Goal: Task Accomplishment & Management: Manage account settings

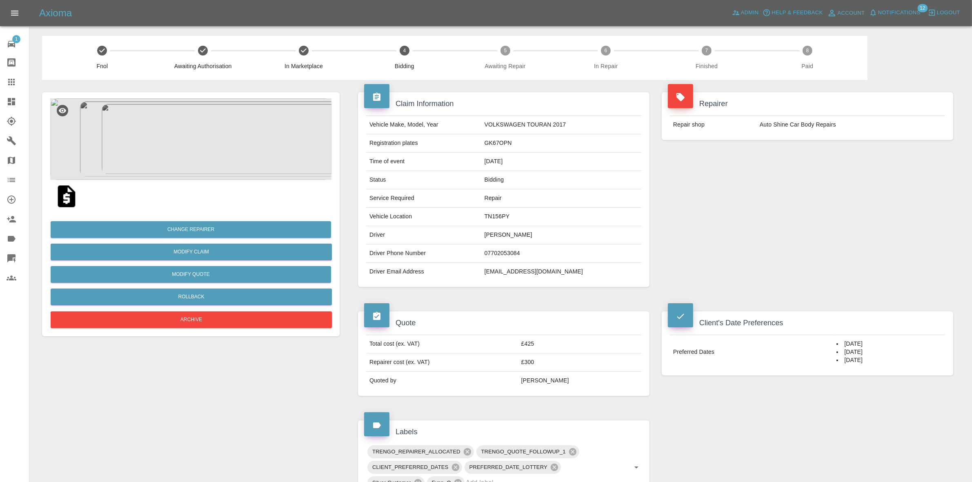
click at [0, 102] on link "Dashboard" at bounding box center [14, 102] width 29 height 20
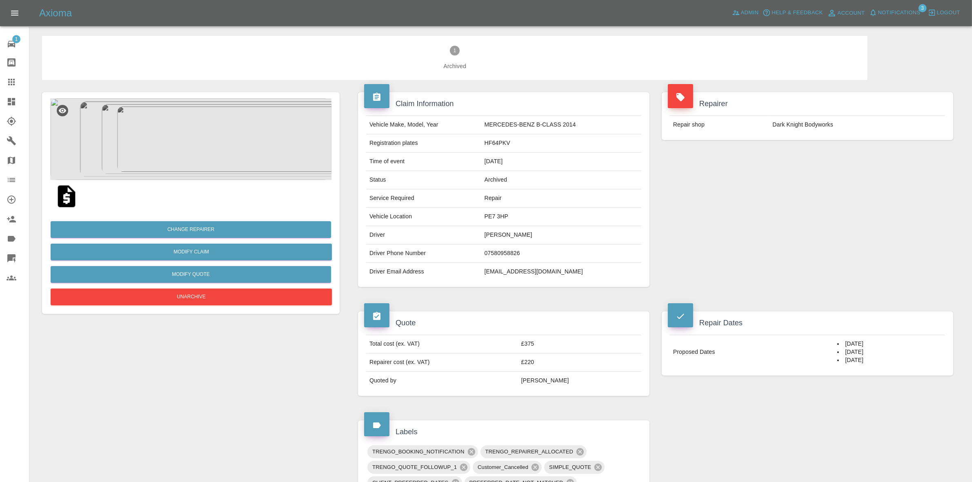
click at [498, 233] on td "ROBIN LENOX" at bounding box center [561, 235] width 160 height 18
copy td "ROBIN LENOX"
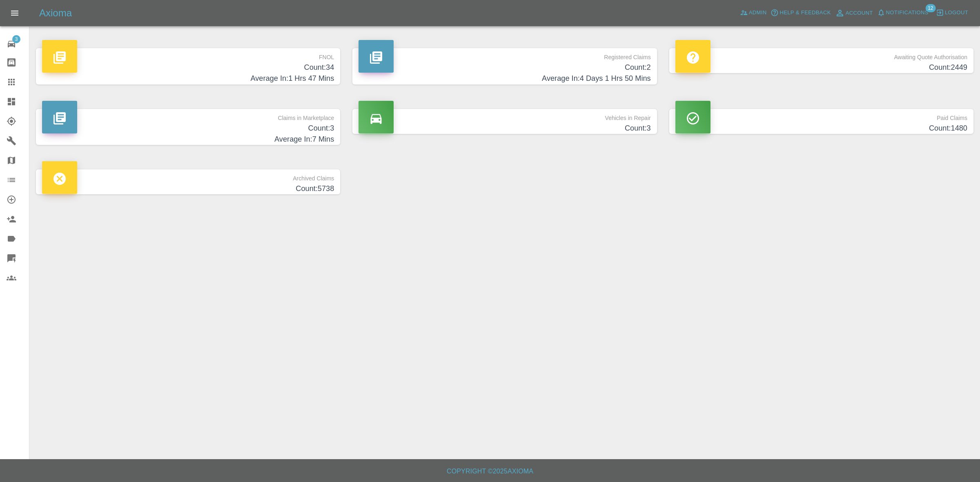
click at [233, 126] on h4 "Count: 3" at bounding box center [188, 128] width 292 height 11
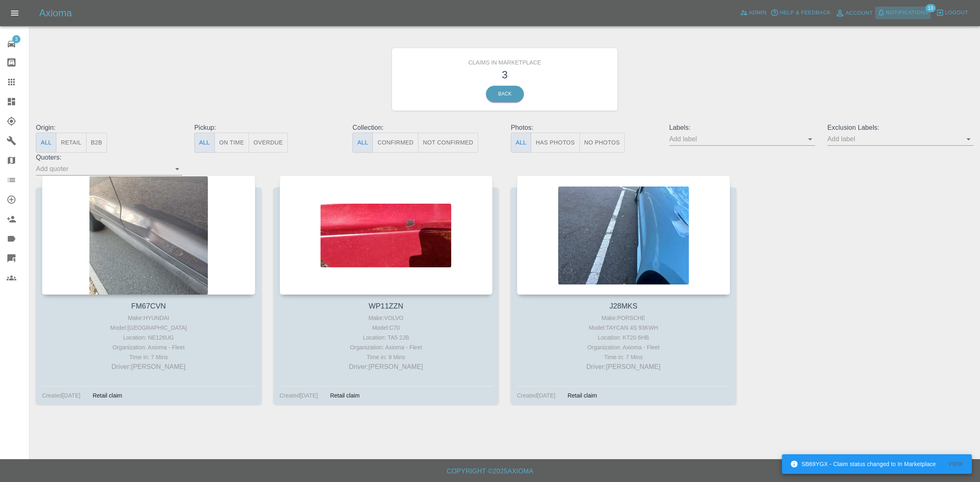
click at [906, 8] on span "Notifications" at bounding box center [907, 12] width 42 height 9
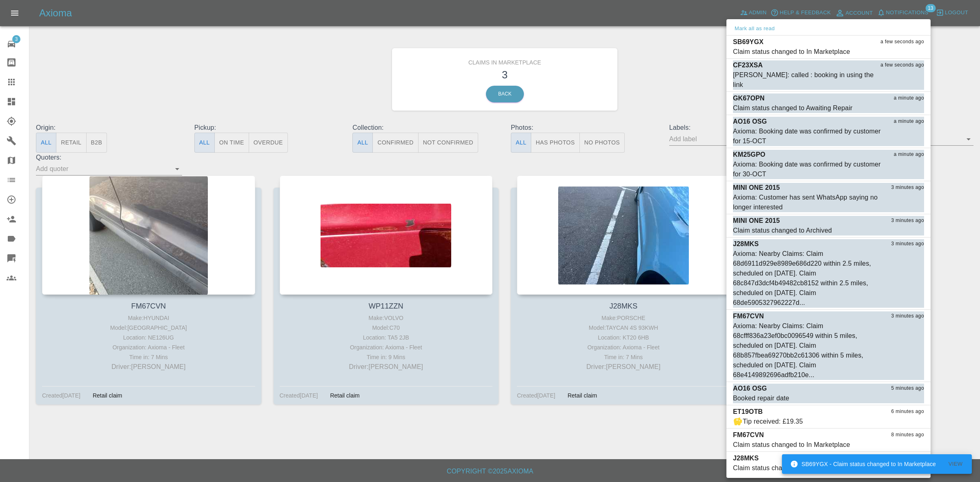
click at [661, 106] on div at bounding box center [490, 241] width 980 height 482
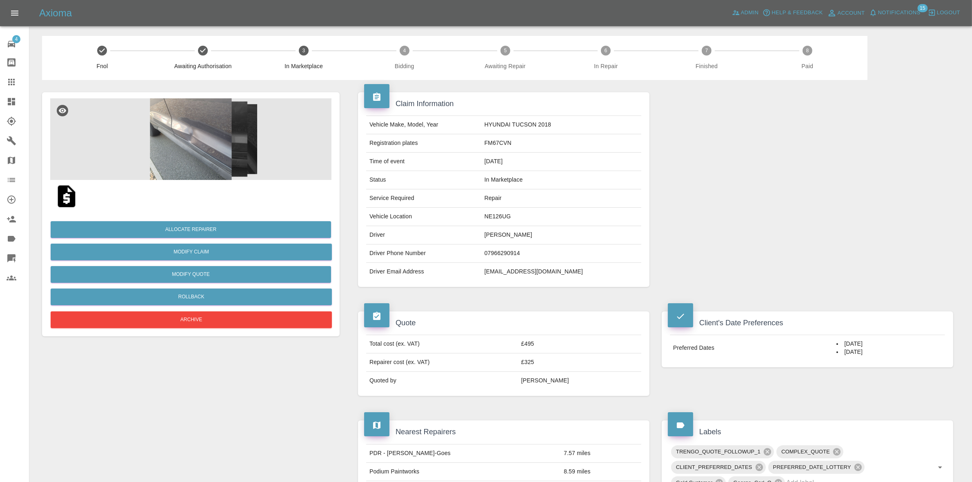
click at [241, 152] on img at bounding box center [190, 139] width 281 height 82
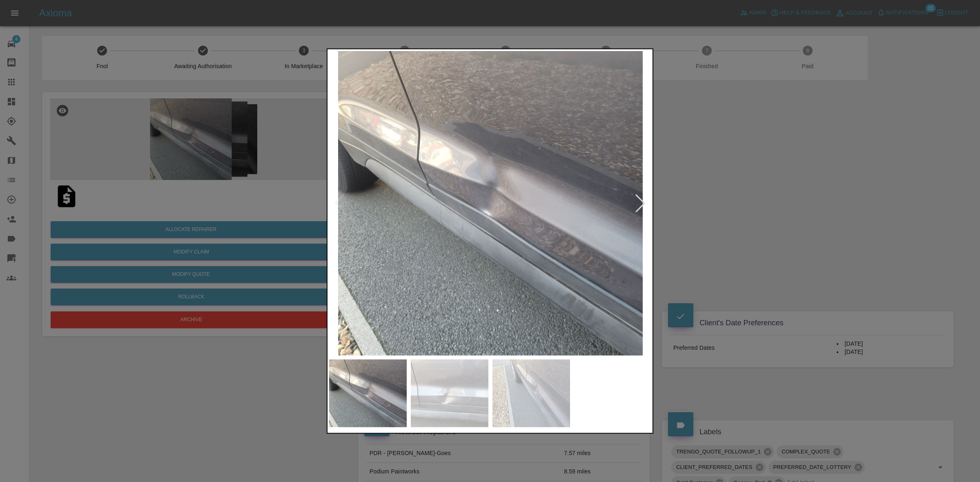
click at [640, 207] on div at bounding box center [640, 203] width 18 height 18
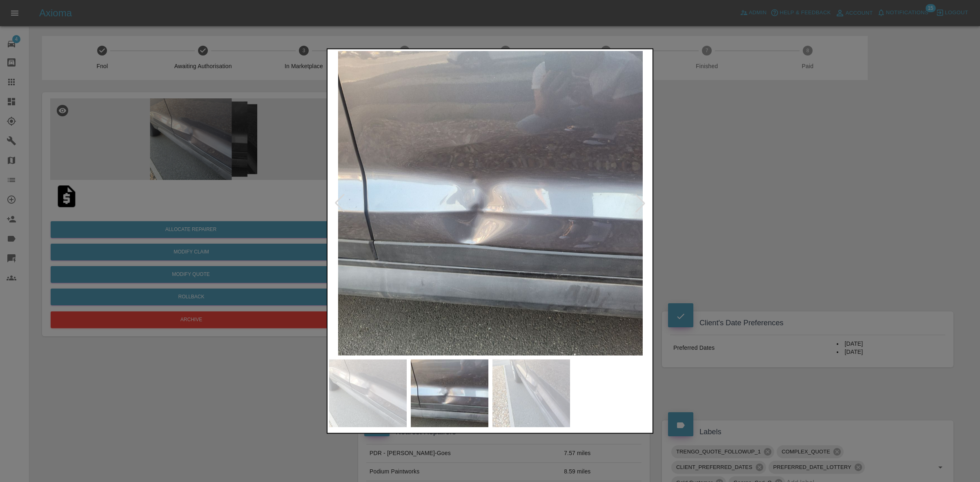
click at [640, 207] on div at bounding box center [640, 203] width 18 height 18
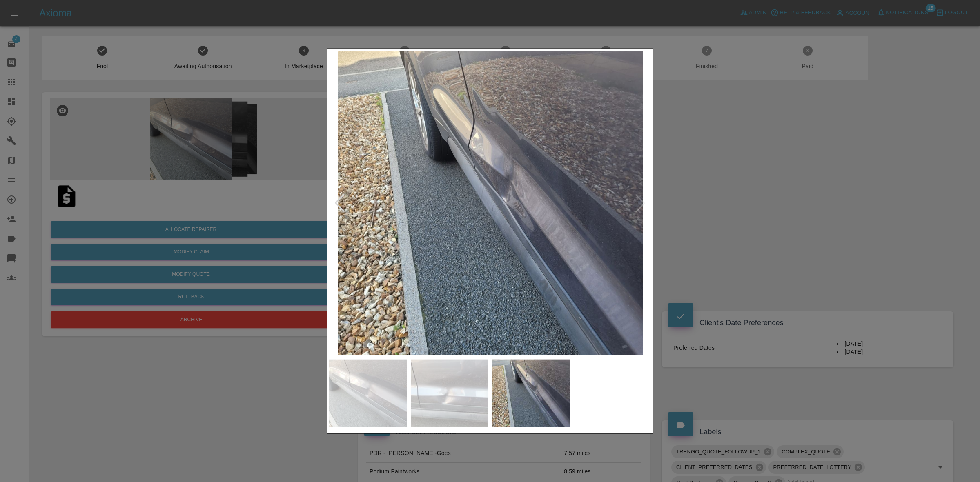
click at [713, 219] on div at bounding box center [490, 241] width 980 height 482
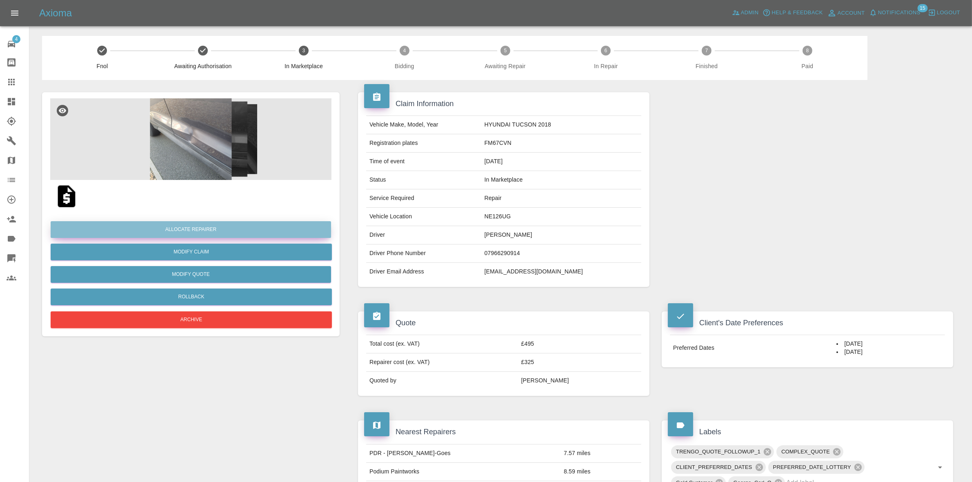
click at [186, 223] on button "Allocate Repairer" at bounding box center [191, 229] width 280 height 17
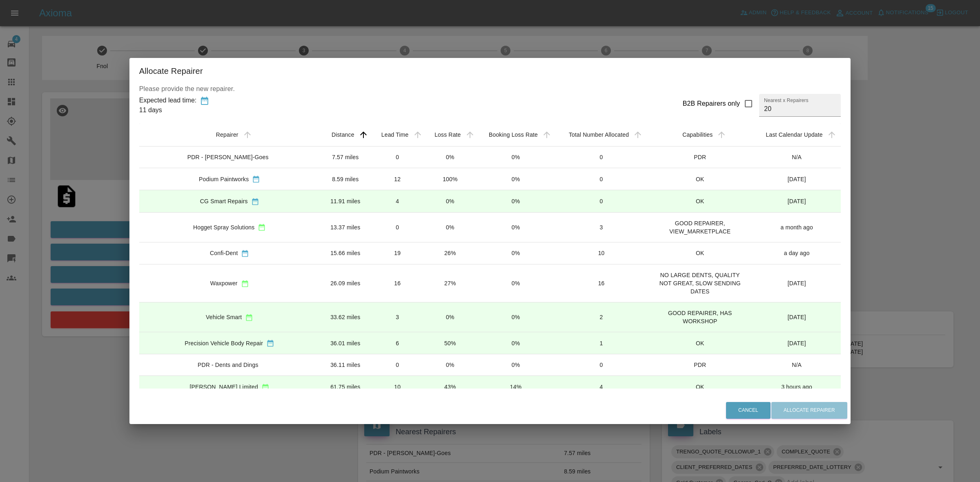
click at [424, 158] on td "0%" at bounding box center [450, 158] width 52 height 22
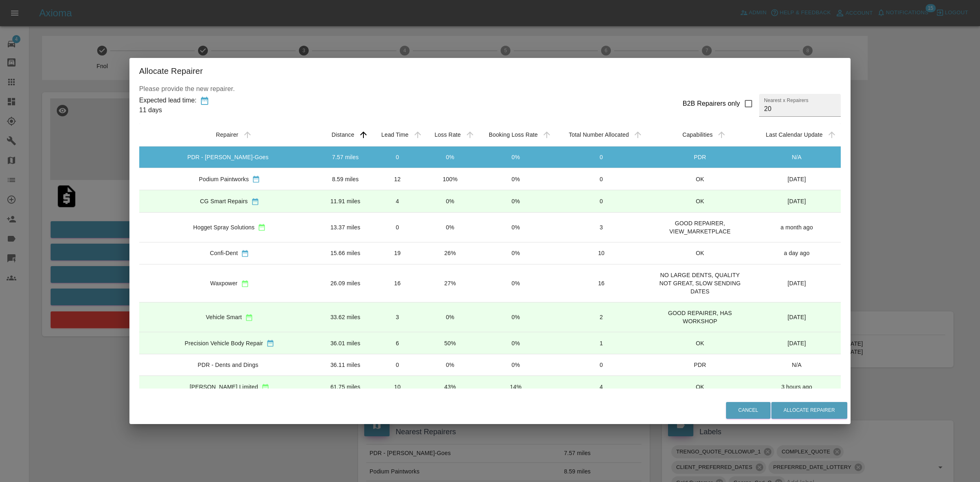
click at [424, 176] on td "100%" at bounding box center [450, 179] width 52 height 22
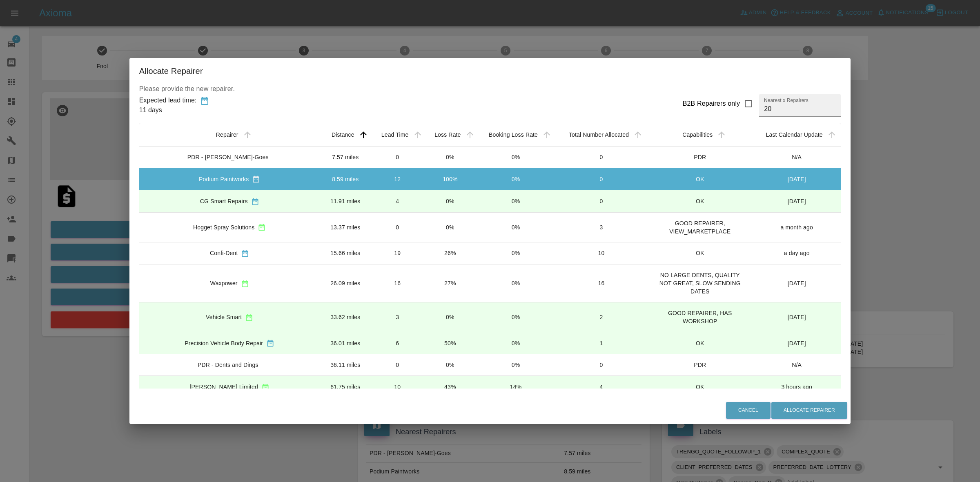
click at [424, 197] on td "0%" at bounding box center [450, 201] width 52 height 22
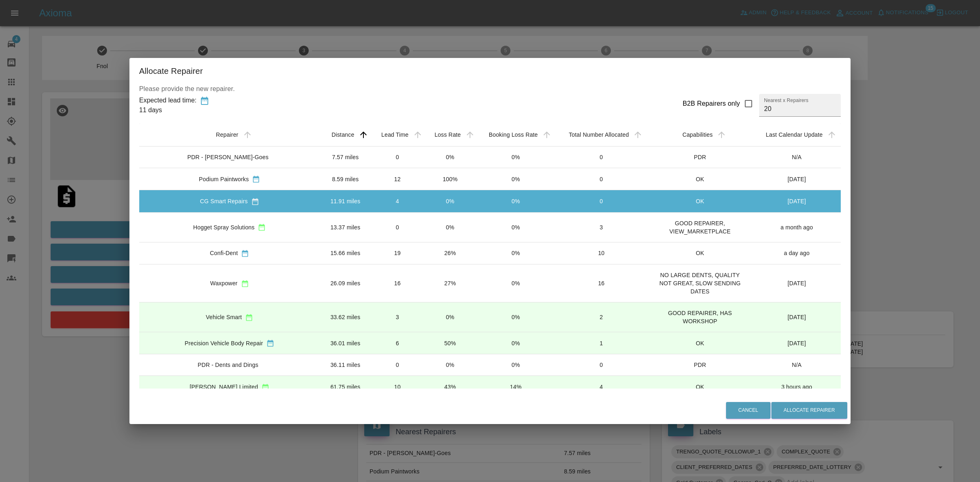
click at [424, 216] on td "0%" at bounding box center [450, 227] width 52 height 30
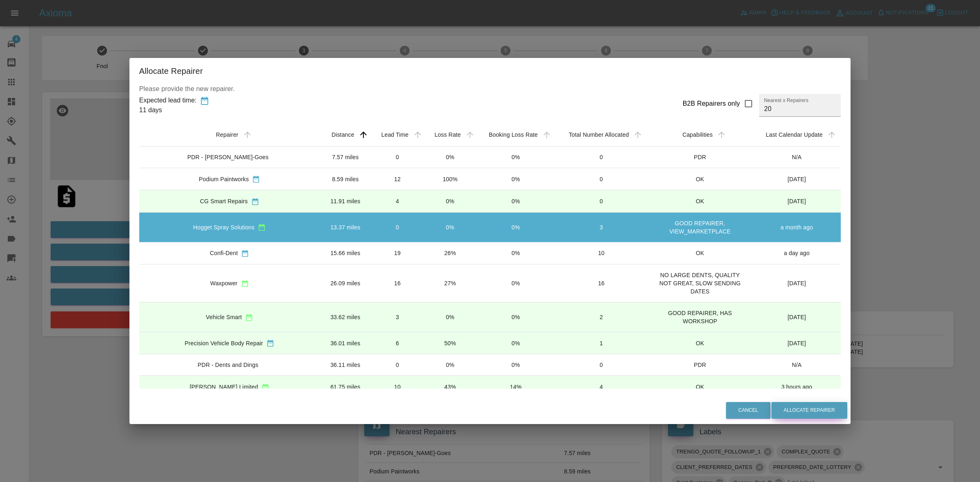
click at [771, 411] on button "Allocate Repairer" at bounding box center [809, 410] width 76 height 17
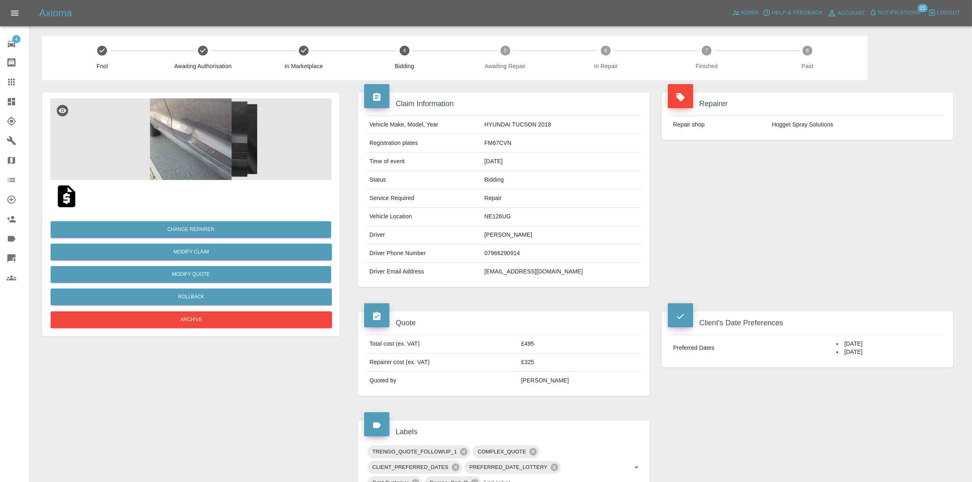
drag, startPoint x: 821, startPoint y: 157, endPoint x: 758, endPoint y: 143, distance: 64.5
click at [821, 157] on div "Repairer Repair shop Hogget Spray Solutions" at bounding box center [807, 189] width 304 height 219
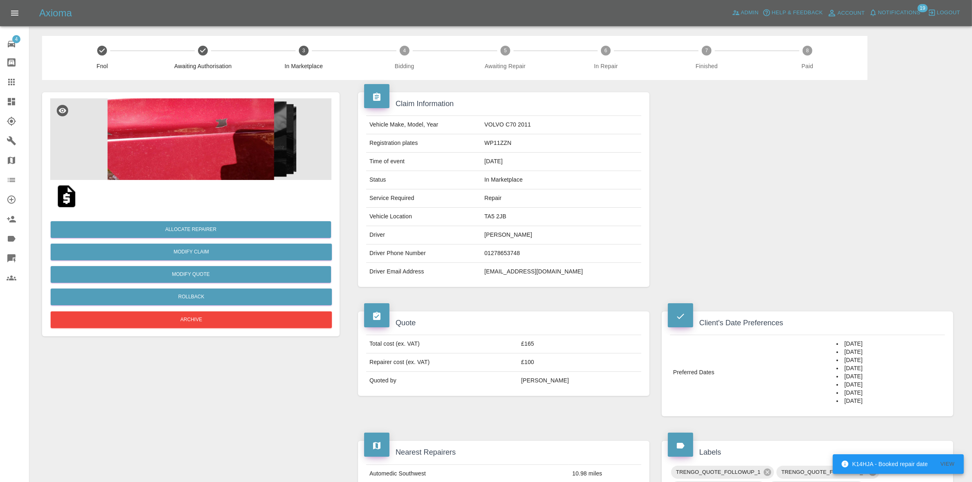
click at [250, 148] on img at bounding box center [190, 139] width 281 height 82
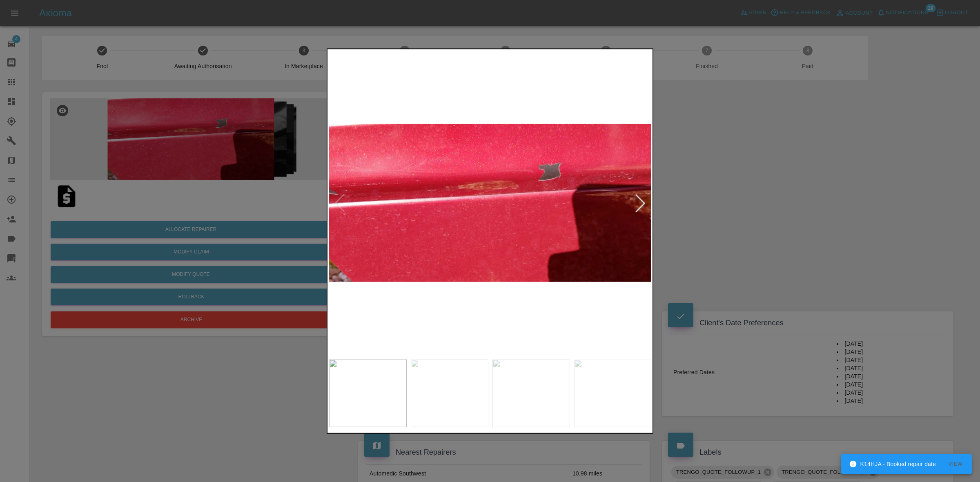
click at [639, 199] on div at bounding box center [640, 203] width 18 height 18
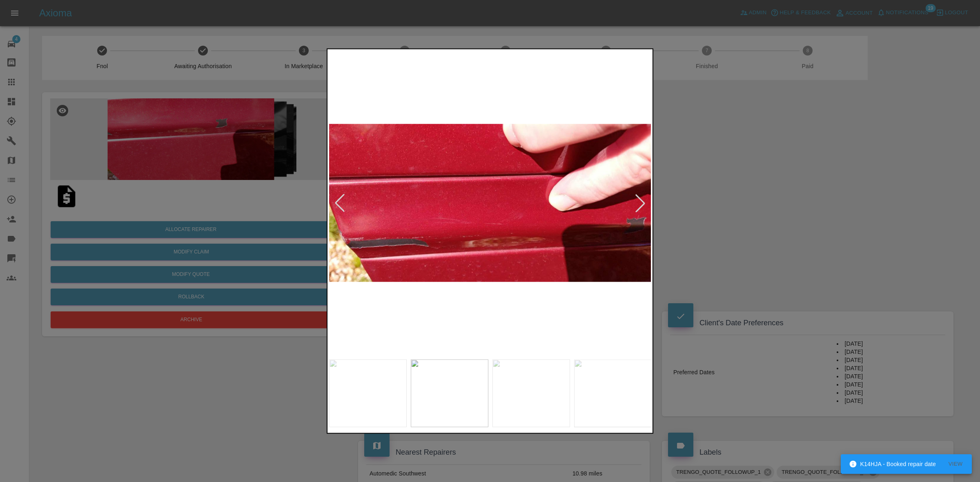
click at [639, 199] on div at bounding box center [640, 203] width 18 height 18
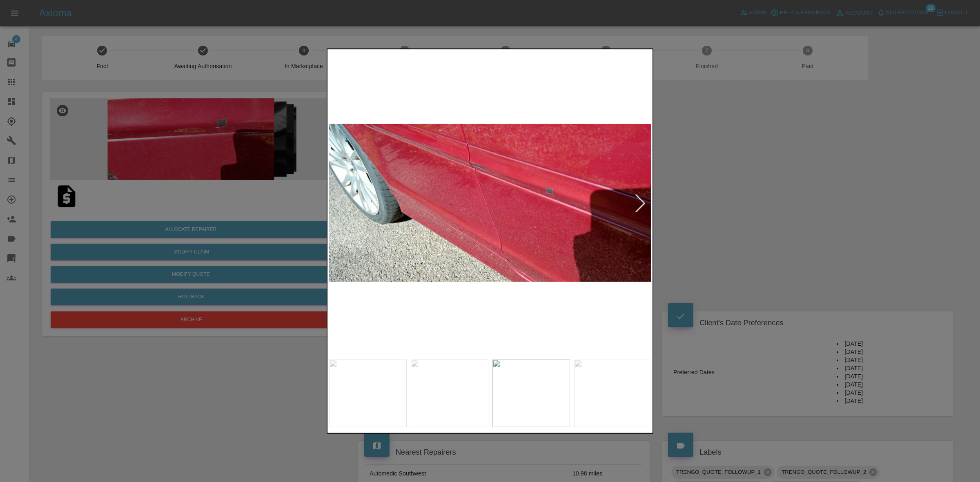
click at [639, 199] on div at bounding box center [640, 203] width 18 height 18
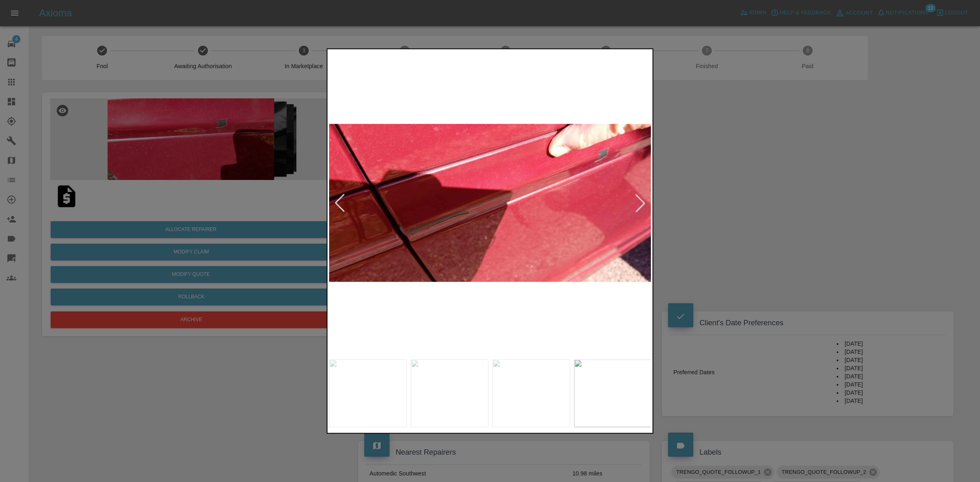
click at [639, 199] on div at bounding box center [640, 203] width 18 height 18
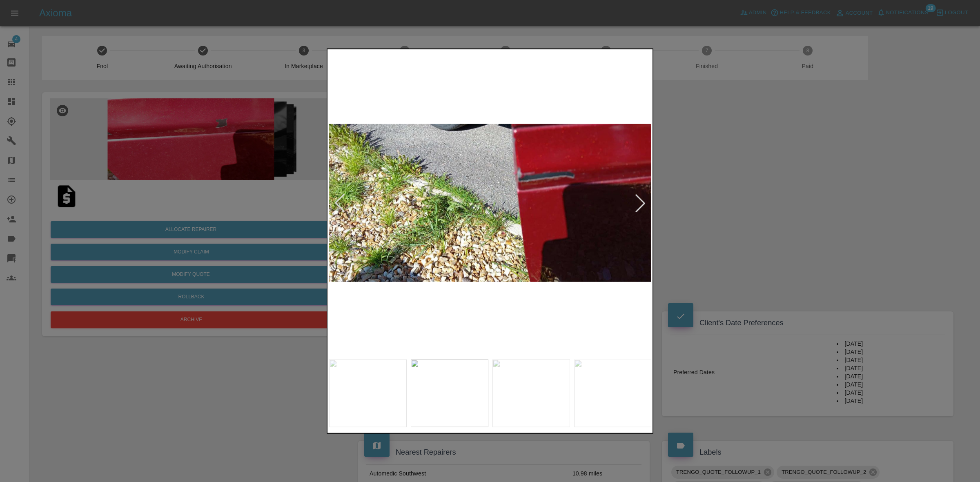
click at [639, 199] on div at bounding box center [640, 203] width 18 height 18
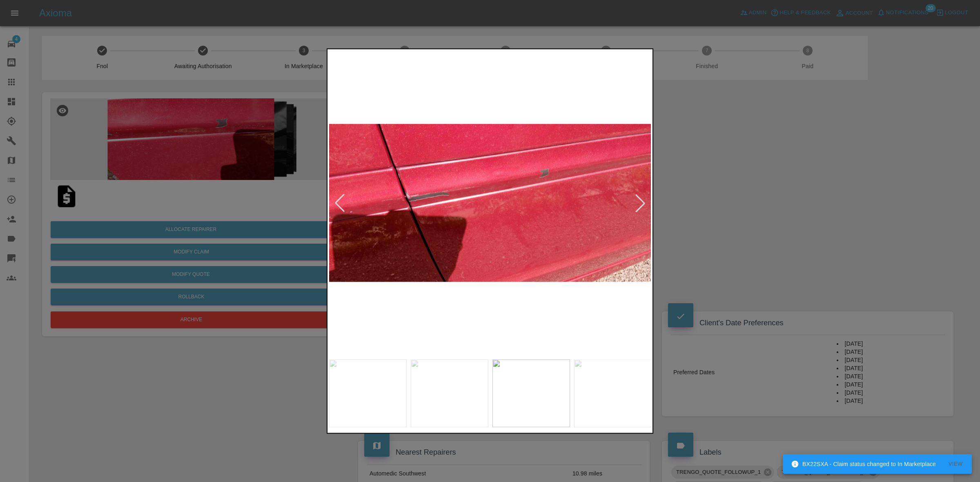
click at [639, 199] on div at bounding box center [640, 203] width 18 height 18
click at [639, 199] on img at bounding box center [490, 203] width 322 height 304
click at [750, 216] on div at bounding box center [490, 241] width 980 height 482
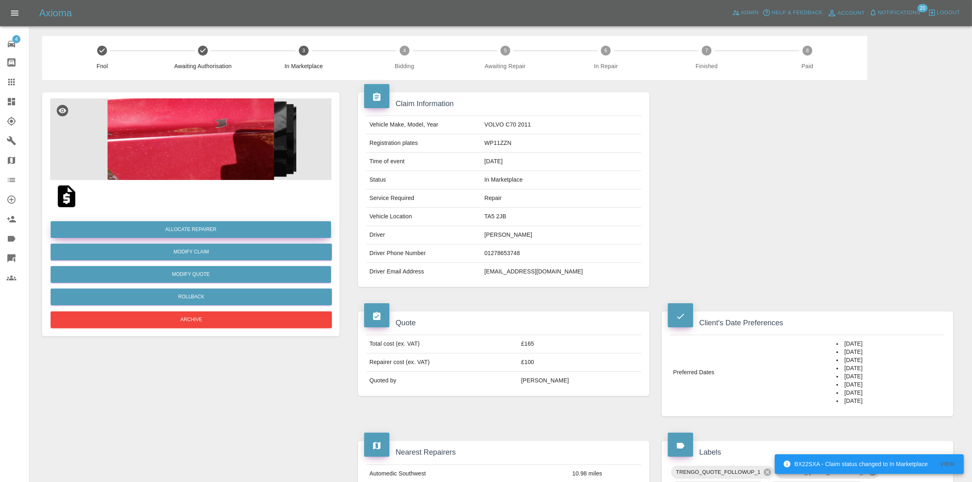
click at [190, 227] on button "Allocate Repairer" at bounding box center [191, 229] width 280 height 17
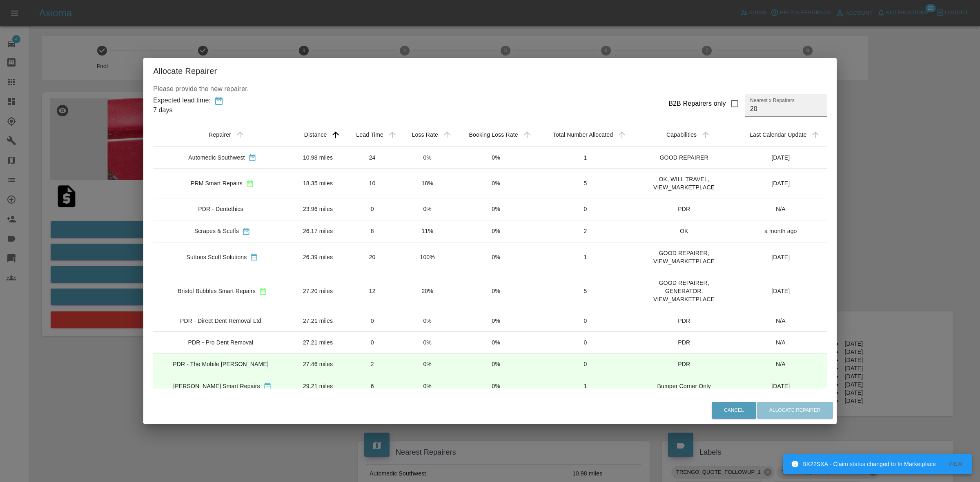
click at [418, 152] on td "0%" at bounding box center [427, 158] width 55 height 22
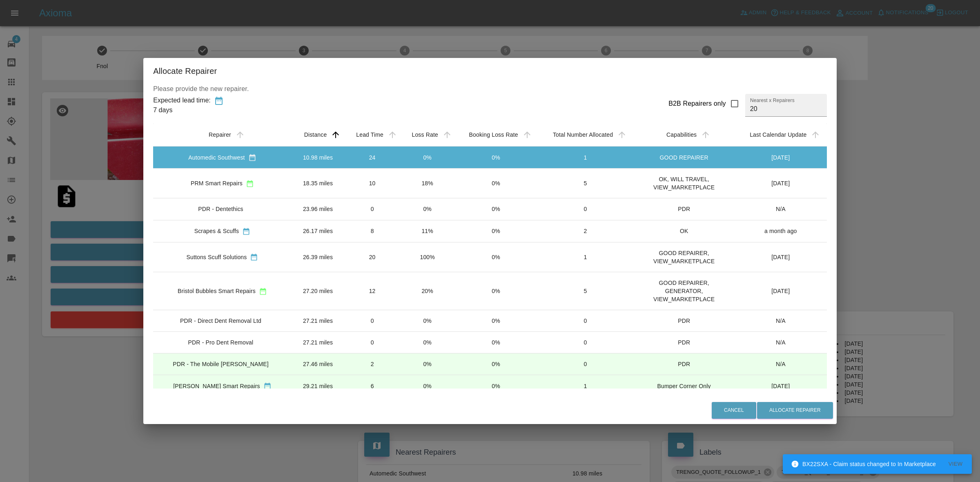
click at [413, 186] on td "18%" at bounding box center [427, 184] width 55 height 30
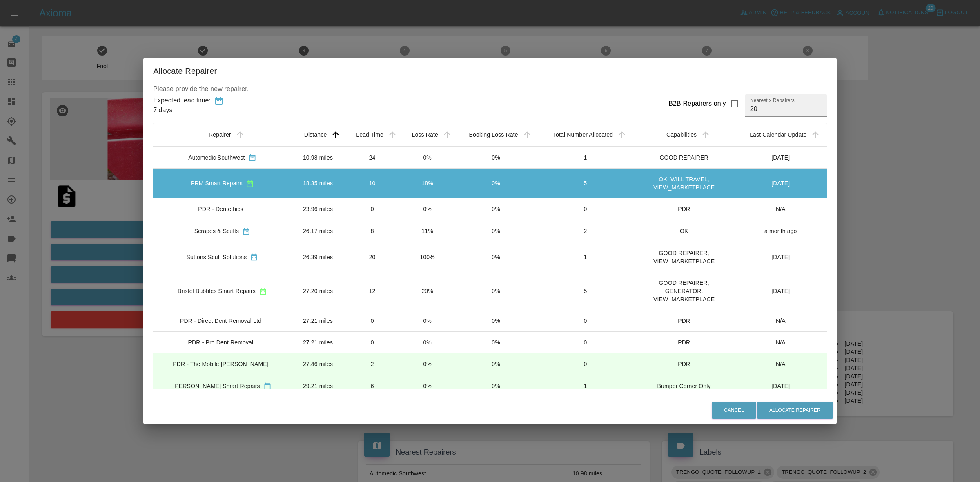
click at [405, 227] on td "11%" at bounding box center [427, 231] width 55 height 22
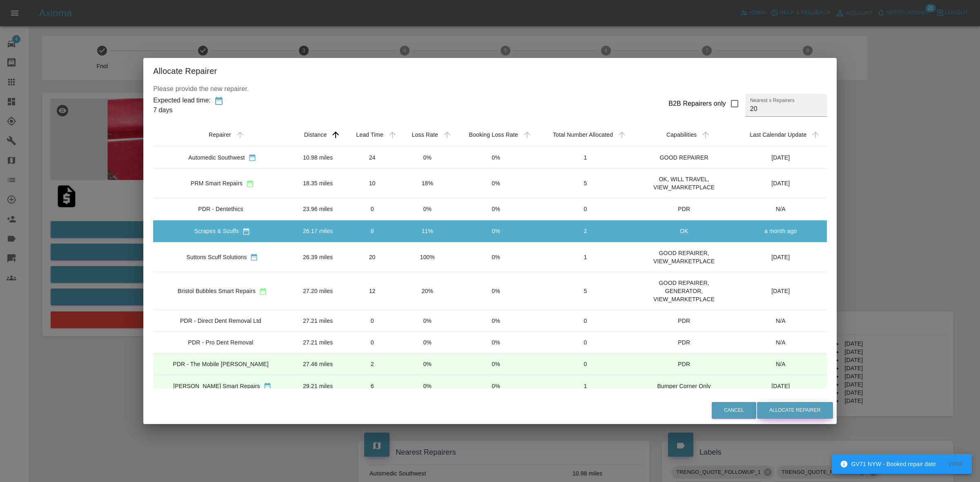
click at [787, 409] on button "Allocate Repairer" at bounding box center [795, 410] width 76 height 17
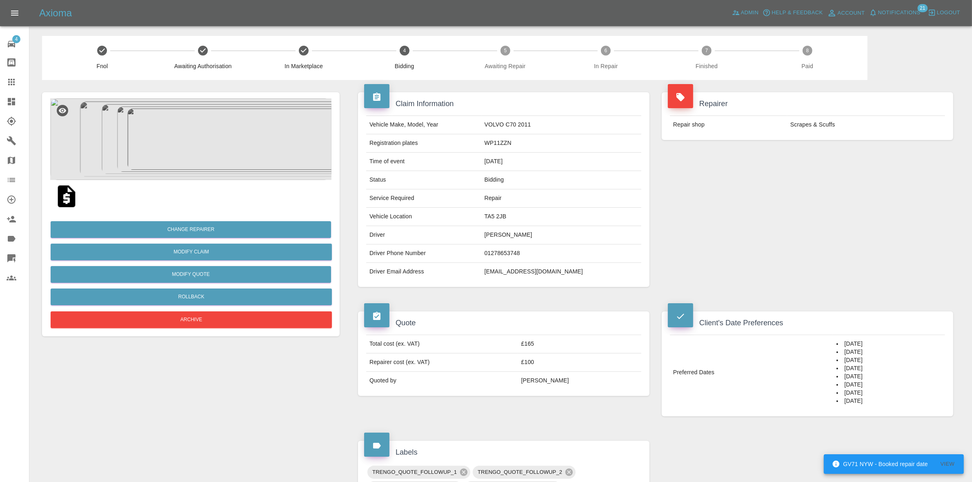
click at [798, 166] on div "Repairer Repair shop Scrapes & Scuffs" at bounding box center [807, 189] width 304 height 219
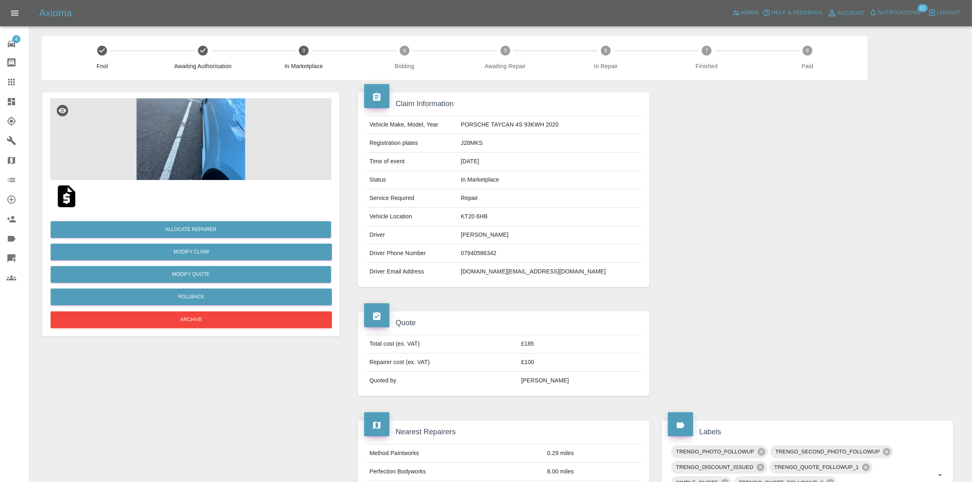
click at [218, 129] on img at bounding box center [190, 139] width 281 height 82
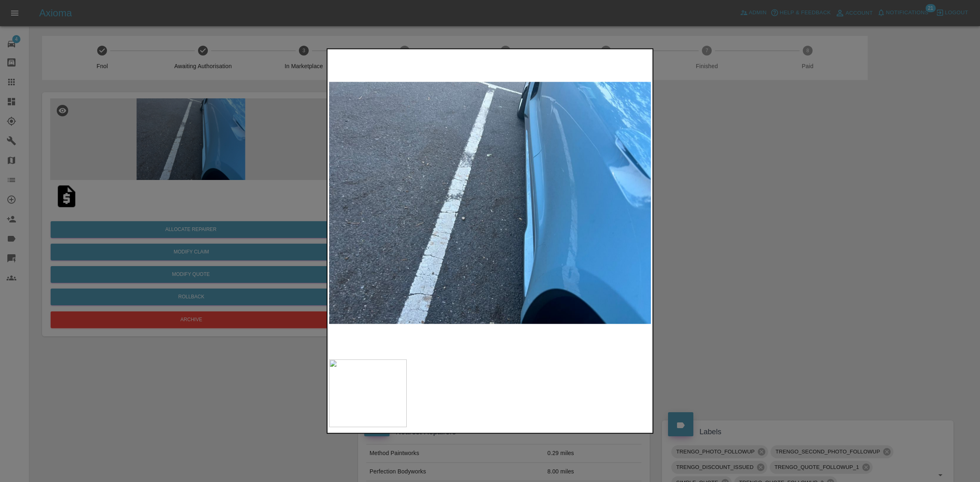
click at [692, 201] on div at bounding box center [490, 241] width 980 height 482
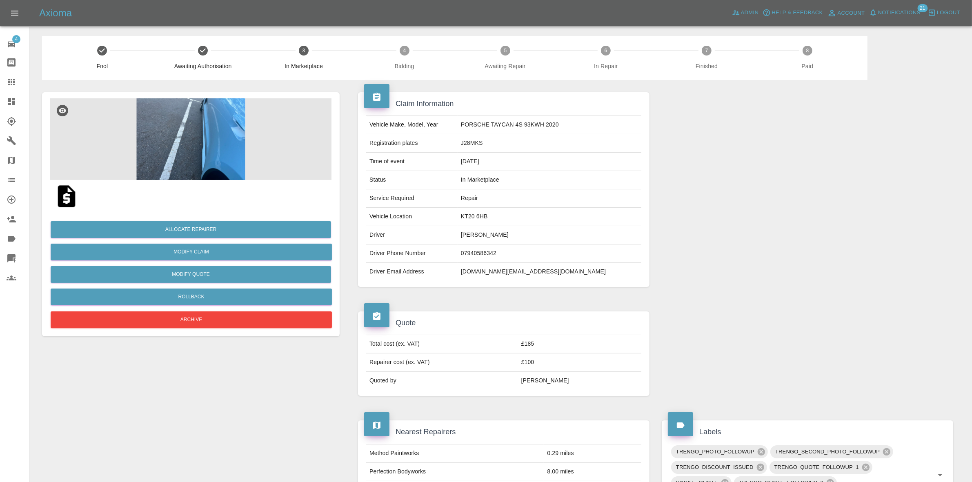
click at [207, 113] on img at bounding box center [190, 139] width 281 height 82
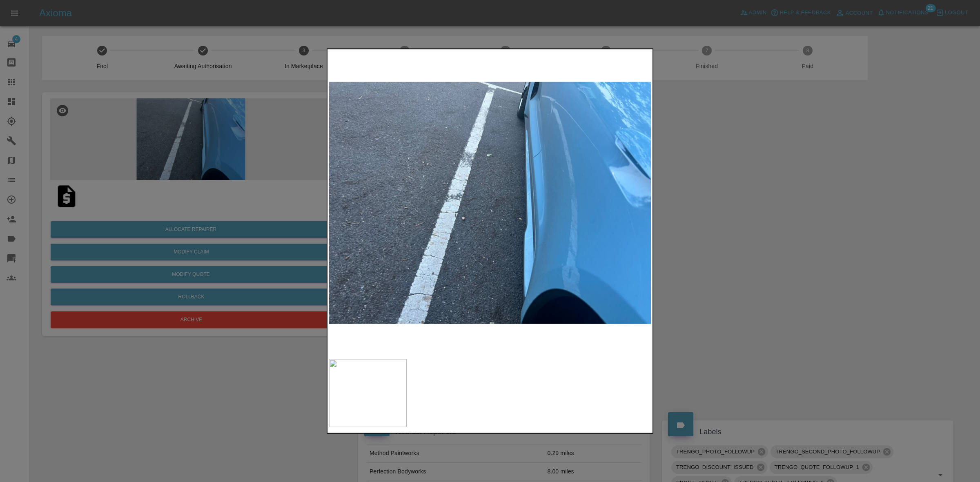
click at [702, 273] on div at bounding box center [490, 241] width 980 height 482
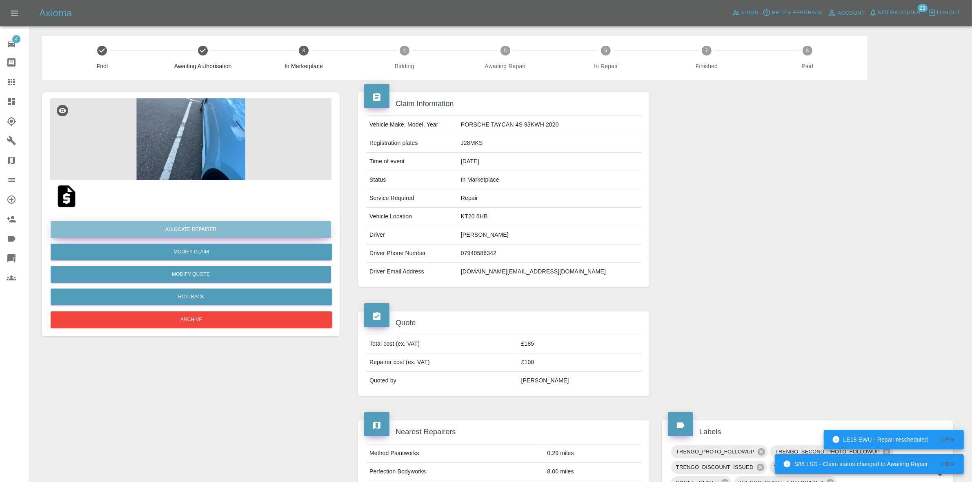
click at [181, 227] on button "Allocate Repairer" at bounding box center [191, 229] width 280 height 17
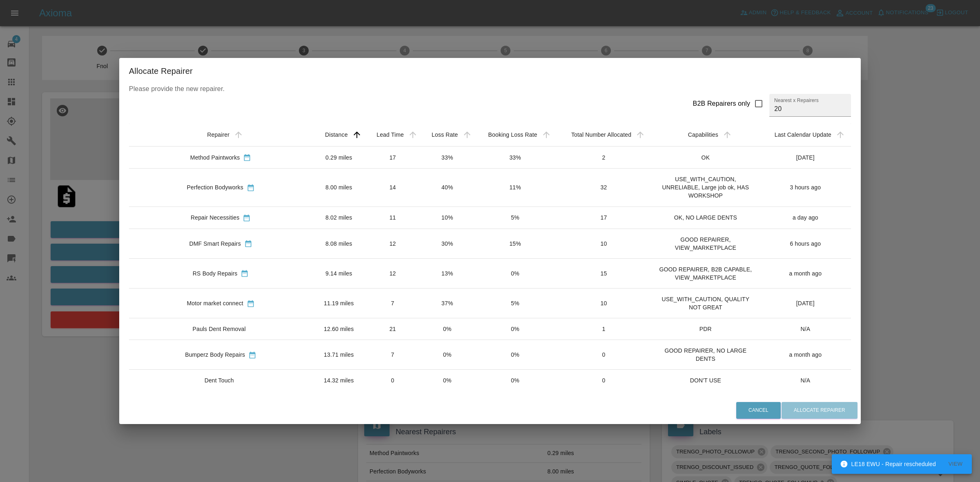
drag, startPoint x: 402, startPoint y: 329, endPoint x: 492, endPoint y: 349, distance: 92.0
click at [420, 330] on td "0%" at bounding box center [447, 329] width 54 height 22
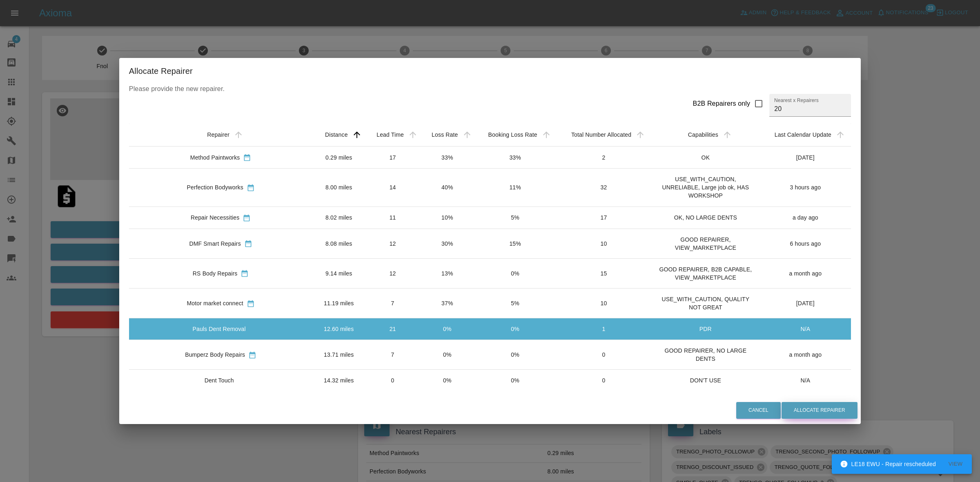
click at [781, 407] on button "Allocate Repairer" at bounding box center [819, 410] width 76 height 17
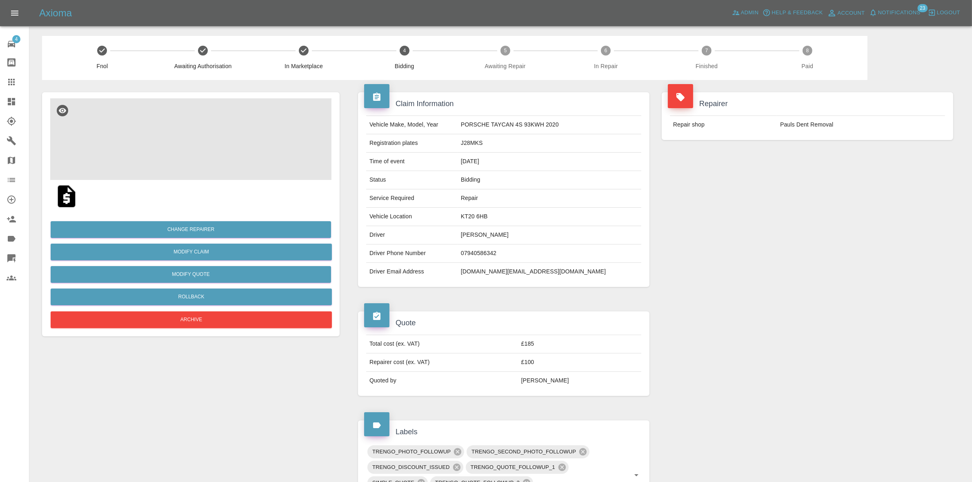
click at [229, 162] on img at bounding box center [190, 139] width 281 height 82
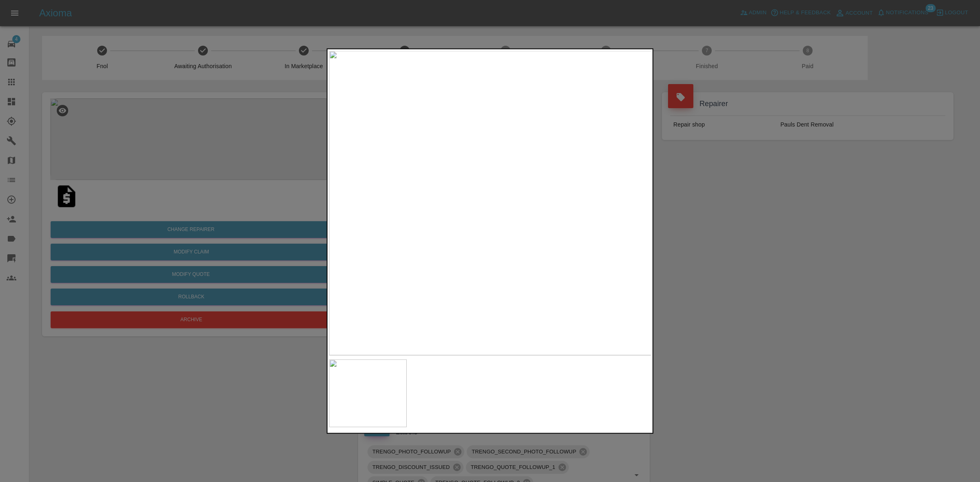
click at [554, 267] on img at bounding box center [490, 203] width 322 height 304
click at [527, 355] on div at bounding box center [490, 241] width 327 height 386
click at [545, 336] on img at bounding box center [282, 396] width 967 height 914
click at [761, 268] on div at bounding box center [490, 241] width 980 height 482
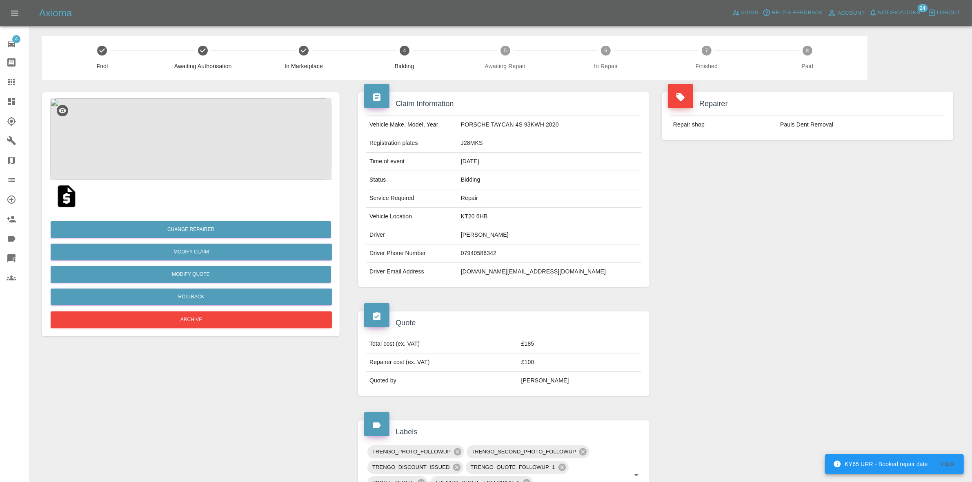
click at [217, 122] on img at bounding box center [190, 139] width 281 height 82
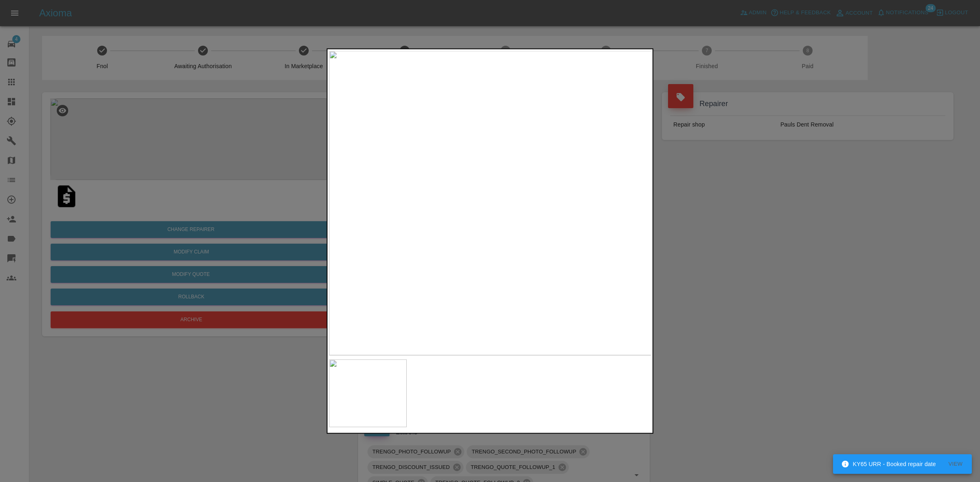
click at [582, 273] on img at bounding box center [490, 203] width 322 height 304
click at [789, 261] on div at bounding box center [490, 241] width 980 height 482
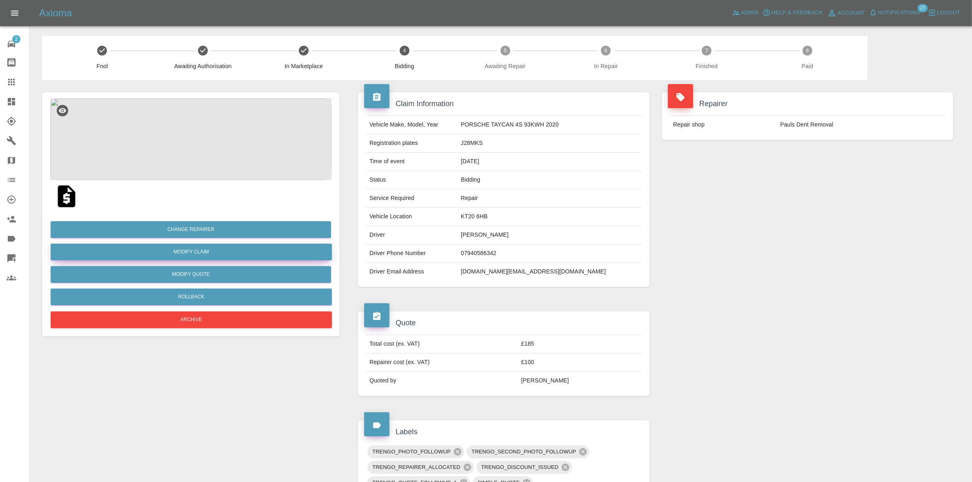
drag, startPoint x: 202, startPoint y: 249, endPoint x: 404, endPoint y: 253, distance: 201.7
click at [202, 249] on link "Modify Claim" at bounding box center [191, 252] width 281 height 17
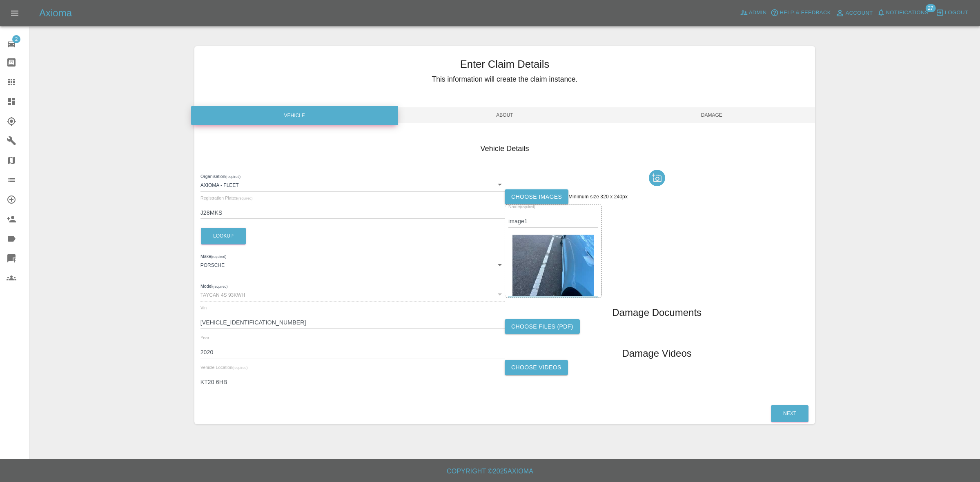
click at [527, 197] on label "Choose images" at bounding box center [536, 196] width 64 height 15
click at [0, 0] on input "Choose images" at bounding box center [0, 0] width 0 height 0
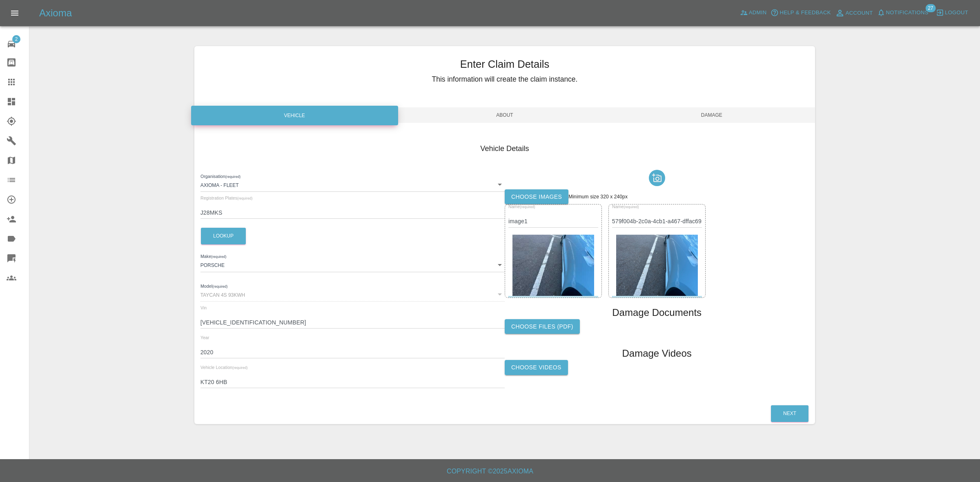
click at [709, 115] on span "Damage" at bounding box center [711, 115] width 207 height 16
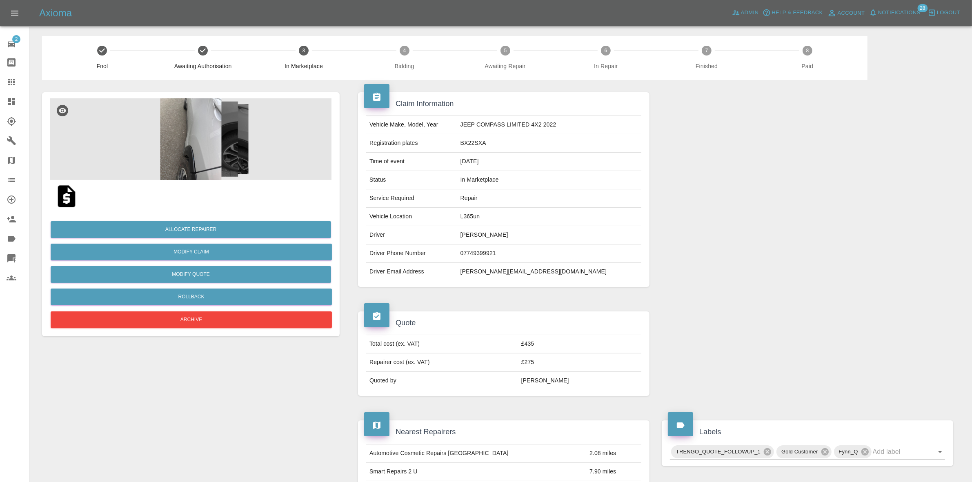
click at [219, 129] on img at bounding box center [190, 139] width 281 height 82
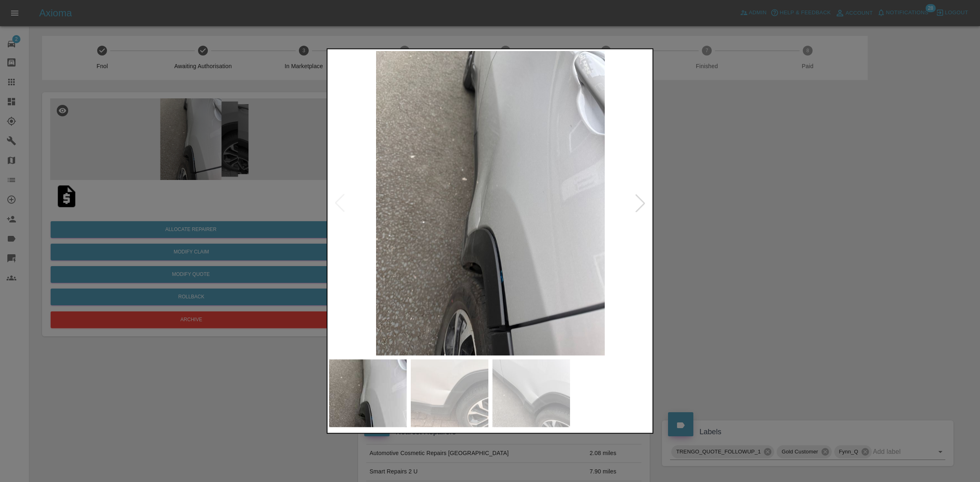
click at [638, 200] on div at bounding box center [640, 203] width 18 height 18
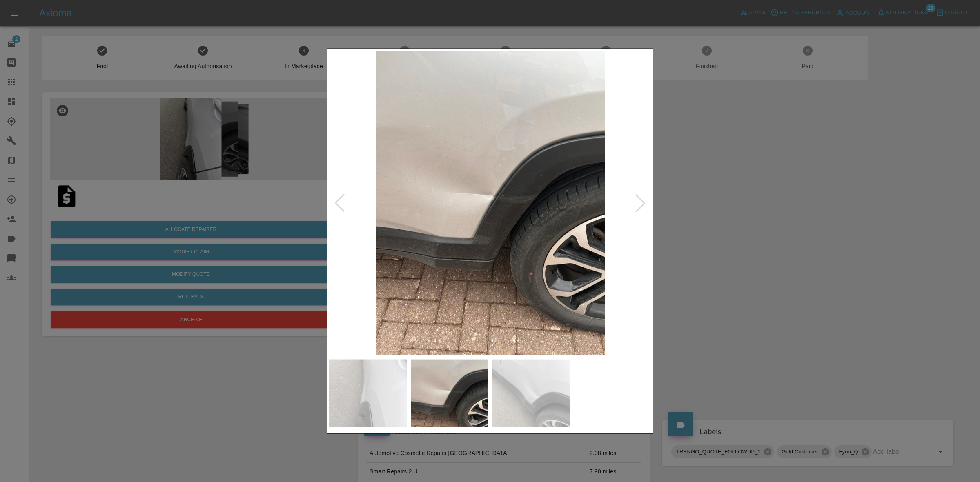
click at [638, 200] on div at bounding box center [640, 203] width 18 height 18
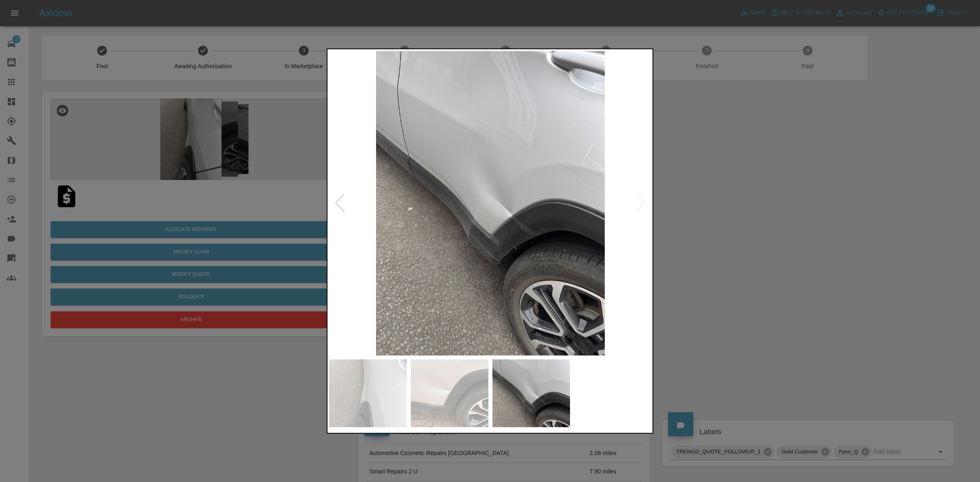
click at [689, 204] on div at bounding box center [490, 241] width 980 height 482
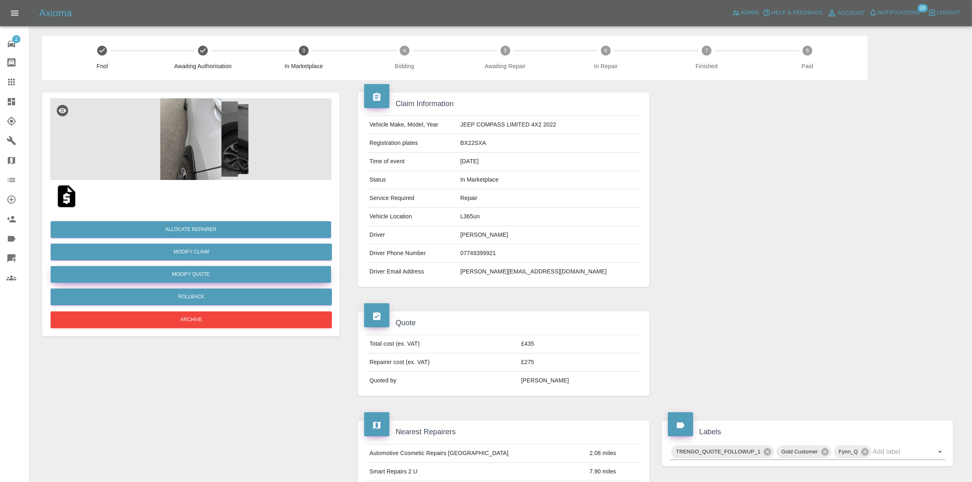
click at [186, 269] on button "Modify Quote" at bounding box center [191, 274] width 280 height 17
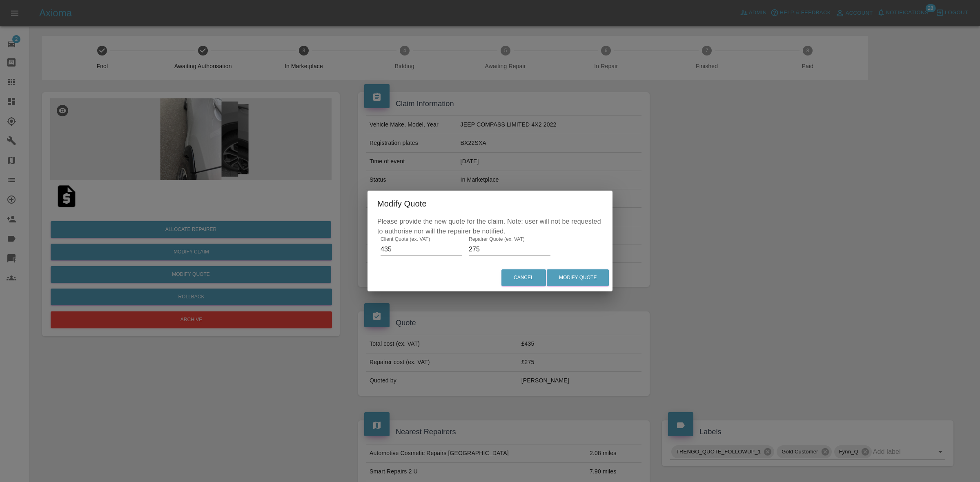
click at [502, 252] on input "275" at bounding box center [510, 249] width 82 height 13
type input "260"
click at [582, 284] on button "Modify Quote" at bounding box center [578, 277] width 62 height 17
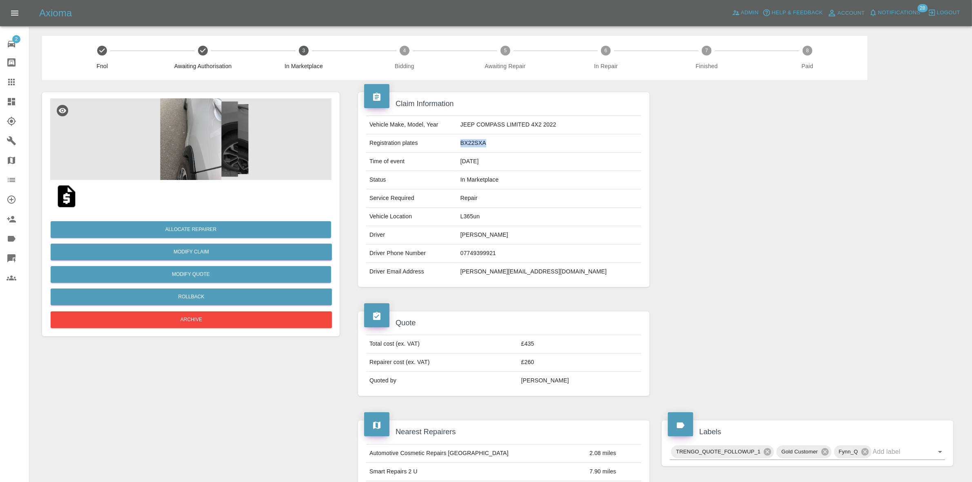
click at [909, 142] on div at bounding box center [807, 189] width 304 height 219
click at [188, 235] on button "Allocate Repairer" at bounding box center [191, 229] width 280 height 17
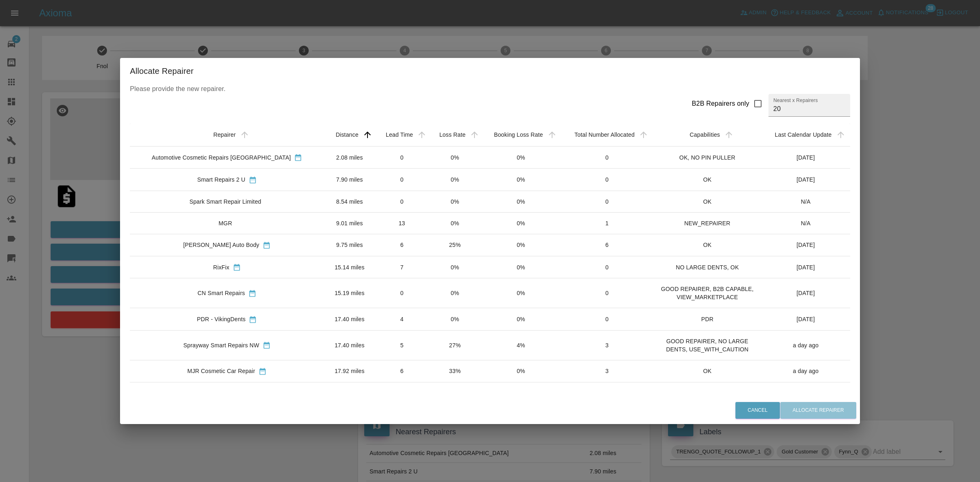
click at [429, 158] on td "0%" at bounding box center [455, 158] width 53 height 22
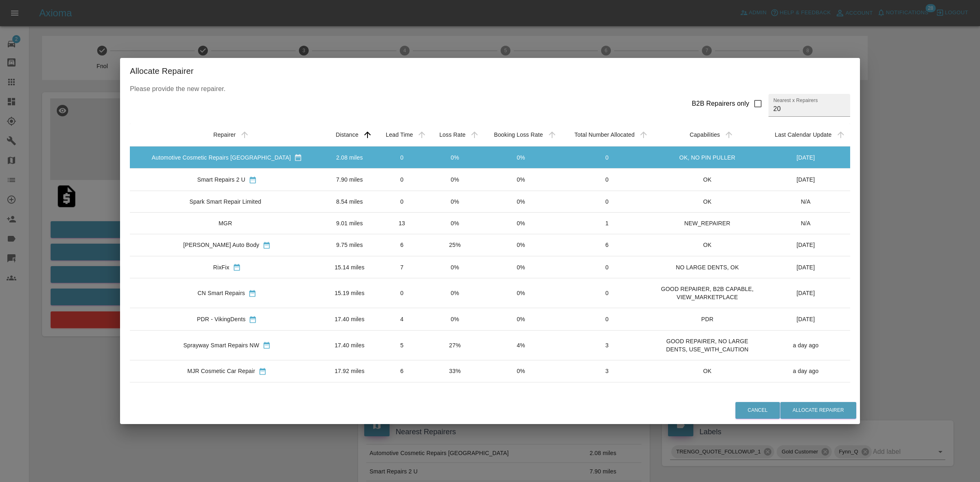
click at [429, 179] on td "0%" at bounding box center [455, 180] width 53 height 22
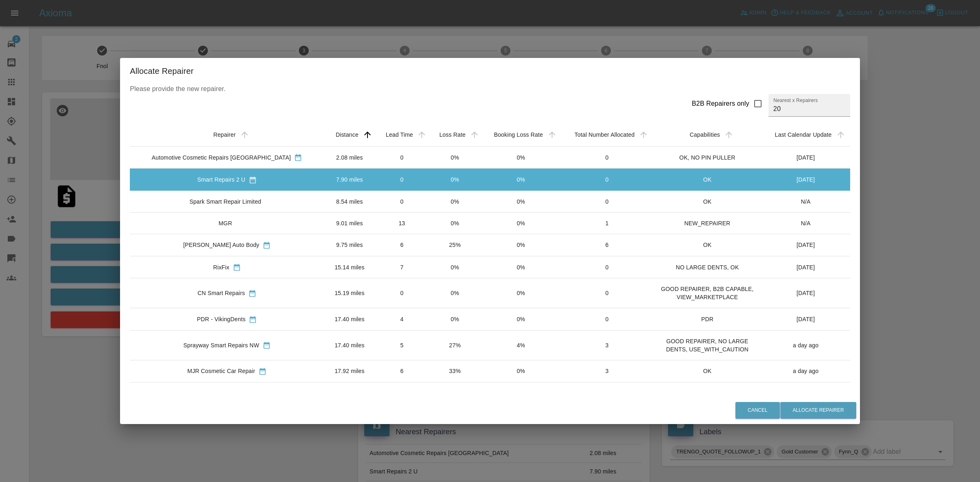
click at [429, 195] on td "0%" at bounding box center [455, 202] width 53 height 22
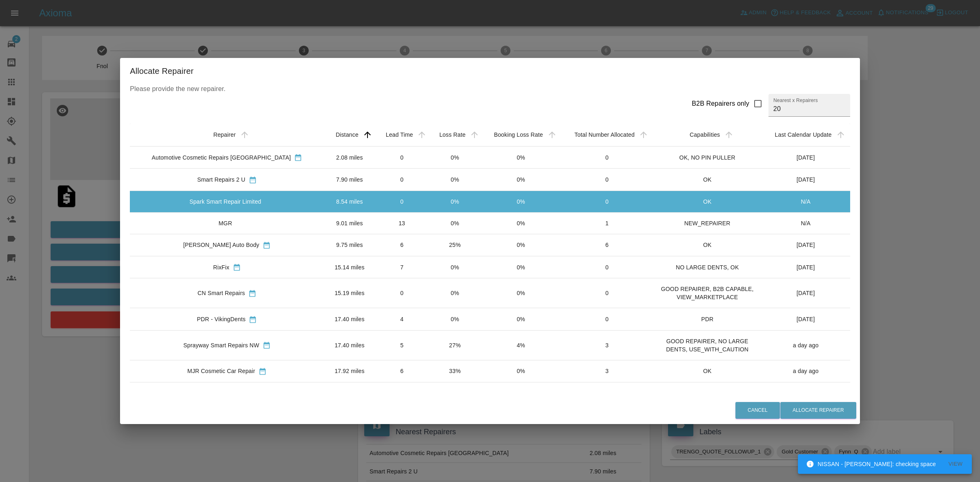
click at [429, 209] on td "0%" at bounding box center [455, 202] width 53 height 22
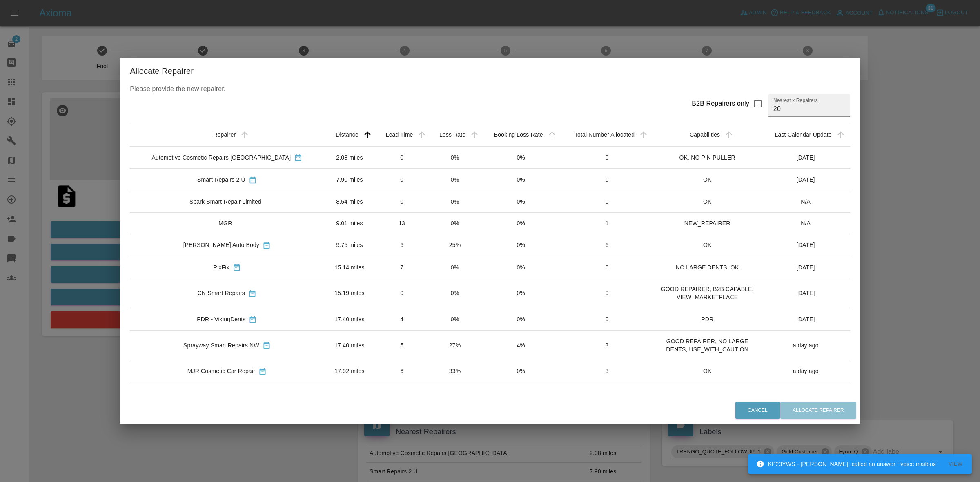
click at [439, 238] on td "25%" at bounding box center [455, 245] width 53 height 22
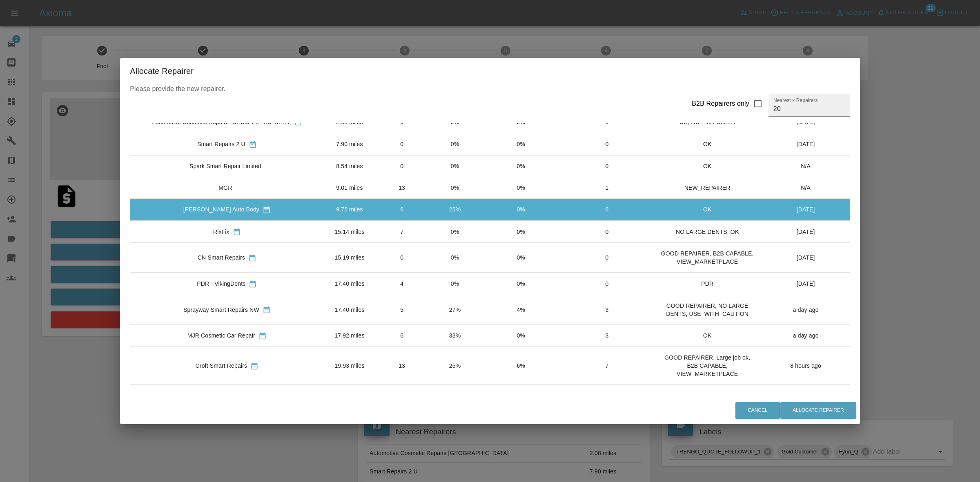
scroll to position [51, 0]
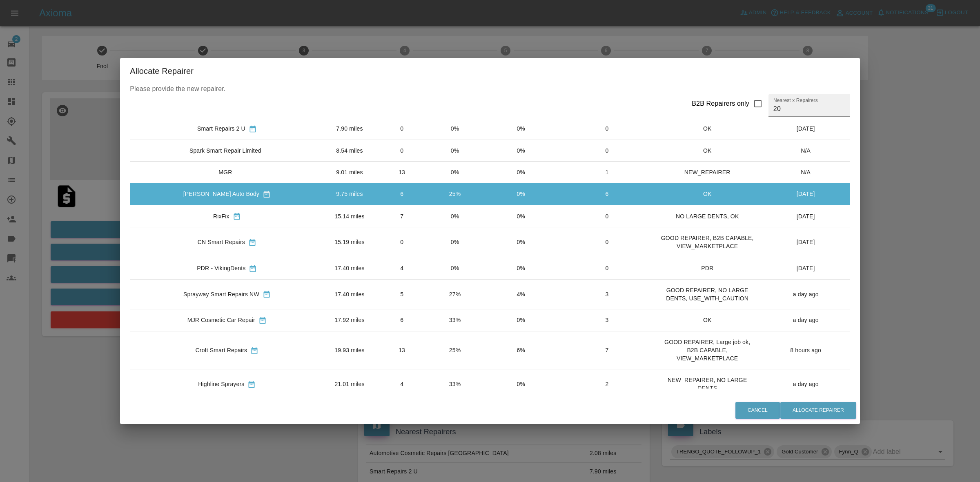
click at [429, 329] on td "33%" at bounding box center [455, 320] width 53 height 22
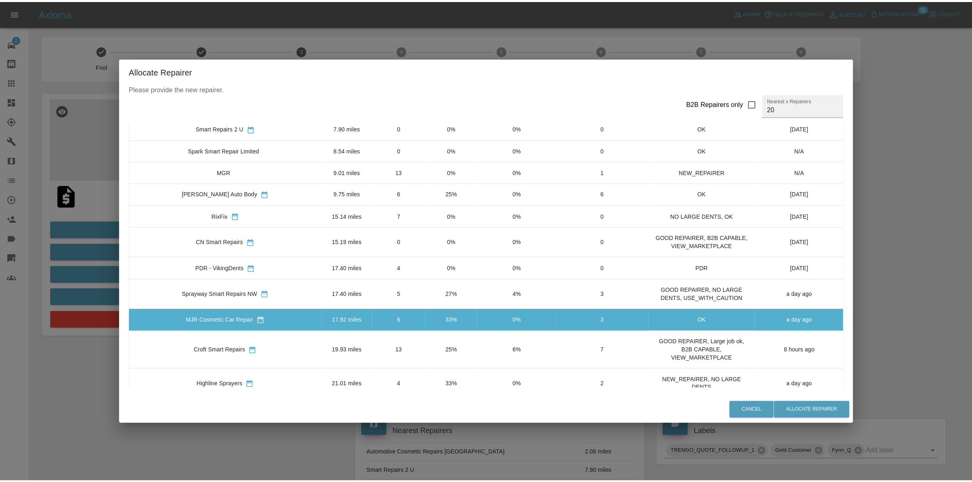
scroll to position [102, 0]
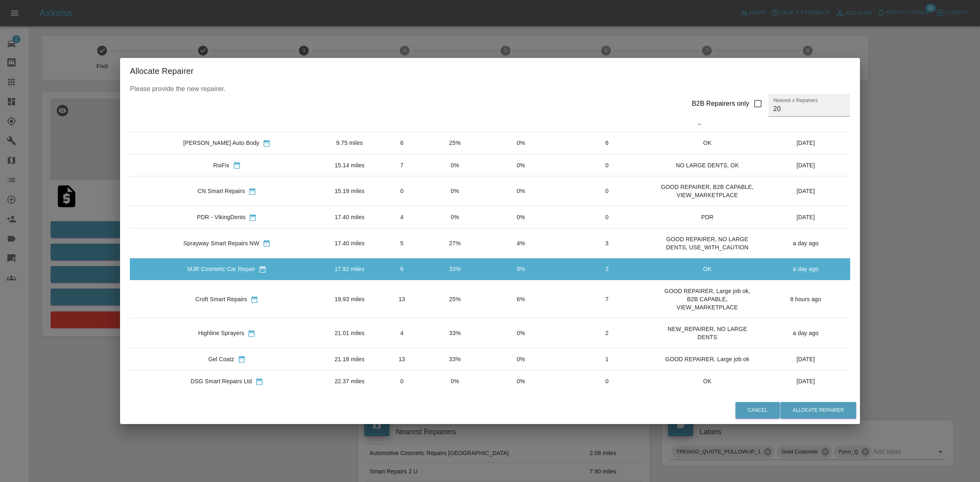
click at [398, 328] on td "4" at bounding box center [401, 333] width 53 height 30
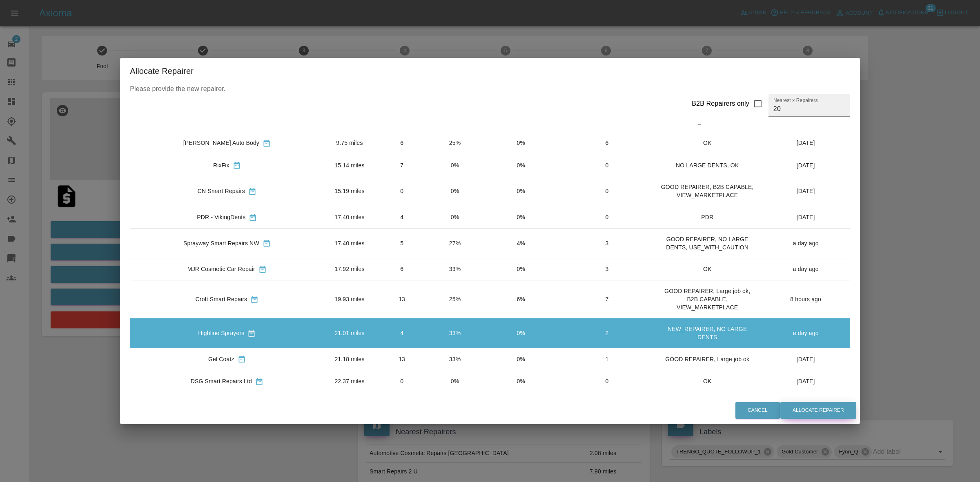
click at [805, 410] on button "Allocate Repairer" at bounding box center [818, 410] width 76 height 17
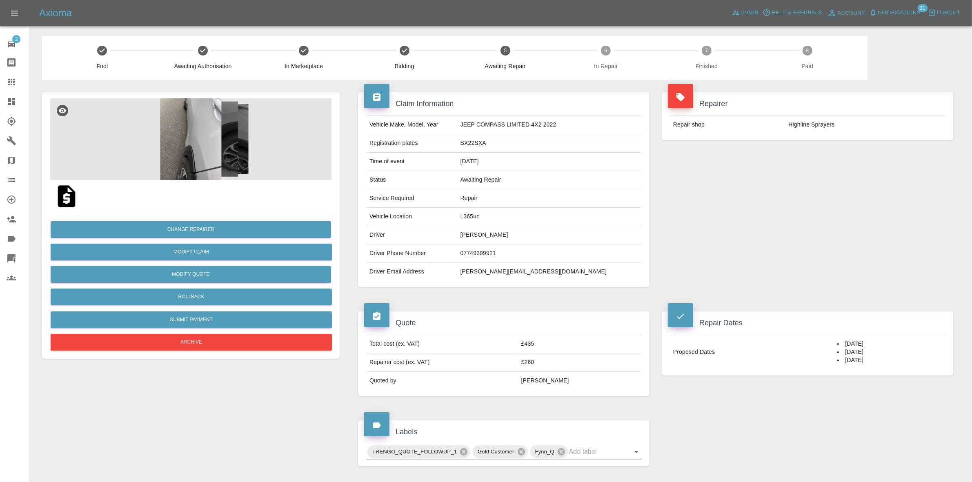
click at [864, 157] on div "Repairer Repair shop Highline Sprayers" at bounding box center [807, 189] width 304 height 219
click at [186, 294] on button "Rollback" at bounding box center [191, 297] width 281 height 17
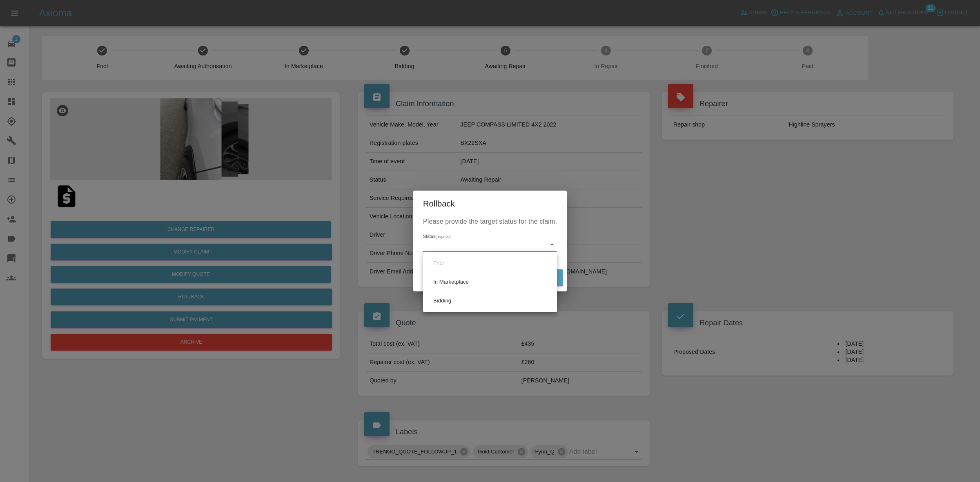
click at [454, 246] on body "Axioma Admin Help & Feedback Account Notifications 31 Logout 2 Repair home Body…" at bounding box center [490, 367] width 980 height 734
click at [458, 303] on li "Bidding" at bounding box center [490, 300] width 130 height 19
type input "bidding"
click at [535, 278] on button "Rollback" at bounding box center [537, 277] width 51 height 17
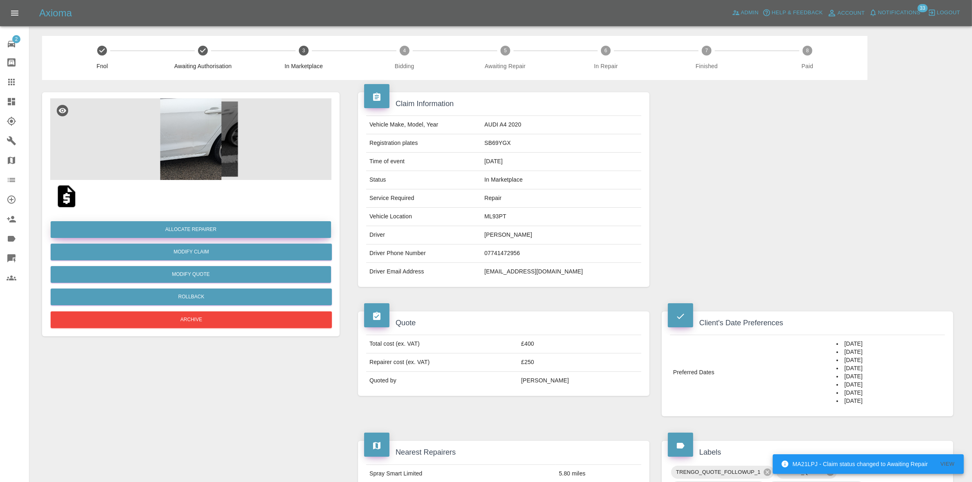
click at [204, 230] on button "Allocate Repairer" at bounding box center [191, 229] width 280 height 17
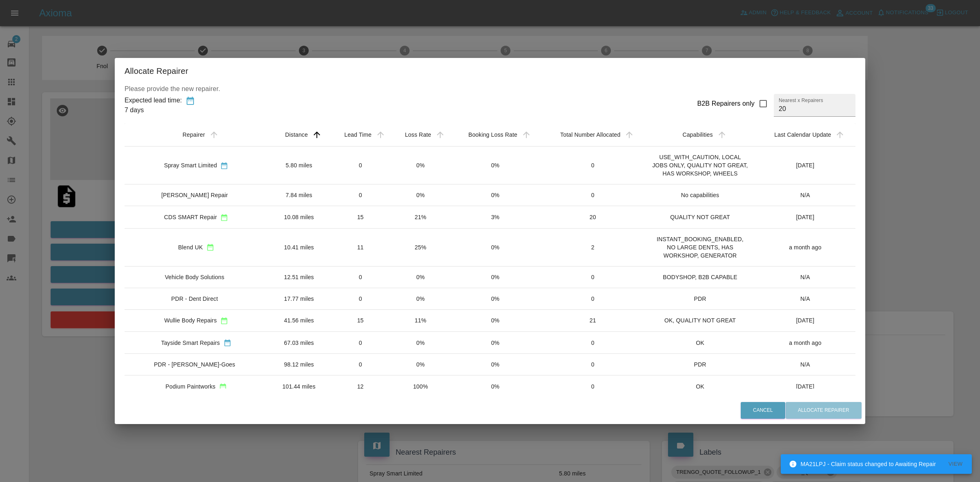
click at [409, 208] on td "21%" at bounding box center [421, 217] width 60 height 22
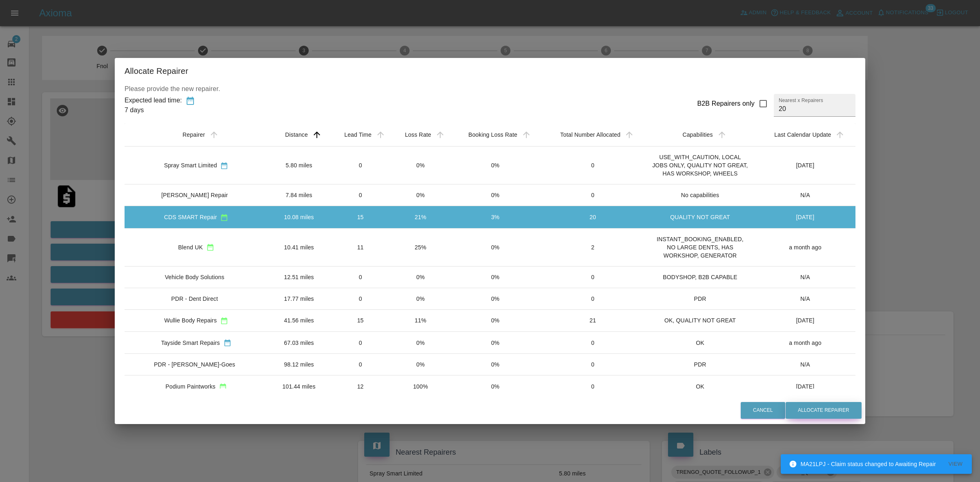
click at [821, 407] on button "Allocate Repairer" at bounding box center [823, 410] width 76 height 17
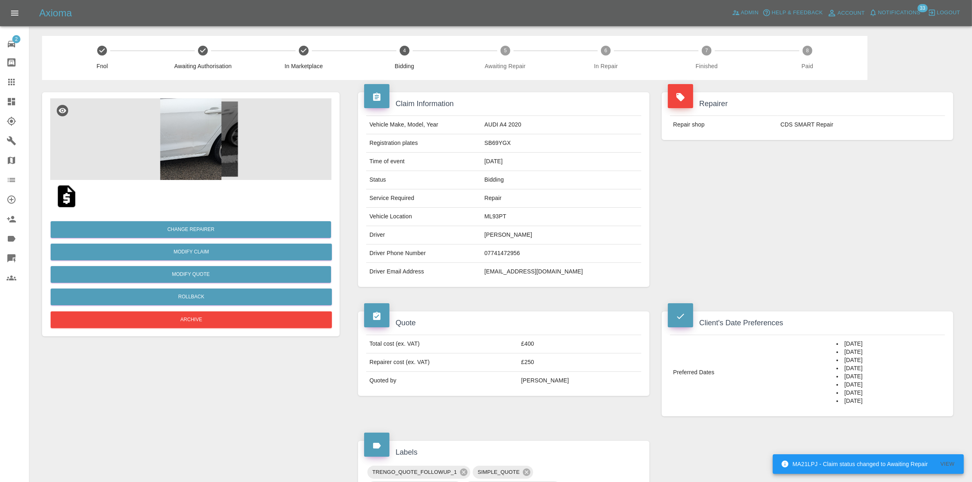
click at [877, 153] on div "Repairer Repair shop CDS SMART Repair" at bounding box center [807, 189] width 304 height 219
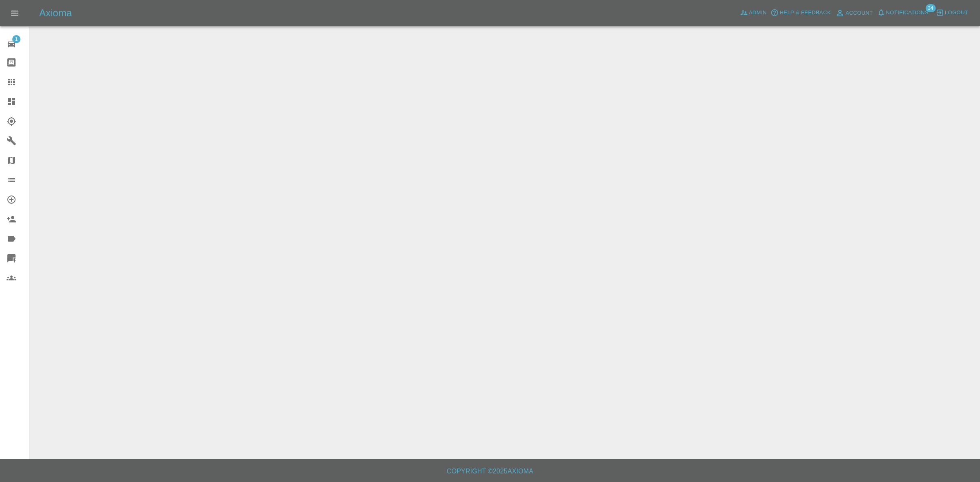
click at [910, 13] on span "Notifications" at bounding box center [907, 12] width 42 height 9
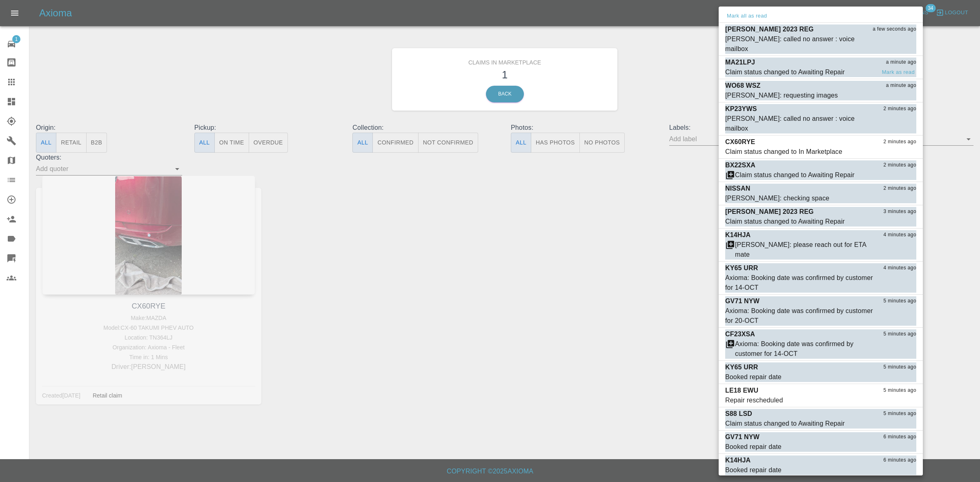
click at [807, 58] on div "MA21LPJ a minute ago" at bounding box center [820, 63] width 191 height 10
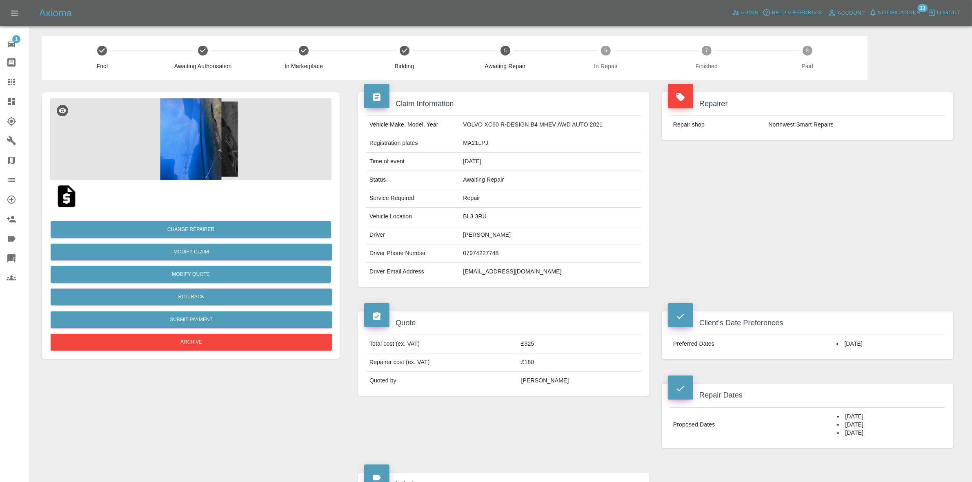
click at [889, 12] on span "Notifications" at bounding box center [899, 12] width 42 height 9
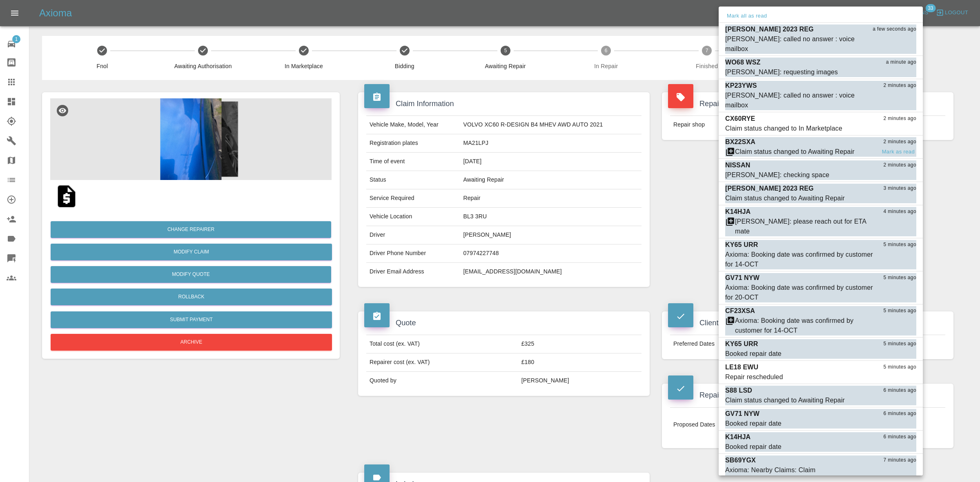
click at [782, 137] on div "BX22SXA 2 minutes ago" at bounding box center [820, 142] width 191 height 10
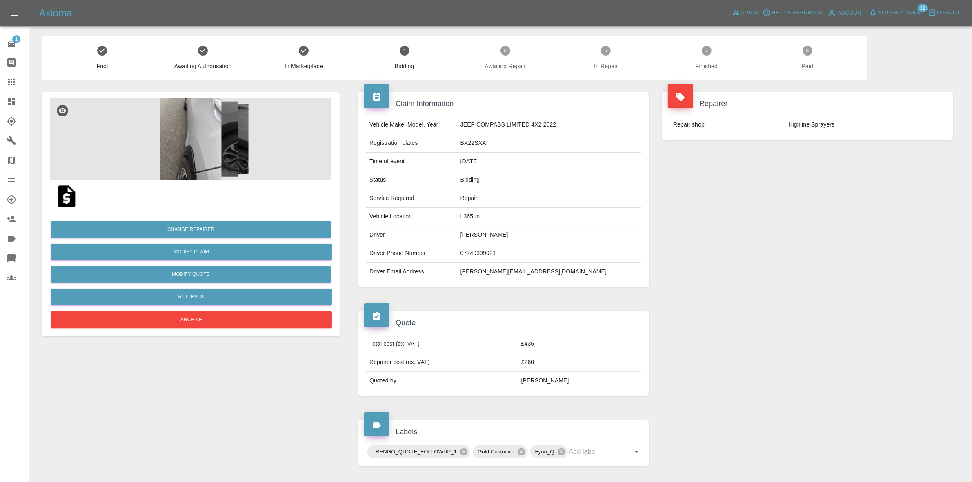
click at [881, 8] on span "Notifications" at bounding box center [899, 12] width 42 height 9
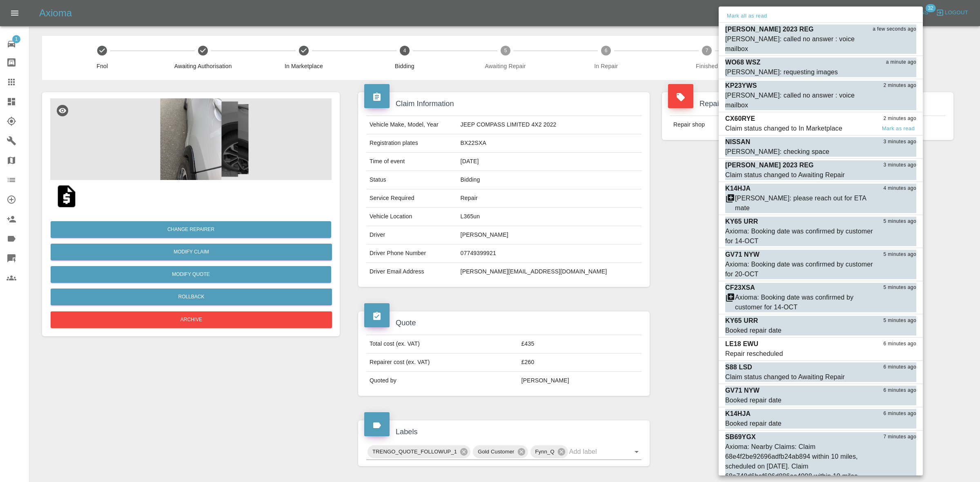
click at [782, 124] on div "Claim status changed to In Marketplace" at bounding box center [783, 129] width 117 height 10
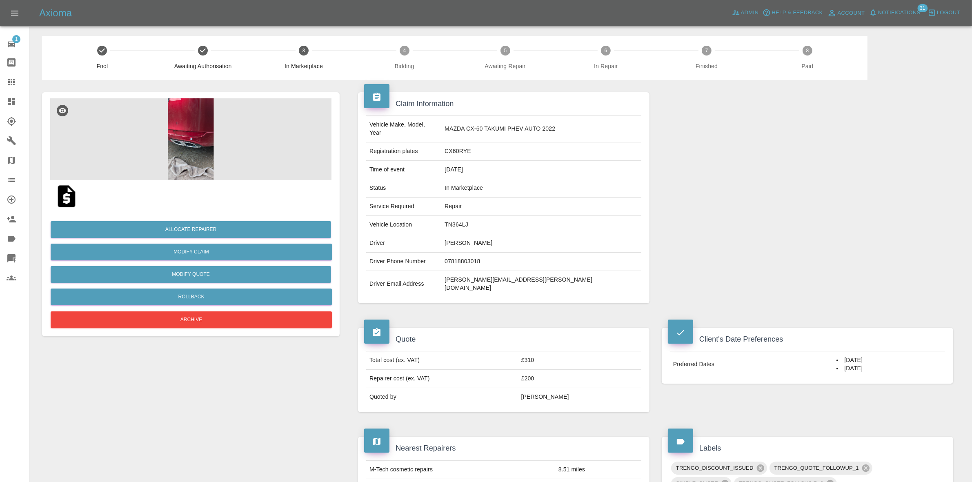
click at [215, 138] on img at bounding box center [190, 139] width 281 height 82
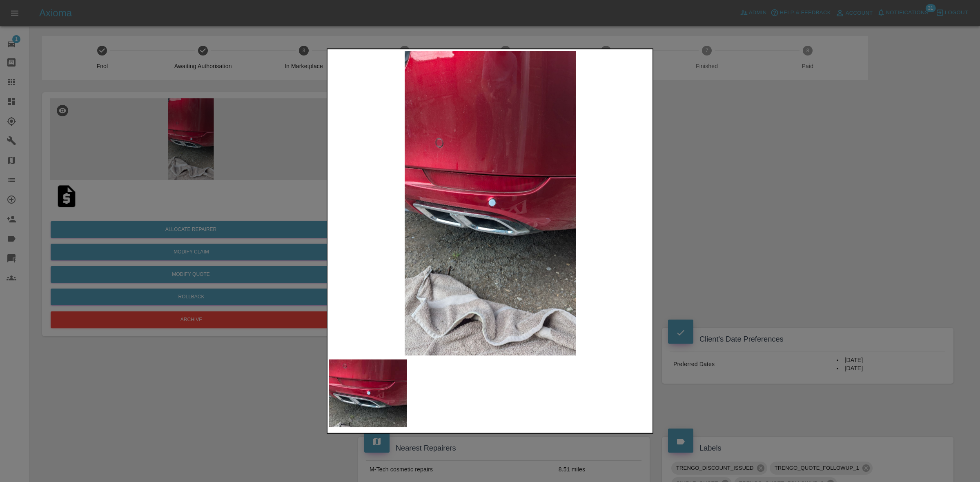
click at [492, 197] on img at bounding box center [490, 203] width 322 height 304
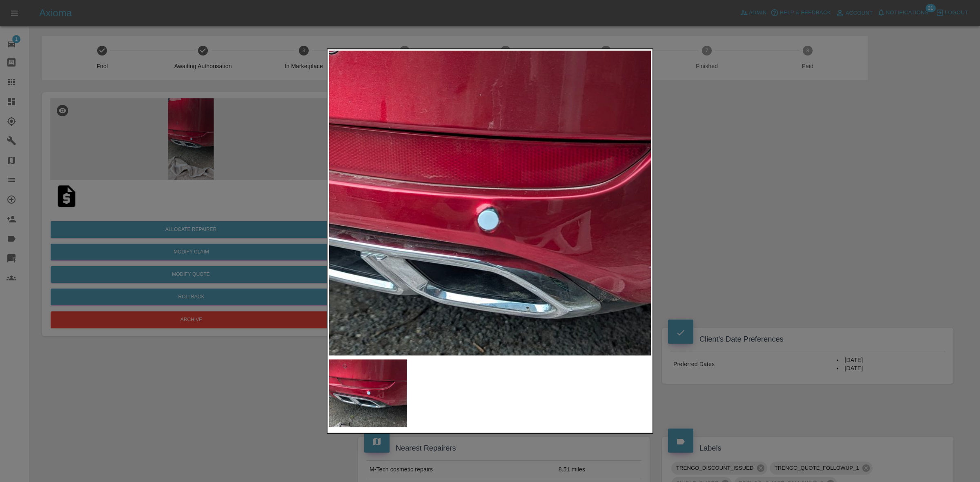
click at [729, 219] on div at bounding box center [490, 241] width 980 height 482
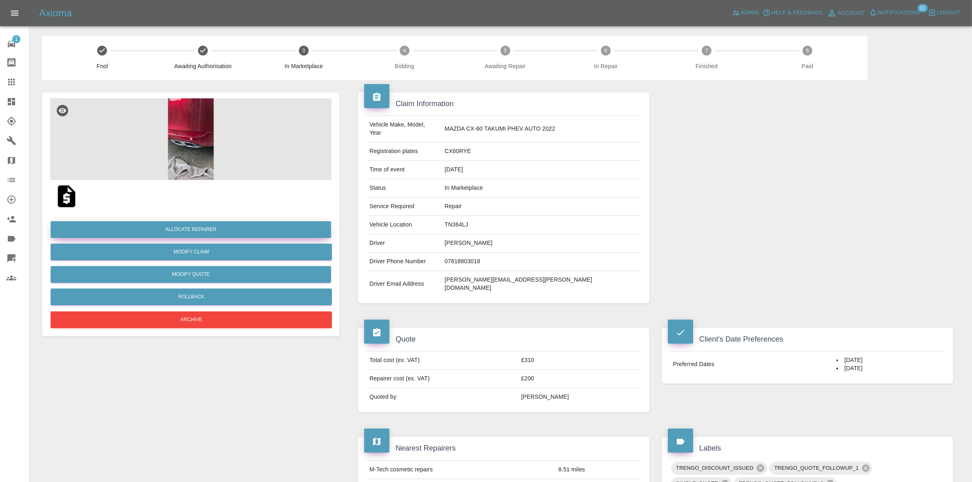
click at [180, 222] on button "Allocate Repairer" at bounding box center [191, 229] width 280 height 17
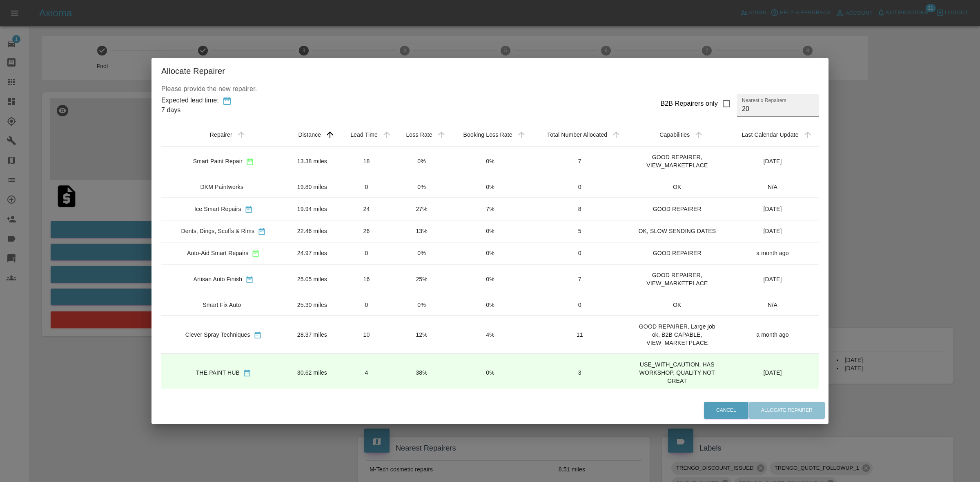
click at [418, 44] on div "Allocate Repairer Please provide the new repairer. Expected lead time: 7 days B…" at bounding box center [490, 241] width 980 height 482
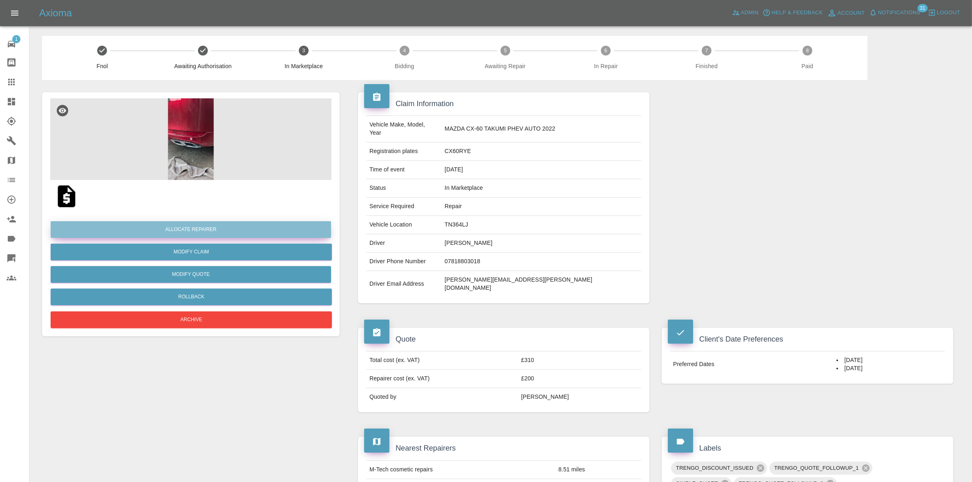
click at [192, 225] on button "Allocate Repairer" at bounding box center [191, 229] width 280 height 17
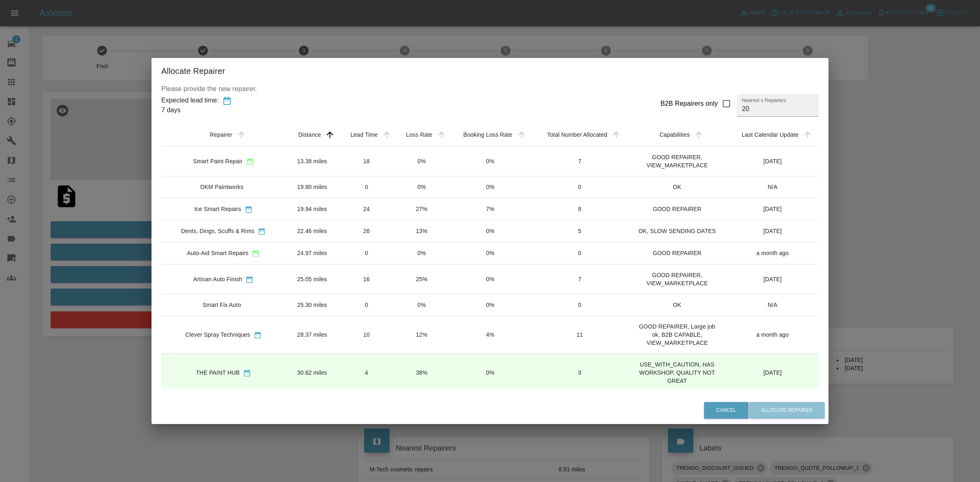
click at [409, 337] on td "12%" at bounding box center [421, 335] width 55 height 38
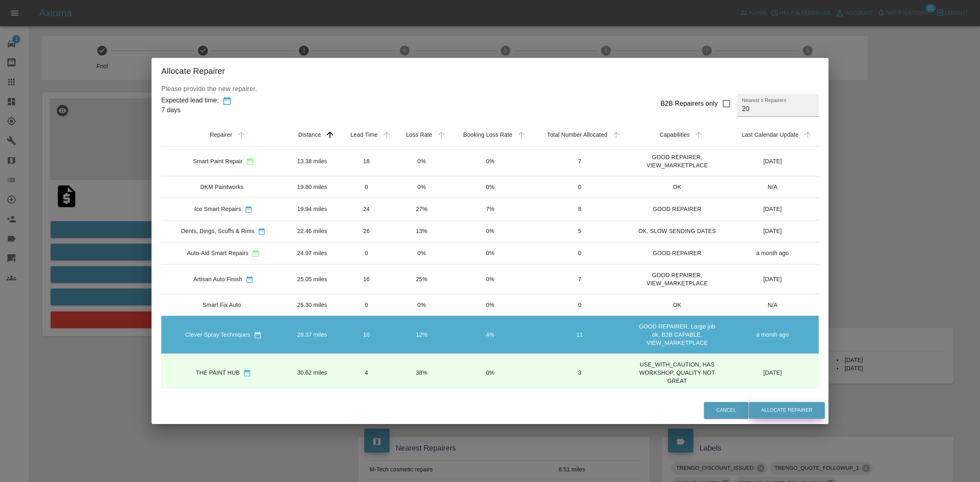
click at [805, 412] on button "Allocate Repairer" at bounding box center [787, 410] width 76 height 17
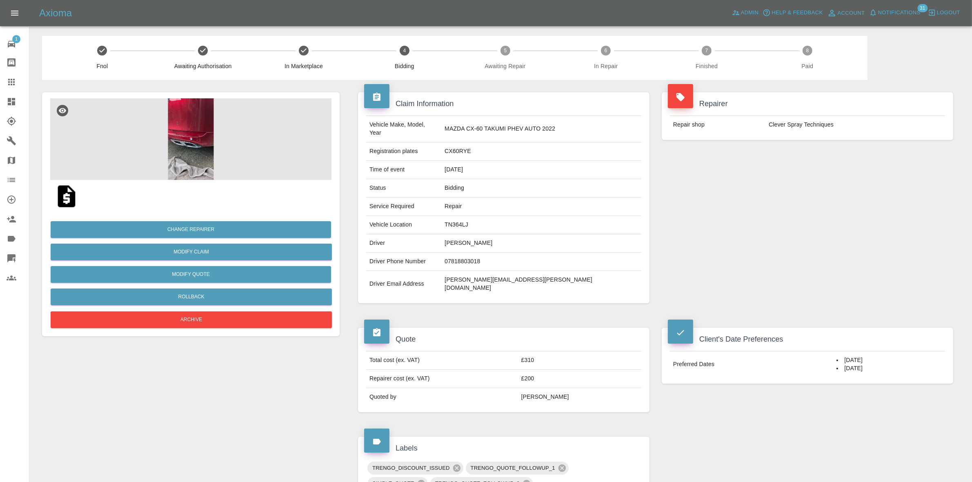
click at [796, 160] on div "Repairer Repair shop Clever Spray Techniques" at bounding box center [807, 198] width 304 height 236
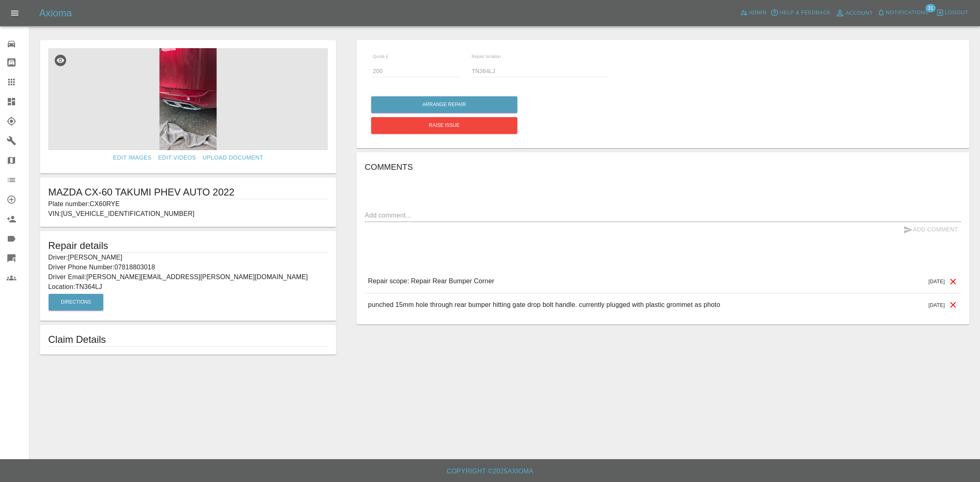
click at [3, 96] on link "Dashboard" at bounding box center [14, 102] width 29 height 20
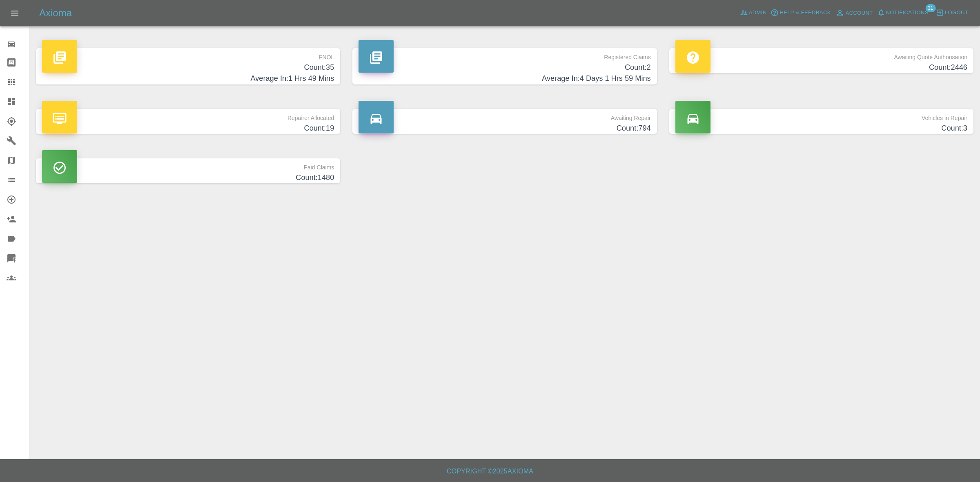
click at [897, 11] on span "Notifications" at bounding box center [907, 12] width 42 height 9
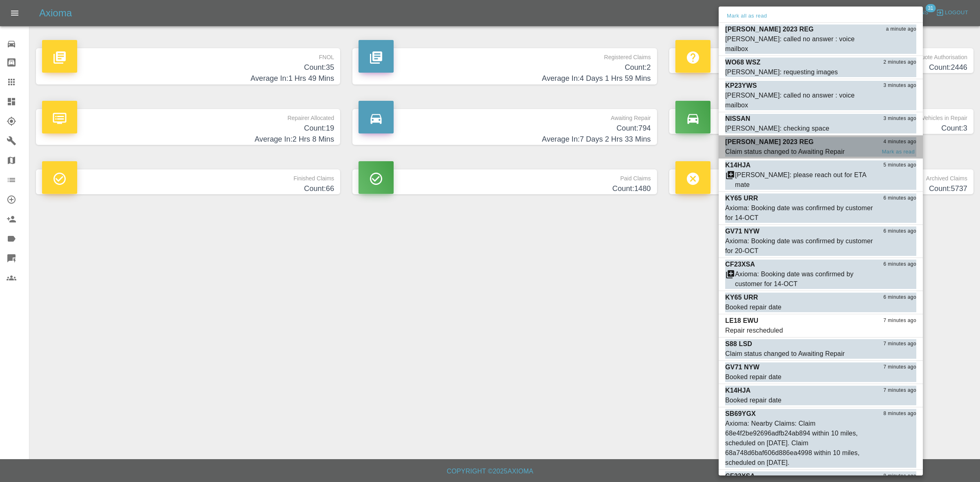
click at [794, 147] on div "Claim status changed to Awaiting Repair" at bounding box center [785, 152] width 120 height 10
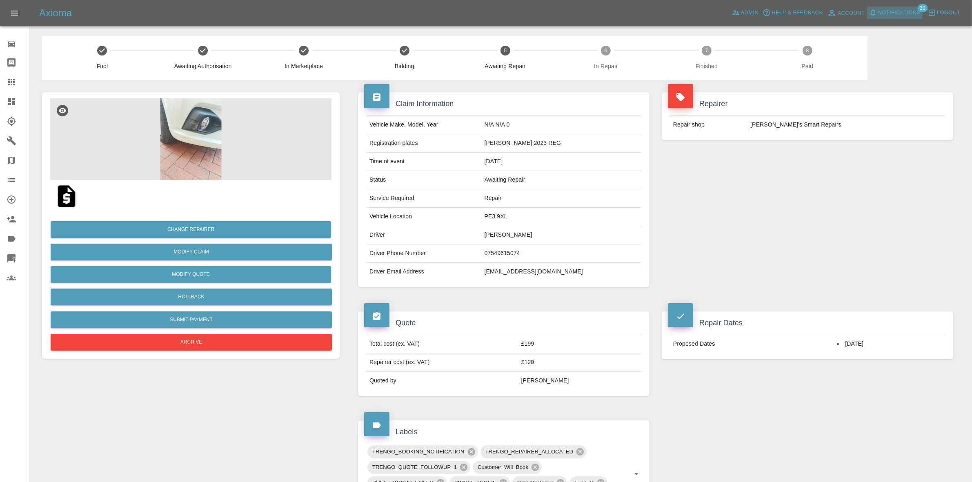
click at [892, 13] on span "Notifications" at bounding box center [899, 12] width 42 height 9
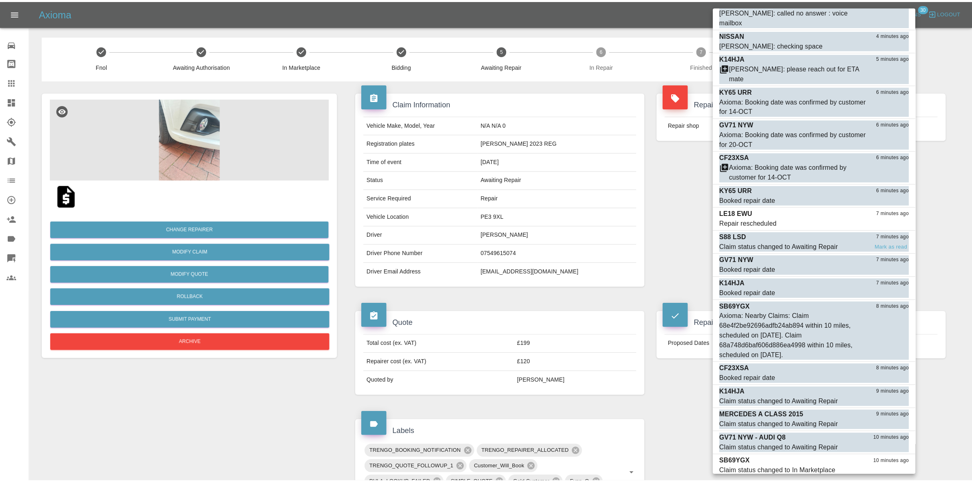
scroll to position [102, 0]
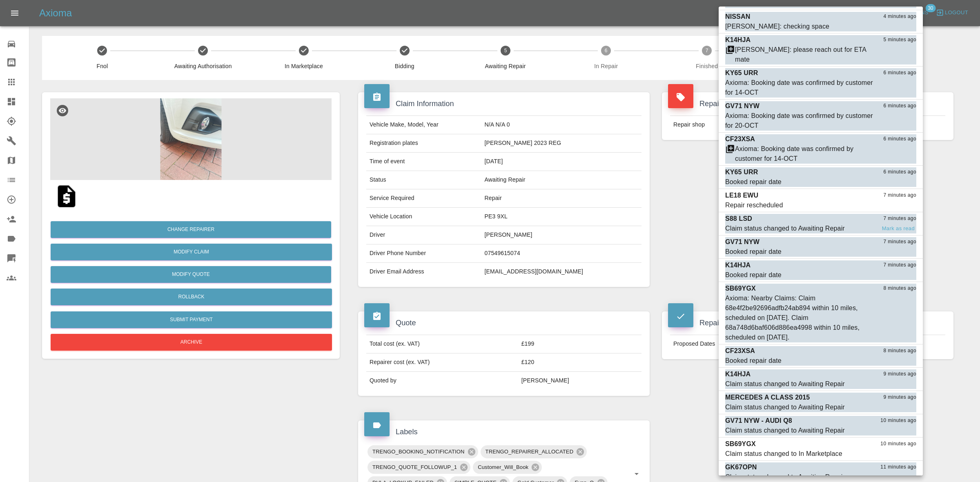
click at [766, 214] on div "S88 LSD 7 minutes ago" at bounding box center [820, 219] width 191 height 10
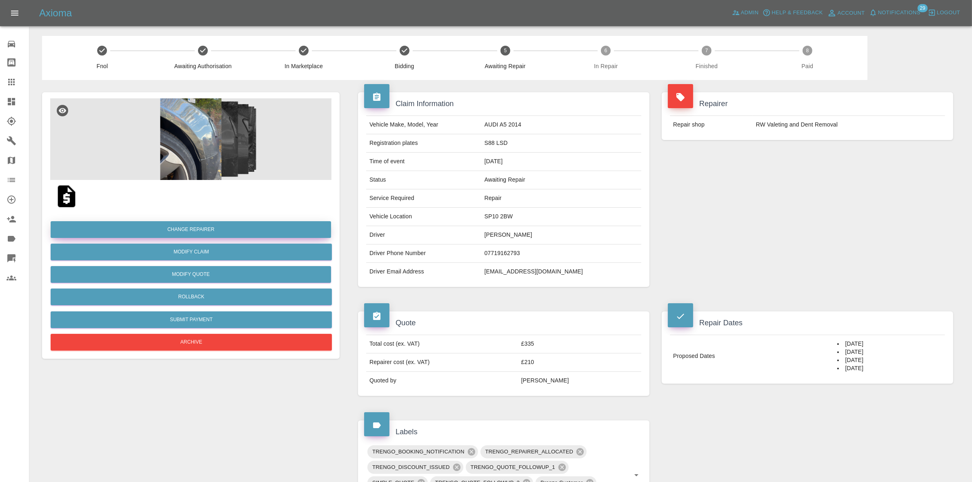
click at [182, 227] on button "Change Repairer" at bounding box center [191, 229] width 280 height 17
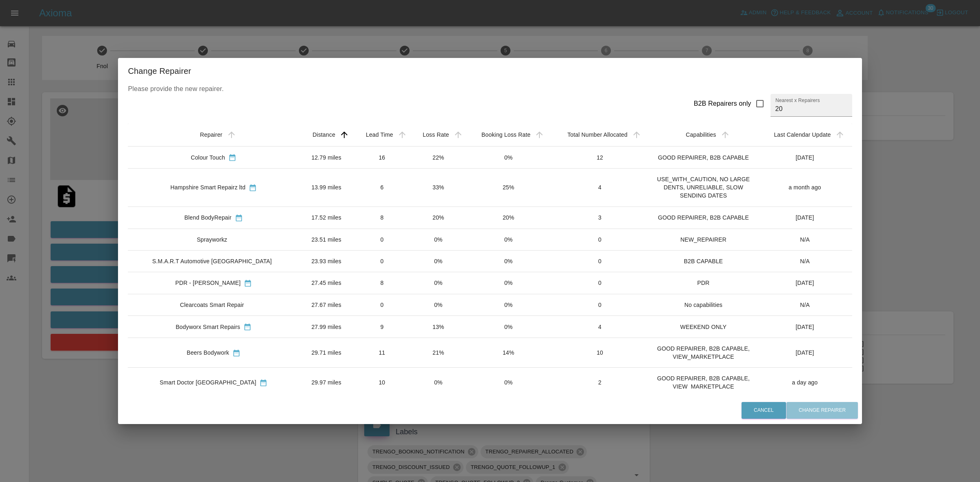
click at [402, 36] on div "Change Repairer Please provide the new repairer. B2B Repairers only Nearest x R…" at bounding box center [490, 241] width 980 height 482
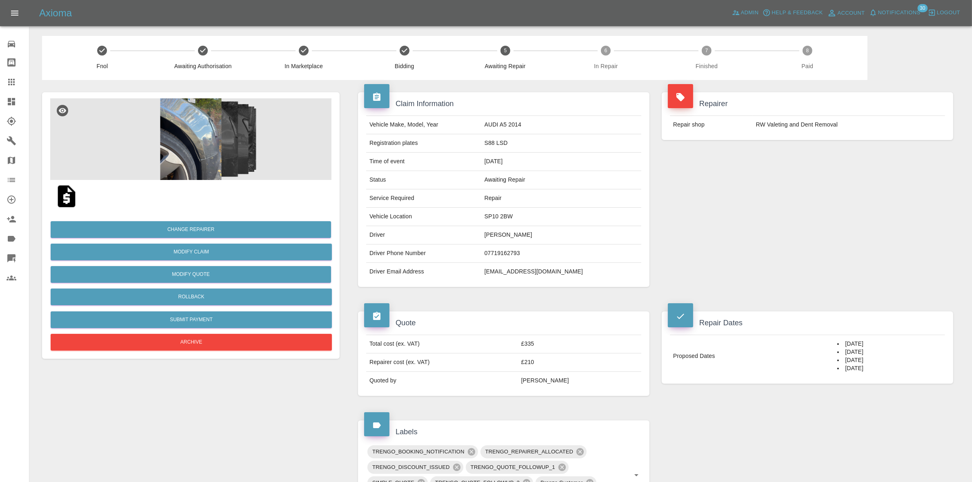
click at [512, 214] on td "SP10 2BW" at bounding box center [561, 217] width 160 height 18
copy td "SP10 2BW"
click at [891, 13] on span "Notifications" at bounding box center [899, 12] width 42 height 9
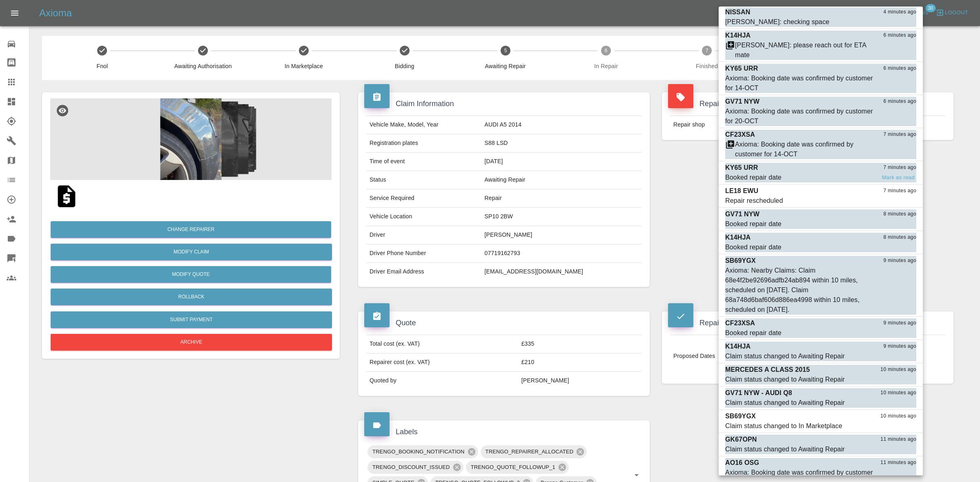
scroll to position [153, 0]
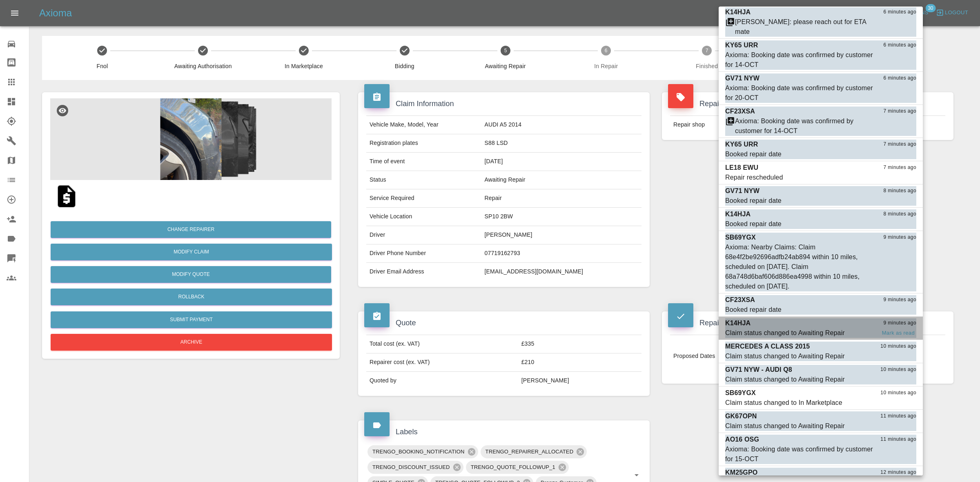
click at [780, 318] on div "K14HJA 9 minutes ago" at bounding box center [820, 323] width 191 height 10
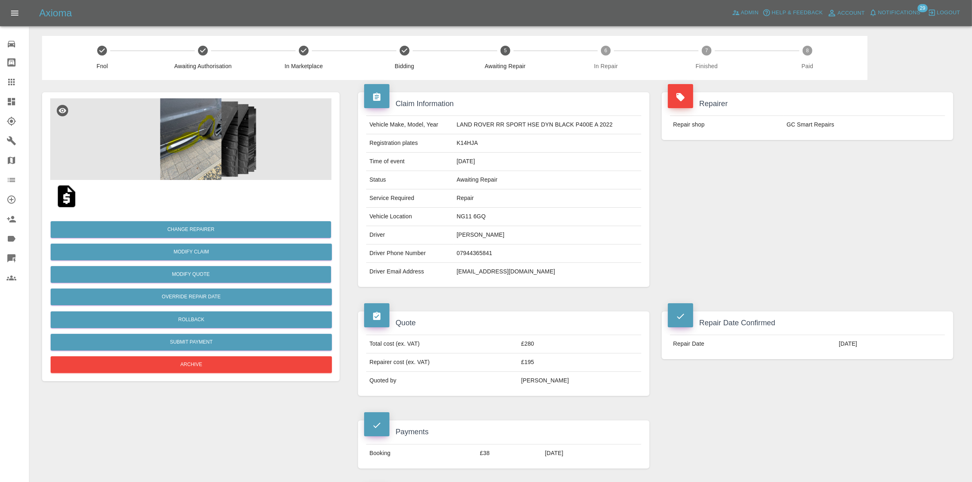
click at [899, 12] on span "Notifications" at bounding box center [899, 12] width 42 height 9
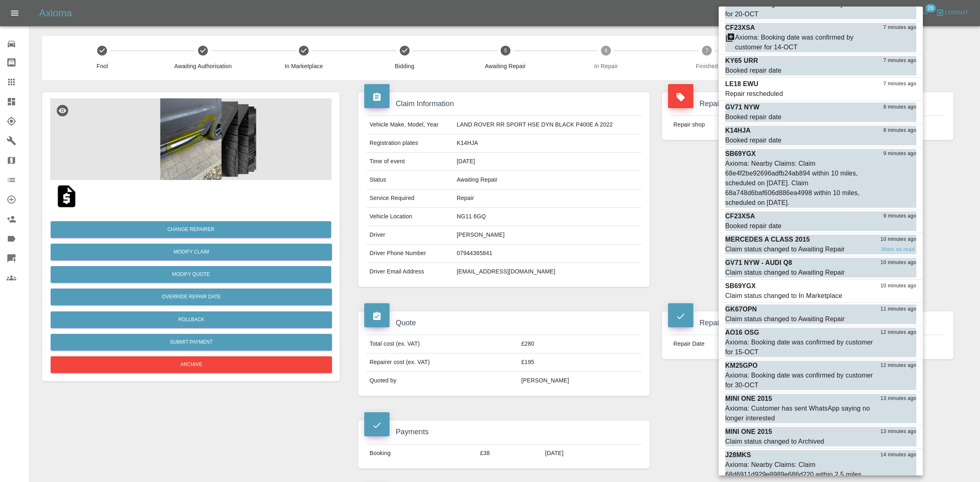
scroll to position [255, 0]
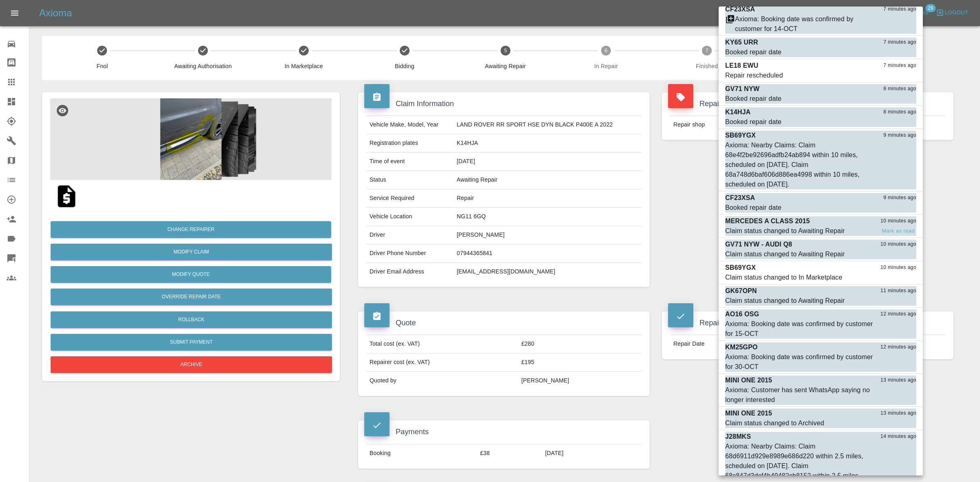
click at [792, 226] on div "Claim status changed to Awaiting Repair" at bounding box center [785, 231] width 120 height 10
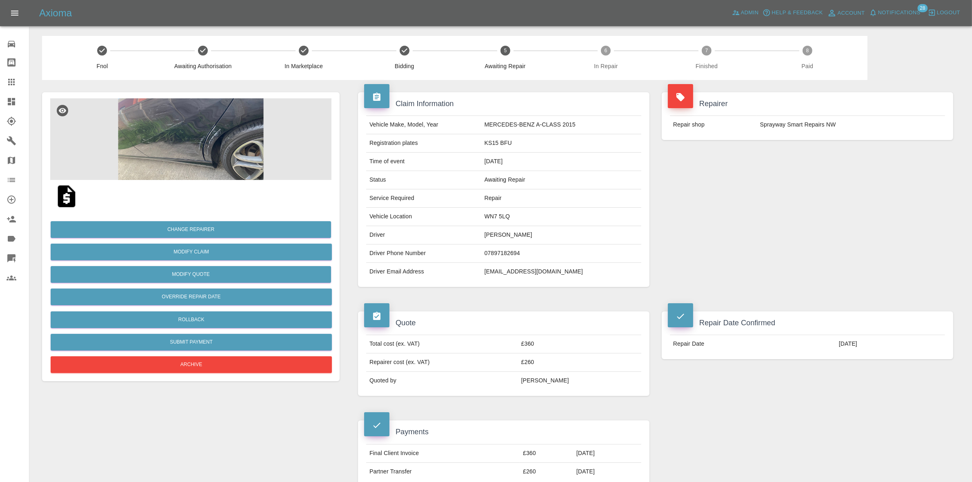
click at [891, 15] on span "Notifications" at bounding box center [899, 12] width 42 height 9
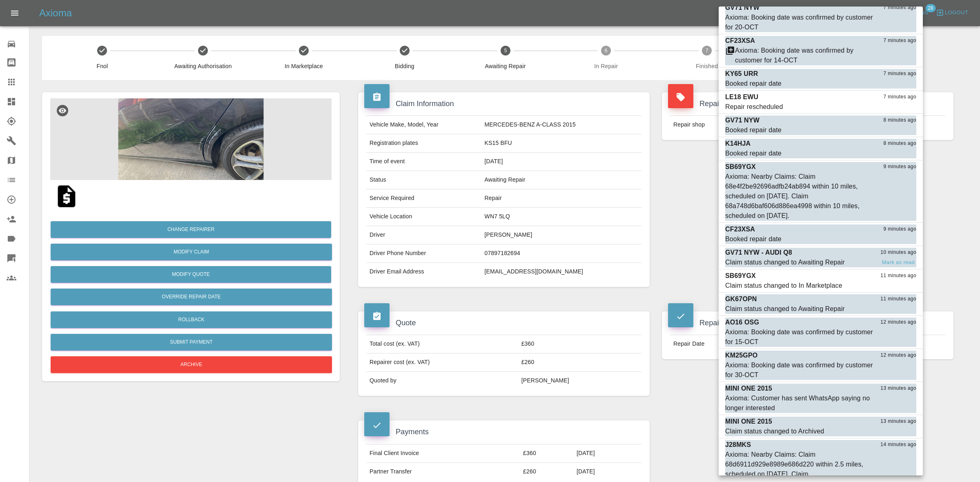
scroll to position [255, 0]
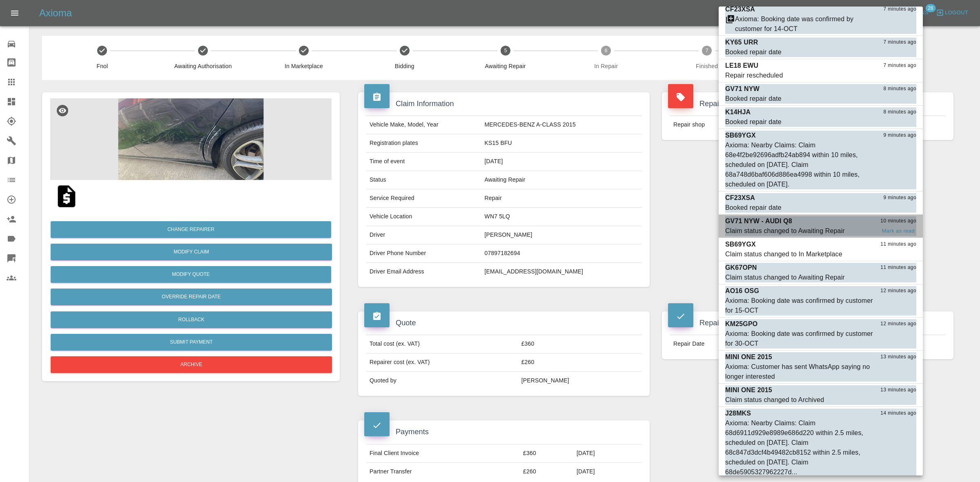
click at [786, 226] on div "Claim status changed to Awaiting Repair" at bounding box center [785, 231] width 120 height 10
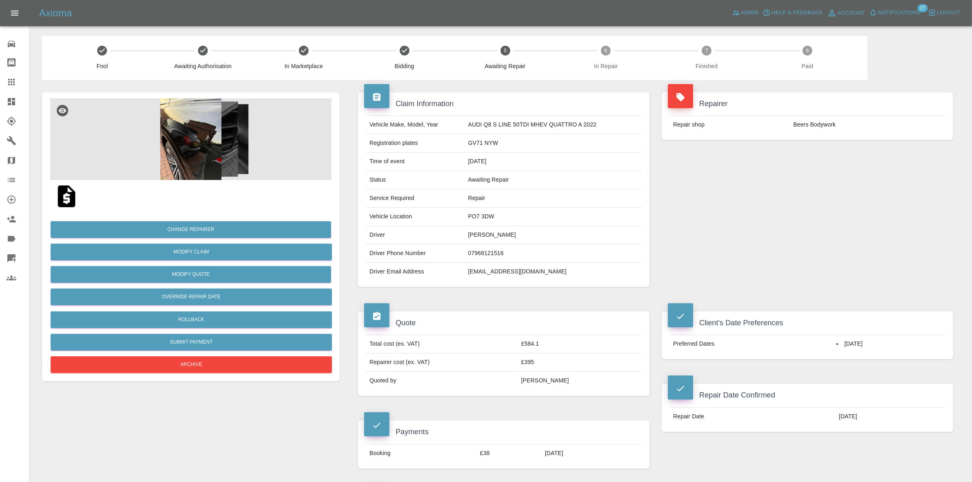
click at [893, 9] on span "Notifications" at bounding box center [899, 12] width 42 height 9
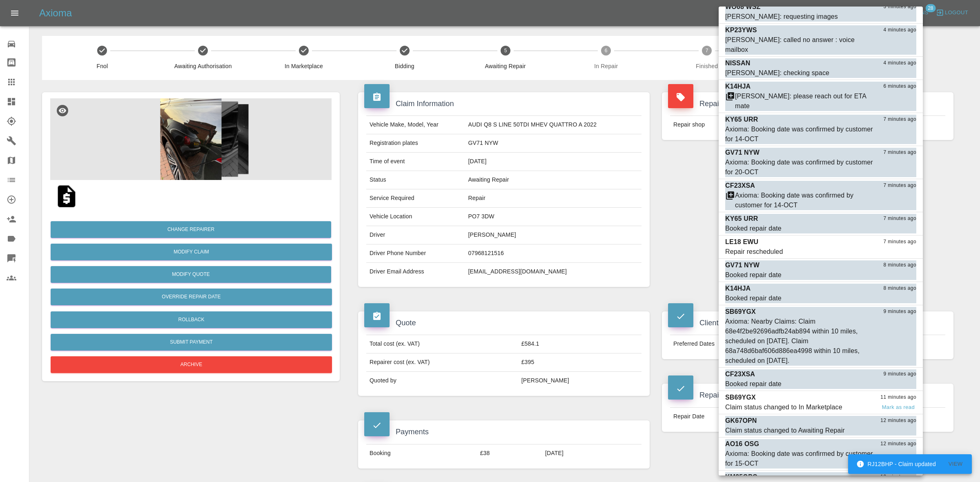
scroll to position [125, 0]
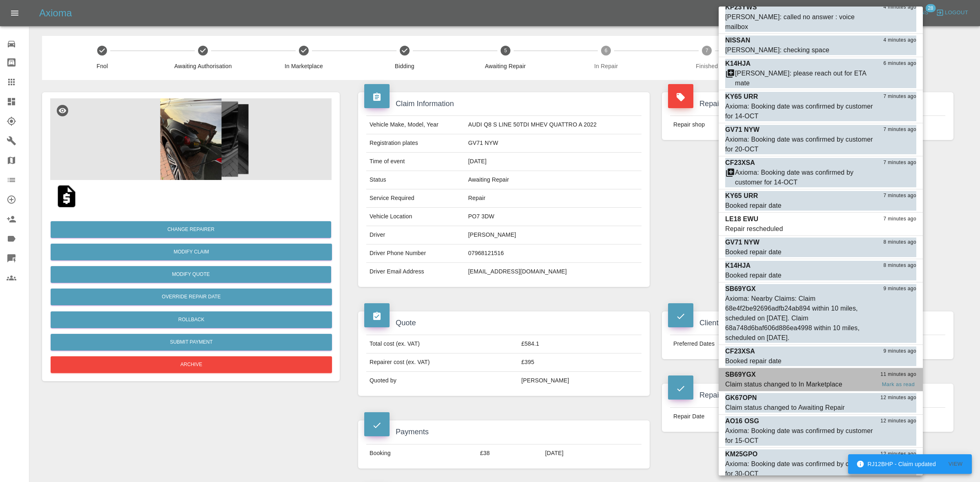
click at [799, 370] on div "SB69YGX 11 minutes ago" at bounding box center [820, 375] width 191 height 10
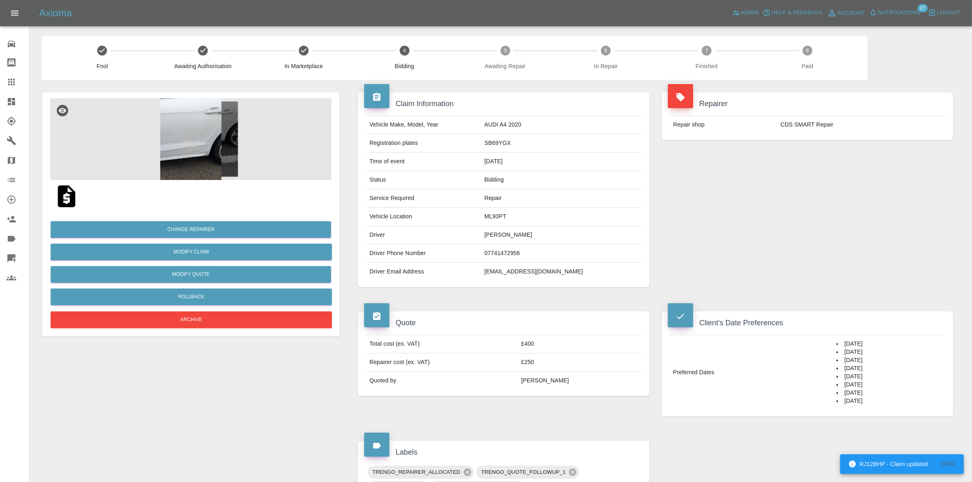
click at [897, 11] on span "Notifications" at bounding box center [899, 12] width 42 height 9
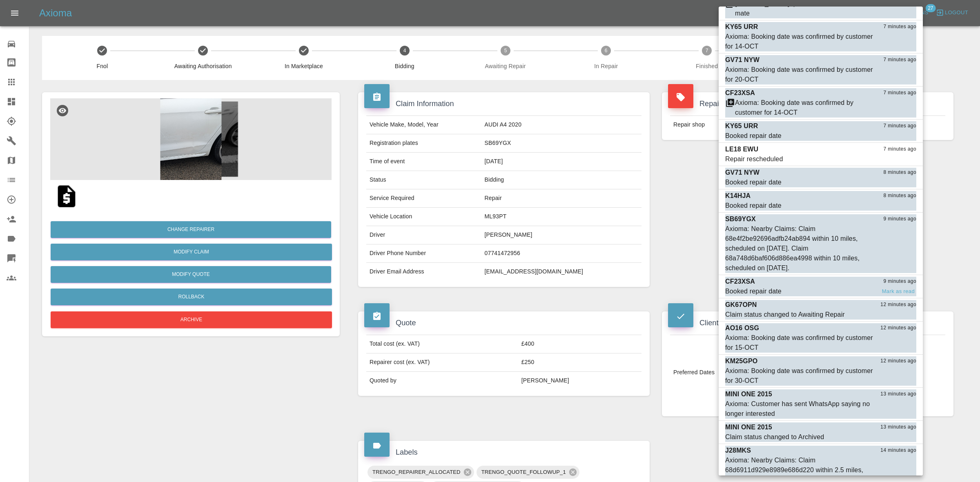
scroll to position [204, 0]
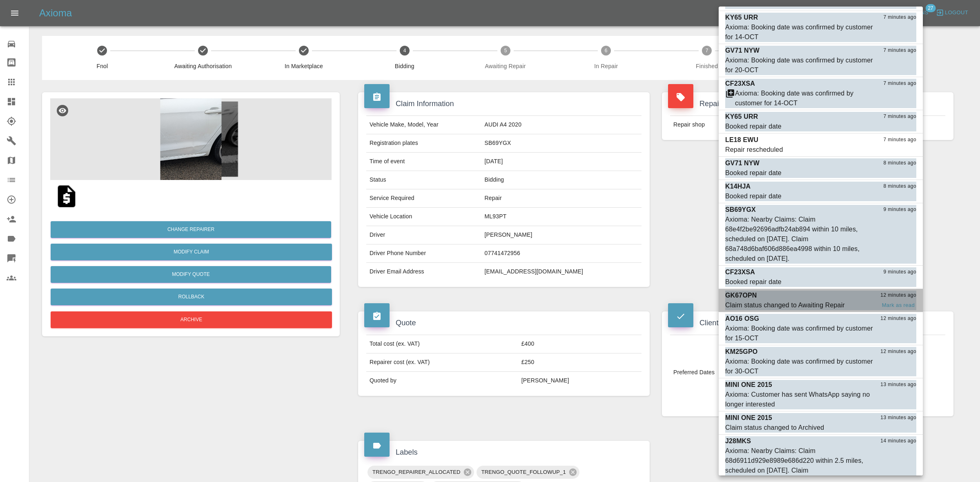
click at [780, 300] on div "Claim status changed to Awaiting Repair" at bounding box center [785, 305] width 120 height 10
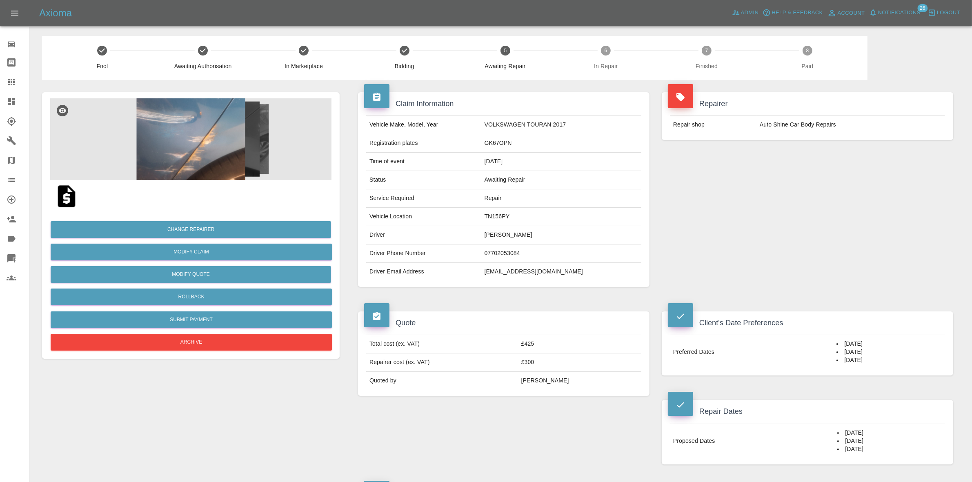
click at [899, 14] on span "Notifications" at bounding box center [899, 12] width 42 height 9
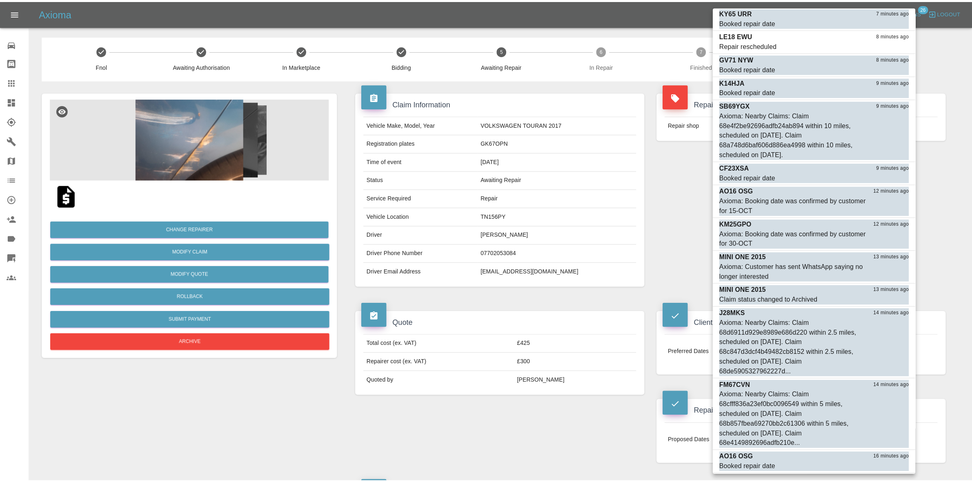
scroll to position [352, 0]
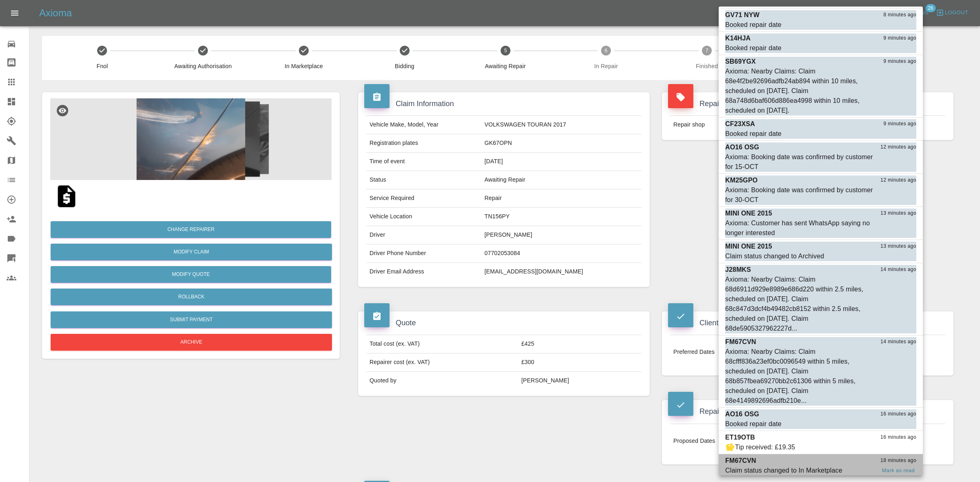
click at [807, 466] on div "Claim status changed to In Marketplace" at bounding box center [783, 471] width 117 height 10
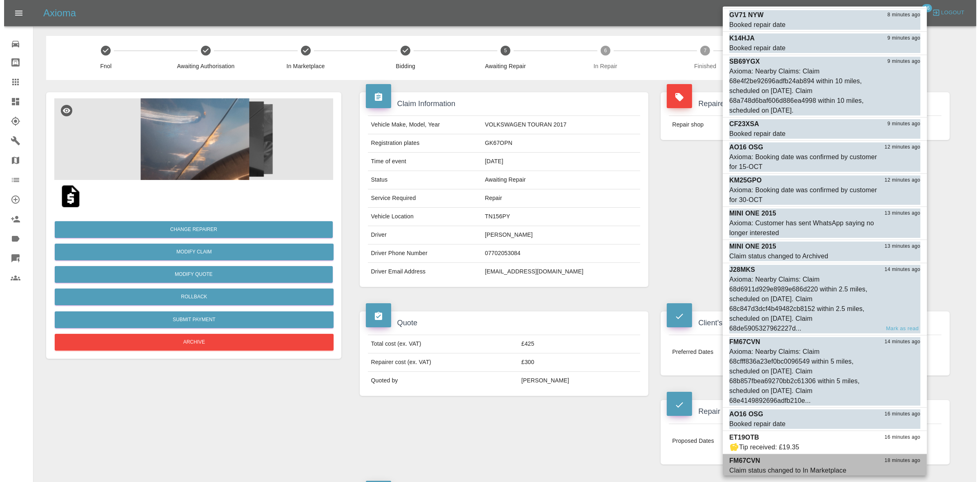
scroll to position [329, 0]
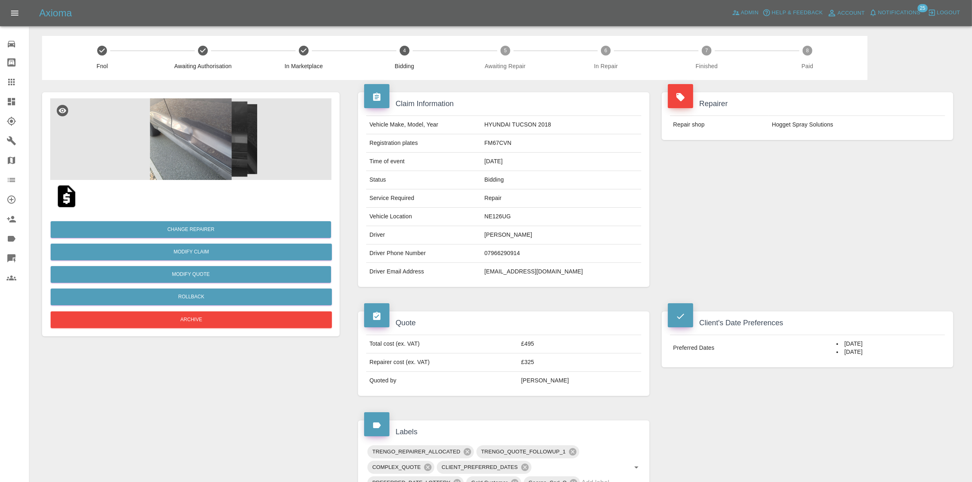
click at [897, 9] on span "Notifications" at bounding box center [899, 12] width 42 height 9
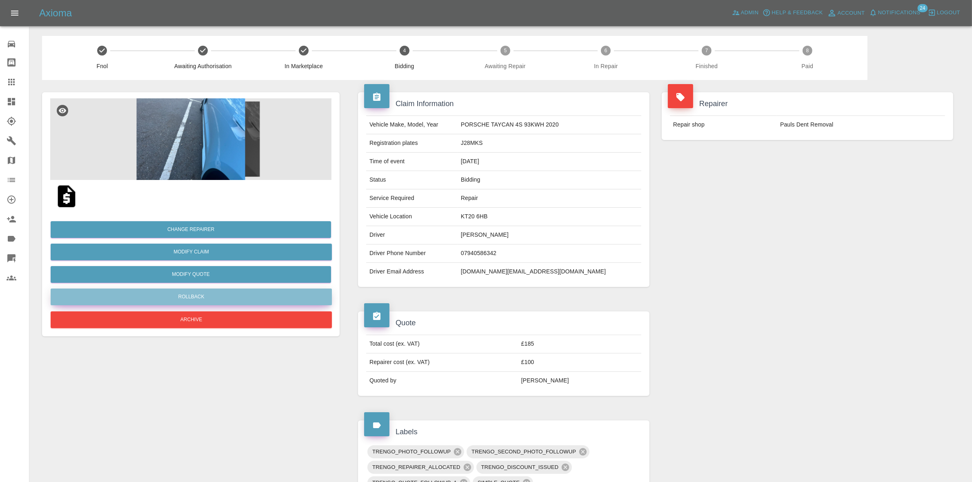
click at [190, 296] on button "Rollback" at bounding box center [191, 297] width 281 height 17
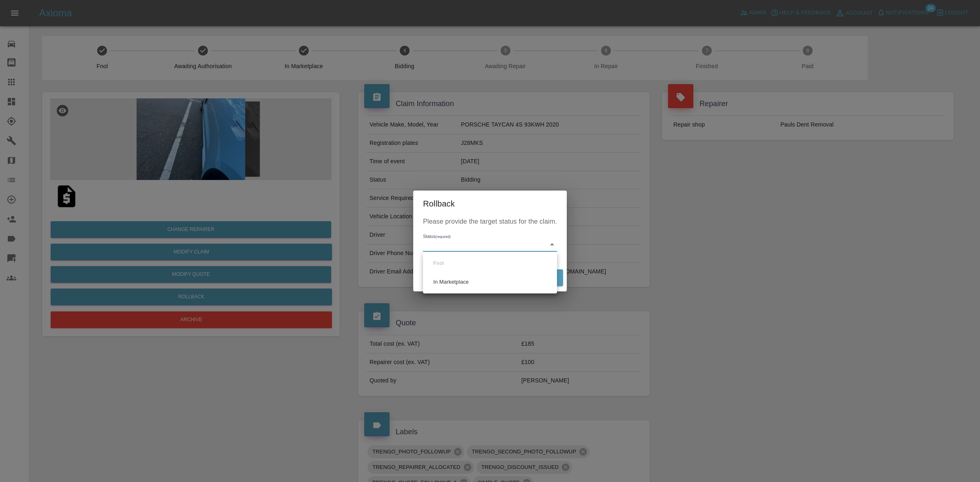
drag, startPoint x: 464, startPoint y: 242, endPoint x: 455, endPoint y: 280, distance: 39.0
click at [464, 243] on body "Axioma Admin Help & Feedback Account Notifications 24 Logout 0 Repair home Body…" at bounding box center [490, 434] width 980 height 869
click at [451, 293] on ul "Fnol In Marketplace" at bounding box center [490, 273] width 134 height 42
drag, startPoint x: 458, startPoint y: 286, endPoint x: 473, endPoint y: 282, distance: 15.5
click at [460, 285] on li "In Marketplace" at bounding box center [490, 282] width 130 height 19
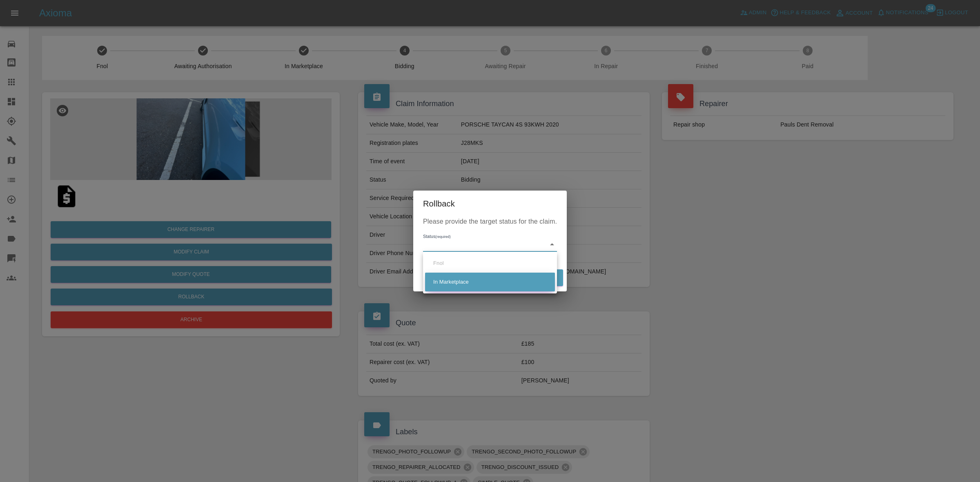
type input "in-marketplace"
click at [529, 274] on button "Rollback" at bounding box center [537, 277] width 51 height 17
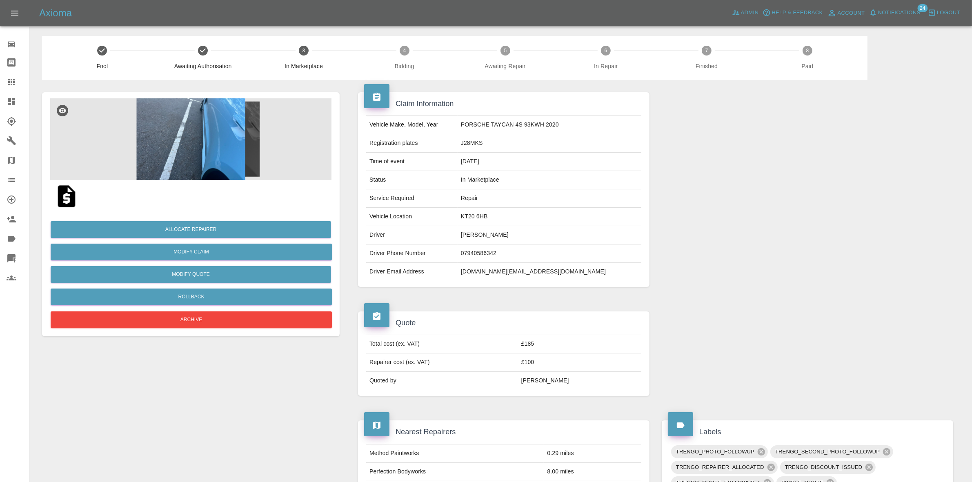
click at [498, 218] on td "KT20 6HB" at bounding box center [550, 217] width 184 height 18
click at [207, 229] on button "Allocate Repairer" at bounding box center [191, 229] width 280 height 17
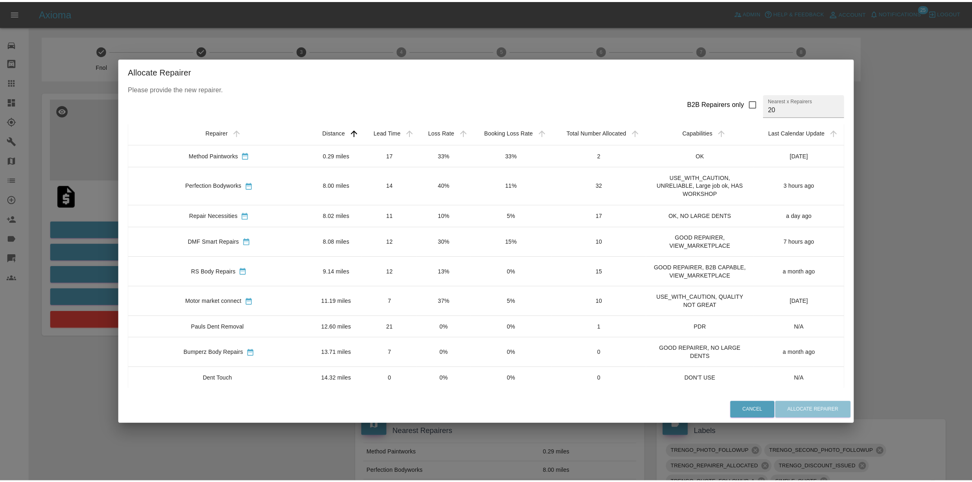
scroll to position [0, 0]
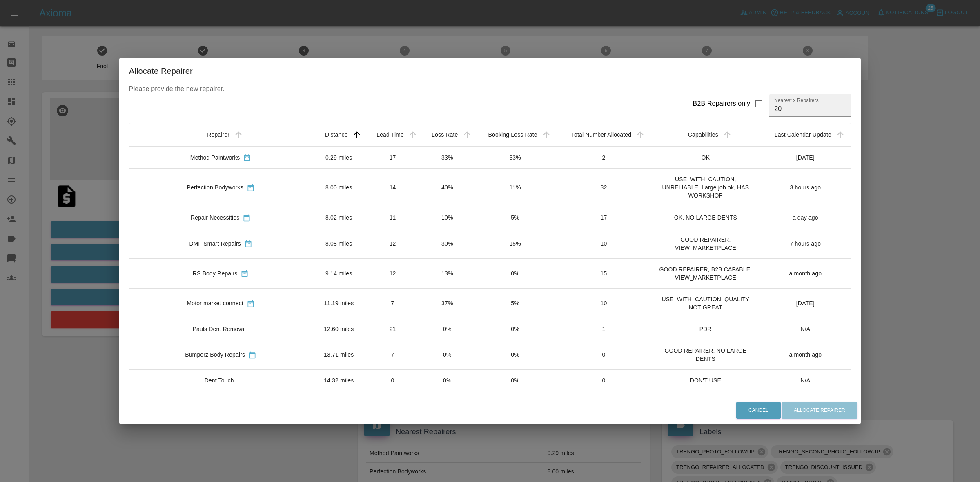
click at [375, 26] on div "Allocate Repairer Please provide the new repairer. B2B Repairers only Nearest x…" at bounding box center [490, 241] width 980 height 482
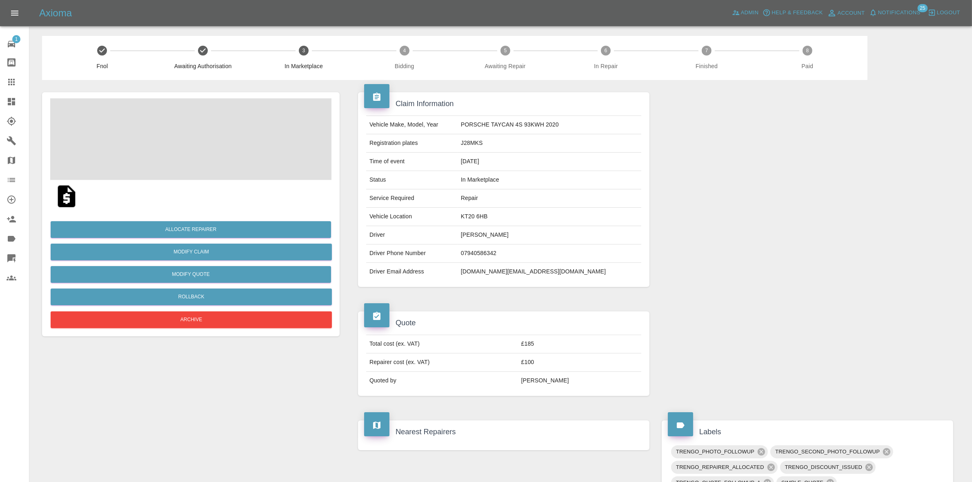
click at [0, 100] on link "Dashboard" at bounding box center [14, 102] width 29 height 20
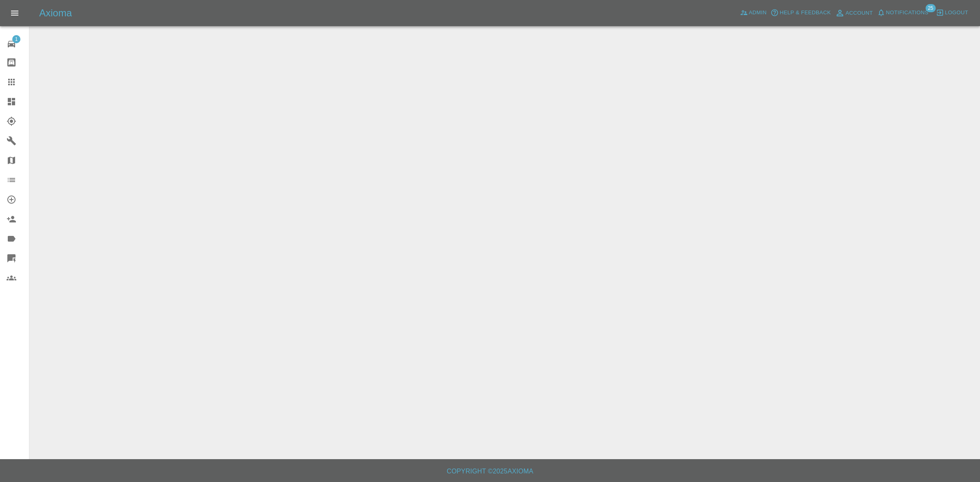
click at [900, 13] on span "Notifications" at bounding box center [907, 12] width 42 height 9
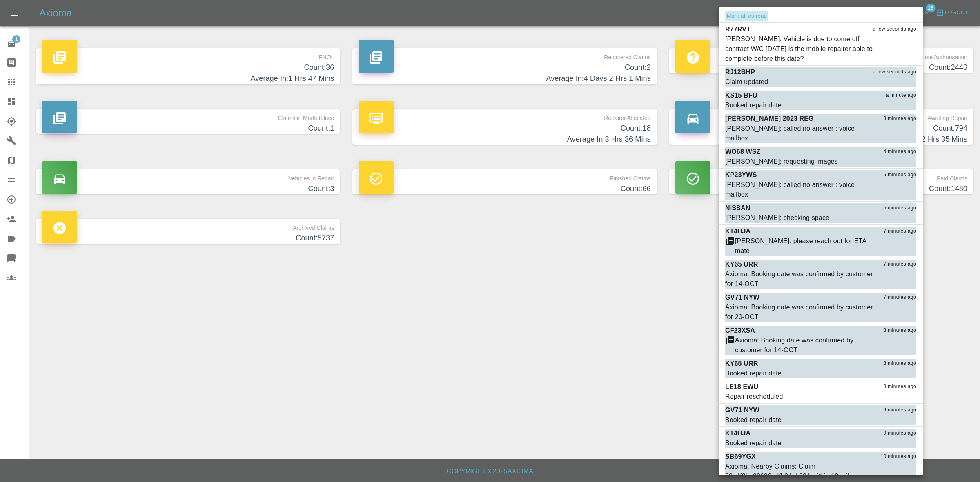
click at [760, 13] on button "Mark all as read" at bounding box center [746, 15] width 43 height 9
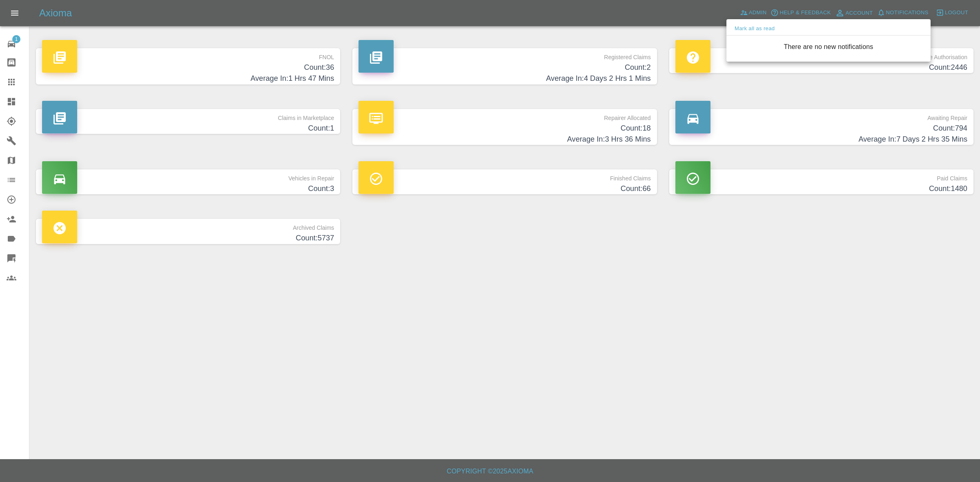
click at [753, 237] on div at bounding box center [490, 241] width 980 height 482
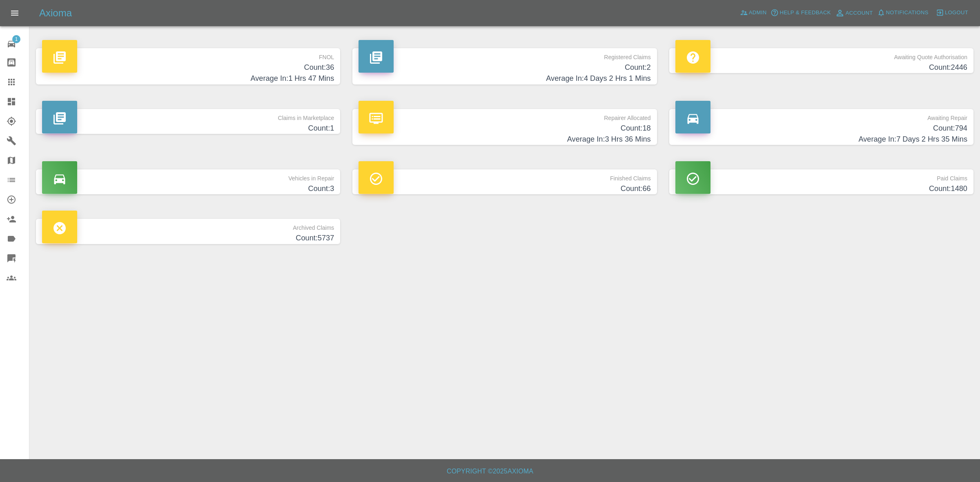
click at [562, 127] on h4 "Count: 18" at bounding box center [504, 128] width 292 height 11
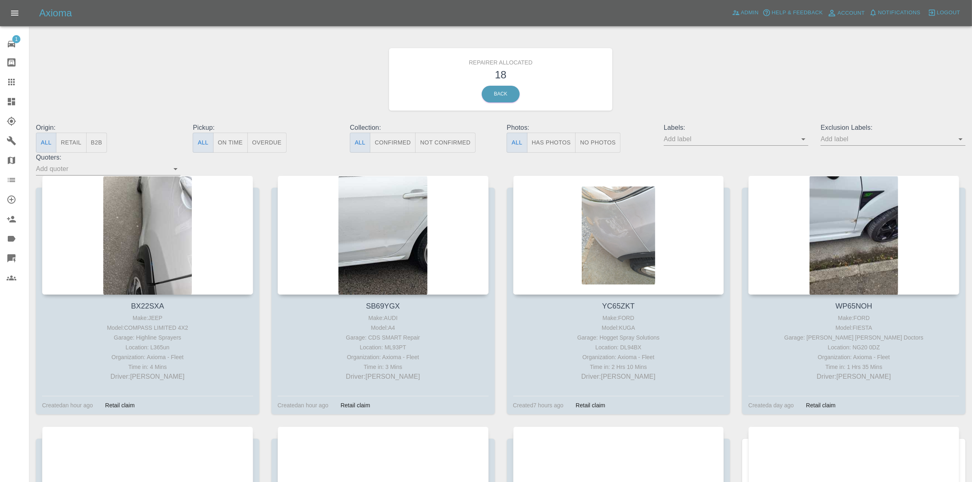
click at [70, 141] on button "Retail" at bounding box center [71, 143] width 30 height 20
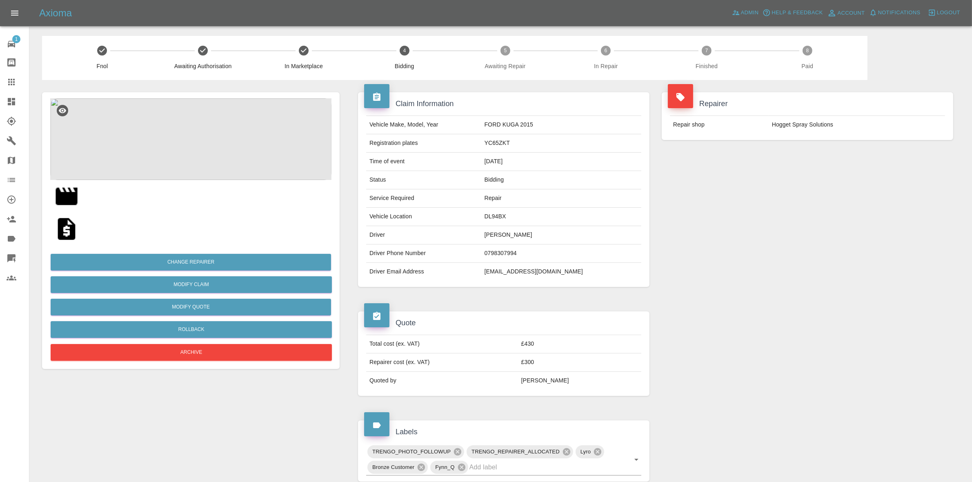
click at [158, 338] on div "Change Repairer Modify Claim Modify Quote Rollback Archive" at bounding box center [190, 304] width 281 height 118
click at [182, 329] on button "Rollback" at bounding box center [191, 329] width 281 height 17
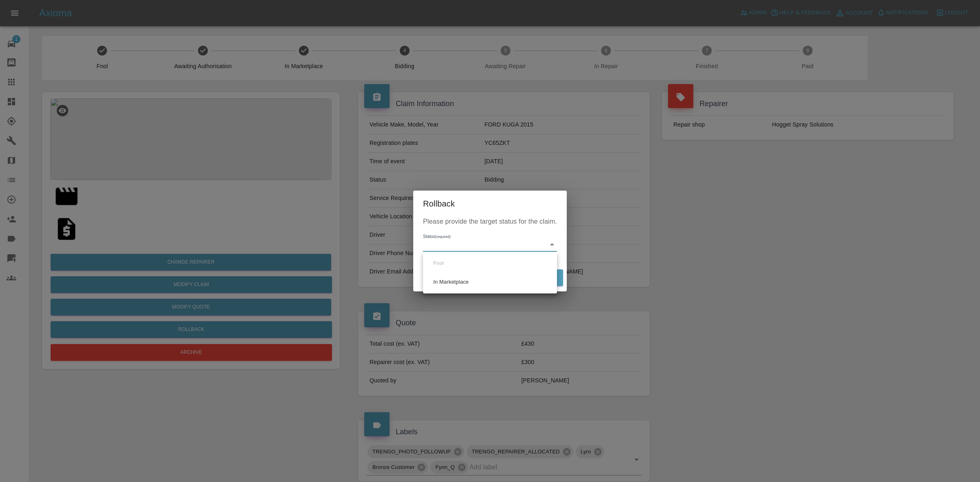
click at [456, 251] on body "Axioma Admin Help & Feedback Account Notifications 0 Logout 1 Repair home Bodys…" at bounding box center [490, 384] width 980 height 769
click at [449, 284] on li "In Marketplace" at bounding box center [490, 282] width 130 height 19
type input "in-marketplace"
click at [531, 276] on button "Rollback" at bounding box center [537, 277] width 51 height 17
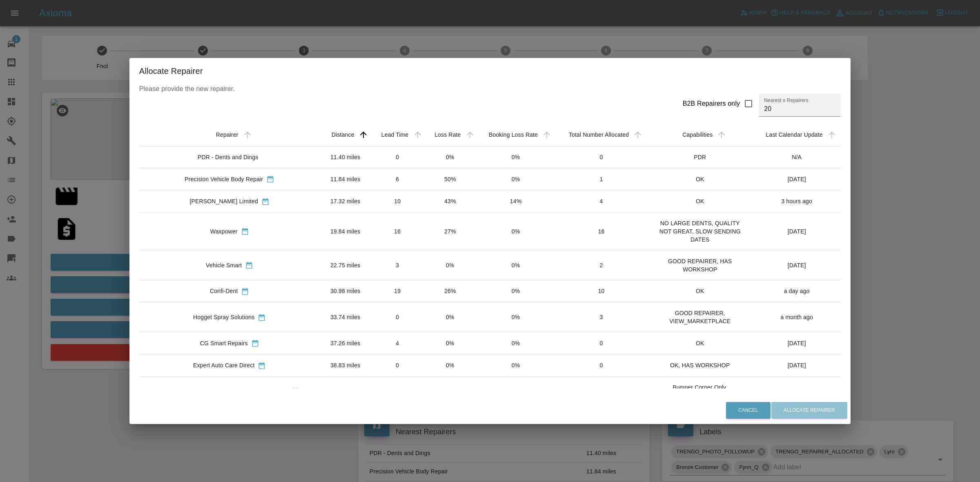
click at [424, 320] on td "0%" at bounding box center [450, 317] width 52 height 30
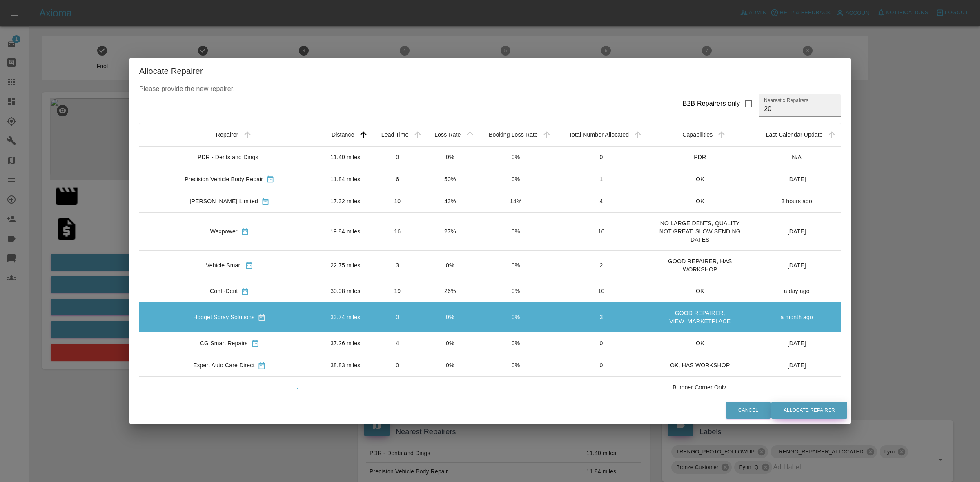
click at [772, 402] on button "Allocate Repairer" at bounding box center [809, 410] width 76 height 17
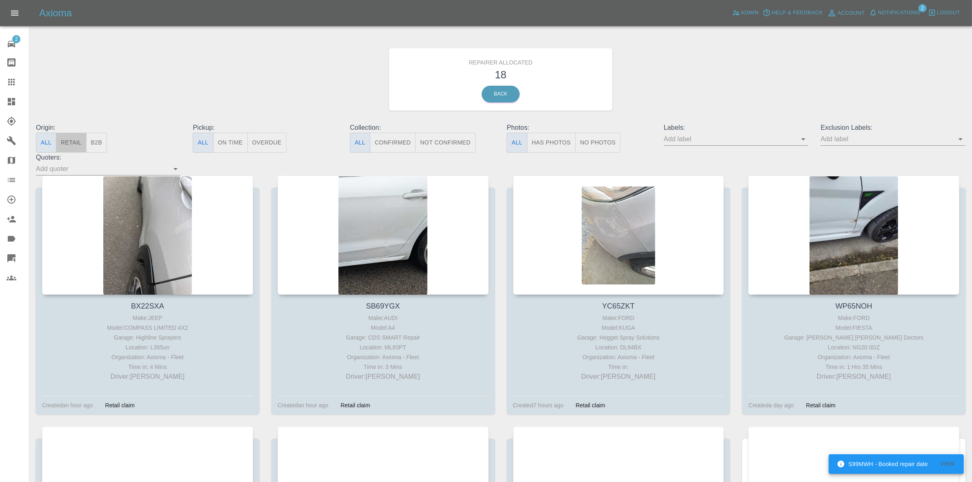
click at [72, 145] on button "Retail" at bounding box center [71, 143] width 30 height 20
click at [882, 14] on span "Notifications" at bounding box center [899, 12] width 42 height 9
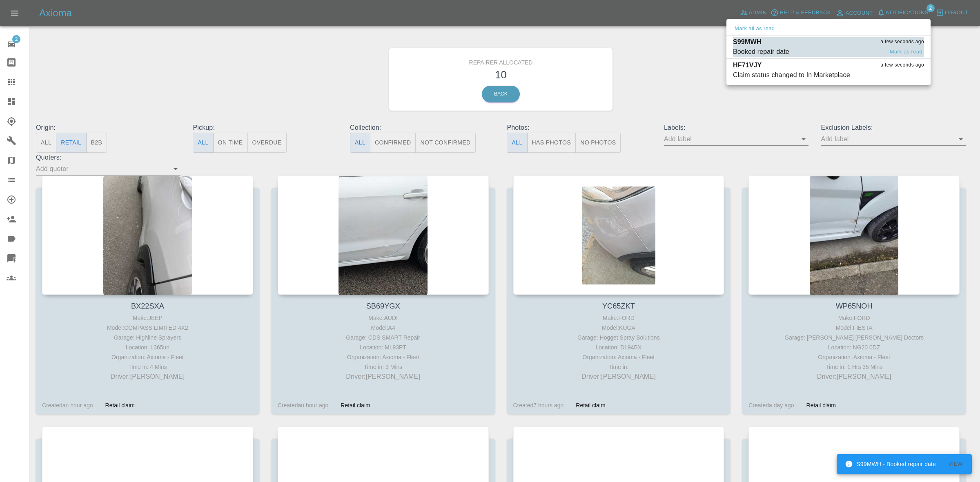
click at [896, 53] on button "Mark as read" at bounding box center [906, 51] width 36 height 9
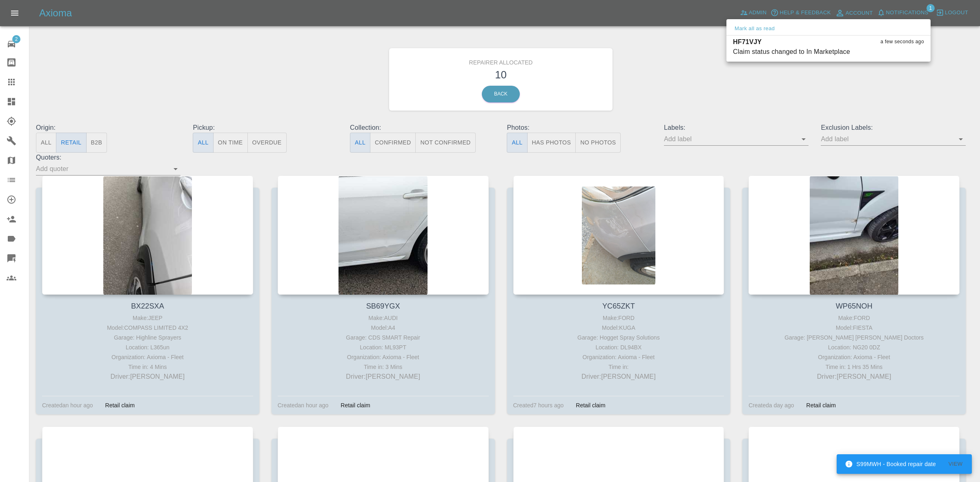
click at [868, 103] on div at bounding box center [490, 241] width 980 height 482
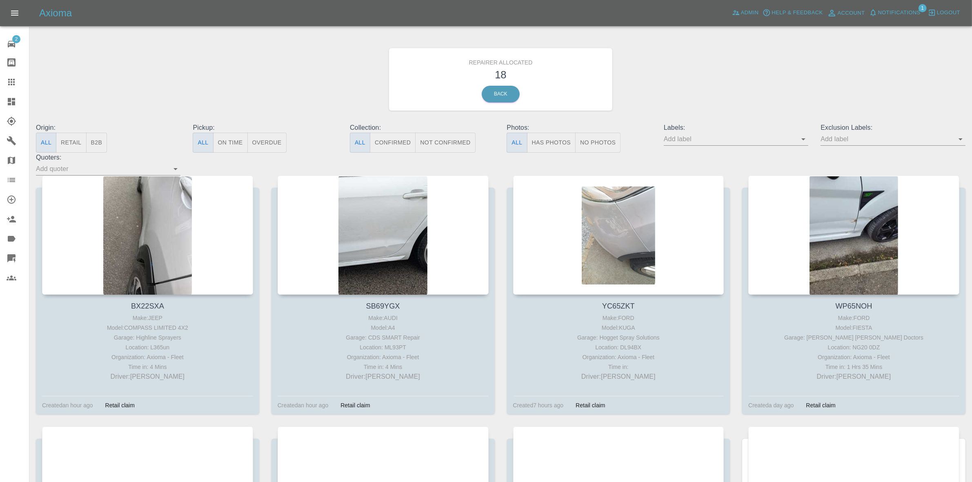
click at [70, 141] on button "Retail" at bounding box center [71, 143] width 30 height 20
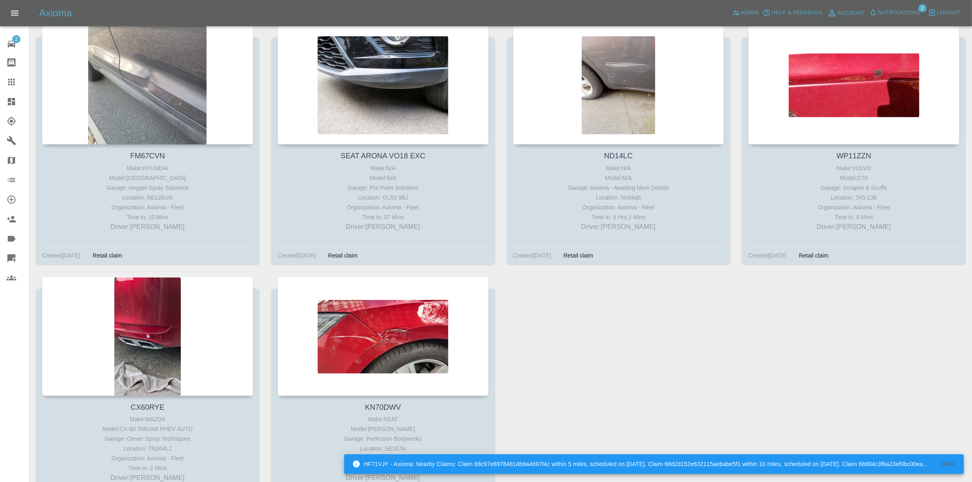
scroll to position [490, 0]
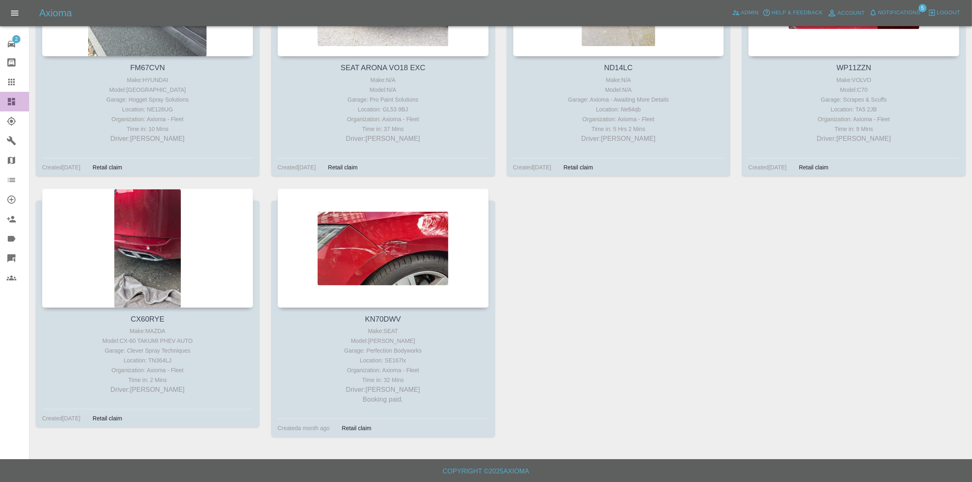
click at [0, 104] on link "Dashboard" at bounding box center [14, 102] width 29 height 20
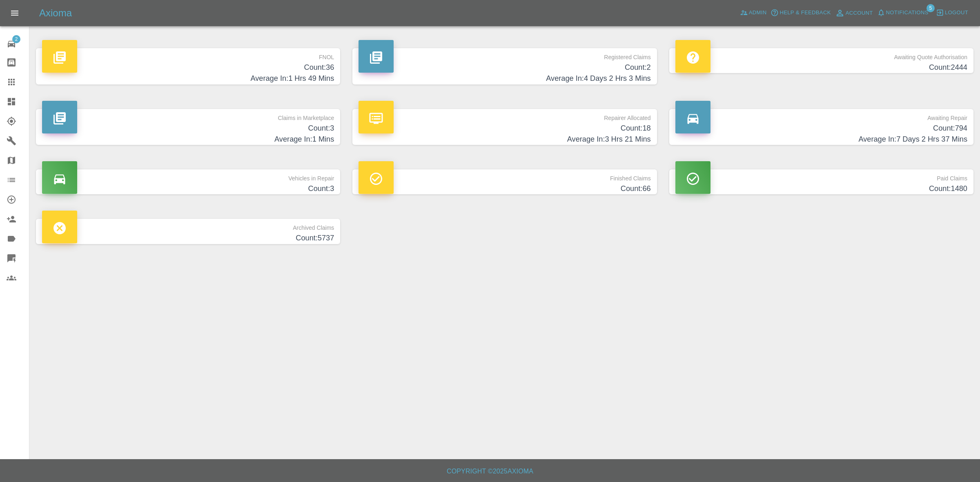
click at [792, 131] on h4 "Count: 794" at bounding box center [821, 128] width 292 height 11
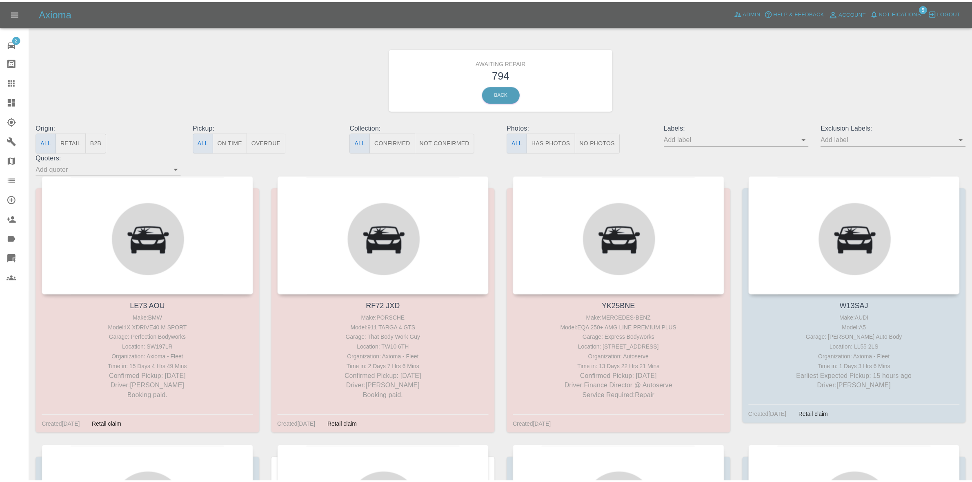
scroll to position [38843, 0]
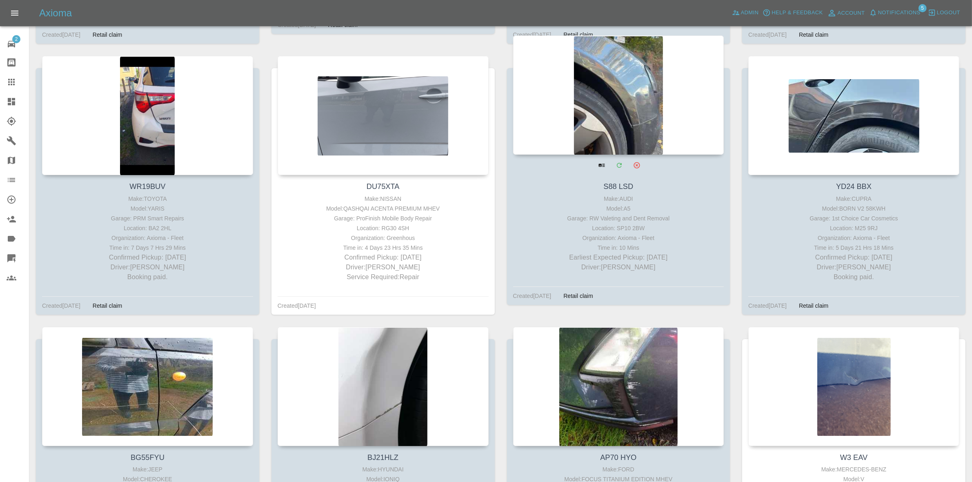
click at [613, 136] on div at bounding box center [618, 95] width 211 height 119
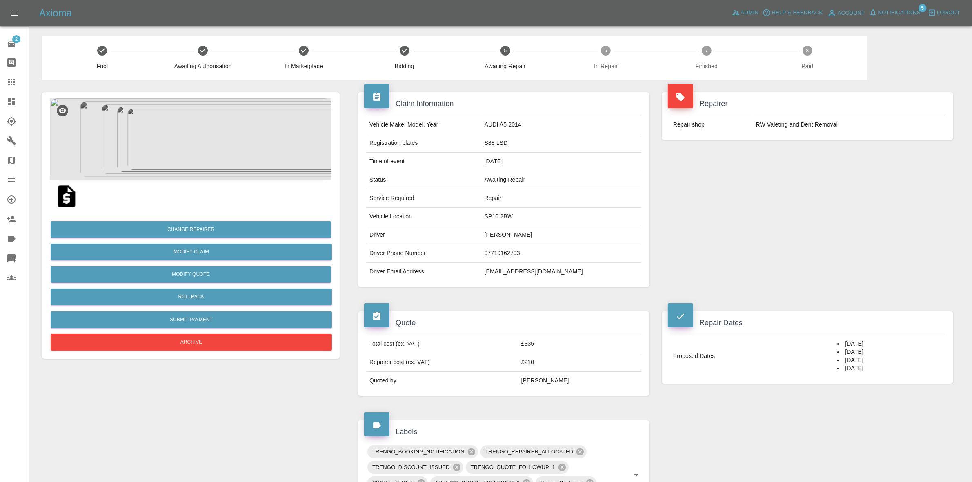
click at [186, 158] on img at bounding box center [190, 139] width 281 height 82
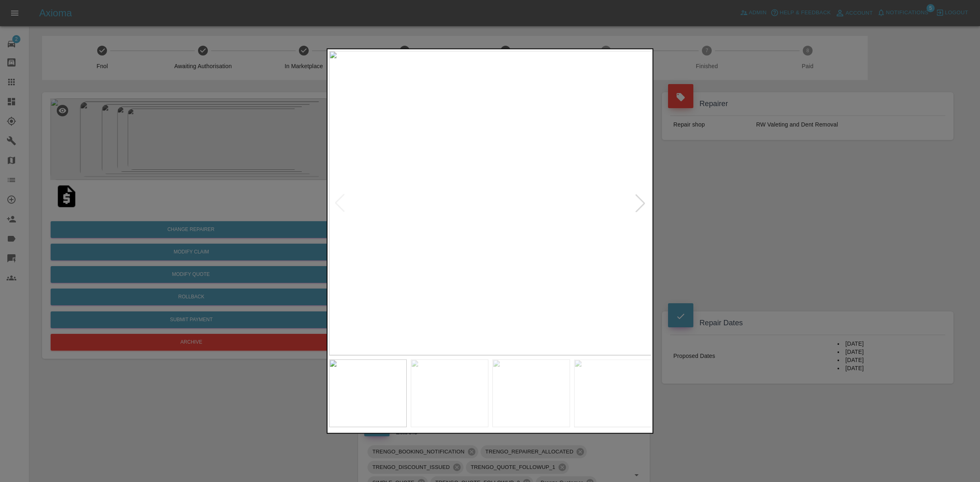
click at [773, 301] on div at bounding box center [490, 241] width 980 height 482
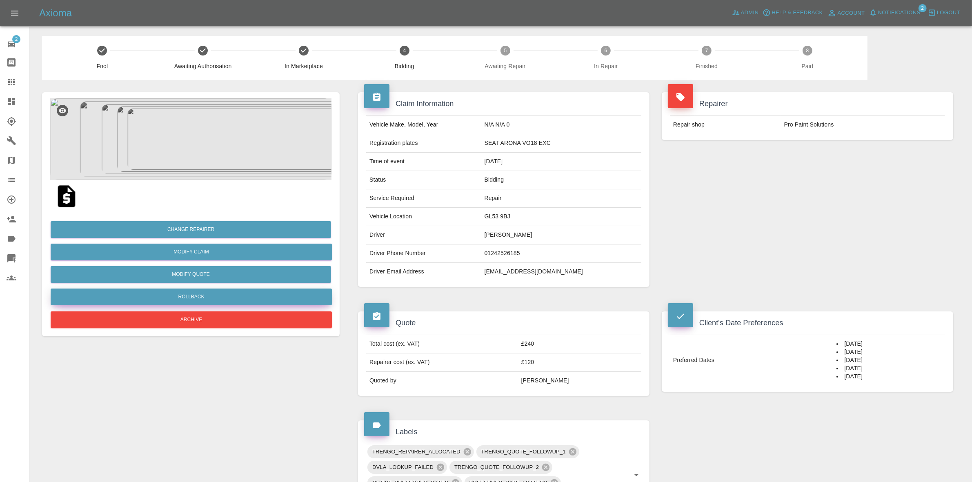
click at [164, 296] on button "Rollback" at bounding box center [191, 297] width 281 height 17
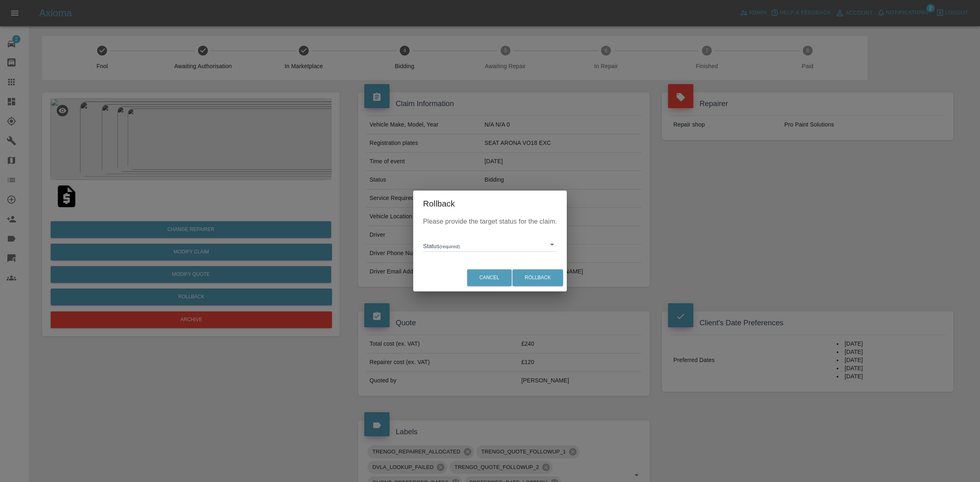
click at [444, 240] on body "Axioma Admin Help & Feedback Account Notifications 2 Logout 2 Repair home Bodys…" at bounding box center [490, 390] width 980 height 781
click at [467, 276] on li "In Marketplace" at bounding box center [490, 282] width 130 height 19
type input "in-marketplace"
click at [544, 278] on button "Rollback" at bounding box center [537, 277] width 51 height 17
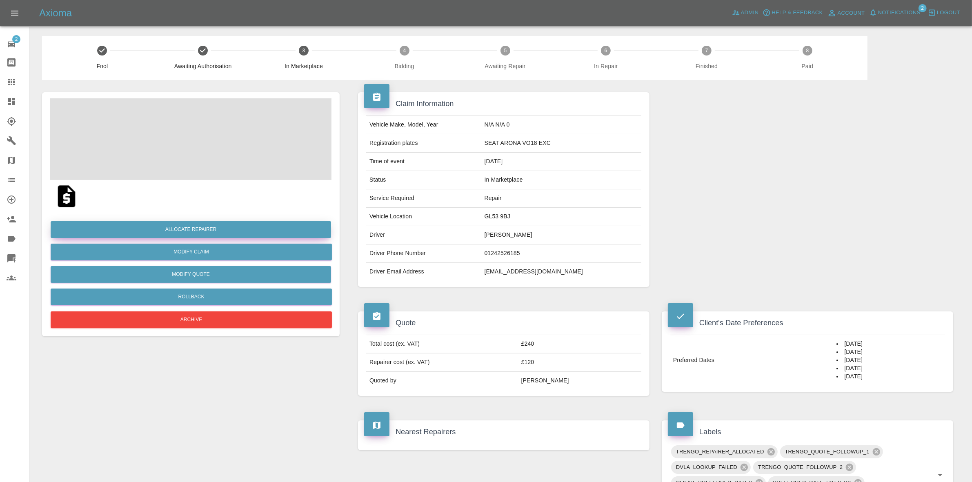
click at [189, 227] on button "Allocate Repairer" at bounding box center [191, 229] width 280 height 17
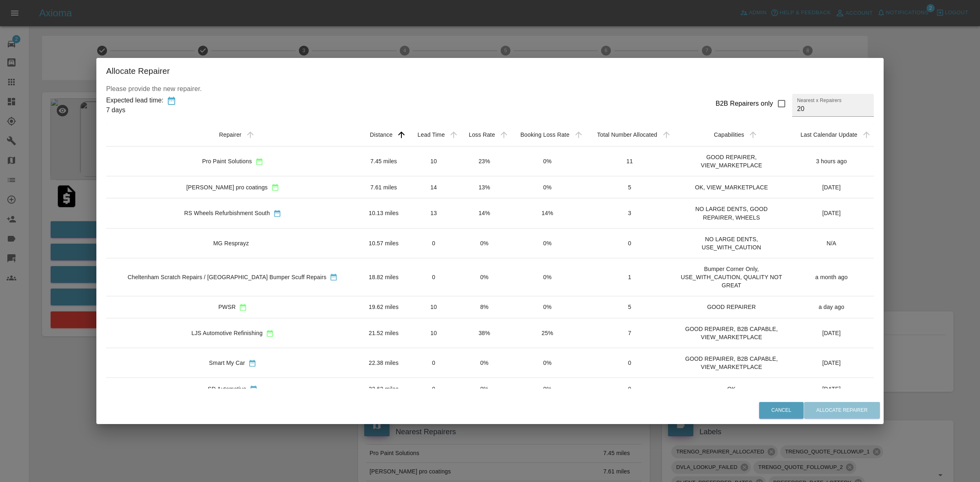
click at [459, 164] on td "23%" at bounding box center [484, 162] width 50 height 30
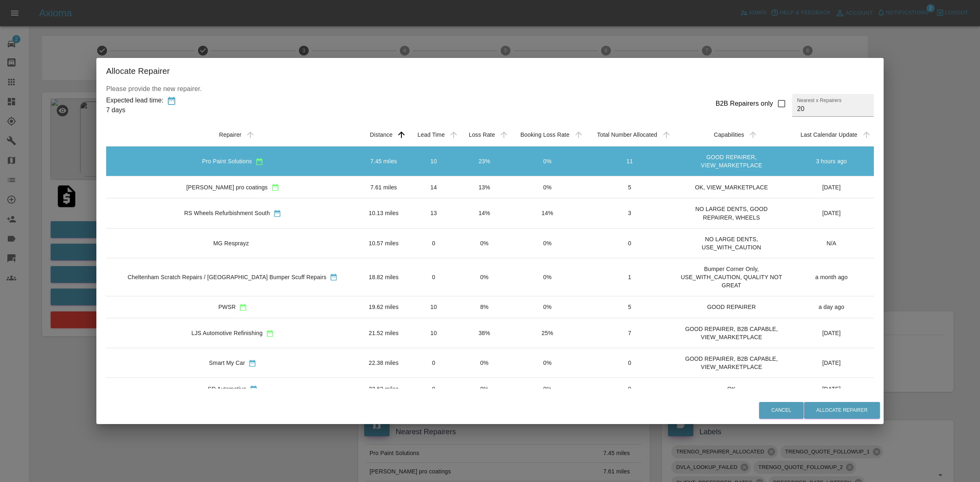
click at [459, 186] on td "13%" at bounding box center [484, 187] width 50 height 22
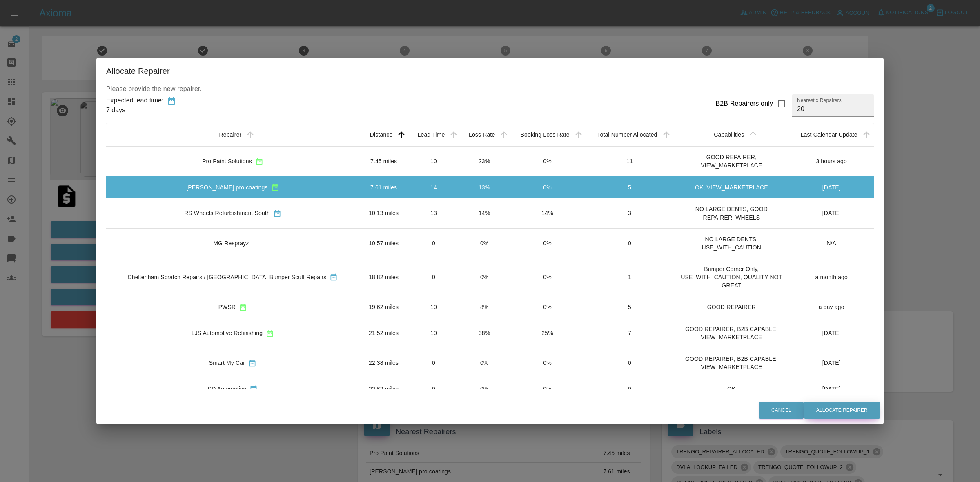
click at [845, 413] on button "Allocate Repairer" at bounding box center [842, 410] width 76 height 17
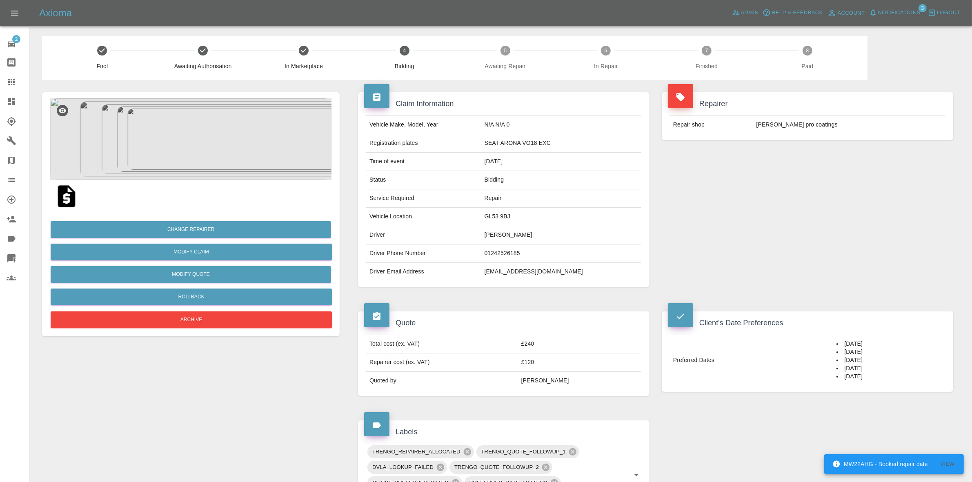
drag, startPoint x: 855, startPoint y: 161, endPoint x: 592, endPoint y: 102, distance: 269.8
click at [855, 161] on div "Repairer Repair shop Compton pro coatings" at bounding box center [807, 189] width 304 height 219
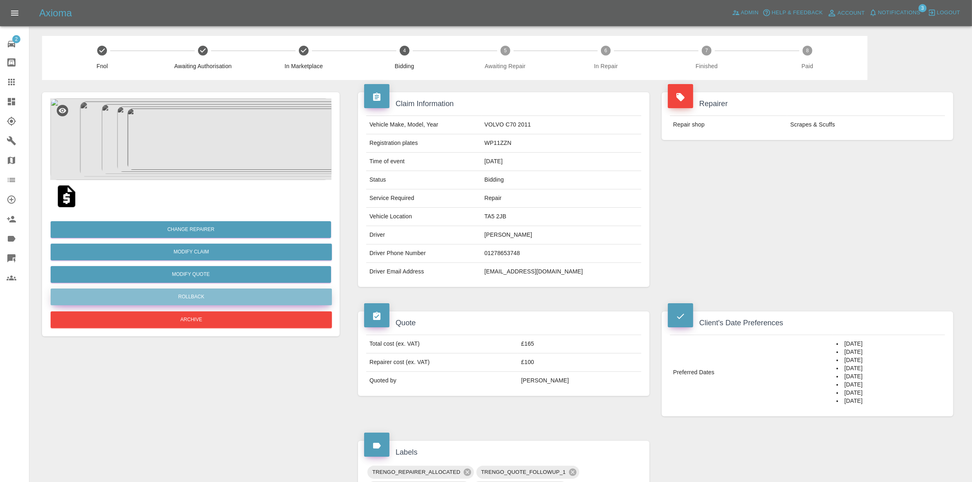
click at [189, 294] on button "Rollback" at bounding box center [191, 297] width 281 height 17
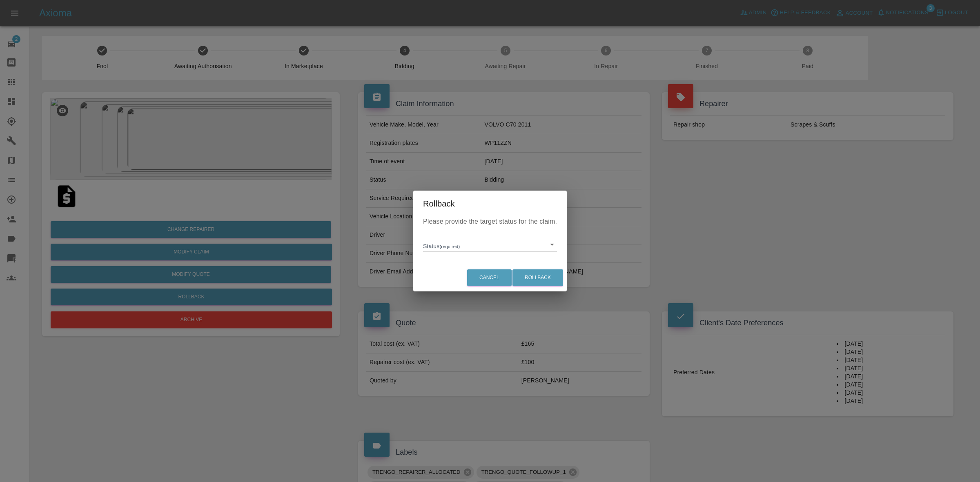
click at [453, 241] on body "Axioma Admin Help & Feedback Account Notifications 3 Logout 2 Repair home Bodys…" at bounding box center [490, 388] width 980 height 776
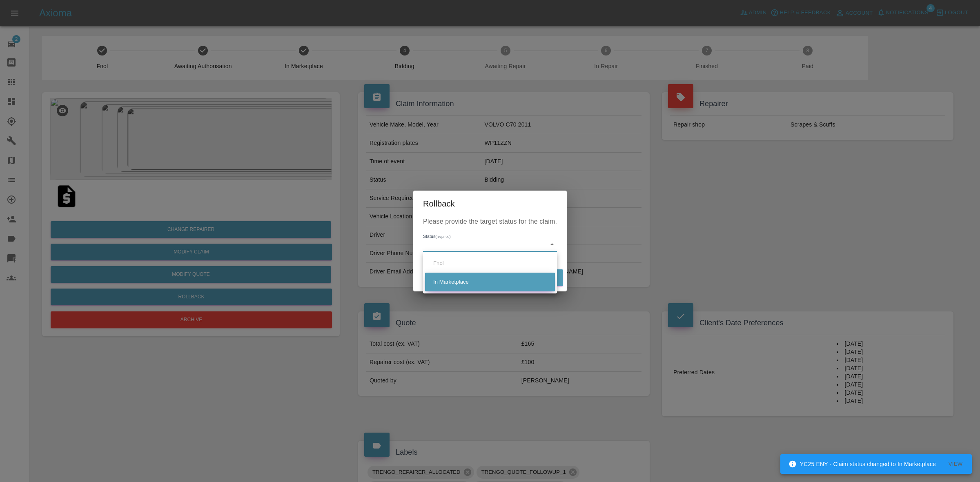
click at [470, 282] on li "In Marketplace" at bounding box center [490, 282] width 130 height 19
type input "in-marketplace"
click at [539, 276] on button "Rollback" at bounding box center [537, 277] width 51 height 17
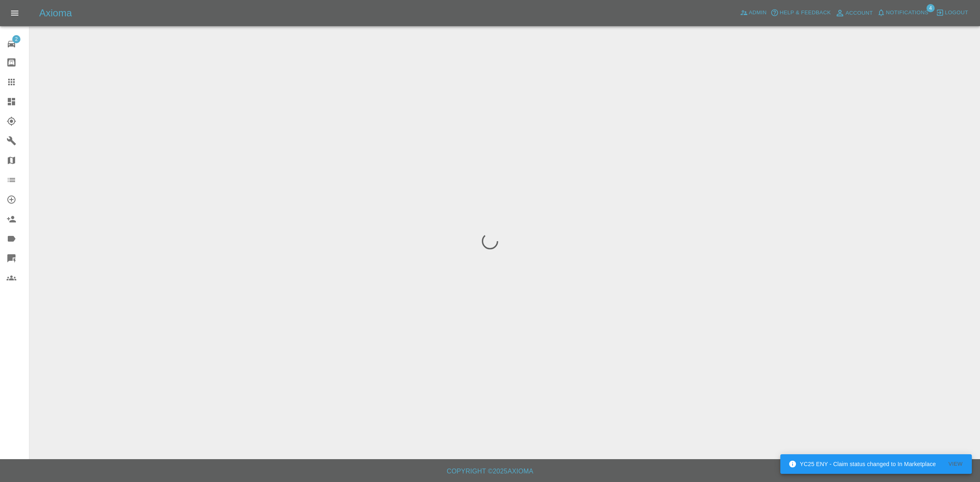
click at [192, 229] on div at bounding box center [490, 241] width 980 height 482
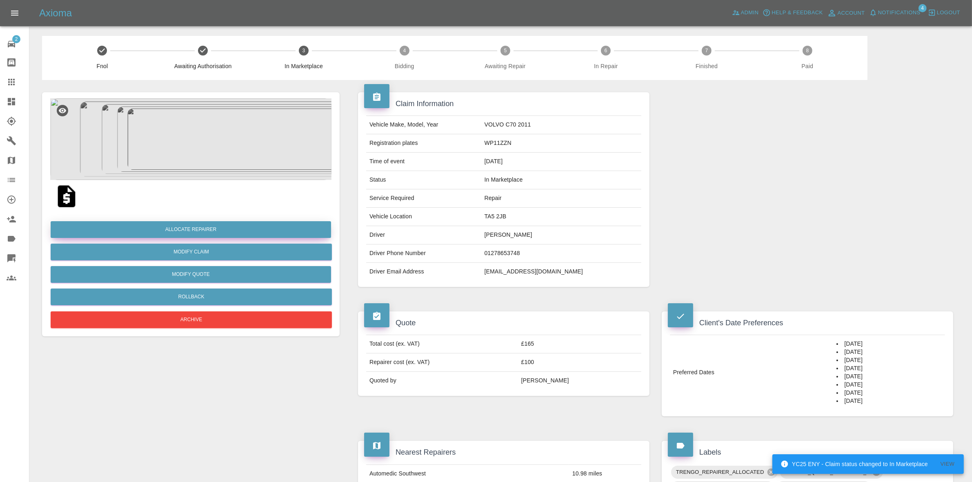
click at [189, 230] on button "Allocate Repairer" at bounding box center [191, 229] width 280 height 17
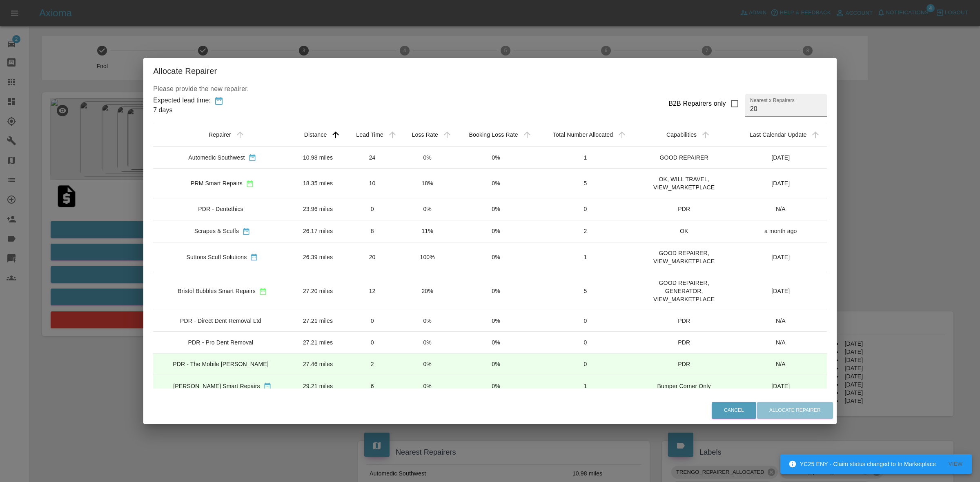
click at [427, 158] on td "0%" at bounding box center [427, 158] width 55 height 22
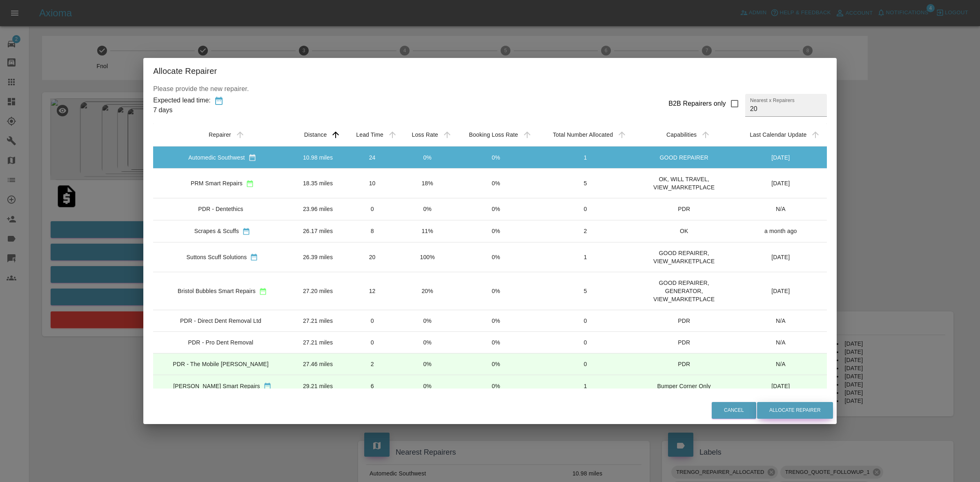
click at [798, 411] on button "Allocate Repairer" at bounding box center [795, 410] width 76 height 17
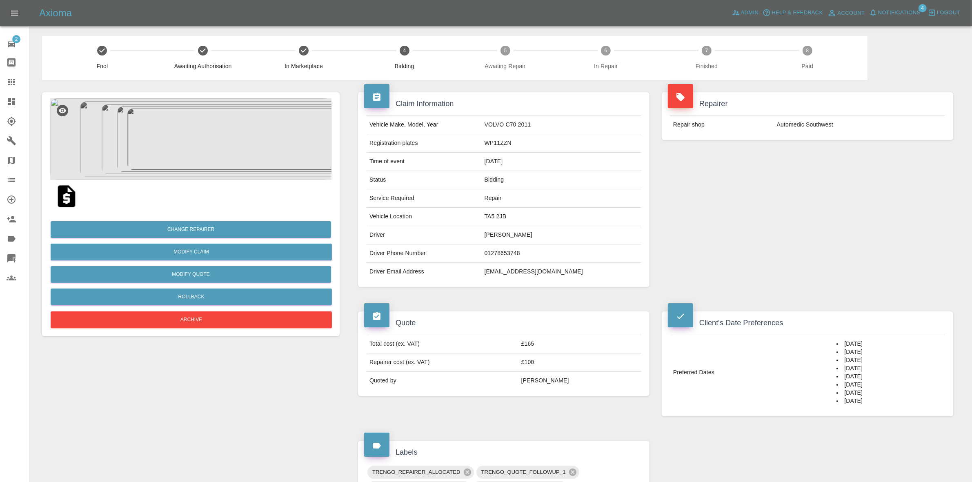
click at [846, 129] on td "Automedic Southwest" at bounding box center [858, 125] width 171 height 18
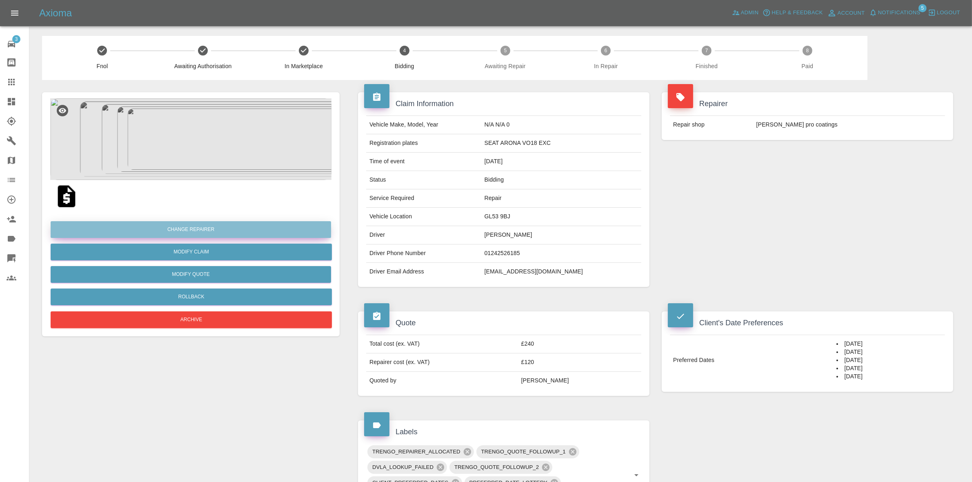
click at [189, 226] on button "Change Repairer" at bounding box center [191, 229] width 280 height 17
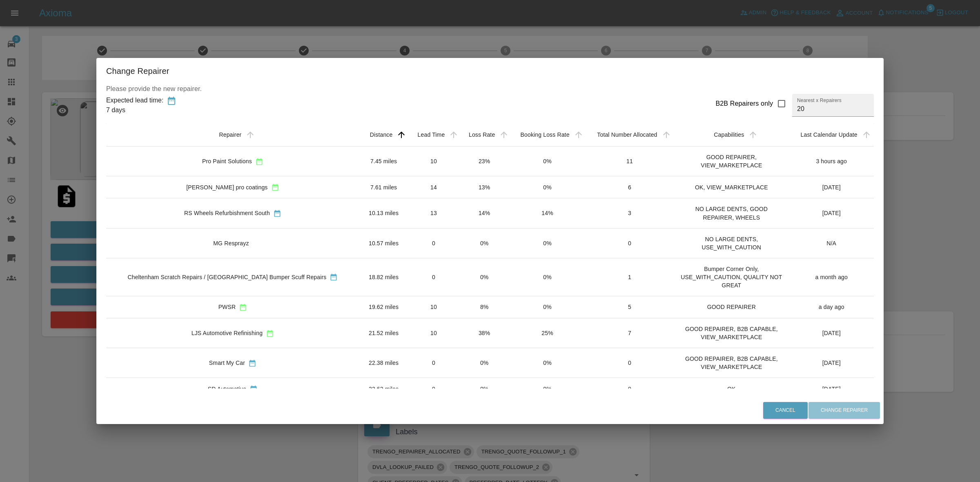
click at [392, 48] on div "Change Repairer Please provide the new repairer. Expected lead time: 7 days B2B…" at bounding box center [490, 241] width 980 height 482
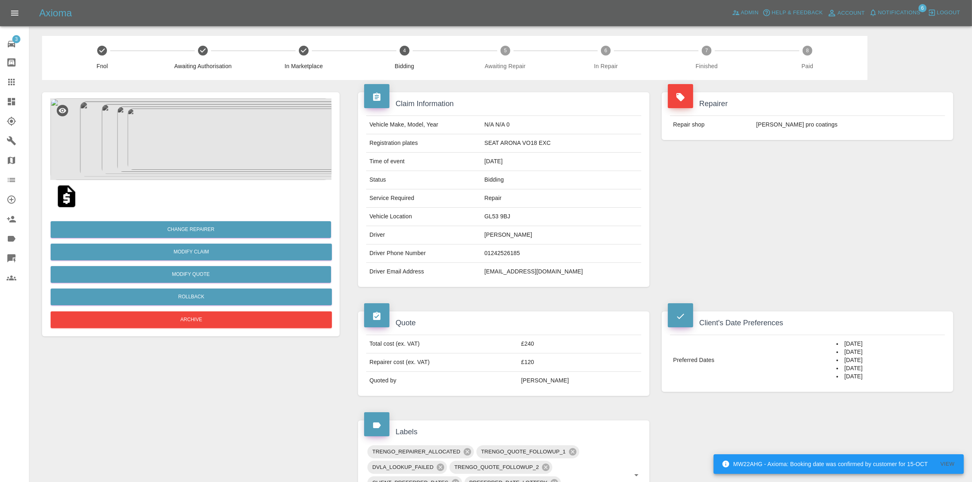
click at [241, 161] on img at bounding box center [190, 139] width 281 height 82
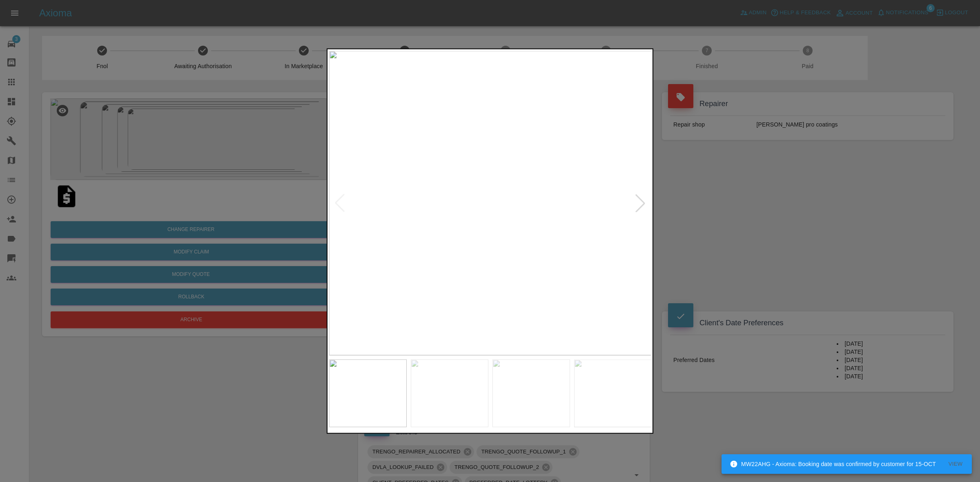
click at [636, 209] on div at bounding box center [640, 203] width 18 height 18
click at [646, 200] on div at bounding box center [640, 203] width 18 height 18
click at [752, 284] on div at bounding box center [490, 241] width 980 height 482
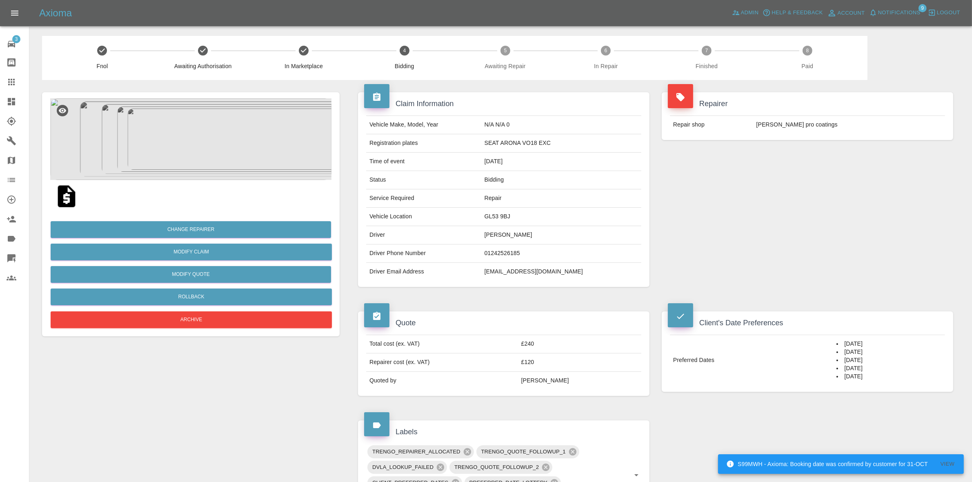
click at [520, 211] on td "GL53 9BJ" at bounding box center [561, 217] width 160 height 18
click at [515, 219] on td "GL53 9BJ" at bounding box center [561, 217] width 160 height 18
copy td "GL53 9BJ"
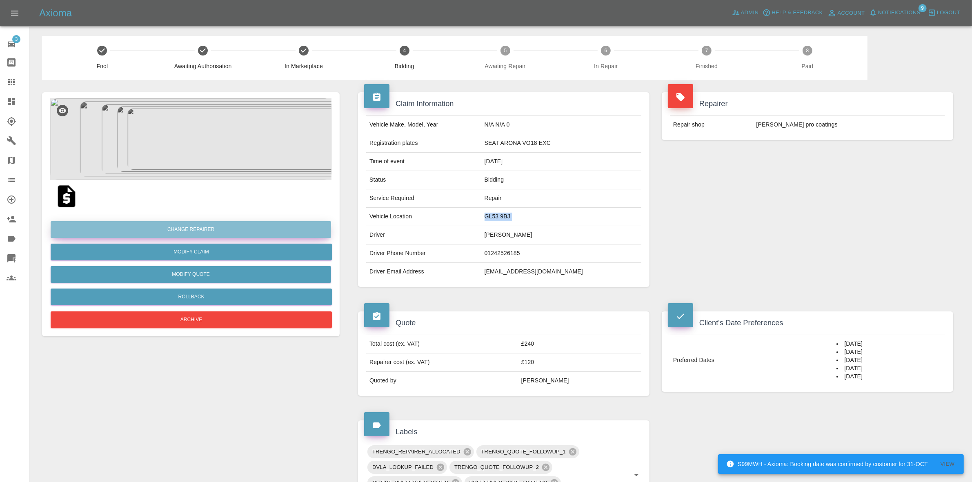
click at [193, 225] on button "Change Repairer" at bounding box center [191, 229] width 280 height 17
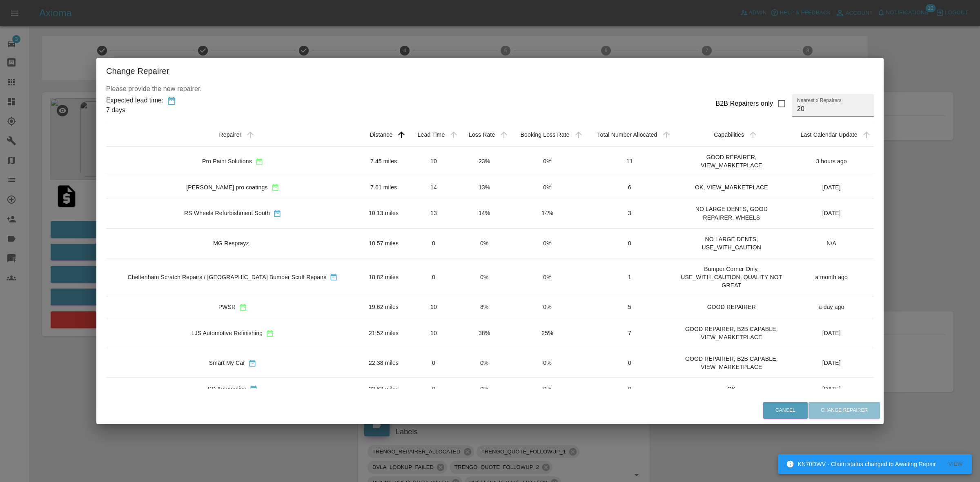
click at [471, 40] on div "Change Repairer Please provide the new repairer. Expected lead time: 7 days B2B…" at bounding box center [490, 241] width 980 height 482
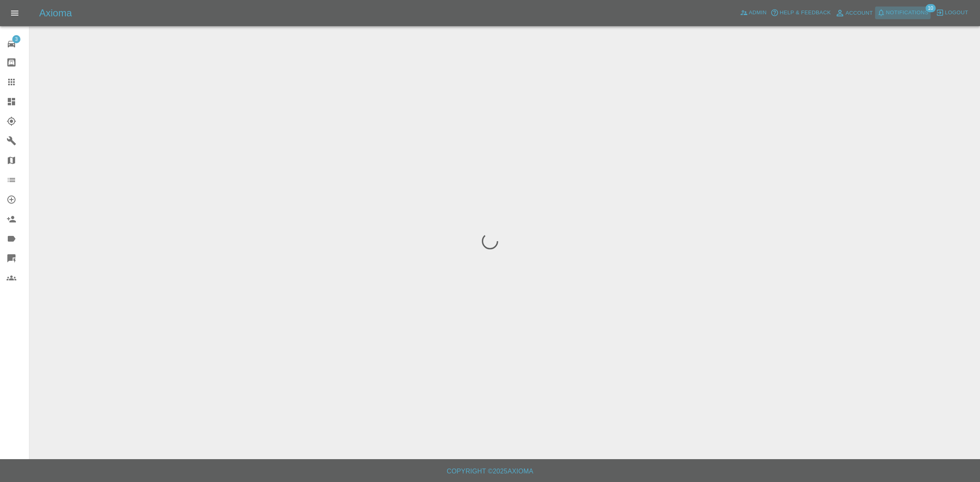
click at [899, 17] on span "Notifications" at bounding box center [907, 12] width 42 height 9
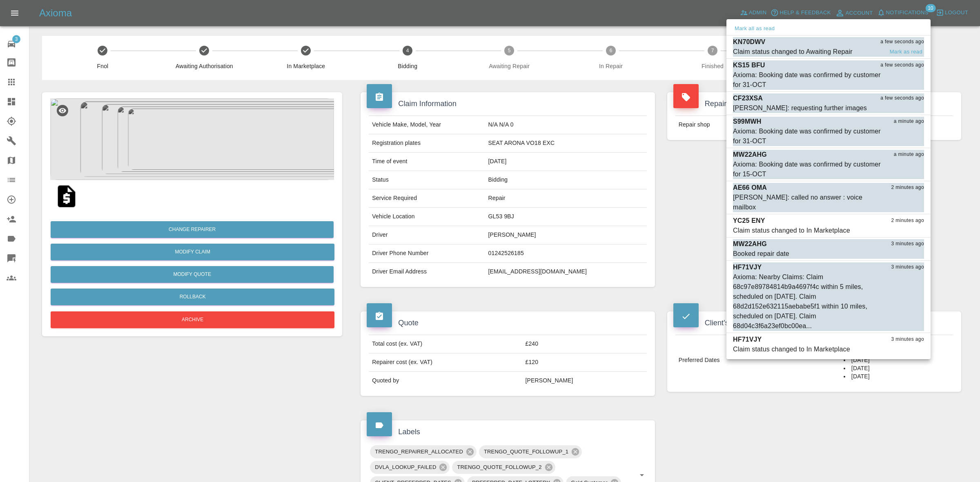
click at [817, 47] on div "Claim status changed to Awaiting Repair" at bounding box center [793, 52] width 120 height 10
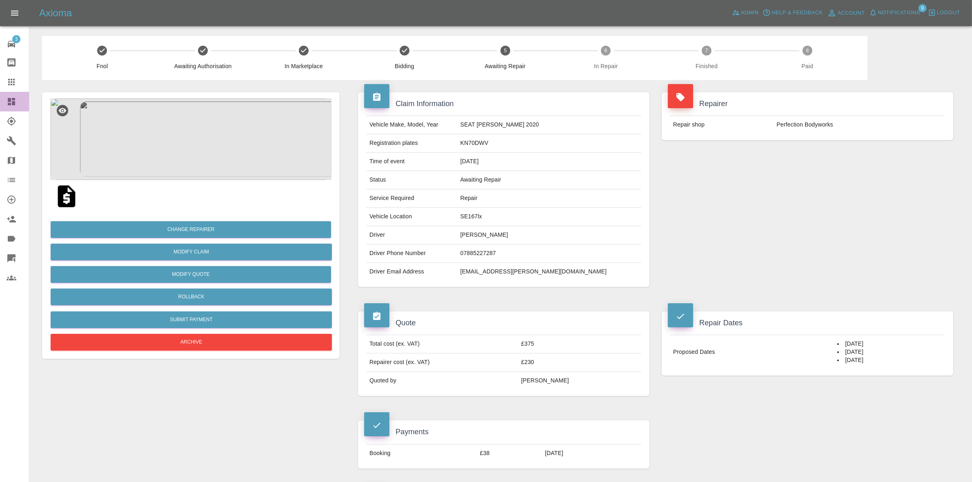
click at [0, 96] on link "Dashboard" at bounding box center [14, 102] width 29 height 20
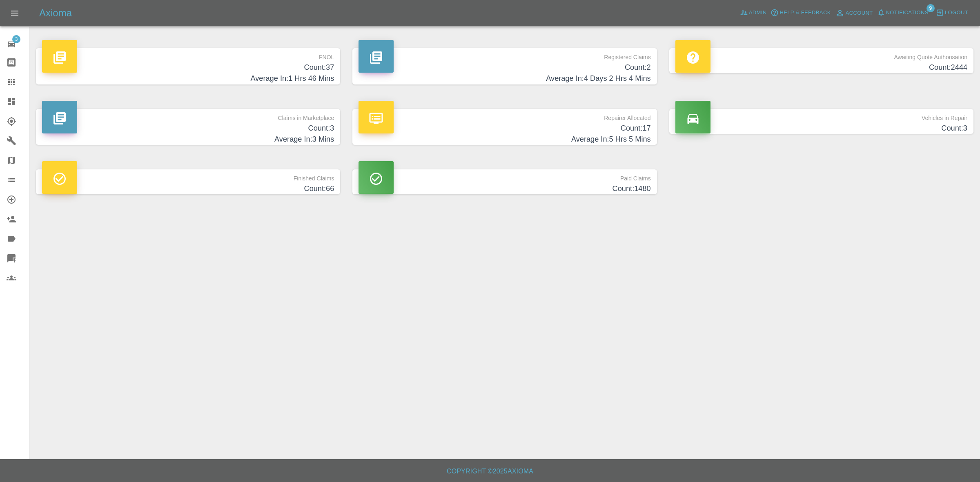
click at [252, 119] on p "Claims in Marketplace" at bounding box center [188, 116] width 292 height 14
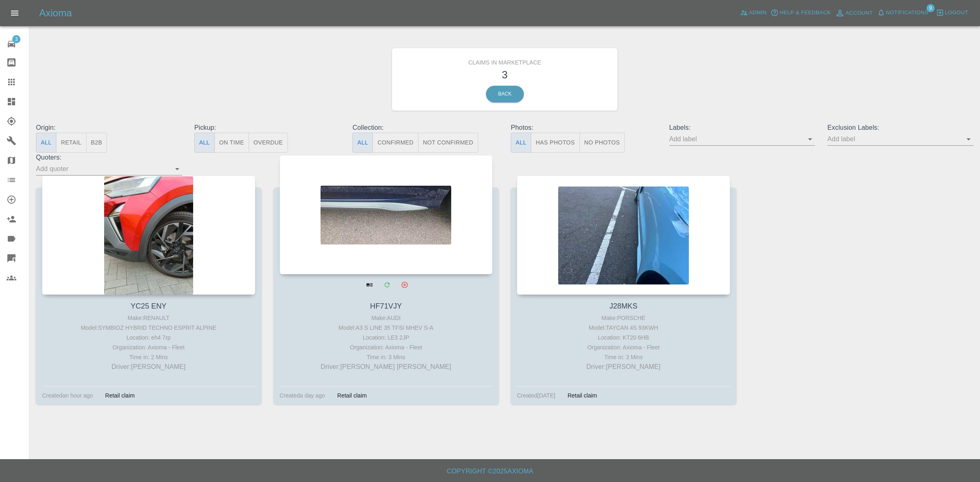
drag, startPoint x: 377, startPoint y: 239, endPoint x: 420, endPoint y: 239, distance: 43.7
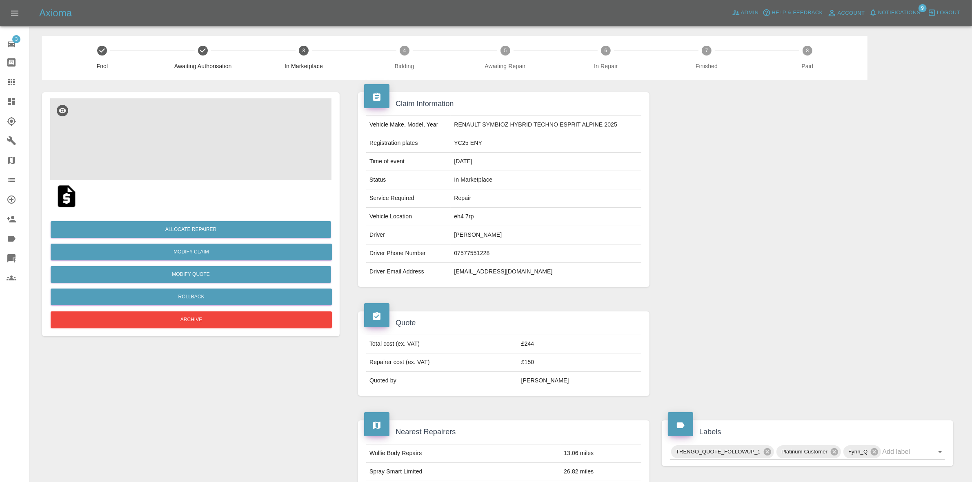
click at [204, 133] on img at bounding box center [190, 139] width 281 height 82
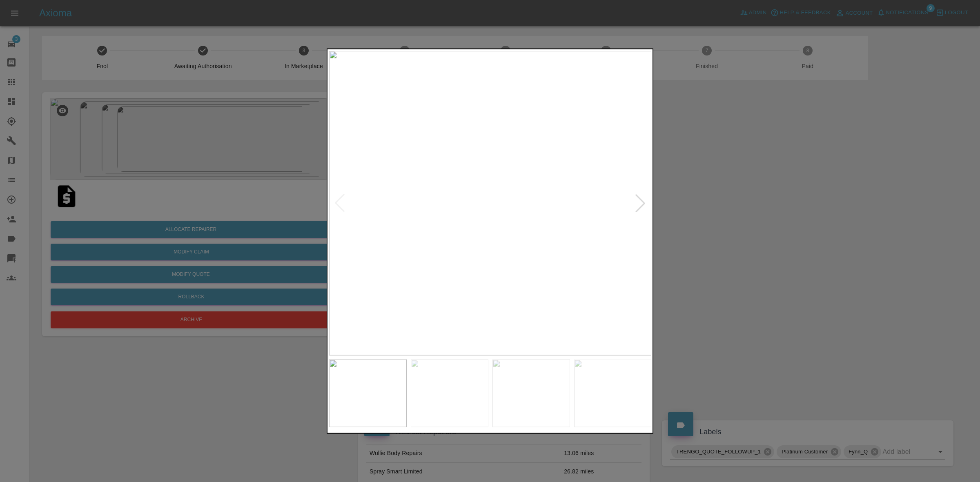
click at [287, 213] on div at bounding box center [490, 241] width 980 height 482
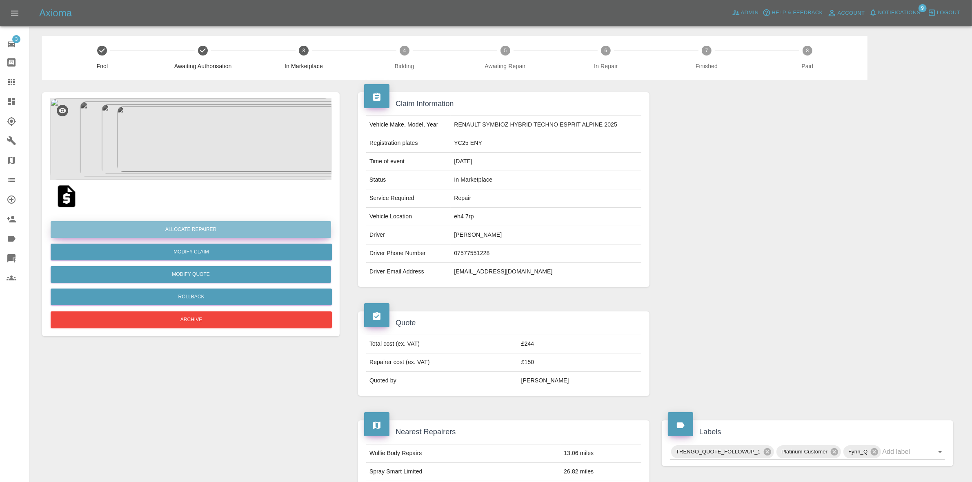
click at [172, 230] on button "Allocate Repairer" at bounding box center [191, 229] width 280 height 17
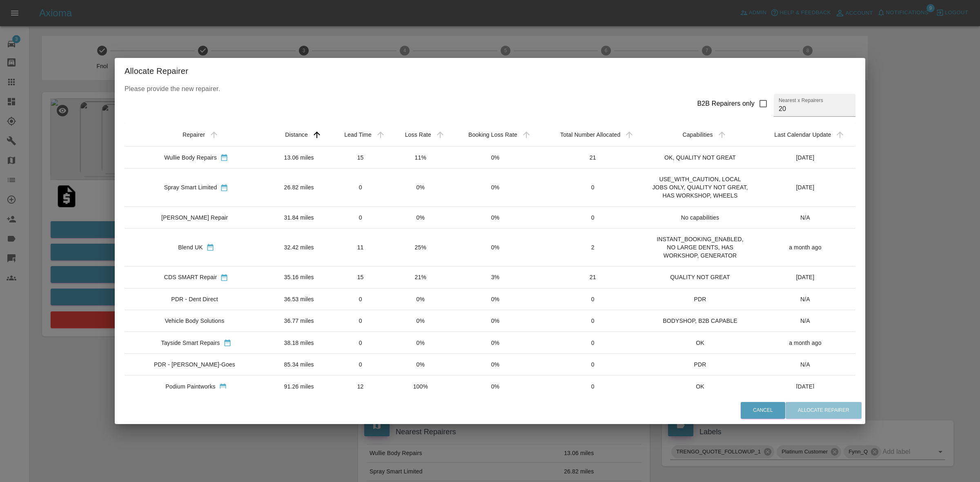
click at [422, 158] on td "11%" at bounding box center [421, 158] width 60 height 22
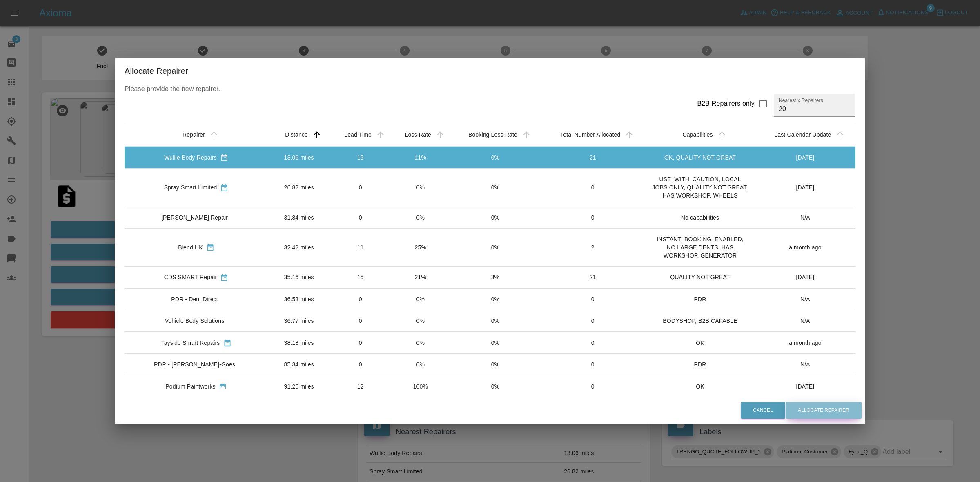
drag, startPoint x: 851, startPoint y: 409, endPoint x: 811, endPoint y: 425, distance: 42.8
click at [851, 409] on button "Allocate Repairer" at bounding box center [823, 410] width 76 height 17
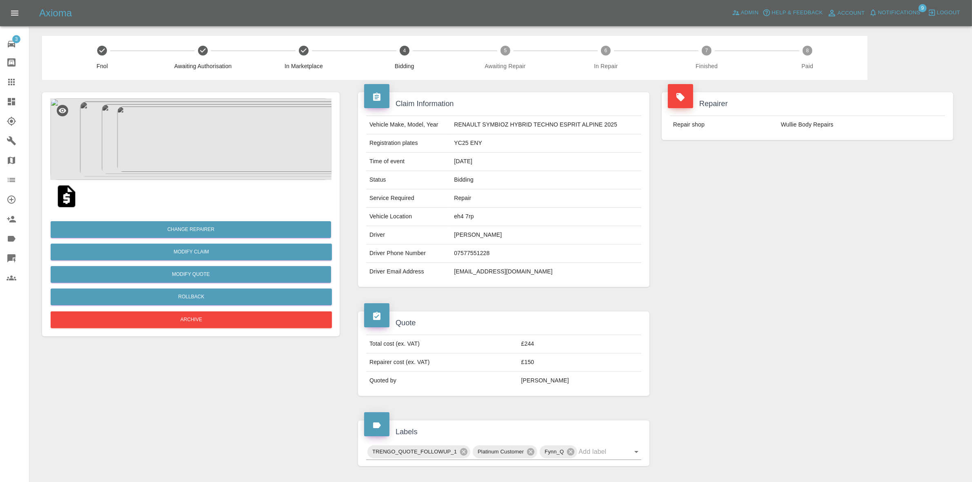
click at [810, 179] on div "Repairer Repair shop Wullie Body Repairs" at bounding box center [807, 189] width 304 height 219
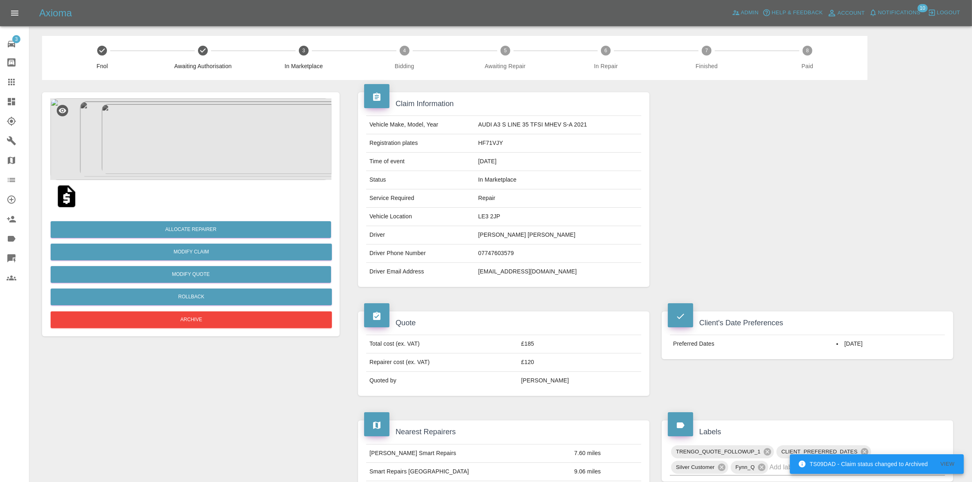
click at [224, 143] on img at bounding box center [190, 139] width 281 height 82
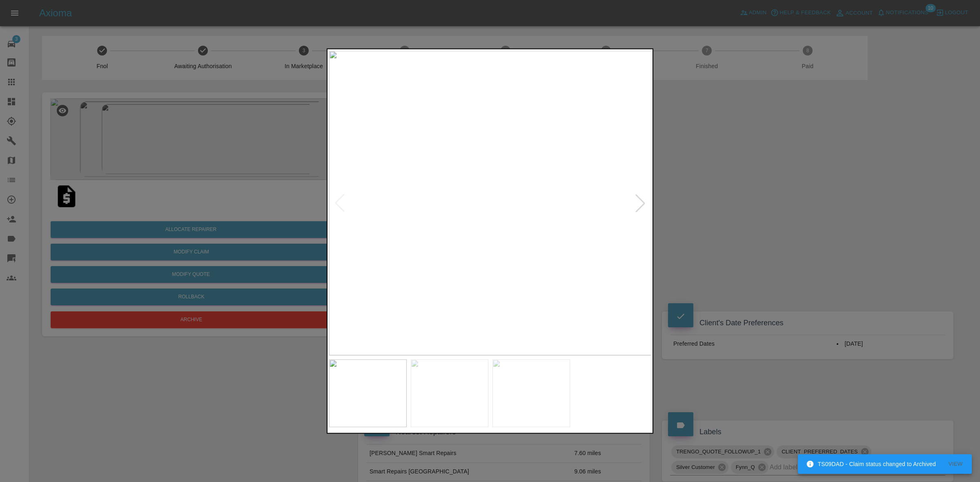
click at [635, 195] on div at bounding box center [640, 203] width 18 height 18
click at [730, 220] on div at bounding box center [490, 241] width 980 height 482
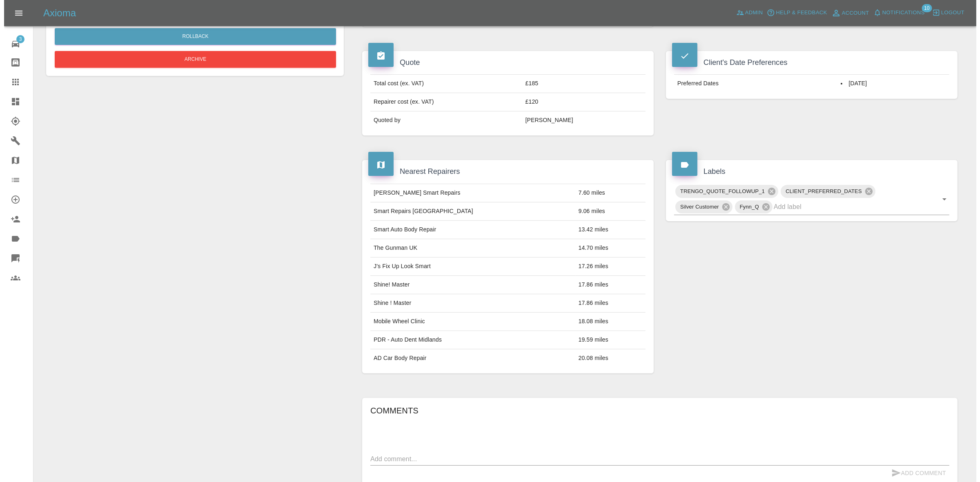
scroll to position [51, 0]
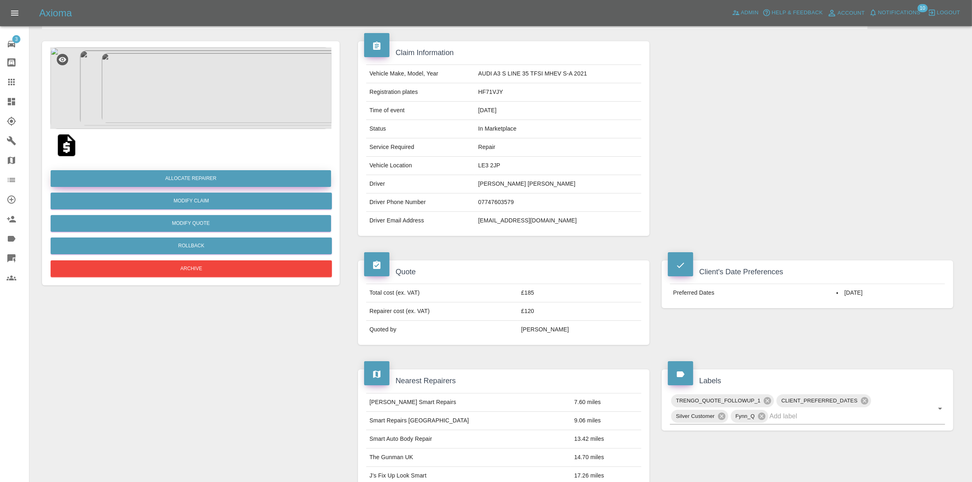
click at [188, 176] on button "Allocate Repairer" at bounding box center [191, 178] width 280 height 17
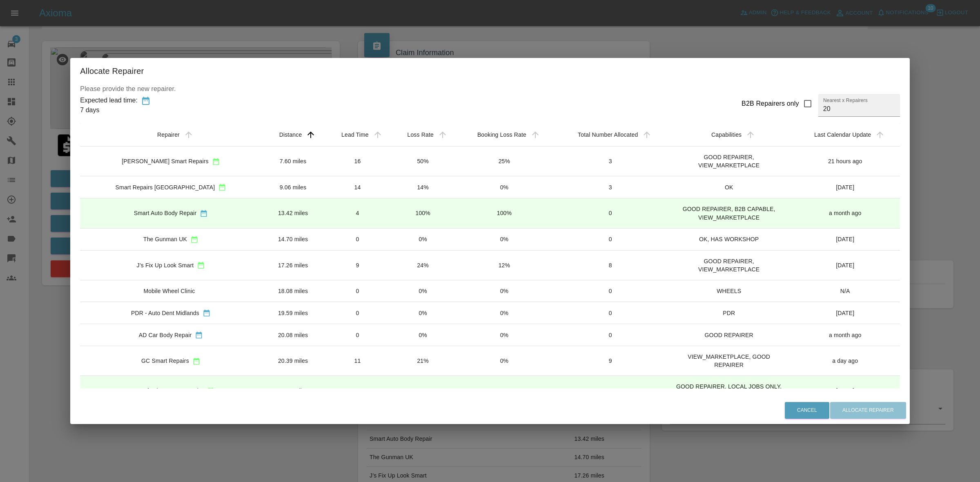
click at [412, 193] on td "14%" at bounding box center [422, 187] width 65 height 22
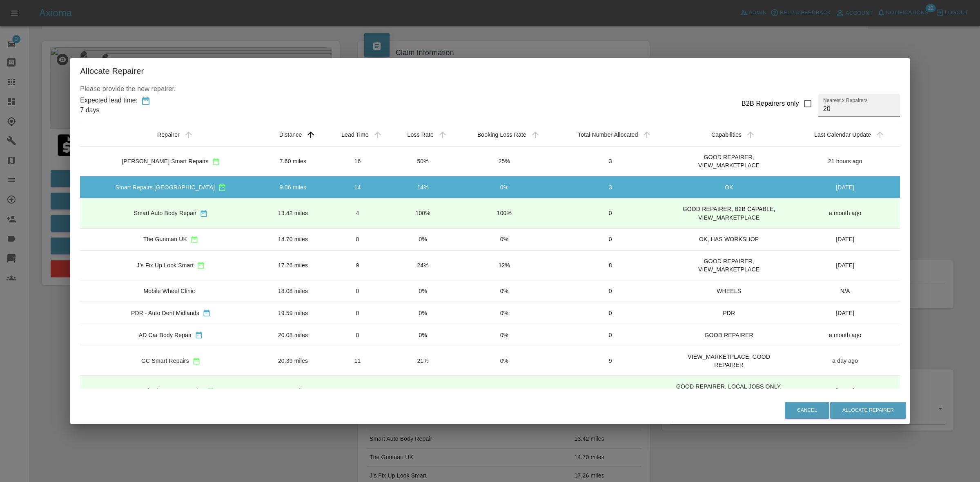
click at [407, 34] on div "Allocate Repairer Please provide the new repairer. Expected lead time: 7 days B…" at bounding box center [490, 241] width 980 height 482
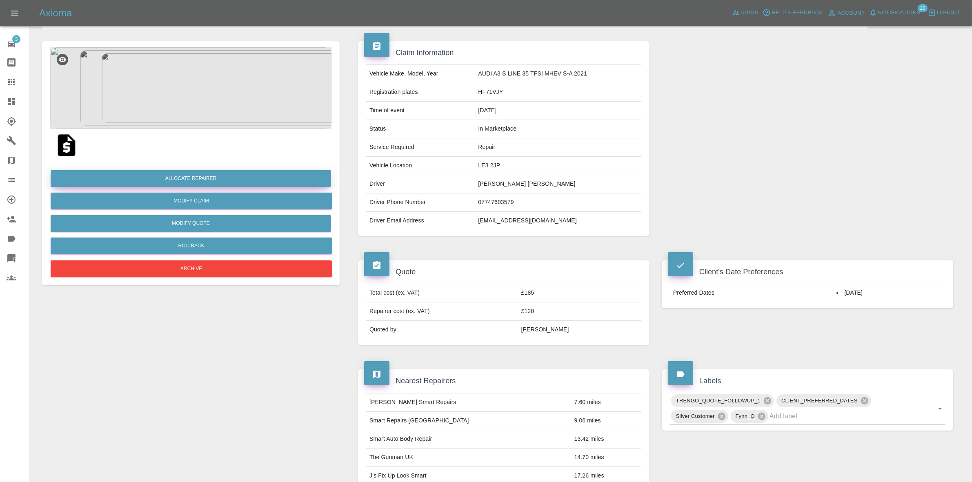
click at [186, 172] on button "Allocate Repairer" at bounding box center [191, 178] width 280 height 17
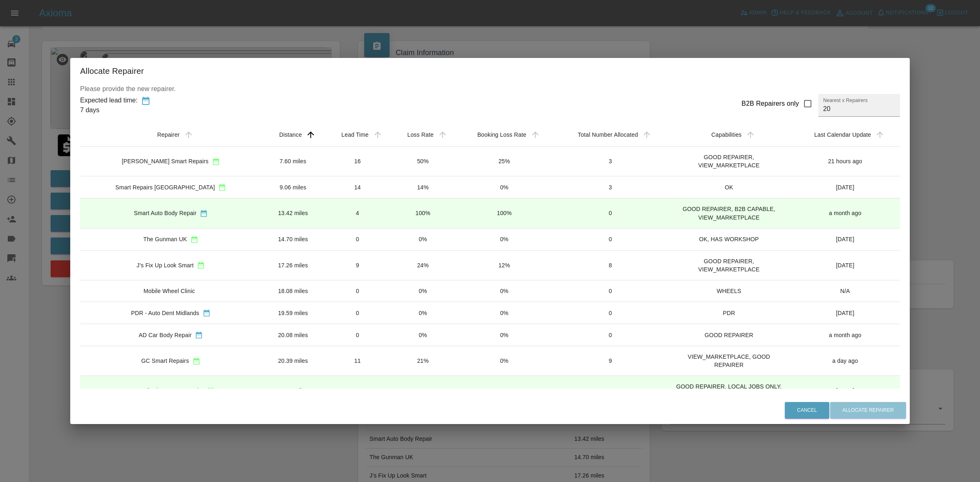
click at [391, 194] on td "14%" at bounding box center [422, 187] width 65 height 22
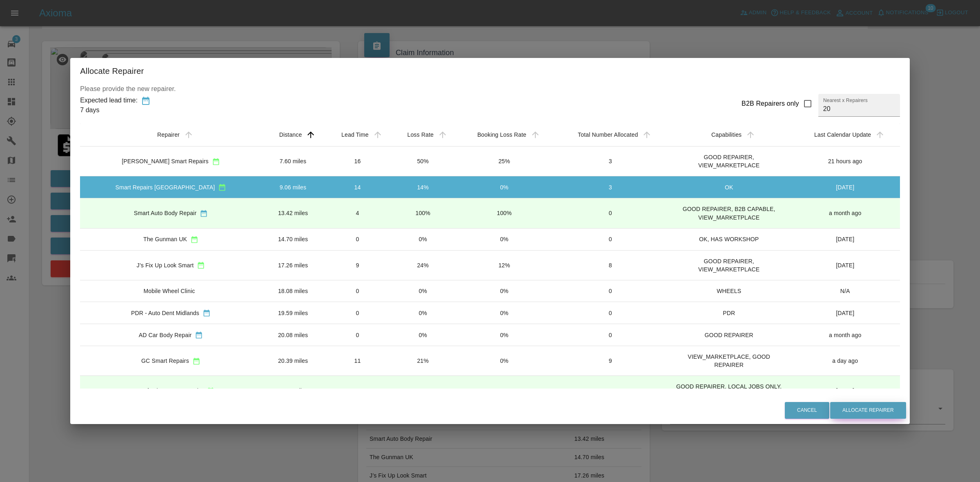
click at [838, 404] on button "Allocate Repairer" at bounding box center [868, 410] width 76 height 17
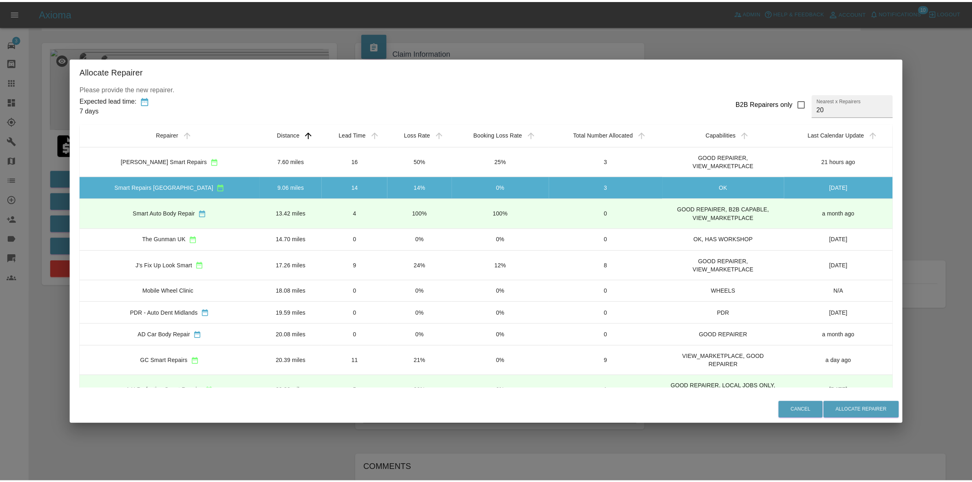
scroll to position [0, 0]
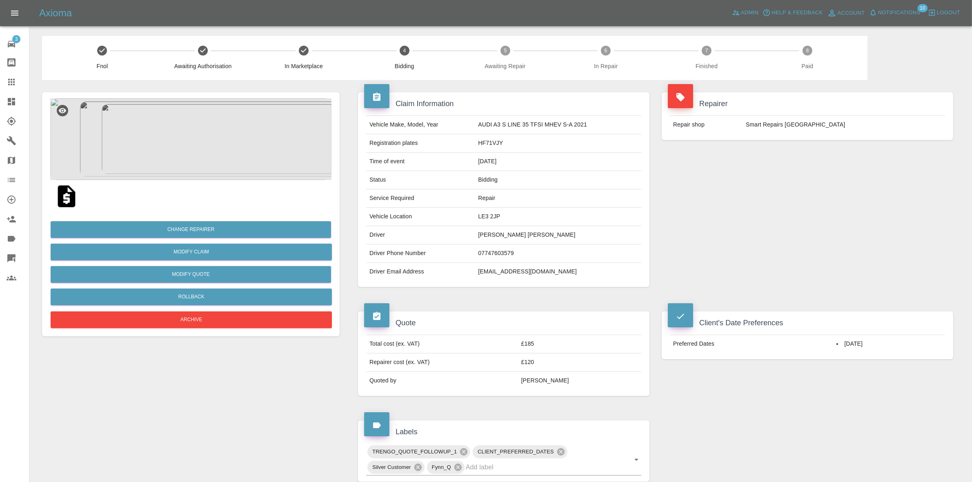
click at [869, 164] on div "Repairer Repair shop Smart Repairs Midlands" at bounding box center [807, 189] width 304 height 219
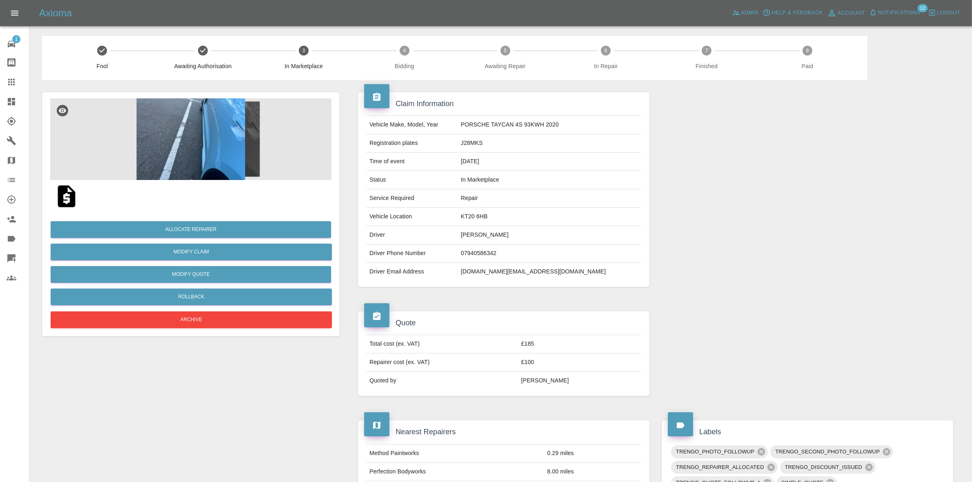
click at [895, 10] on span "Notifications" at bounding box center [899, 12] width 42 height 9
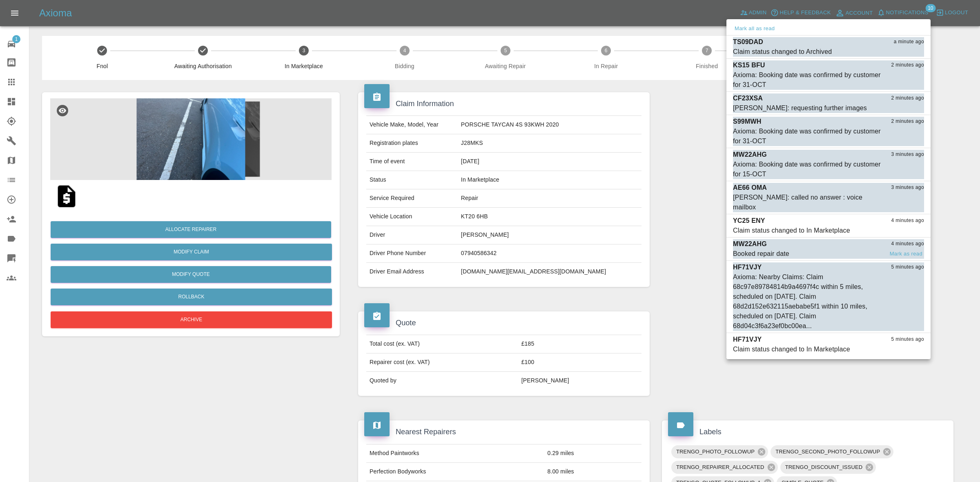
click at [812, 216] on div "YC25 ENY 4 minutes ago" at bounding box center [828, 221] width 191 height 10
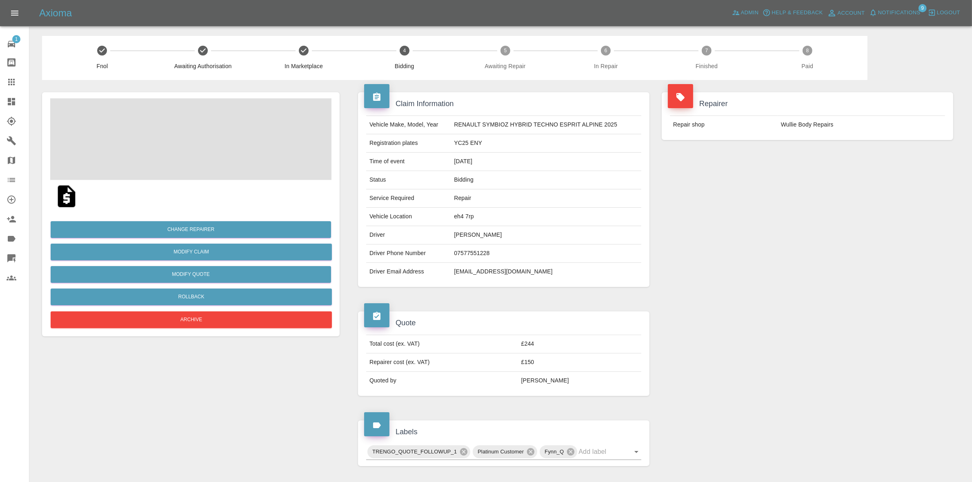
click at [904, 9] on span "Notifications" at bounding box center [899, 12] width 42 height 9
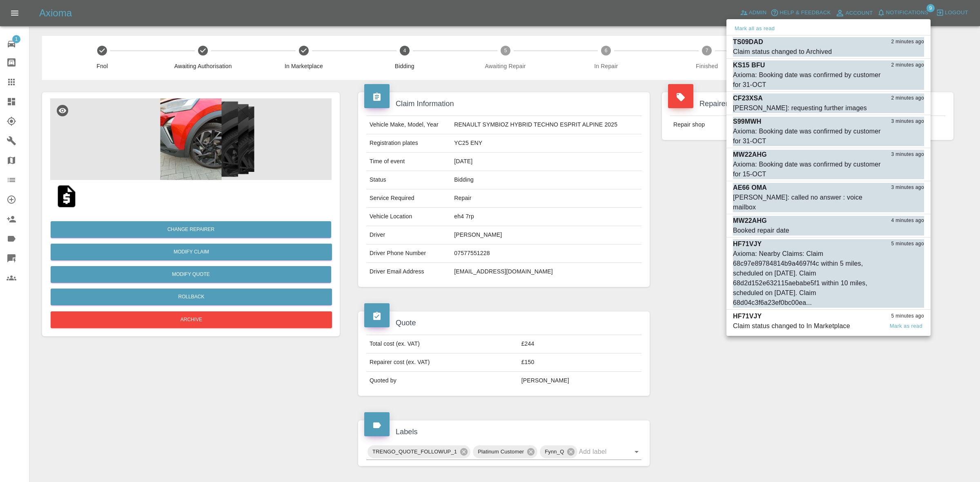
click at [815, 321] on div "Claim status changed to In Marketplace" at bounding box center [791, 326] width 117 height 10
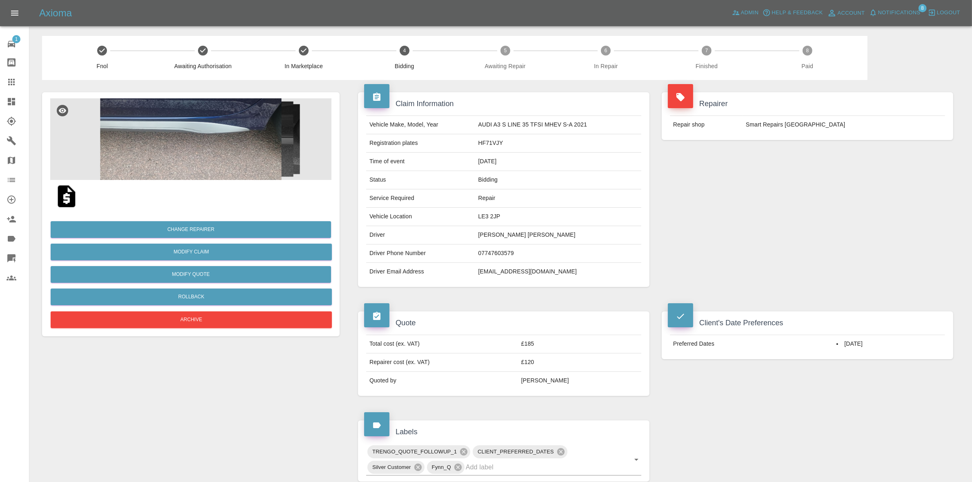
click at [892, 8] on span "Notifications" at bounding box center [899, 12] width 42 height 9
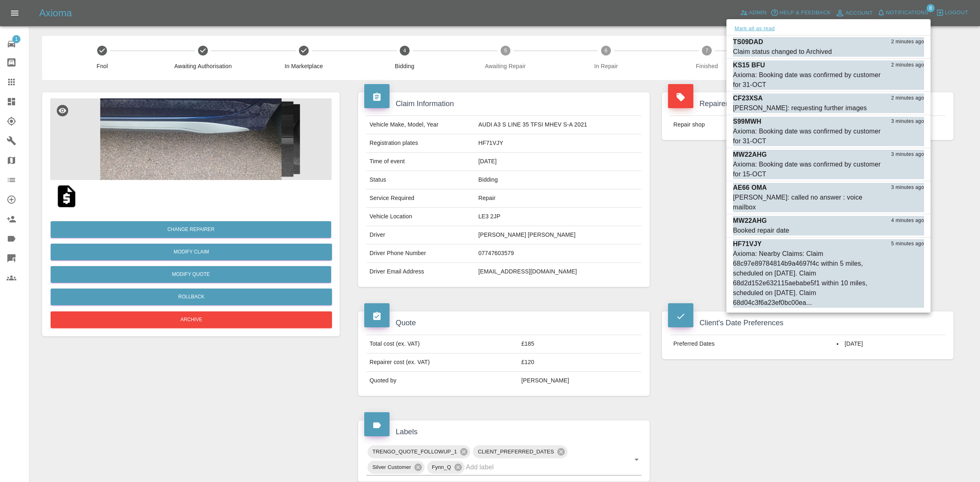
click at [752, 29] on button "Mark all as read" at bounding box center [754, 28] width 43 height 9
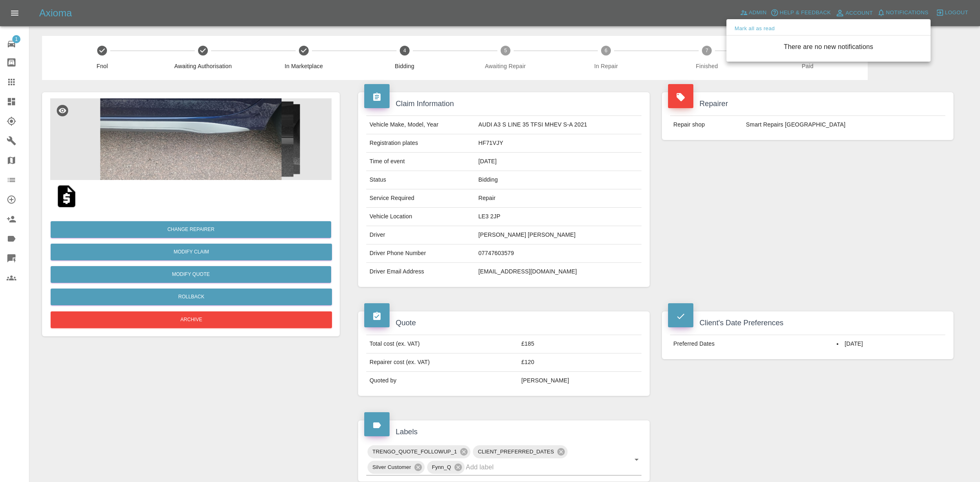
drag, startPoint x: 640, startPoint y: 89, endPoint x: 633, endPoint y: 71, distance: 19.5
click at [633, 92] on div at bounding box center [490, 241] width 980 height 482
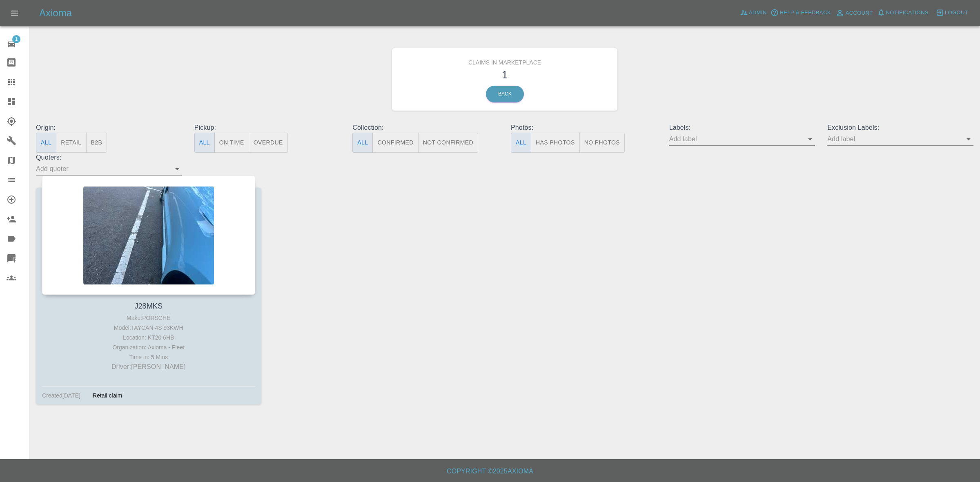
click at [0, 99] on link "Dashboard" at bounding box center [14, 102] width 29 height 20
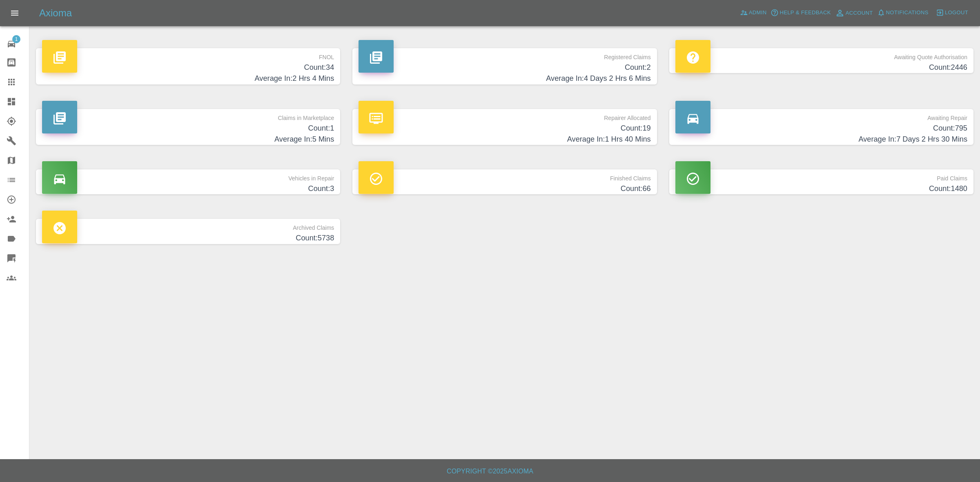
click at [523, 134] on h4 "Average In: 1 Hrs 40 Mins" at bounding box center [504, 139] width 292 height 11
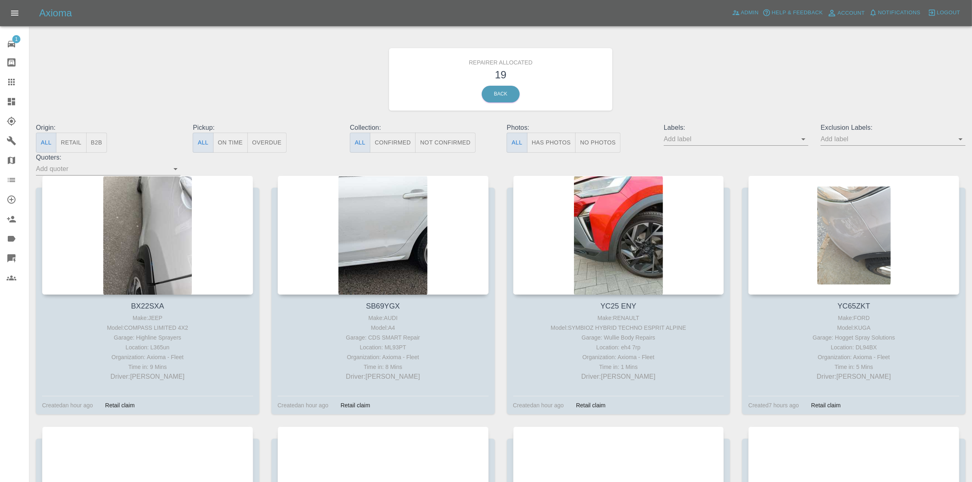
click at [73, 139] on button "Retail" at bounding box center [71, 143] width 30 height 20
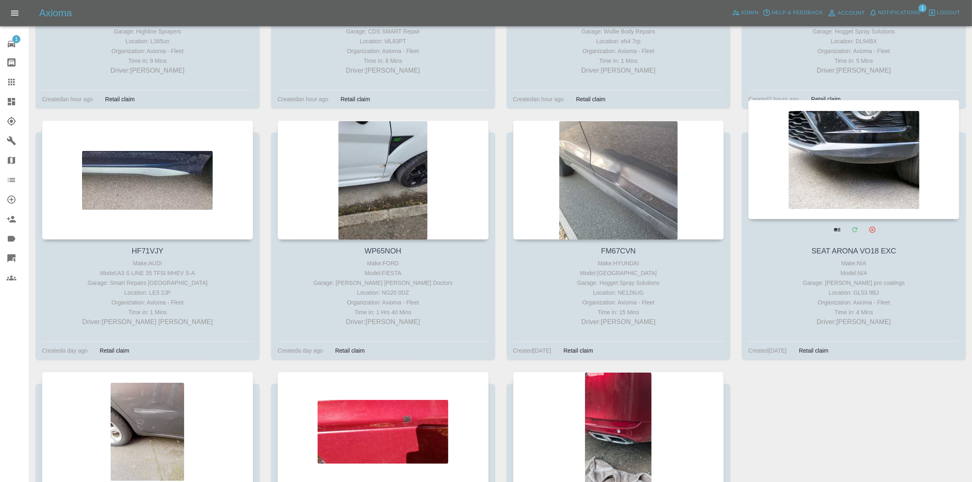
scroll to position [480, 0]
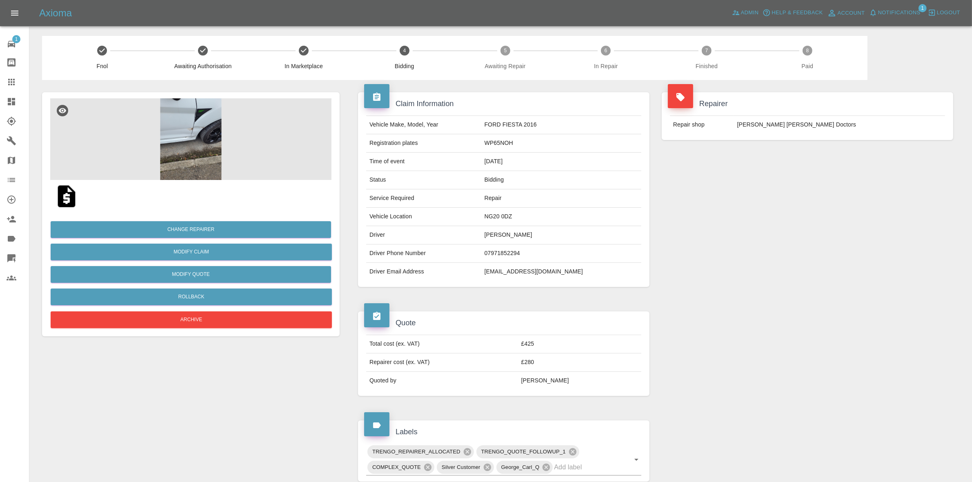
click at [887, 8] on span "Notifications" at bounding box center [899, 12] width 42 height 9
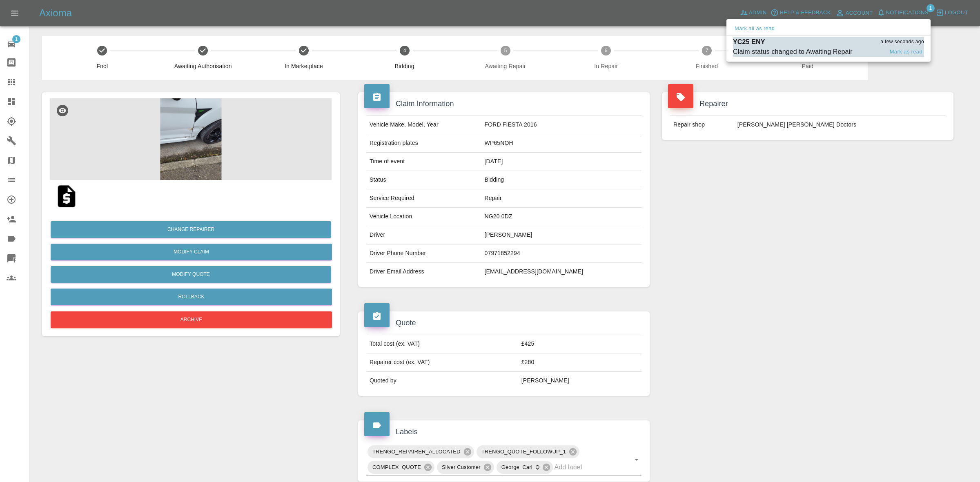
click at [807, 42] on div "YC25 ENY a few seconds ago" at bounding box center [828, 42] width 191 height 10
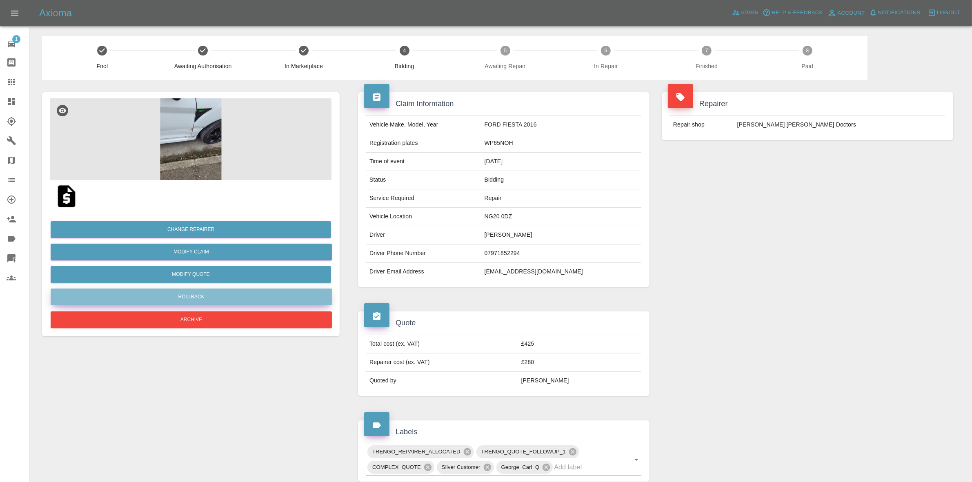
click at [173, 296] on button "Rollback" at bounding box center [191, 297] width 281 height 17
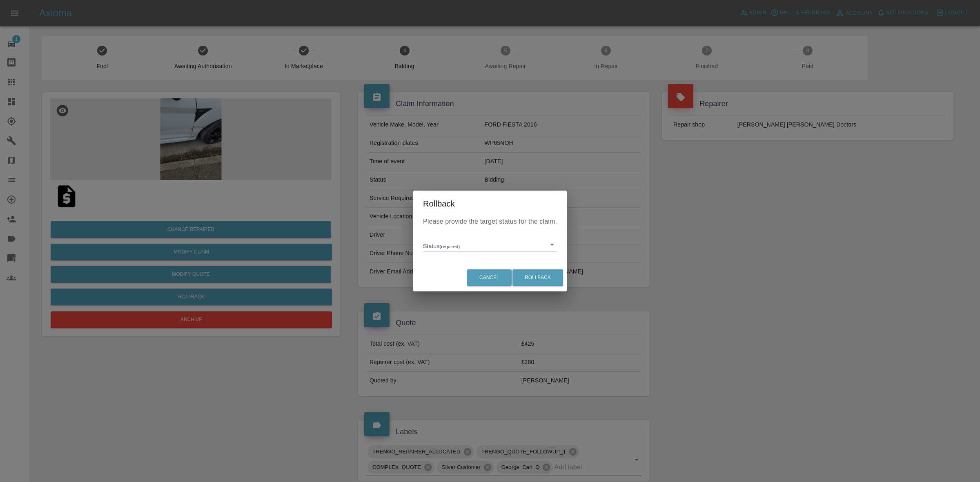
click at [451, 244] on body "Axioma Admin Help & Feedback Account Notifications 0 Logout 1 Repair home Bodys…" at bounding box center [490, 375] width 980 height 750
click at [460, 284] on li "In Marketplace" at bounding box center [490, 282] width 130 height 19
type input "in-marketplace"
click at [542, 276] on button "Rollback" at bounding box center [537, 277] width 51 height 17
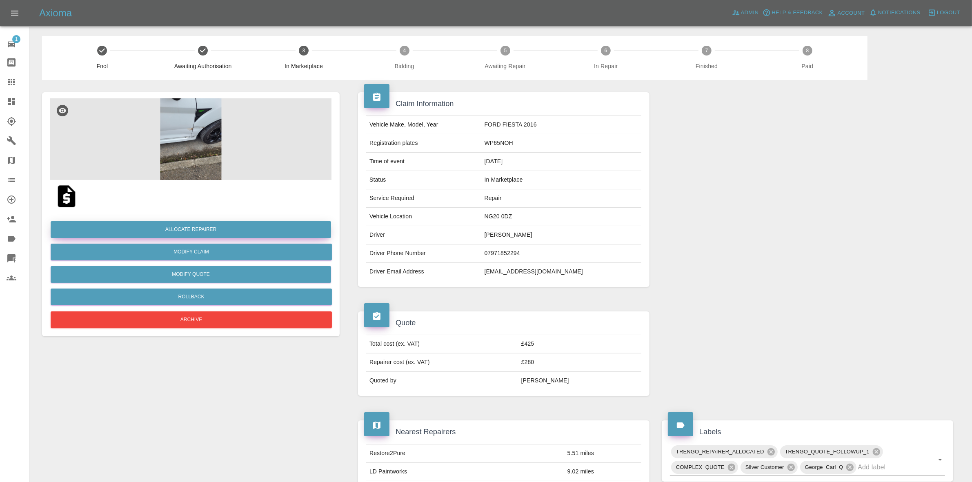
click at [189, 227] on button "Allocate Repairer" at bounding box center [191, 229] width 280 height 17
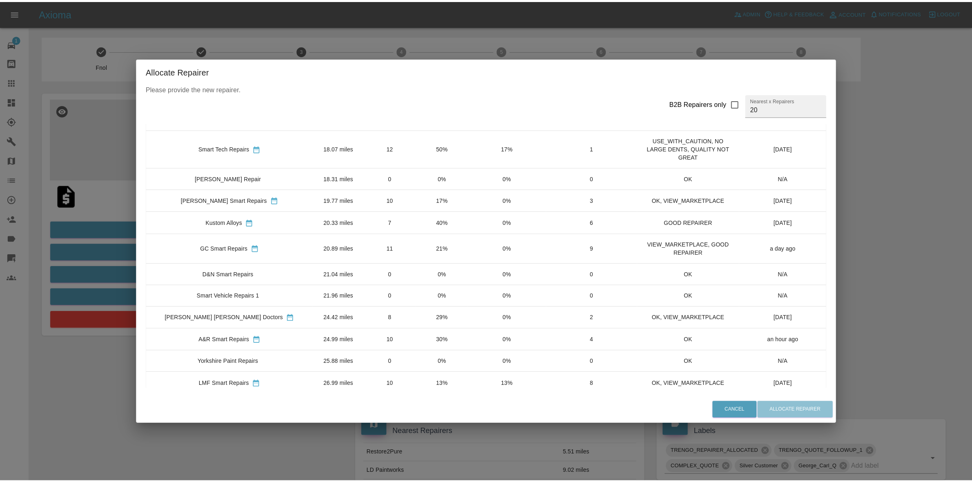
scroll to position [153, 0]
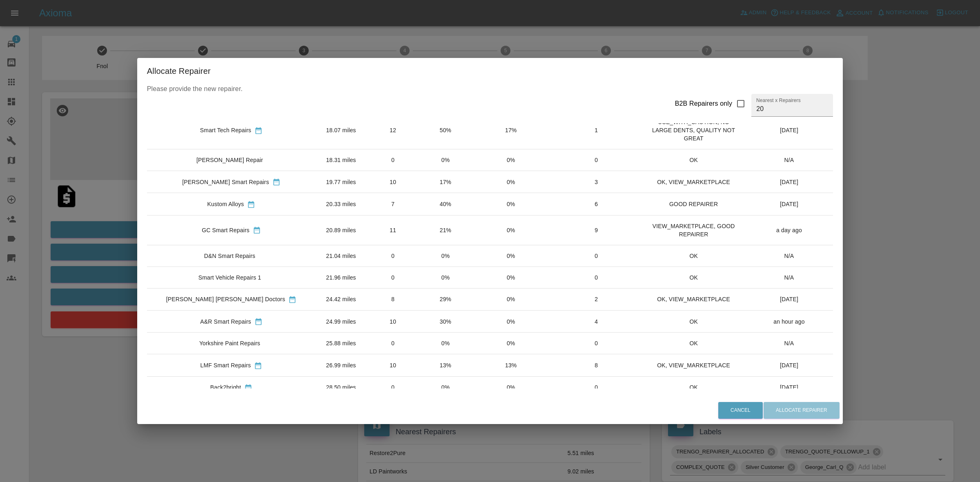
click at [419, 226] on td "21%" at bounding box center [445, 230] width 52 height 30
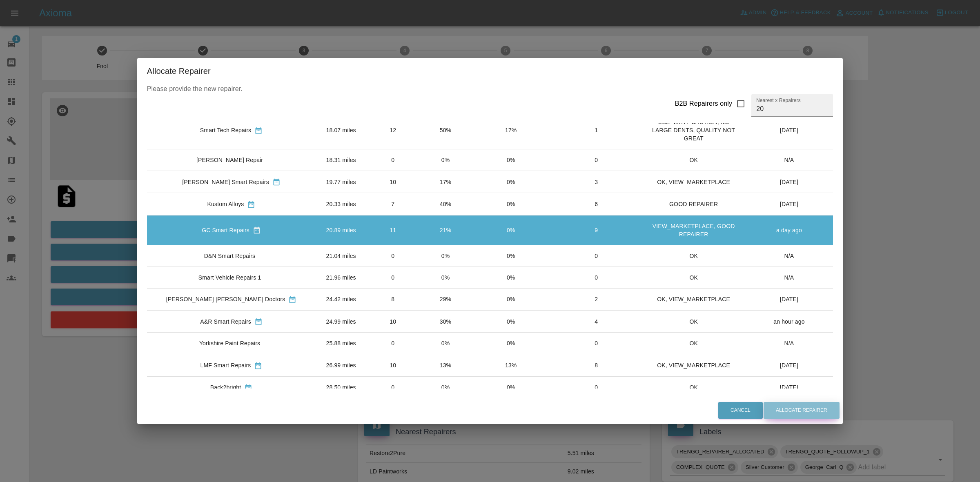
click at [775, 410] on button "Allocate Repairer" at bounding box center [801, 410] width 76 height 17
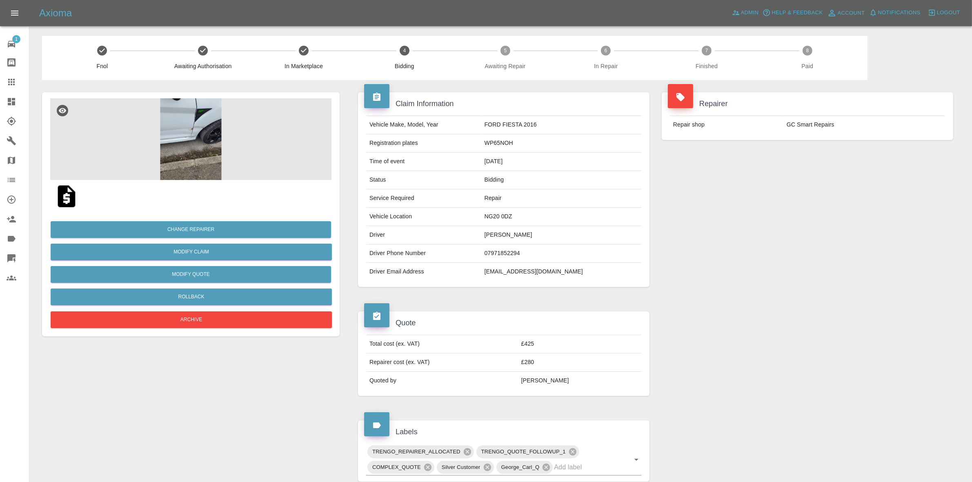
drag, startPoint x: 848, startPoint y: 164, endPoint x: 260, endPoint y: 56, distance: 598.1
click at [848, 164] on div "Repairer Repair shop GC Smart Repairs" at bounding box center [807, 189] width 304 height 219
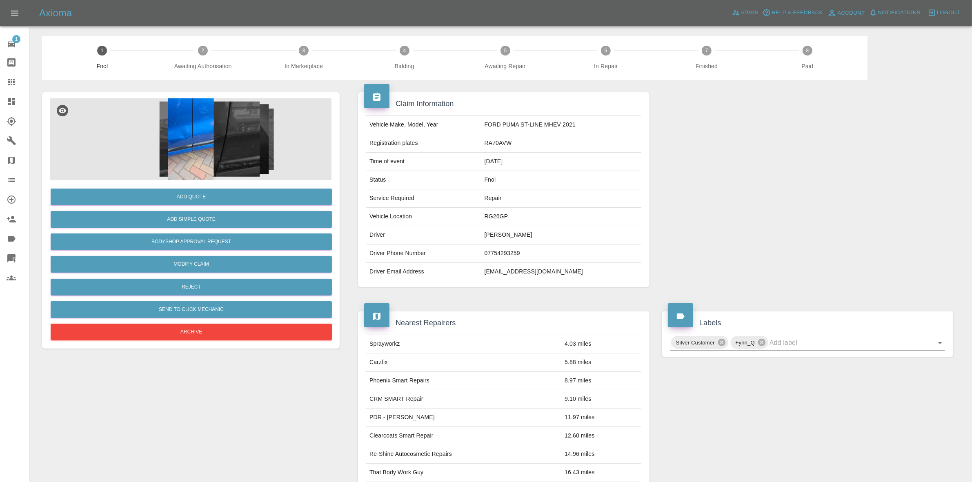
click at [192, 139] on img at bounding box center [190, 139] width 281 height 82
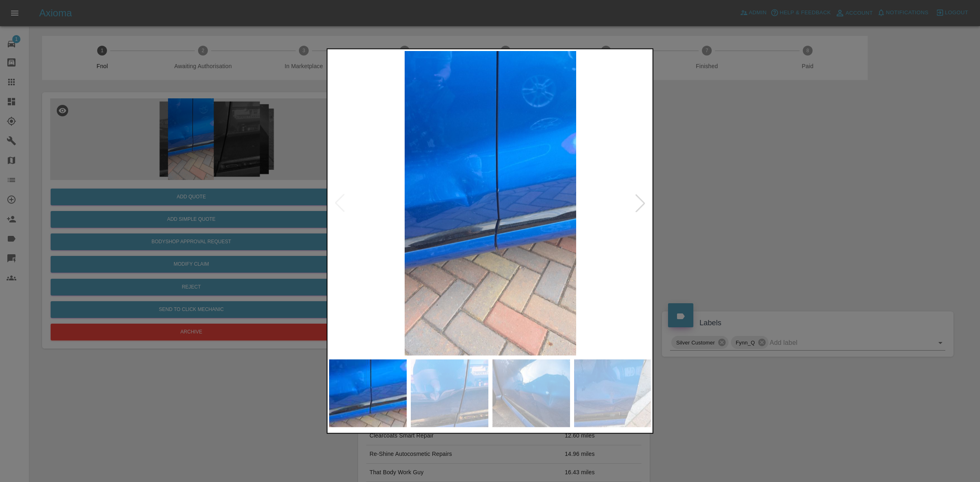
click at [639, 197] on div at bounding box center [640, 203] width 18 height 18
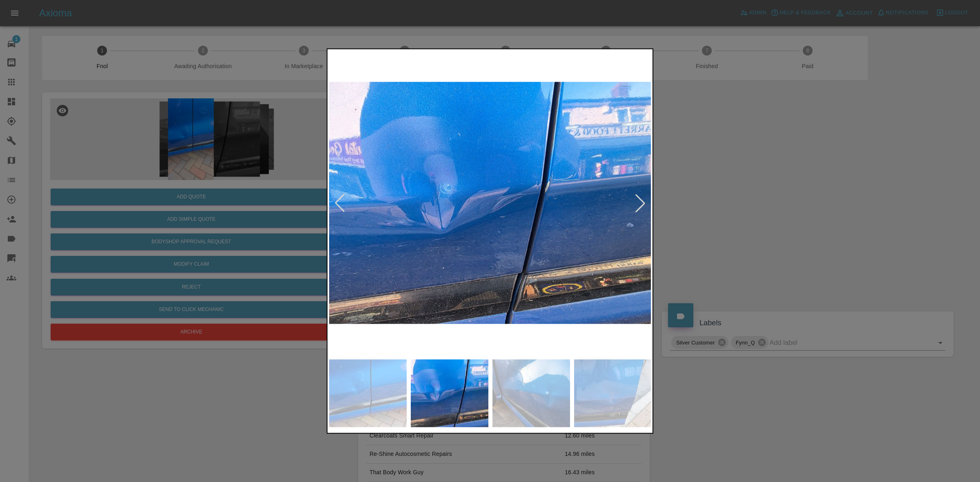
click at [639, 197] on div at bounding box center [640, 203] width 18 height 18
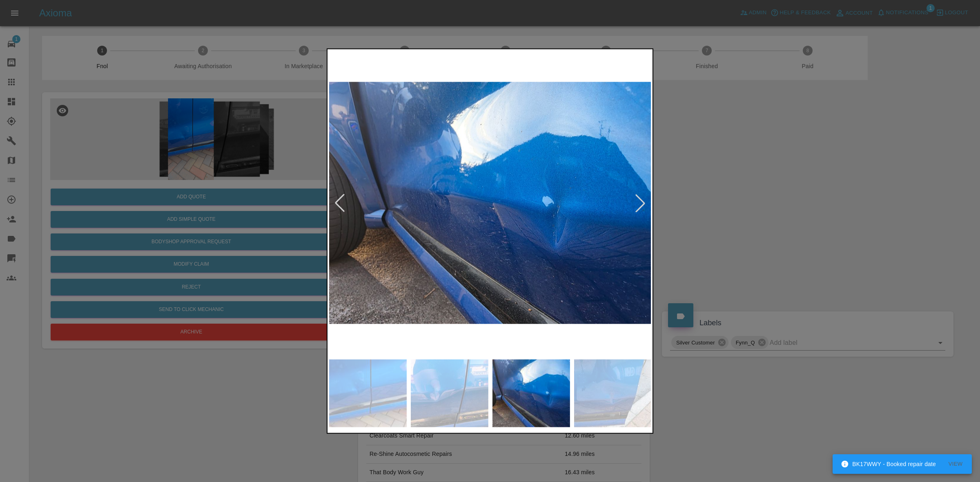
click at [639, 197] on div at bounding box center [640, 203] width 18 height 18
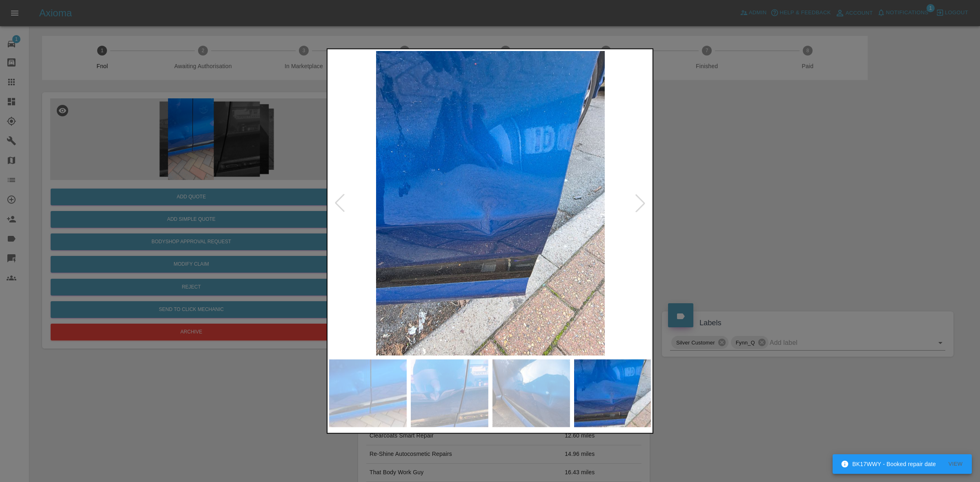
click at [639, 197] on div at bounding box center [640, 203] width 18 height 18
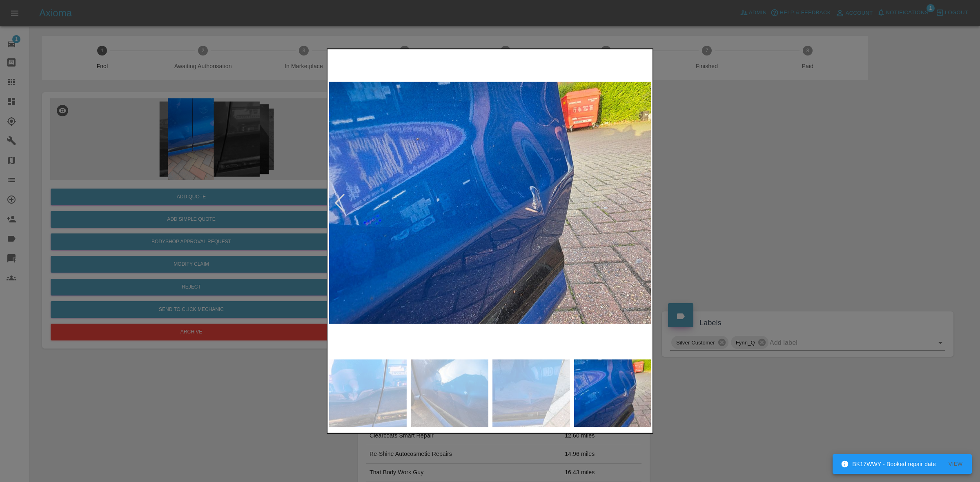
click at [639, 197] on img at bounding box center [490, 203] width 322 height 304
click at [727, 219] on div at bounding box center [490, 241] width 980 height 482
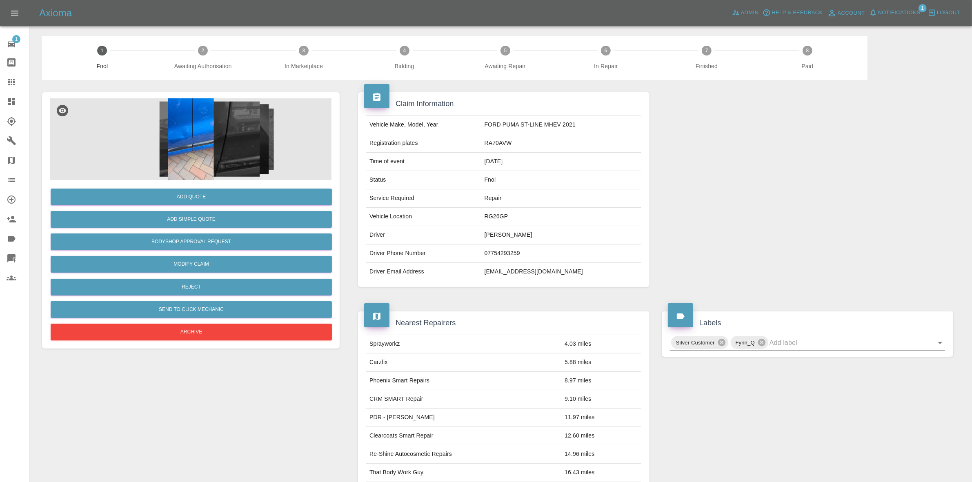
drag, startPoint x: 0, startPoint y: 95, endPoint x: 82, endPoint y: 112, distance: 84.2
click at [0, 95] on link "Dashboard" at bounding box center [14, 102] width 29 height 20
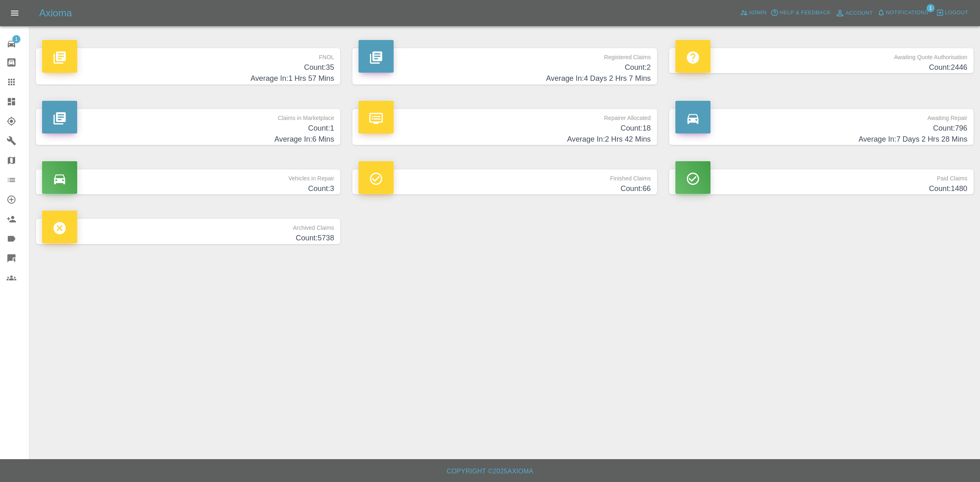
click at [311, 129] on h4 "Count: 1" at bounding box center [188, 128] width 292 height 11
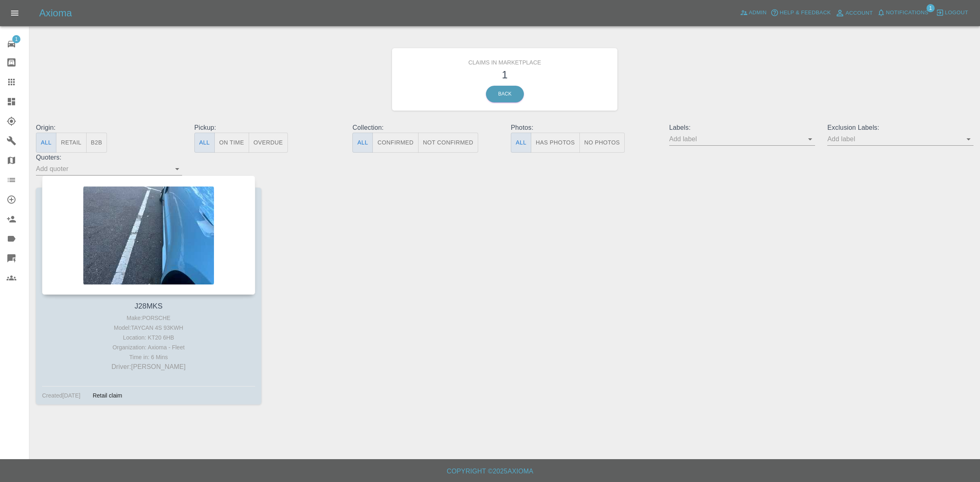
click at [904, 16] on span "Notifications" at bounding box center [907, 12] width 42 height 9
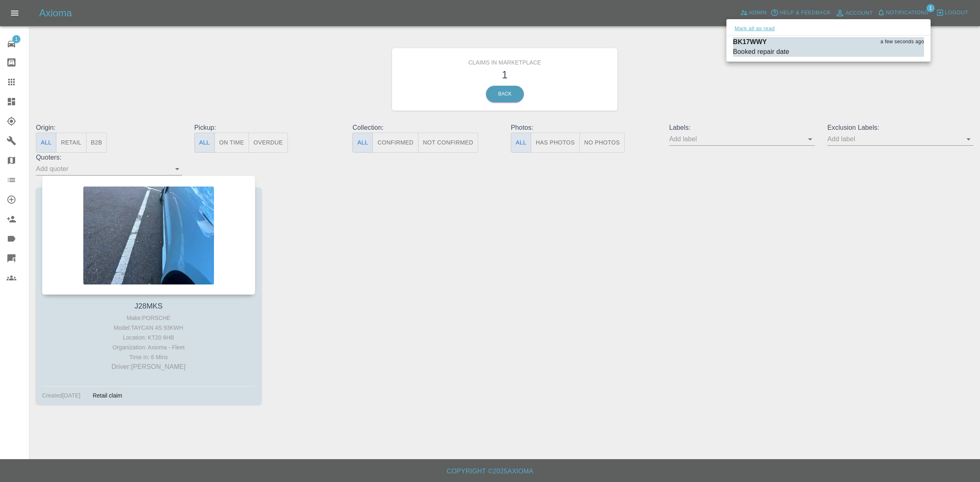
click at [767, 28] on button "Mark all as read" at bounding box center [754, 28] width 43 height 9
click at [840, 87] on div at bounding box center [490, 241] width 980 height 482
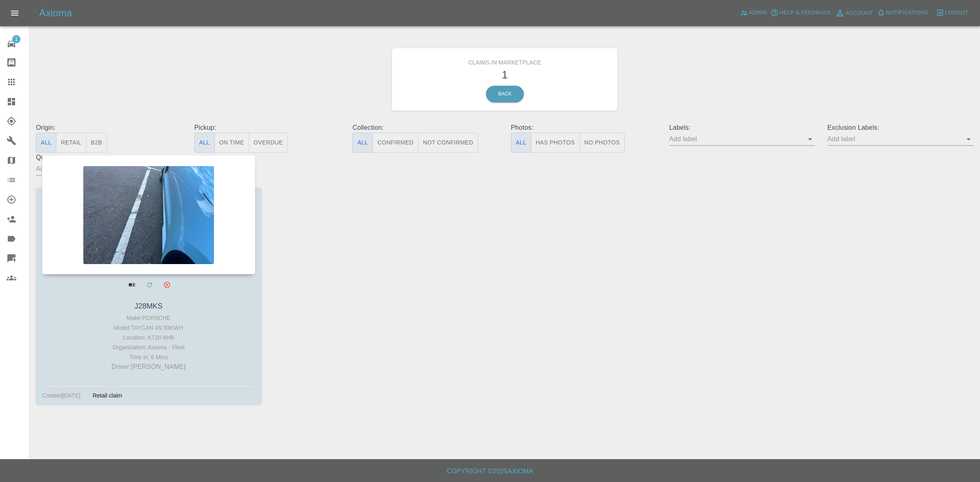
click at [151, 198] on div at bounding box center [148, 214] width 213 height 119
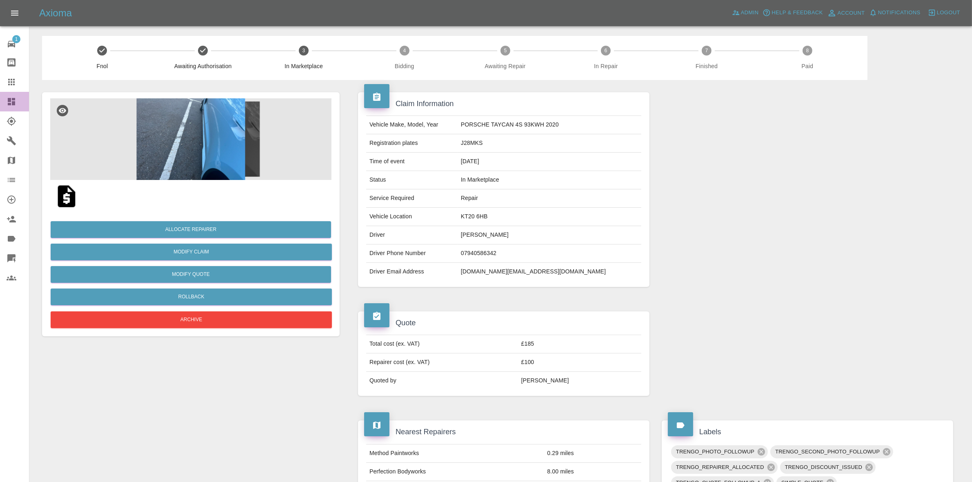
click at [17, 96] on link "Dashboard" at bounding box center [14, 102] width 29 height 20
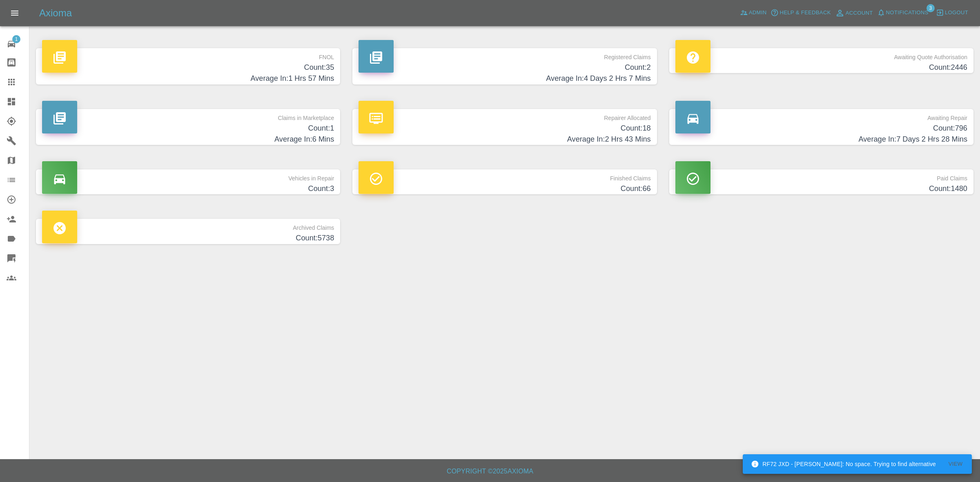
click at [244, 130] on h4 "Count: 1" at bounding box center [188, 128] width 292 height 11
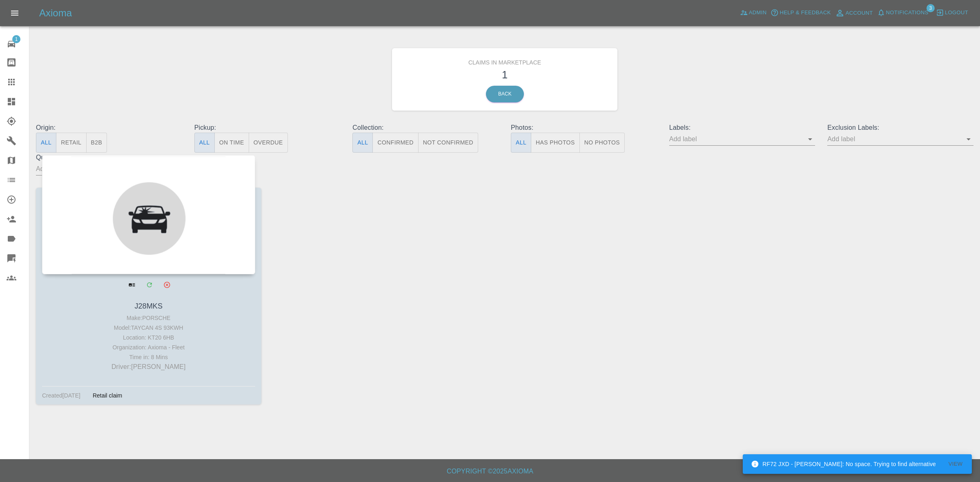
click at [114, 221] on div at bounding box center [148, 214] width 213 height 119
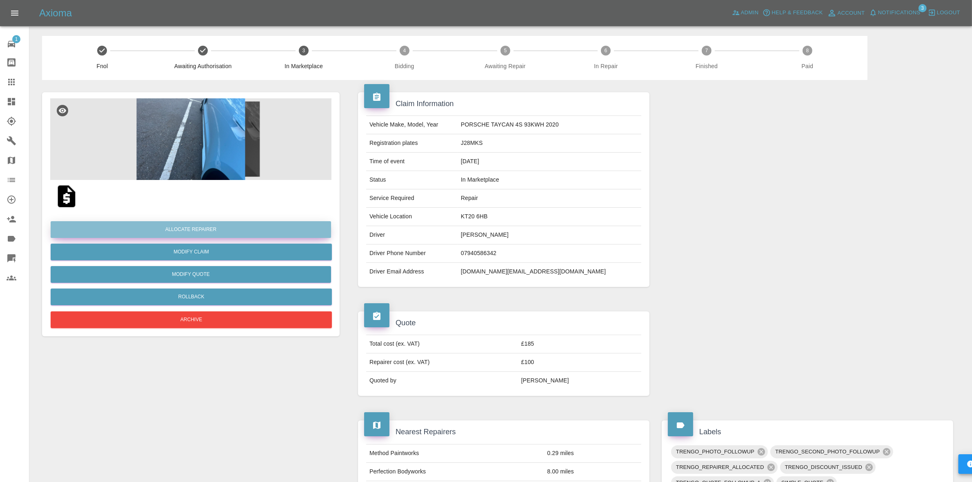
click at [176, 226] on button "Allocate Repairer" at bounding box center [191, 229] width 280 height 17
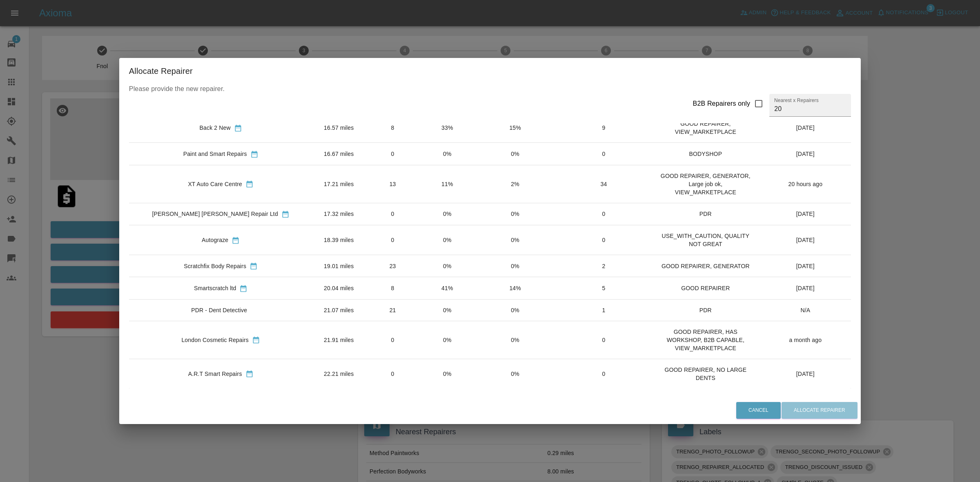
scroll to position [318, 0]
click at [769, 113] on input "20" at bounding box center [810, 105] width 82 height 23
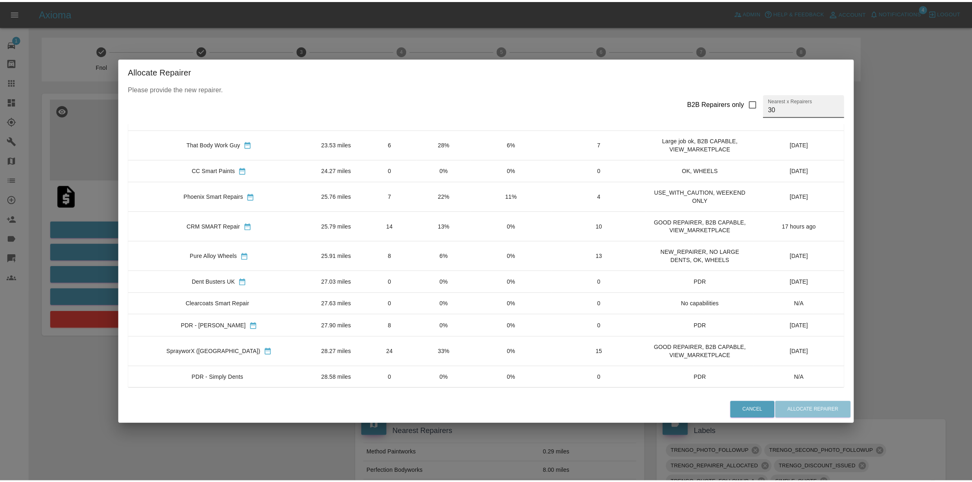
scroll to position [595, 0]
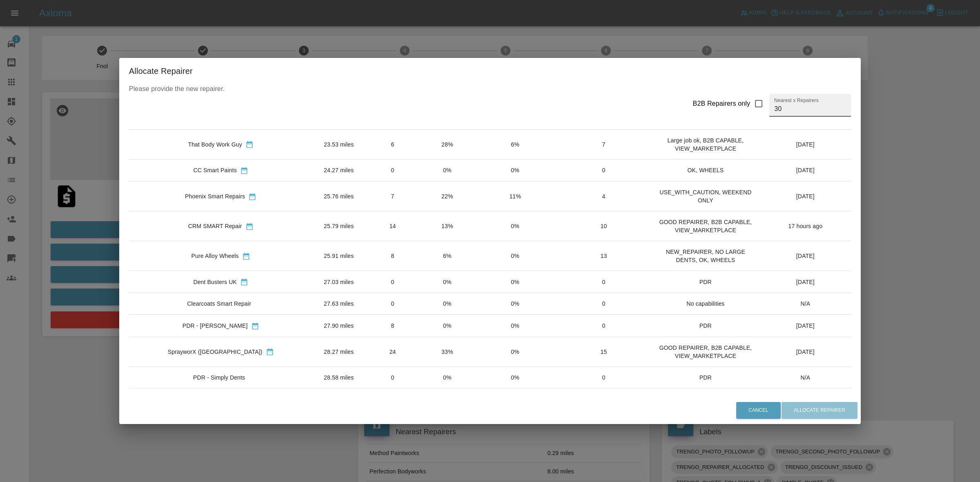
type input "30"
click at [420, 315] on td "0%" at bounding box center [447, 326] width 54 height 22
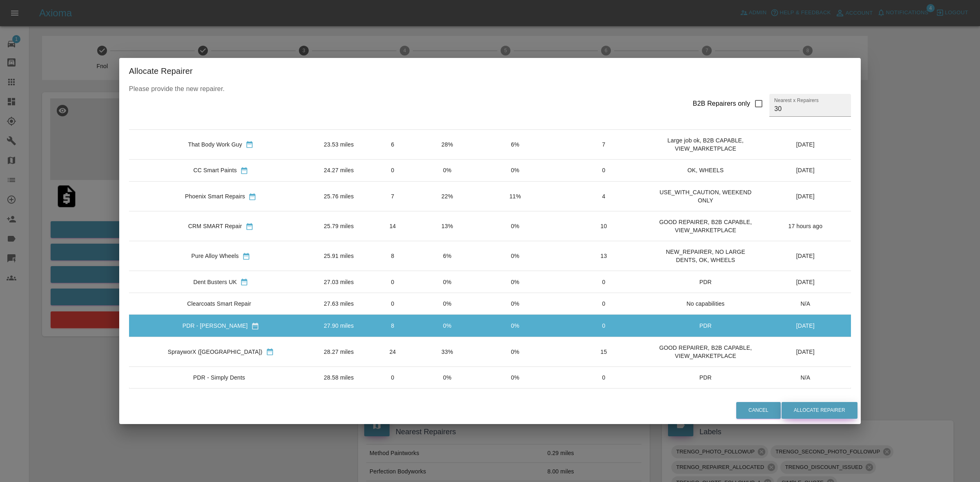
click at [811, 411] on button "Allocate Repairer" at bounding box center [819, 410] width 76 height 17
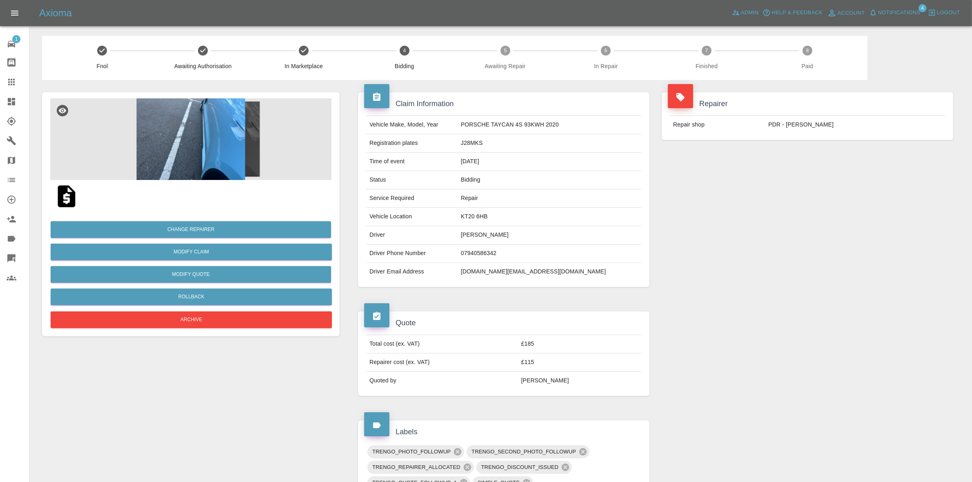
click at [839, 166] on div "Repairer Repair shop PDR - [PERSON_NAME]" at bounding box center [807, 189] width 304 height 219
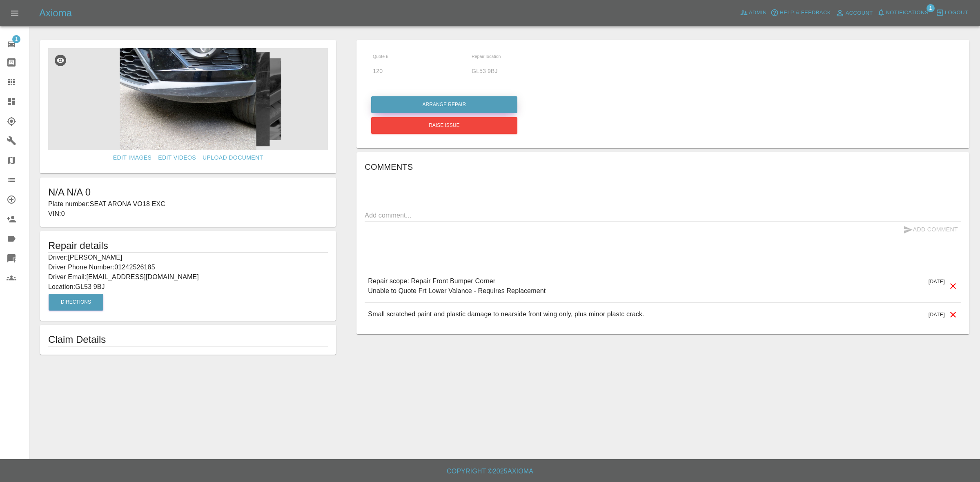
click at [453, 101] on button "Arrange Repair" at bounding box center [444, 104] width 146 height 17
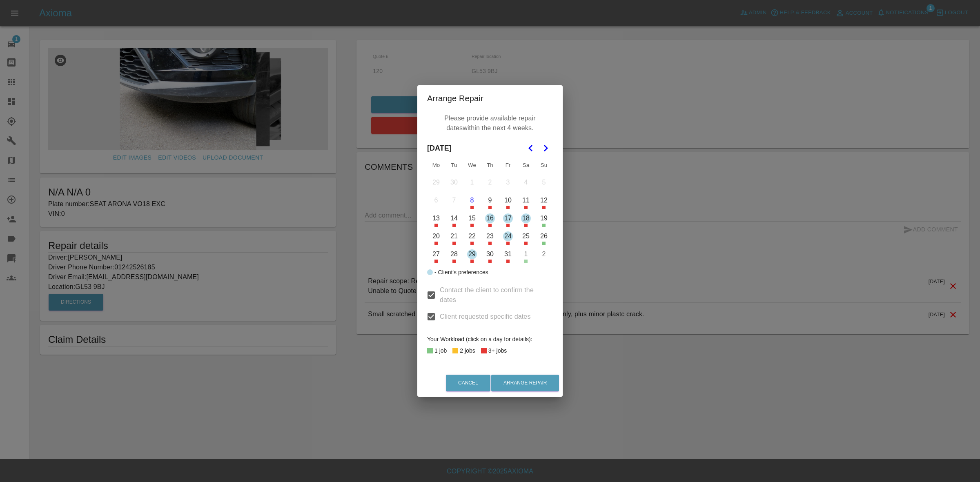
click at [509, 218] on button "17" at bounding box center [507, 218] width 17 height 17
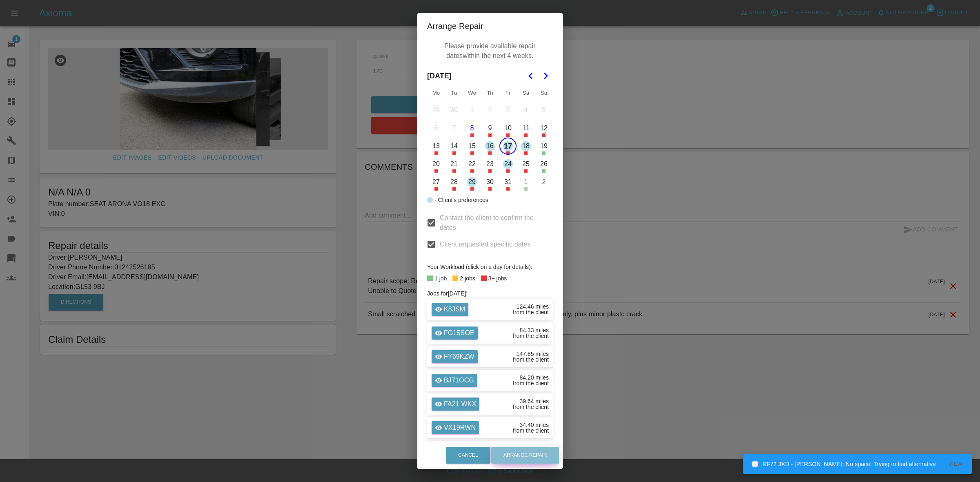
click at [524, 448] on button "Arrange Repair" at bounding box center [525, 455] width 68 height 17
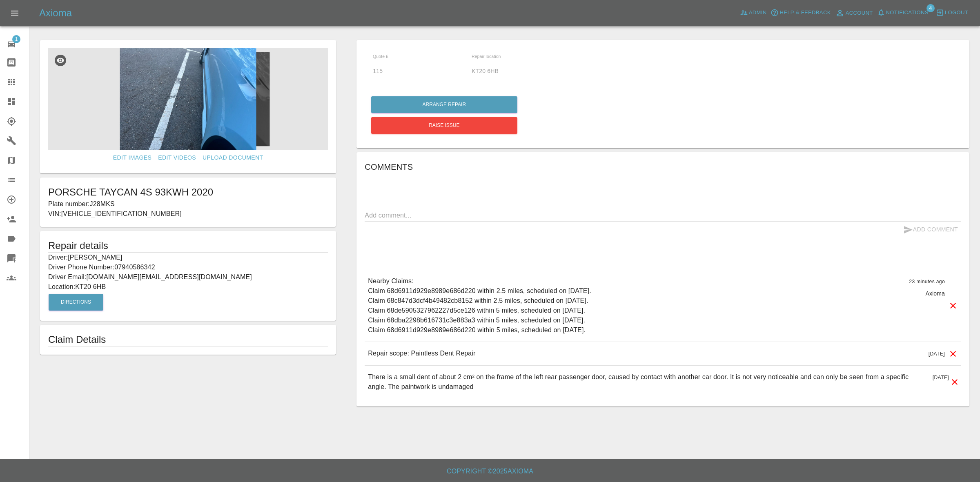
drag, startPoint x: 0, startPoint y: 101, endPoint x: 17, endPoint y: 89, distance: 21.1
click at [0, 101] on link "Dashboard" at bounding box center [14, 102] width 29 height 20
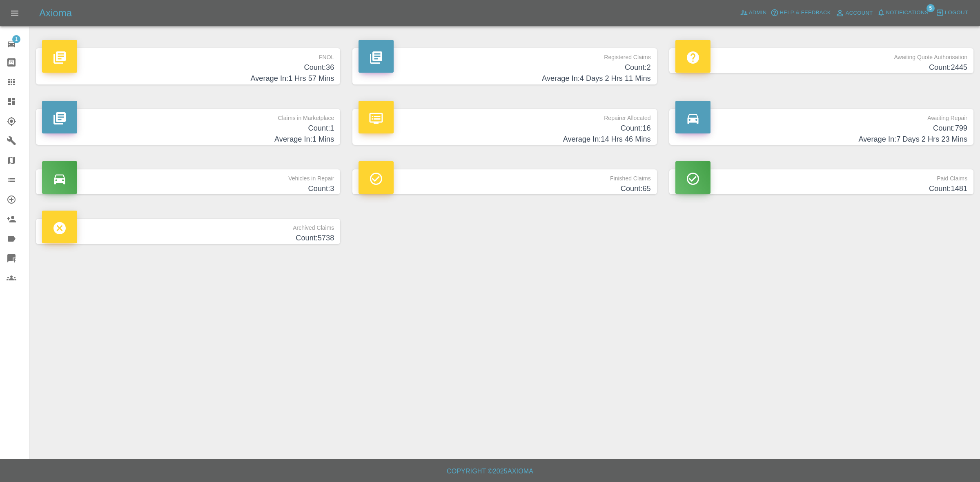
click at [205, 123] on h4 "Count: 1" at bounding box center [188, 128] width 292 height 11
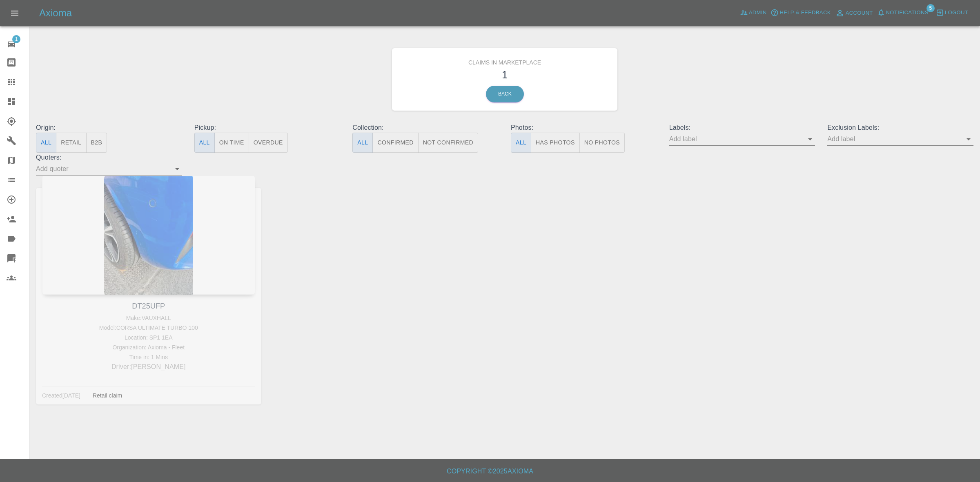
click at [886, 12] on span "Notifications" at bounding box center [907, 12] width 42 height 9
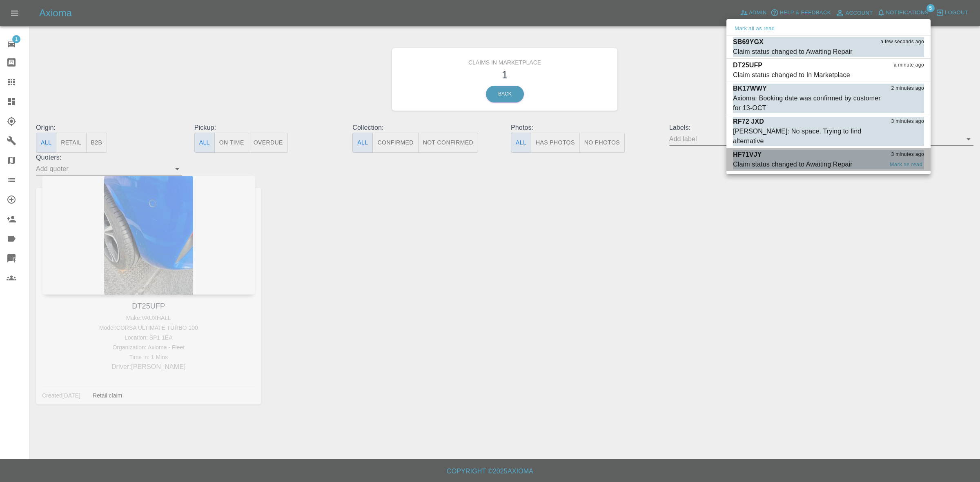
click at [803, 160] on div "Claim status changed to Awaiting Repair" at bounding box center [793, 165] width 120 height 10
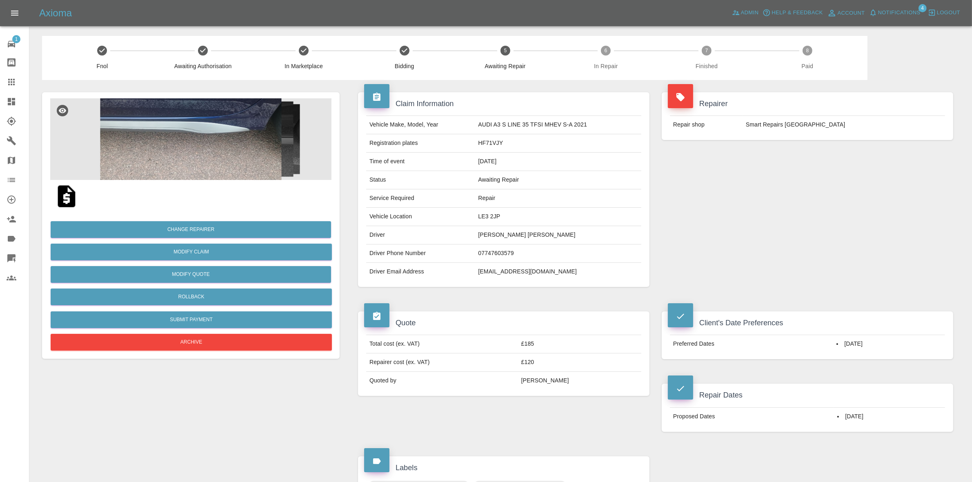
click at [905, 10] on span "Notifications" at bounding box center [899, 12] width 42 height 9
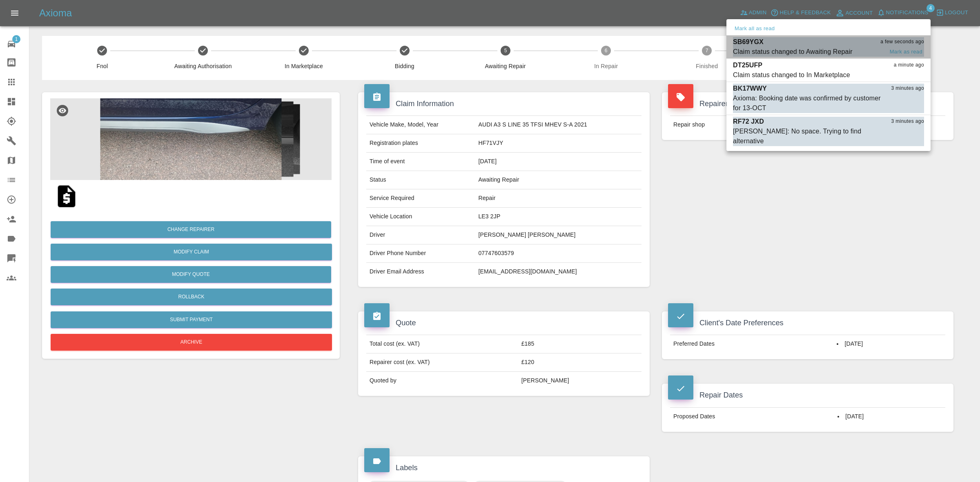
click at [829, 43] on div "SB69YGX a few seconds ago" at bounding box center [828, 42] width 191 height 10
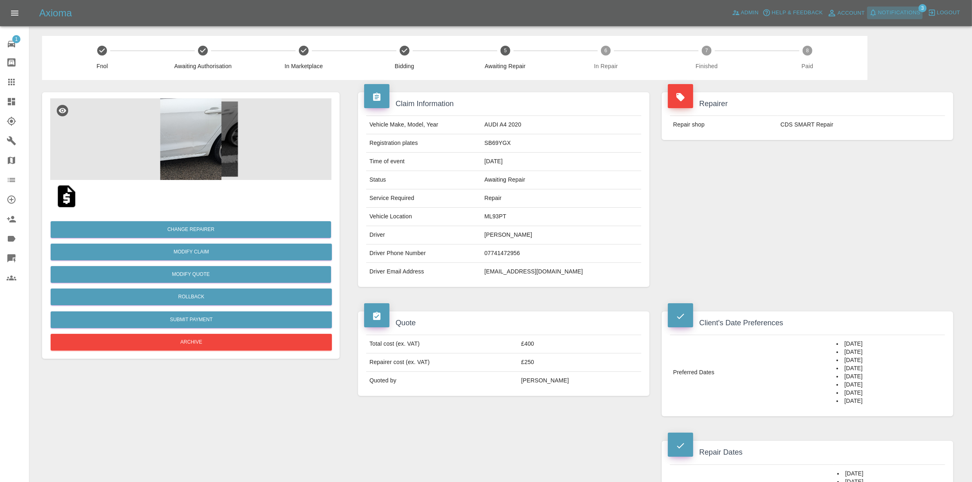
click at [907, 11] on span "Notifications" at bounding box center [899, 12] width 42 height 9
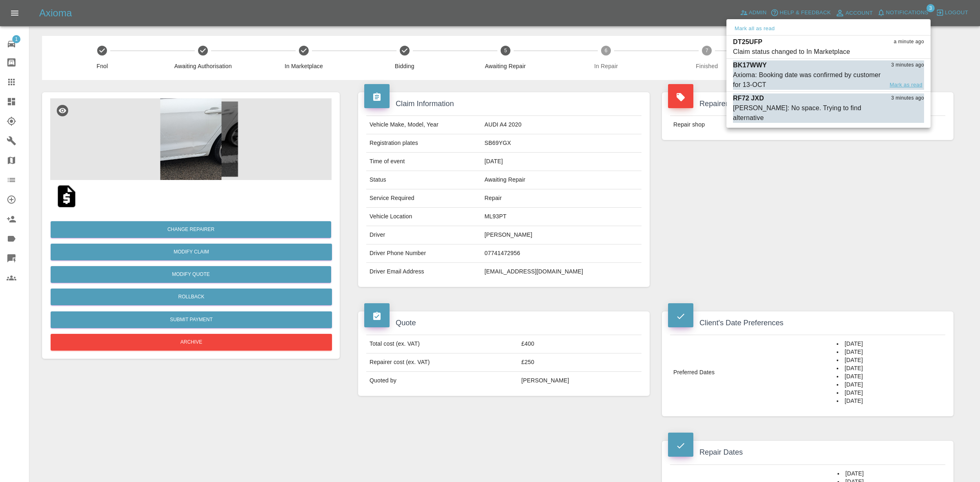
click at [897, 84] on button "Mark as read" at bounding box center [906, 84] width 36 height 9
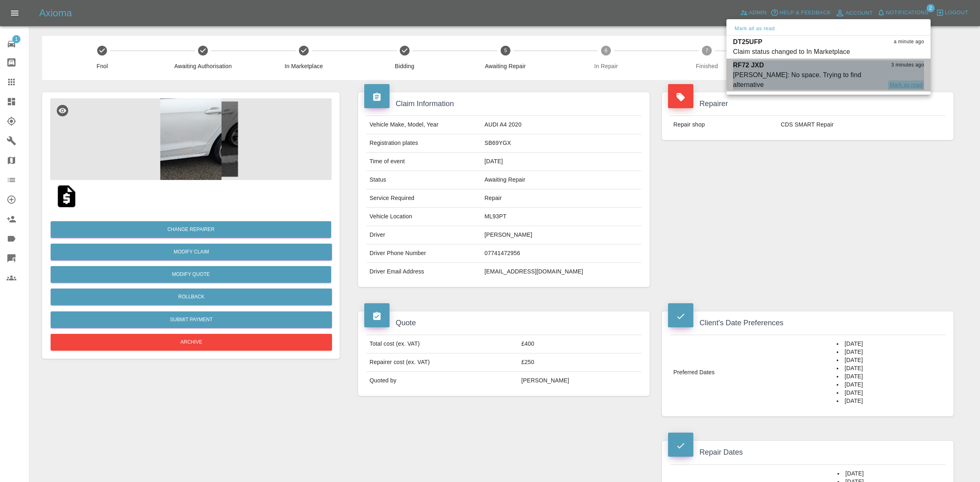
click at [903, 80] on button "Mark as read" at bounding box center [906, 84] width 36 height 9
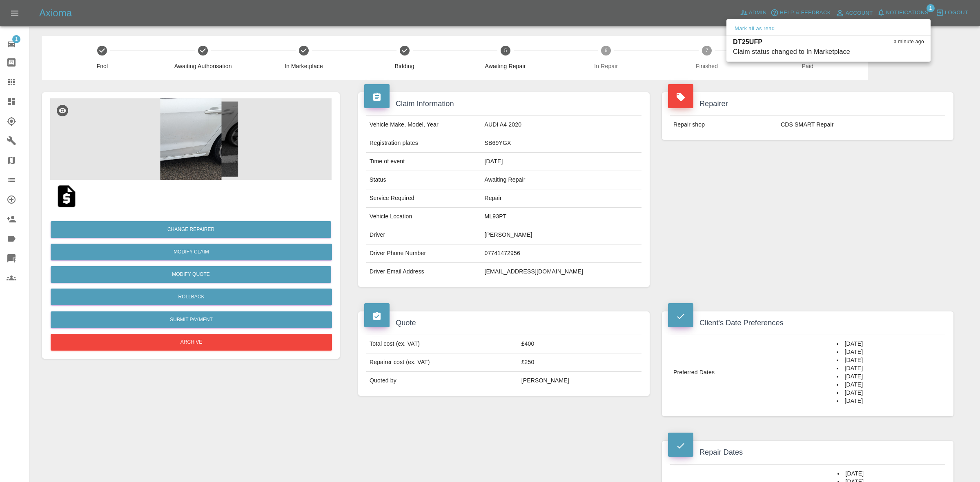
click at [903, 135] on div at bounding box center [490, 241] width 980 height 482
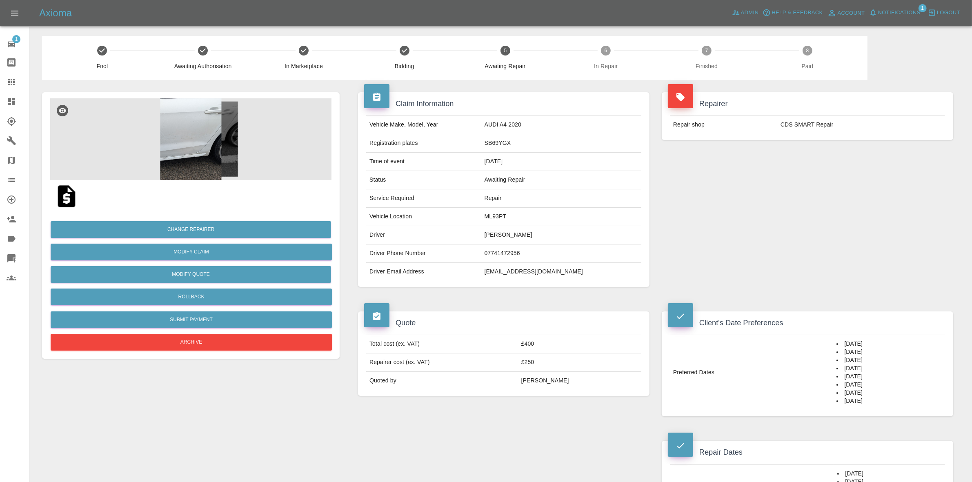
click at [0, 98] on link "Dashboard" at bounding box center [14, 102] width 29 height 20
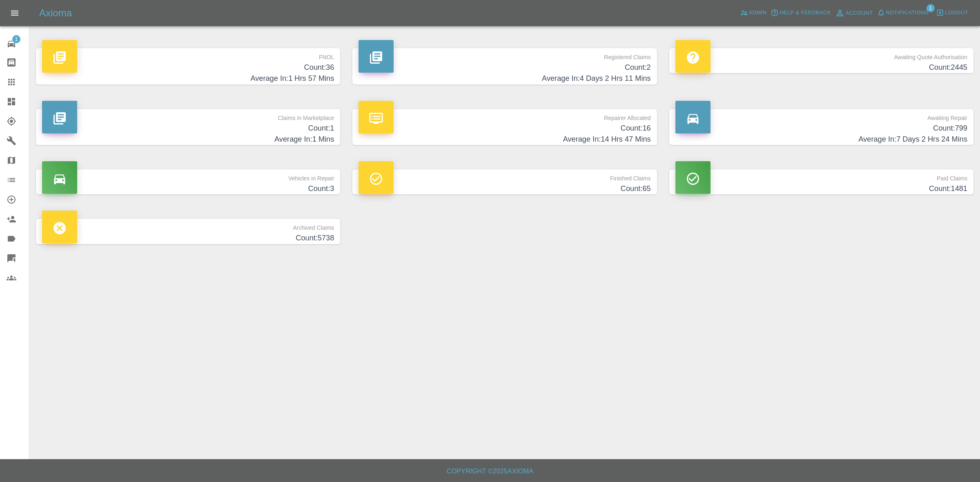
click at [844, 133] on h4 "Count: 799" at bounding box center [821, 128] width 292 height 11
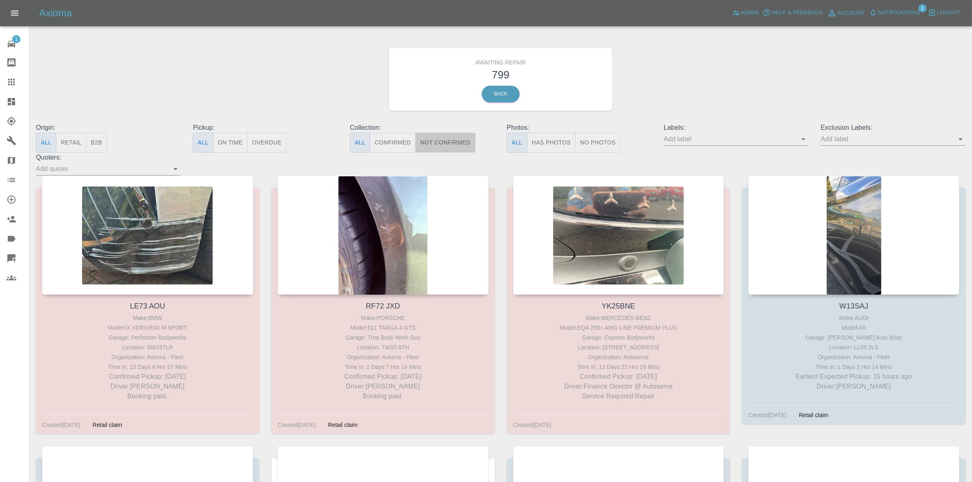
click at [433, 143] on button "Not Confirmed" at bounding box center [445, 143] width 60 height 20
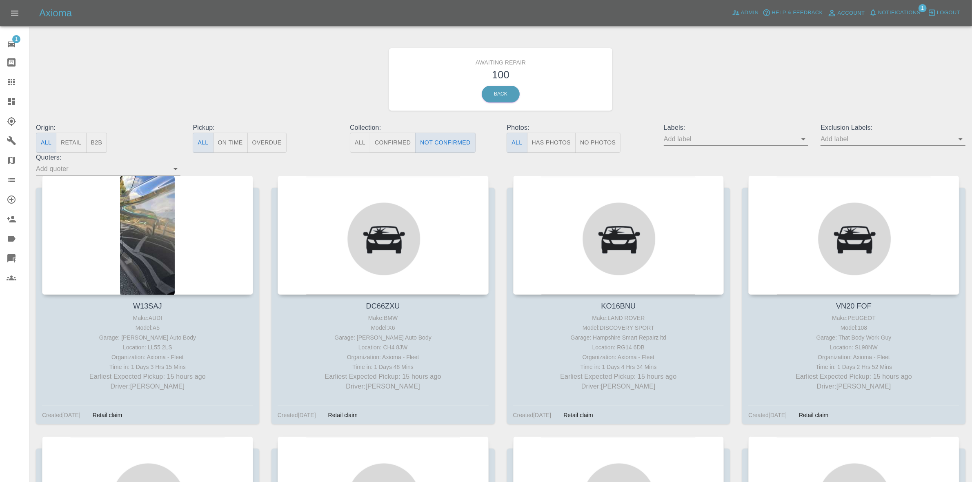
type button "false"
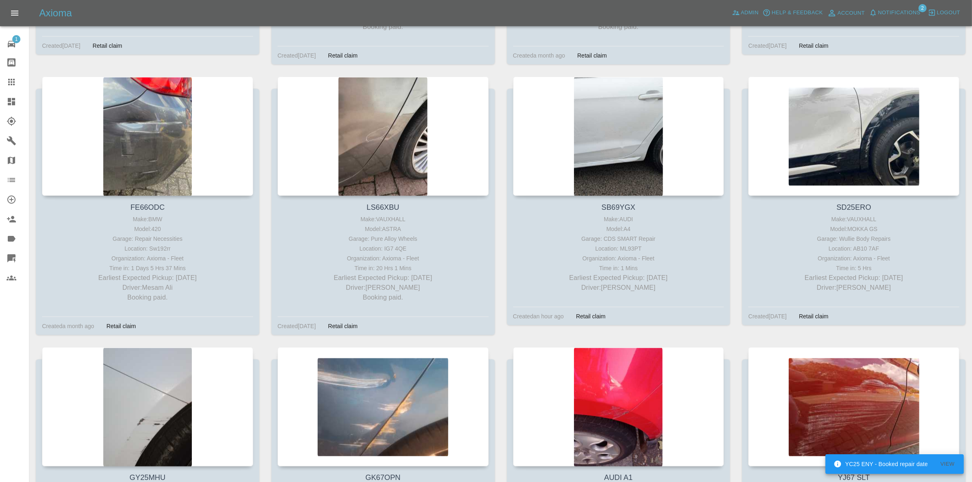
scroll to position [5966, 0]
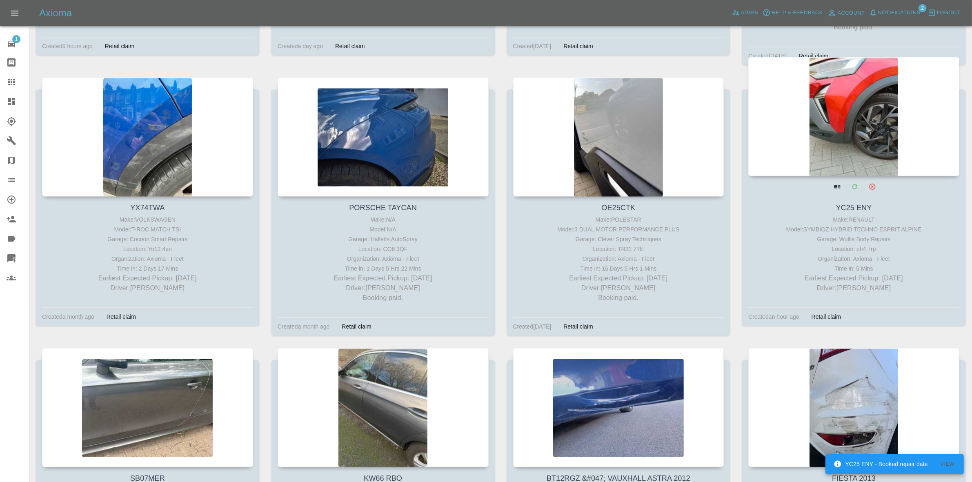
click at [854, 117] on div at bounding box center [853, 116] width 211 height 119
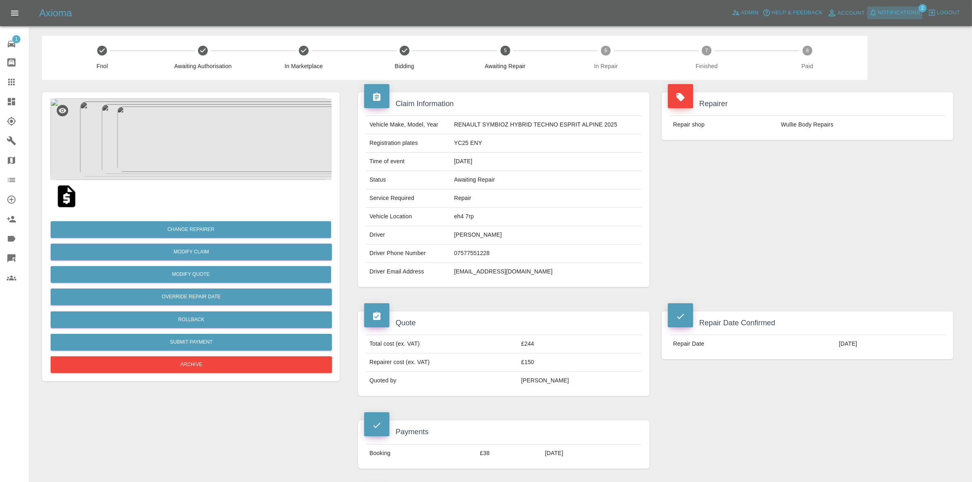
click at [907, 17] on span "Notifications" at bounding box center [899, 12] width 42 height 9
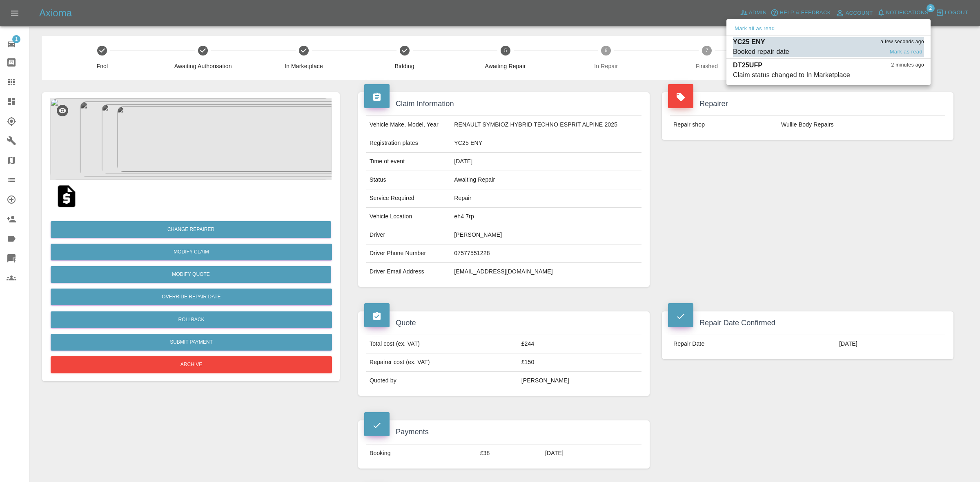
click at [804, 45] on div "YC25 ENY a few seconds ago" at bounding box center [828, 42] width 191 height 10
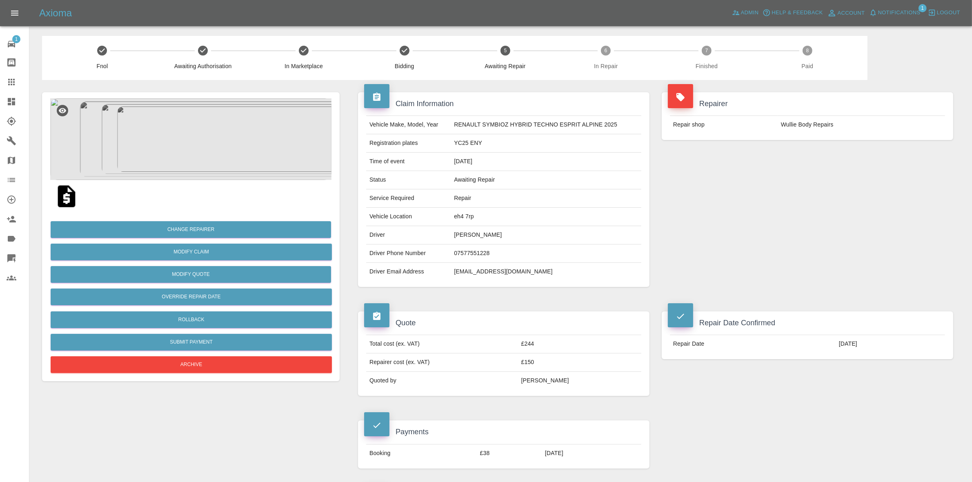
click at [880, 13] on span "Notifications" at bounding box center [899, 12] width 42 height 9
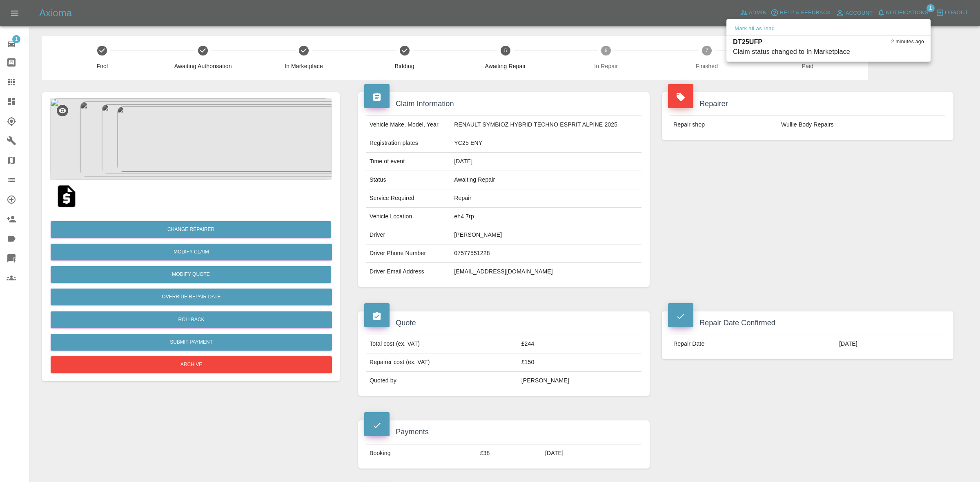
click at [795, 161] on div at bounding box center [490, 241] width 980 height 482
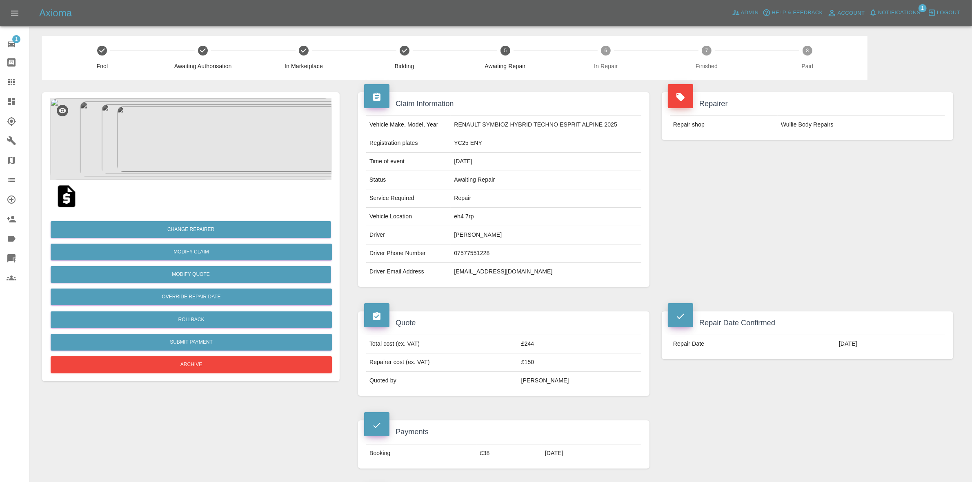
click at [0, 110] on link "Dashboard" at bounding box center [14, 102] width 29 height 20
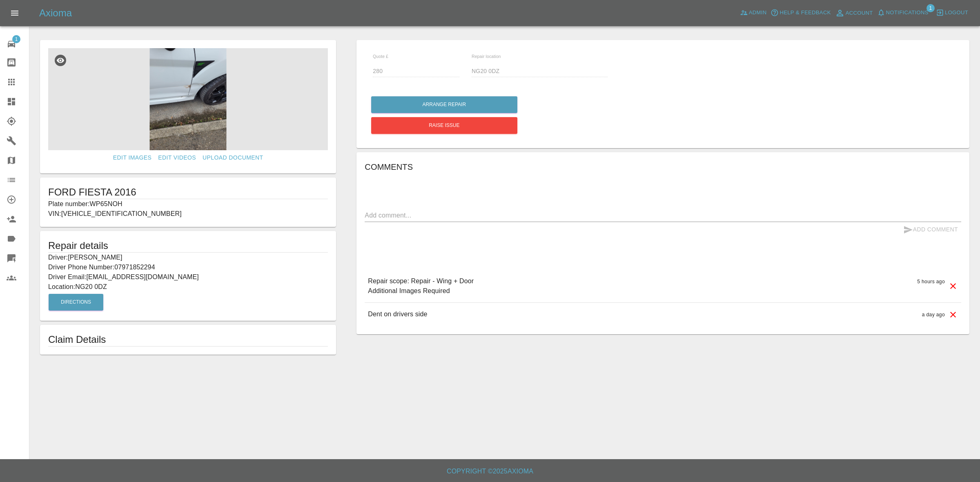
click at [101, 202] on p "Plate number: WP65NOH" at bounding box center [188, 204] width 280 height 10
click at [1, 78] on link "Claims" at bounding box center [14, 82] width 29 height 20
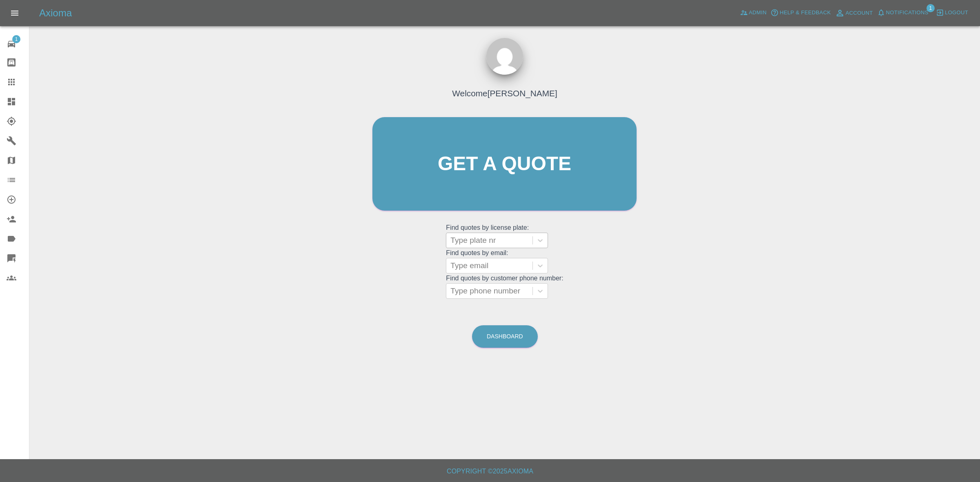
drag, startPoint x: 498, startPoint y: 236, endPoint x: 497, endPoint y: 243, distance: 7.4
click at [498, 236] on div at bounding box center [489, 240] width 78 height 11
paste input "WP65NOH"
type input "WP65NOH"
click at [489, 264] on div "WP65NOH, Bidding" at bounding box center [497, 261] width 102 height 16
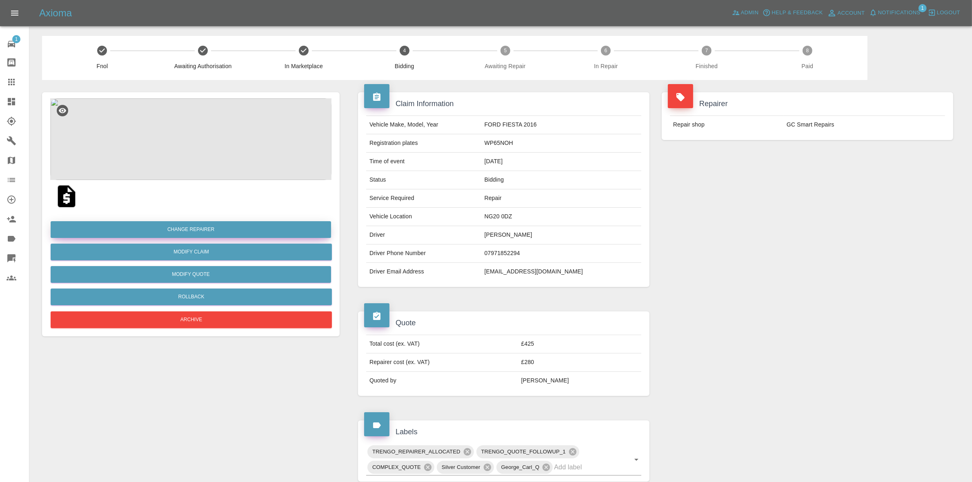
click at [220, 227] on button "Change Repairer" at bounding box center [191, 229] width 280 height 17
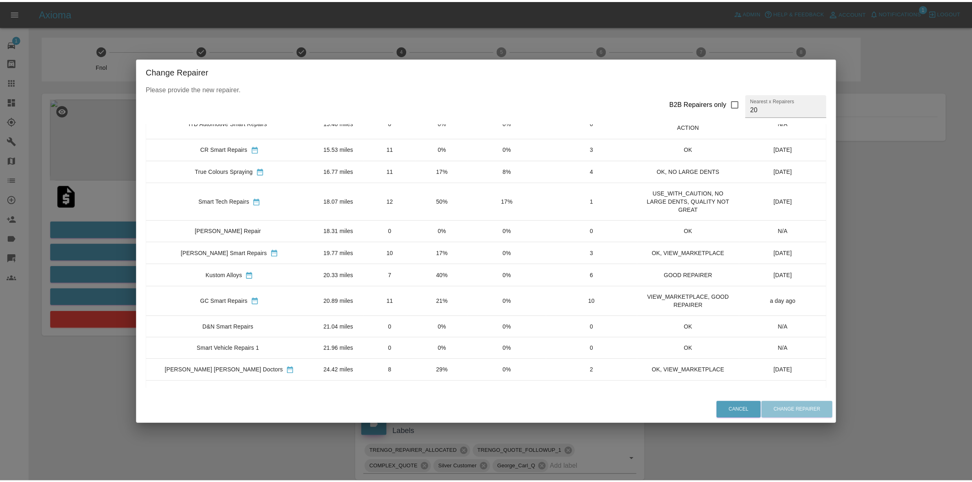
scroll to position [153, 0]
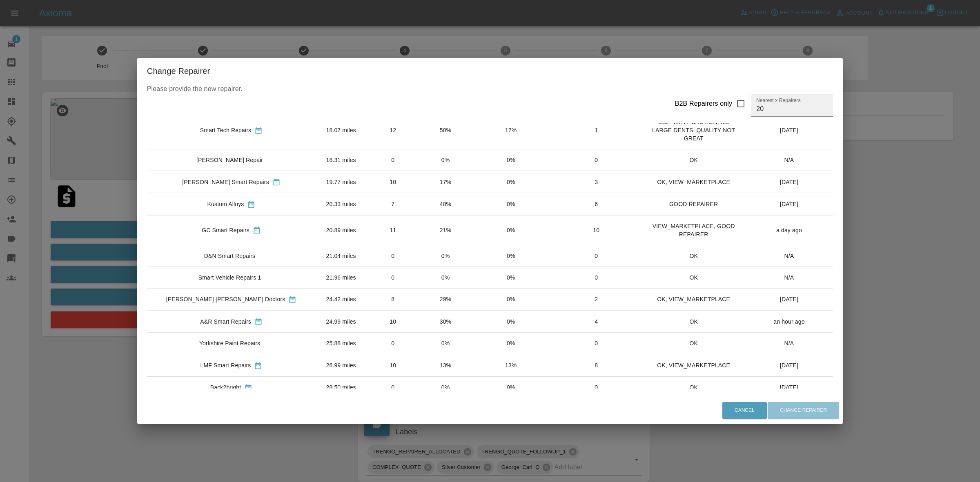
click at [386, 302] on td "8" at bounding box center [392, 299] width 53 height 22
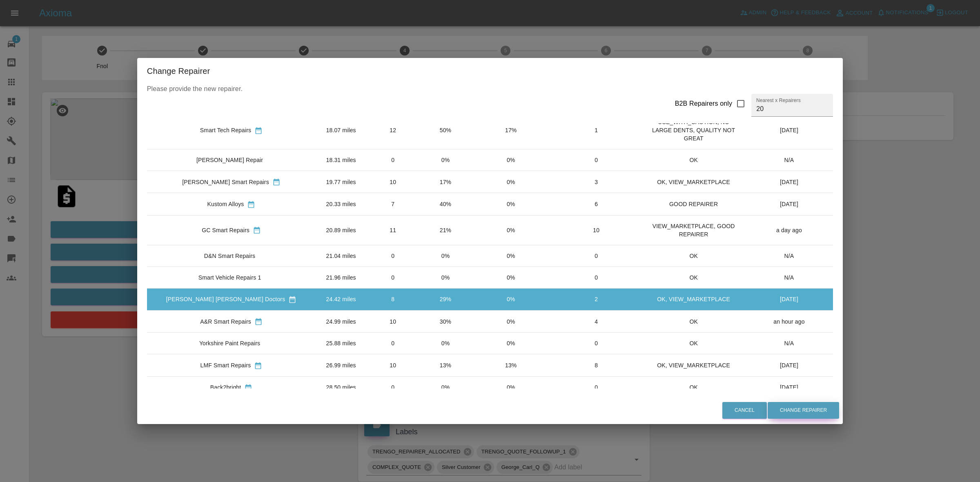
click at [768, 407] on button "Change Repairer" at bounding box center [802, 410] width 71 height 17
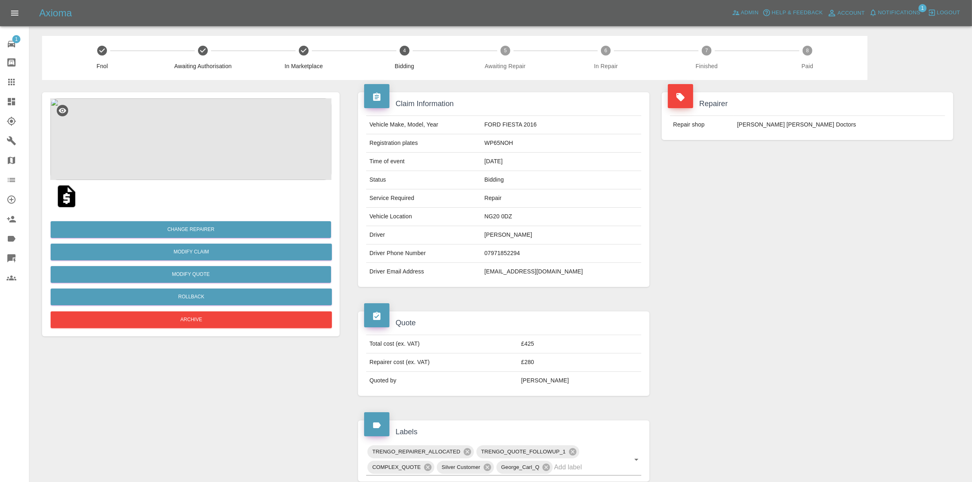
click at [930, 141] on div "Repairer Repair shop [PERSON_NAME] [PERSON_NAME] Doctors" at bounding box center [807, 116] width 304 height 72
click at [903, 9] on span "Notifications" at bounding box center [899, 12] width 42 height 9
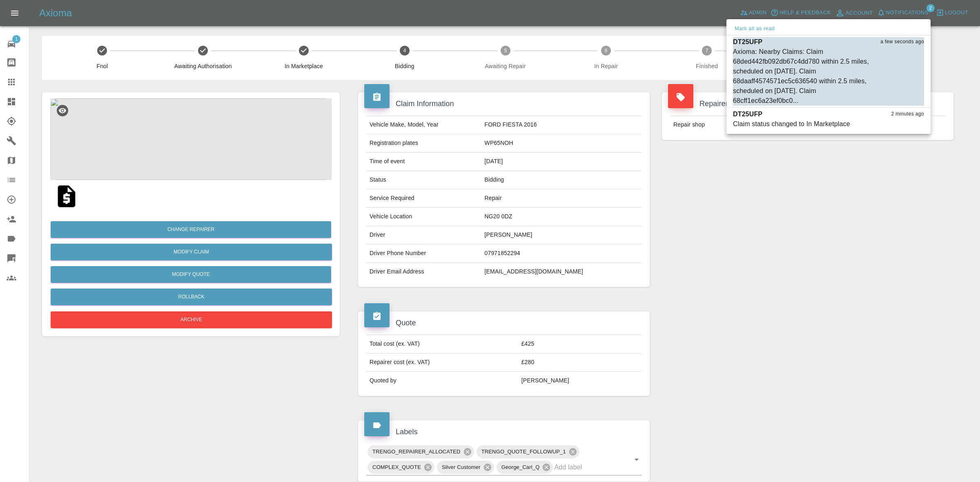
click at [904, 99] on button "Mark as read" at bounding box center [906, 100] width 36 height 9
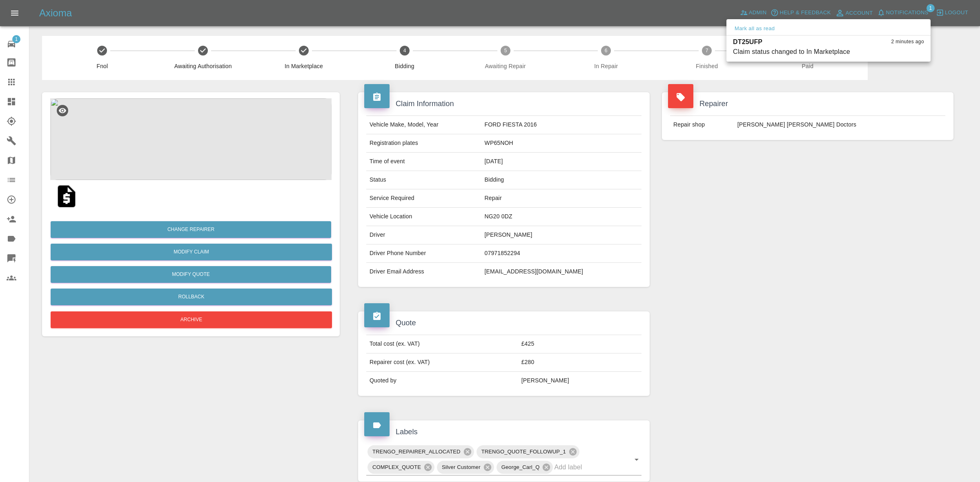
click at [929, 213] on div at bounding box center [490, 241] width 980 height 482
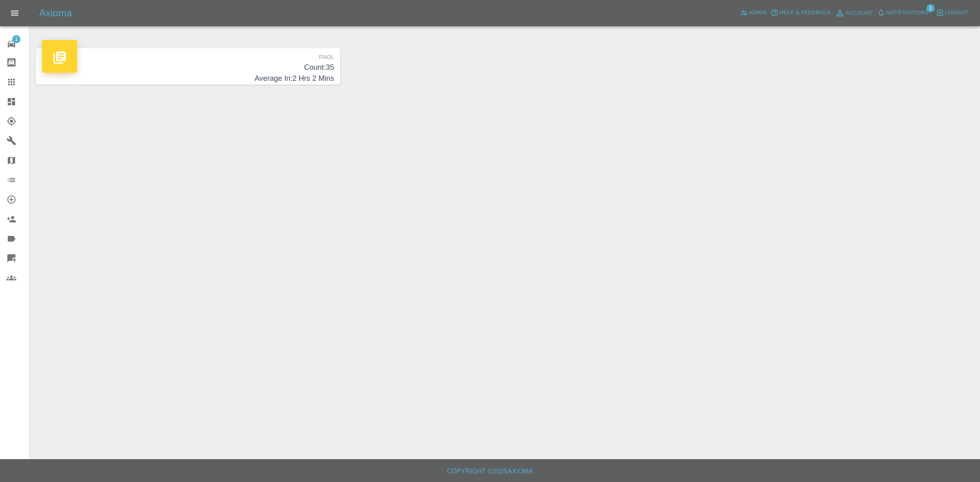
click at [891, 9] on span "Notifications" at bounding box center [907, 12] width 42 height 9
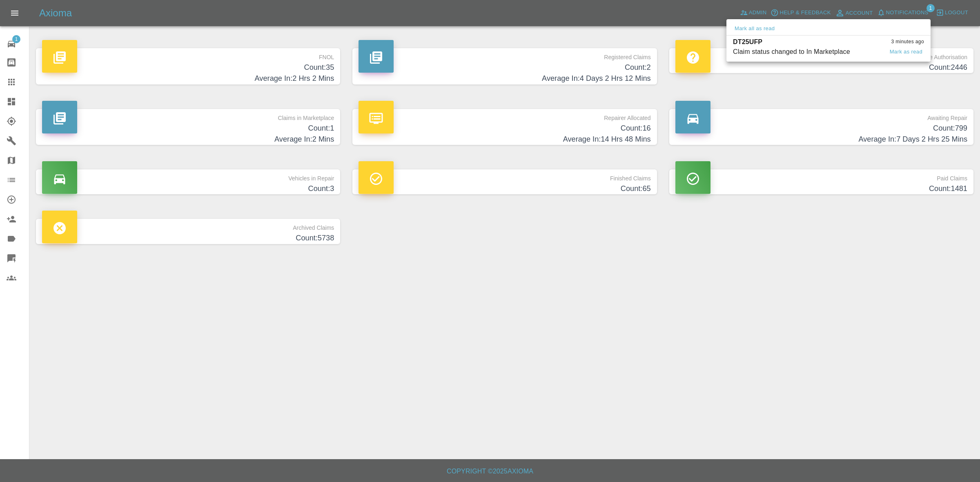
click at [796, 47] on div "Claim status changed to In Marketplace" at bounding box center [791, 52] width 117 height 10
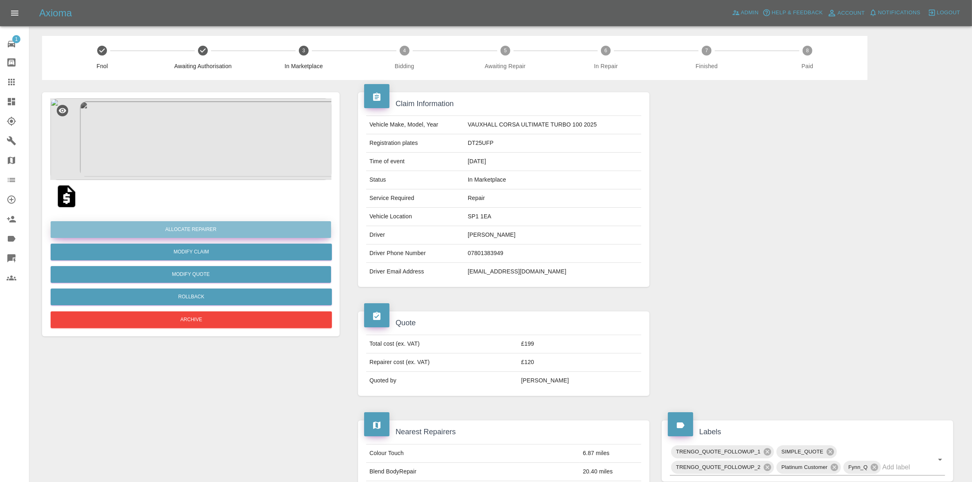
click at [192, 231] on button "Allocate Repairer" at bounding box center [191, 229] width 280 height 17
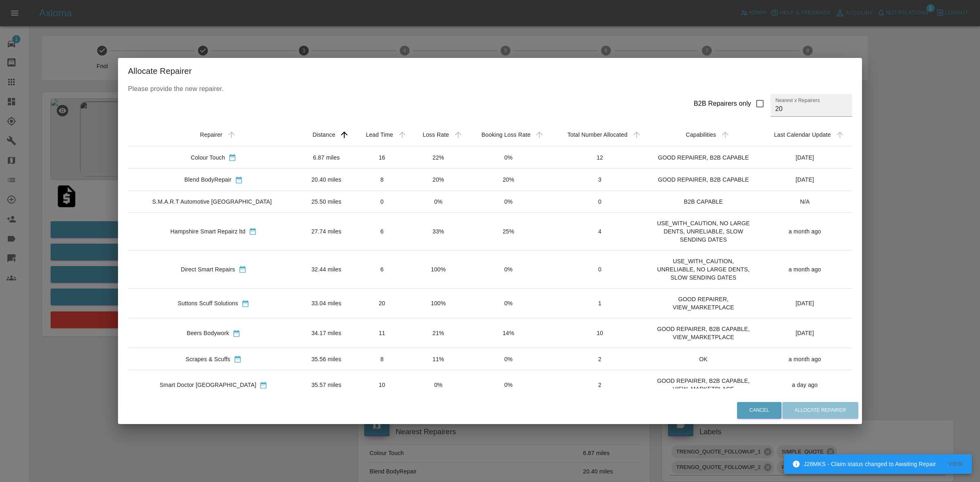
click at [421, 162] on td "22%" at bounding box center [438, 158] width 56 height 22
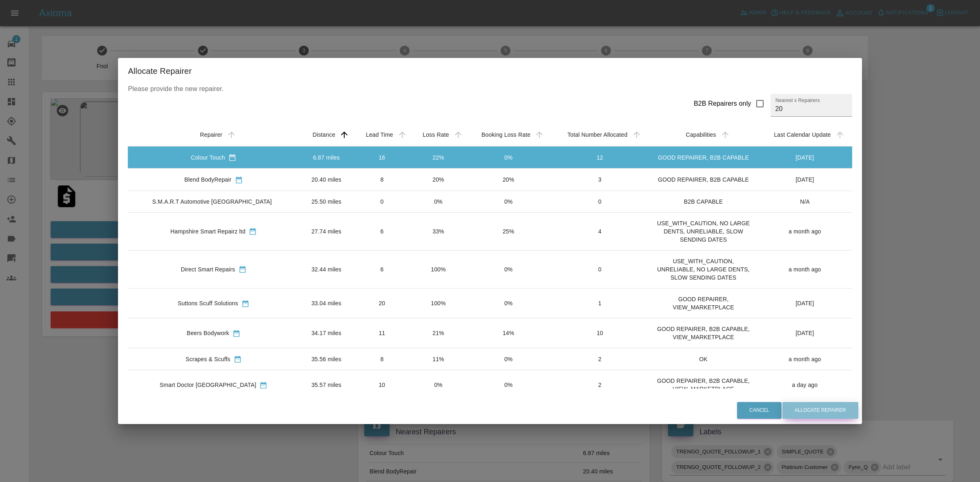
click at [807, 405] on button "Allocate Repairer" at bounding box center [820, 410] width 76 height 17
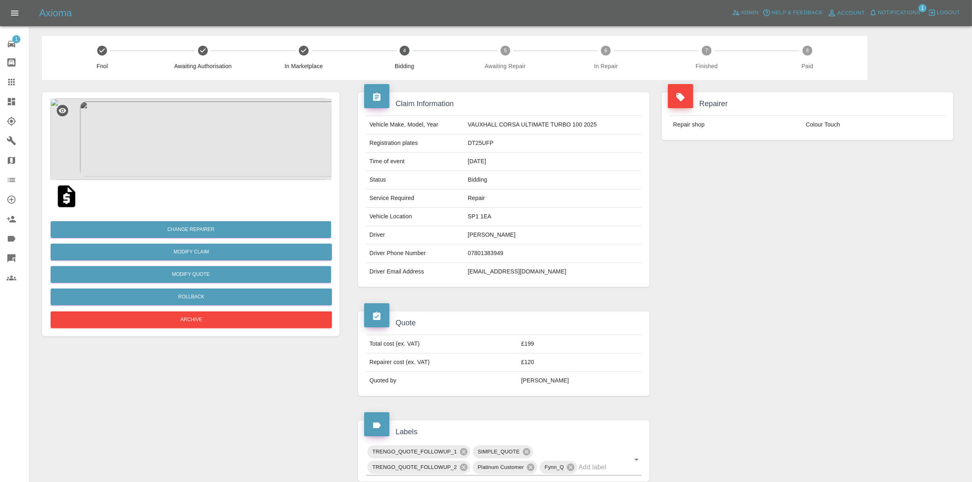
click at [784, 171] on div "Repairer Repair shop Colour Touch" at bounding box center [807, 189] width 304 height 219
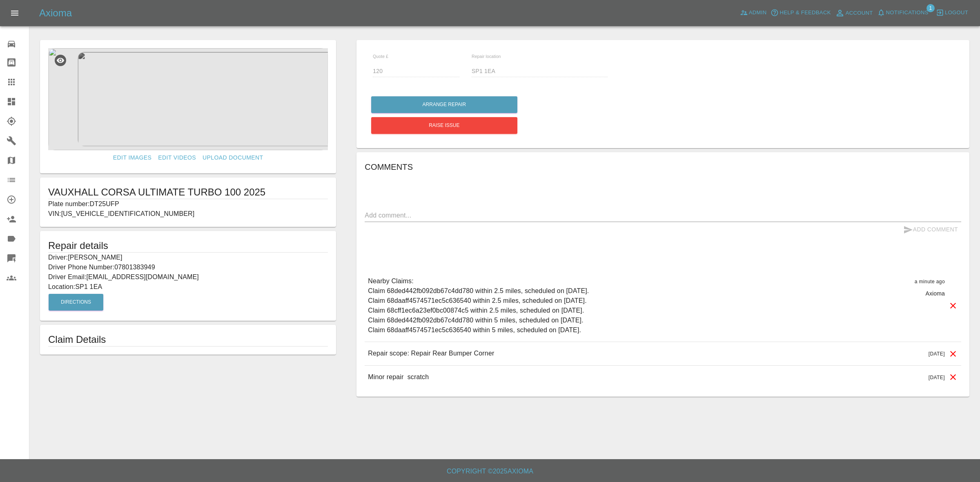
click at [0, 100] on link "Dashboard" at bounding box center [14, 102] width 29 height 20
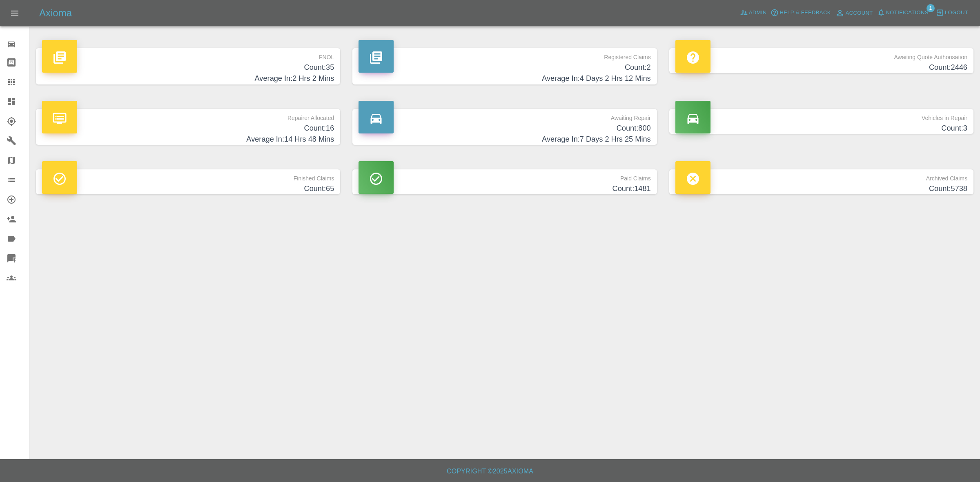
click at [894, 7] on button "Notifications" at bounding box center [903, 13] width 56 height 13
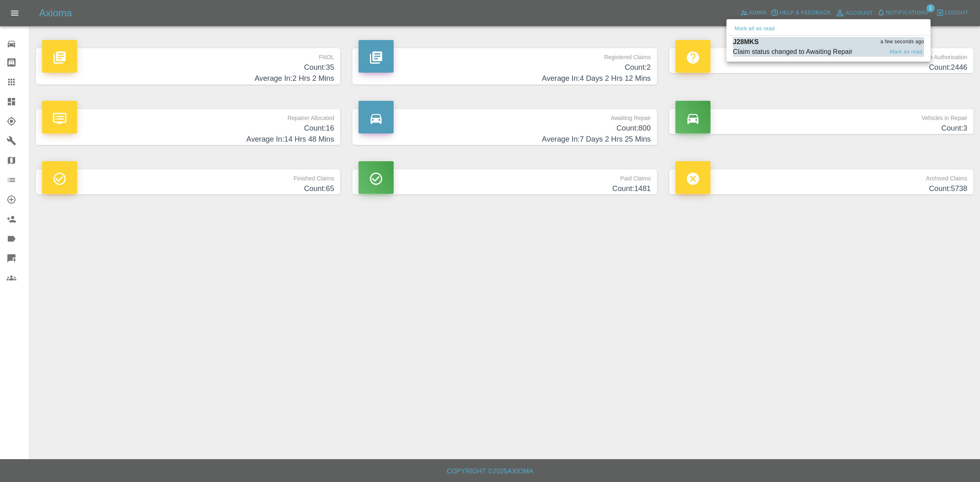
click at [801, 42] on div "J28MKS a few seconds ago" at bounding box center [828, 42] width 191 height 10
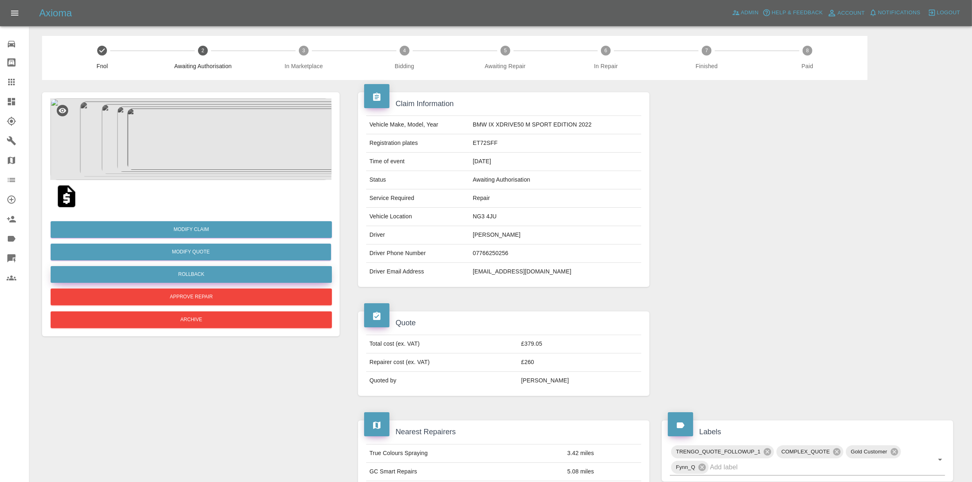
click at [190, 274] on button "Rollback" at bounding box center [191, 274] width 281 height 17
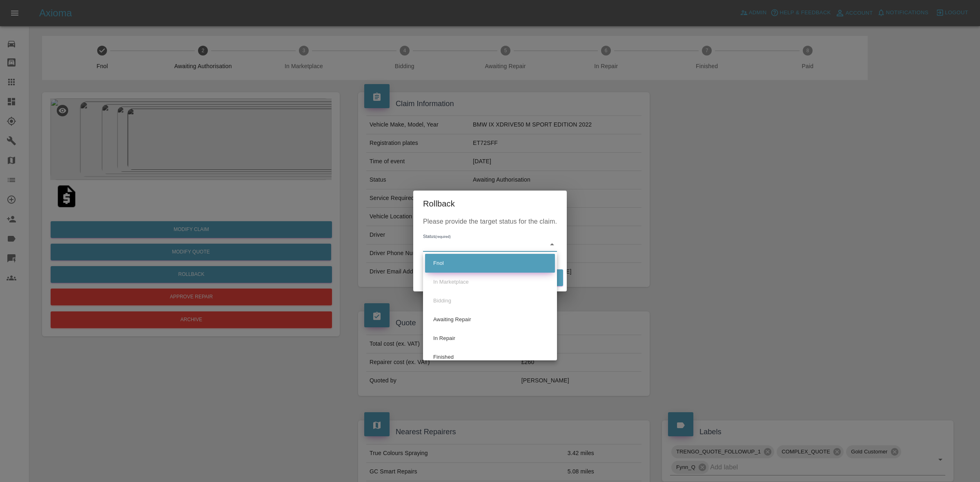
click at [458, 264] on li "Fnol" at bounding box center [490, 263] width 130 height 19
type input "fnol"
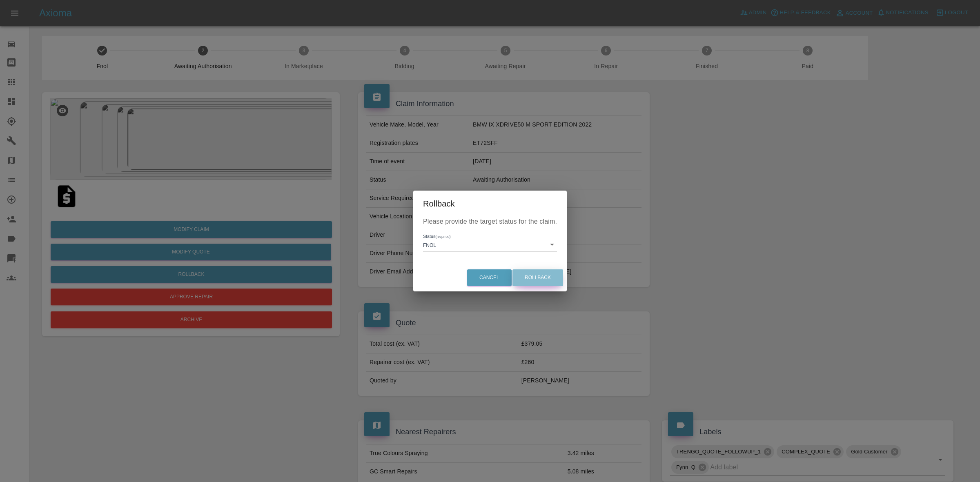
click at [535, 277] on button "Rollback" at bounding box center [537, 277] width 51 height 17
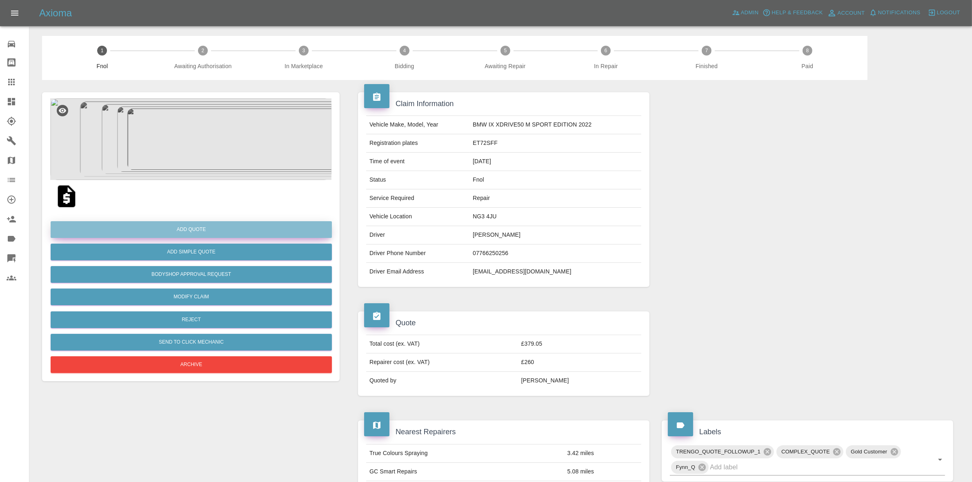
click at [186, 224] on button "Add Quote" at bounding box center [191, 229] width 281 height 17
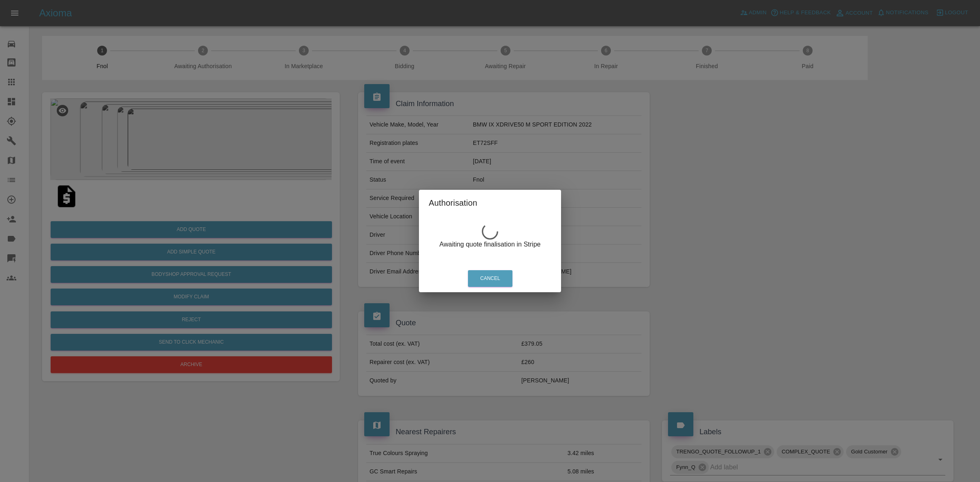
click at [434, 81] on div "Authorisation Awaiting quote finalisation in Stripe Cancel" at bounding box center [490, 241] width 980 height 482
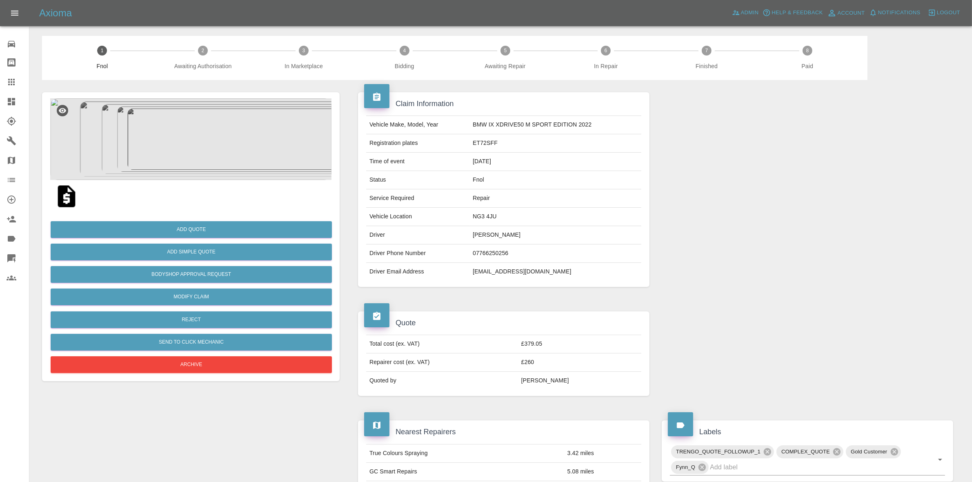
click at [64, 195] on img at bounding box center [66, 196] width 26 height 26
click at [183, 236] on button "Add Quote" at bounding box center [191, 229] width 281 height 17
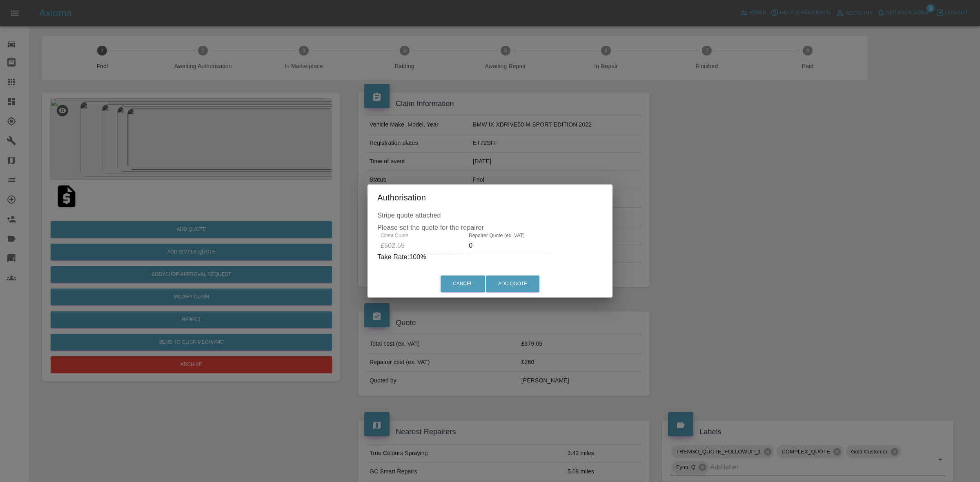
click at [486, 245] on input "0" at bounding box center [510, 245] width 82 height 13
type input "2"
type input "340"
click at [538, 290] on button "Add Quote" at bounding box center [512, 284] width 53 height 17
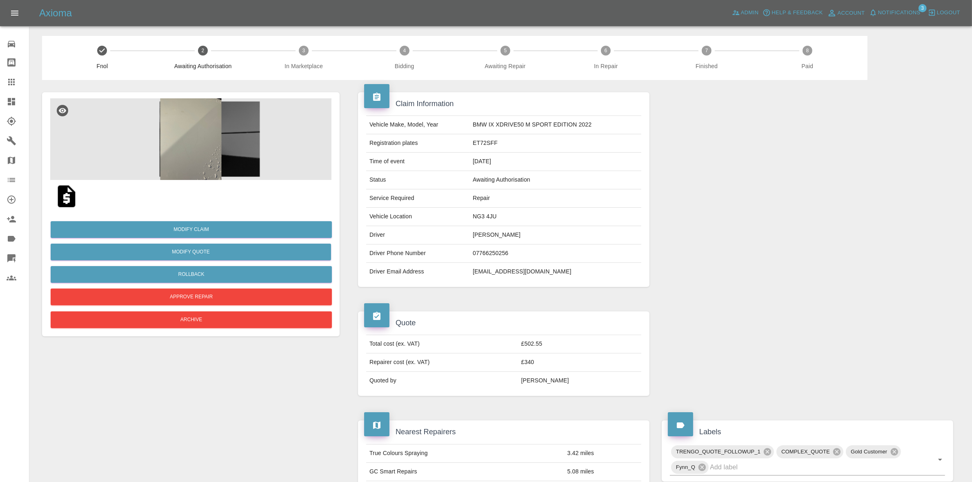
drag, startPoint x: 533, startPoint y: 293, endPoint x: 533, endPoint y: 289, distance: 4.1
click at [533, 289] on div "Claim Information Vehicle Make, Model, Year BMW IX XDRIVE50 M SPORT EDITION 202…" at bounding box center [504, 189] width 304 height 219
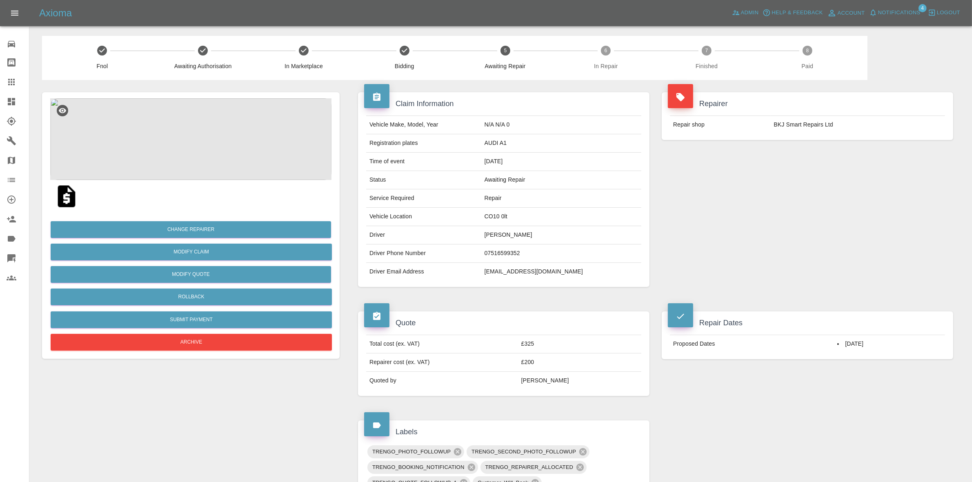
click at [523, 270] on td "[EMAIL_ADDRESS][DOMAIN_NAME]" at bounding box center [561, 272] width 160 height 18
copy div "[EMAIL_ADDRESS][DOMAIN_NAME]"
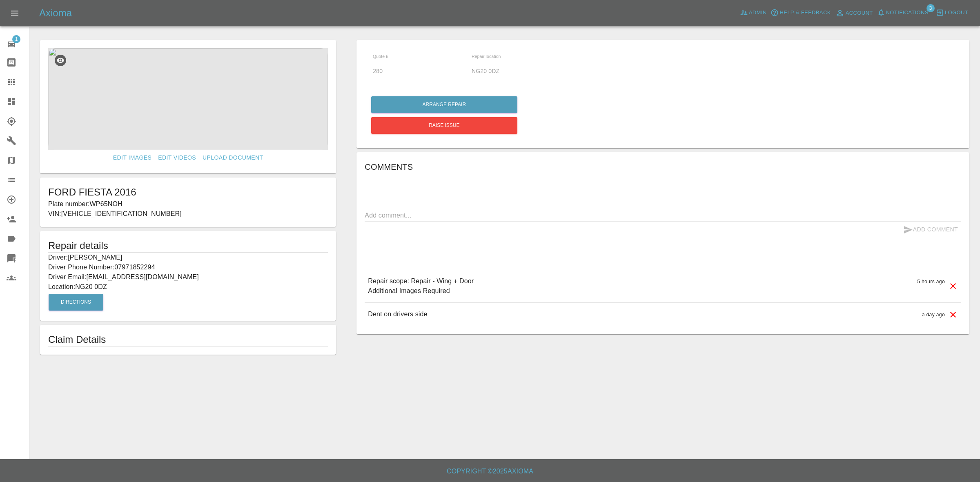
click at [103, 202] on p "Plate number: WP65NOH" at bounding box center [188, 204] width 280 height 10
copy p "WP65NOH"
click at [8, 78] on icon at bounding box center [12, 82] width 10 height 10
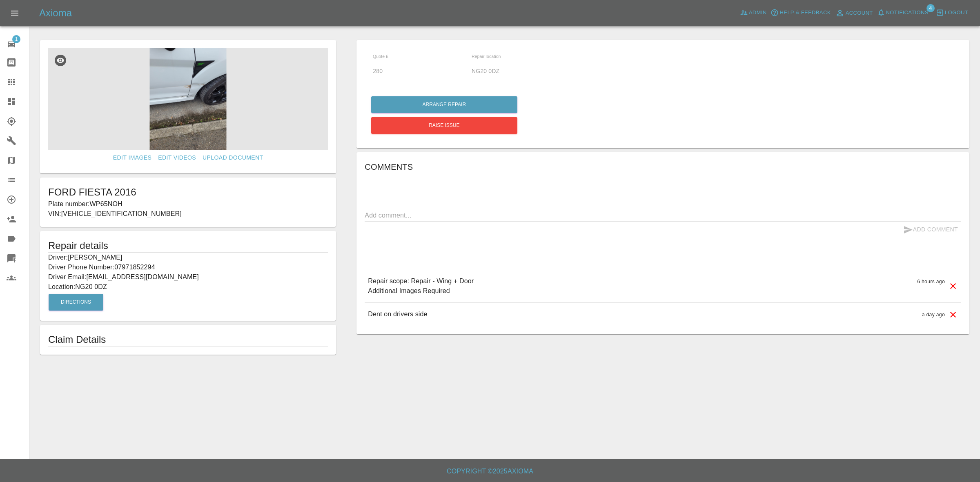
click at [115, 195] on h1 "FORD FIESTA 2016" at bounding box center [188, 192] width 280 height 13
click at [115, 207] on p "Plate number: WP65NOH" at bounding box center [188, 204] width 280 height 10
copy p "WP65NOH"
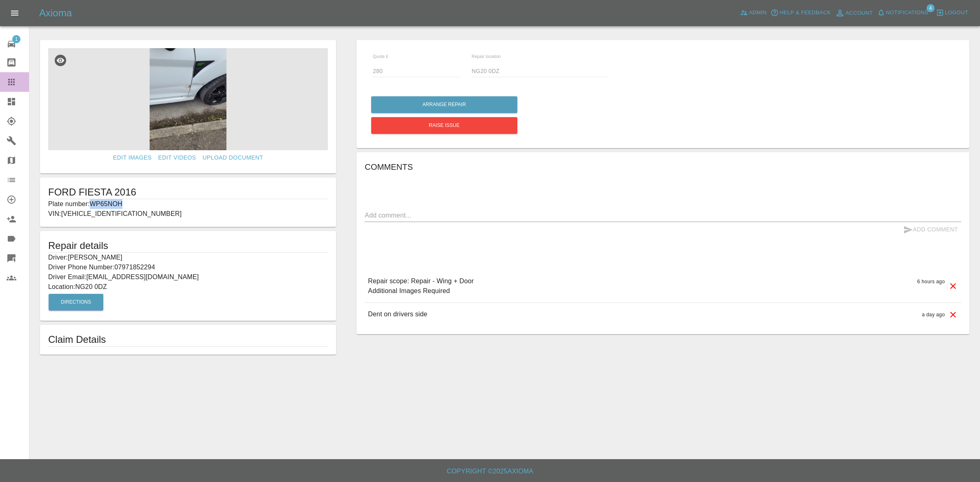
click at [2, 89] on link "Claims" at bounding box center [14, 82] width 29 height 20
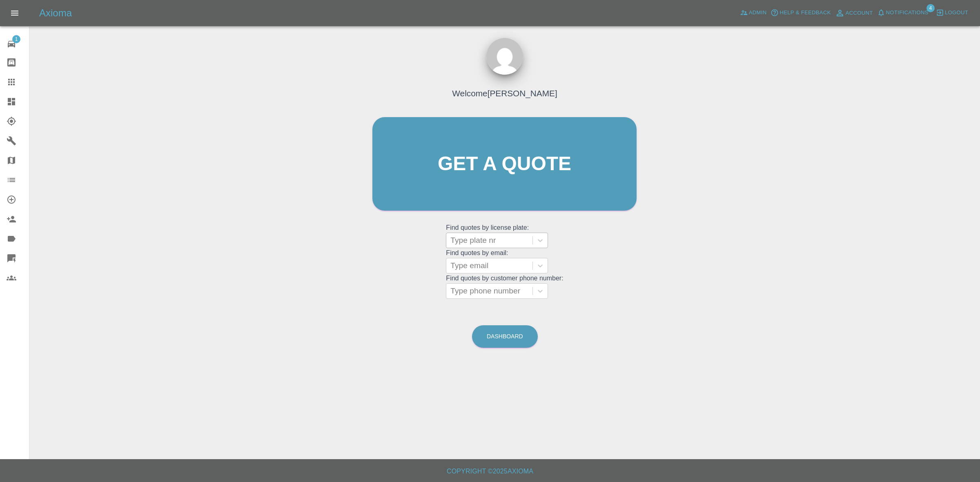
click at [494, 242] on div at bounding box center [489, 240] width 78 height 11
paste input "WP65NOH"
type input "WP65NOH"
click at [492, 260] on div "WP65NOH, Bidding" at bounding box center [497, 261] width 102 height 16
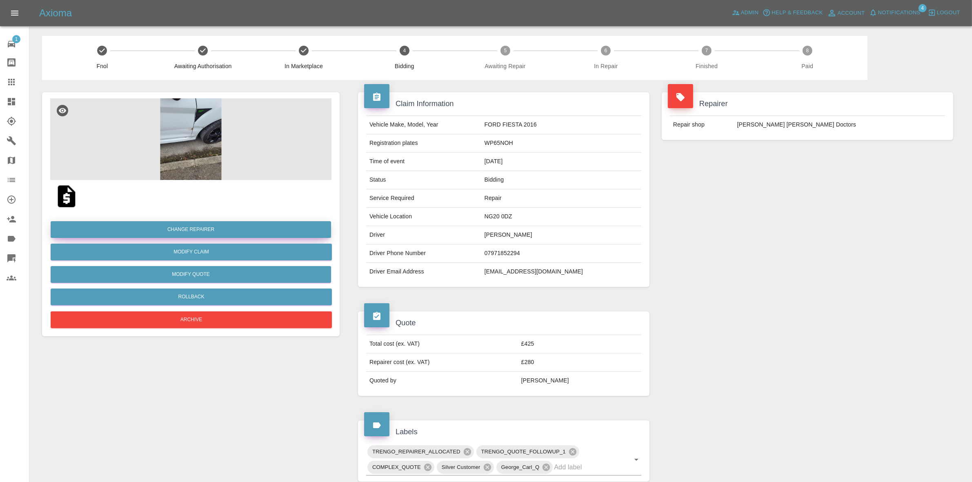
click at [190, 227] on button "Change Repairer" at bounding box center [191, 229] width 280 height 17
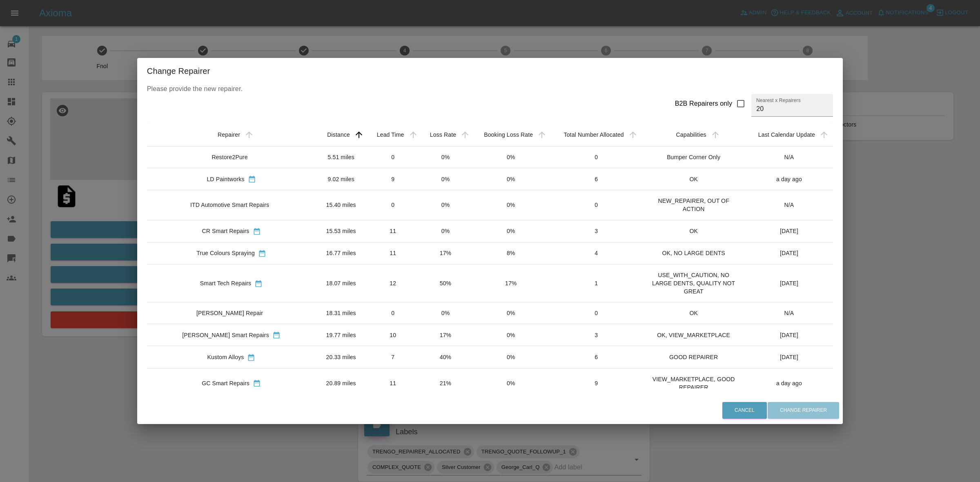
click at [419, 381] on td "21%" at bounding box center [445, 383] width 52 height 30
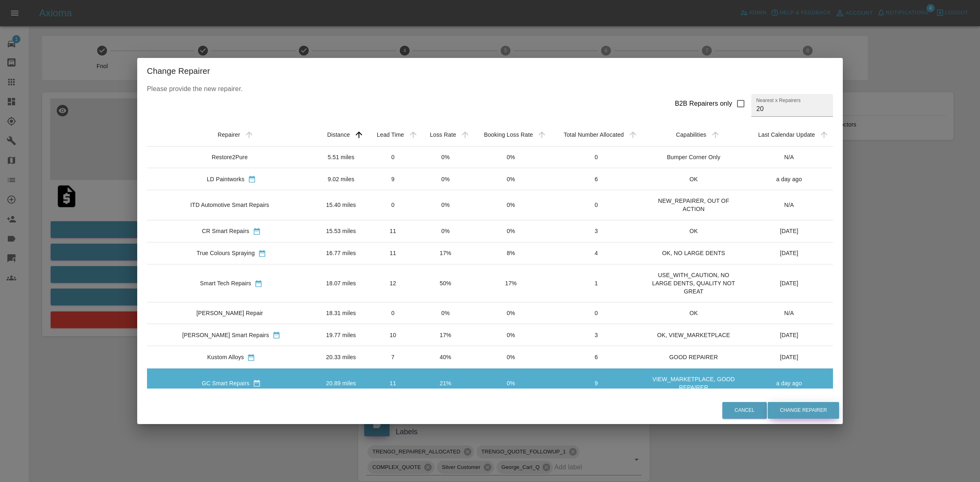
click at [769, 411] on button "Change Repairer" at bounding box center [802, 410] width 71 height 17
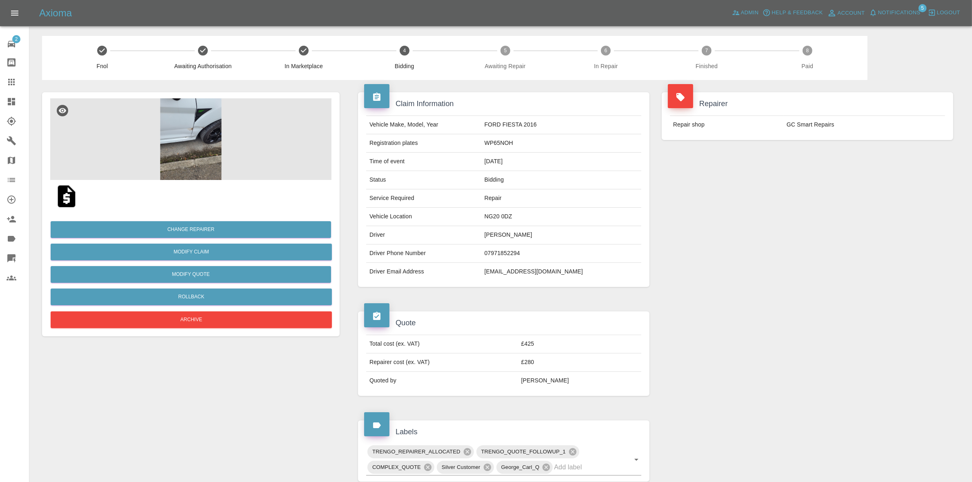
click at [886, 9] on span "Notifications" at bounding box center [899, 12] width 42 height 9
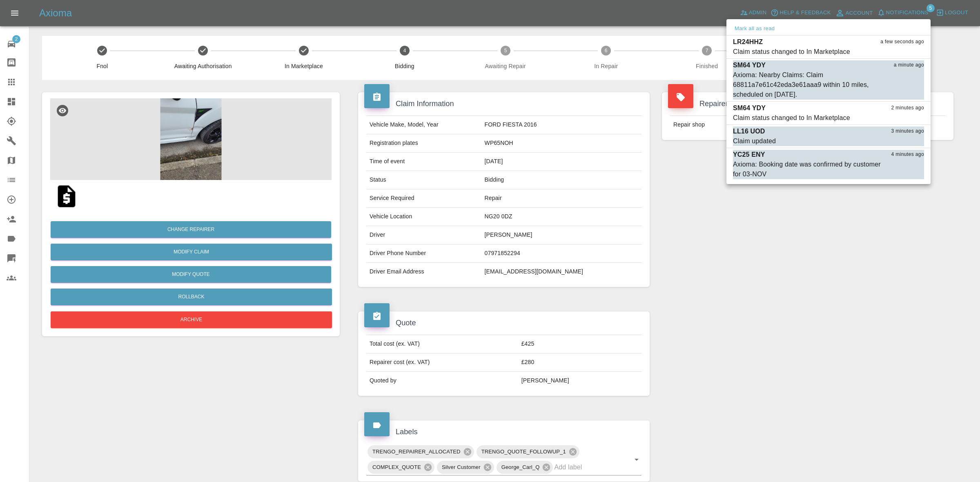
click at [609, 191] on div at bounding box center [490, 241] width 980 height 482
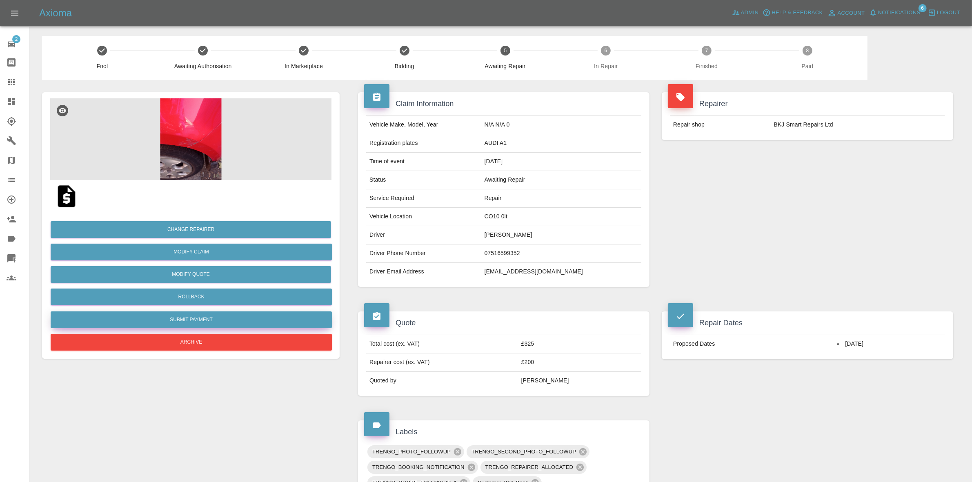
click at [193, 315] on button "Submit Payment" at bounding box center [191, 319] width 281 height 17
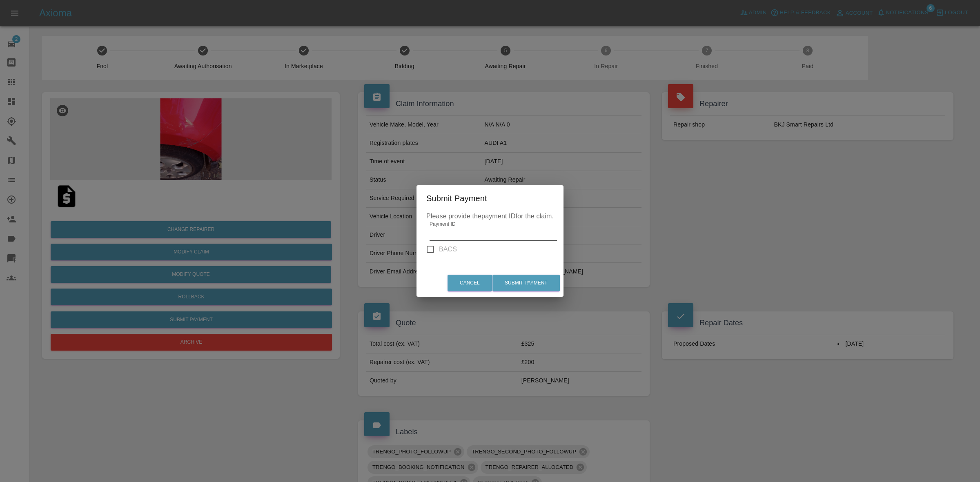
click at [458, 235] on input "Payment ID" at bounding box center [492, 234] width 127 height 13
click at [427, 247] on input "BACS" at bounding box center [430, 249] width 17 height 17
checkbox input "true"
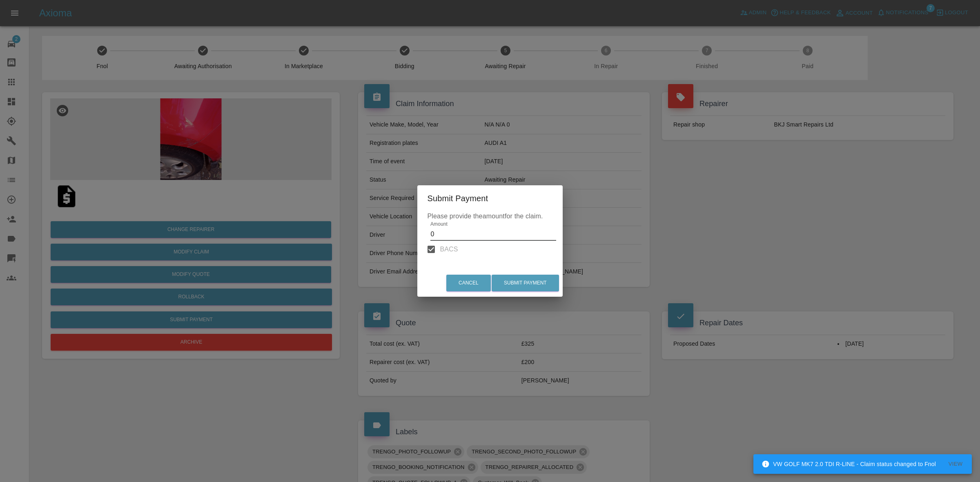
click at [444, 231] on input "Amount" at bounding box center [492, 234] width 125 height 13
type input "0"
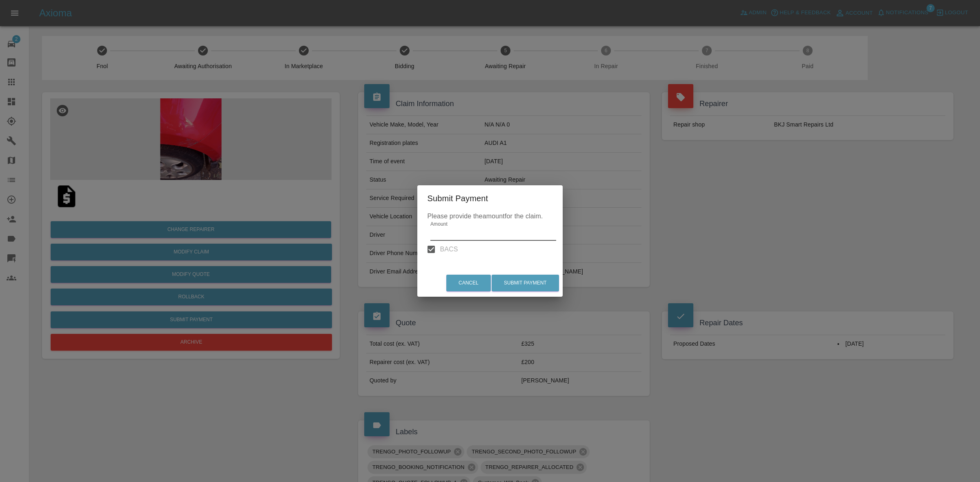
click at [435, 252] on input "BACS" at bounding box center [430, 249] width 17 height 17
checkbox input "false"
click at [555, 110] on div "Submit Payment Please provide the payment ID for the claim. Payment ID BACS Can…" at bounding box center [490, 241] width 980 height 482
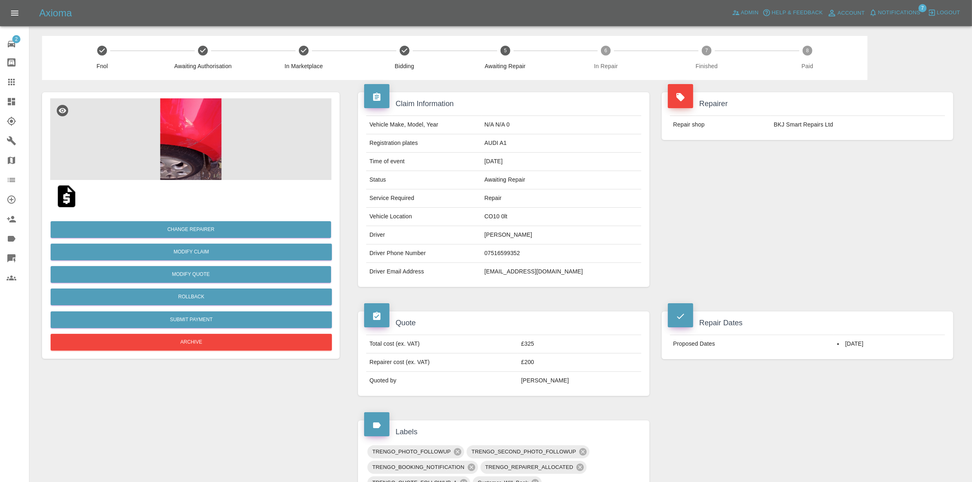
click at [529, 270] on td "[EMAIL_ADDRESS][DOMAIN_NAME]" at bounding box center [561, 272] width 160 height 18
copy div "[EMAIL_ADDRESS][DOMAIN_NAME]"
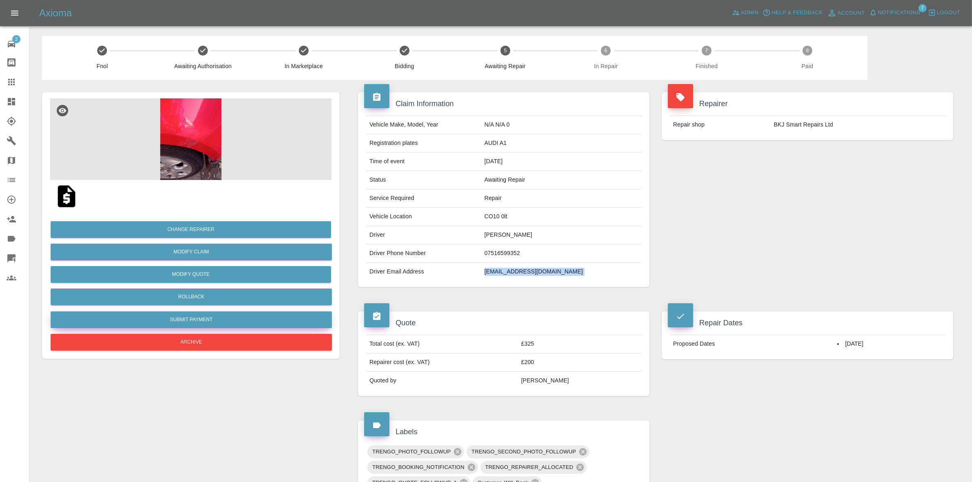
click at [186, 316] on button "Submit Payment" at bounding box center [191, 319] width 281 height 17
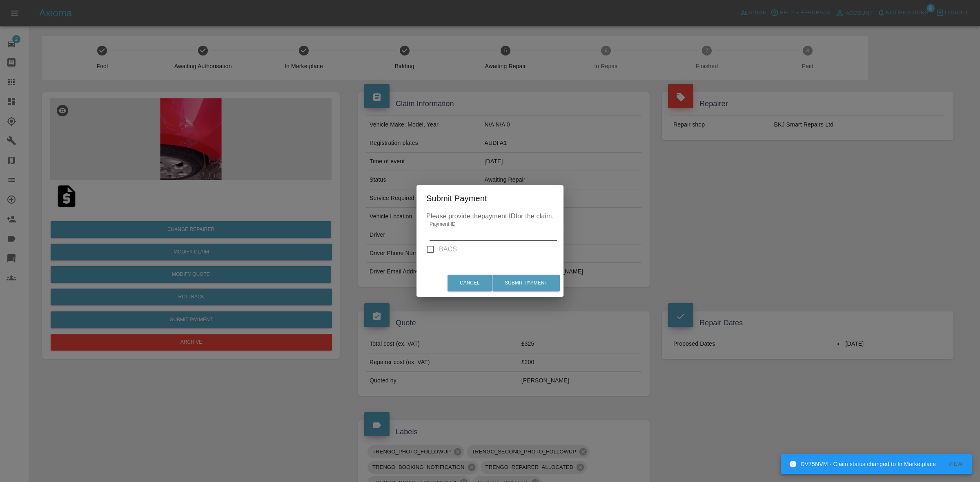
click at [460, 232] on input "Payment ID" at bounding box center [492, 234] width 127 height 13
paste input "in_1SFt4dA4aDea5wMjdtZwWlN5"
click at [538, 282] on button "Submit Payment" at bounding box center [525, 283] width 67 height 17
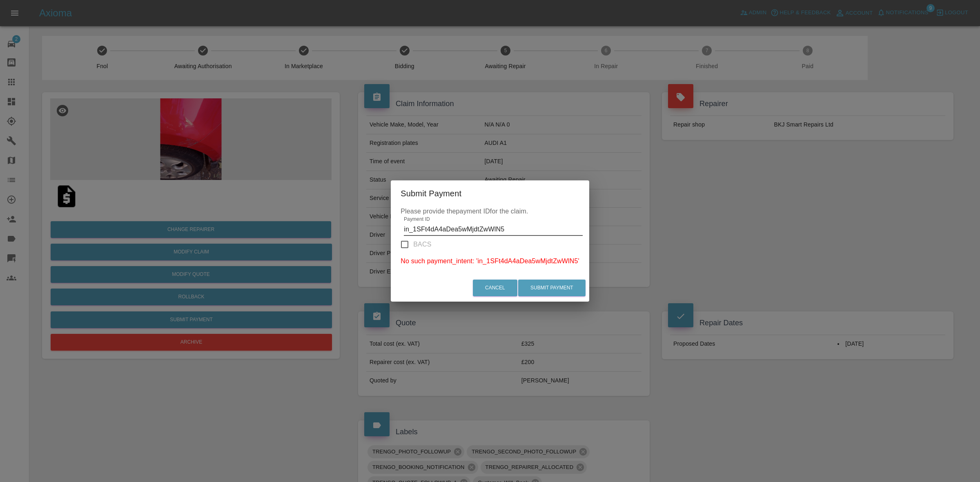
drag, startPoint x: 508, startPoint y: 231, endPoint x: 373, endPoint y: 231, distance: 134.7
click at [373, 231] on div "Submit Payment Please provide the payment ID for the claim. Payment ID in_1SFt4…" at bounding box center [490, 241] width 980 height 482
paste input "4850A683-41896"
click at [559, 279] on div "Cancel Submit Payment" at bounding box center [490, 287] width 198 height 27
click at [557, 284] on button "Submit Payment" at bounding box center [551, 288] width 67 height 17
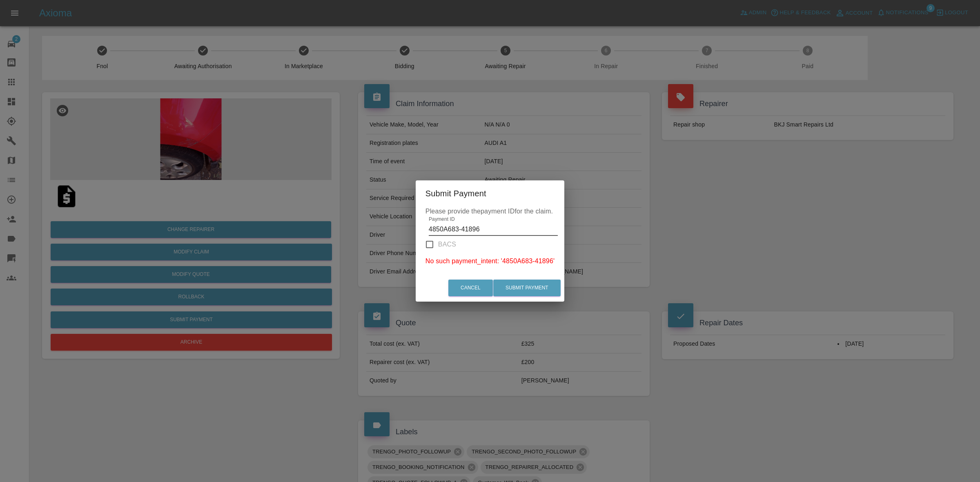
drag, startPoint x: 493, startPoint y: 229, endPoint x: 382, endPoint y: 229, distance: 110.6
click at [382, 229] on div "Submit Payment Please provide the payment ID for the claim. Payment ID 4850A683…" at bounding box center [490, 241] width 980 height 482
paste input "in_1SFt4dA4aDea5wMjdtZwWlN5"
click at [525, 282] on button "Submit Payment" at bounding box center [526, 288] width 67 height 17
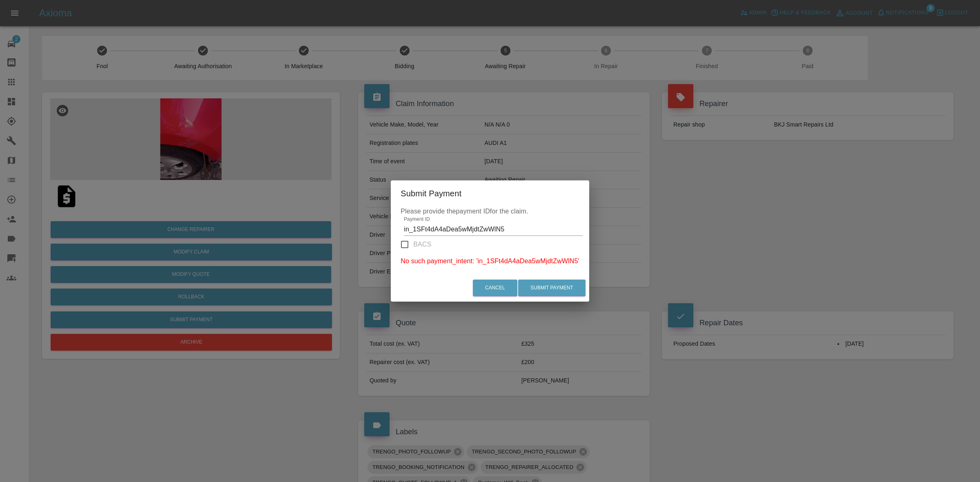
click at [413, 229] on input "in_1SFt4dA4aDea5wMjdtZwWlN5" at bounding box center [493, 229] width 178 height 13
type input "1SFt4dA4aDea5wMjdtZwWlN5"
click at [564, 287] on button "Submit Payment" at bounding box center [551, 288] width 67 height 17
click at [409, 242] on input "BACS" at bounding box center [408, 244] width 17 height 17
checkbox input "true"
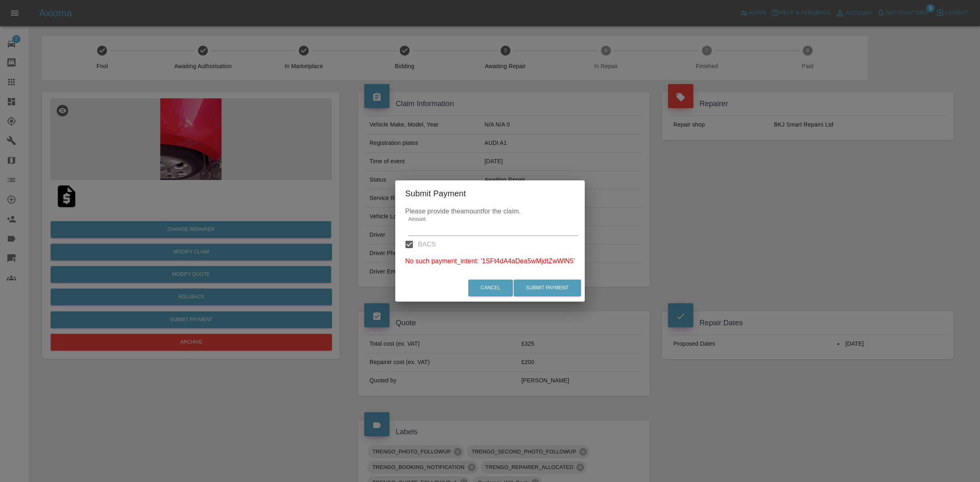
click at [447, 231] on input "1SFt4dA4aDea5wMjdtZwWlN5" at bounding box center [493, 229] width 170 height 13
type input "325"
click at [544, 286] on button "Submit Payment" at bounding box center [546, 288] width 67 height 17
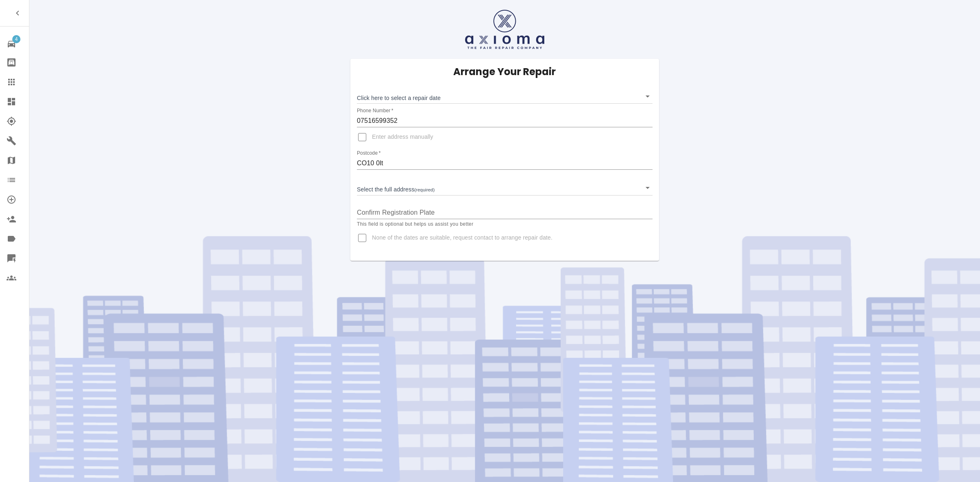
click at [414, 88] on div "Click here to select a repair date ​" at bounding box center [505, 92] width 296 height 21
click at [413, 98] on body "4 Repair home Bodyshop home Claims Dashboard Explorer Garages Map Organization …" at bounding box center [490, 241] width 980 height 482
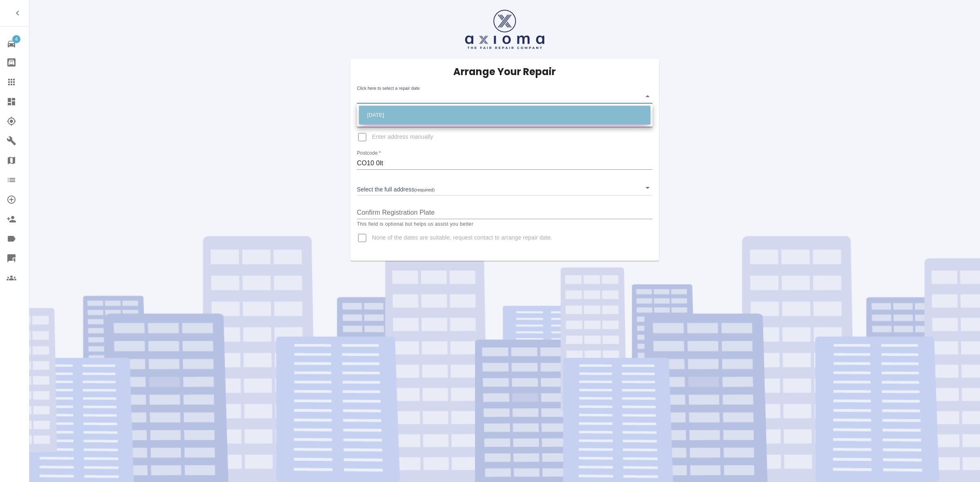
click at [398, 111] on li "[DATE]" at bounding box center [504, 115] width 291 height 19
type input "[DATE]T00:00:00.000Z"
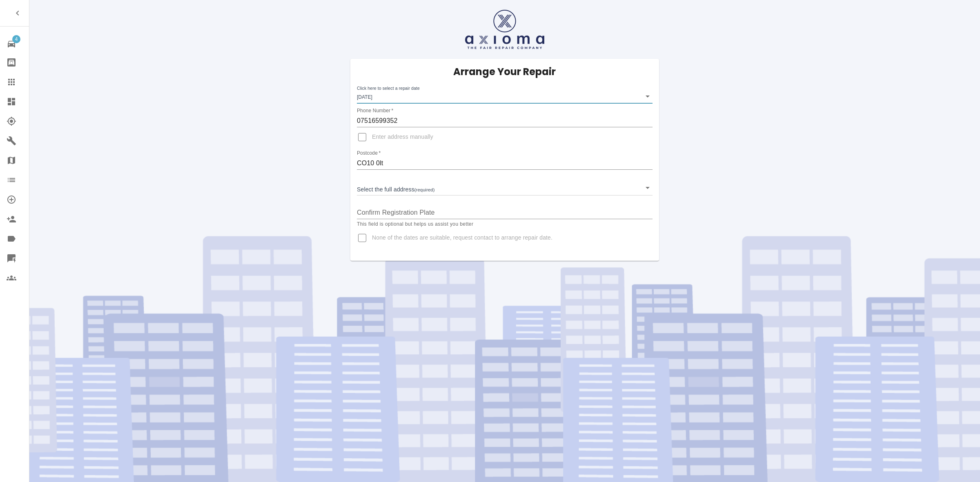
click at [362, 135] on input "Enter address manually" at bounding box center [362, 137] width 20 height 20
checkbox input "true"
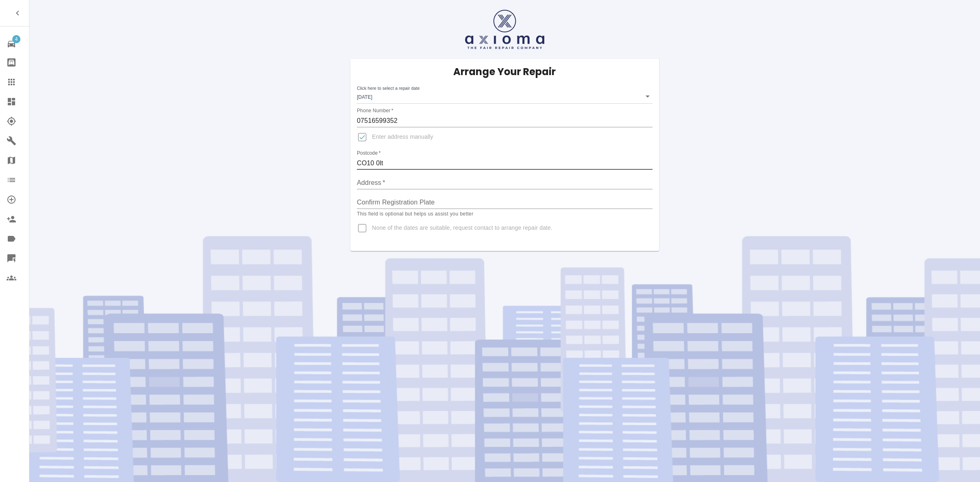
click at [380, 159] on input "CO10 0lt" at bounding box center [505, 163] width 296 height 13
click at [384, 184] on input "Address   *" at bounding box center [505, 182] width 296 height 13
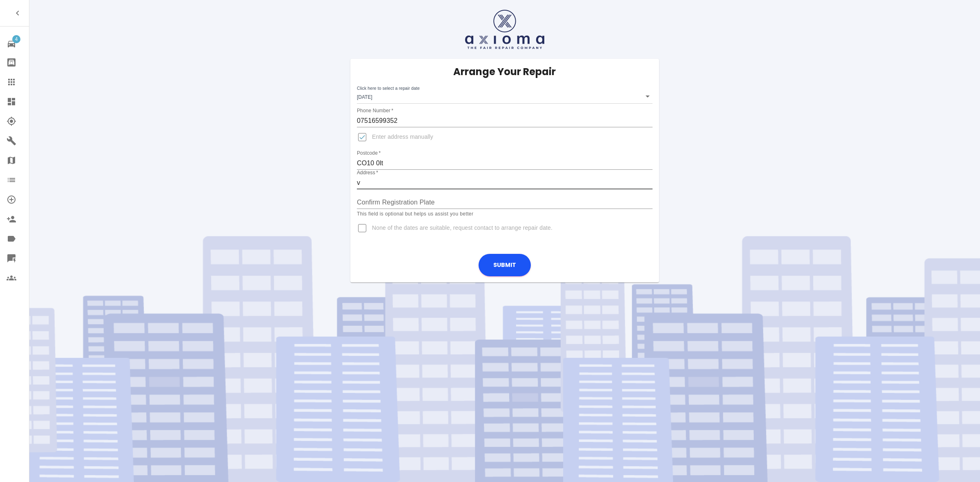
type input "v"
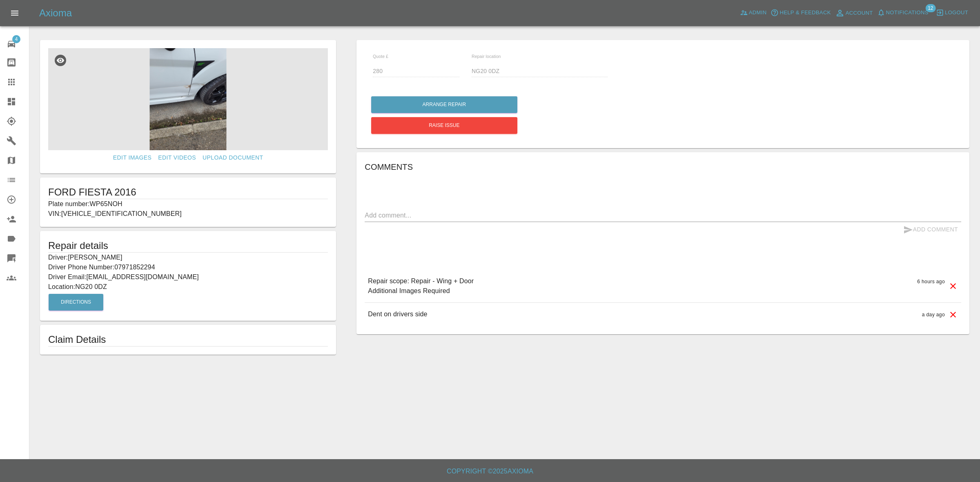
click at [111, 202] on p "Plate number: WP65NOH" at bounding box center [188, 204] width 280 height 10
click at [9, 87] on icon at bounding box center [12, 82] width 10 height 10
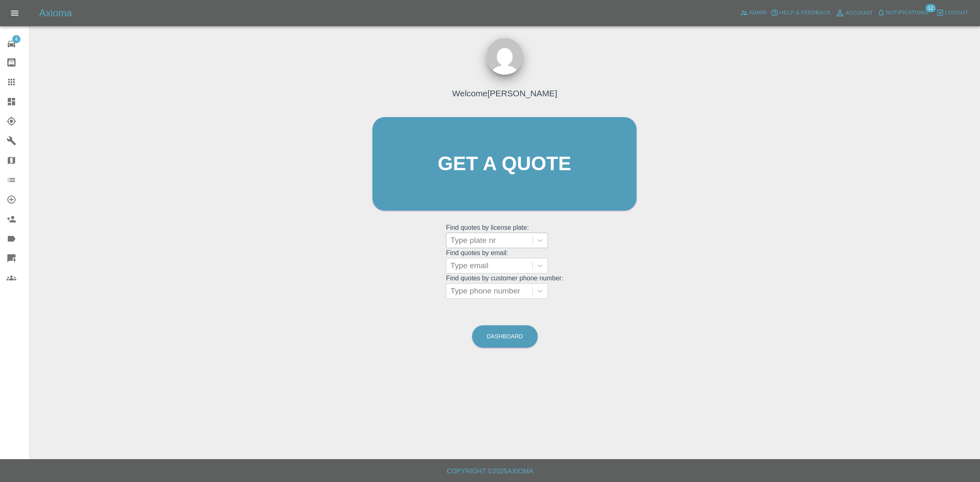
click at [487, 235] on div "Type plate nr" at bounding box center [489, 240] width 86 height 15
paste input "WP65NOH"
type input "WP65NOH"
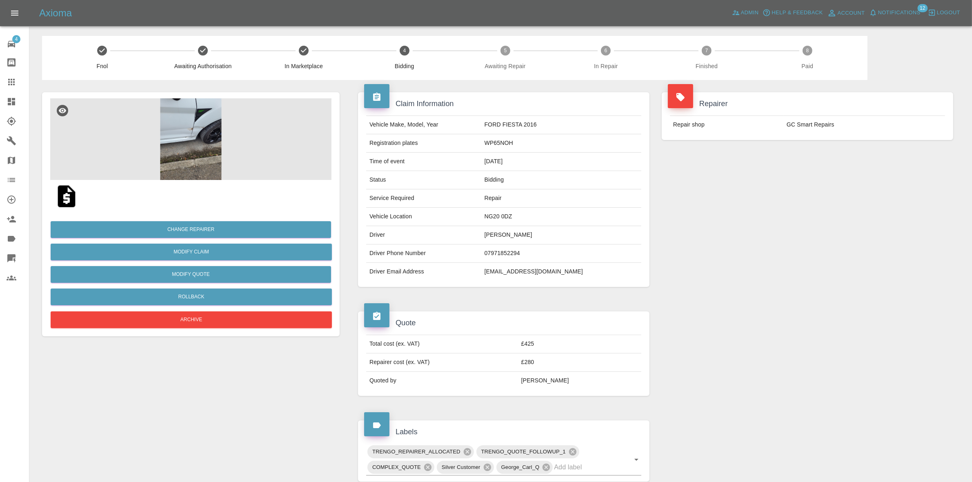
click at [191, 221] on div "Change Repairer Modify Claim Modify Quote Rollback Archive" at bounding box center [190, 272] width 281 height 118
click at [205, 225] on button "Change Repairer" at bounding box center [191, 229] width 280 height 17
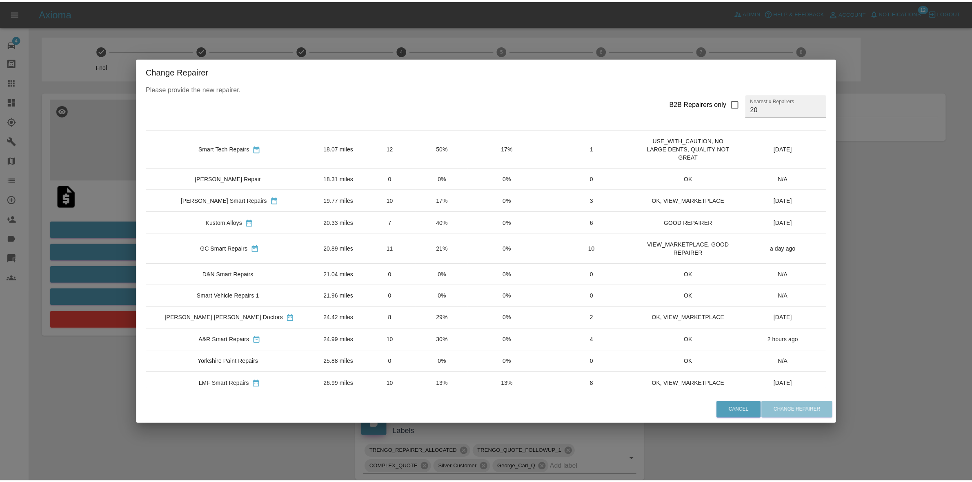
scroll to position [153, 0]
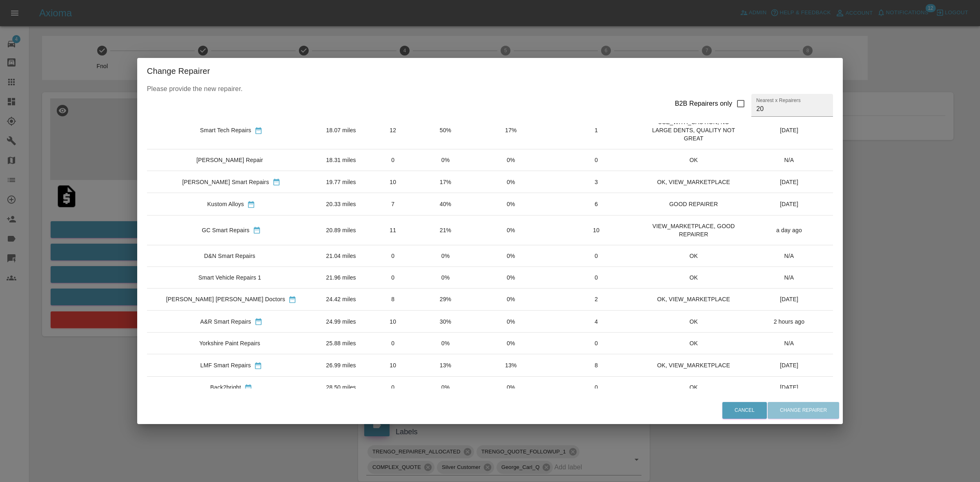
click at [419, 305] on td "29%" at bounding box center [445, 299] width 52 height 22
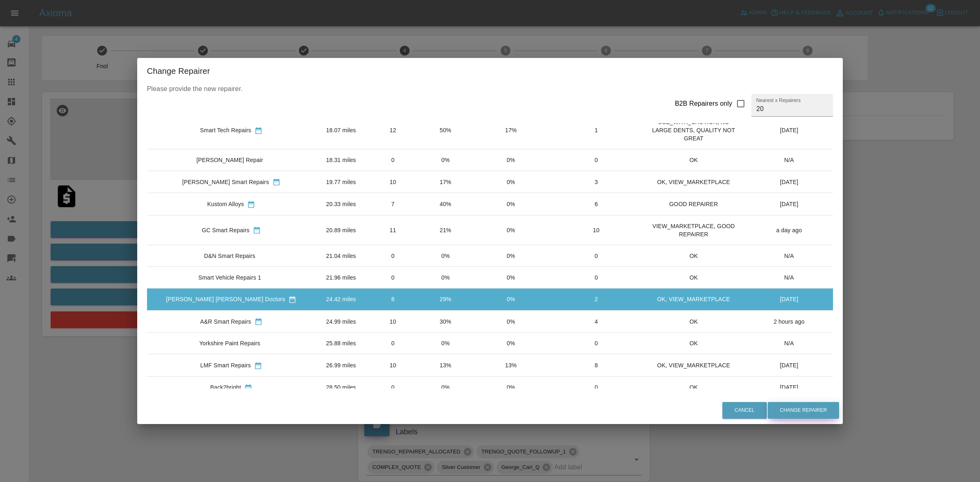
click at [767, 409] on button "Change Repairer" at bounding box center [802, 410] width 71 height 17
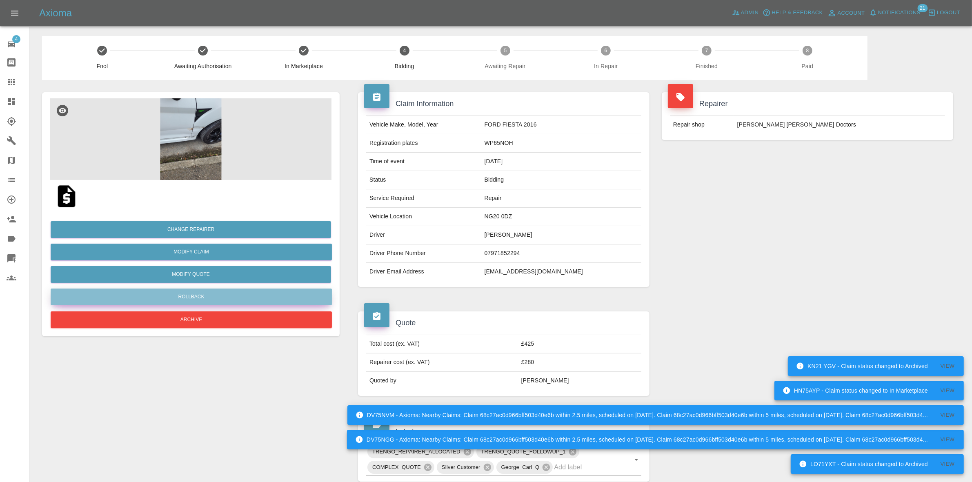
click at [201, 292] on button "Rollback" at bounding box center [191, 297] width 281 height 17
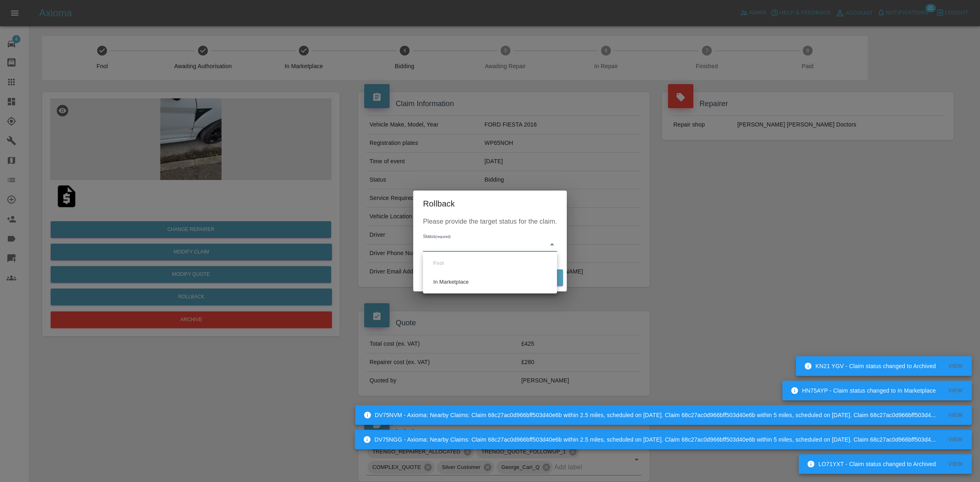
click at [436, 245] on body "LO71YXT - Claim status changed to Archived View DV75NGG - Axioma: Nearby Claims…" at bounding box center [490, 375] width 980 height 750
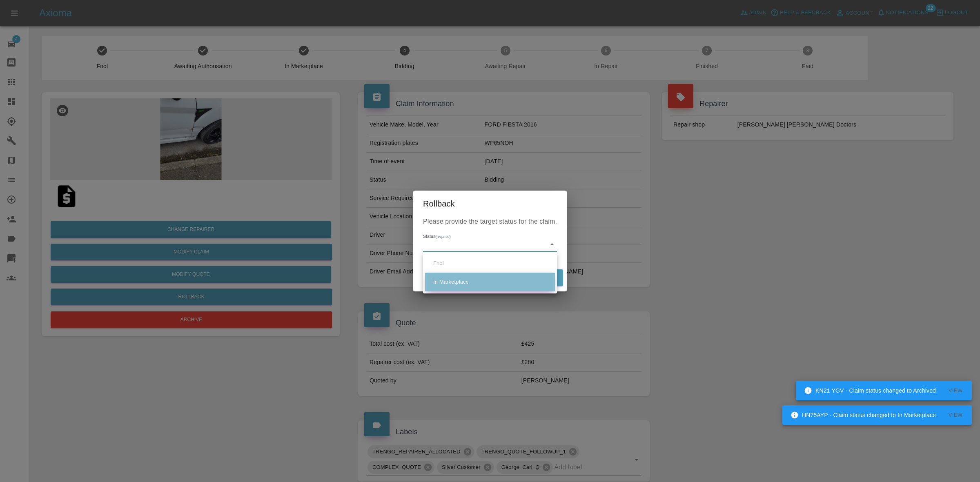
click at [461, 287] on li "In Marketplace" at bounding box center [490, 282] width 130 height 19
type input "in-marketplace"
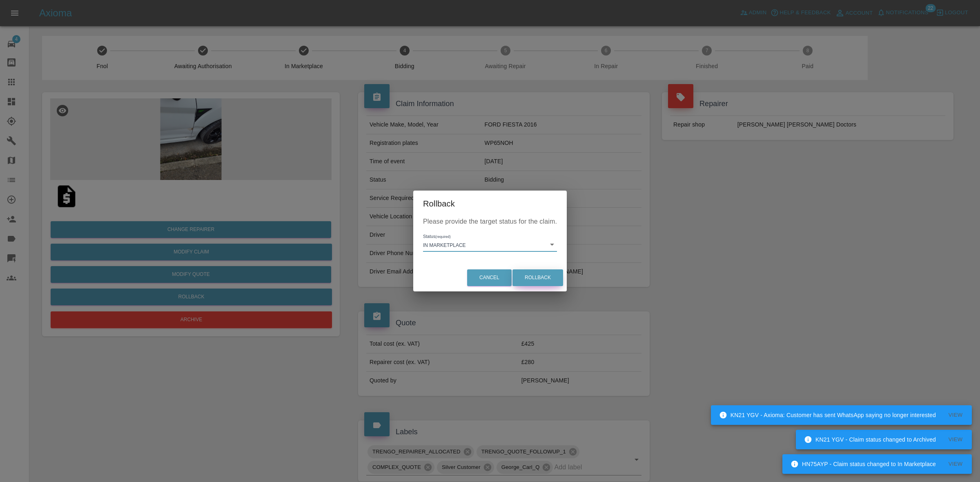
click at [529, 276] on button "Rollback" at bounding box center [537, 277] width 51 height 17
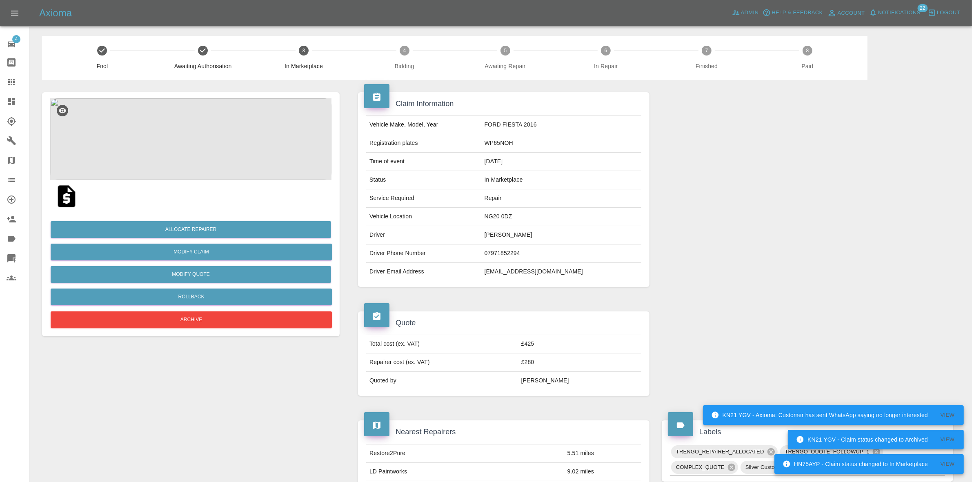
click at [866, 226] on div at bounding box center [807, 189] width 304 height 219
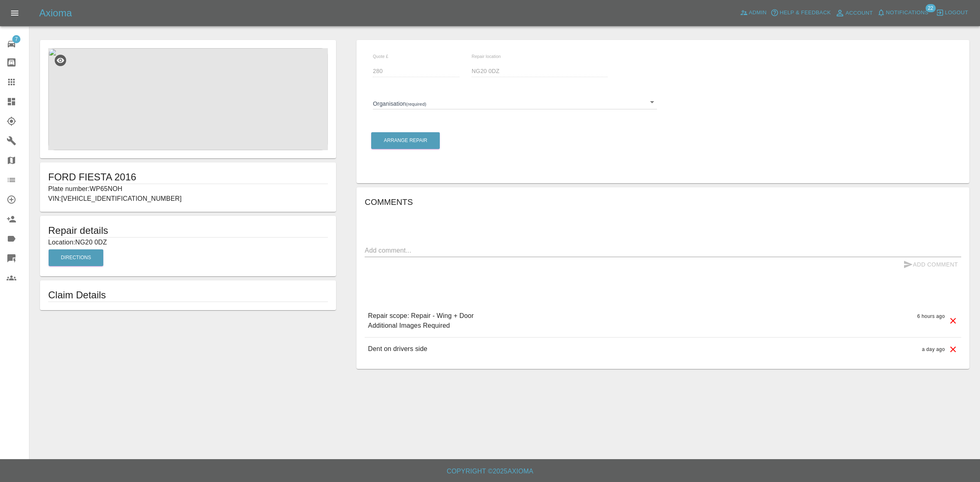
click at [421, 107] on body "Axioma Admin Help & Feedback Account Notifications 22 Logout 7 Repair home Body…" at bounding box center [490, 241] width 980 height 482
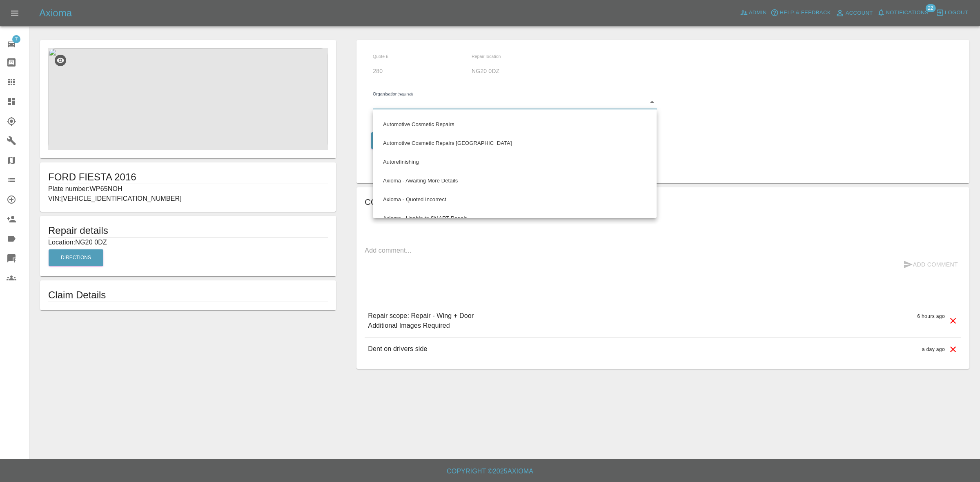
scroll to position [357, 0]
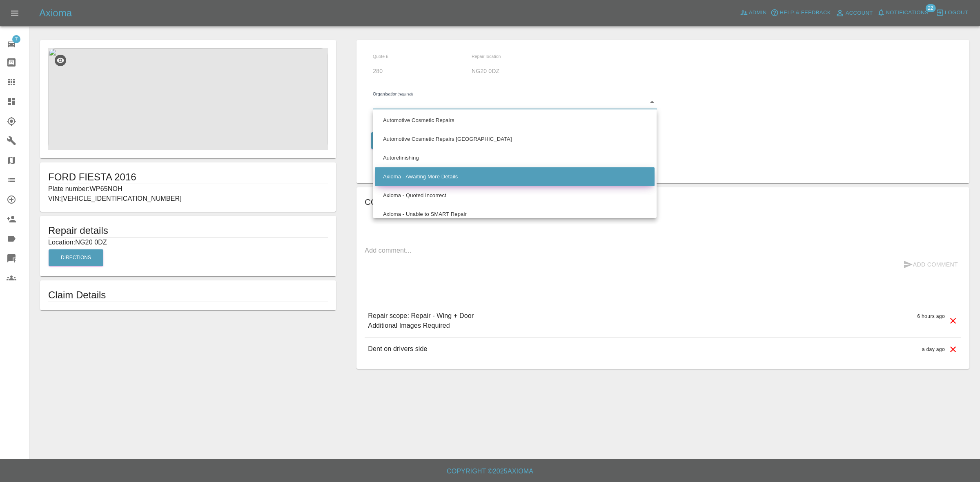
click at [411, 172] on li "Axioma - Awaiting More Details" at bounding box center [515, 176] width 280 height 19
type input "66cdd8825c84a2557c7b9596"
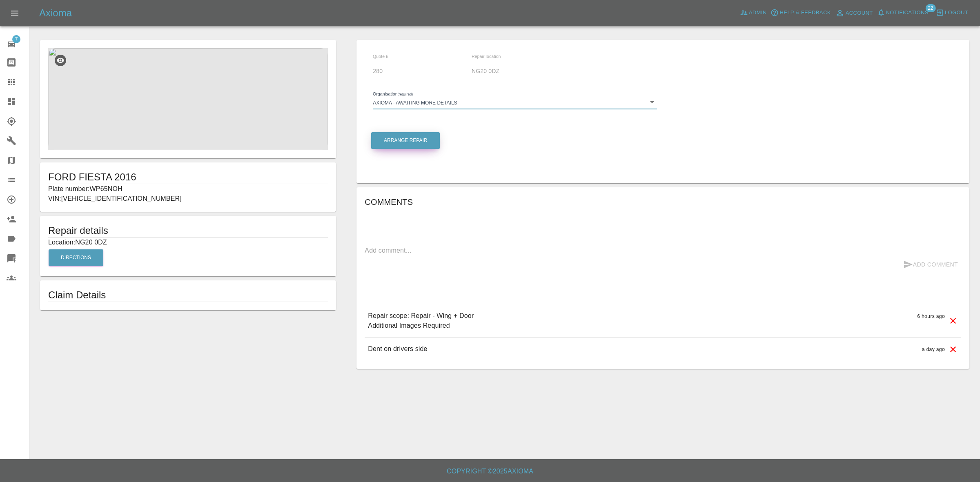
click at [401, 141] on button "Arrange Repair" at bounding box center [405, 140] width 69 height 17
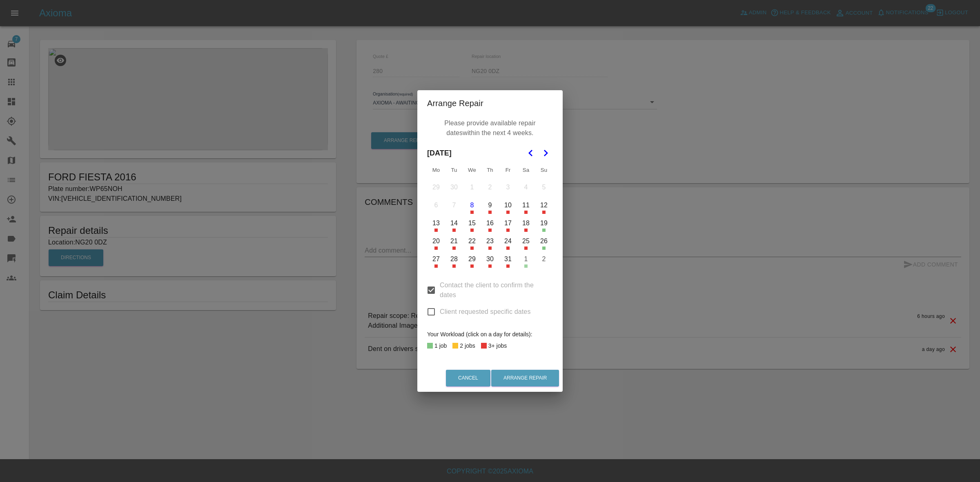
drag, startPoint x: 431, startPoint y: 314, endPoint x: 430, endPoint y: 283, distance: 31.5
click at [431, 313] on input "Client requested specific dates" at bounding box center [430, 311] width 17 height 17
checkbox input "true"
click at [430, 283] on input "Contact the client to confirm the dates" at bounding box center [430, 290] width 17 height 17
checkbox input "false"
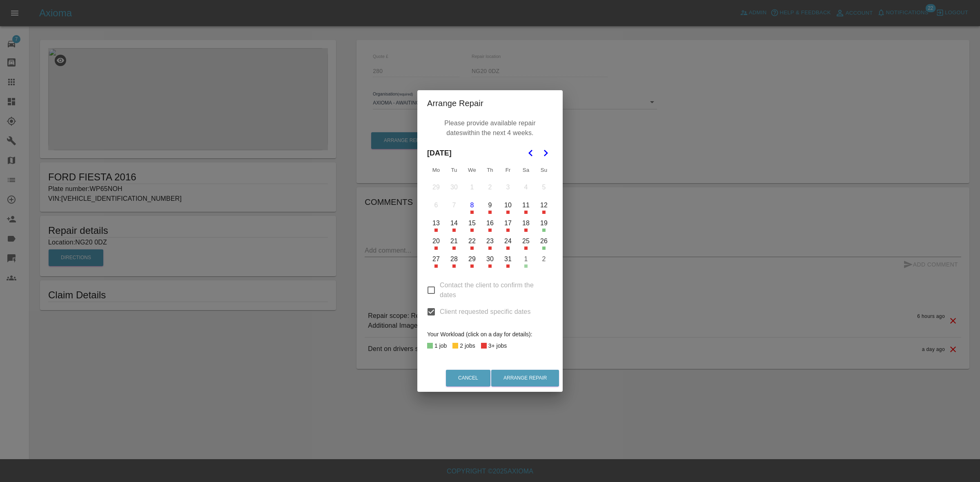
click at [474, 203] on button "8" at bounding box center [471, 205] width 17 height 17
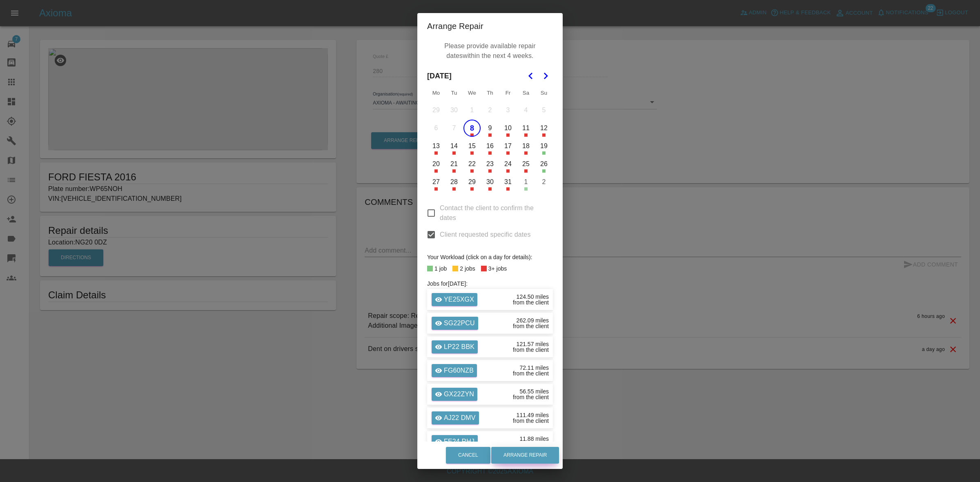
click at [520, 459] on button "Arrange Repair" at bounding box center [525, 455] width 68 height 17
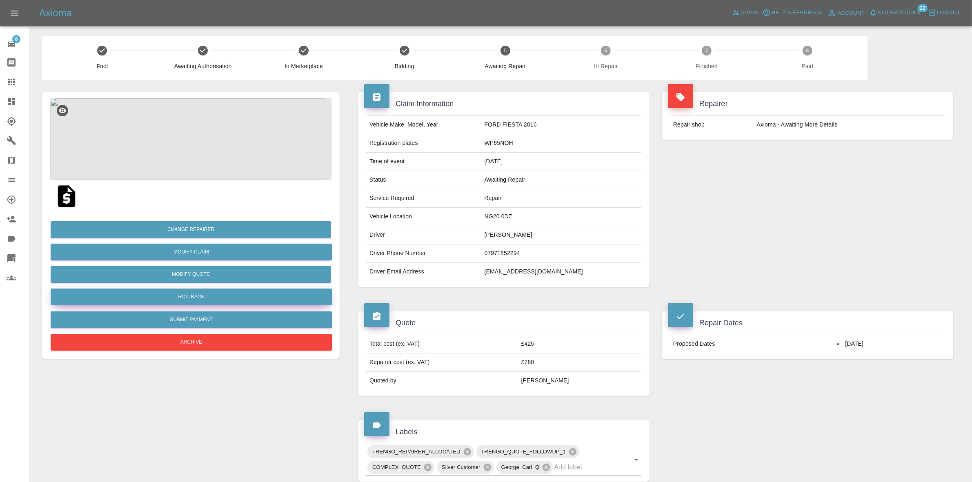
click at [201, 296] on button "Rollback" at bounding box center [191, 297] width 281 height 17
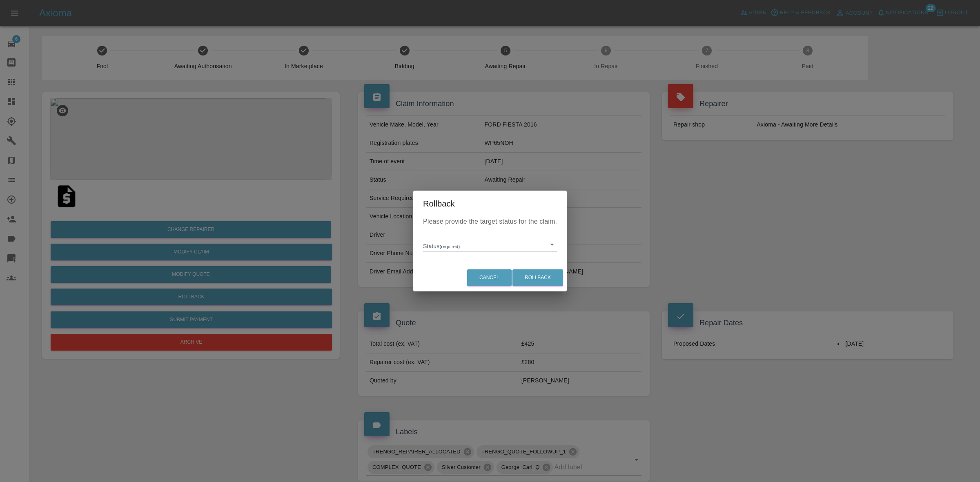
click at [447, 246] on body "Axioma Admin Help & Feedback Account Notifications 22 Logout 6 Repair home Body…" at bounding box center [490, 375] width 980 height 750
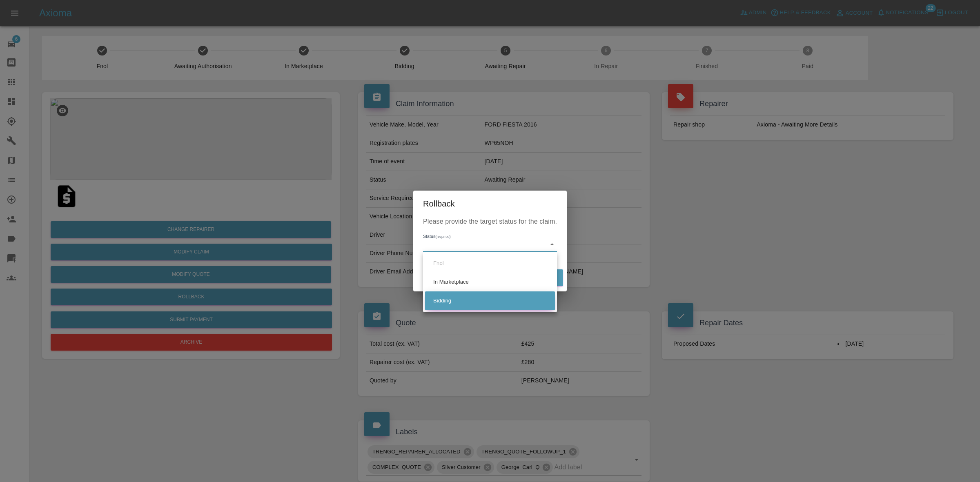
click at [453, 295] on li "Bidding" at bounding box center [490, 300] width 130 height 19
type input "bidding"
click at [534, 274] on button "Rollback" at bounding box center [537, 277] width 51 height 17
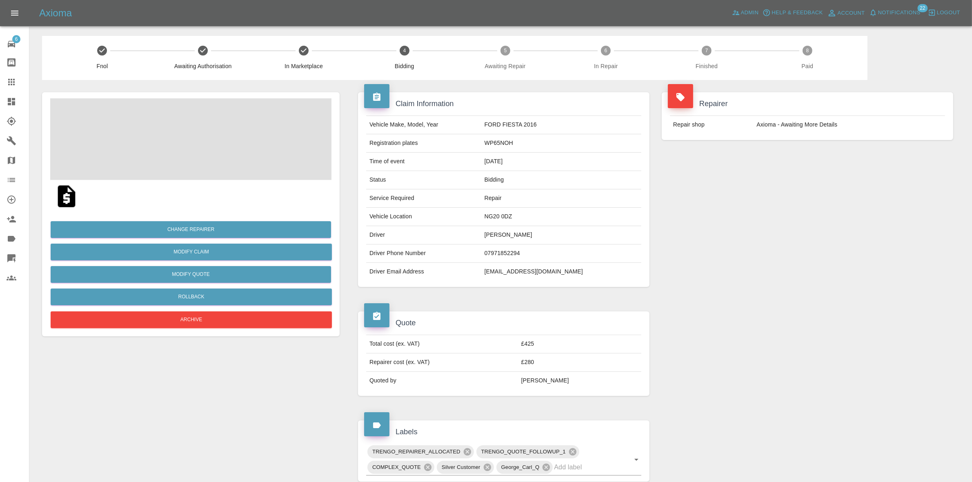
click at [0, 105] on link "Dashboard" at bounding box center [14, 102] width 29 height 20
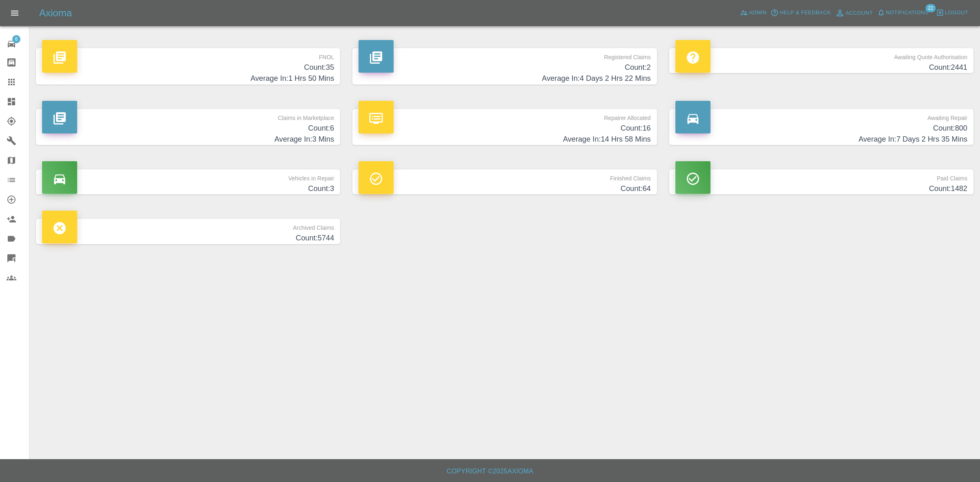
drag, startPoint x: 254, startPoint y: 115, endPoint x: 253, endPoint y: 119, distance: 4.1
click at [253, 116] on p "Claims in Marketplace" at bounding box center [188, 116] width 292 height 14
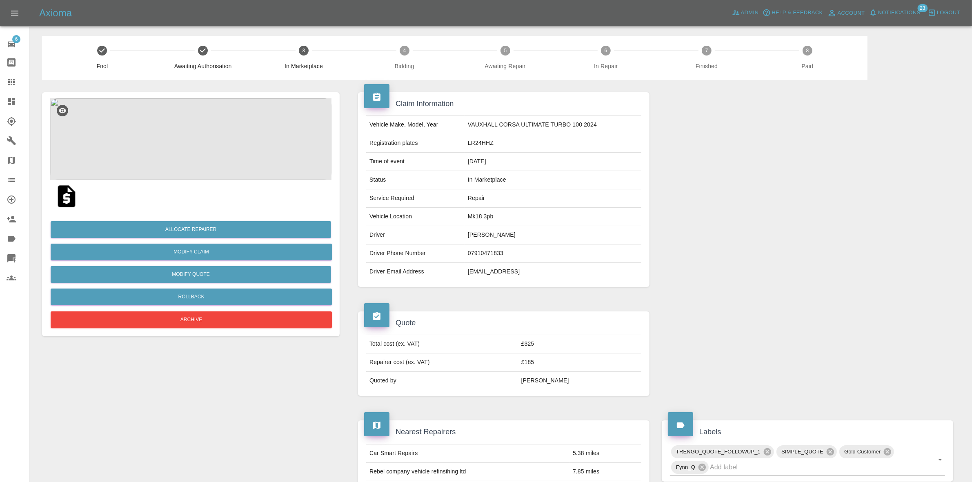
click at [236, 141] on img at bounding box center [190, 139] width 281 height 82
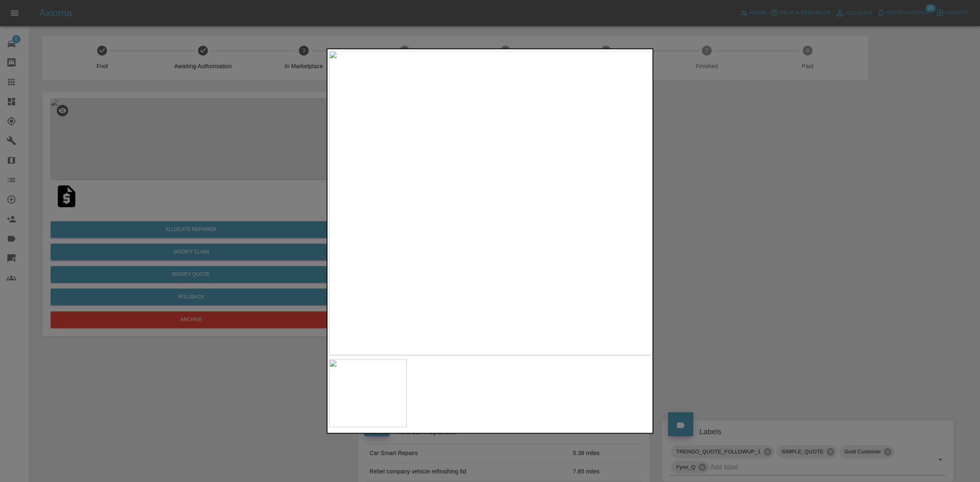
drag, startPoint x: 740, startPoint y: 218, endPoint x: 168, endPoint y: 216, distance: 571.4
click at [740, 218] on div at bounding box center [490, 241] width 980 height 482
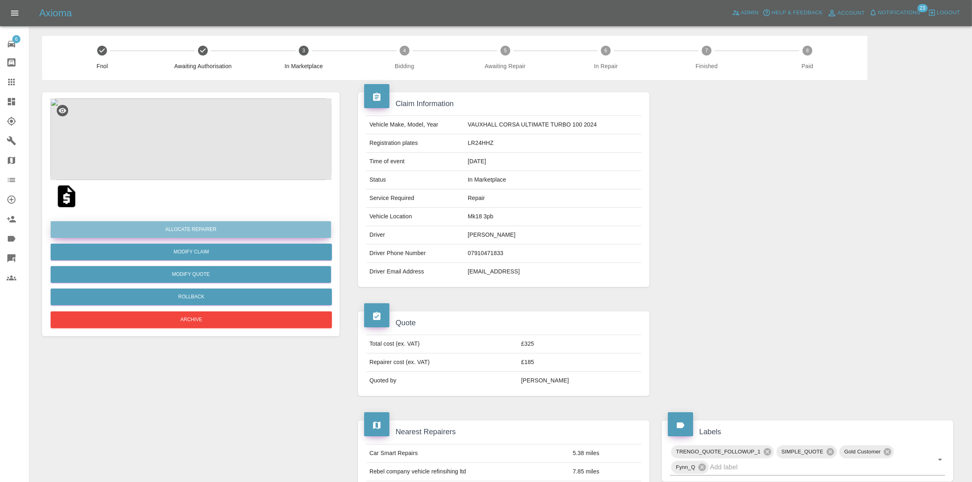
click at [182, 227] on button "Allocate Repairer" at bounding box center [191, 229] width 280 height 17
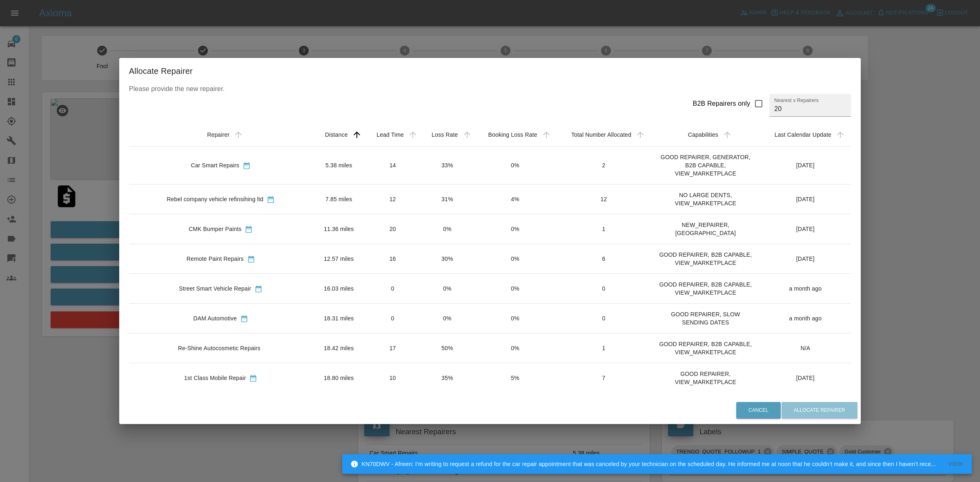
click at [428, 202] on td "31%" at bounding box center [447, 199] width 54 height 30
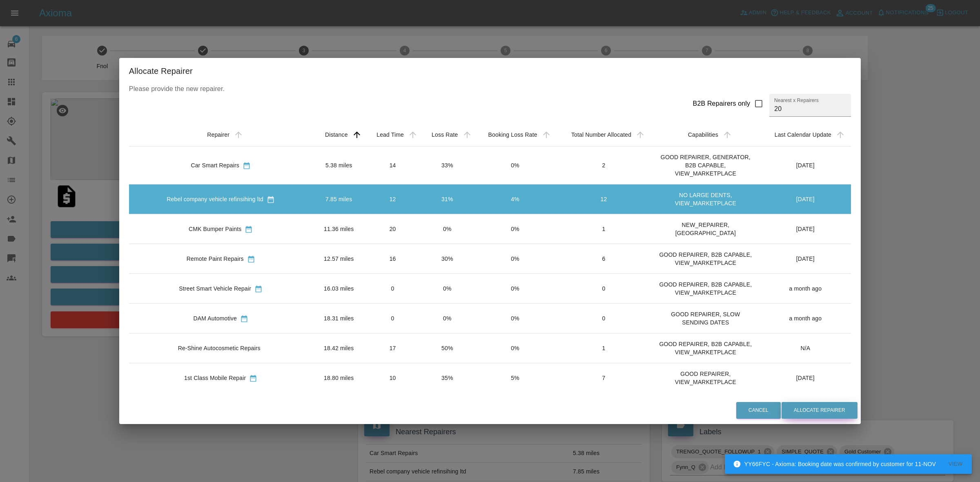
click at [781, 403] on button "Allocate Repairer" at bounding box center [819, 410] width 76 height 17
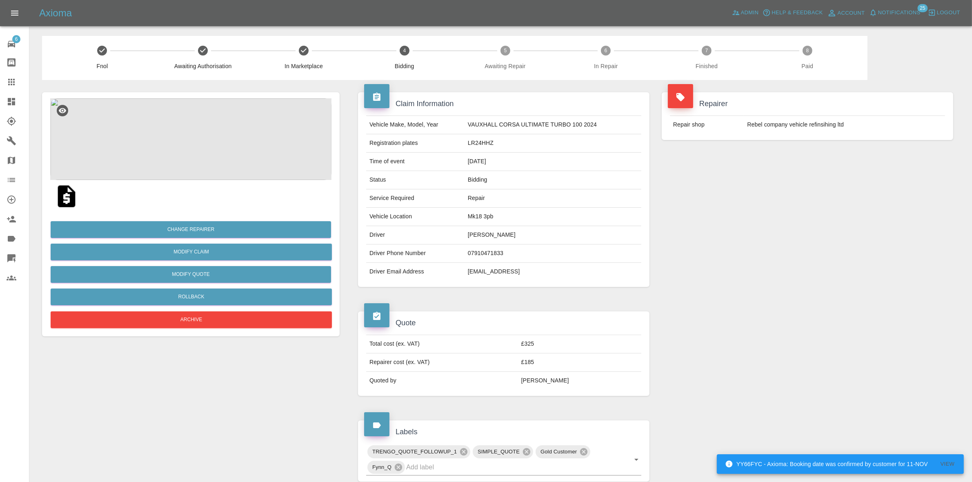
click at [787, 108] on h4 "Repairer" at bounding box center [807, 103] width 279 height 11
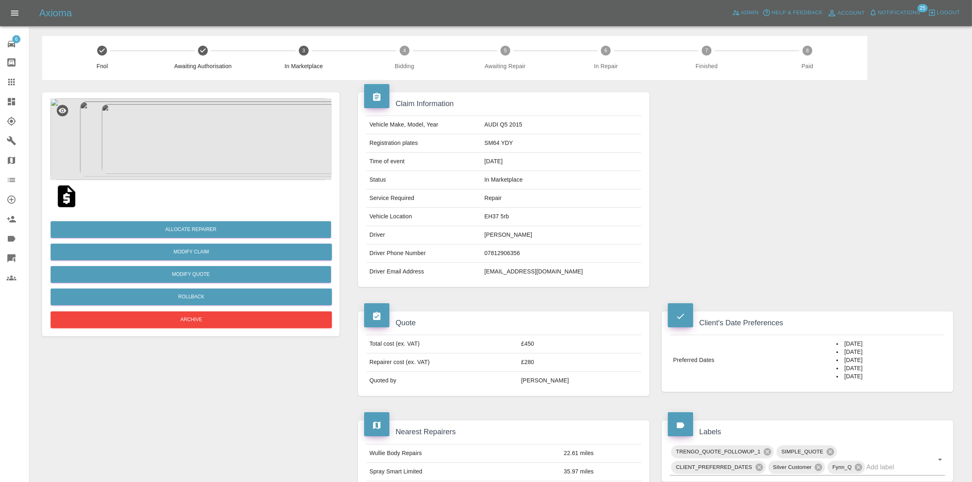
click at [171, 155] on img at bounding box center [190, 139] width 281 height 82
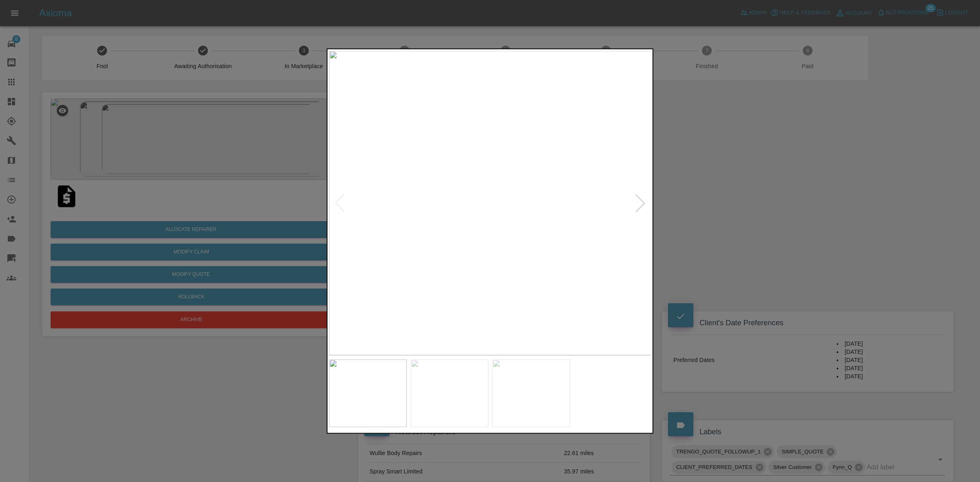
click at [640, 203] on div at bounding box center [640, 203] width 18 height 18
click at [785, 227] on div at bounding box center [490, 241] width 980 height 482
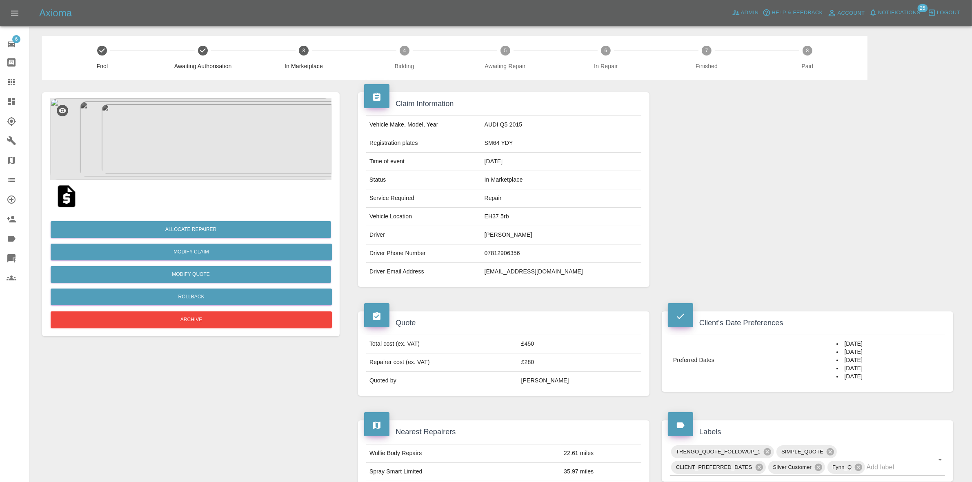
click at [202, 127] on img at bounding box center [190, 139] width 281 height 82
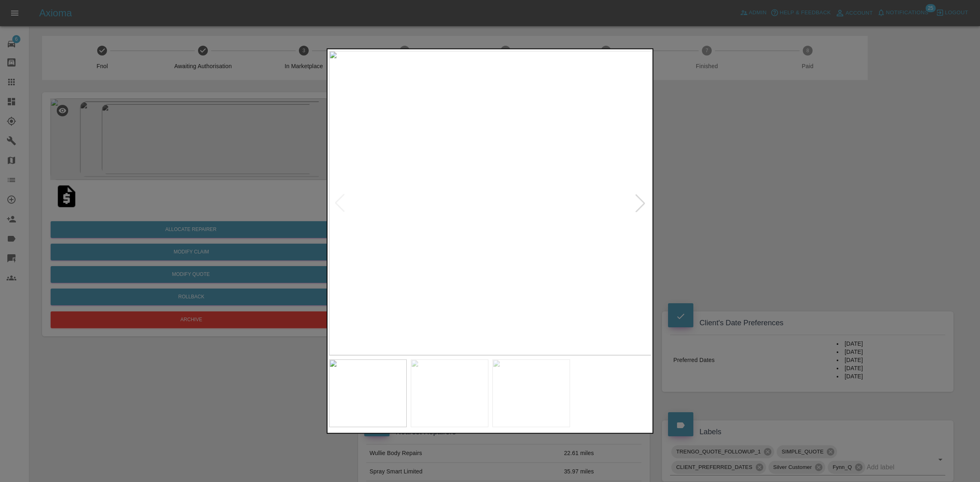
click at [637, 199] on div at bounding box center [640, 203] width 18 height 18
click at [769, 218] on div at bounding box center [490, 241] width 980 height 482
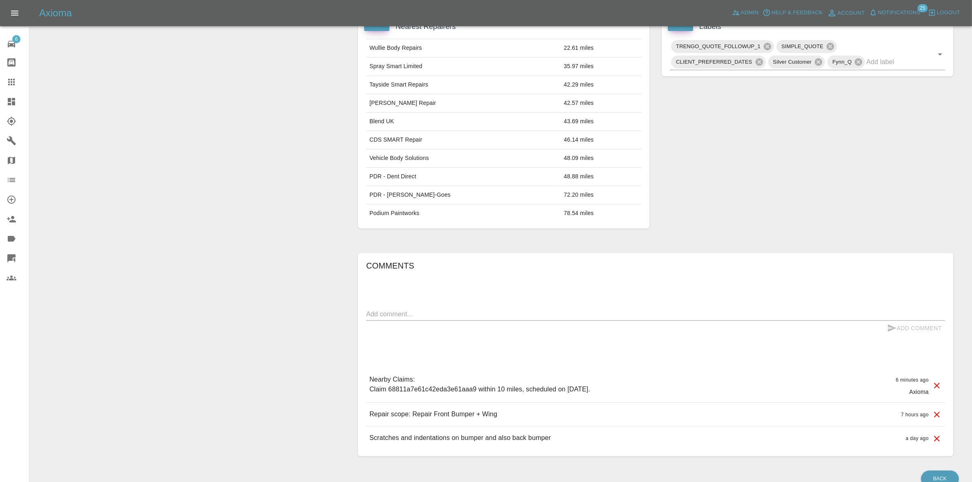
scroll to position [448, 0]
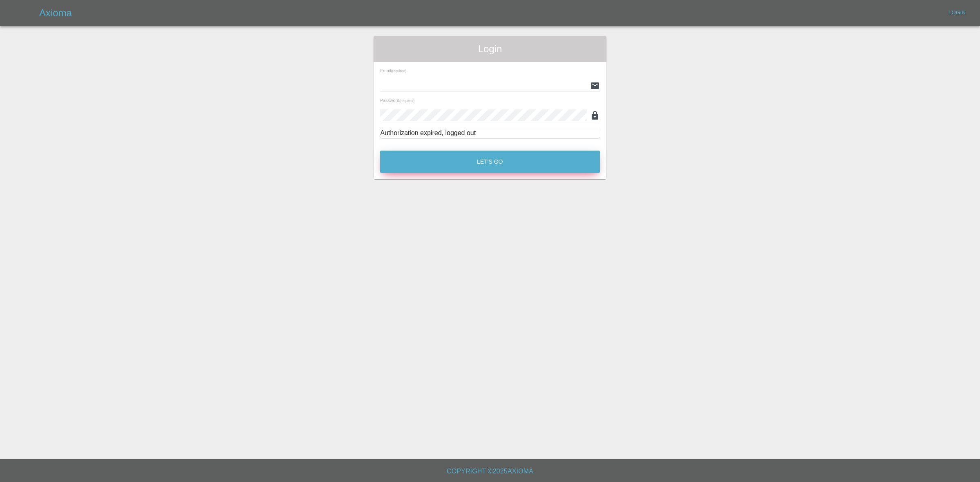
type input "georgecreedon1@icloud.com"
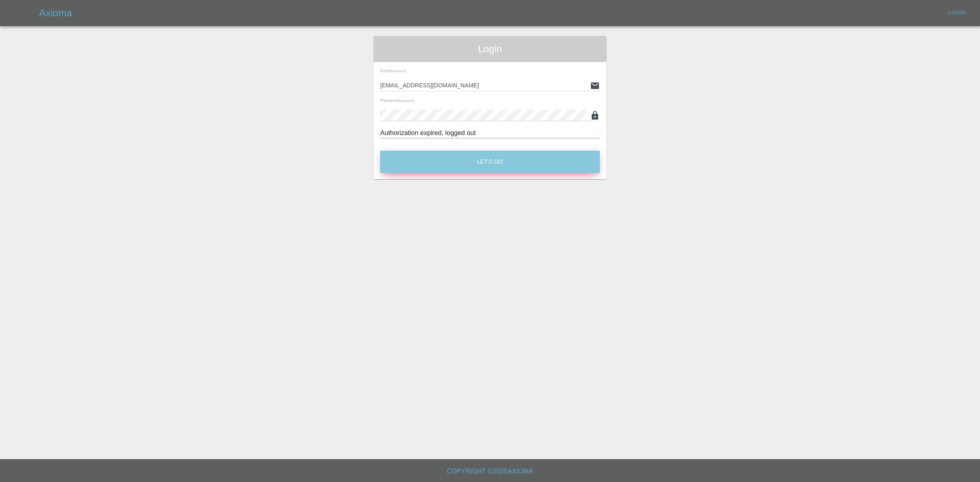
click at [489, 164] on button "Let's Go" at bounding box center [490, 162] width 220 height 22
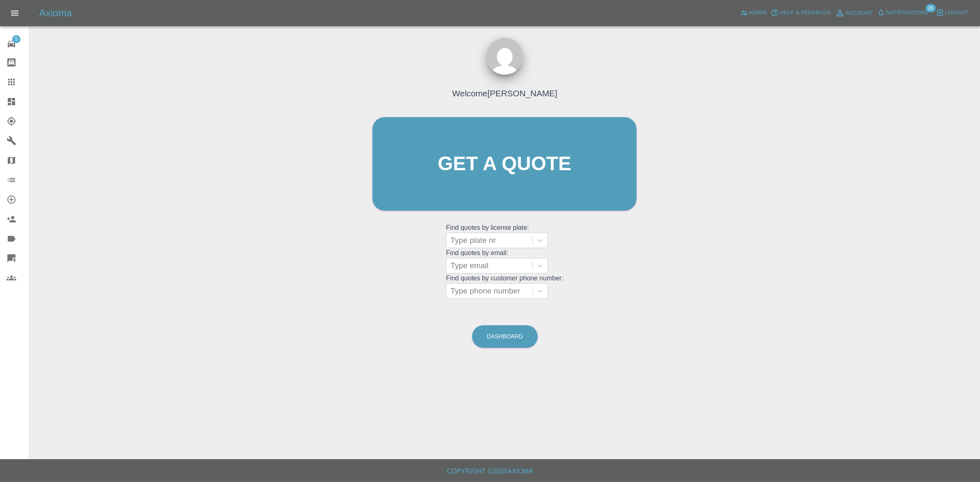
click at [0, 100] on link "Dashboard" at bounding box center [14, 102] width 29 height 20
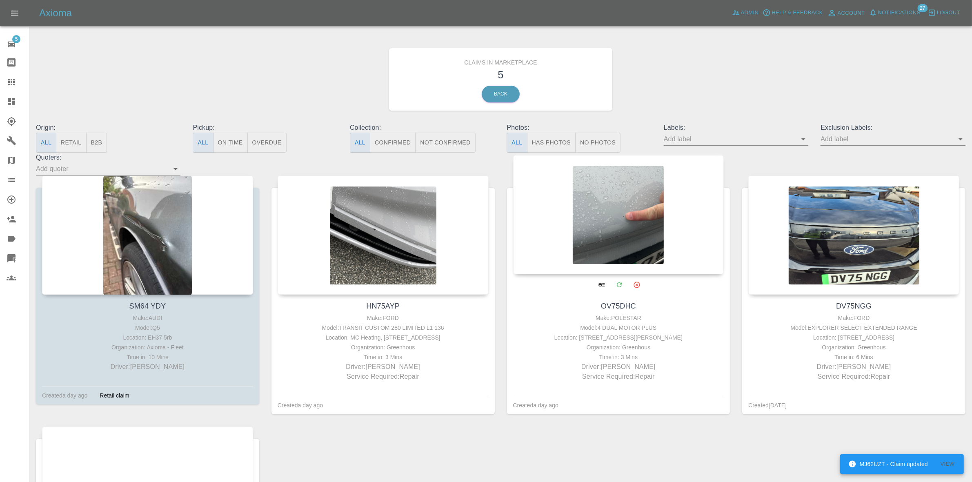
drag, startPoint x: 641, startPoint y: 216, endPoint x: 696, endPoint y: 222, distance: 55.4
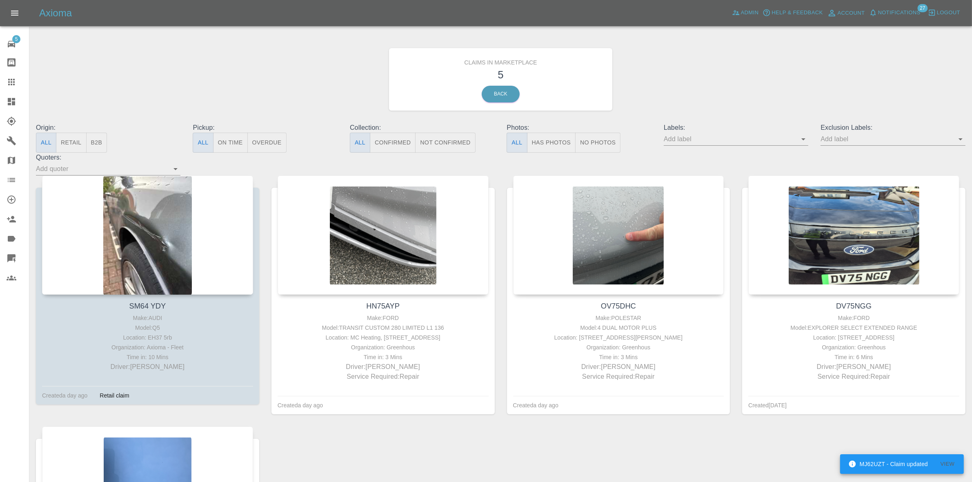
click at [881, 11] on span "Notifications" at bounding box center [899, 12] width 42 height 9
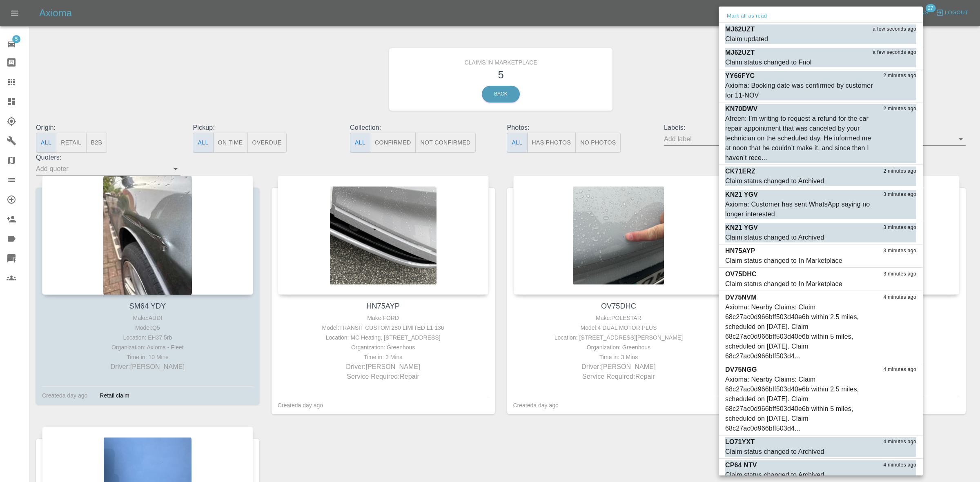
click at [660, 89] on div at bounding box center [490, 241] width 980 height 482
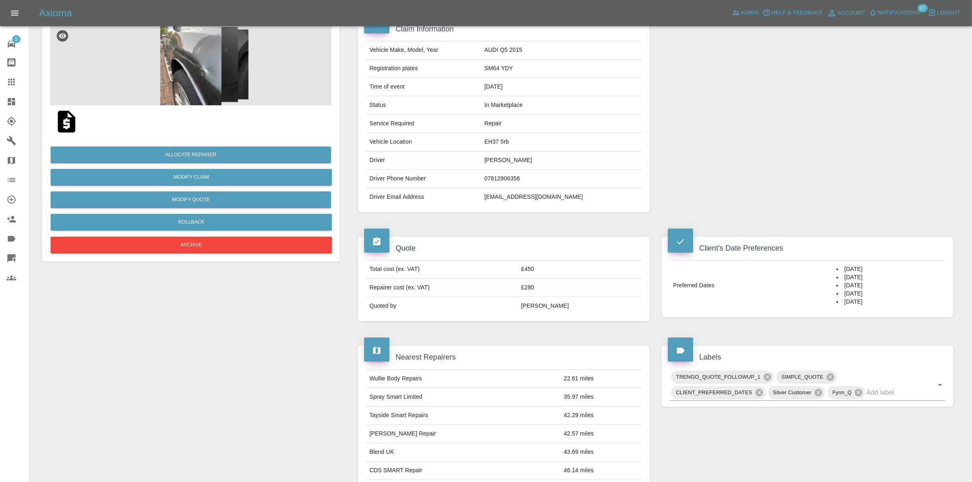
scroll to position [255, 0]
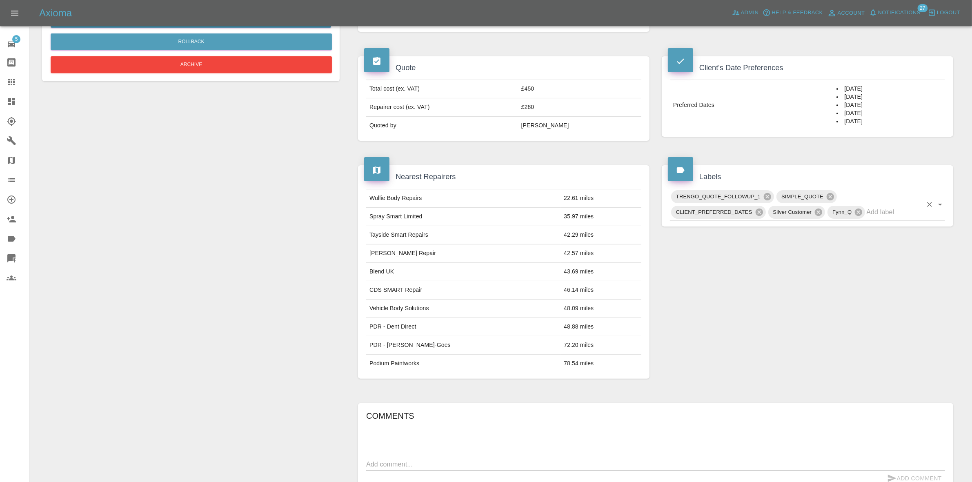
click at [872, 213] on input "text" at bounding box center [894, 212] width 56 height 13
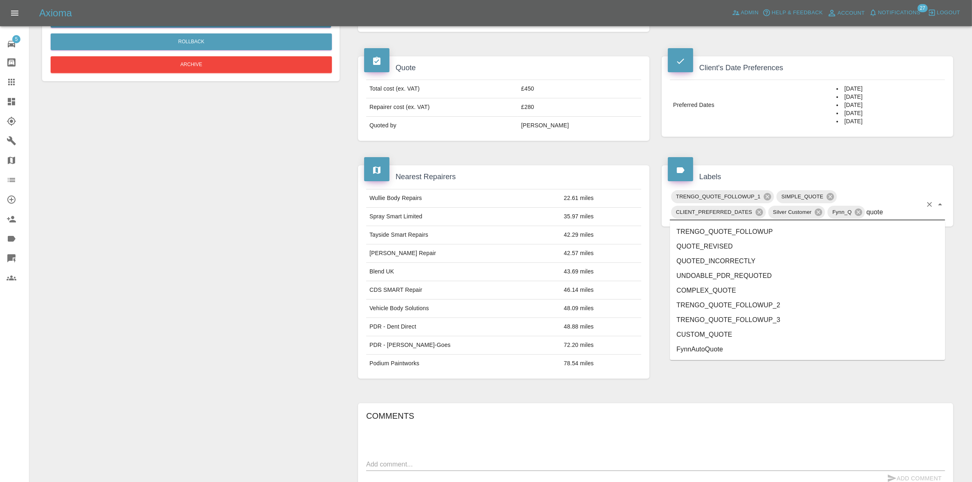
type input "quoted"
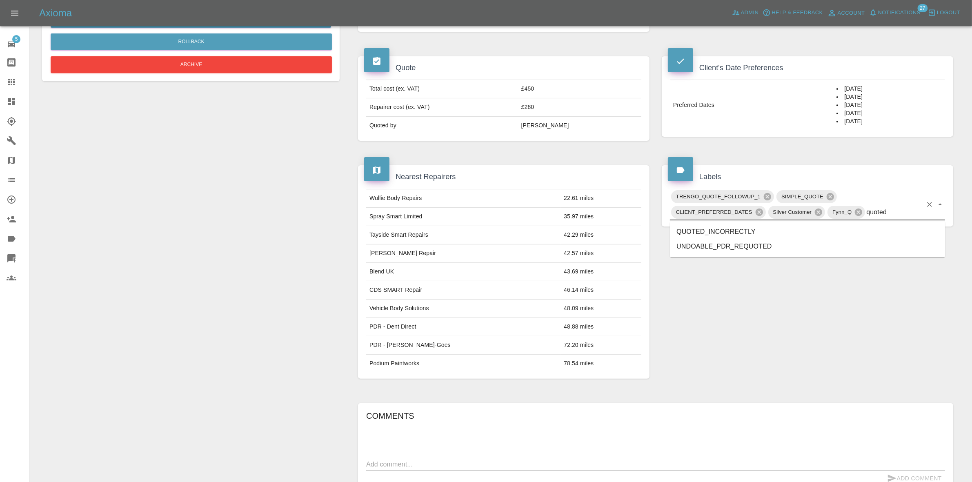
click at [743, 231] on li "QUOTED_INCORRECTLY" at bounding box center [807, 232] width 275 height 15
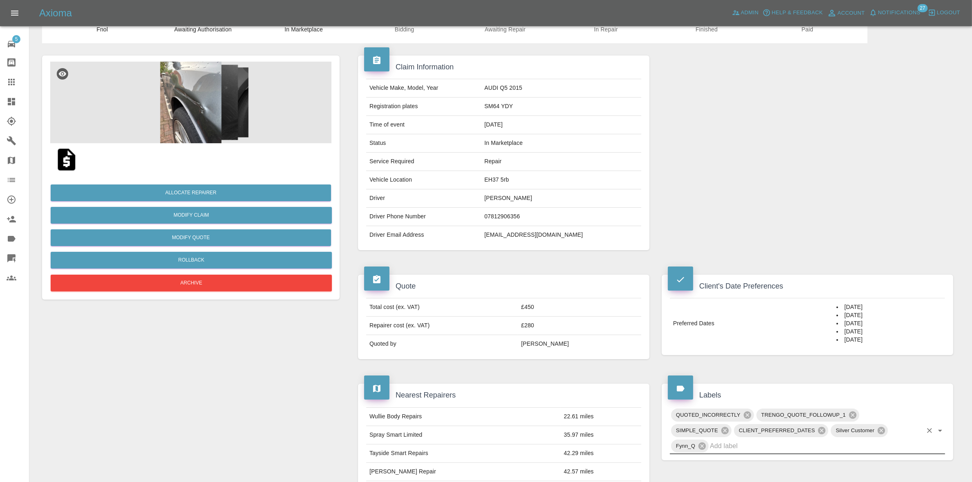
scroll to position [0, 0]
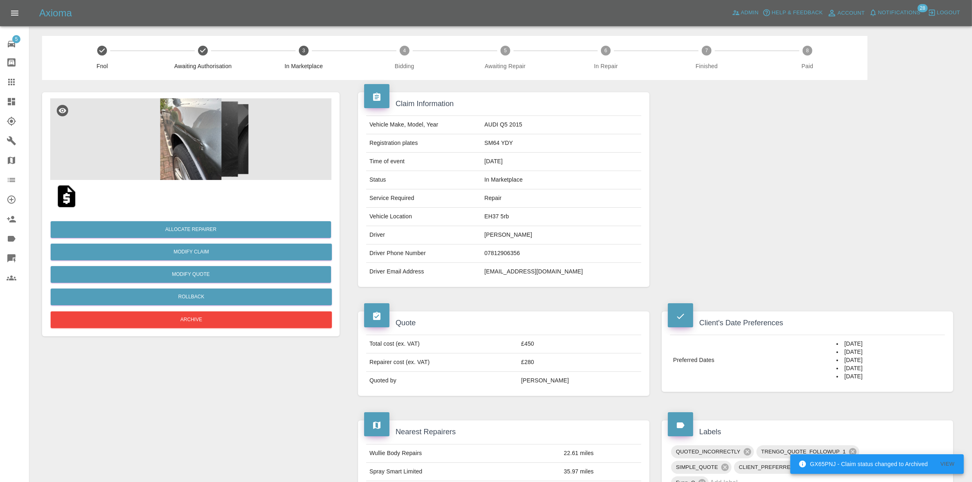
click at [818, 157] on div at bounding box center [807, 189] width 304 height 219
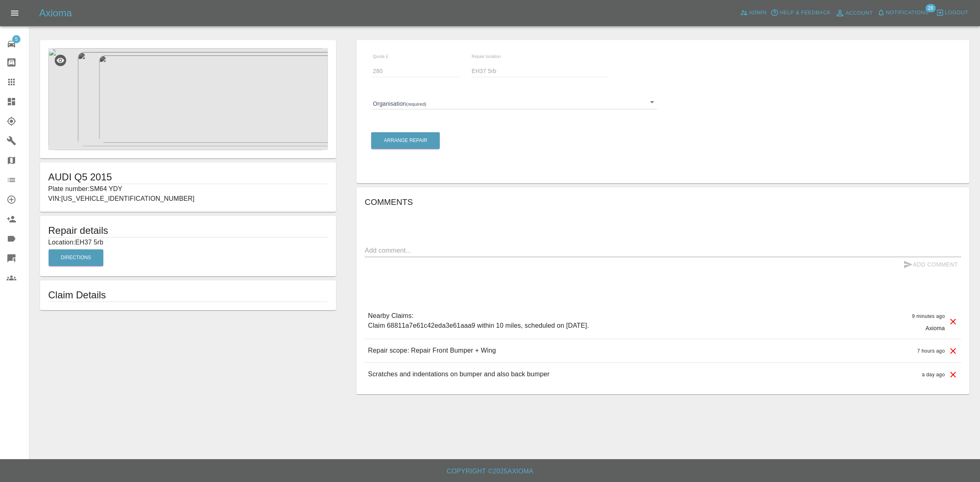
click at [433, 103] on body "Axioma Admin Help & Feedback Account Notifications 28 Logout 5 Repair home Body…" at bounding box center [490, 241] width 980 height 482
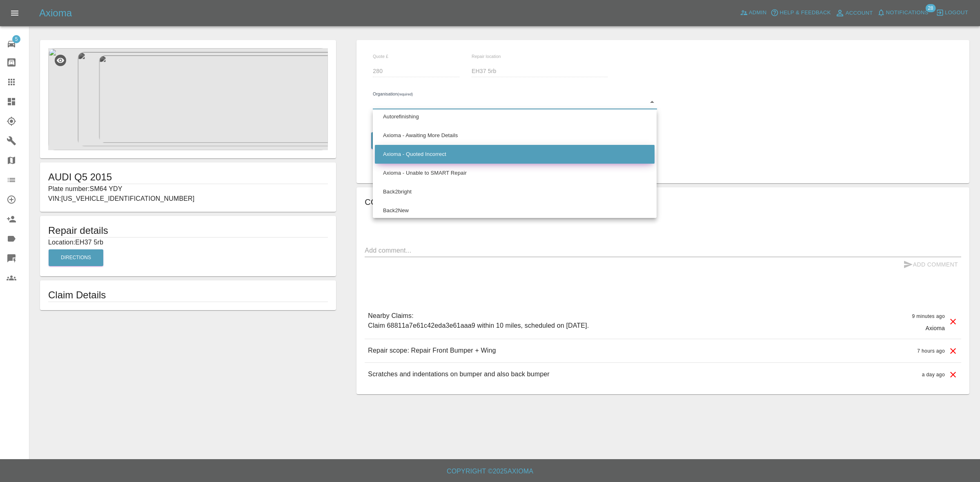
scroll to position [408, 0]
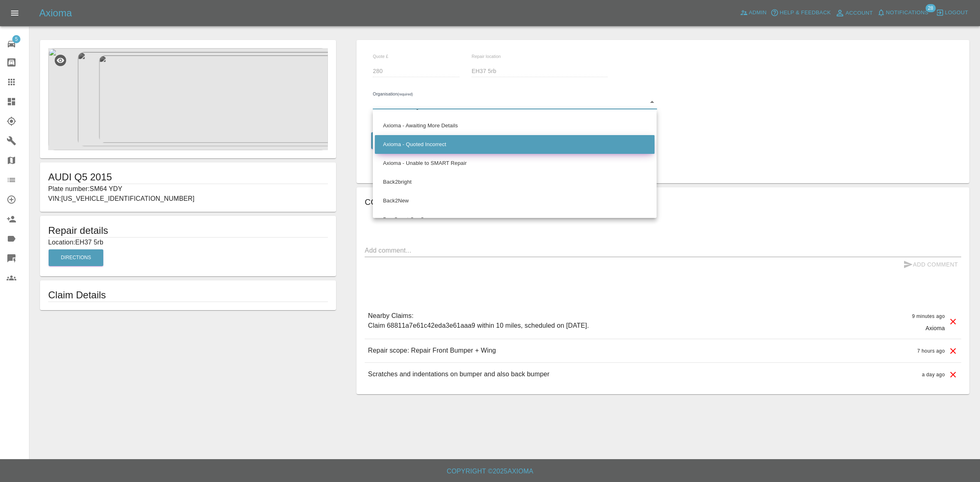
click at [418, 140] on li "Axioma - Quoted Incorrect" at bounding box center [515, 144] width 280 height 19
type input "66cdd85c5c84a2557c7b49b2"
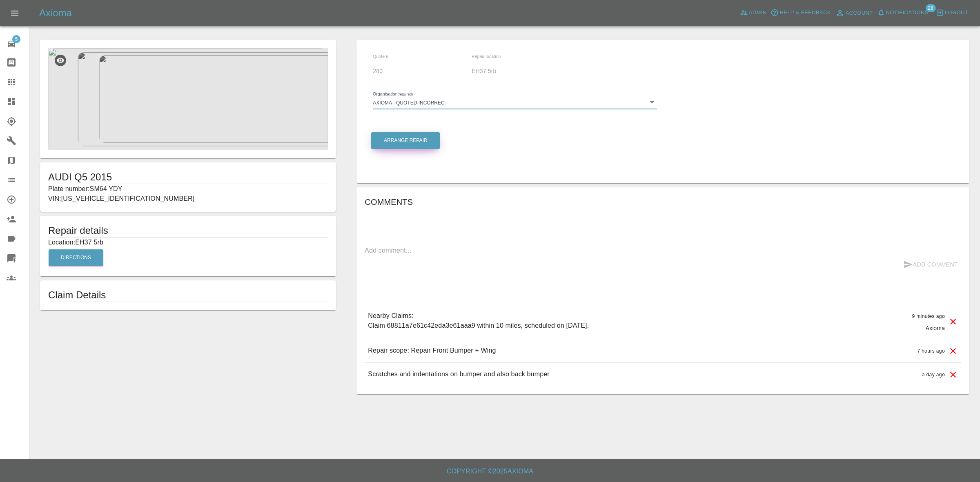
click at [395, 140] on button "Arrange Repair" at bounding box center [405, 140] width 69 height 17
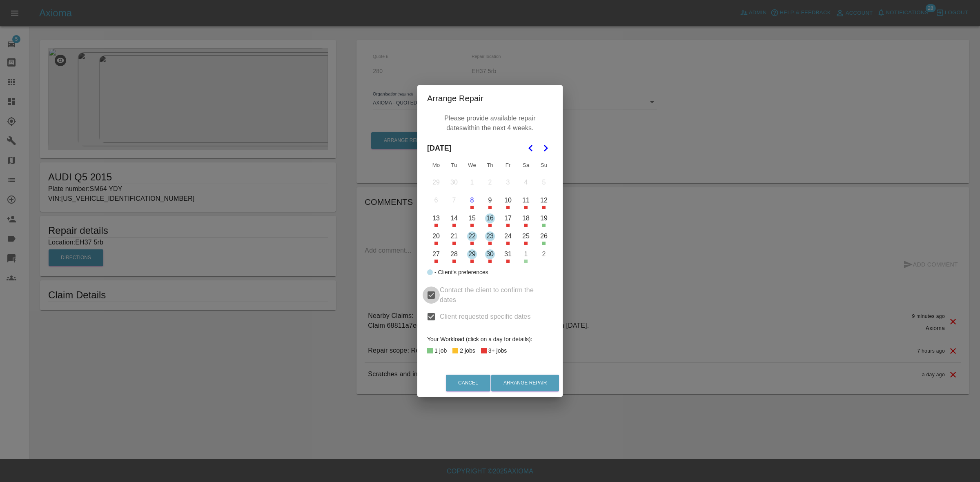
click at [431, 294] on input "Contact the client to confirm the dates" at bounding box center [430, 295] width 17 height 17
checkbox input "false"
click at [469, 200] on button "8" at bounding box center [471, 200] width 17 height 17
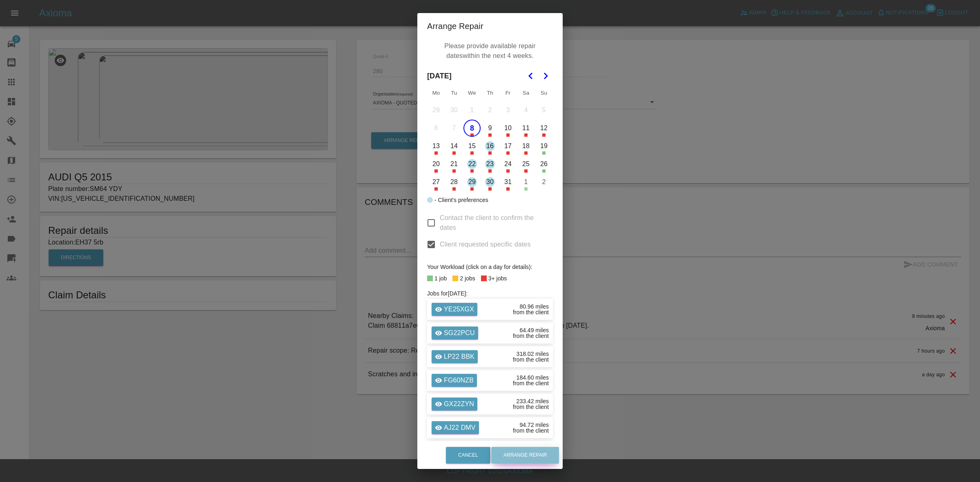
click at [515, 453] on button "Arrange Repair" at bounding box center [525, 455] width 68 height 17
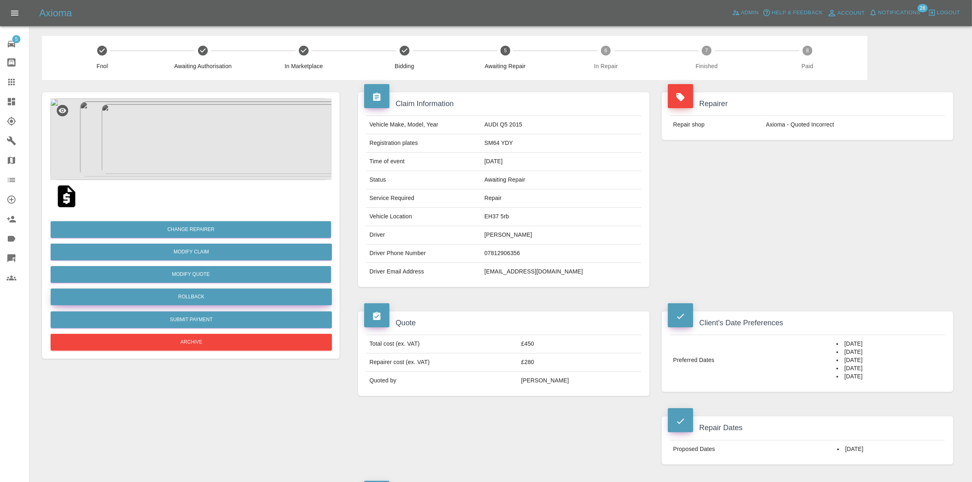
click at [193, 296] on button "Rollback" at bounding box center [191, 297] width 281 height 17
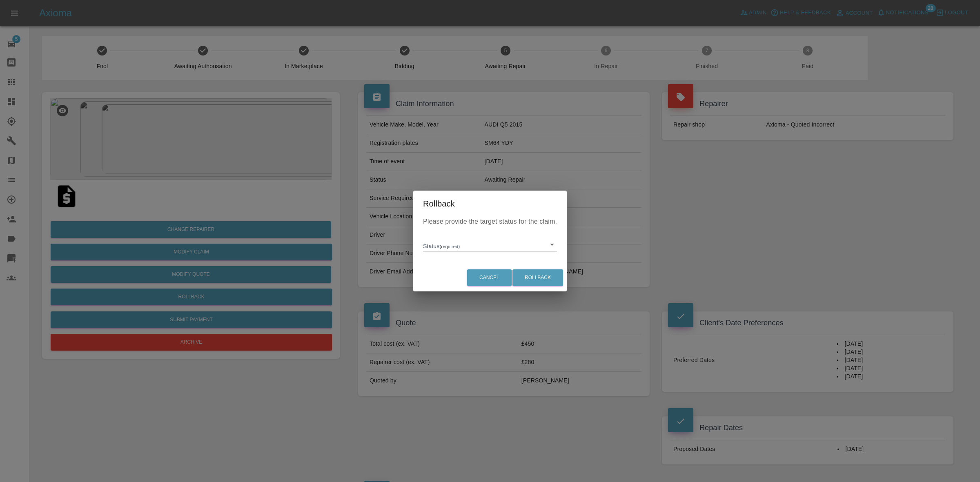
click at [445, 247] on body "Axioma Admin Help & Feedback Account Notifications 28 Logout 5 Repair home Body…" at bounding box center [490, 429] width 980 height 859
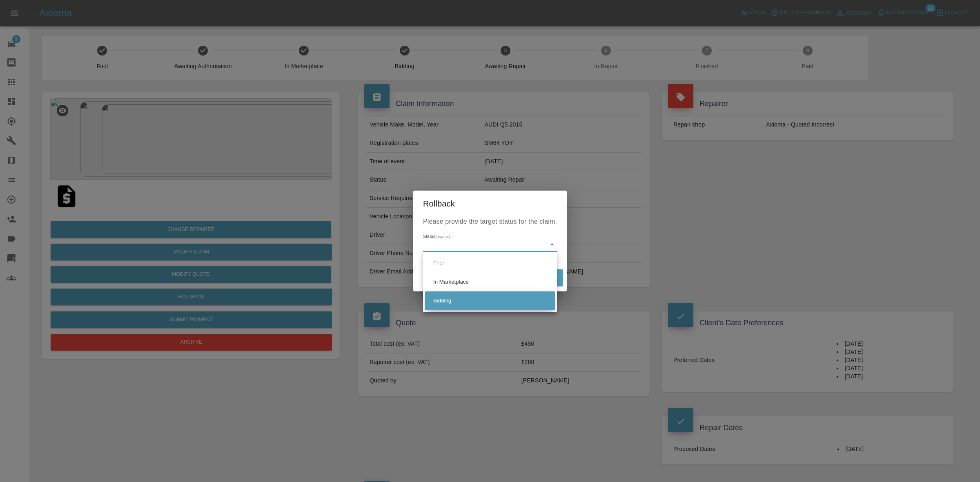
click at [455, 296] on li "Bidding" at bounding box center [490, 300] width 130 height 19
type input "bidding"
click at [536, 278] on button "Rollback" at bounding box center [537, 277] width 51 height 17
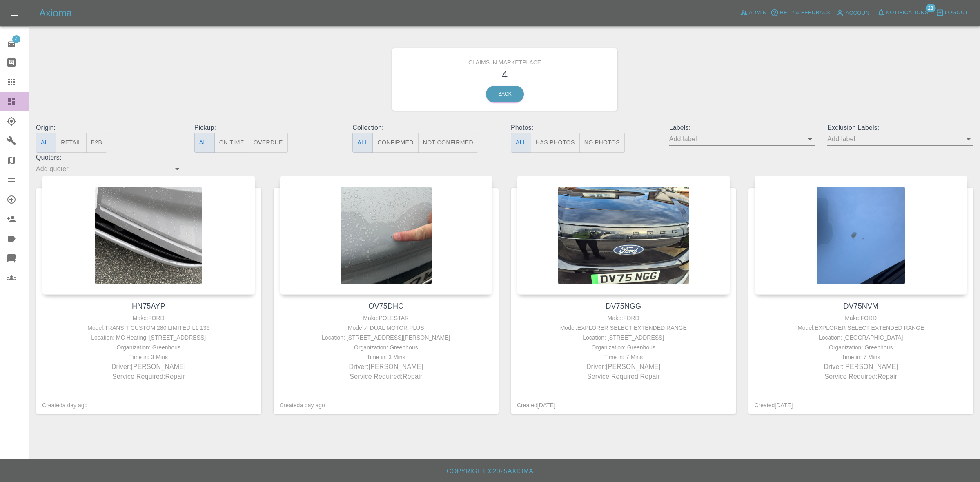
drag, startPoint x: 0, startPoint y: 96, endPoint x: 52, endPoint y: 0, distance: 109.0
click at [0, 96] on link "Dashboard" at bounding box center [14, 102] width 29 height 20
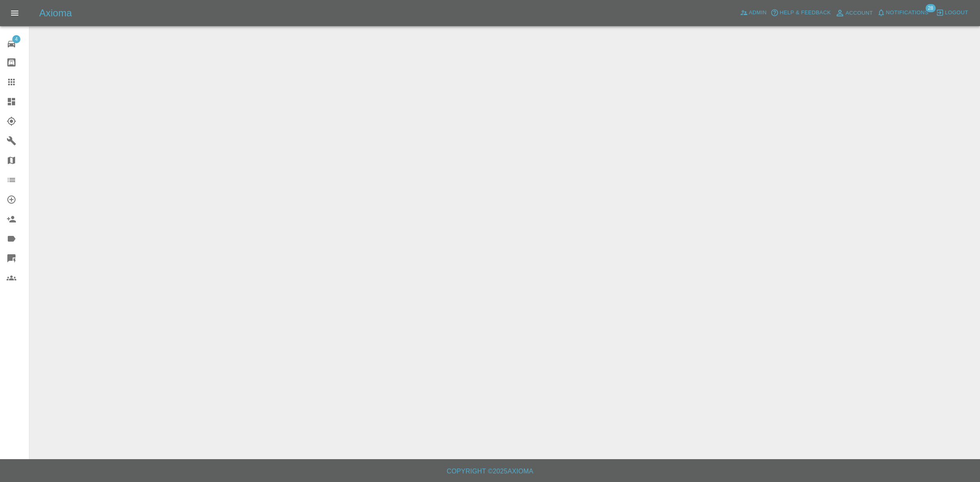
click at [900, 11] on span "Notifications" at bounding box center [907, 12] width 42 height 9
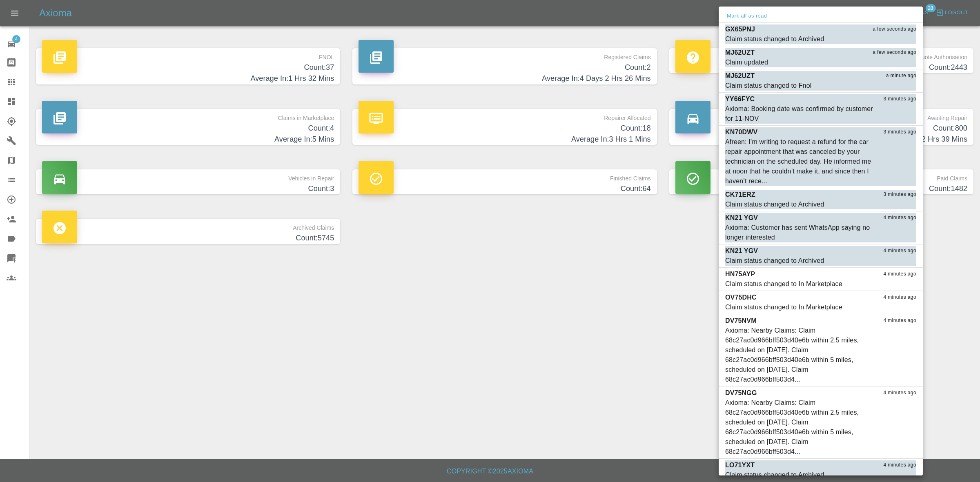
click at [560, 309] on div at bounding box center [490, 241] width 980 height 482
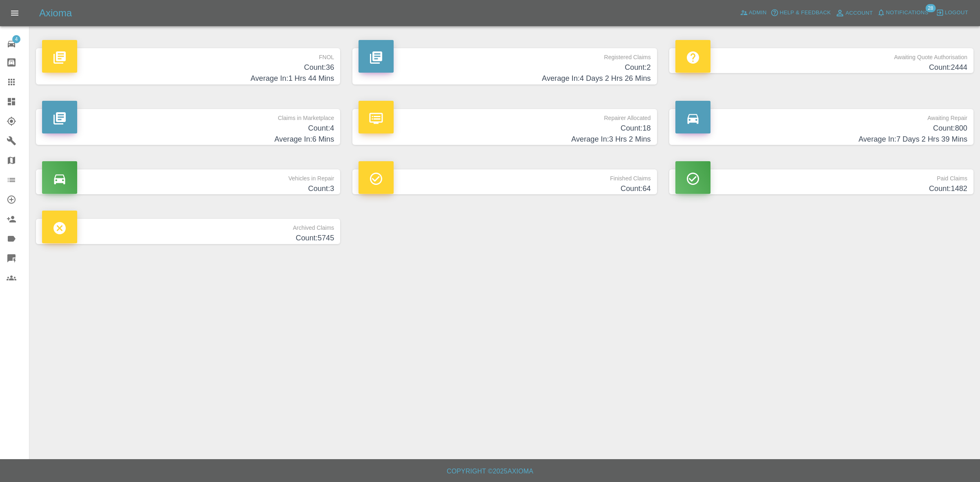
click at [903, 14] on span "Notifications" at bounding box center [907, 12] width 42 height 9
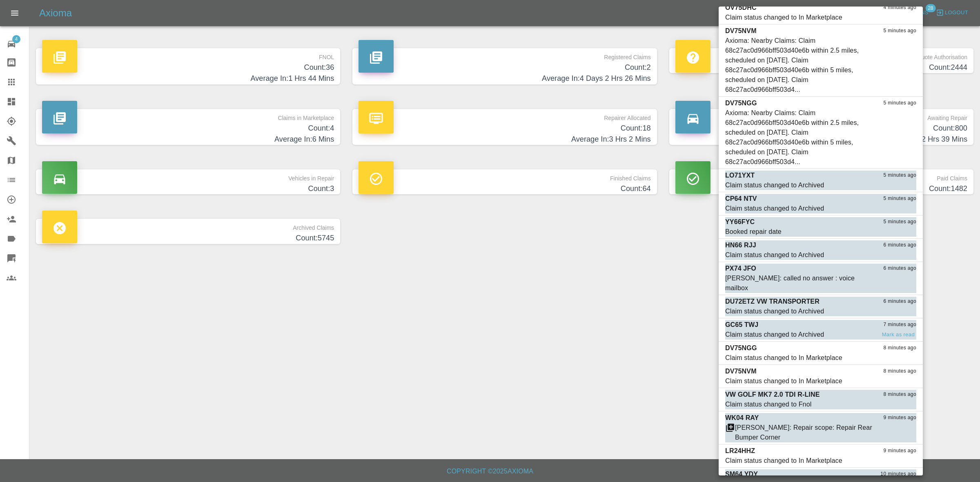
scroll to position [399, 0]
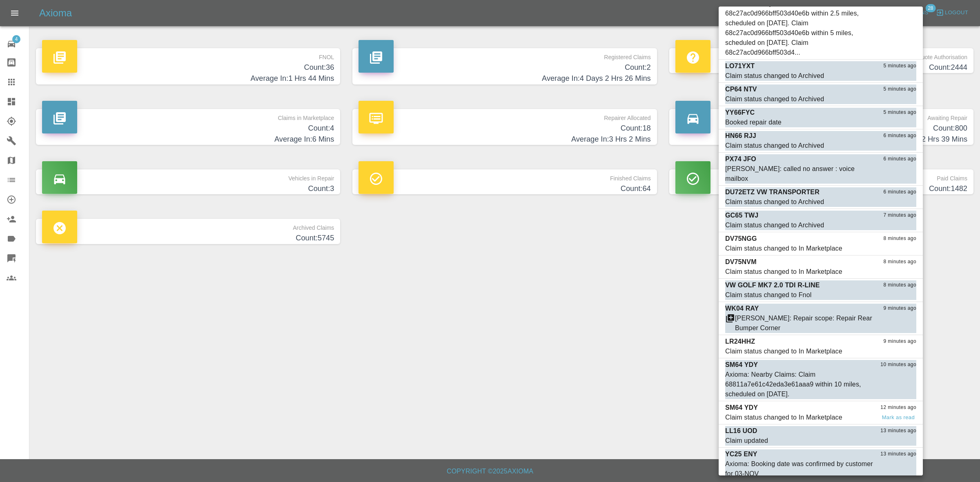
click at [797, 413] on div "Claim status changed to In Marketplace" at bounding box center [783, 418] width 117 height 10
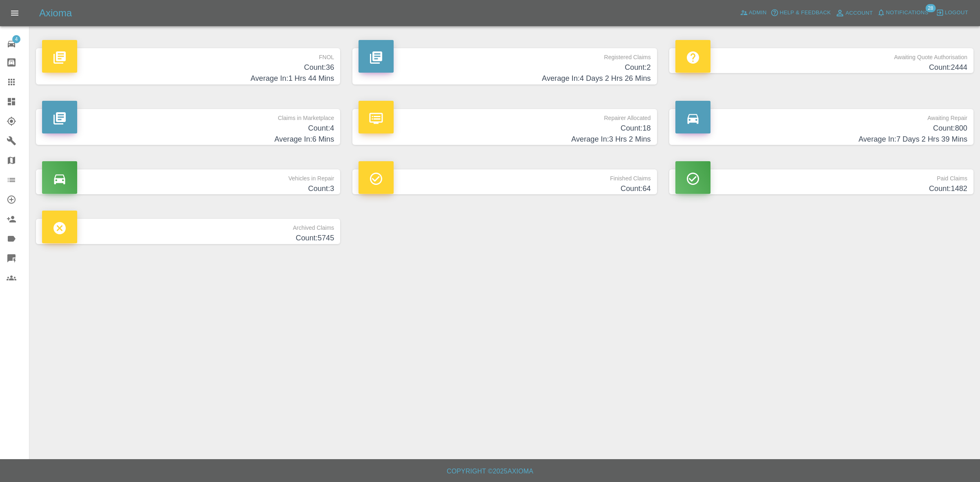
scroll to position [376, 0]
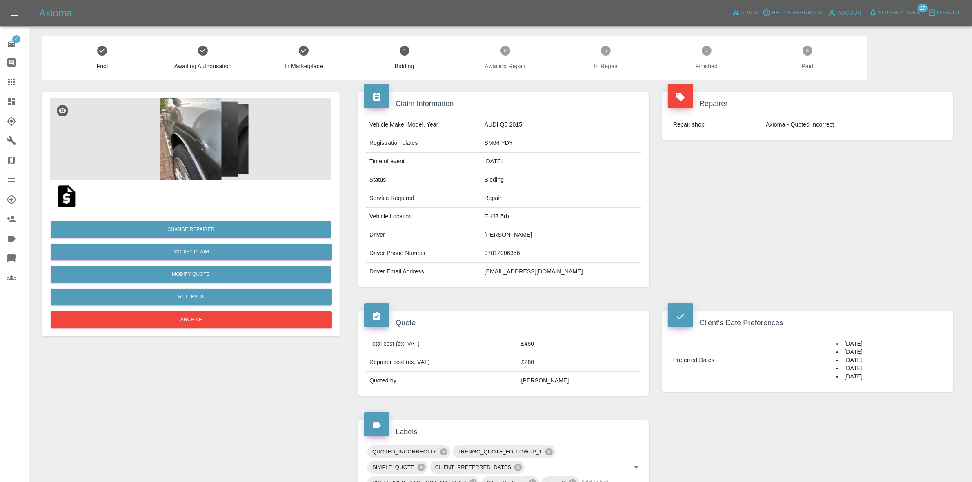
click at [899, 13] on span "Notifications" at bounding box center [899, 12] width 42 height 9
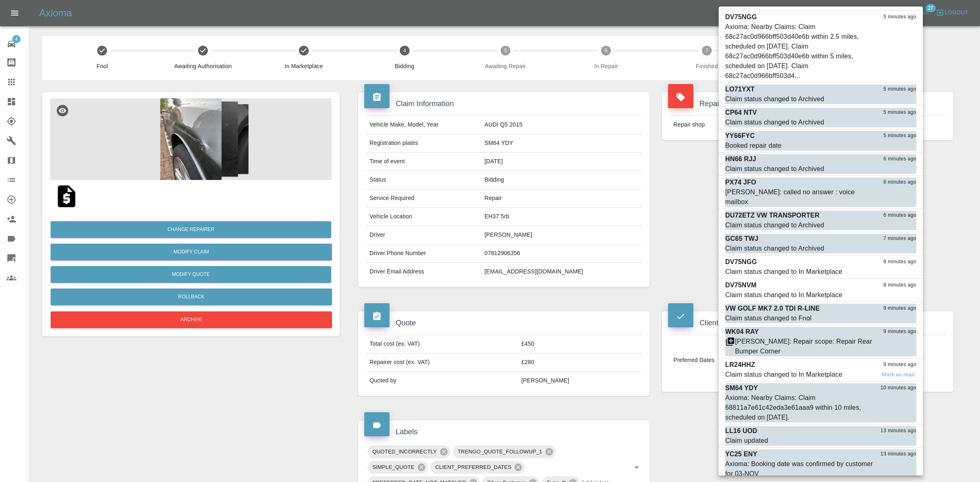
click at [798, 370] on div "Claim status changed to In Marketplace" at bounding box center [783, 375] width 117 height 10
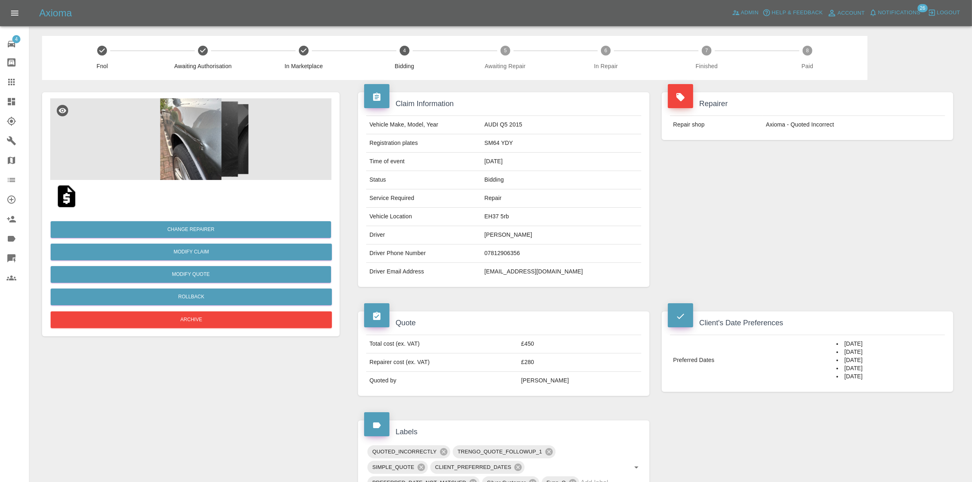
scroll to position [353, 0]
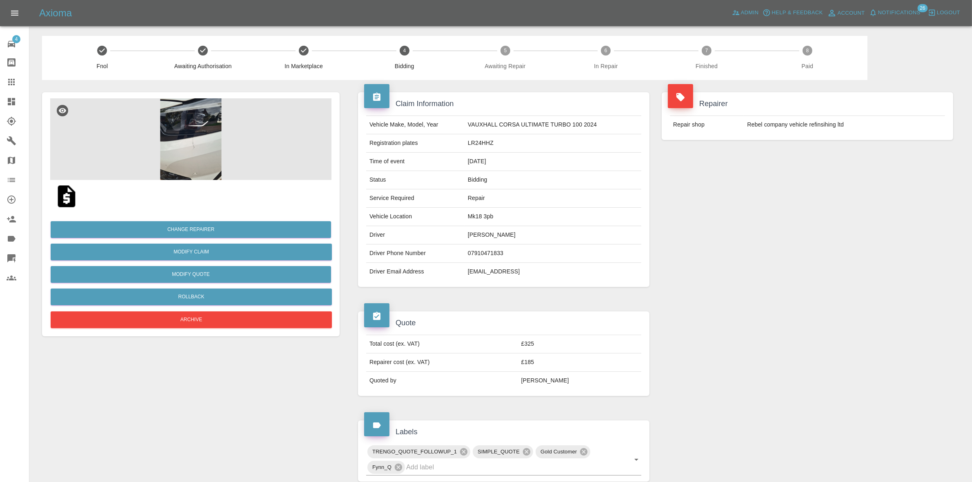
click at [218, 220] on div "Change Repairer Modify Claim Modify Quote Rollback Archive" at bounding box center [190, 272] width 281 height 118
click at [223, 224] on button "Change Repairer" at bounding box center [191, 229] width 280 height 17
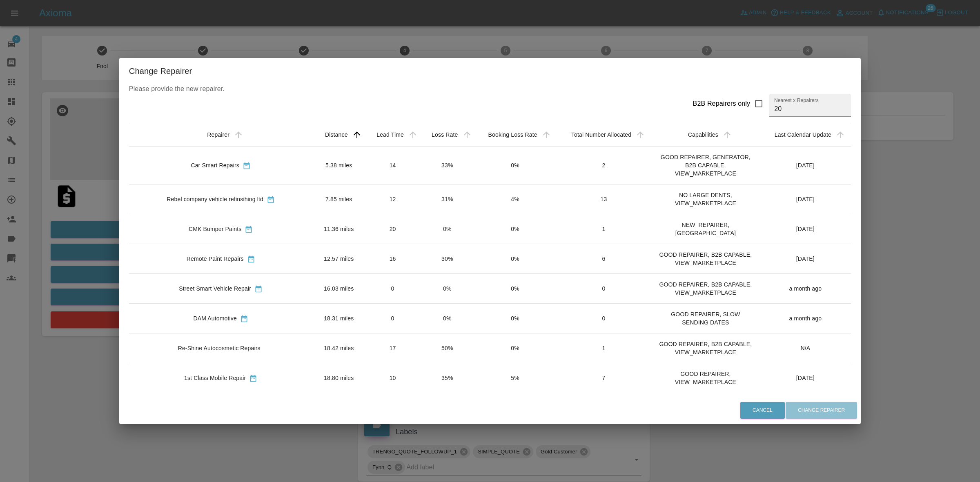
click at [420, 158] on td "33%" at bounding box center [447, 166] width 54 height 38
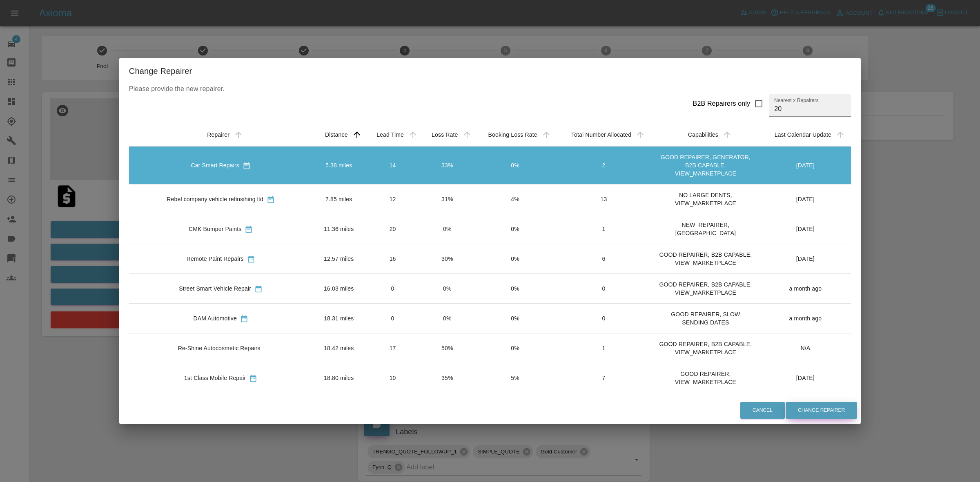
click at [800, 414] on button "Change Repairer" at bounding box center [820, 410] width 71 height 17
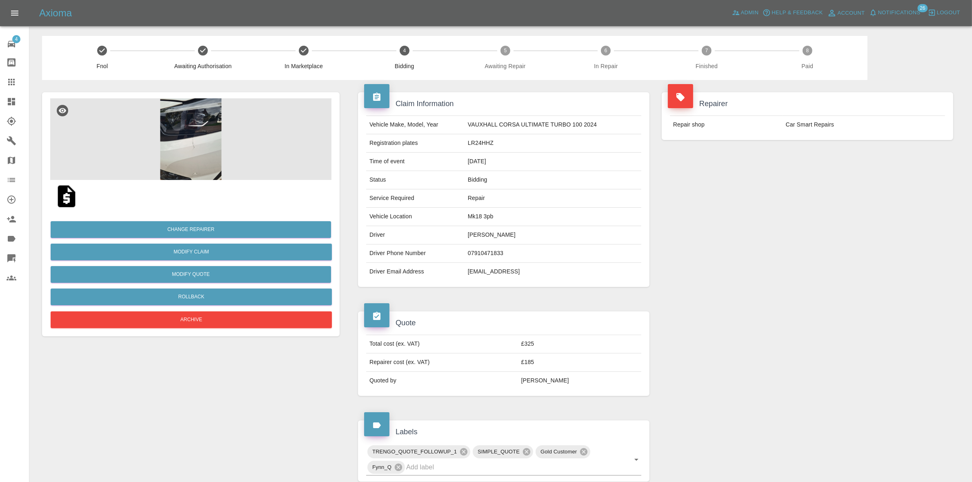
click at [795, 118] on td "Car Smart Repairs" at bounding box center [863, 125] width 162 height 18
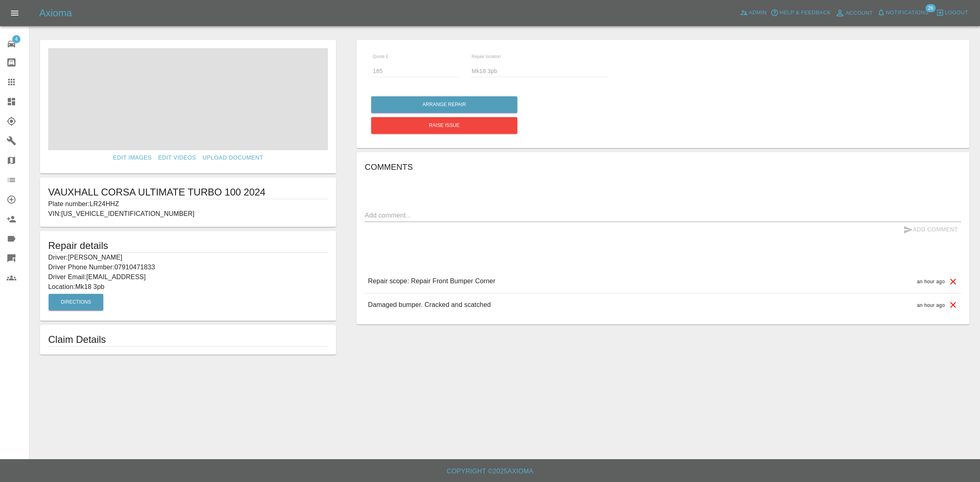
click at [907, 11] on span "Notifications" at bounding box center [907, 12] width 42 height 9
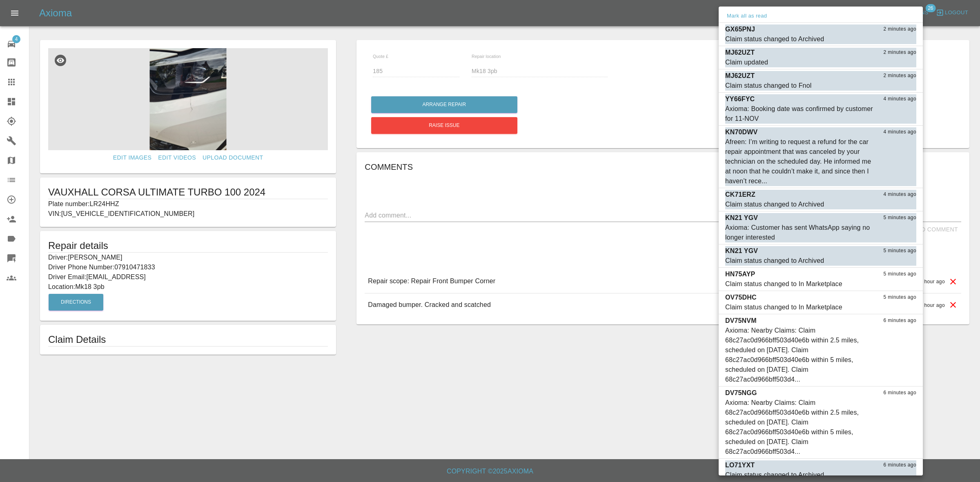
scroll to position [352, 0]
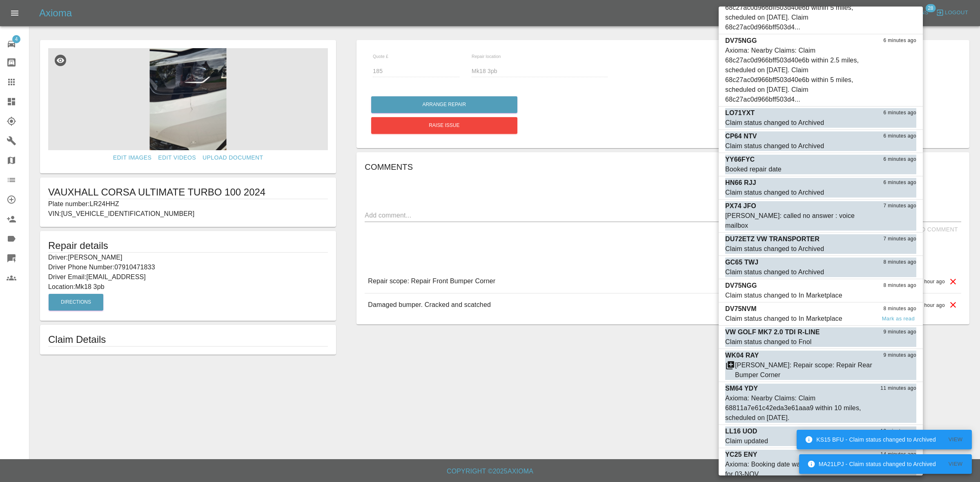
click at [795, 304] on div "DV75NVM 8 minutes ago" at bounding box center [820, 309] width 191 height 10
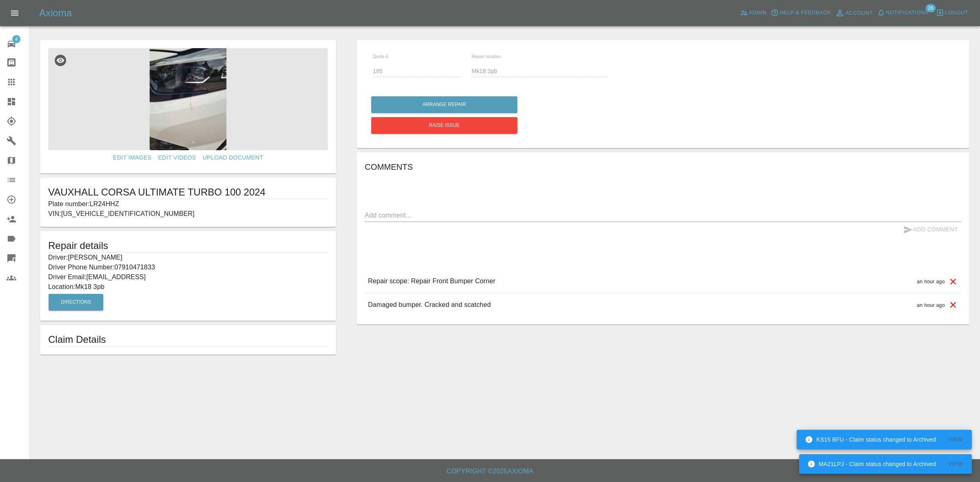
scroll to position [376, 0]
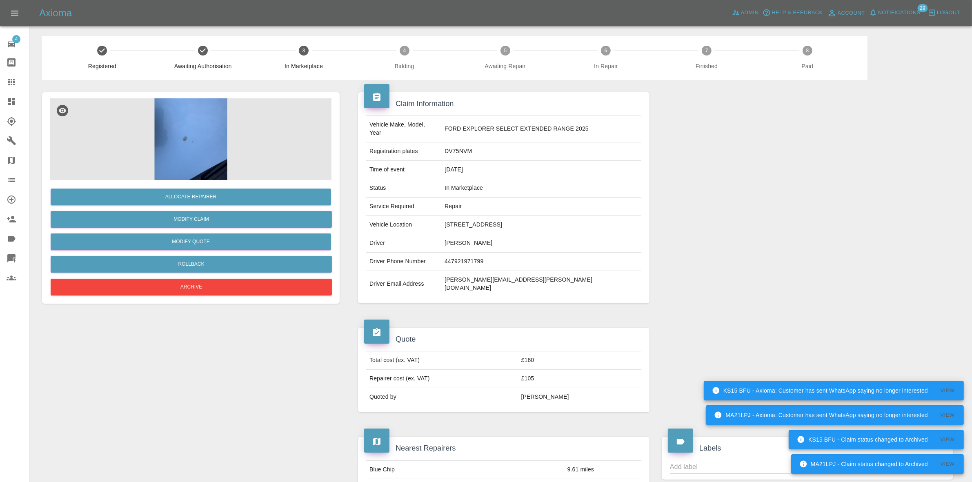
drag, startPoint x: 905, startPoint y: 3, endPoint x: 899, endPoint y: 9, distance: 8.7
click at [904, 4] on div "Axioma Admin Help & Feedback Account Notifications 29 Logout" at bounding box center [486, 13] width 972 height 26
click at [899, 9] on span "Notifications" at bounding box center [899, 12] width 42 height 9
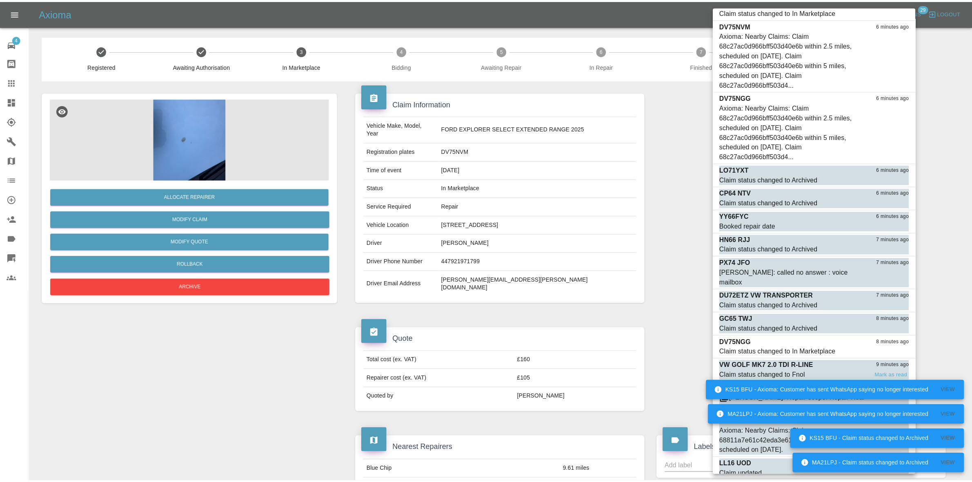
scroll to position [442, 0]
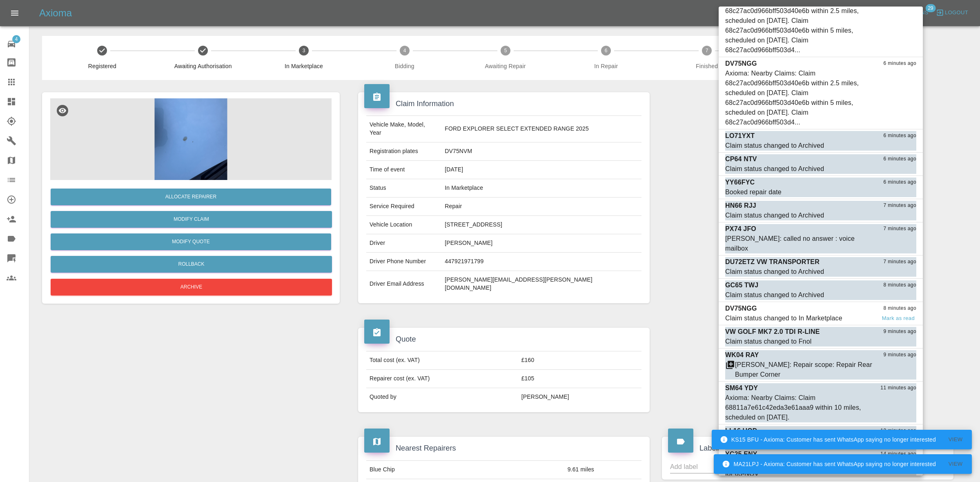
click at [797, 313] on div "Claim status changed to In Marketplace" at bounding box center [783, 318] width 117 height 10
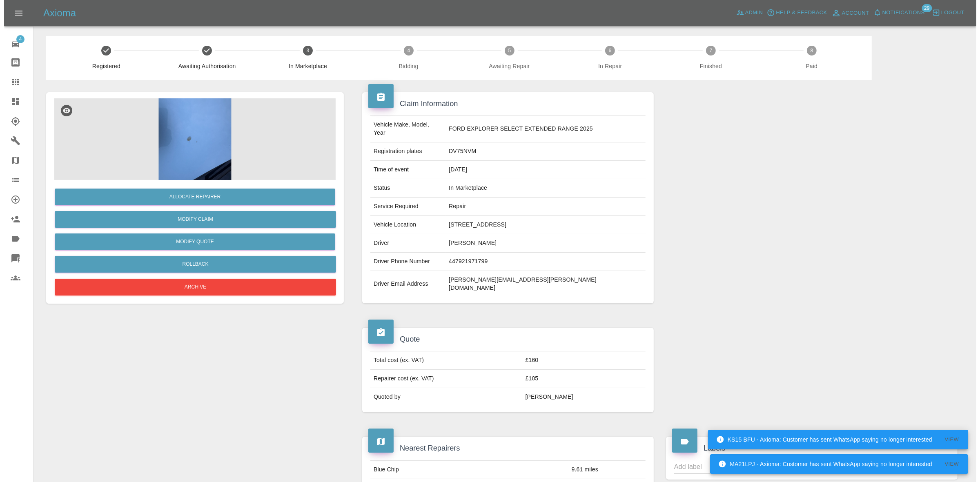
scroll to position [419, 0]
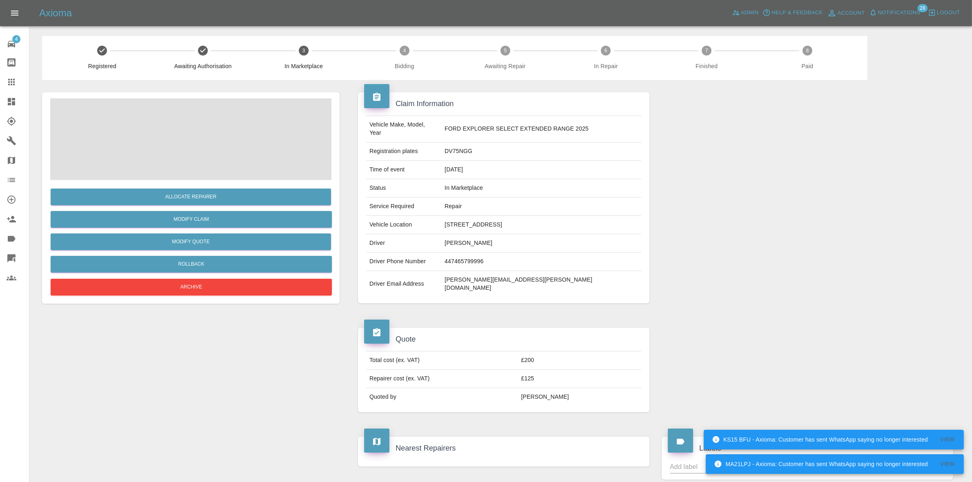
click at [894, 11] on span "Notifications" at bounding box center [899, 12] width 42 height 9
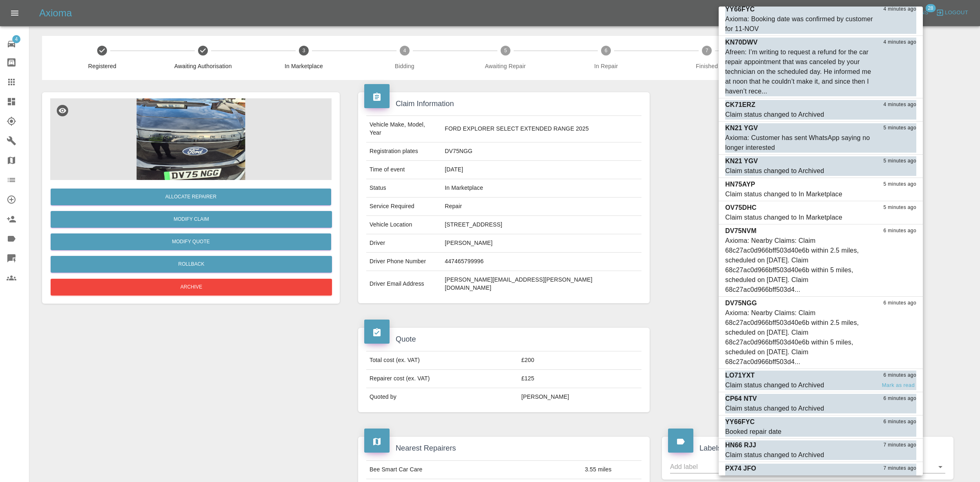
scroll to position [164, 0]
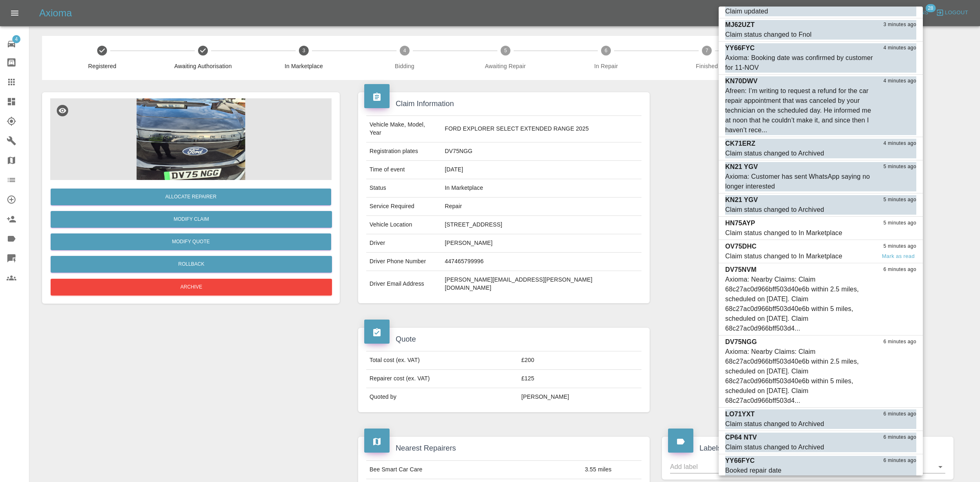
click at [794, 256] on div "Claim status changed to In Marketplace" at bounding box center [783, 256] width 117 height 10
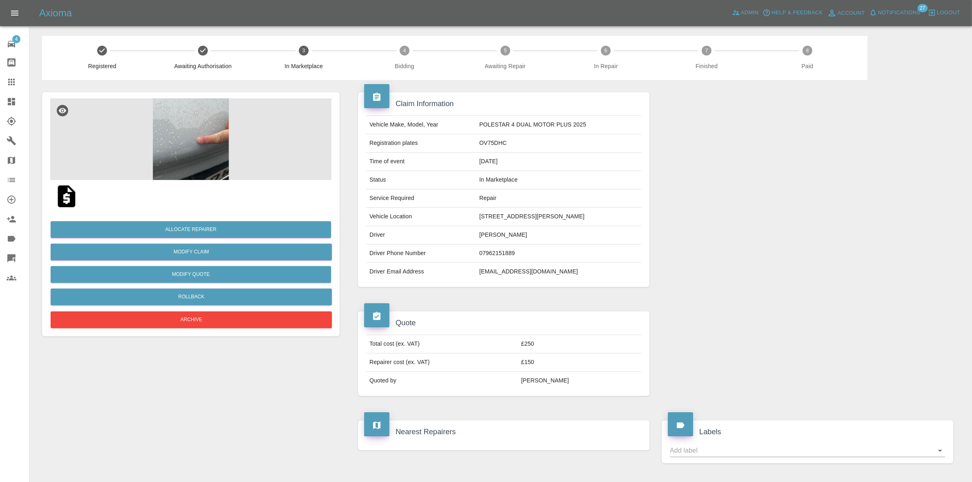
click at [895, 11] on span "Notifications" at bounding box center [899, 12] width 42 height 9
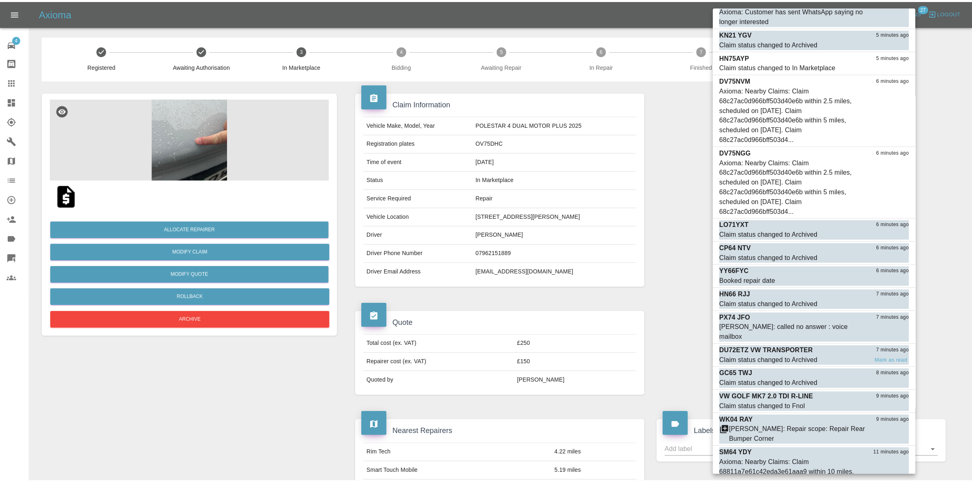
scroll to position [396, 0]
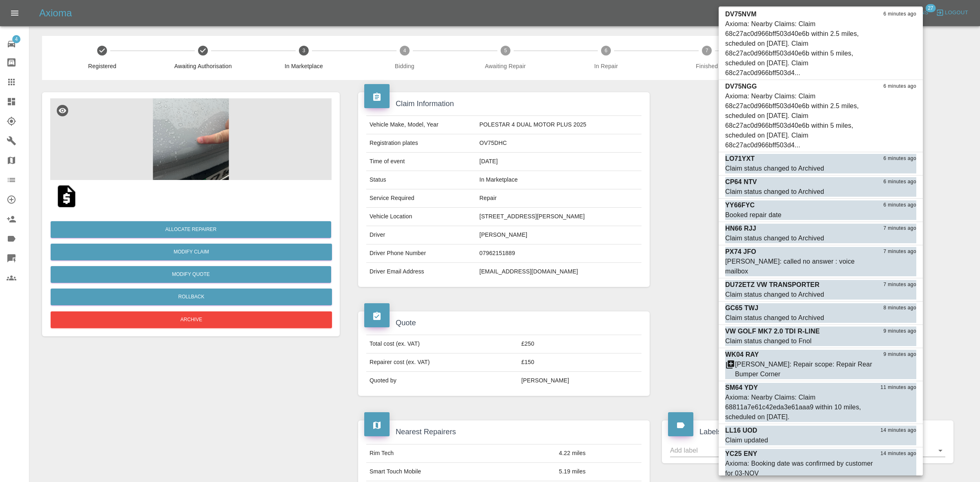
click at [541, 240] on div at bounding box center [490, 241] width 980 height 482
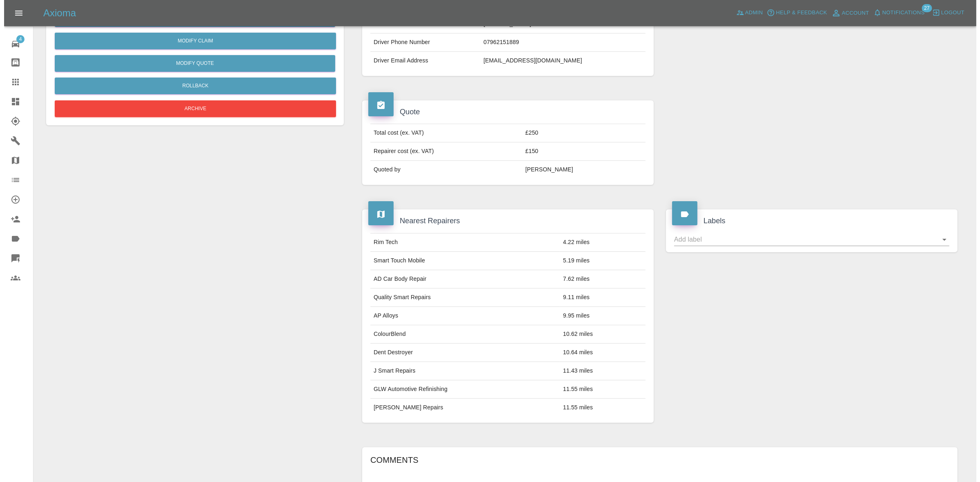
scroll to position [399, 0]
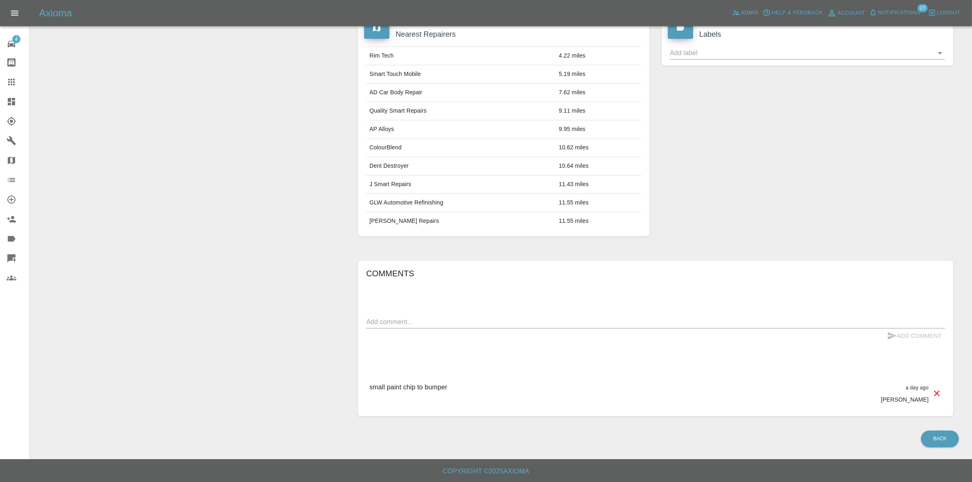
click at [882, 9] on span "Notifications" at bounding box center [899, 12] width 42 height 9
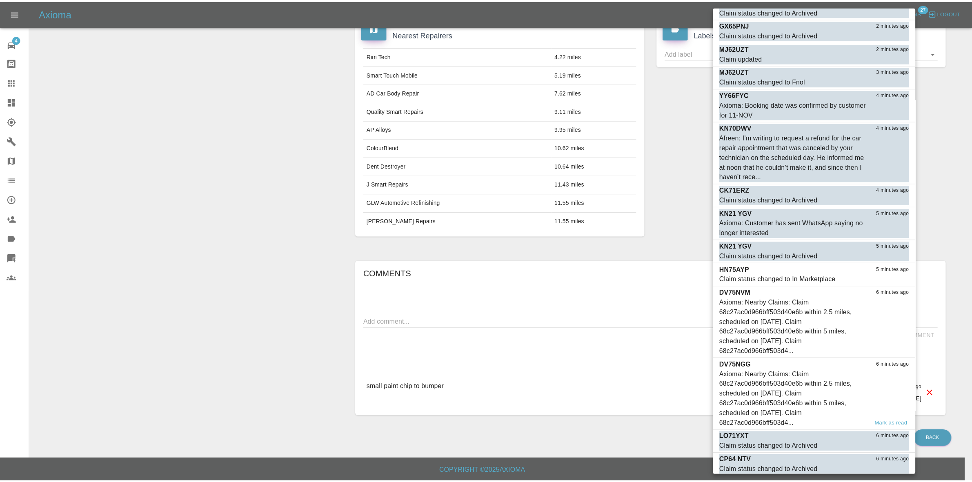
scroll to position [255, 0]
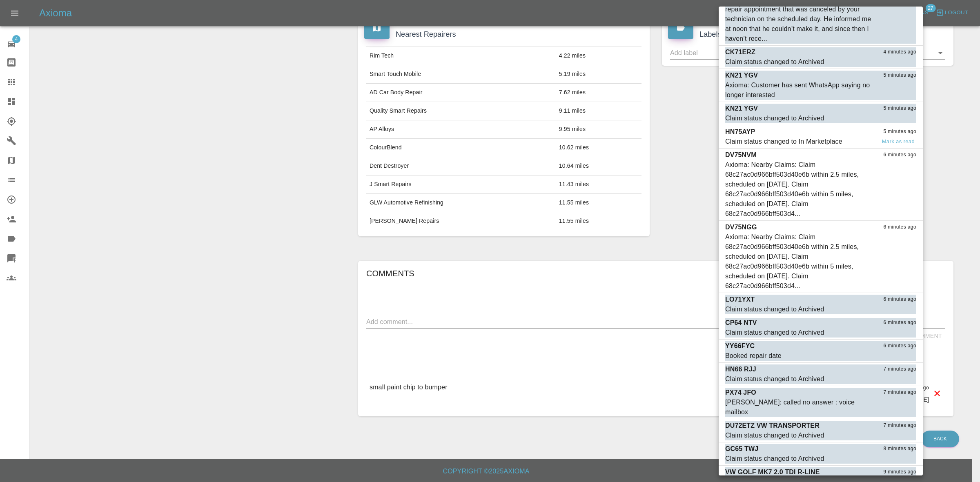
click at [792, 141] on div "Claim status changed to In Marketplace" at bounding box center [783, 142] width 117 height 10
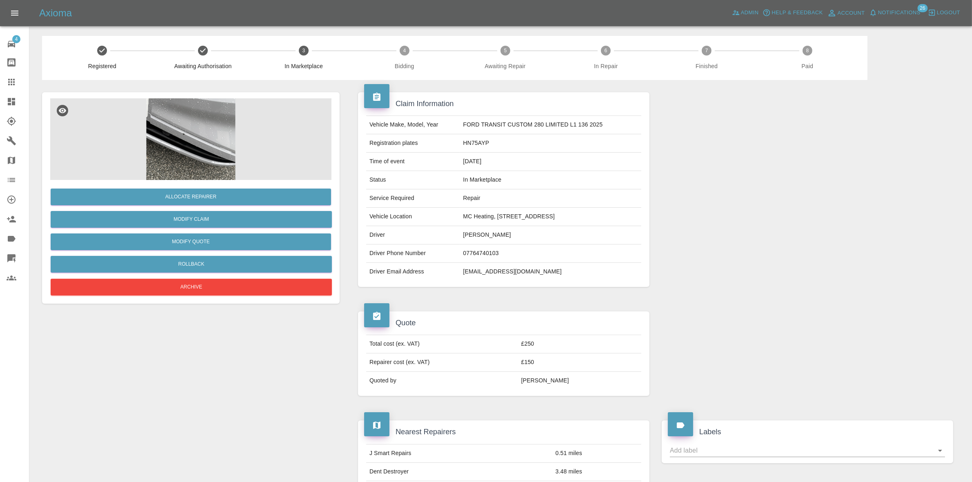
click at [897, 14] on span "Notifications" at bounding box center [899, 12] width 42 height 9
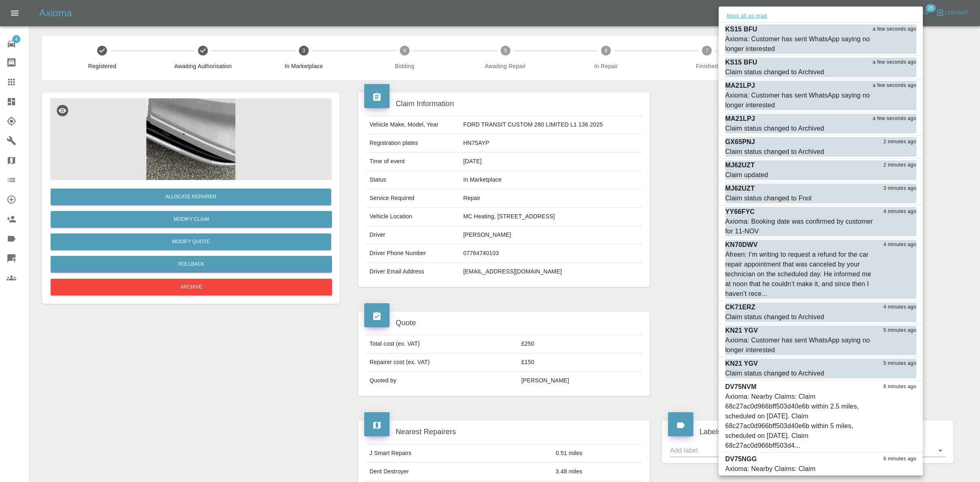
click at [746, 14] on button "Mark all as read" at bounding box center [746, 15] width 43 height 9
drag, startPoint x: 597, startPoint y: 117, endPoint x: 571, endPoint y: 110, distance: 26.2
click at [597, 118] on div at bounding box center [490, 241] width 980 height 482
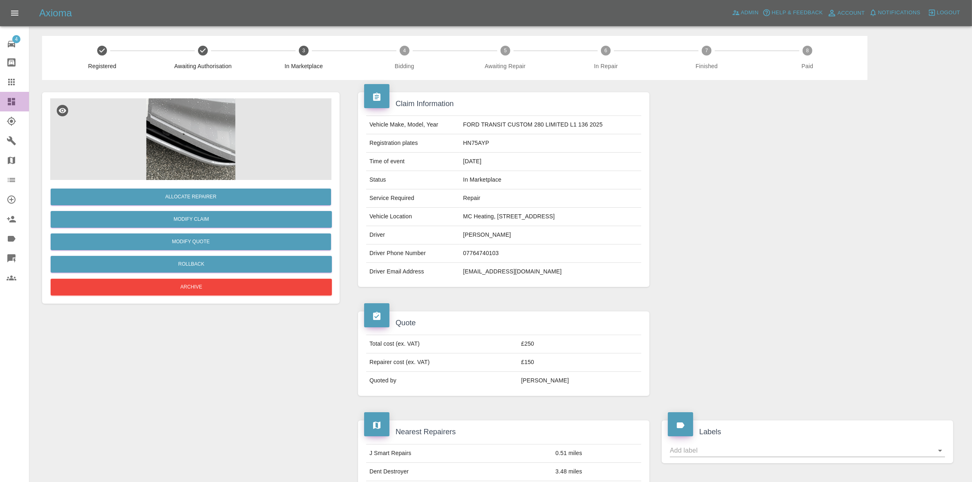
click at [0, 94] on link "Dashboard" at bounding box center [14, 102] width 29 height 20
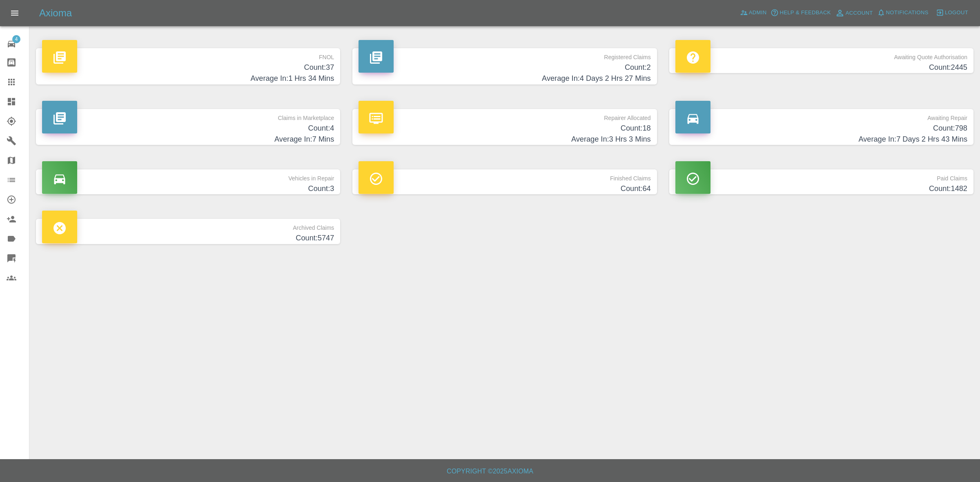
click at [554, 125] on h4 "Count: 18" at bounding box center [504, 128] width 292 height 11
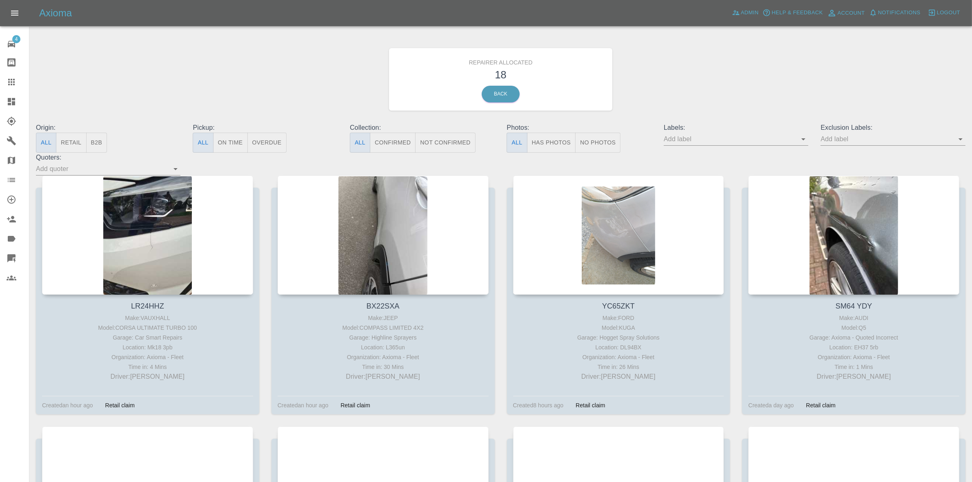
click at [67, 145] on button "Retail" at bounding box center [71, 143] width 30 height 20
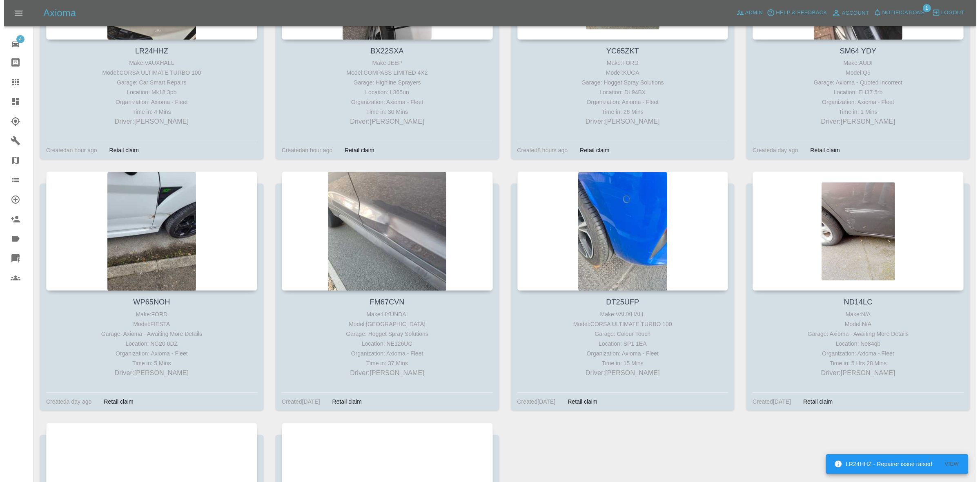
scroll to position [480, 0]
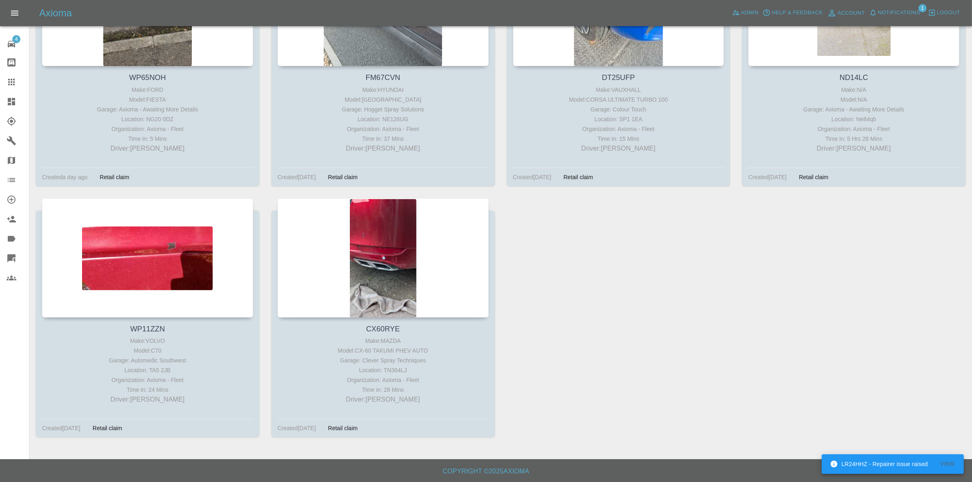
click at [885, 19] on span "Notifications 1" at bounding box center [895, 13] width 56 height 13
click at [882, 14] on span "Notifications" at bounding box center [899, 12] width 42 height 9
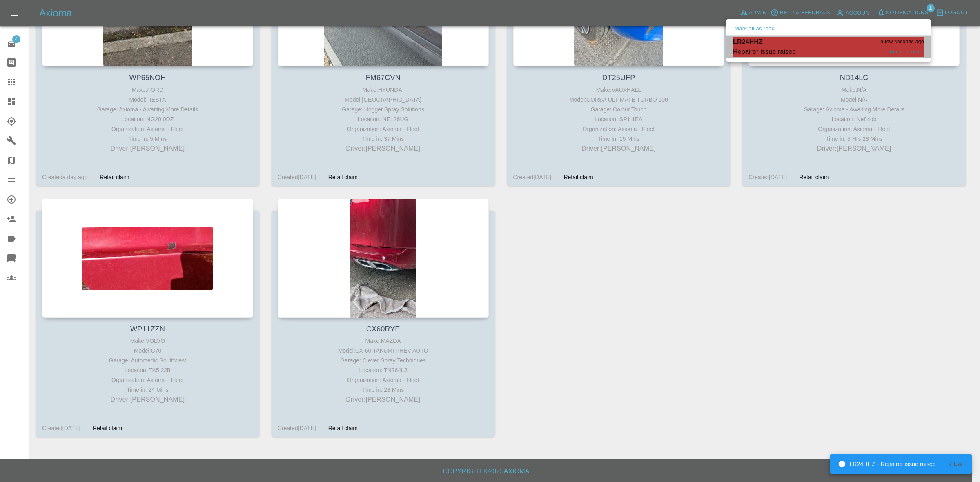
click at [794, 54] on div "Repairer issue raised" at bounding box center [764, 52] width 63 height 10
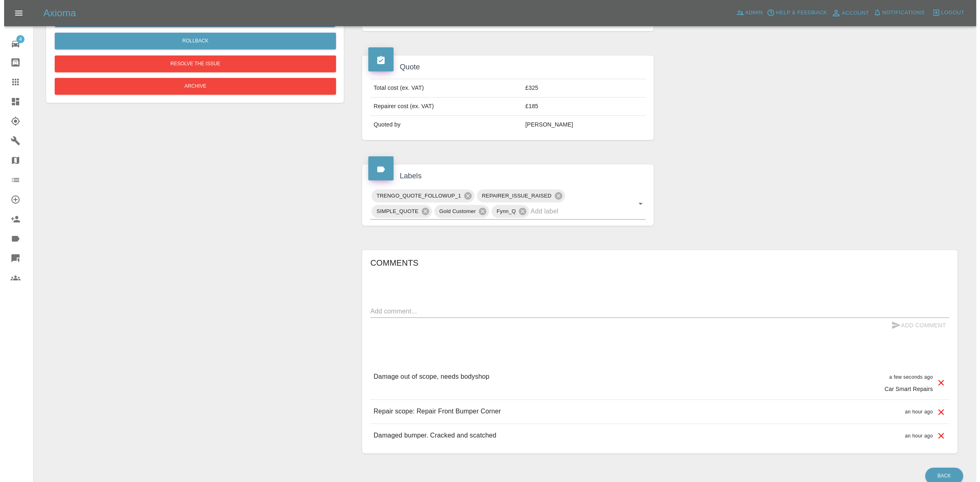
scroll to position [295, 0]
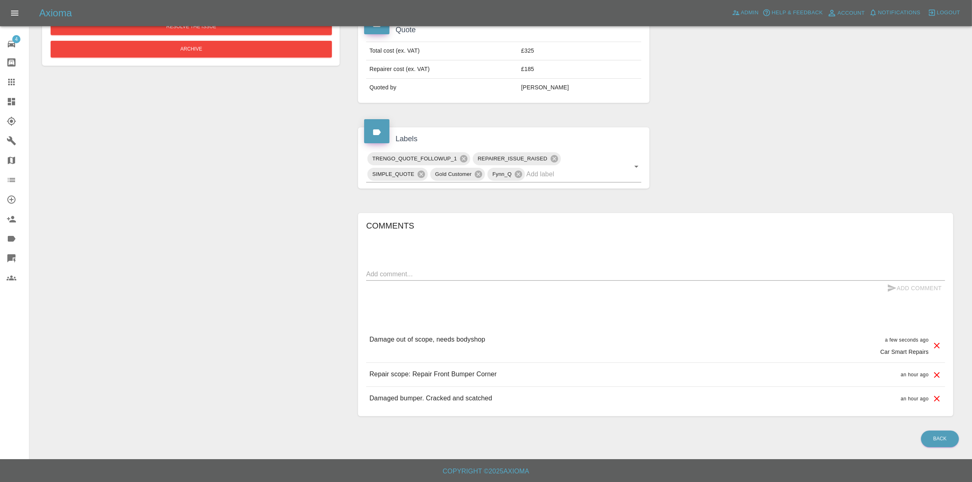
click at [937, 346] on icon at bounding box center [937, 346] width 10 height 10
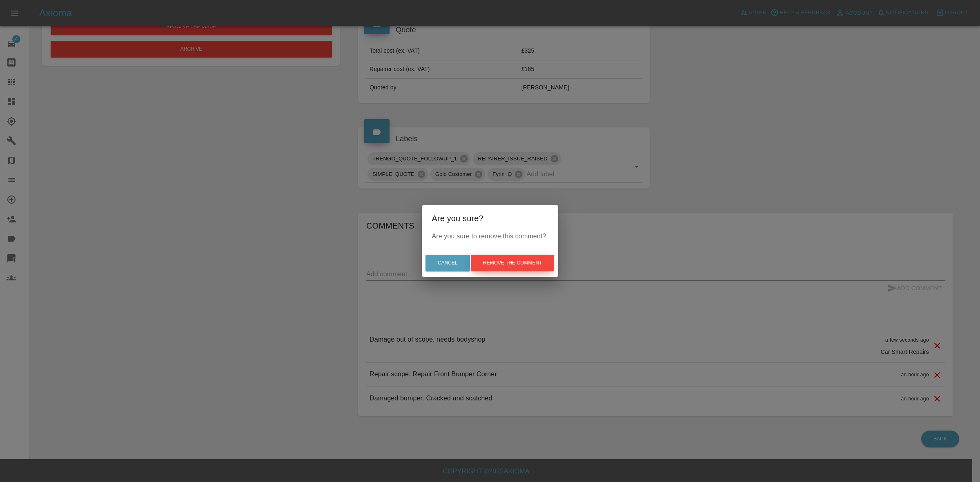
click at [528, 260] on button "Remove the comment" at bounding box center [512, 263] width 83 height 17
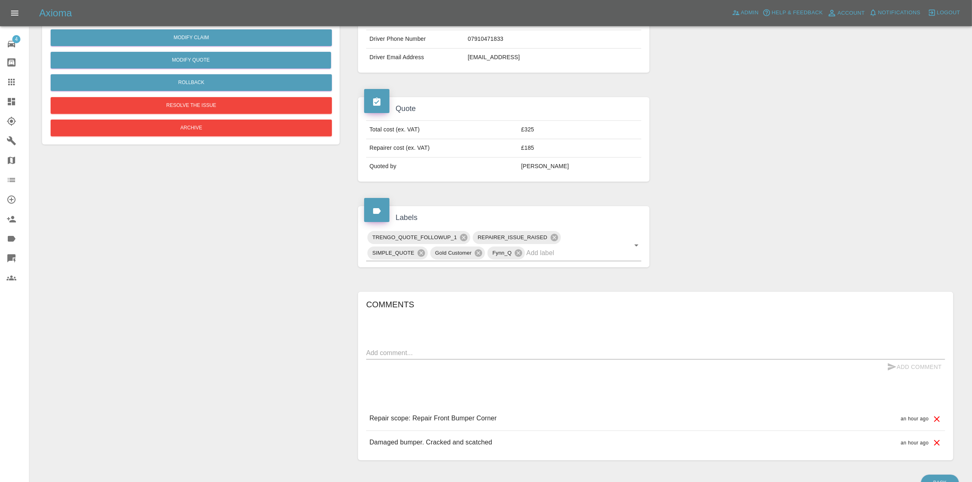
scroll to position [158, 0]
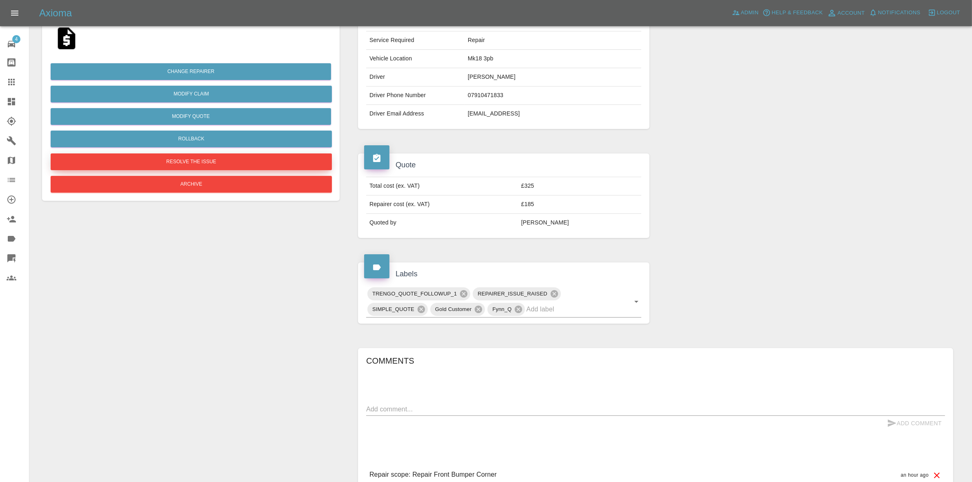
click at [186, 162] on button "Resolve the issue" at bounding box center [191, 161] width 281 height 17
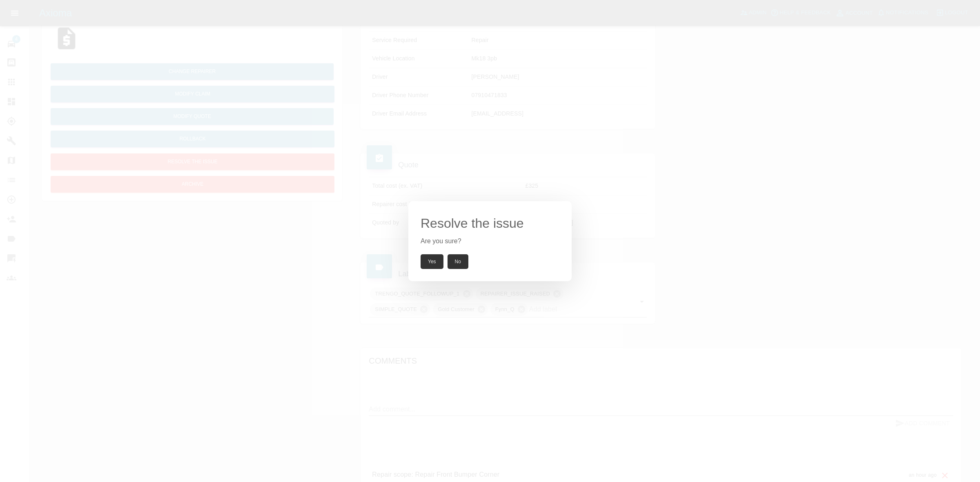
click at [434, 263] on button "Yes" at bounding box center [431, 261] width 23 height 15
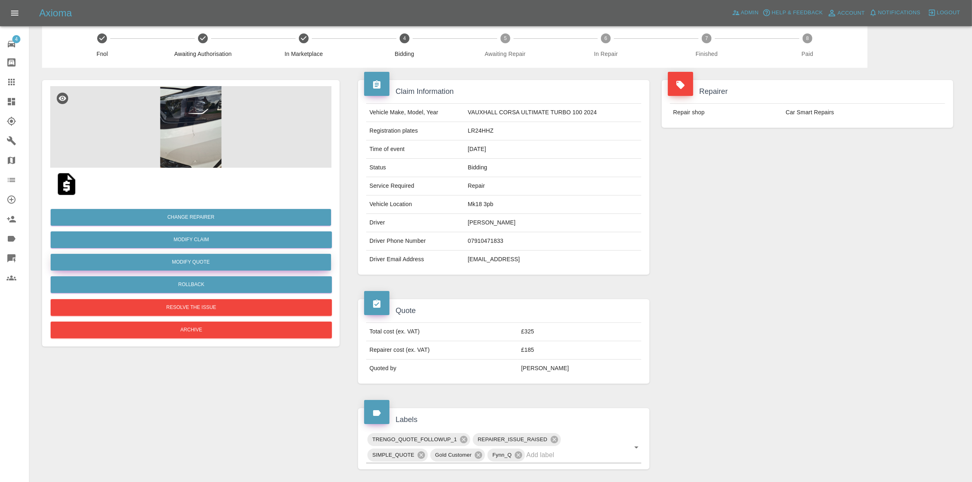
scroll to position [0, 0]
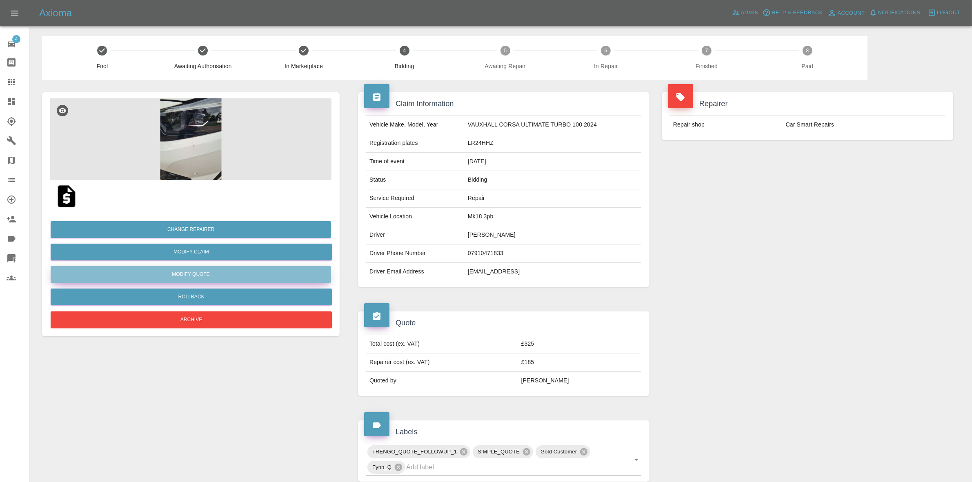
click at [199, 273] on button "Modify Quote" at bounding box center [191, 274] width 280 height 17
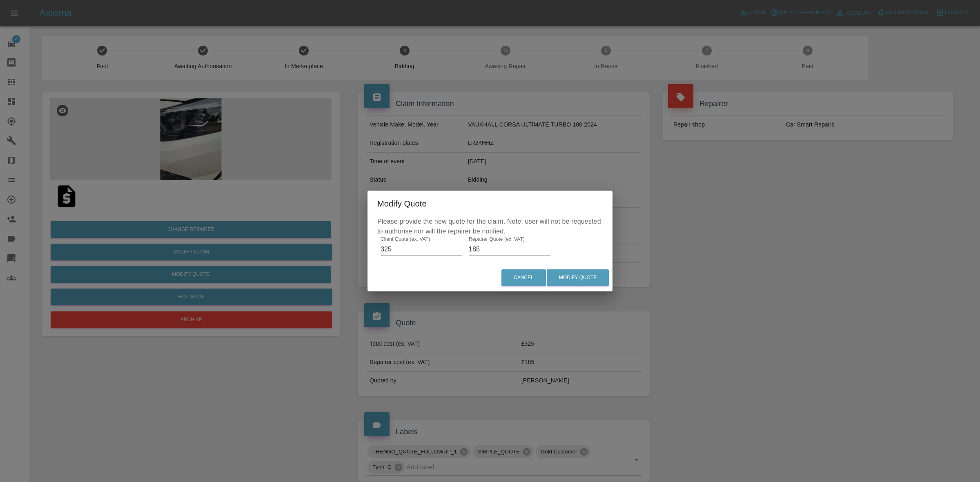
click at [491, 243] on input "185" at bounding box center [510, 249] width 82 height 13
type input "220"
click at [585, 276] on button "Modify Quote" at bounding box center [578, 277] width 62 height 17
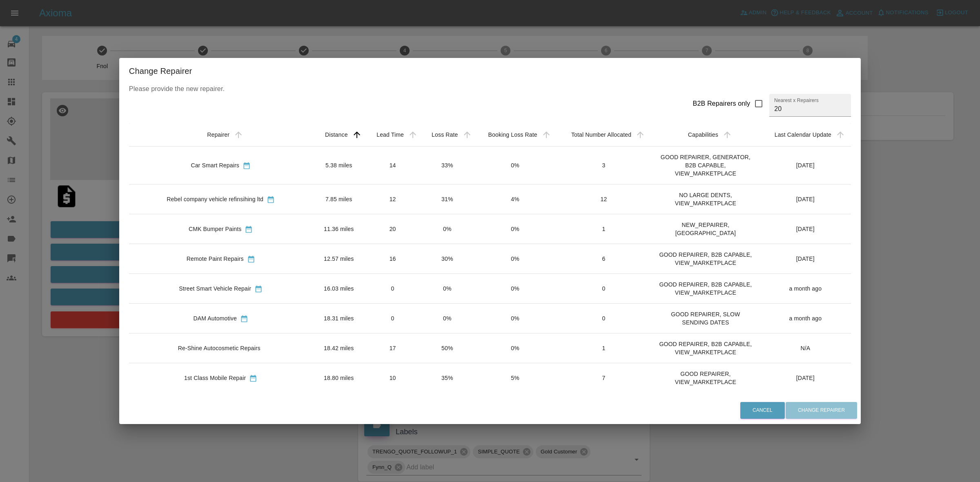
click at [420, 167] on td "33%" at bounding box center [447, 166] width 54 height 38
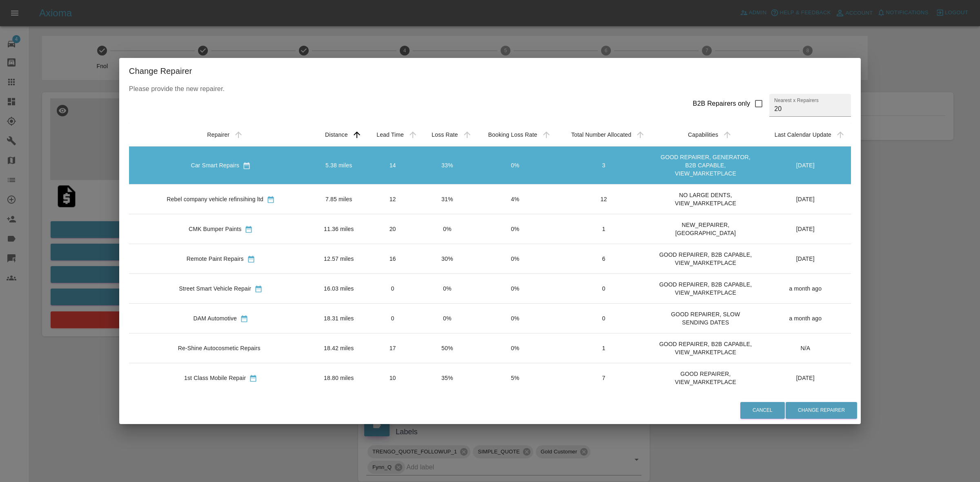
click at [420, 192] on td "31%" at bounding box center [447, 199] width 54 height 30
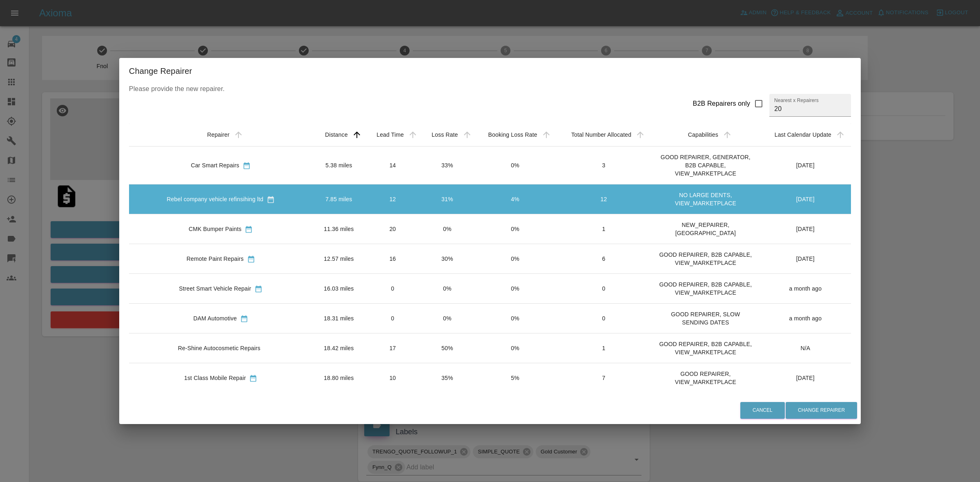
click at [420, 227] on td "0%" at bounding box center [447, 229] width 54 height 30
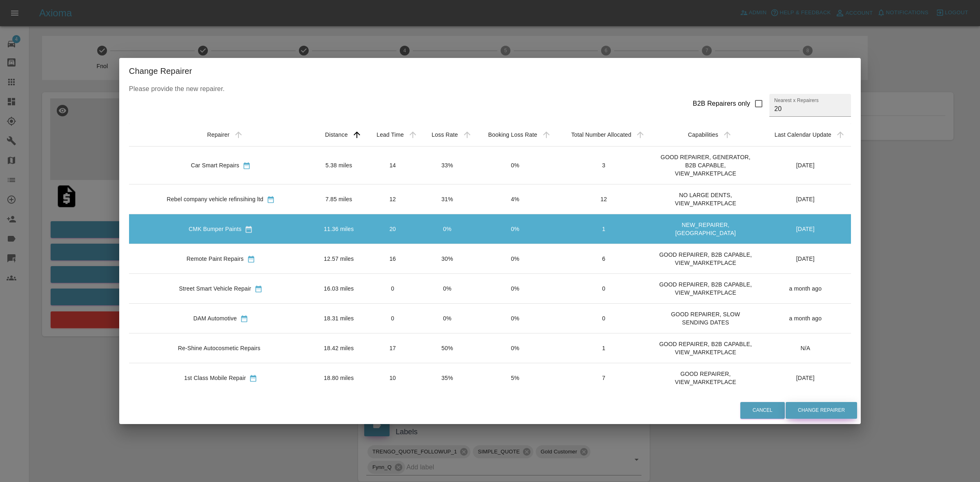
click at [806, 411] on button "Change Repairer" at bounding box center [820, 410] width 71 height 17
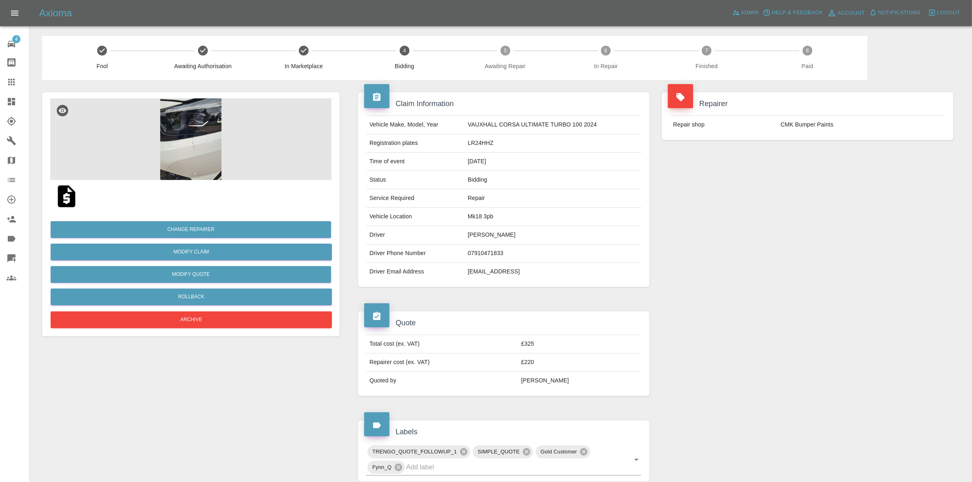
click at [830, 138] on div "Repair shop CMK Bumper Paints" at bounding box center [807, 124] width 291 height 31
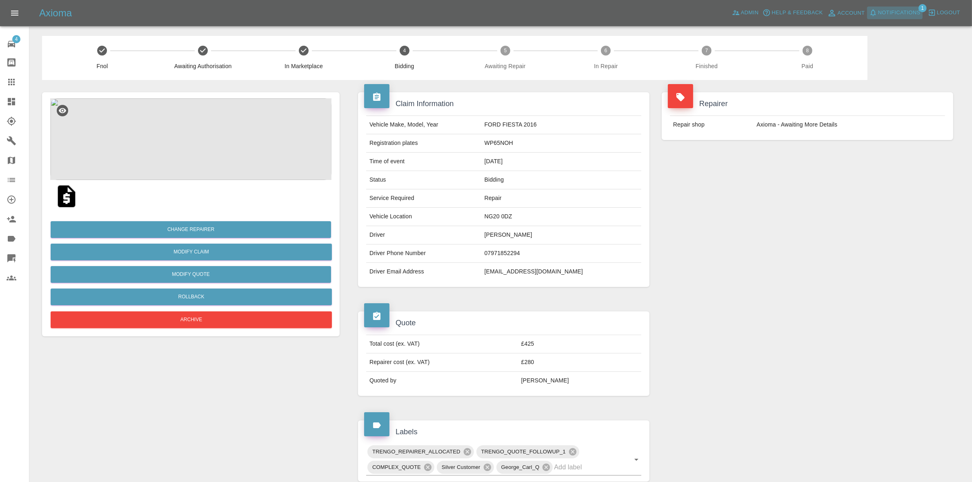
click at [893, 9] on span "Notifications" at bounding box center [899, 12] width 42 height 9
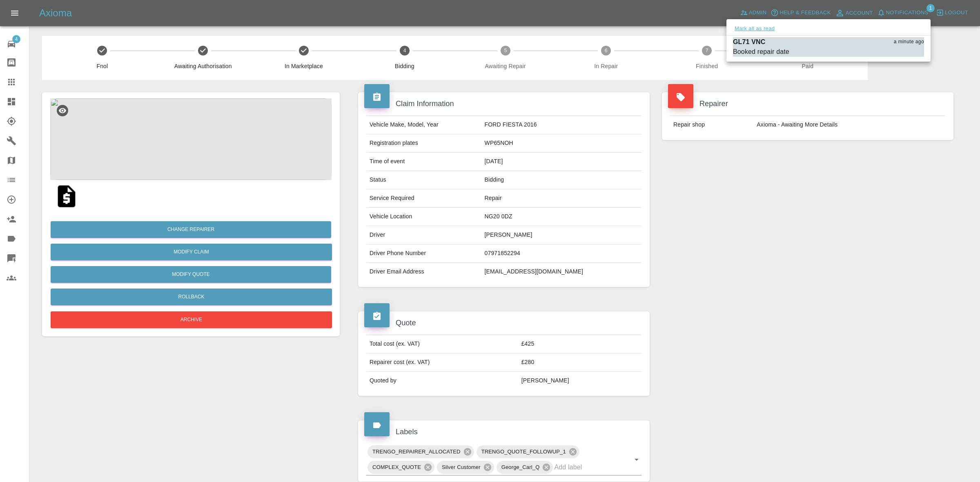
click at [759, 29] on button "Mark all as read" at bounding box center [754, 28] width 43 height 9
drag, startPoint x: 803, startPoint y: 252, endPoint x: 800, endPoint y: 244, distance: 8.5
click at [808, 252] on div at bounding box center [490, 241] width 980 height 482
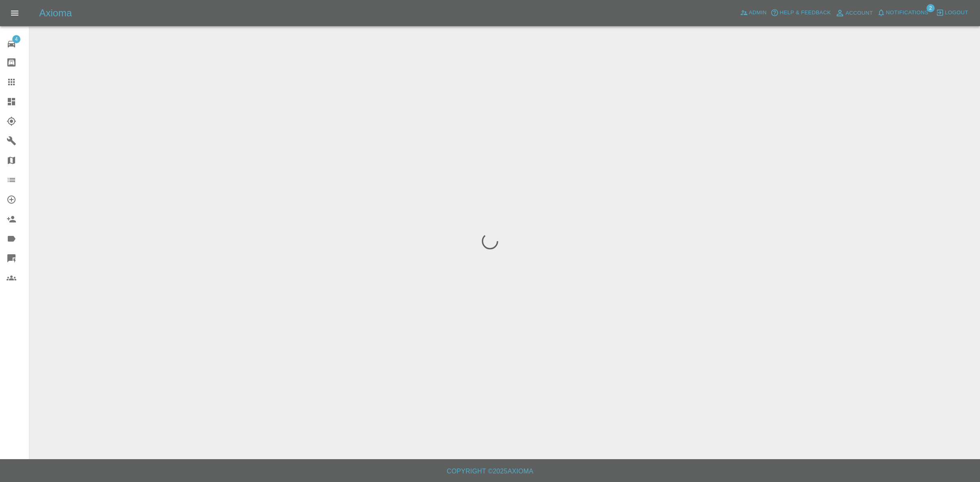
click at [911, 8] on span "Notifications" at bounding box center [907, 12] width 42 height 9
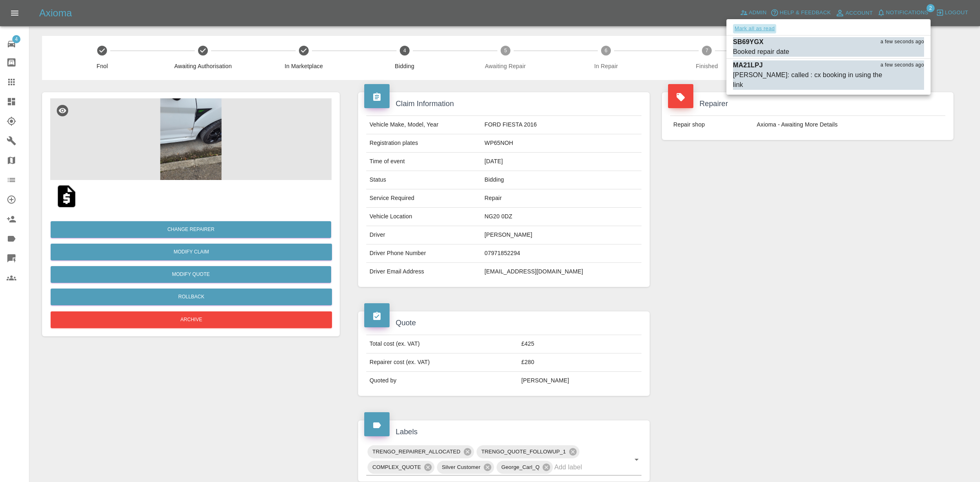
click at [764, 29] on button "Mark all as read" at bounding box center [754, 28] width 43 height 9
drag, startPoint x: 836, startPoint y: 167, endPoint x: 839, endPoint y: 175, distance: 8.0
click at [840, 170] on div at bounding box center [490, 241] width 980 height 482
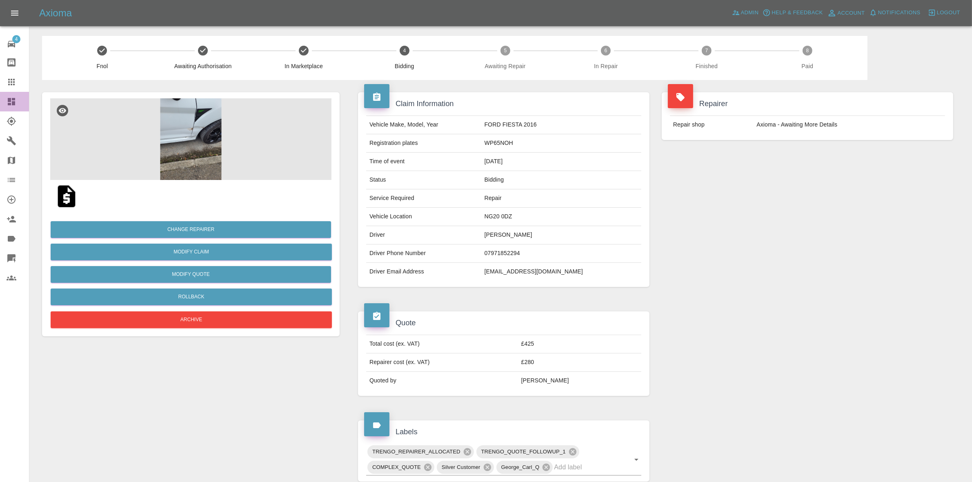
click at [0, 100] on link "Dashboard" at bounding box center [14, 102] width 29 height 20
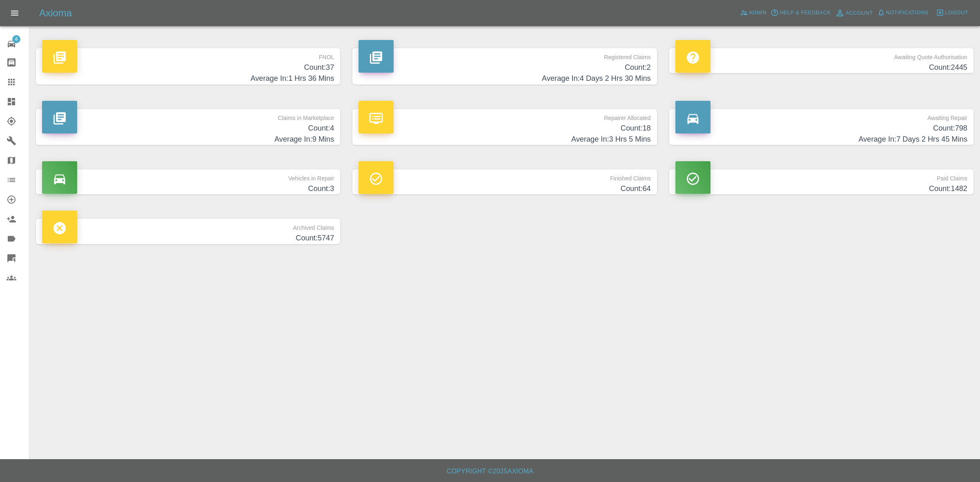
click at [280, 133] on h4 "Count: 4" at bounding box center [188, 128] width 292 height 11
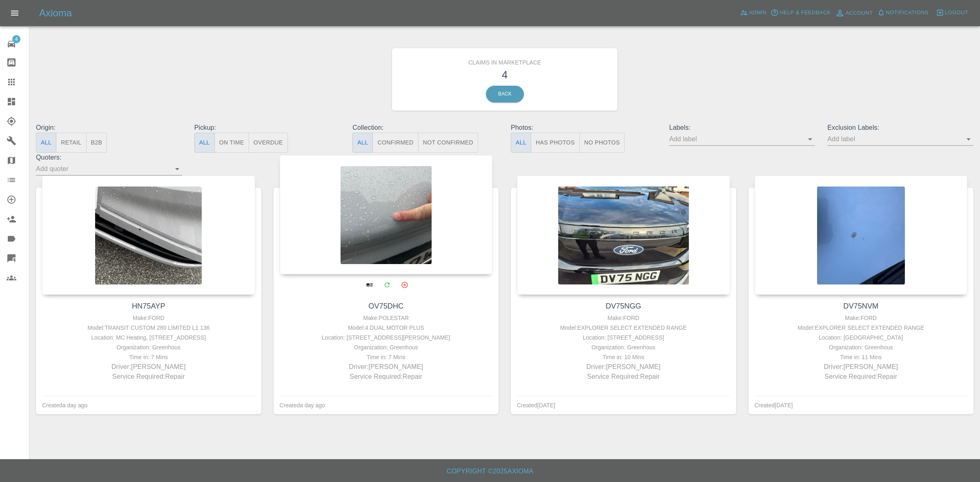
drag, startPoint x: 349, startPoint y: 221, endPoint x: 554, endPoint y: 225, distance: 204.5
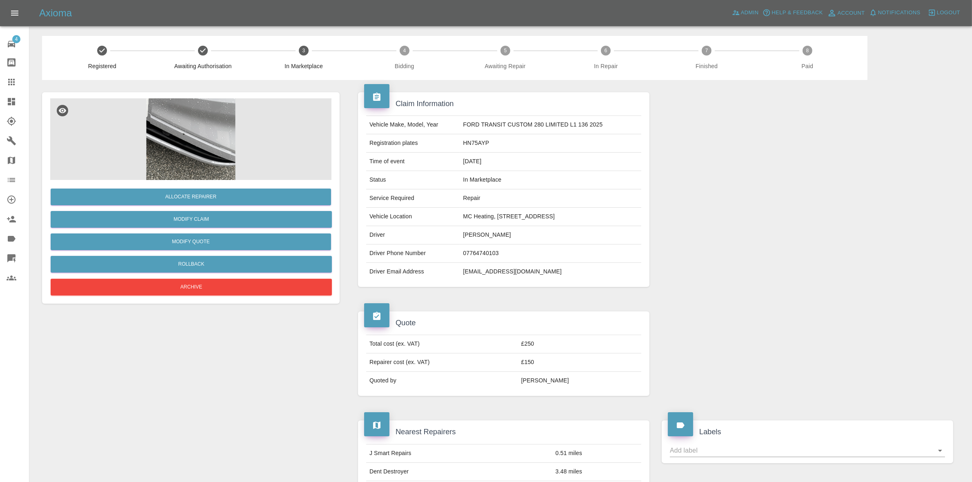
click at [933, 201] on div at bounding box center [807, 189] width 304 height 219
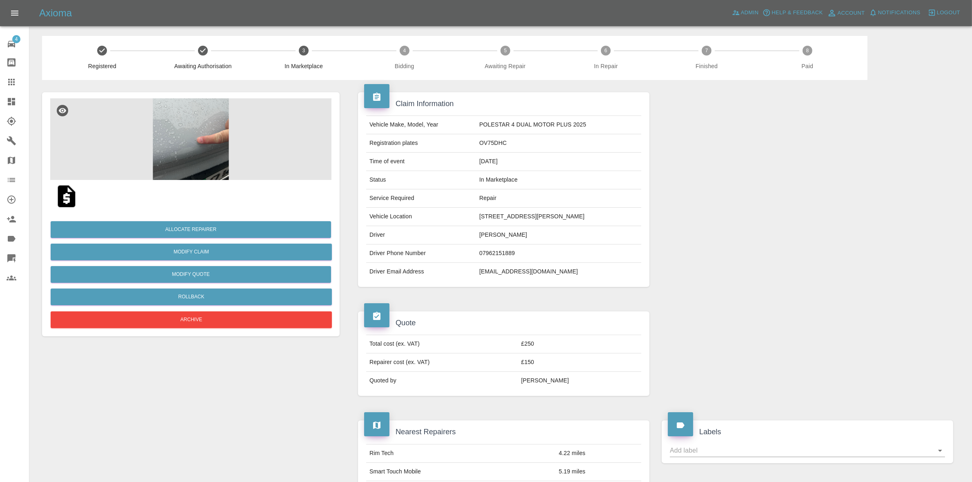
click at [607, 478] on td "5.19 miles" at bounding box center [598, 471] width 86 height 18
click at [862, 187] on div at bounding box center [807, 189] width 304 height 219
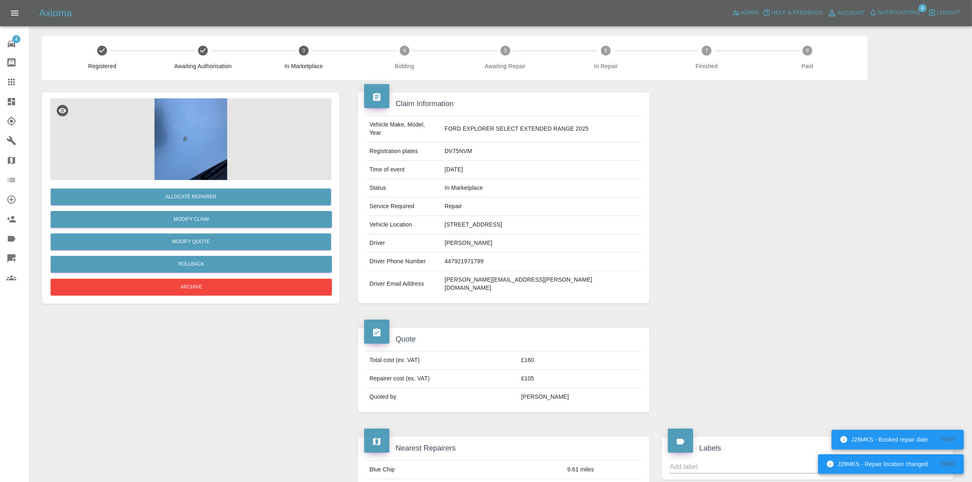
click at [820, 175] on div at bounding box center [807, 198] width 304 height 236
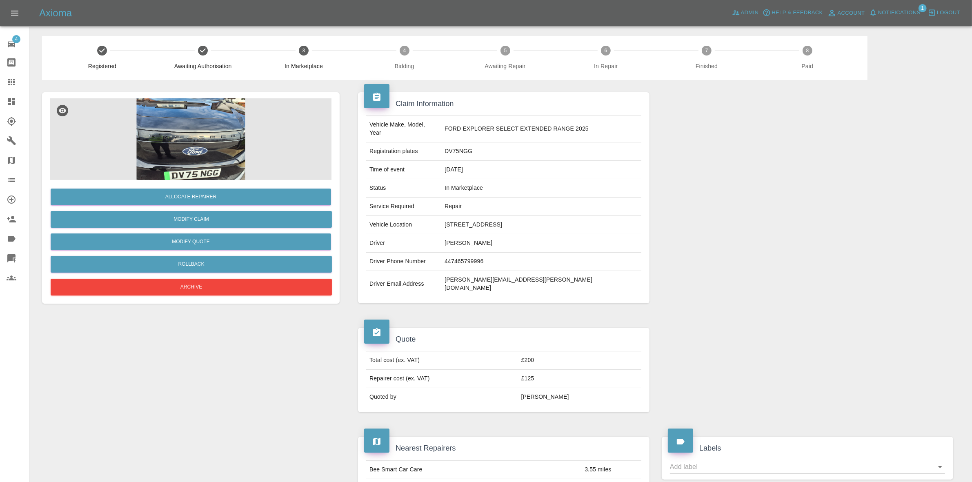
drag, startPoint x: 801, startPoint y: 141, endPoint x: 793, endPoint y: 139, distance: 8.1
click at [801, 141] on div at bounding box center [807, 198] width 304 height 236
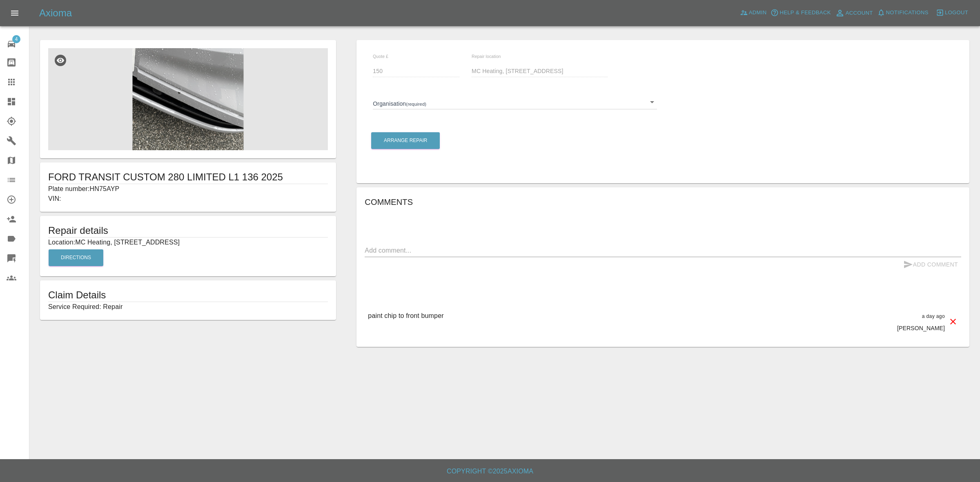
click at [449, 99] on body "Axioma Admin Help & Feedback Account Notifications 0 Logout 4 Repair home Bodys…" at bounding box center [490, 241] width 980 height 482
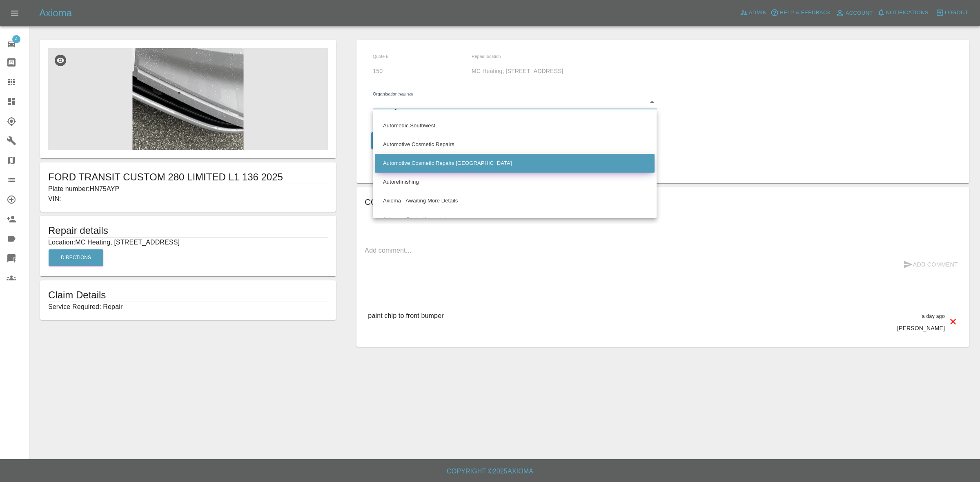
scroll to position [357, 0]
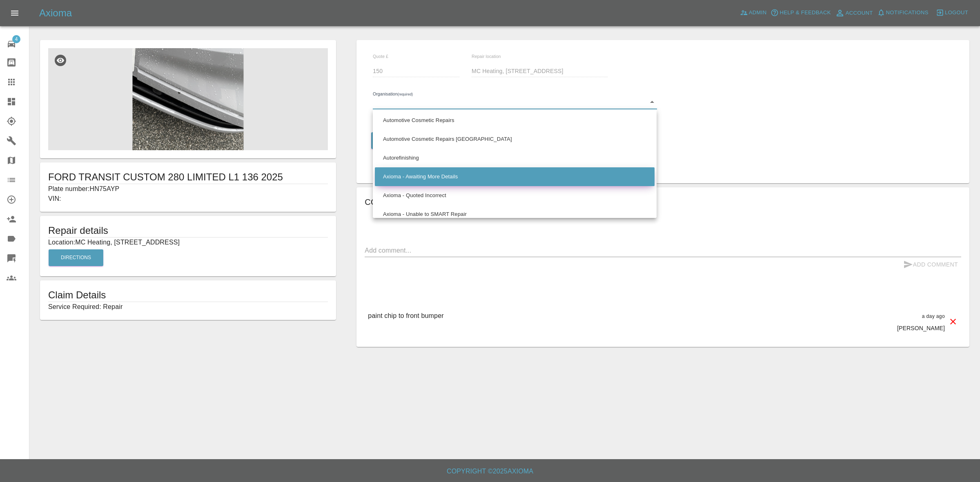
click at [422, 173] on li "Axioma - Awaiting More Details" at bounding box center [515, 176] width 280 height 19
type input "66cdd8825c84a2557c7b9596"
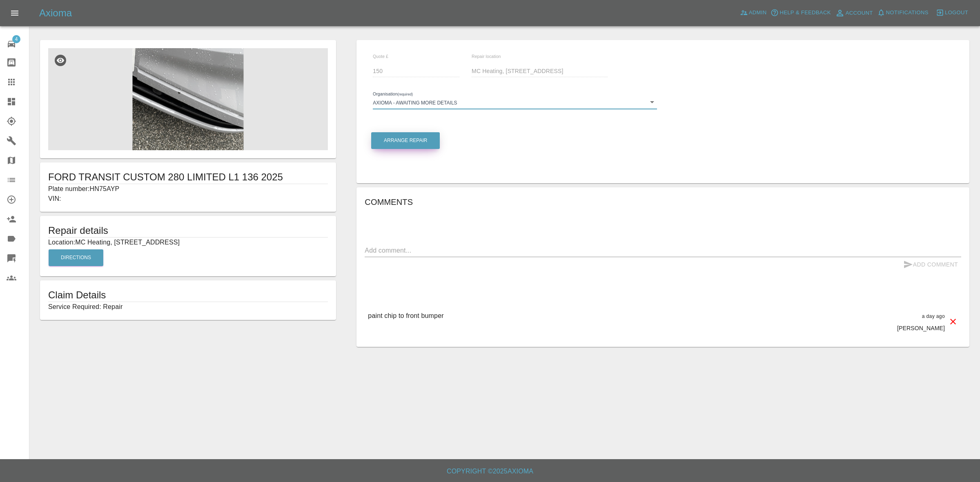
click at [401, 137] on button "Arrange Repair" at bounding box center [405, 140] width 69 height 17
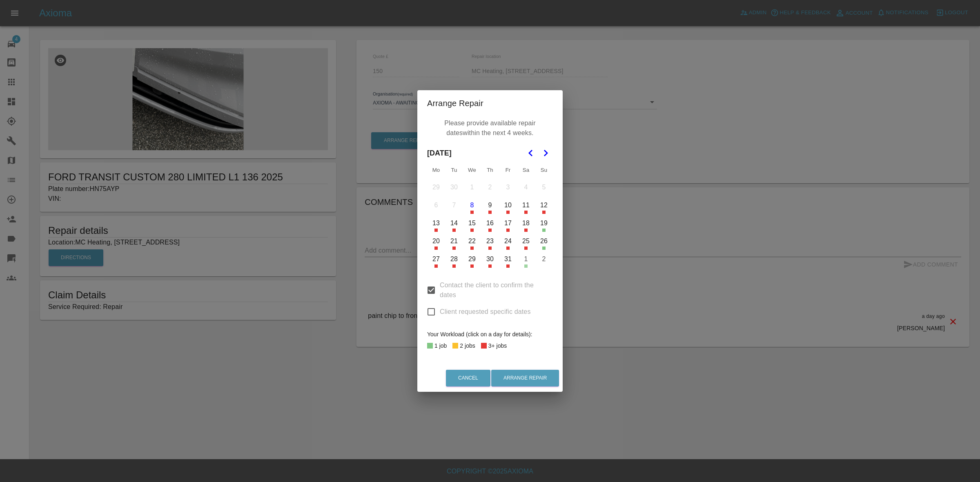
drag, startPoint x: 431, startPoint y: 313, endPoint x: 432, endPoint y: 294, distance: 19.6
click at [431, 313] on input "Client requested specific dates" at bounding box center [430, 311] width 17 height 17
checkbox input "true"
click at [432, 294] on input "Contact the client to confirm the dates" at bounding box center [430, 290] width 17 height 17
checkbox input "false"
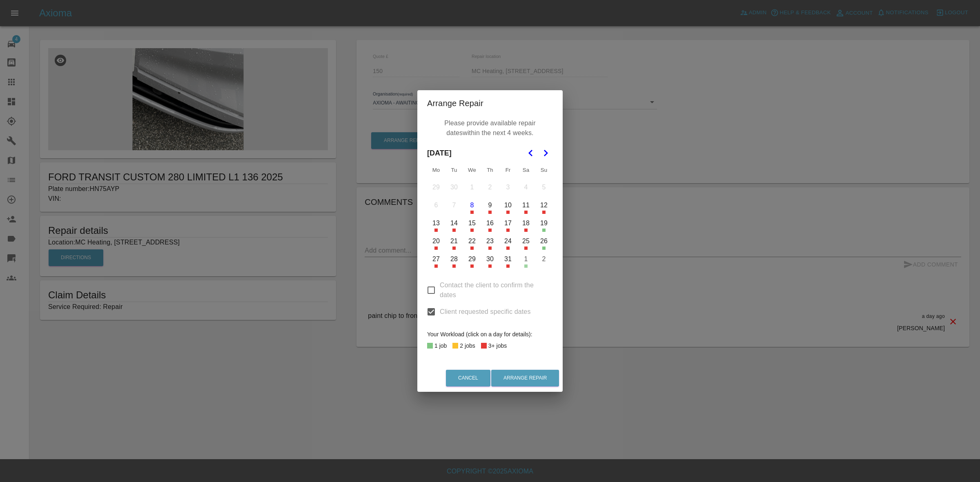
click at [466, 209] on button "8" at bounding box center [471, 205] width 17 height 17
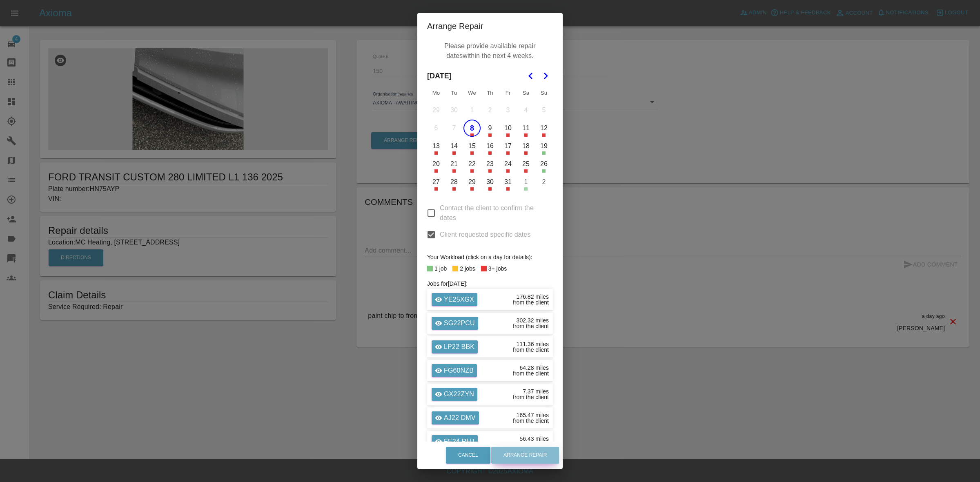
click at [528, 450] on button "Arrange Repair" at bounding box center [525, 455] width 68 height 17
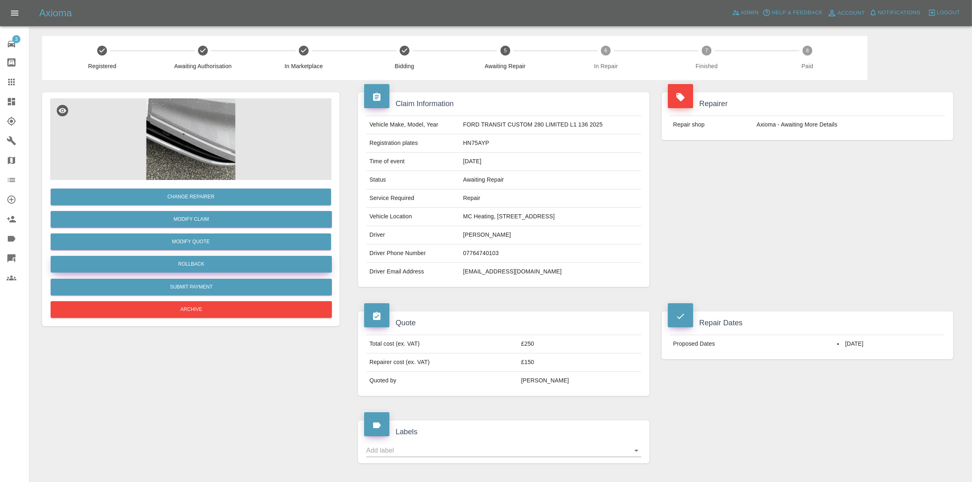
click at [193, 265] on button "Rollback" at bounding box center [191, 264] width 281 height 17
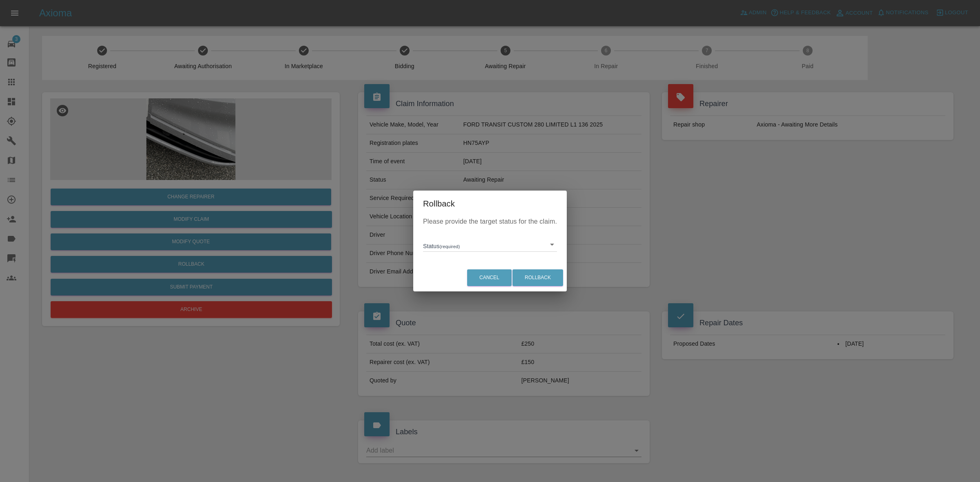
click at [446, 244] on body "Axioma Admin Help & Feedback Account Notifications 0 Logout 3 Repair home Bodys…" at bounding box center [490, 354] width 980 height 709
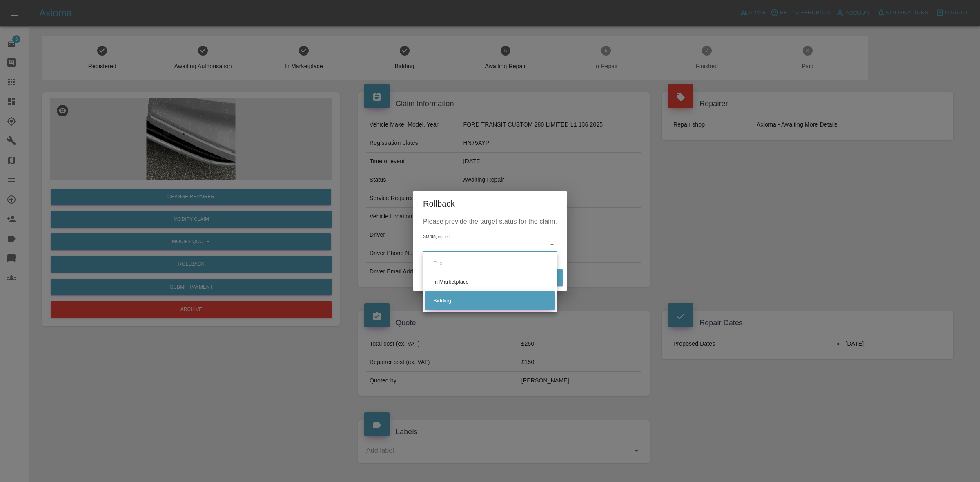
click at [454, 298] on li "Bidding" at bounding box center [490, 300] width 130 height 19
type input "bidding"
click at [546, 274] on button "Rollback" at bounding box center [537, 277] width 51 height 17
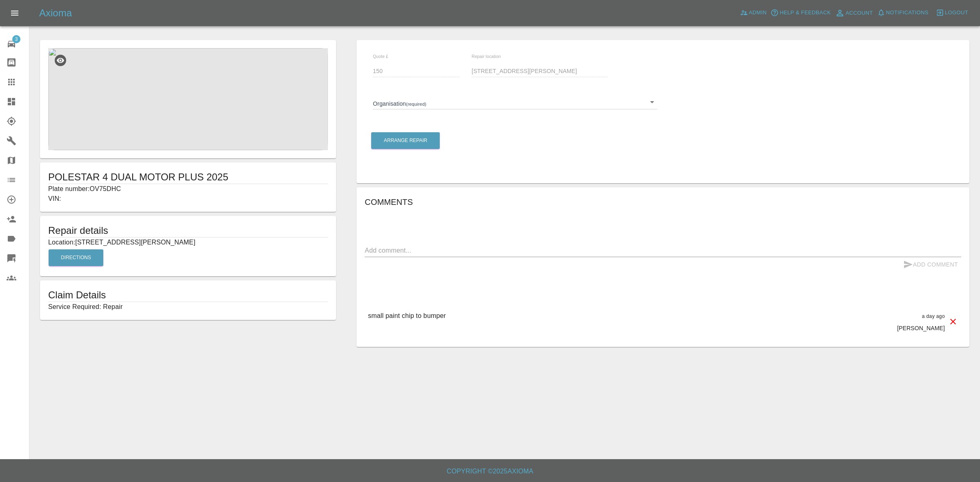
click at [452, 108] on body "Axioma Admin Help & Feedback Account Notifications 0 Logout 3 Repair home Bodys…" at bounding box center [490, 241] width 980 height 482
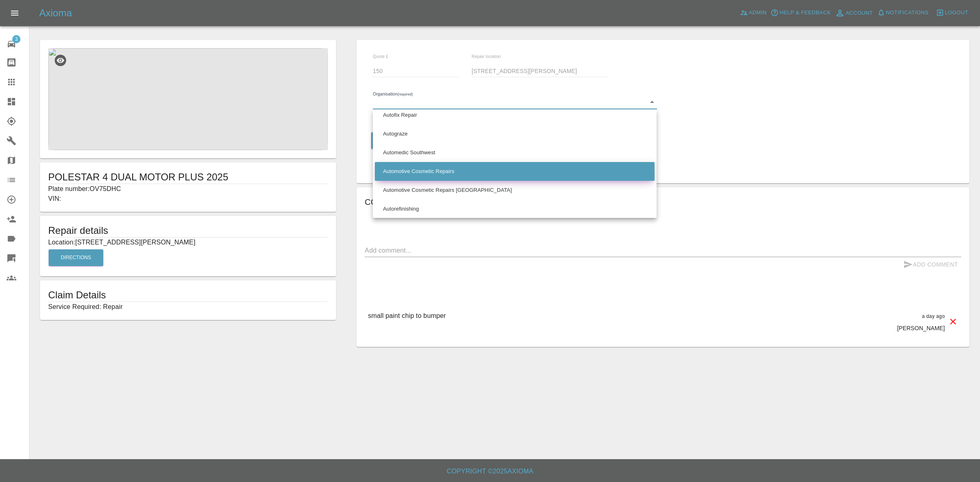
scroll to position [357, 0]
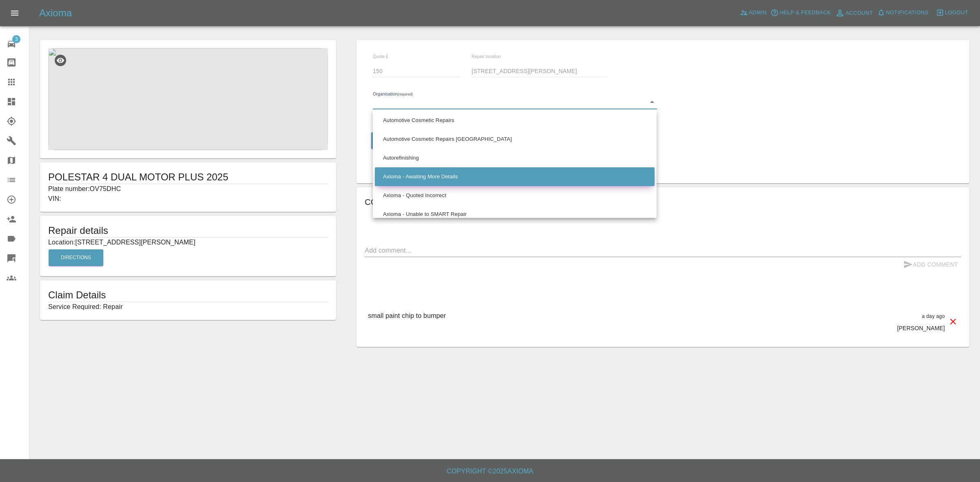
click at [426, 176] on li "Axioma - Awaiting More Details" at bounding box center [515, 176] width 280 height 19
type input "66cdd8825c84a2557c7b9596"
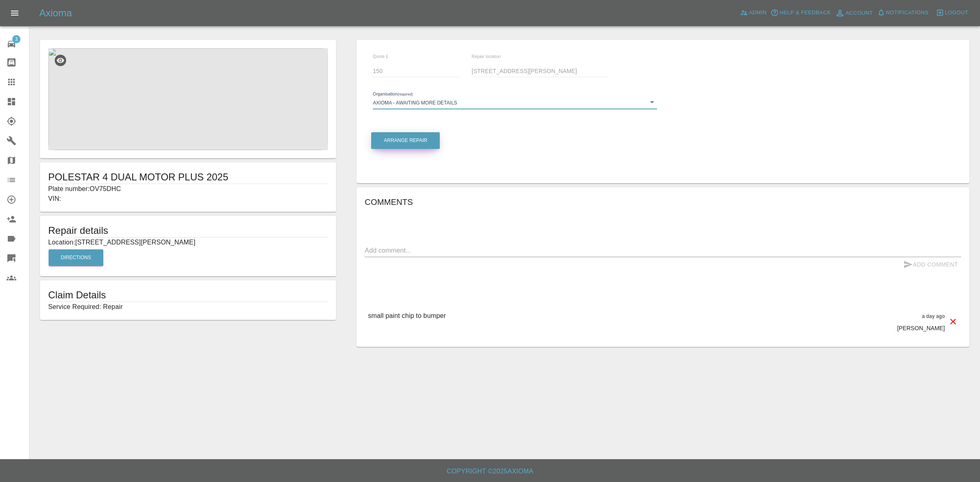
click at [404, 143] on button "Arrange Repair" at bounding box center [405, 140] width 69 height 17
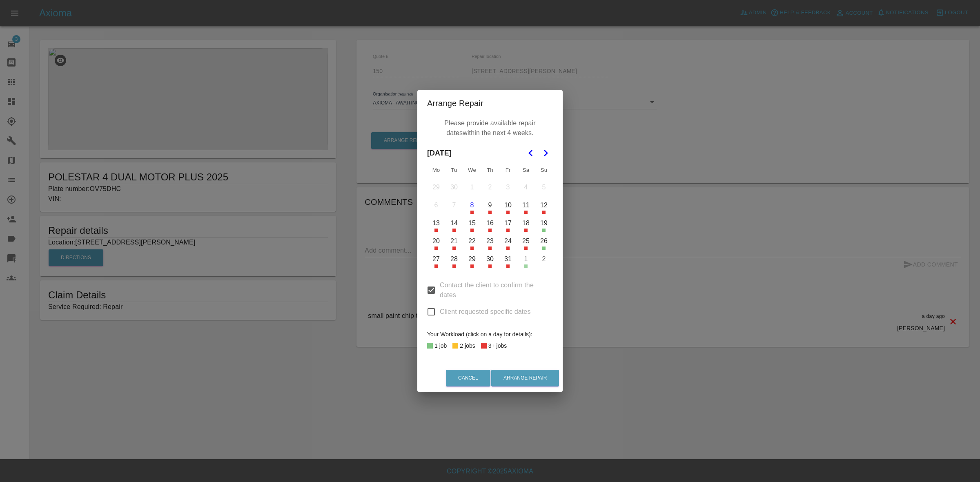
click at [431, 297] on input "Contact the client to confirm the dates" at bounding box center [430, 290] width 17 height 17
checkbox input "false"
click at [430, 307] on input "Client requested specific dates" at bounding box center [430, 311] width 17 height 17
checkbox input "true"
click at [475, 205] on button "8" at bounding box center [471, 205] width 17 height 17
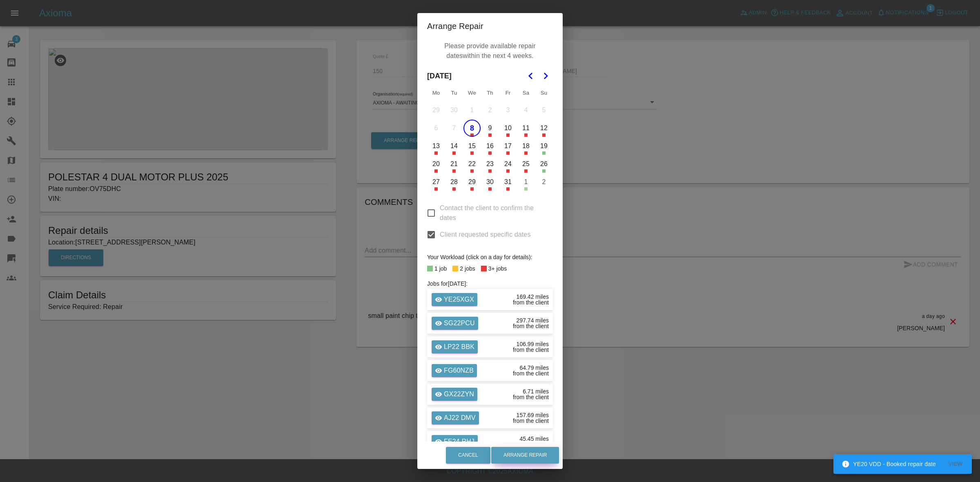
click at [539, 454] on button "Arrange Repair" at bounding box center [525, 455] width 68 height 17
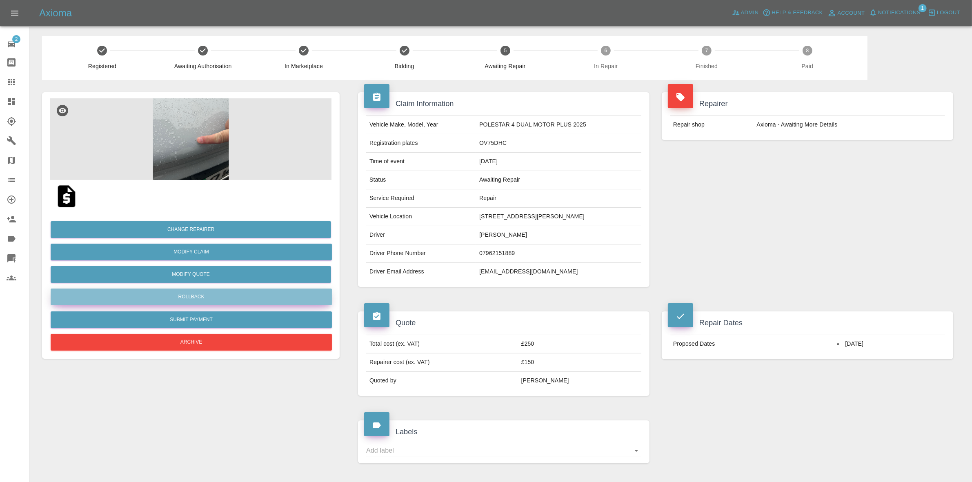
click at [190, 293] on button "Rollback" at bounding box center [191, 297] width 281 height 17
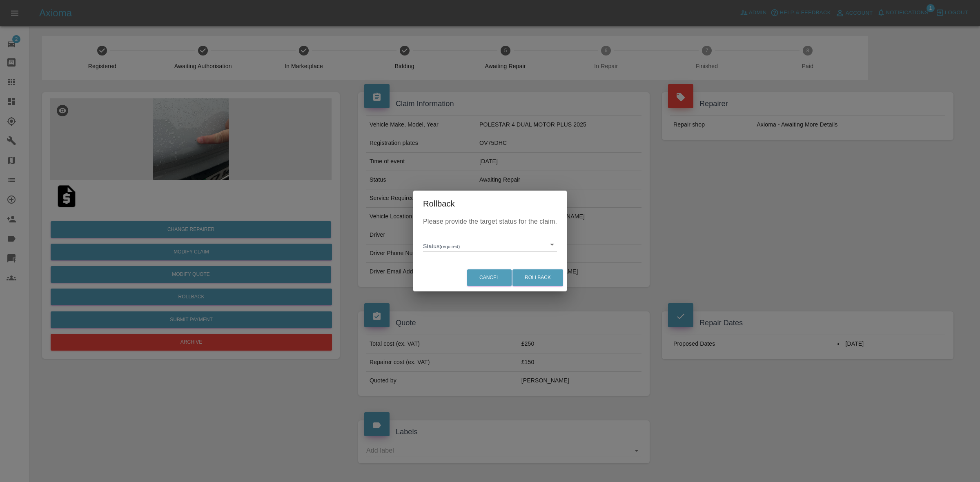
click at [449, 247] on body "Axioma Admin Help & Feedback Account Notifications 1 Logout 2 Repair home Bodys…" at bounding box center [490, 354] width 980 height 709
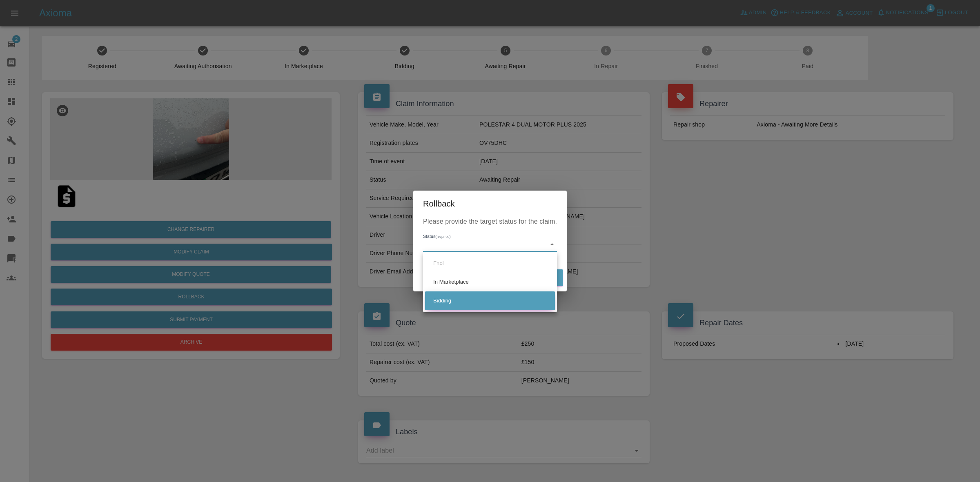
click at [455, 302] on li "Bidding" at bounding box center [490, 300] width 130 height 19
type input "bidding"
click at [538, 276] on button "Rollback" at bounding box center [537, 277] width 51 height 17
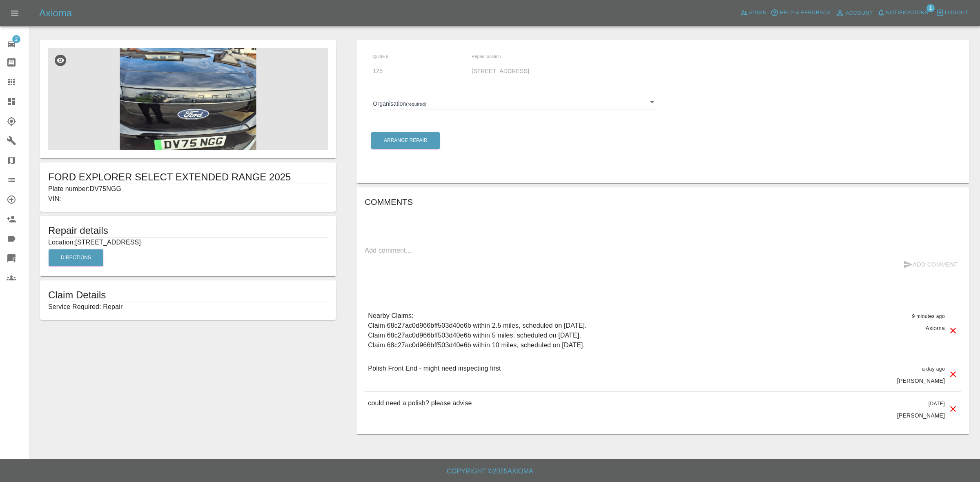
click at [435, 104] on body "Axioma Admin Help & Feedback Account Notifications 1 Logout 2 Repair home Bodys…" at bounding box center [490, 241] width 980 height 482
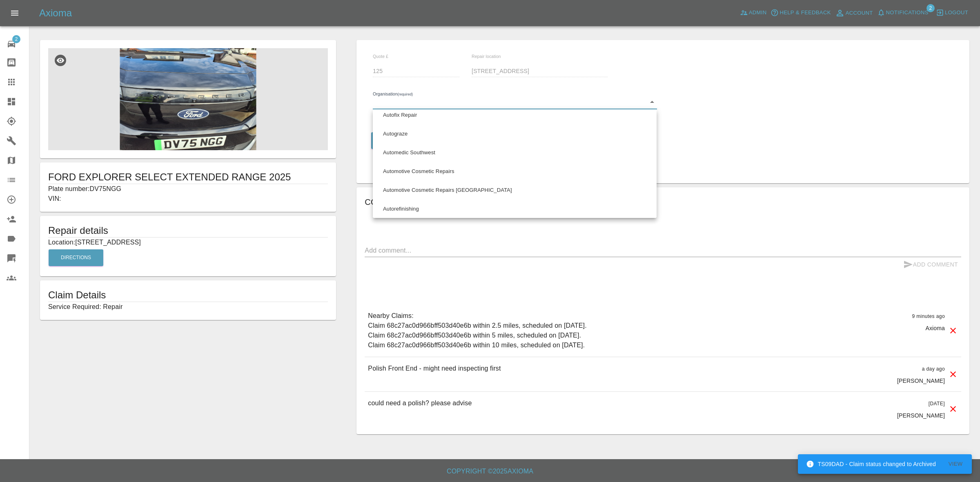
scroll to position [357, 0]
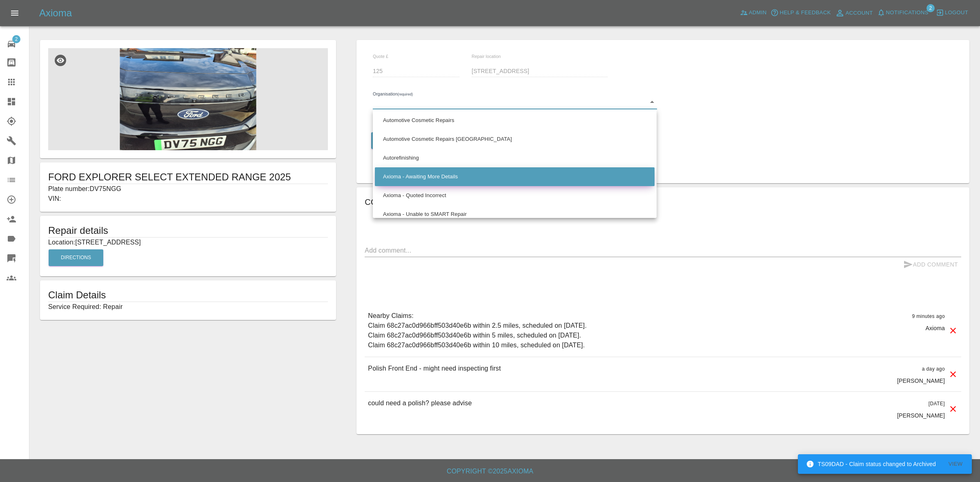
click at [409, 178] on li "Axioma - Awaiting More Details" at bounding box center [515, 176] width 280 height 19
type input "66cdd8825c84a2557c7b9596"
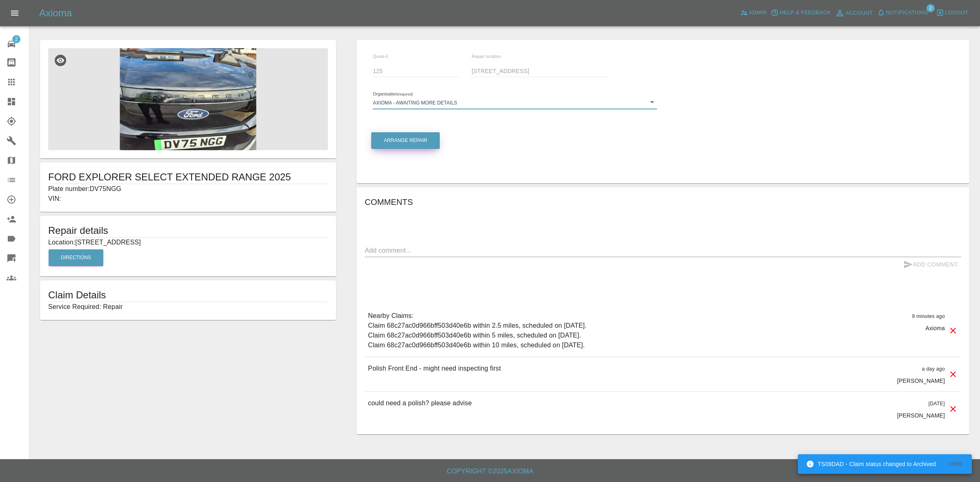
click at [397, 140] on button "Arrange Repair" at bounding box center [405, 140] width 69 height 17
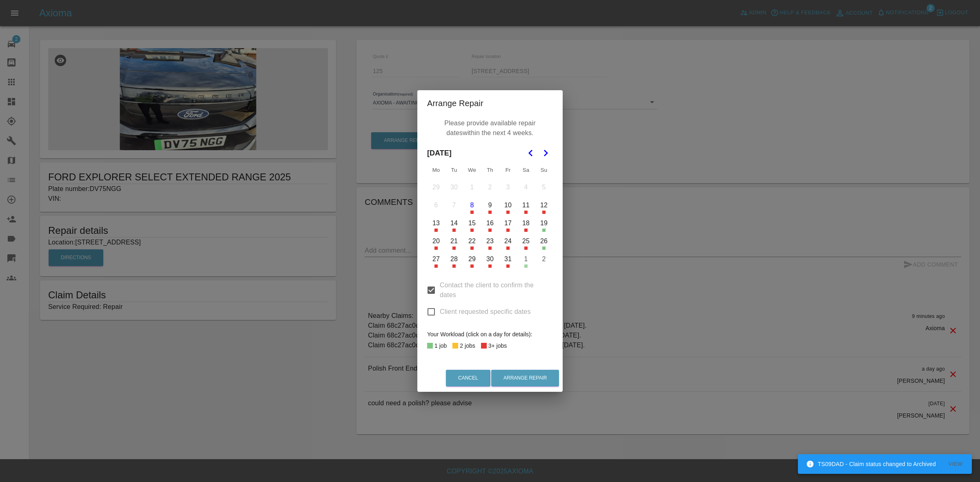
drag, startPoint x: 430, startPoint y: 314, endPoint x: 430, endPoint y: 298, distance: 15.9
click at [430, 312] on input "Client requested specific dates" at bounding box center [430, 311] width 17 height 17
checkbox input "true"
click at [430, 298] on input "Contact the client to confirm the dates" at bounding box center [430, 290] width 17 height 17
checkbox input "false"
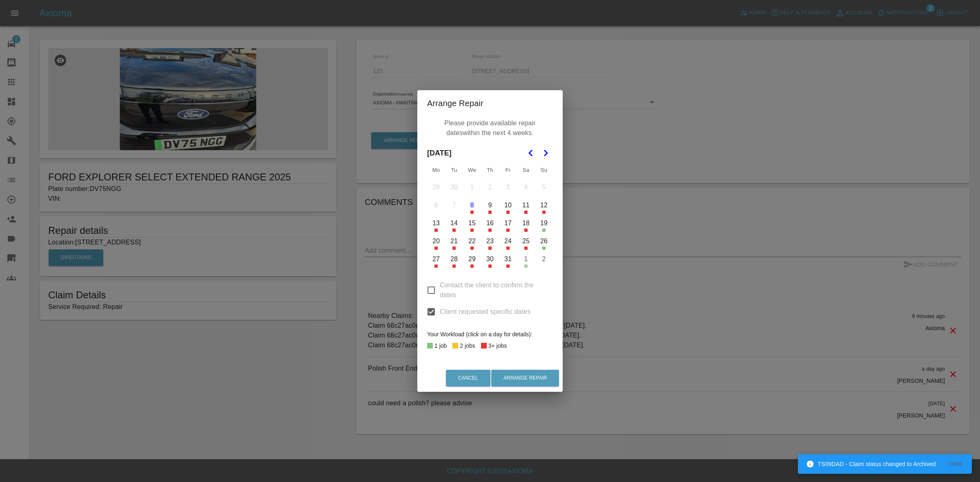
click at [470, 203] on button "8" at bounding box center [471, 205] width 17 height 17
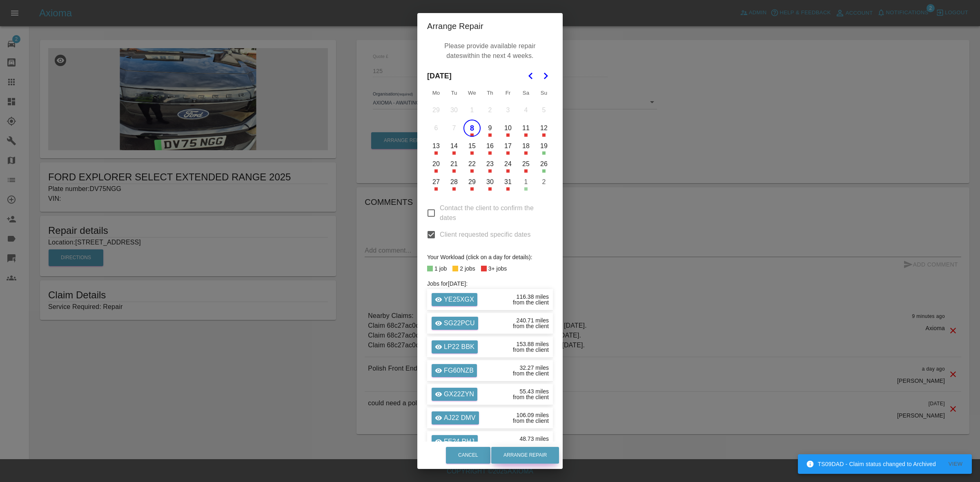
click at [518, 455] on button "Arrange Repair" at bounding box center [525, 455] width 68 height 17
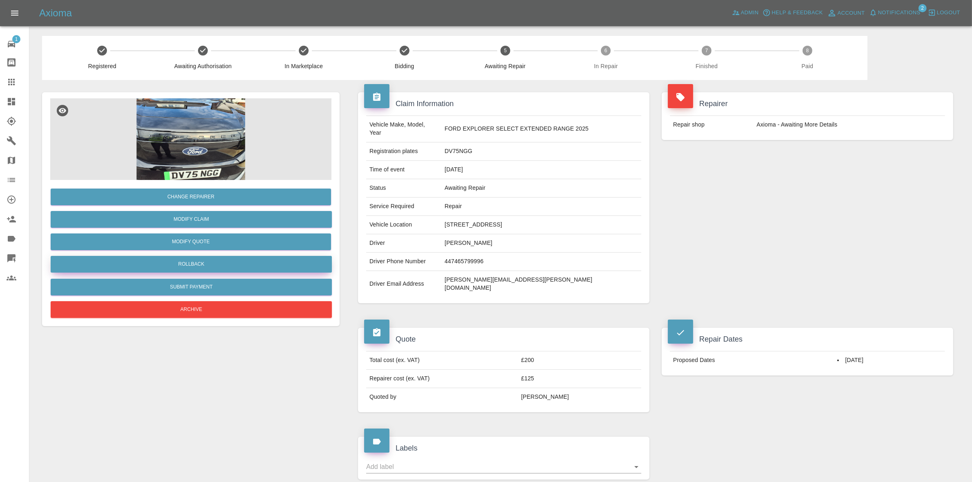
click at [190, 267] on button "Rollback" at bounding box center [191, 264] width 281 height 17
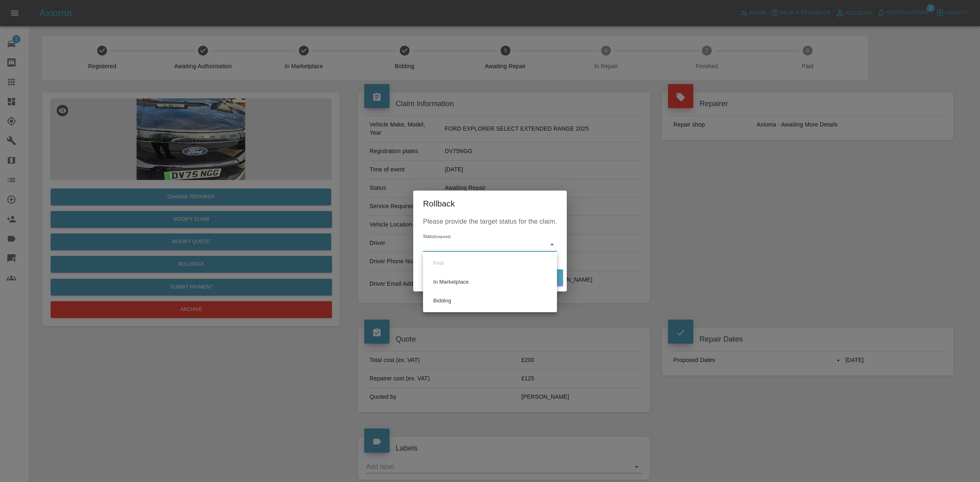
click at [454, 244] on body "Axioma Admin Help & Feedback Account Notifications 2 Logout 1 Repair home Bodys…" at bounding box center [490, 406] width 980 height 813
click at [450, 297] on li "Bidding" at bounding box center [490, 300] width 130 height 19
type input "bidding"
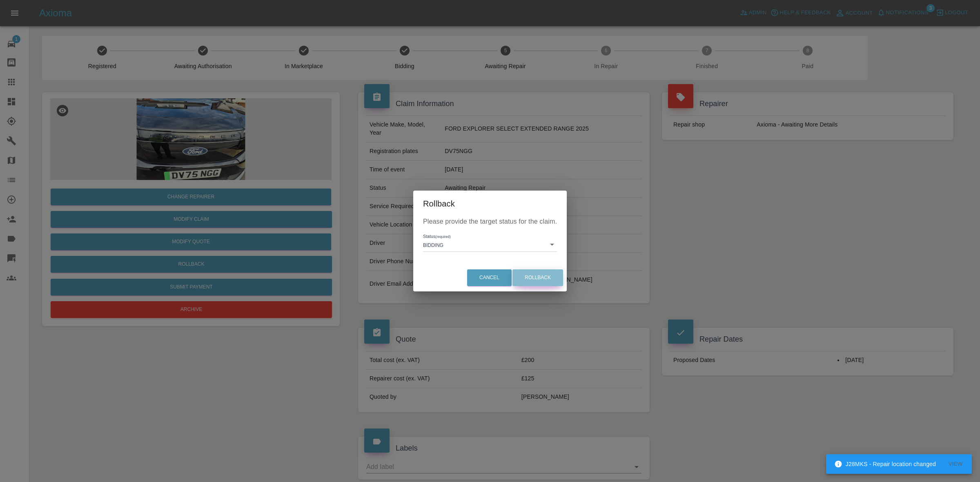
click at [541, 278] on button "Rollback" at bounding box center [537, 277] width 51 height 17
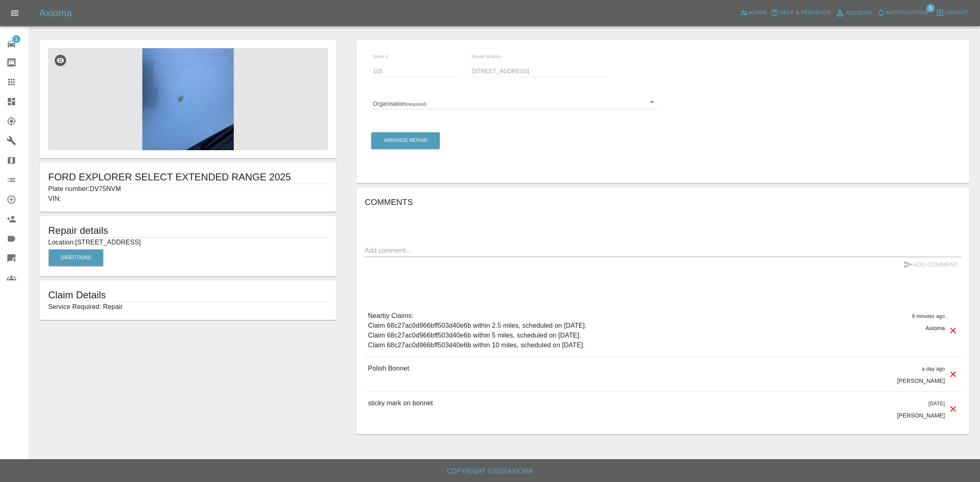
click at [425, 100] on body "Axioma Admin Help & Feedback Account Notifications 5 Logout 1 Repair home Bodys…" at bounding box center [490, 241] width 980 height 482
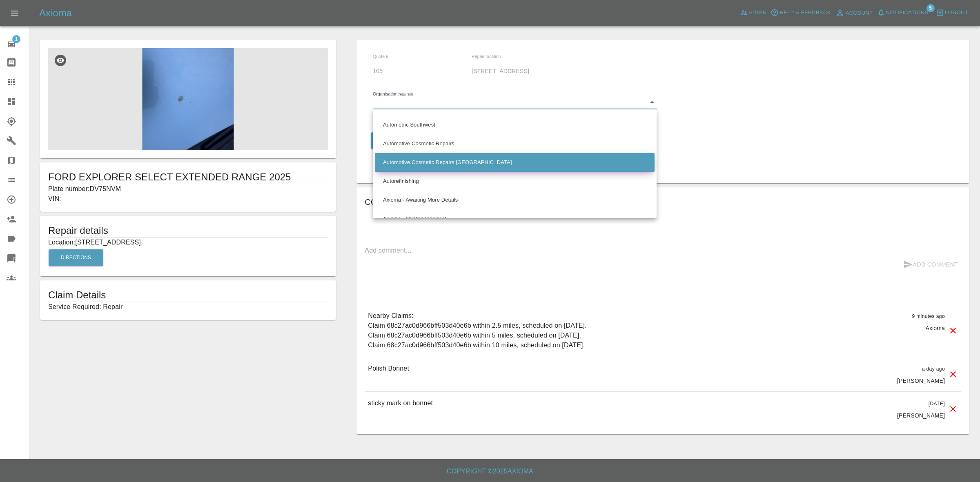
scroll to position [357, 0]
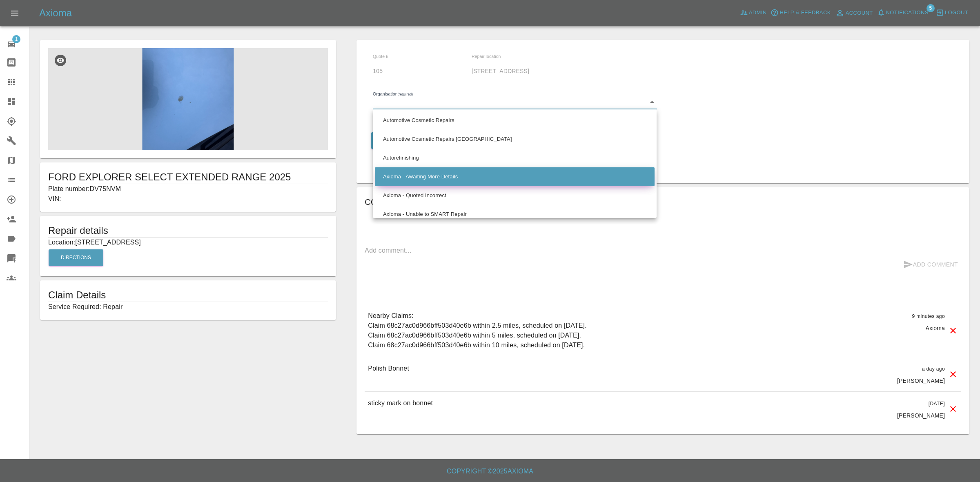
click at [413, 173] on li "Axioma - Awaiting More Details" at bounding box center [515, 176] width 280 height 19
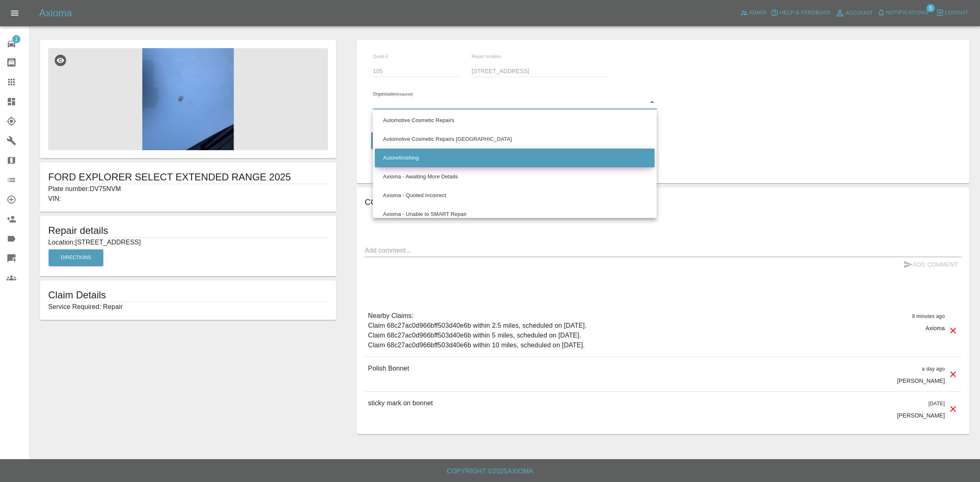
type input "66cdd8825c84a2557c7b9596"
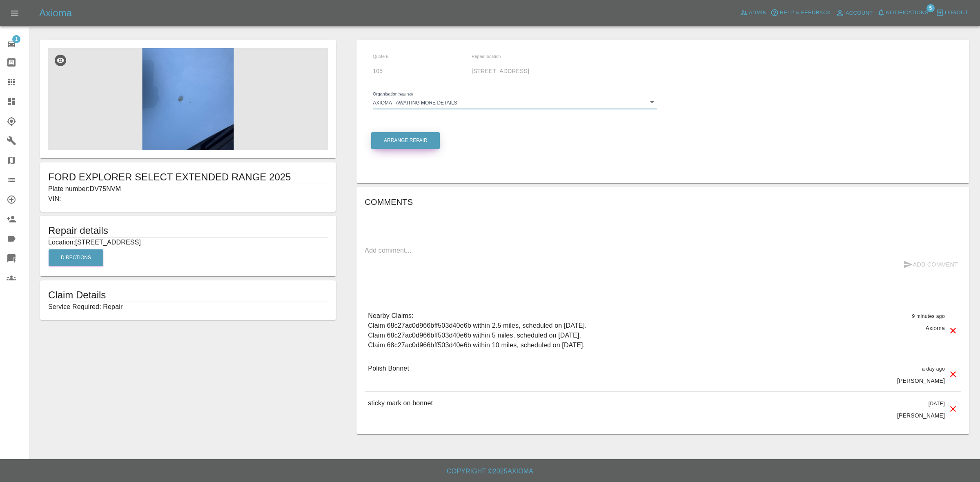
click at [406, 145] on button "Arrange Repair" at bounding box center [405, 140] width 69 height 17
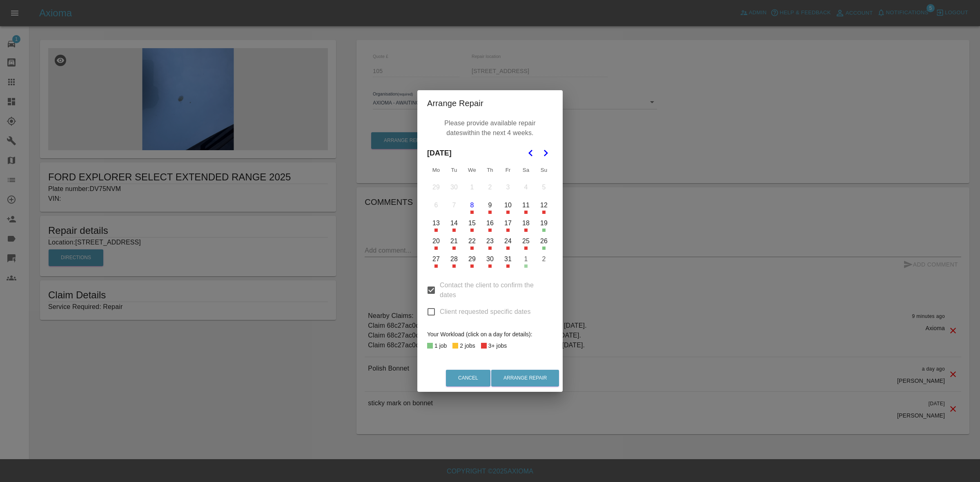
click at [431, 304] on input "Client requested specific dates" at bounding box center [430, 311] width 17 height 17
checkbox input "true"
click at [431, 291] on input "Contact the client to confirm the dates" at bounding box center [430, 290] width 17 height 17
checkbox input "false"
click at [475, 209] on button "8" at bounding box center [471, 205] width 17 height 17
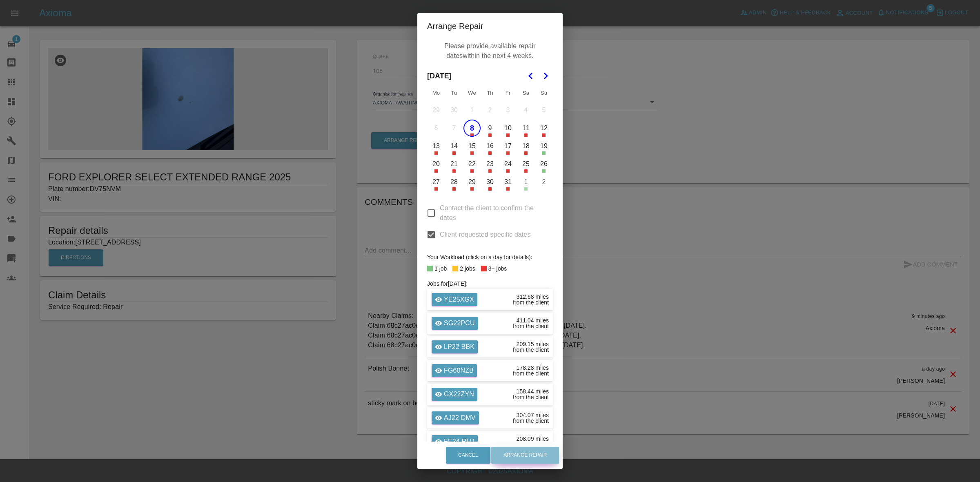
click at [535, 462] on button "Arrange Repair" at bounding box center [525, 455] width 68 height 17
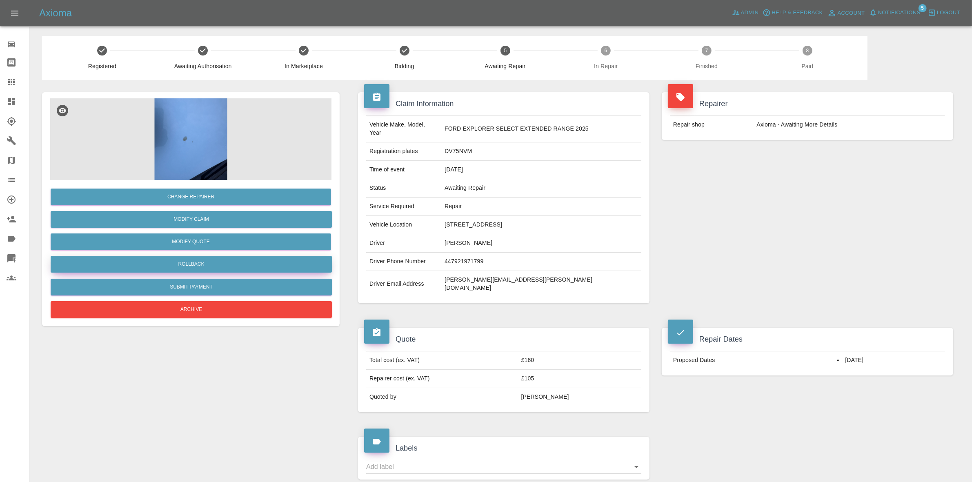
click at [197, 259] on button "Rollback" at bounding box center [191, 264] width 281 height 17
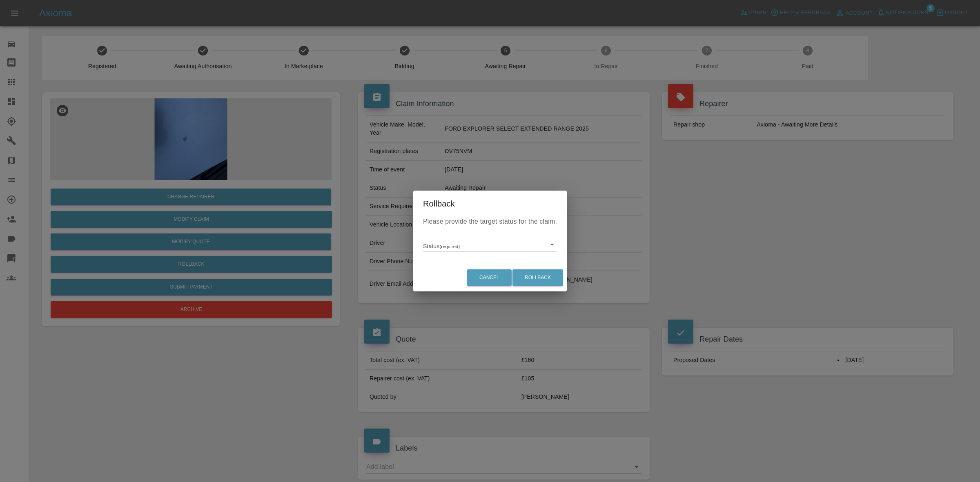
click at [428, 245] on body "Axioma Admin Help & Feedback Account Notifications 5 Logout Repair home Bodysho…" at bounding box center [490, 406] width 980 height 813
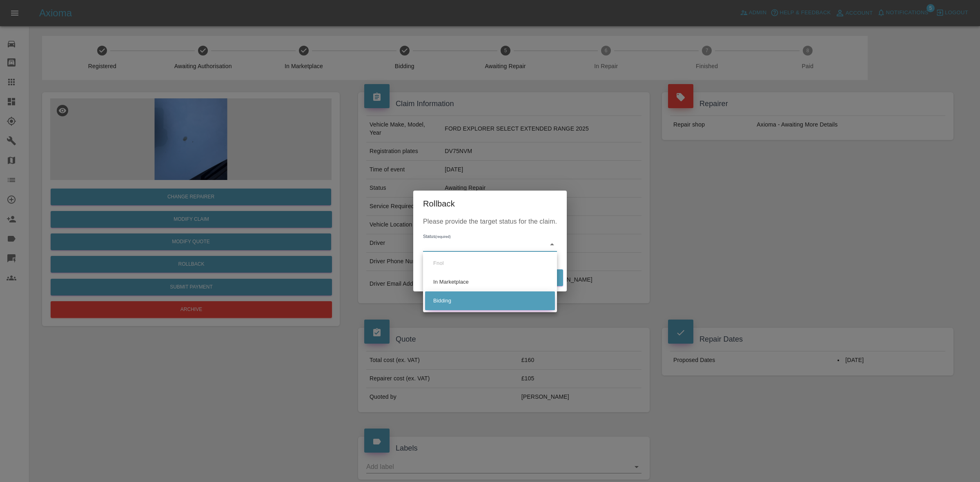
click at [447, 301] on li "Bidding" at bounding box center [490, 300] width 130 height 19
type input "bidding"
click at [527, 280] on button "Rollback" at bounding box center [537, 277] width 51 height 17
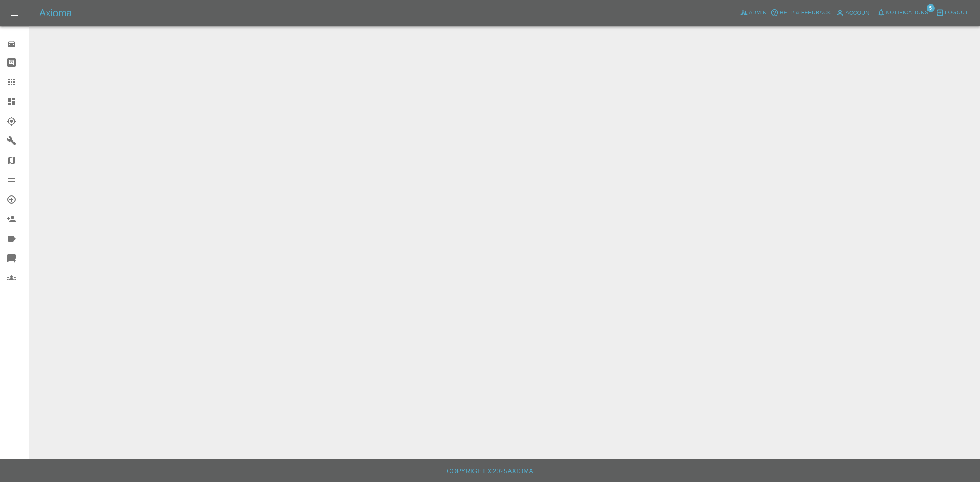
click at [0, 104] on link "Dashboard" at bounding box center [14, 102] width 29 height 20
click at [911, 15] on span "Notifications" at bounding box center [907, 12] width 42 height 9
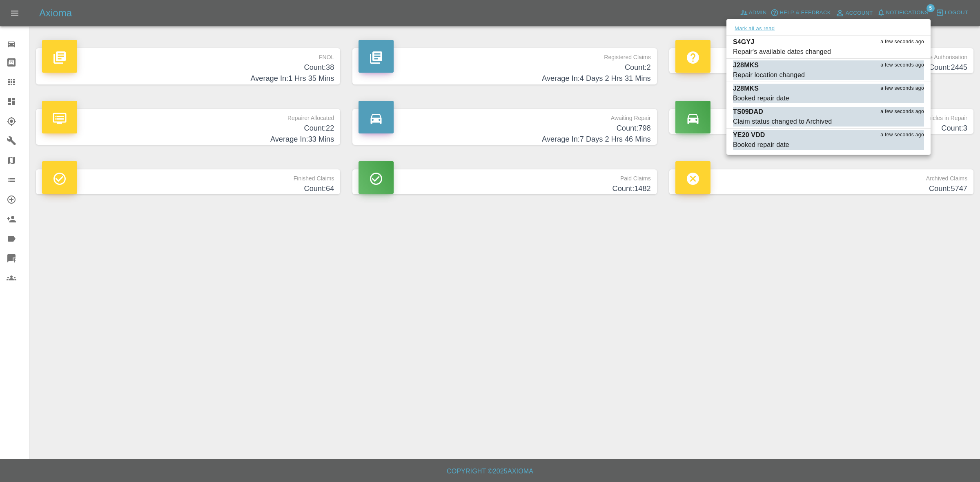
click at [756, 33] on button "Mark all as read" at bounding box center [754, 28] width 43 height 9
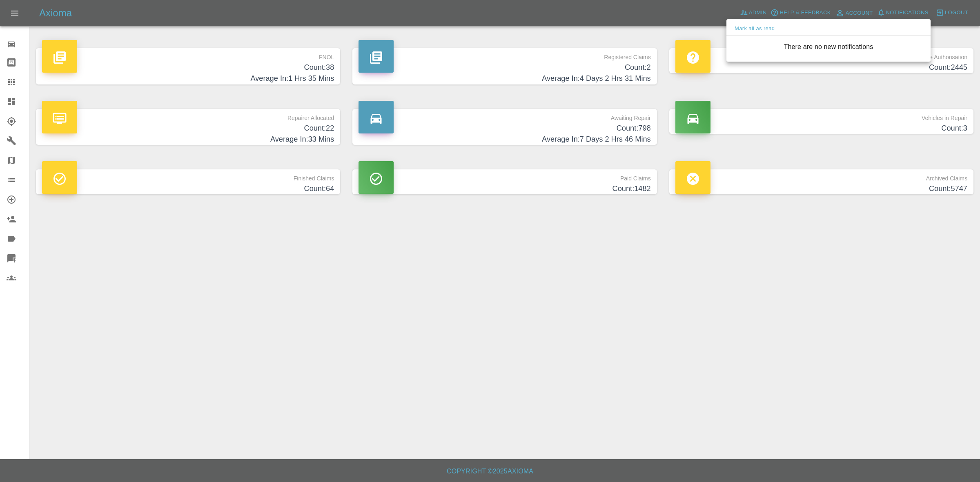
drag, startPoint x: 793, startPoint y: 271, endPoint x: 741, endPoint y: 64, distance: 213.4
click at [794, 271] on div at bounding box center [490, 241] width 980 height 482
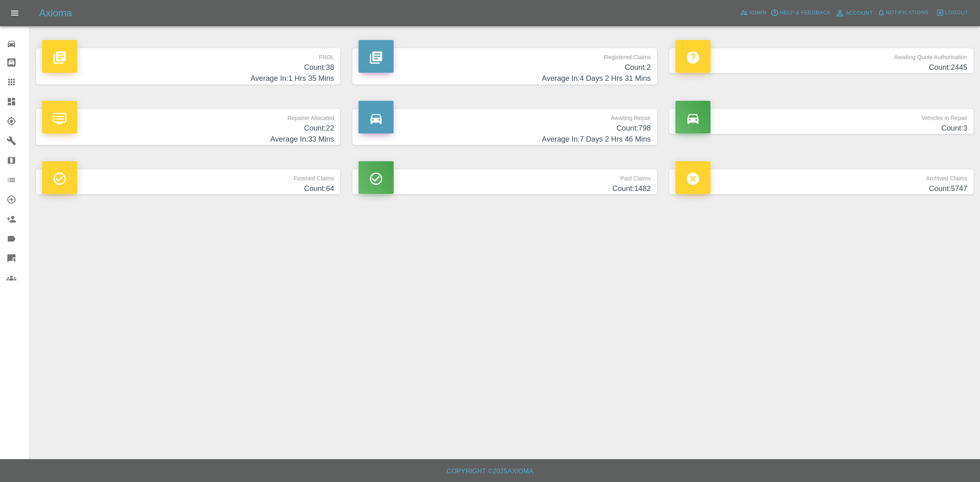
click at [560, 129] on h4 "Count: 798" at bounding box center [504, 128] width 292 height 11
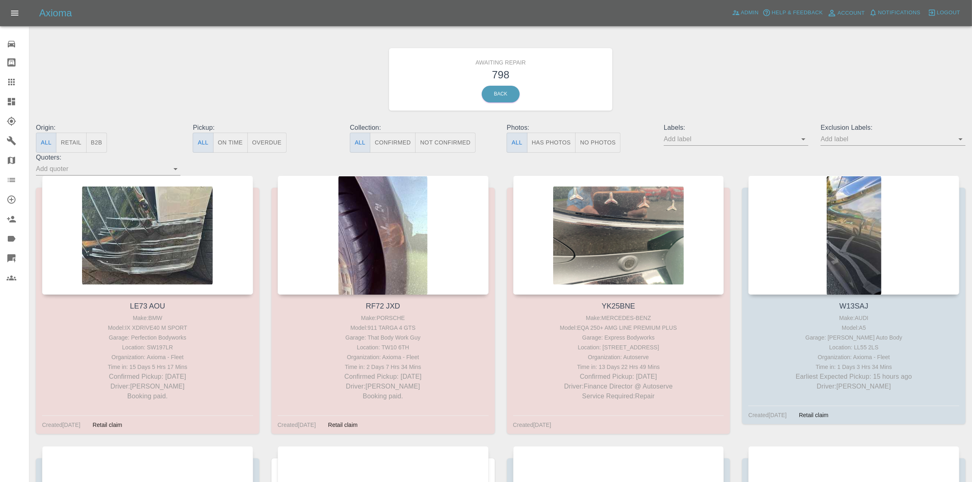
scroll to position [39114, 0]
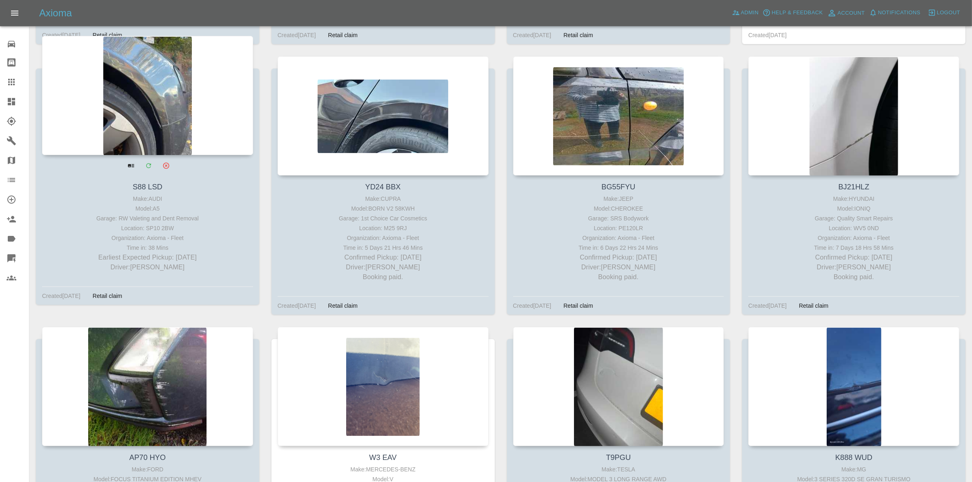
click at [174, 131] on div at bounding box center [147, 95] width 211 height 119
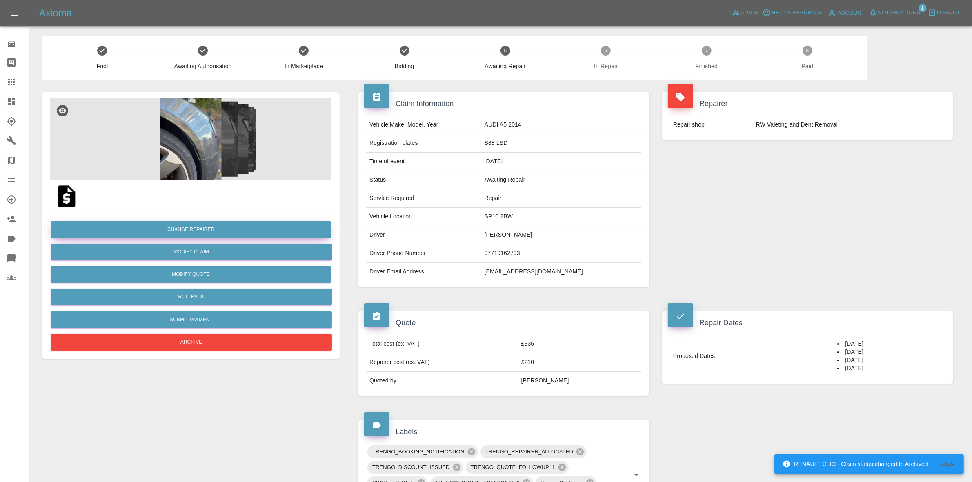
click at [199, 227] on button "Change Repairer" at bounding box center [191, 229] width 280 height 17
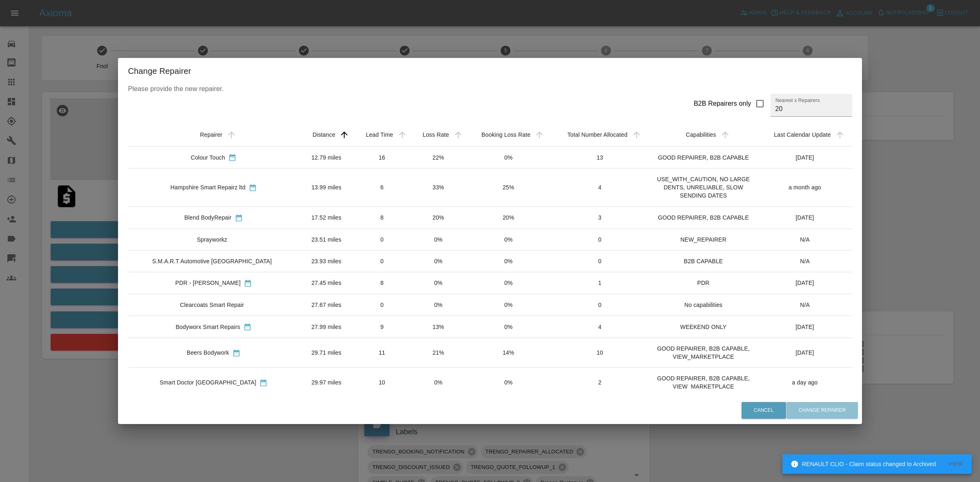
click at [410, 181] on td "33%" at bounding box center [438, 188] width 56 height 38
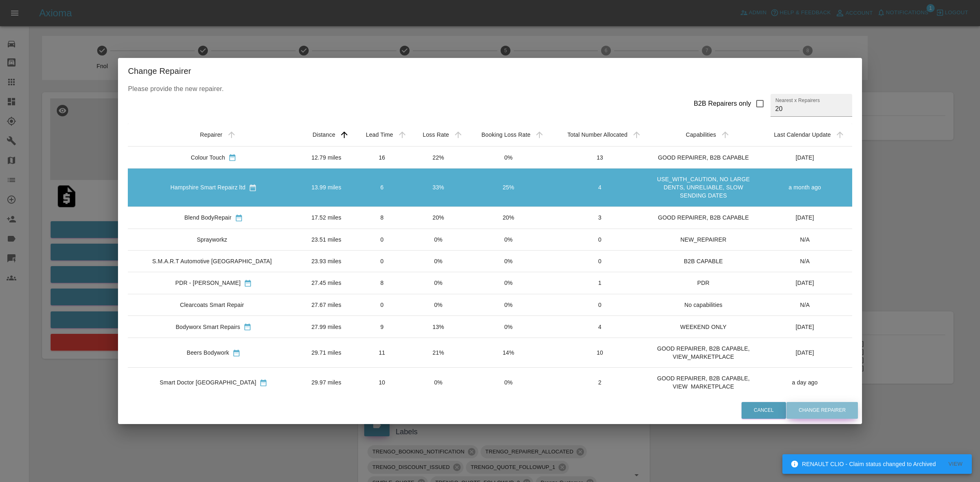
click at [807, 412] on button "Change Repairer" at bounding box center [821, 410] width 71 height 17
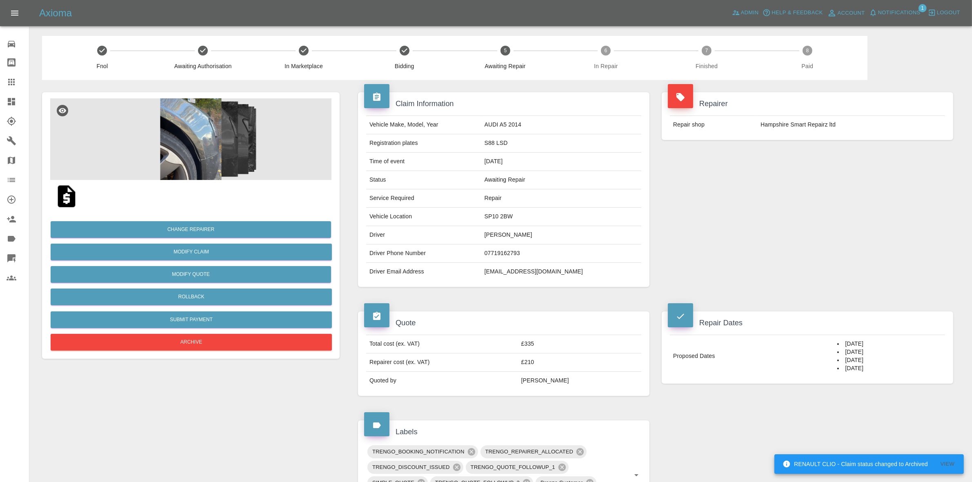
click at [911, 221] on div "Repairer Repair shop Hampshire Smart Repairz ltd" at bounding box center [807, 189] width 304 height 219
click at [183, 296] on button "Rollback" at bounding box center [191, 297] width 281 height 17
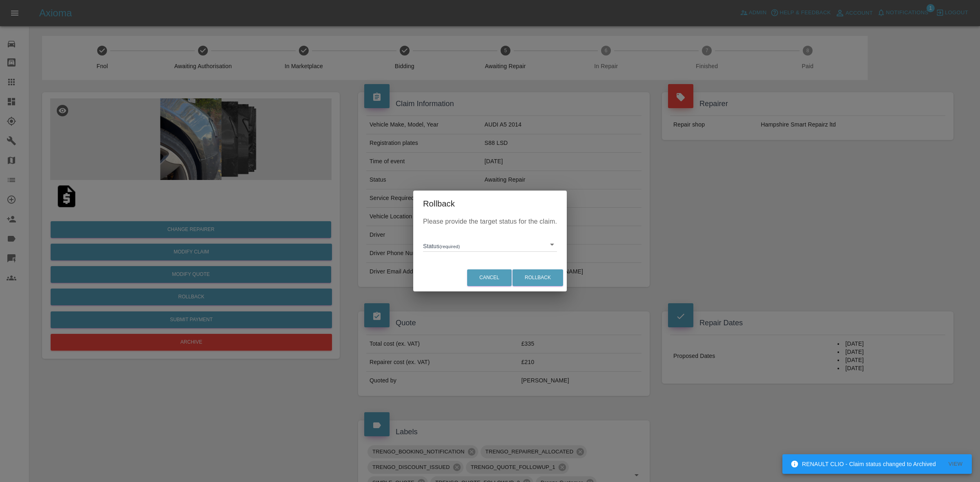
click at [453, 250] on body "RENAULT CLIO - Claim status changed to Archived View Axioma Admin Help & Feedba…" at bounding box center [490, 412] width 980 height 824
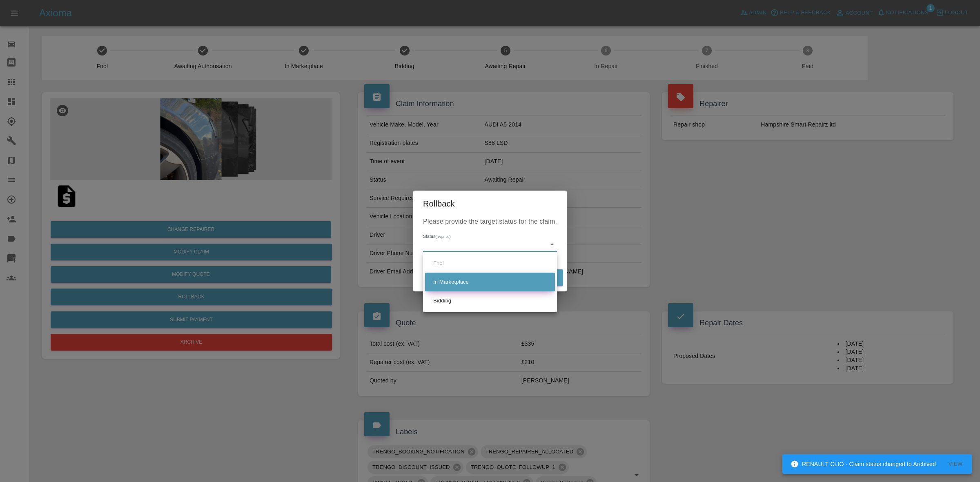
click at [461, 294] on li "Bidding" at bounding box center [490, 300] width 130 height 19
type input "bidding"
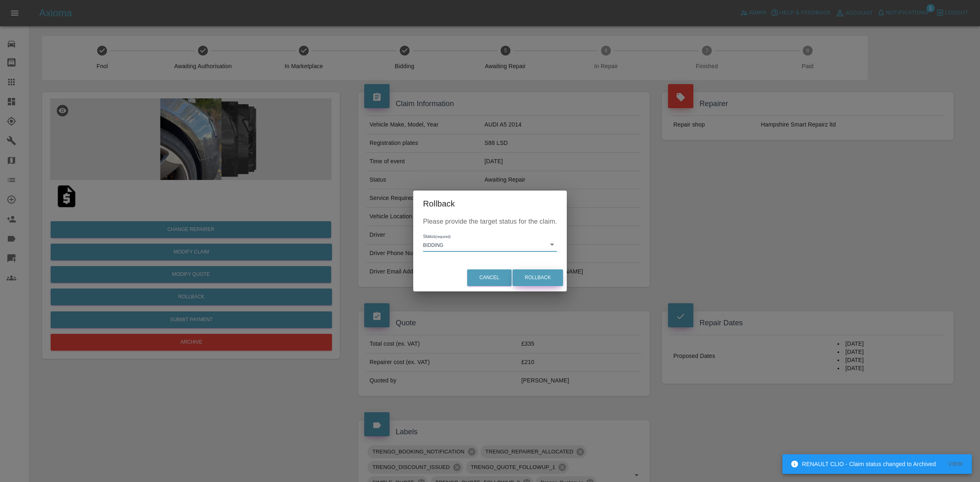
click at [546, 273] on button "Rollback" at bounding box center [537, 277] width 51 height 17
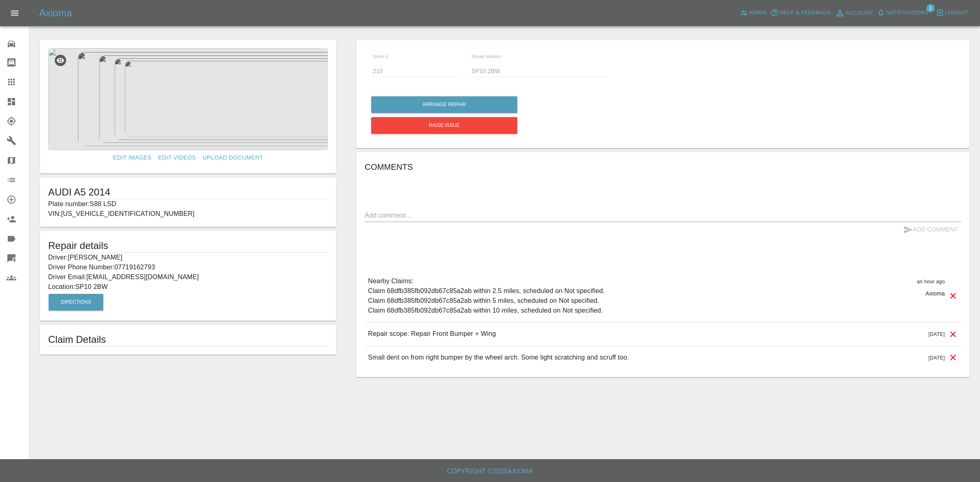
click at [0, 106] on link "Dashboard" at bounding box center [14, 102] width 29 height 20
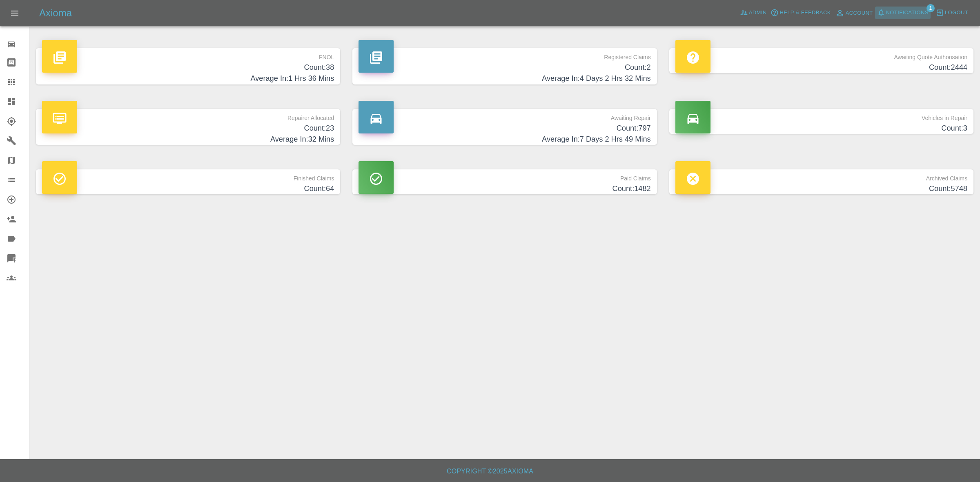
click at [897, 13] on span "Notifications" at bounding box center [907, 12] width 42 height 9
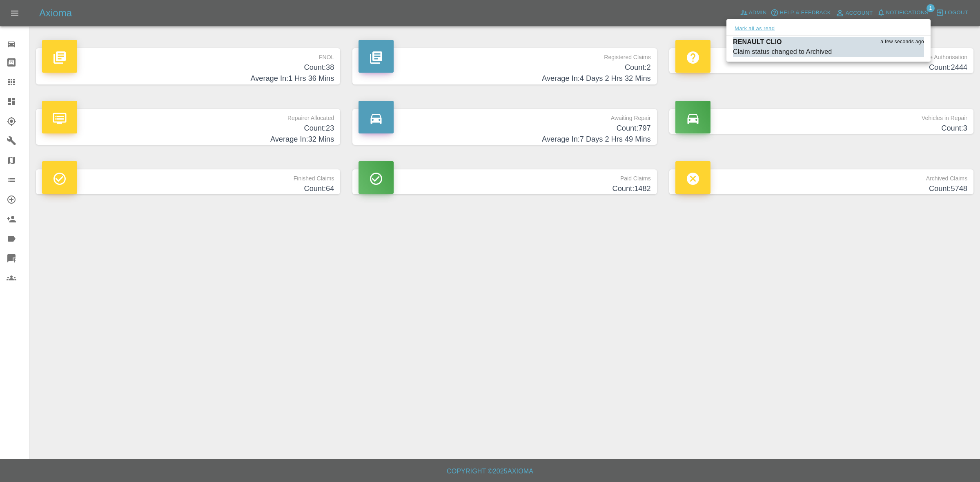
click at [750, 28] on button "Mark all as read" at bounding box center [754, 28] width 43 height 9
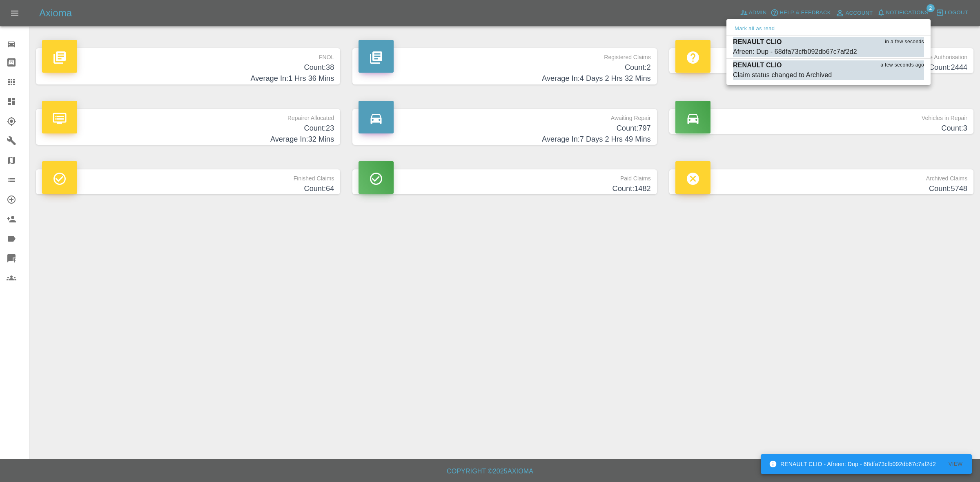
click at [890, 240] on div at bounding box center [490, 241] width 980 height 482
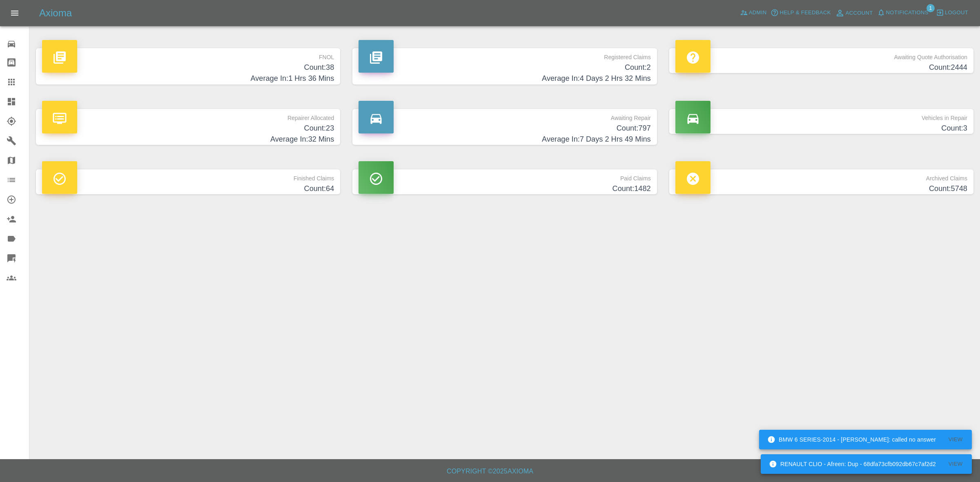
click at [482, 125] on h4 "Count: 797" at bounding box center [504, 128] width 292 height 11
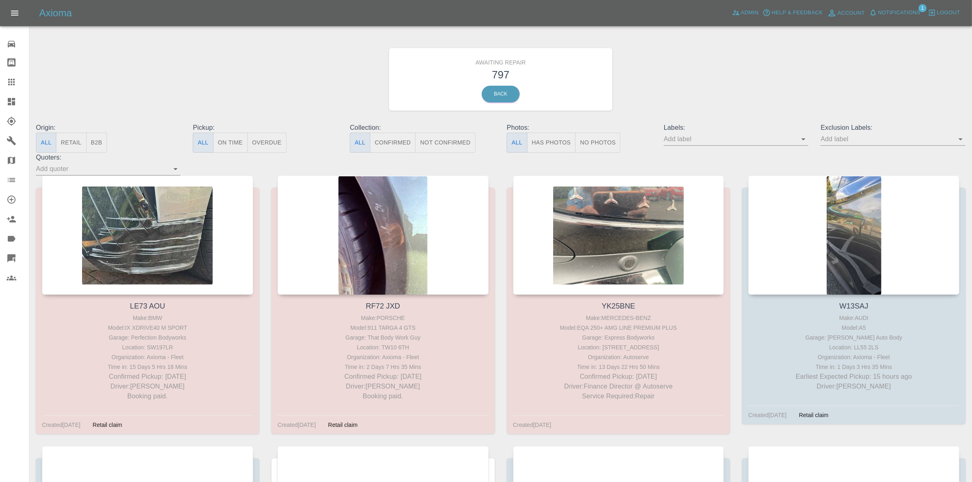
click at [104, 143] on button "B2B" at bounding box center [96, 143] width 21 height 20
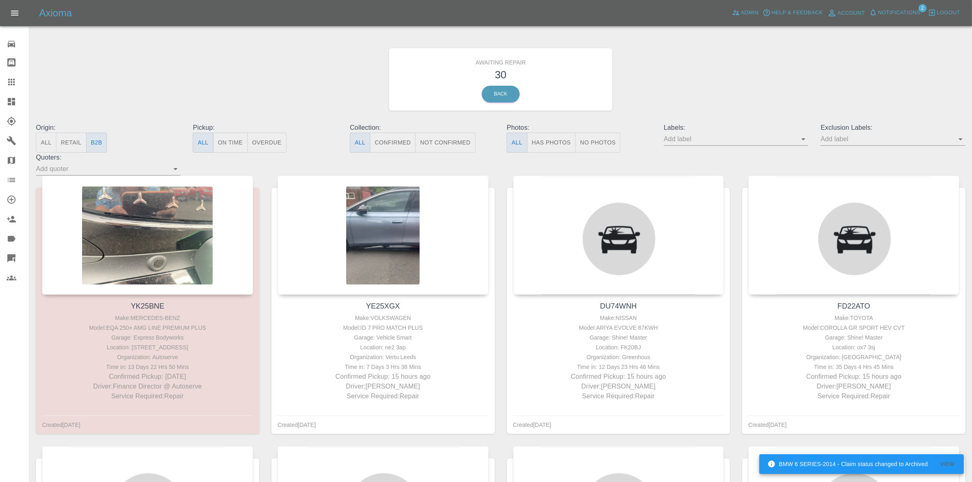
click at [431, 149] on button "Not Confirmed" at bounding box center [445, 143] width 60 height 20
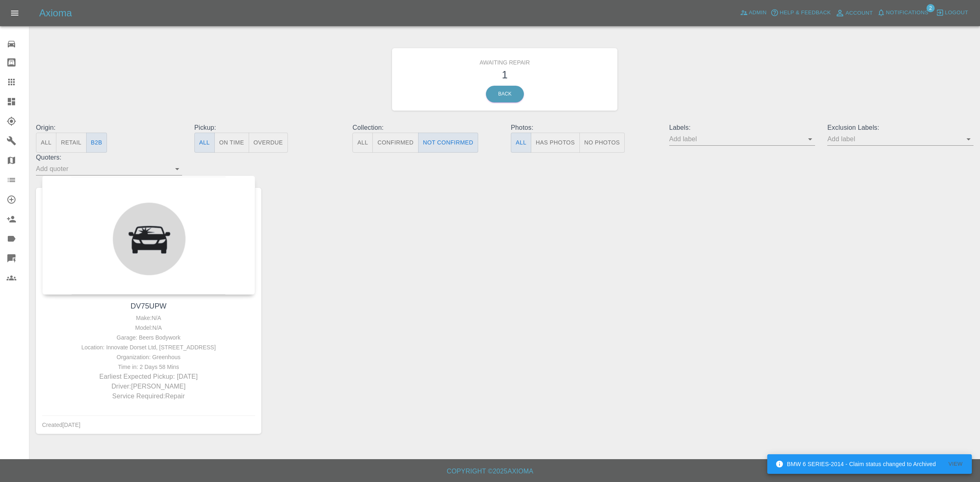
click at [49, 147] on button "All" at bounding box center [46, 143] width 20 height 20
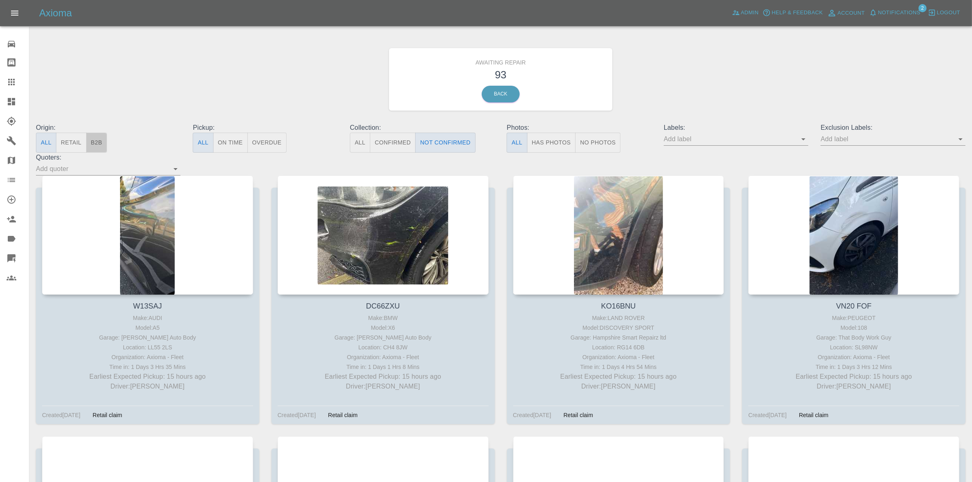
click at [100, 144] on button "B2B" at bounding box center [96, 143] width 21 height 20
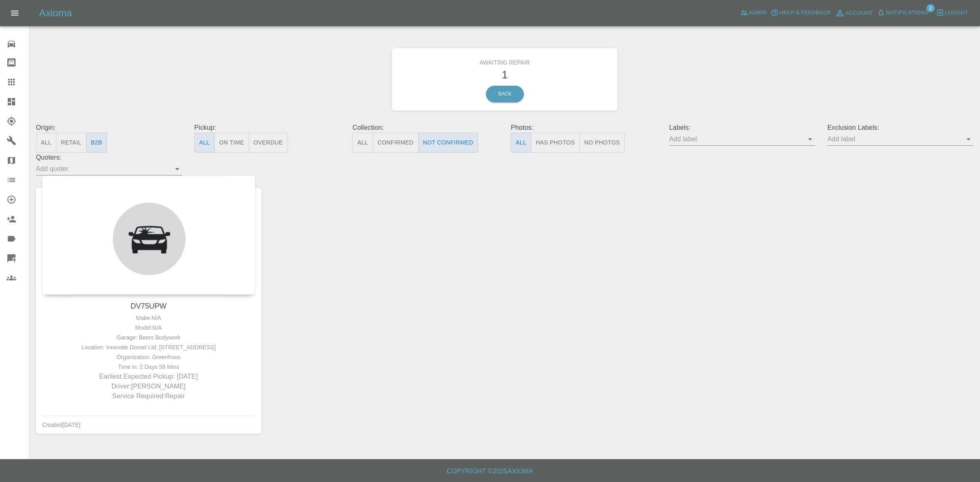
click at [401, 141] on button "Confirmed" at bounding box center [395, 143] width 46 height 20
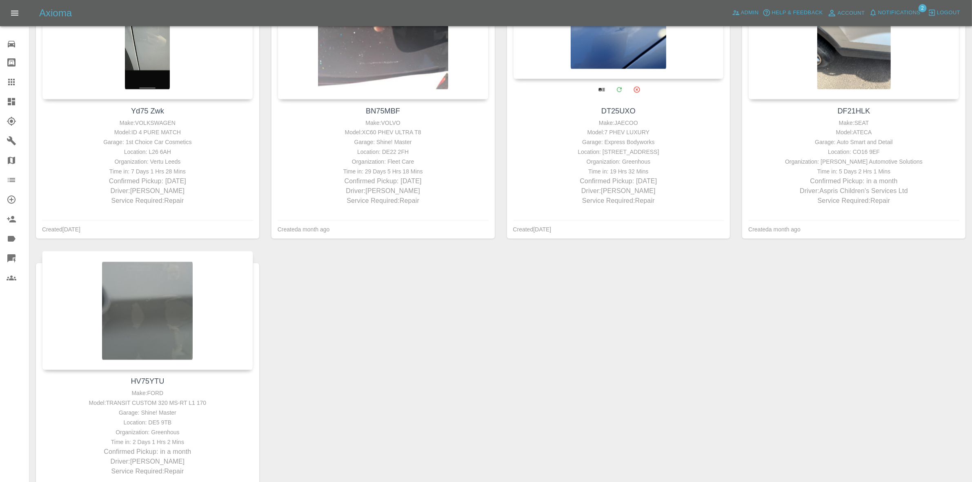
scroll to position [1698, 0]
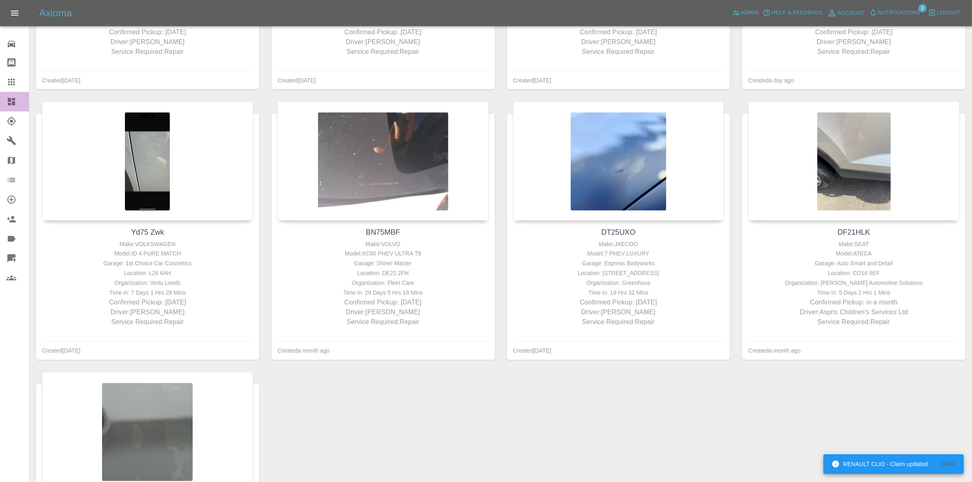
click at [0, 99] on link "Dashboard" at bounding box center [14, 102] width 29 height 20
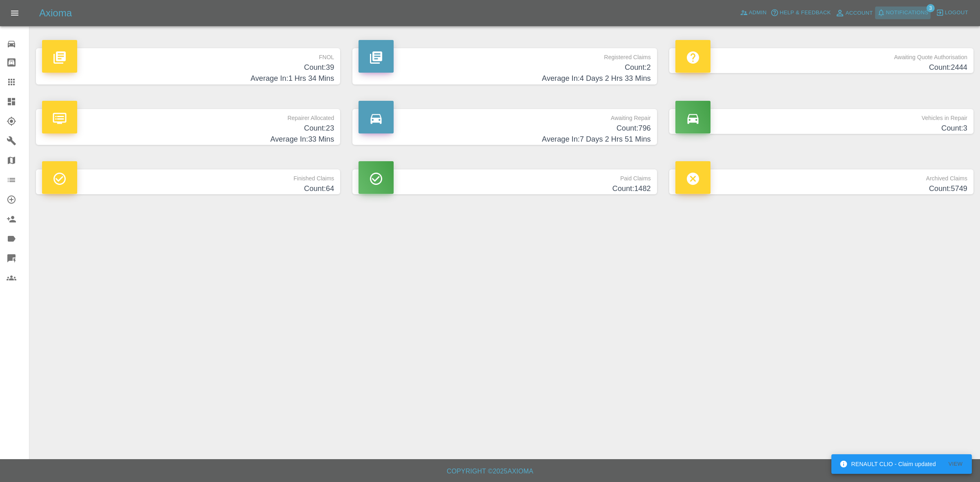
click at [884, 11] on icon "button" at bounding box center [881, 13] width 8 height 8
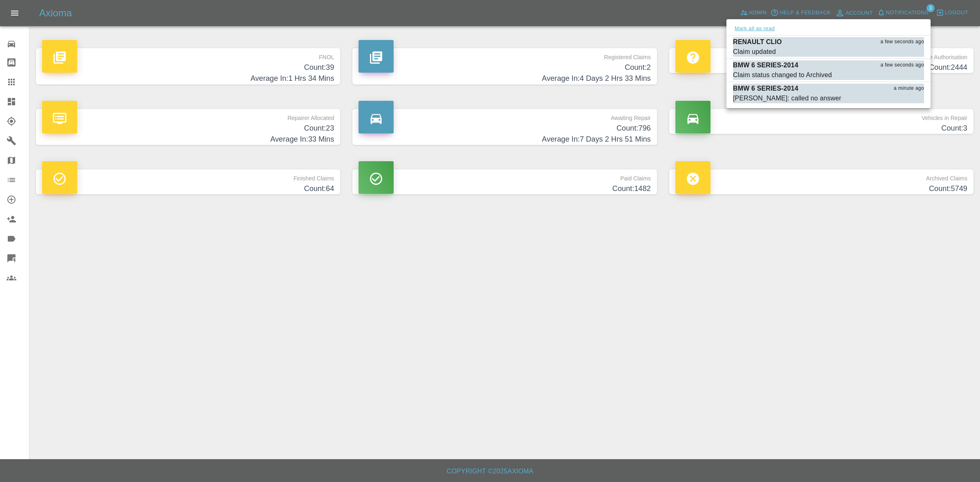
click at [770, 31] on button "Mark all as read" at bounding box center [754, 28] width 43 height 9
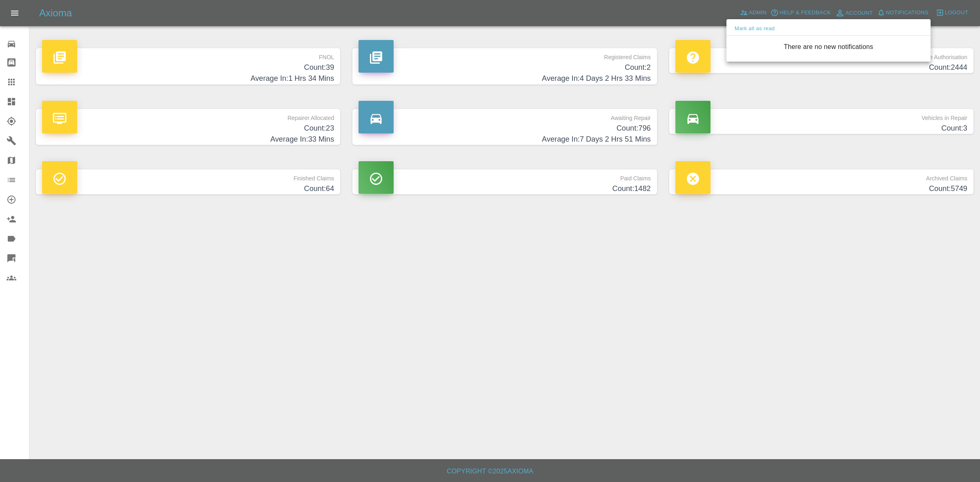
click at [867, 271] on div at bounding box center [490, 241] width 980 height 482
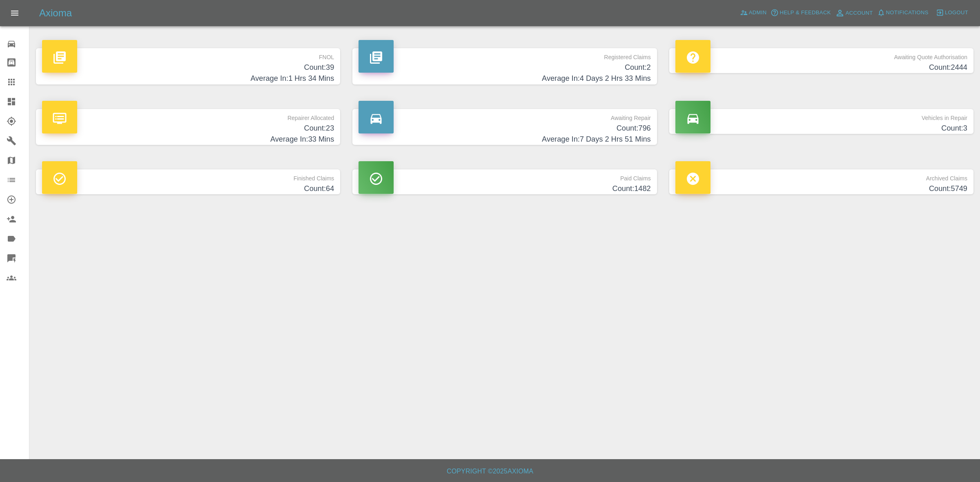
drag, startPoint x: 0, startPoint y: 80, endPoint x: 26, endPoint y: 101, distance: 33.1
click at [0, 80] on link "Claims" at bounding box center [14, 82] width 29 height 20
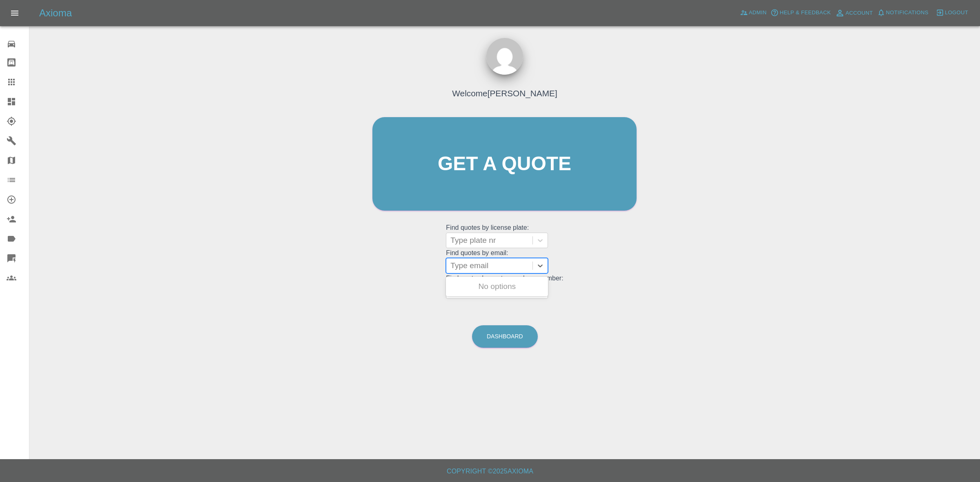
click at [476, 267] on div at bounding box center [489, 265] width 78 height 11
paste input "[PERSON_NAME][EMAIL_ADDRESS][DOMAIN_NAME]"
type input "[PERSON_NAME][EMAIL_ADDRESS][DOMAIN_NAME]"
click at [503, 289] on div "NA20 MWU, Archived" at bounding box center [497, 286] width 102 height 16
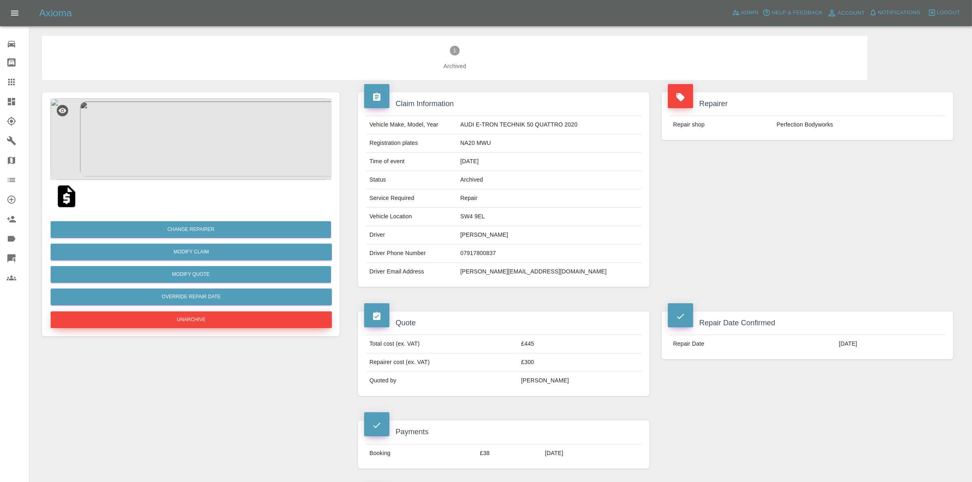
click at [191, 320] on button "Unarchive" at bounding box center [191, 319] width 281 height 17
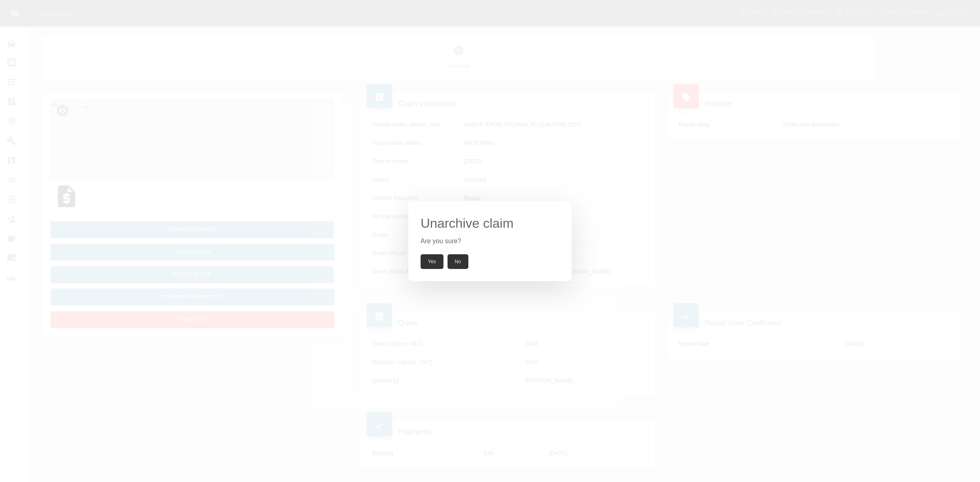
click at [429, 260] on button "Yes" at bounding box center [431, 261] width 23 height 15
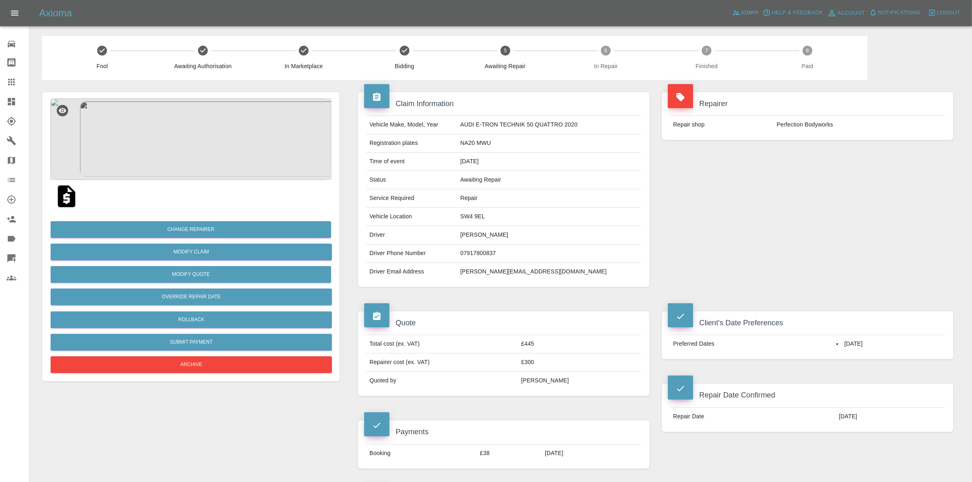
click at [826, 154] on div "Repairer Repair shop Perfection Bodyworks" at bounding box center [807, 189] width 304 height 219
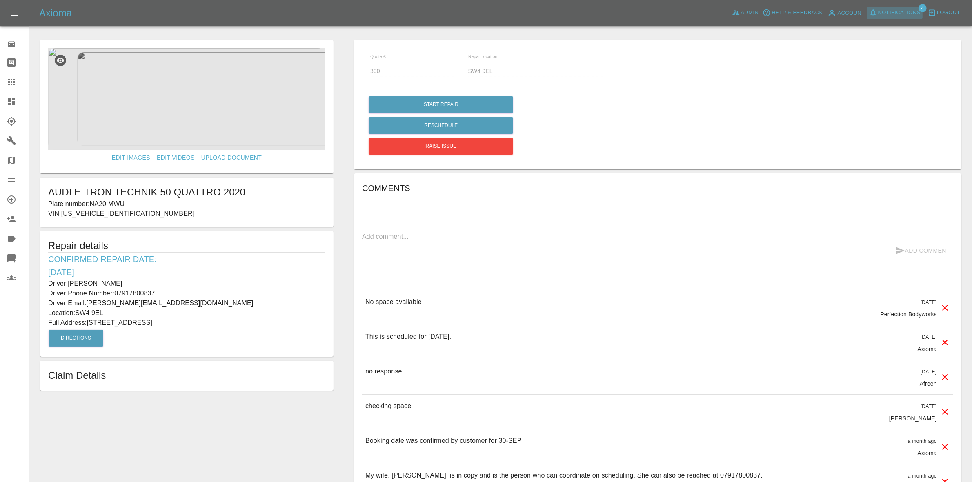
click at [906, 13] on span "Notifications" at bounding box center [899, 12] width 42 height 9
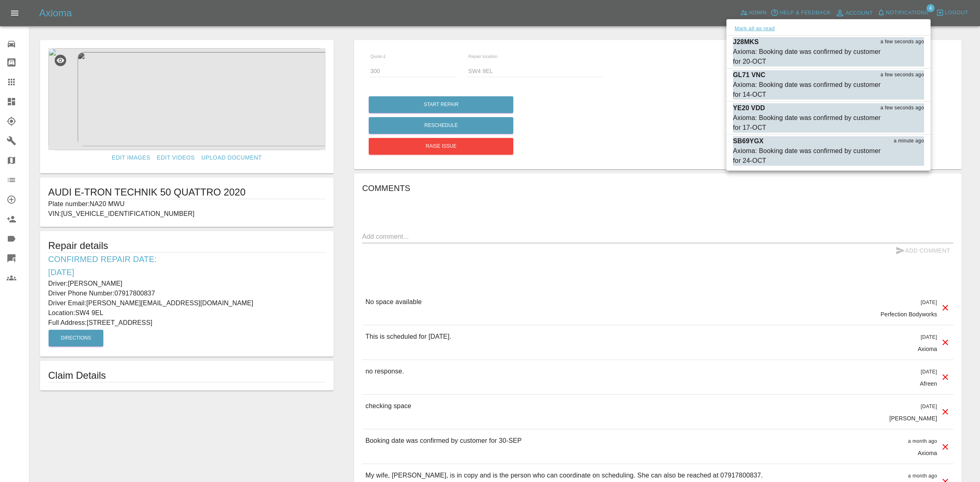
click at [760, 29] on button "Mark all as read" at bounding box center [754, 28] width 43 height 9
click at [682, 69] on div at bounding box center [490, 241] width 980 height 482
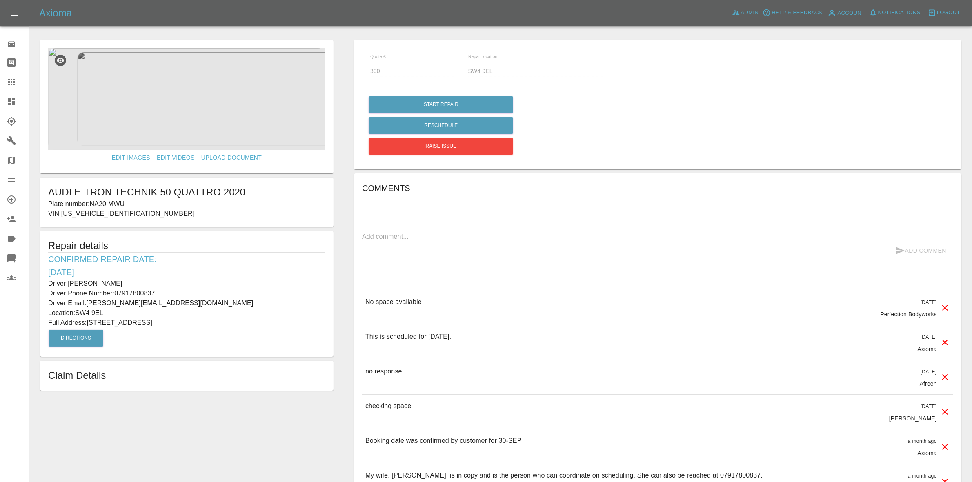
drag, startPoint x: 0, startPoint y: 98, endPoint x: 25, endPoint y: 51, distance: 53.3
click at [0, 98] on link "Dashboard" at bounding box center [14, 102] width 29 height 20
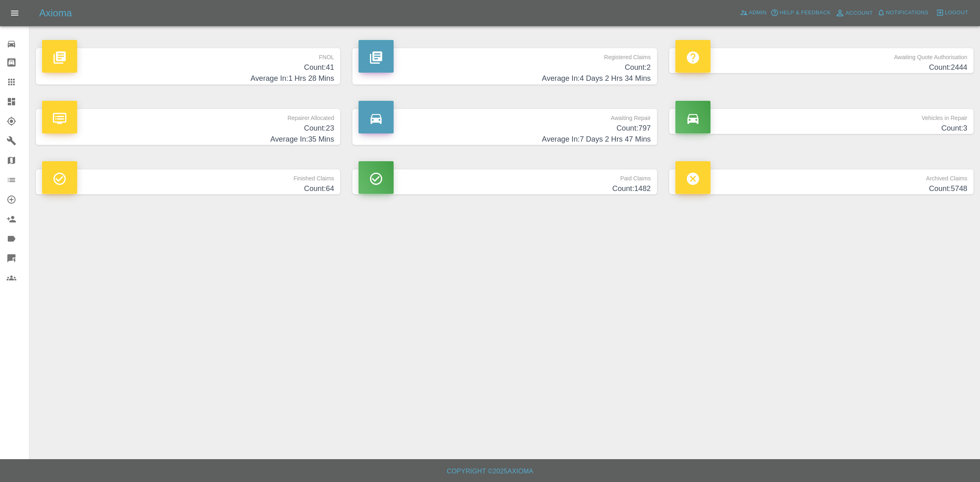
drag, startPoint x: 0, startPoint y: 89, endPoint x: 9, endPoint y: 91, distance: 8.8
click at [0, 89] on link "Claims" at bounding box center [14, 82] width 29 height 20
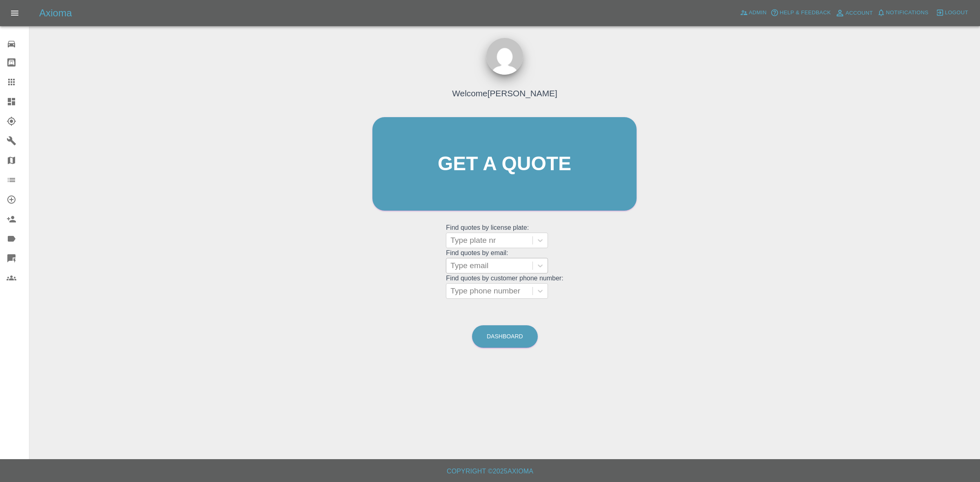
click at [470, 263] on div at bounding box center [489, 265] width 78 height 11
paste input "jostawro@hotmail.com"
type input "jostawro@hotmail.com"
click at [486, 287] on div "CF23XSA, Awaiting Repair" at bounding box center [497, 291] width 102 height 26
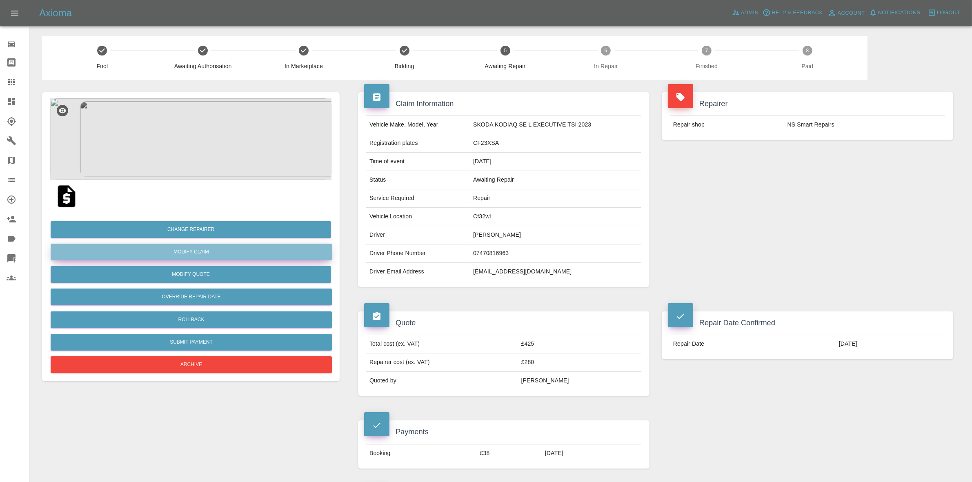
click at [184, 248] on link "Modify Claim" at bounding box center [191, 252] width 281 height 17
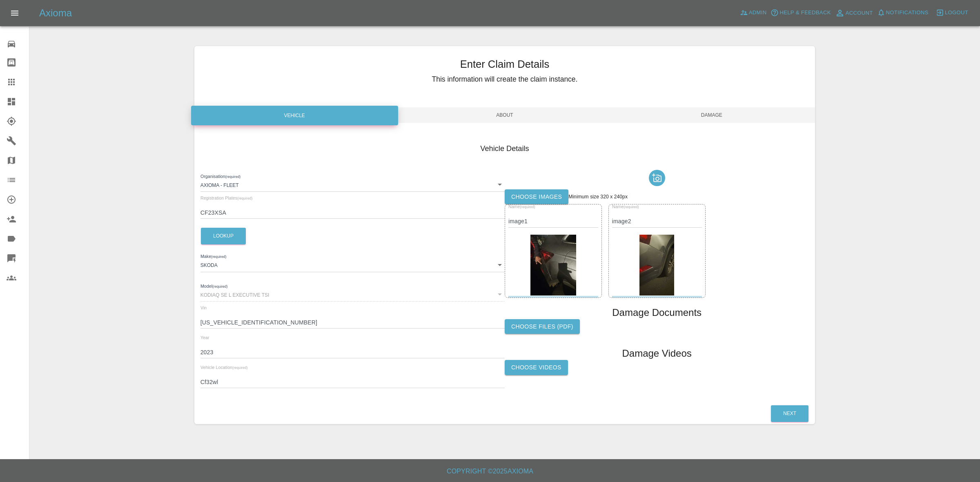
click at [528, 196] on label "Choose images" at bounding box center [536, 196] width 64 height 15
click at [0, 0] on input "Choose images" at bounding box center [0, 0] width 0 height 0
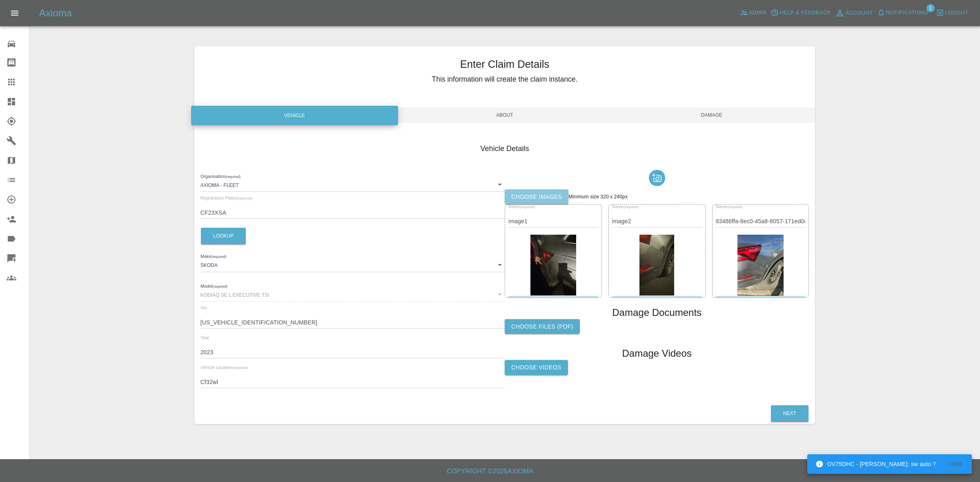
click at [533, 192] on label "Choose images" at bounding box center [536, 196] width 64 height 15
click at [0, 0] on input "Choose images" at bounding box center [0, 0] width 0 height 0
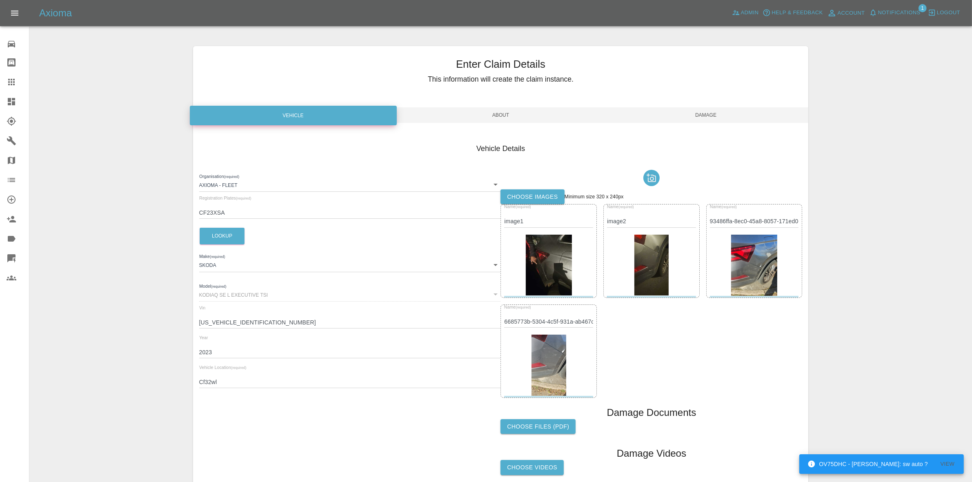
click at [730, 119] on span "Damage" at bounding box center [705, 115] width 205 height 16
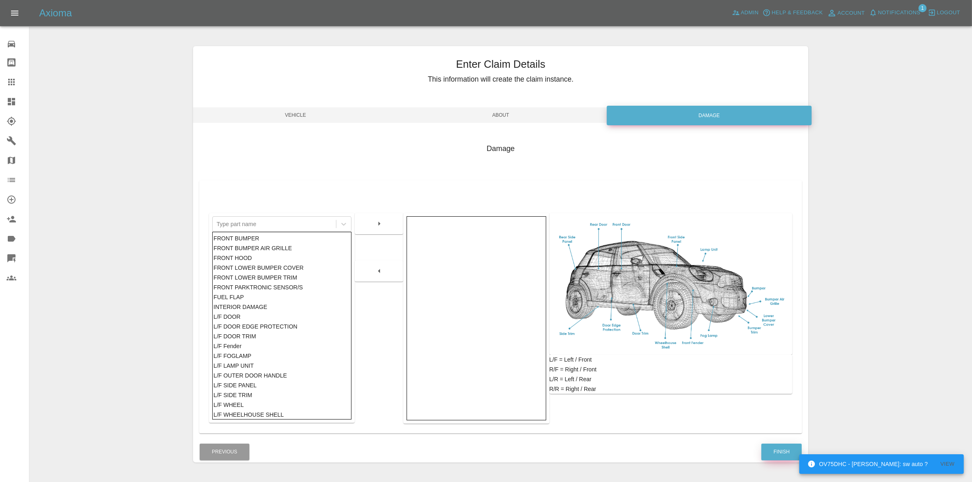
click at [779, 449] on button "Finish" at bounding box center [781, 452] width 40 height 17
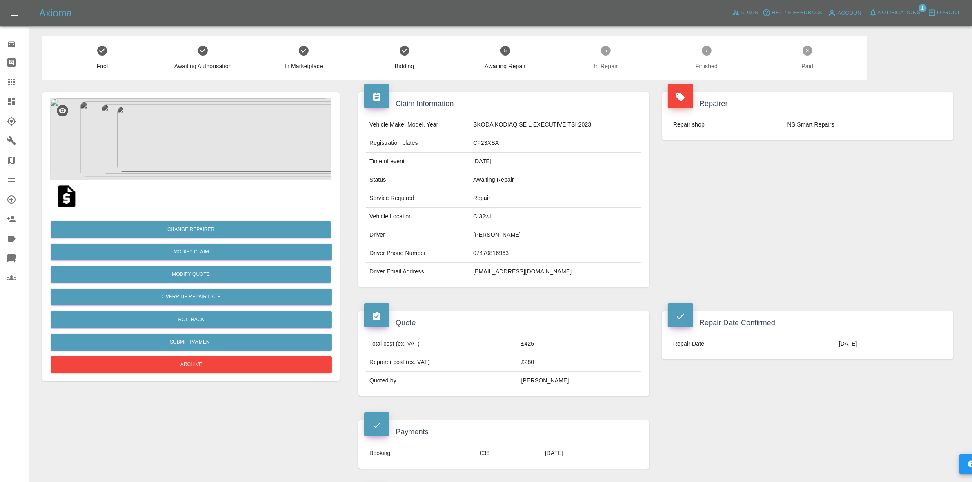
click at [0, 100] on link "Dashboard" at bounding box center [14, 102] width 29 height 20
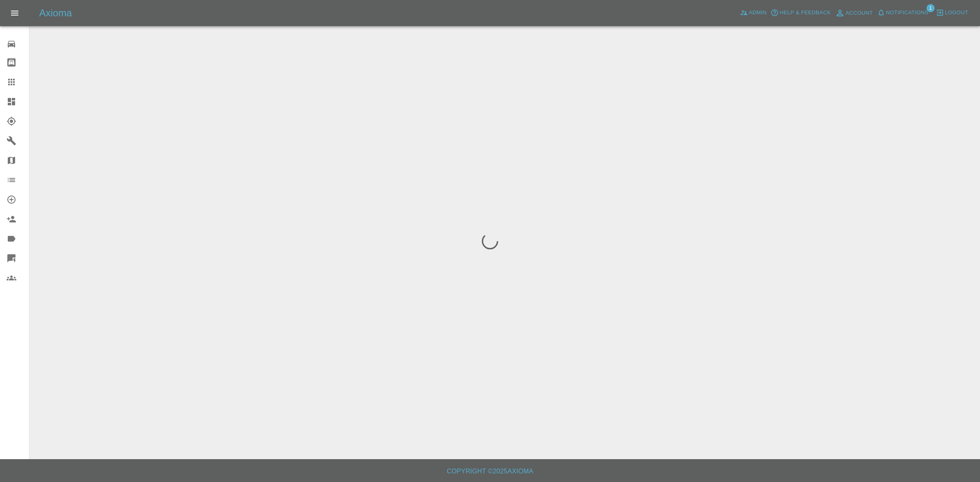
click at [895, 9] on span "Notifications" at bounding box center [907, 12] width 42 height 9
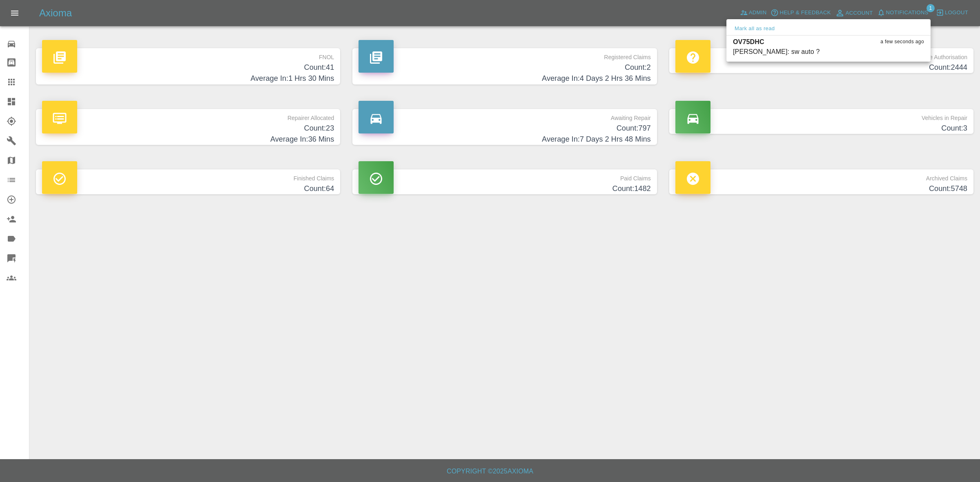
click at [762, 31] on button "Mark all as read" at bounding box center [754, 28] width 43 height 9
click at [907, 311] on div at bounding box center [490, 241] width 980 height 482
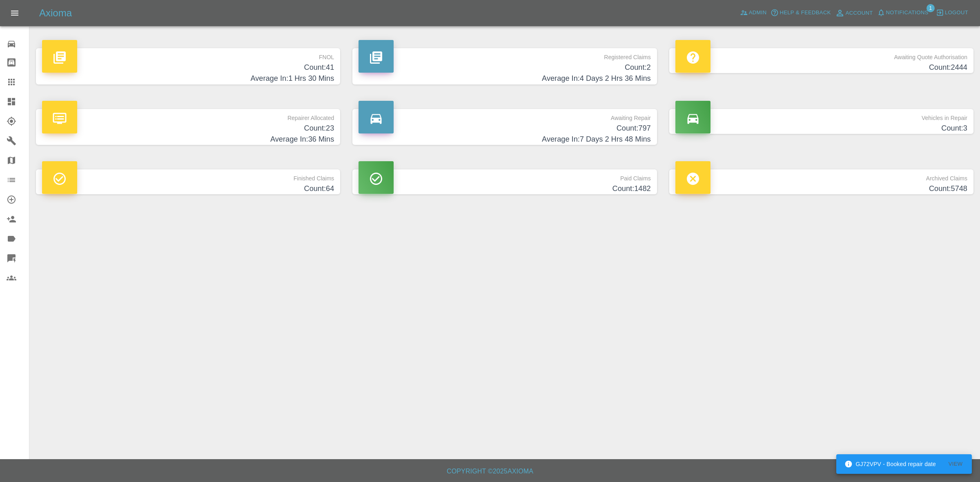
click at [896, 12] on span "Notifications" at bounding box center [907, 12] width 42 height 9
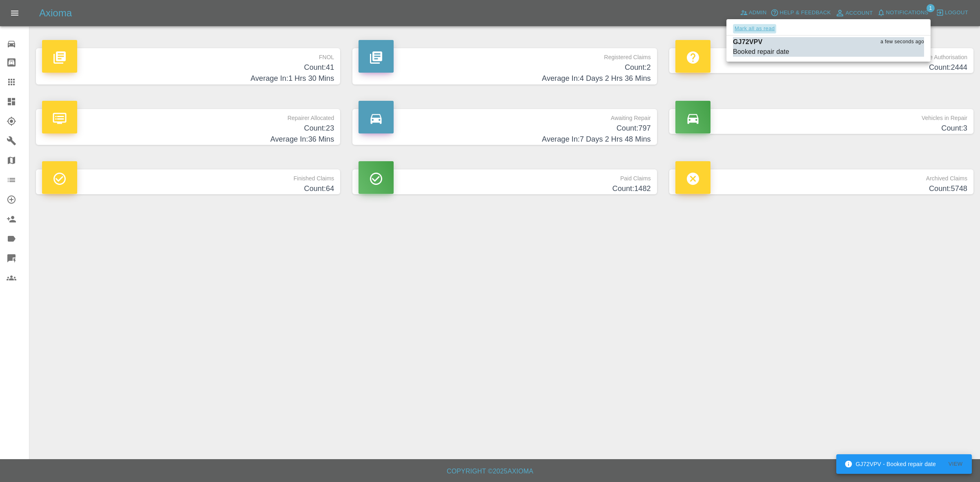
drag, startPoint x: 741, startPoint y: 26, endPoint x: 927, endPoint y: 317, distance: 345.2
click at [741, 27] on button "Mark all as read" at bounding box center [754, 28] width 43 height 9
drag, startPoint x: 927, startPoint y: 317, endPoint x: 949, endPoint y: 343, distance: 34.4
click at [953, 341] on div at bounding box center [490, 241] width 980 height 482
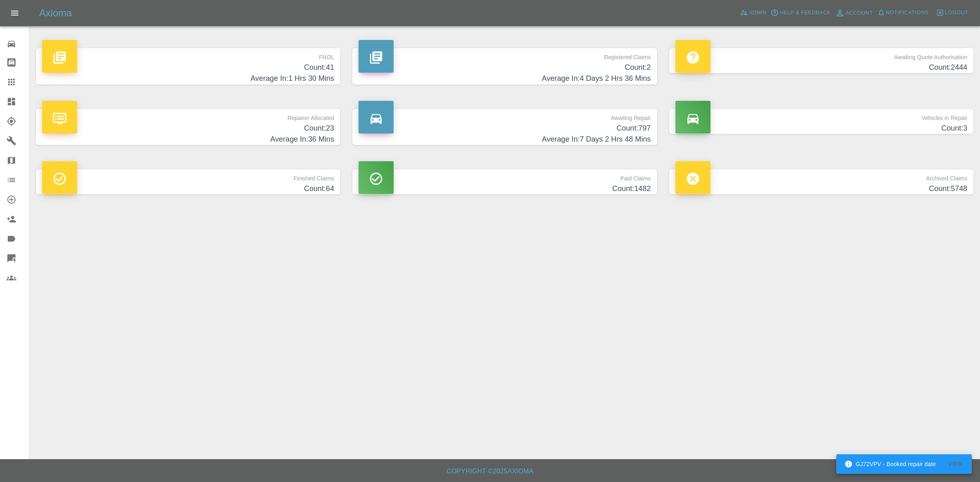
click at [290, 131] on h4 "Count: 23" at bounding box center [188, 128] width 292 height 11
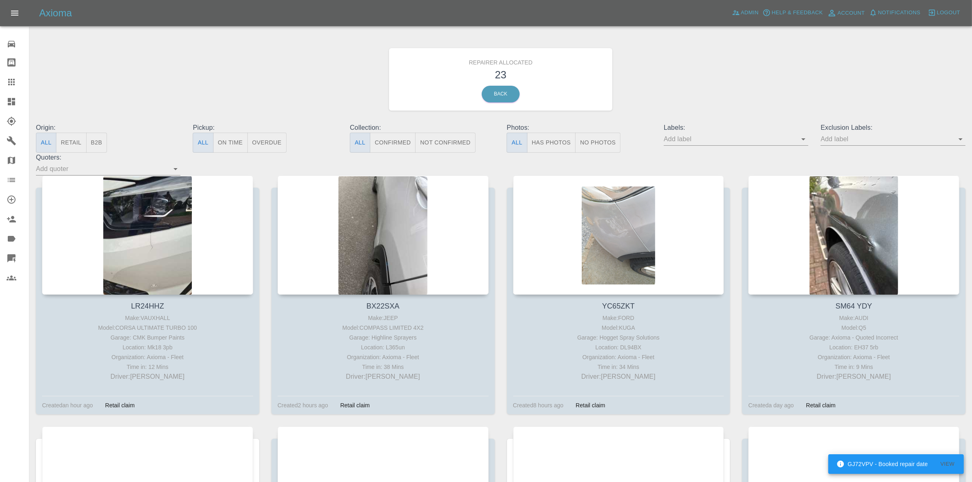
click at [76, 147] on button "Retail" at bounding box center [71, 143] width 30 height 20
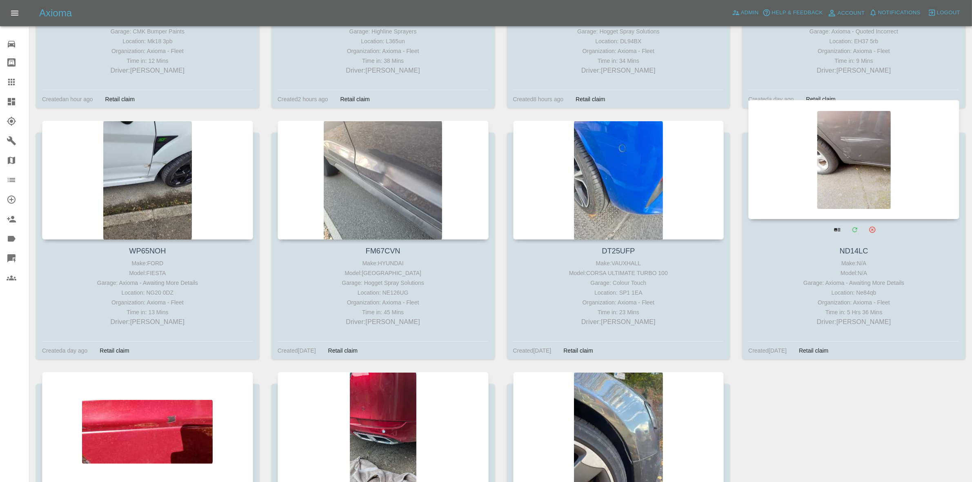
scroll to position [480, 0]
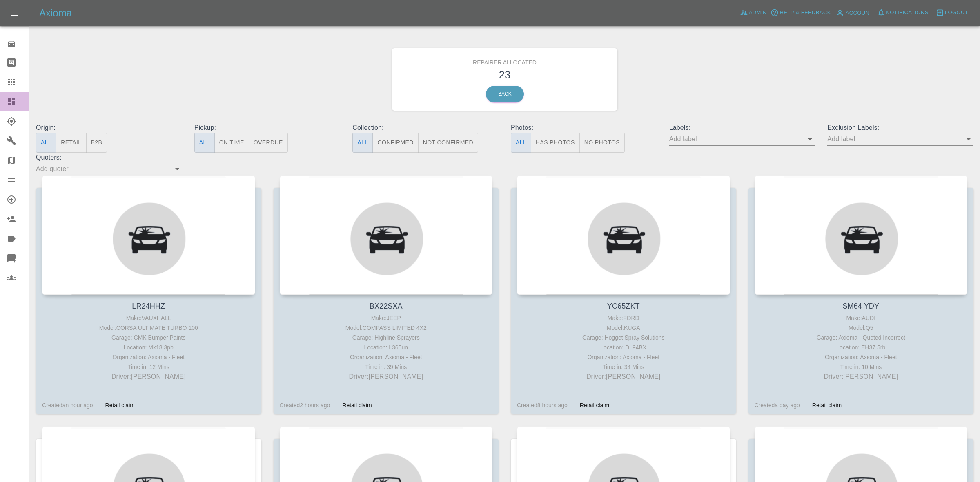
click at [0, 97] on link "Dashboard" at bounding box center [14, 102] width 29 height 20
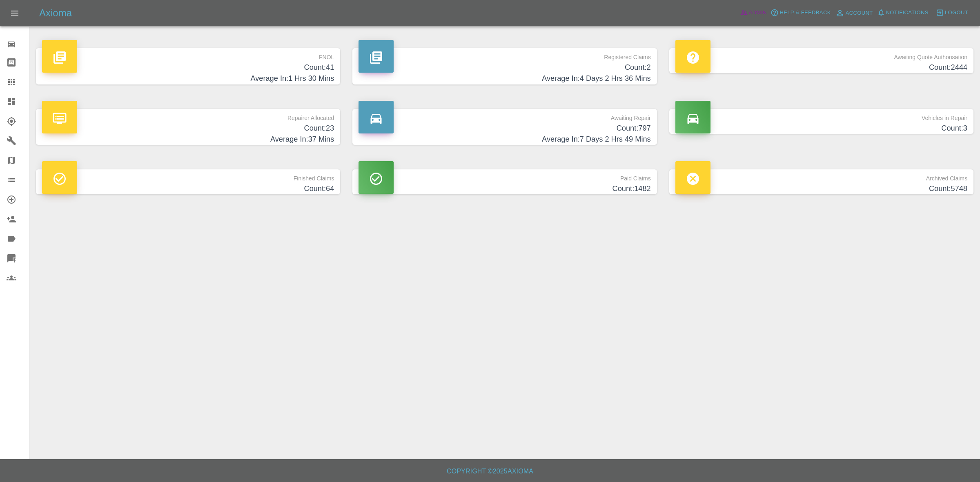
drag, startPoint x: 748, startPoint y: 18, endPoint x: 732, endPoint y: 18, distance: 15.9
click at [748, 18] on link "Admin" at bounding box center [753, 13] width 31 height 13
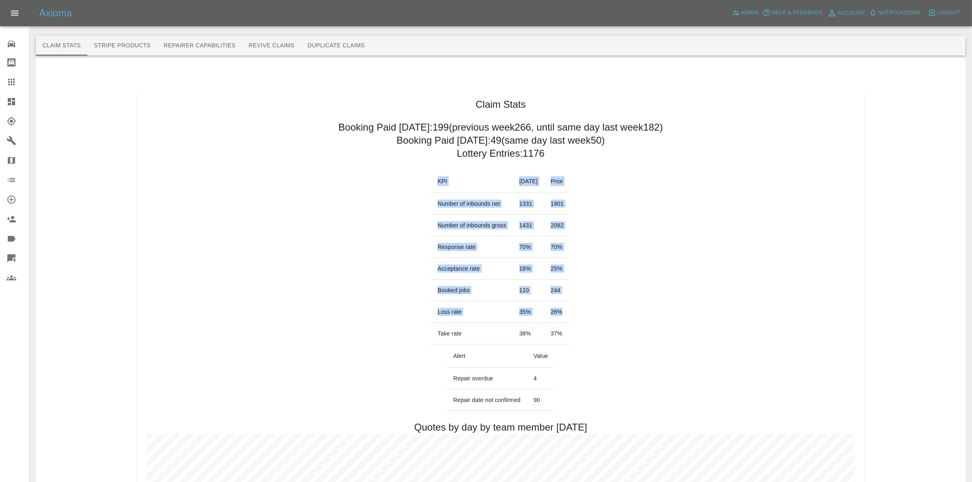
drag, startPoint x: 416, startPoint y: 310, endPoint x: 578, endPoint y: 315, distance: 162.1
click at [570, 312] on td "26 %" at bounding box center [557, 312] width 26 height 22
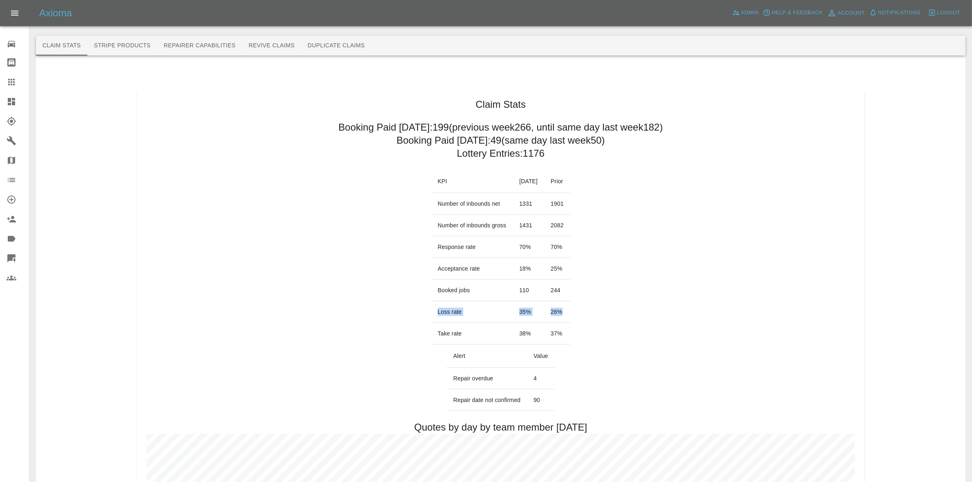
drag, startPoint x: 426, startPoint y: 310, endPoint x: 580, endPoint y: 310, distance: 154.3
click at [570, 310] on tr "Loss rate 35 % 26 %" at bounding box center [500, 312] width 139 height 22
copy tr "Loss rate 35 % 26 %"
click at [905, 14] on span "Notifications" at bounding box center [899, 12] width 42 height 9
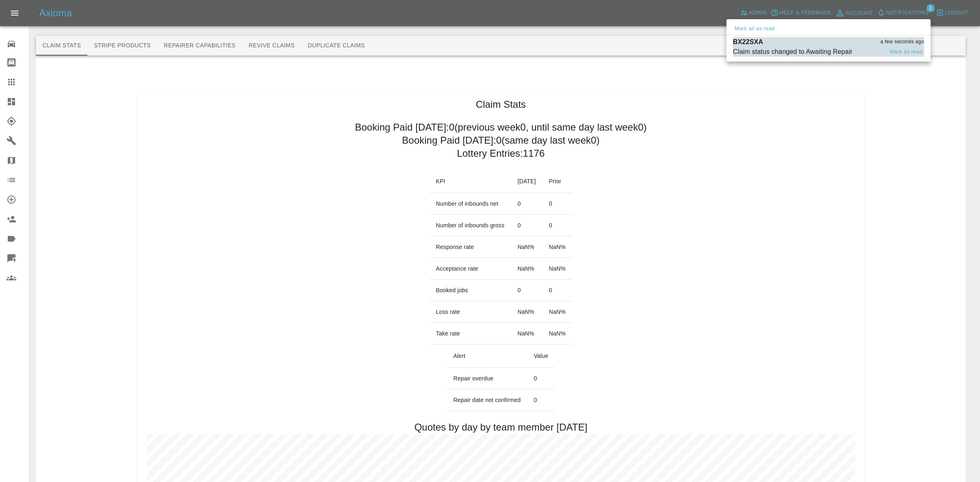
click at [791, 52] on div "Claim status changed to Awaiting Repair" at bounding box center [793, 52] width 120 height 10
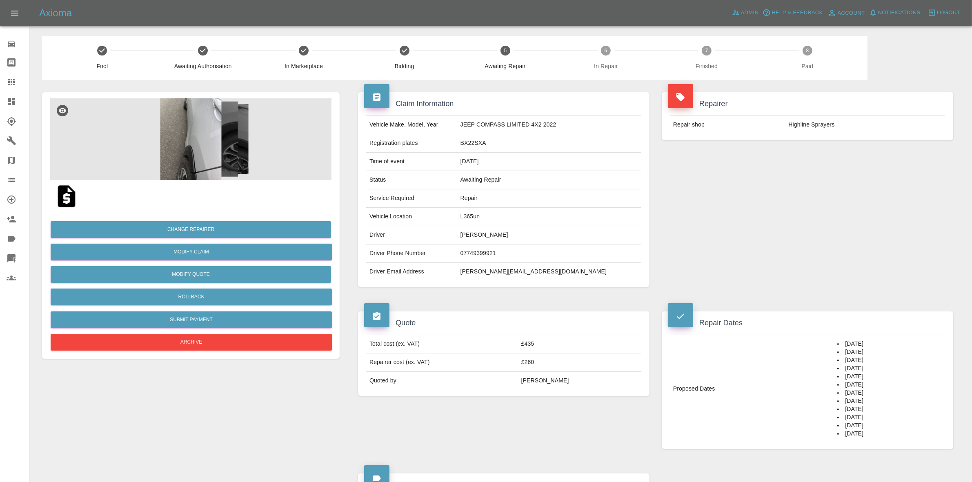
click at [0, 101] on link "Dashboard" at bounding box center [14, 102] width 29 height 20
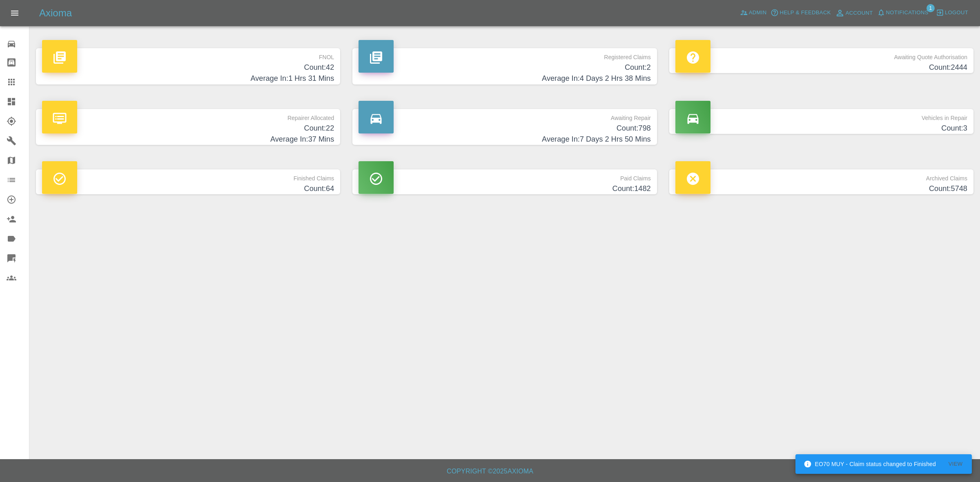
click at [904, 11] on span "Notifications" at bounding box center [907, 12] width 42 height 9
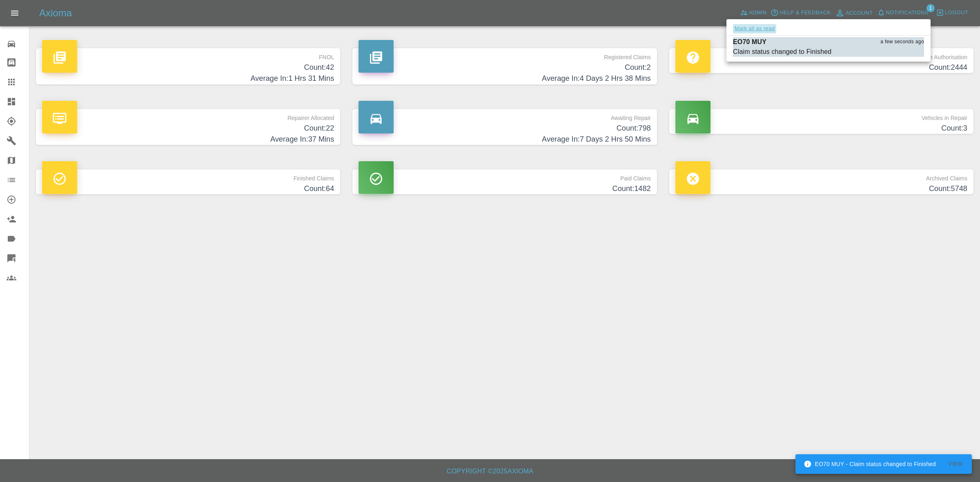
click at [750, 31] on button "Mark all as read" at bounding box center [754, 28] width 43 height 9
drag, startPoint x: 825, startPoint y: 195, endPoint x: 831, endPoint y: 213, distance: 18.8
click at [838, 211] on div at bounding box center [490, 241] width 980 height 482
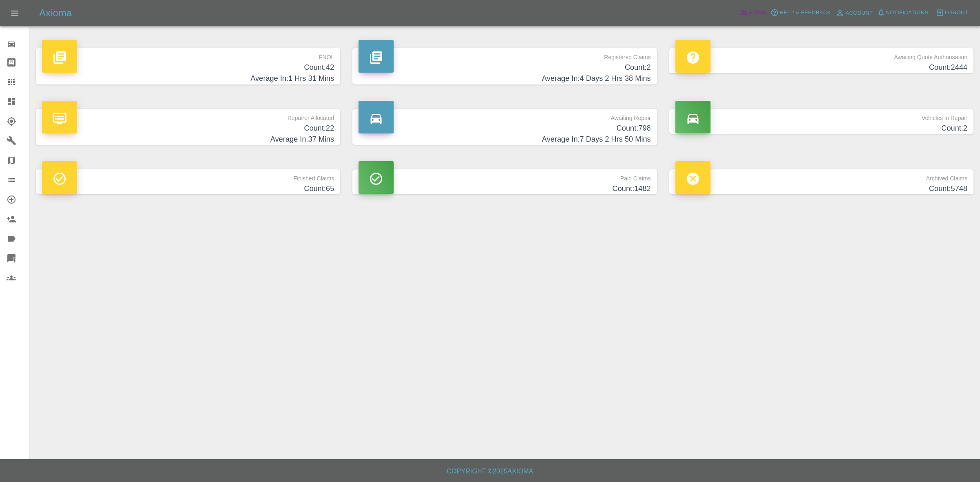
click at [752, 11] on span "Admin" at bounding box center [758, 12] width 18 height 9
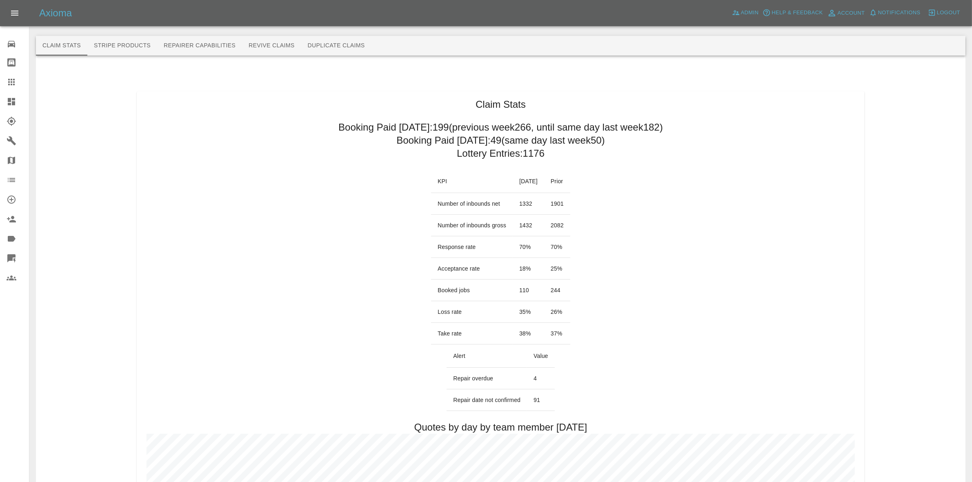
drag, startPoint x: 315, startPoint y: 125, endPoint x: 688, endPoint y: 119, distance: 373.1
copy h2 "Booking Paid [DATE]: 199 (previous week 266 , until same day last week 182 )"
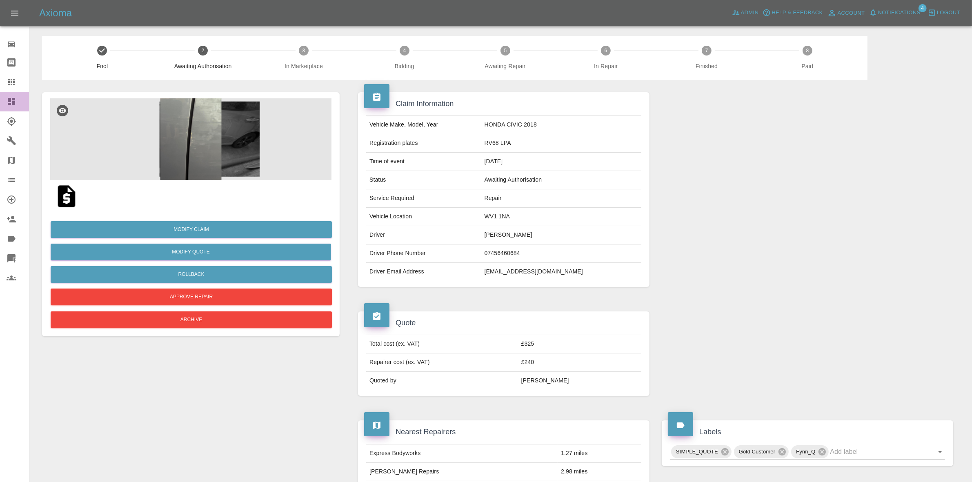
click at [11, 99] on icon at bounding box center [11, 101] width 7 height 7
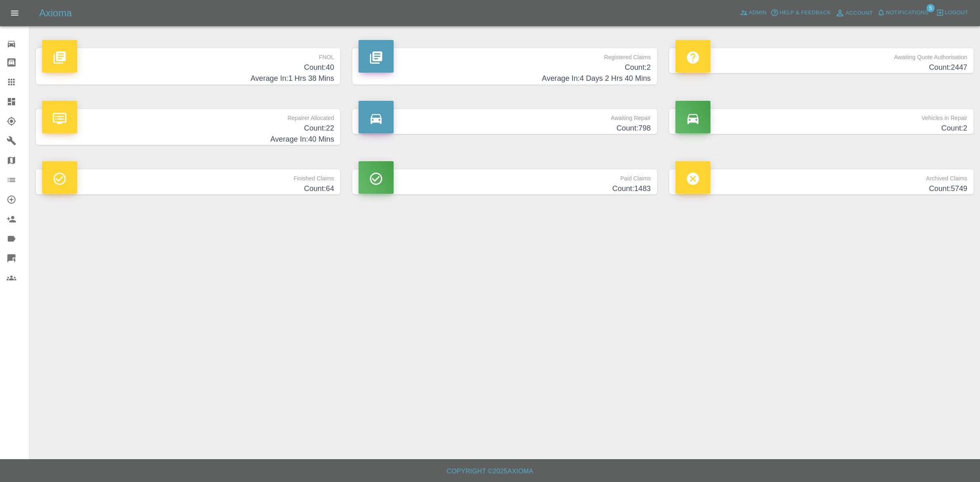
click at [911, 11] on span "Notifications" at bounding box center [907, 12] width 42 height 9
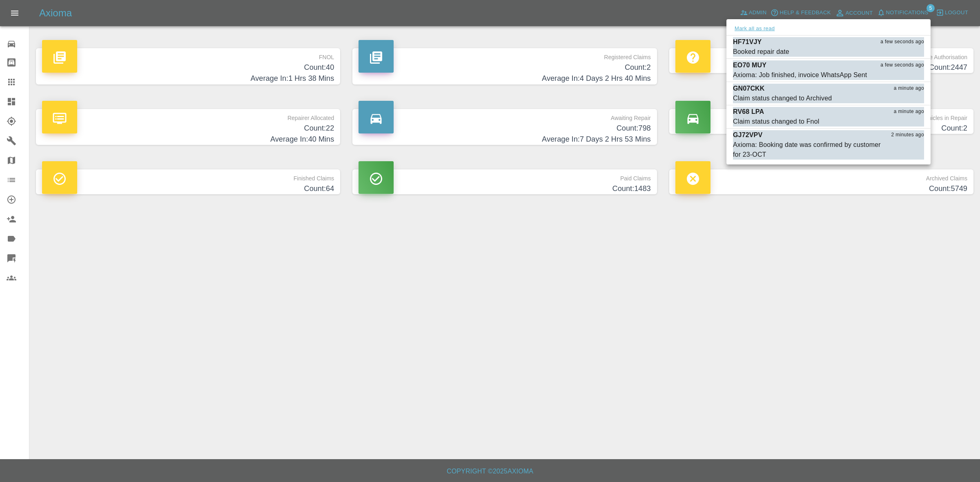
click at [763, 30] on button "Mark all as read" at bounding box center [754, 28] width 43 height 9
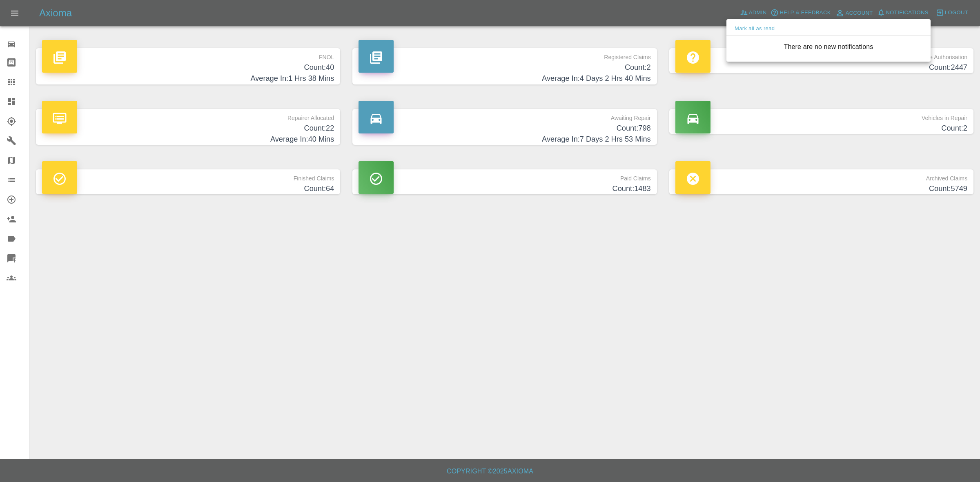
click at [781, 331] on div at bounding box center [490, 241] width 980 height 482
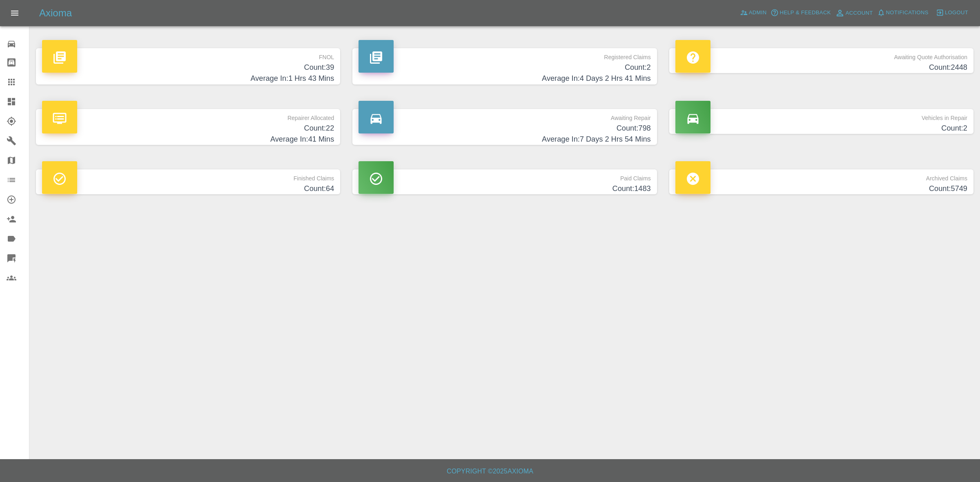
drag, startPoint x: 298, startPoint y: 119, endPoint x: 289, endPoint y: 125, distance: 11.2
click at [298, 119] on p "Repairer Allocated" at bounding box center [188, 116] width 292 height 14
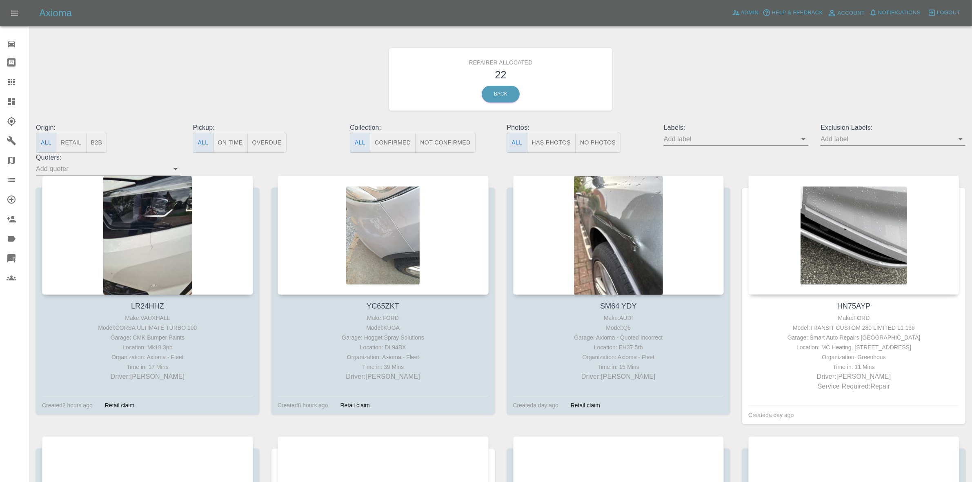
click at [65, 139] on button "Retail" at bounding box center [71, 143] width 30 height 20
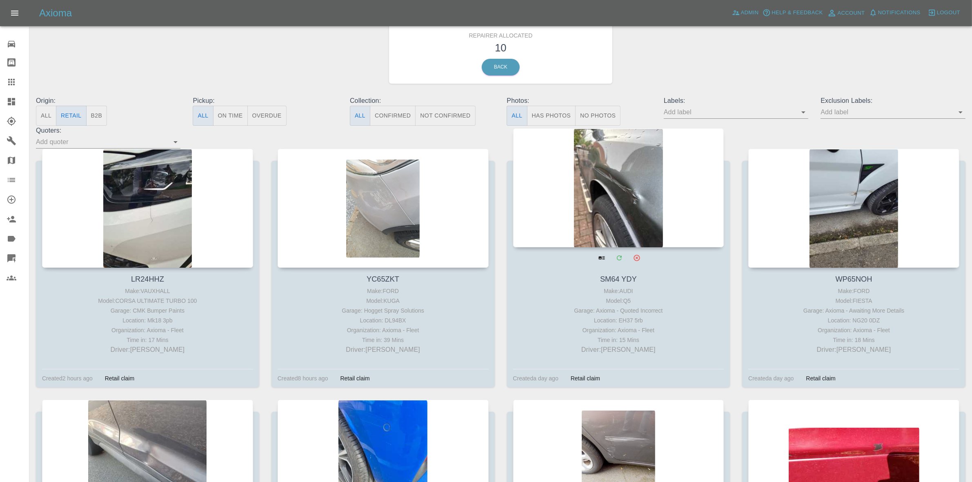
scroll to position [51, 0]
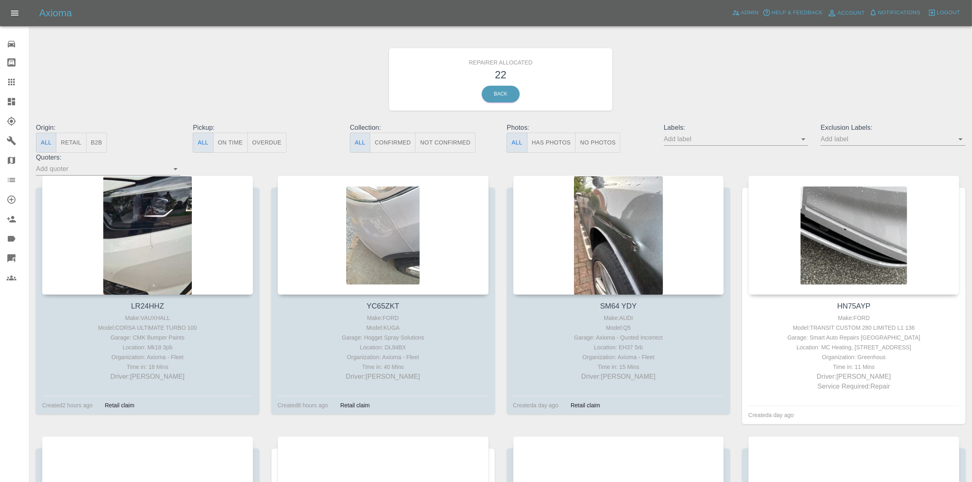
click at [76, 146] on button "Retail" at bounding box center [71, 143] width 30 height 20
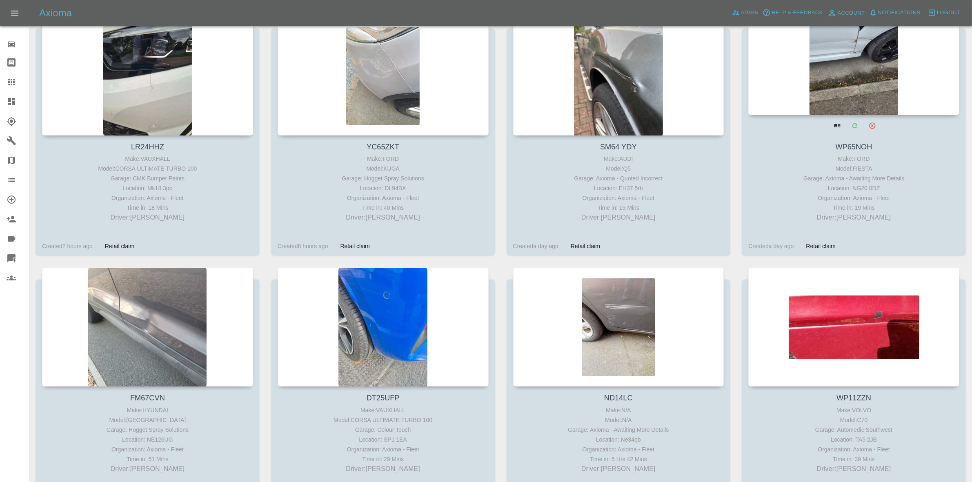
scroll to position [255, 0]
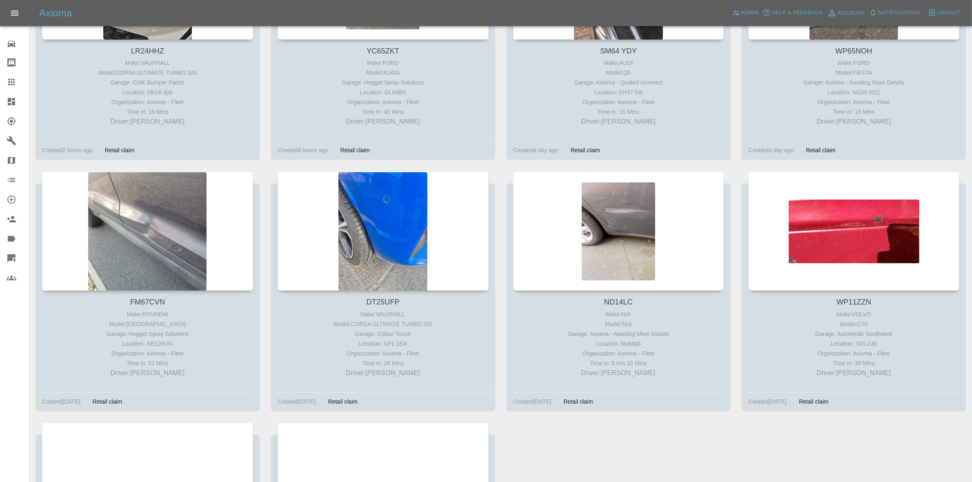
click at [0, 80] on link "Claims" at bounding box center [14, 82] width 29 height 20
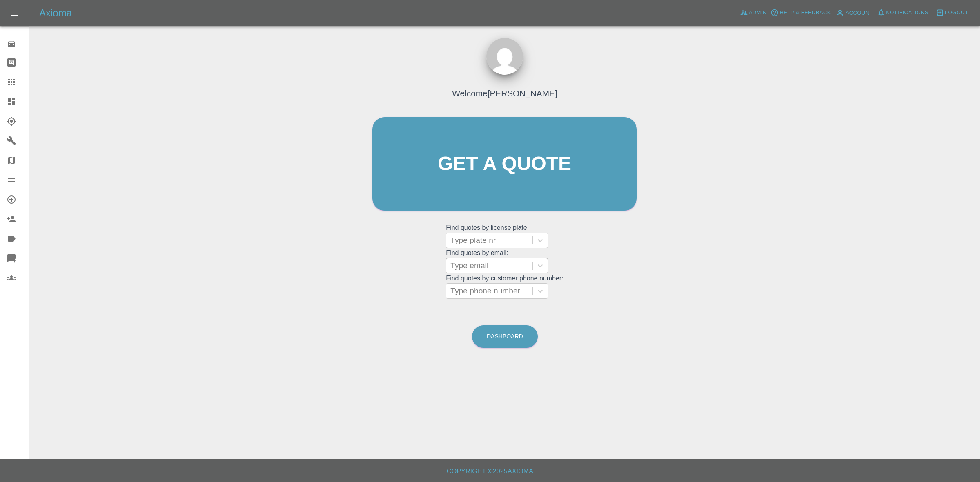
click at [493, 262] on div at bounding box center [489, 265] width 78 height 11
paste input "diddyboy48@gmail.com"
type input "diddyboy48@gmail.com"
click at [489, 293] on div "AUDI A1, Awaiting Repair" at bounding box center [497, 286] width 102 height 16
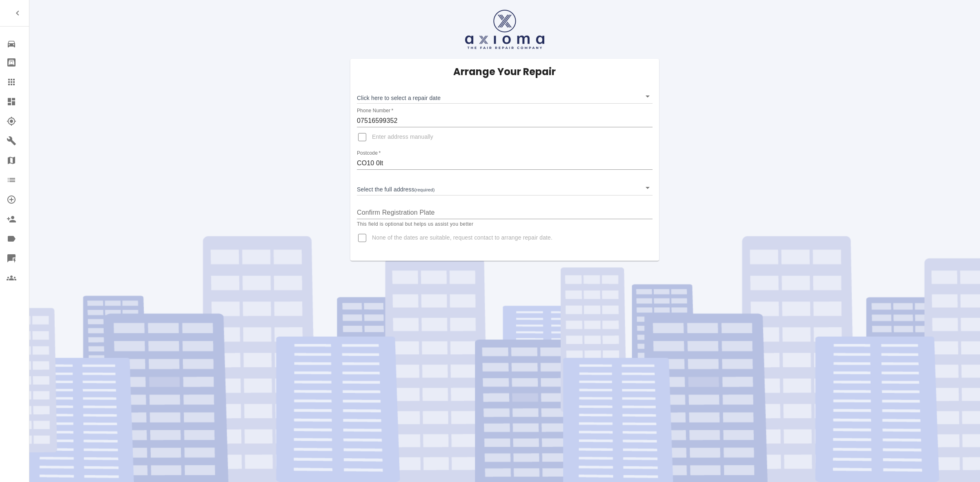
click at [0, 105] on link "Dashboard" at bounding box center [14, 102] width 29 height 20
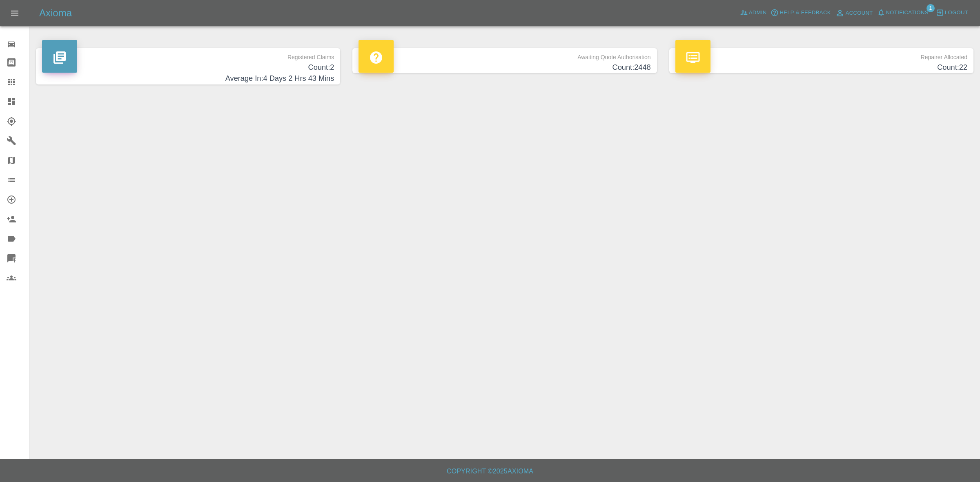
click at [896, 15] on span "Notifications" at bounding box center [907, 12] width 42 height 9
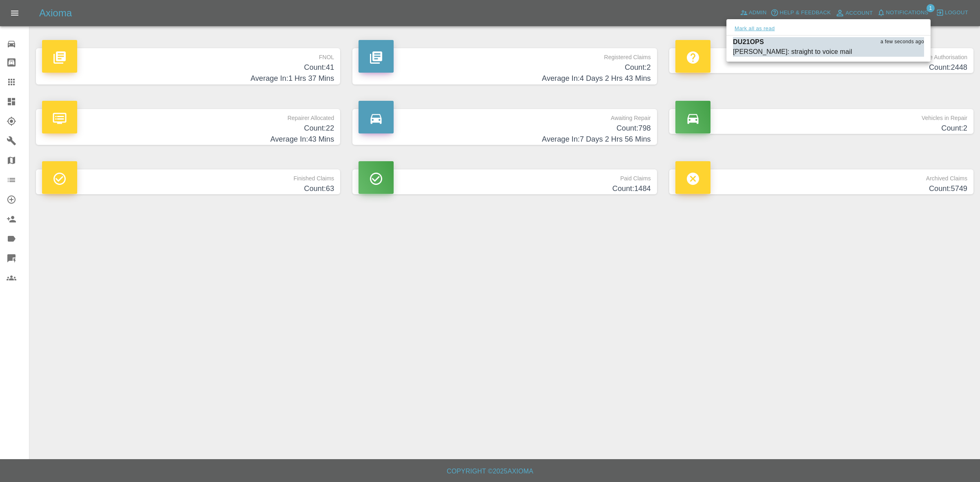
click at [765, 29] on button "Mark all as read" at bounding box center [754, 28] width 43 height 9
click at [791, 222] on div at bounding box center [490, 241] width 980 height 482
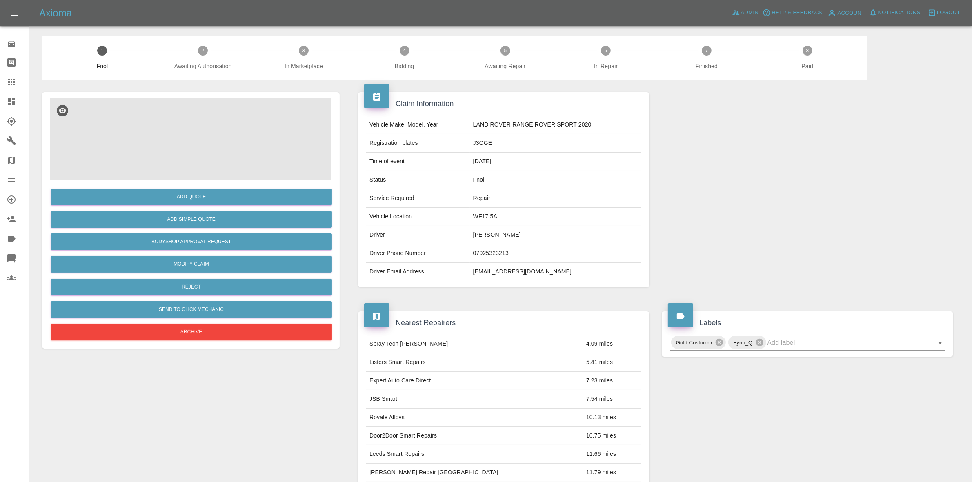
click at [183, 151] on img at bounding box center [190, 139] width 281 height 82
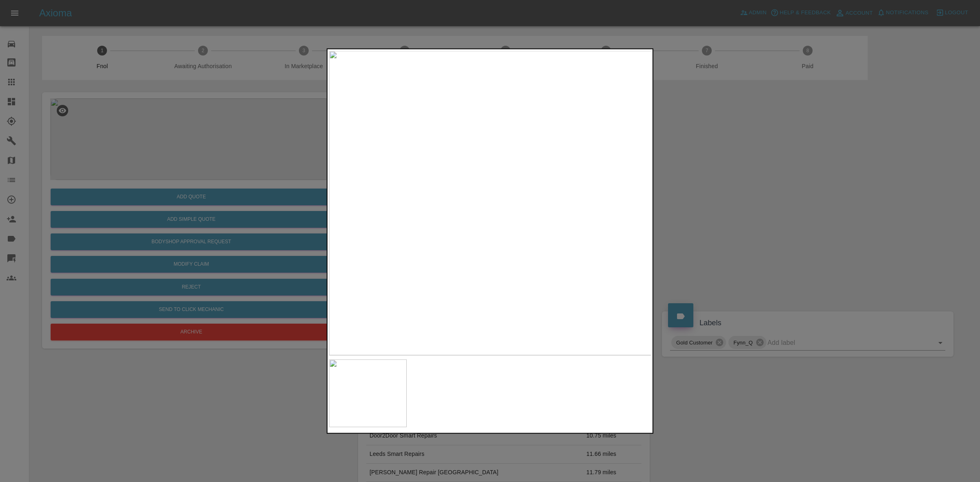
click at [725, 204] on div at bounding box center [490, 241] width 980 height 482
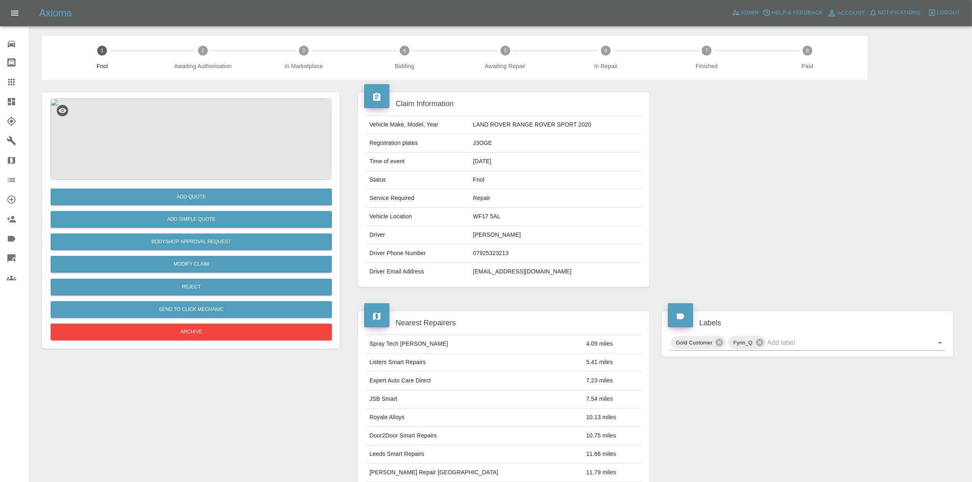
click at [253, 160] on img at bounding box center [190, 139] width 281 height 82
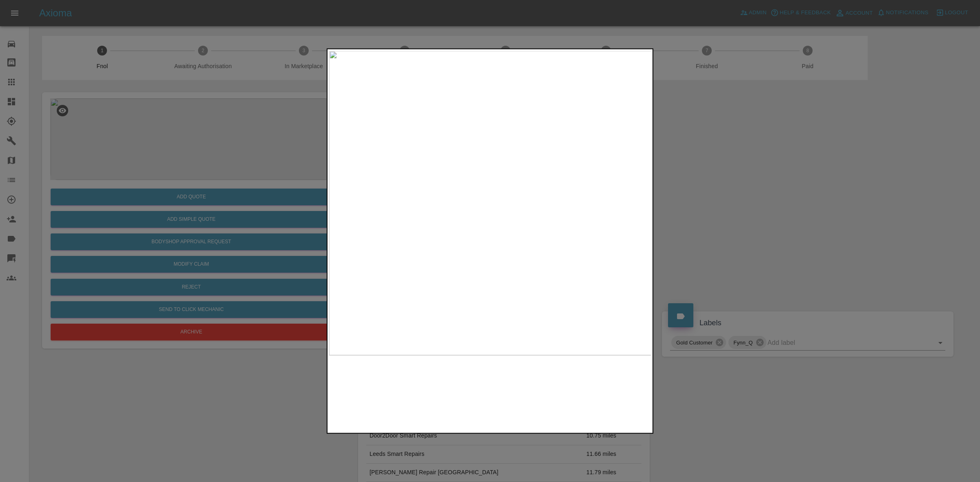
click at [445, 262] on img at bounding box center [490, 203] width 322 height 304
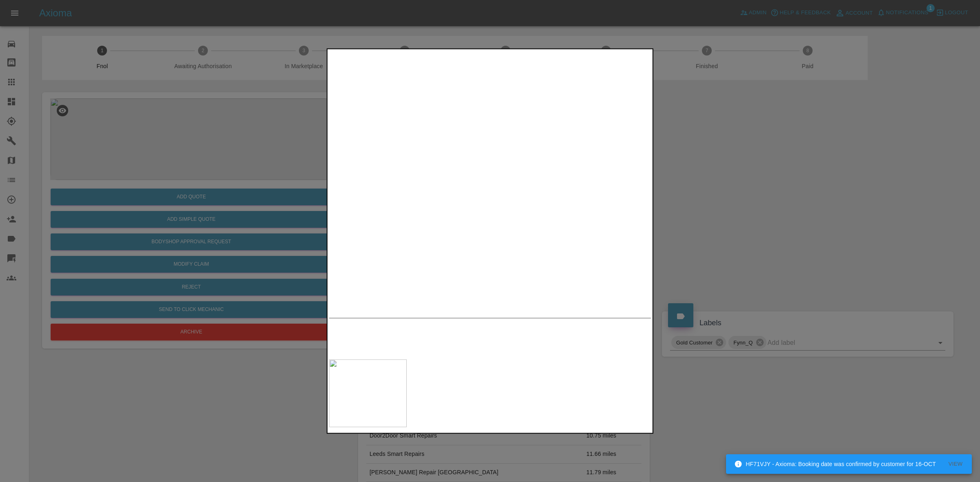
drag, startPoint x: 664, startPoint y: 169, endPoint x: 480, endPoint y: 164, distance: 184.2
click at [480, 164] on div at bounding box center [490, 241] width 980 height 482
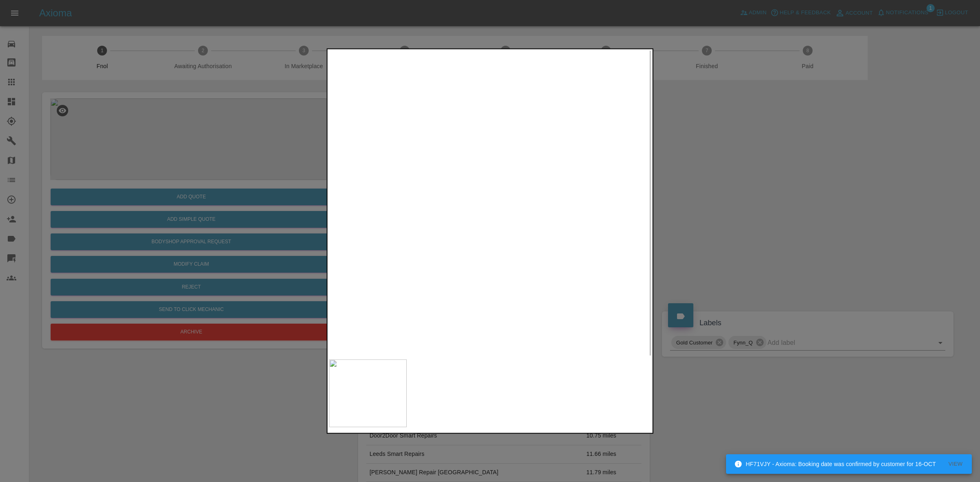
click at [522, 284] on img at bounding box center [247, 110] width 967 height 914
click at [431, 216] on img at bounding box center [247, 108] width 967 height 914
click at [431, 216] on img at bounding box center [667, 165] width 967 height 914
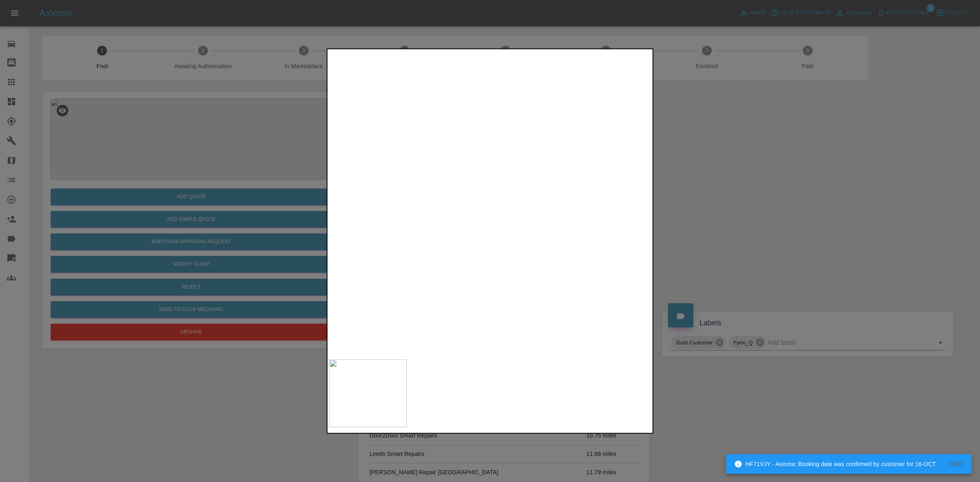
click at [431, 216] on img at bounding box center [667, 165] width 967 height 914
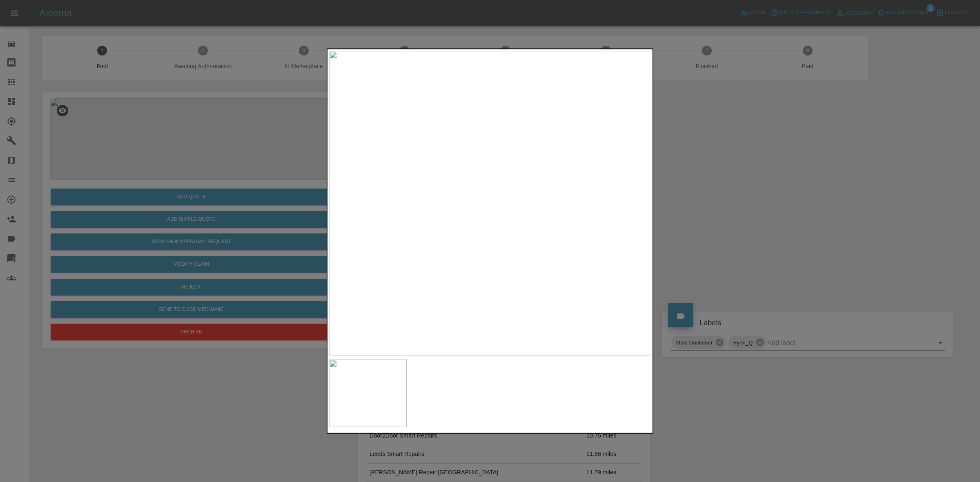
click at [835, 235] on div at bounding box center [490, 241] width 980 height 482
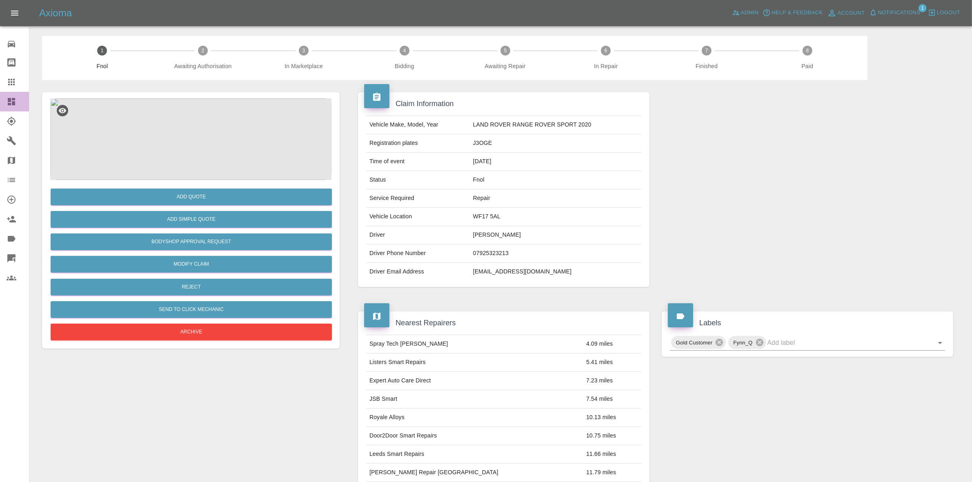
drag, startPoint x: 0, startPoint y: 98, endPoint x: 19, endPoint y: 50, distance: 52.2
click at [0, 98] on link "Dashboard" at bounding box center [14, 102] width 29 height 20
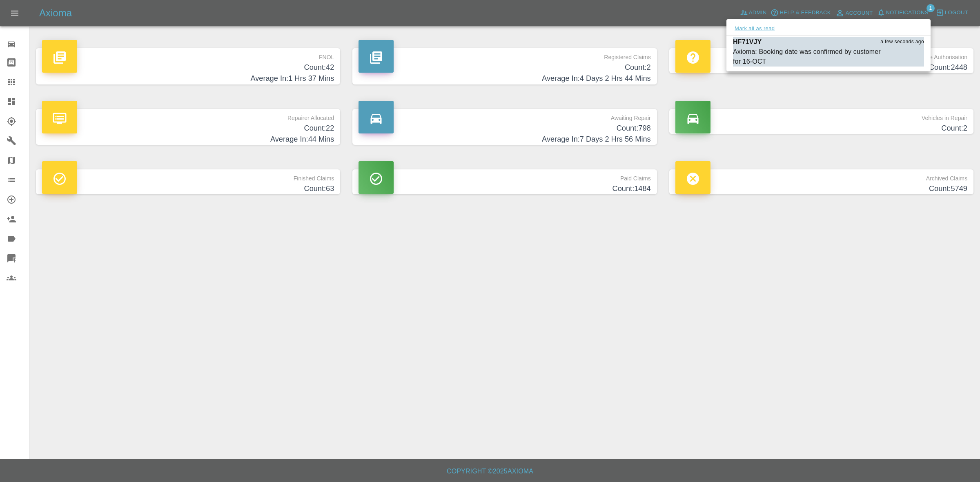
click at [752, 27] on button "Mark all as read" at bounding box center [754, 28] width 43 height 9
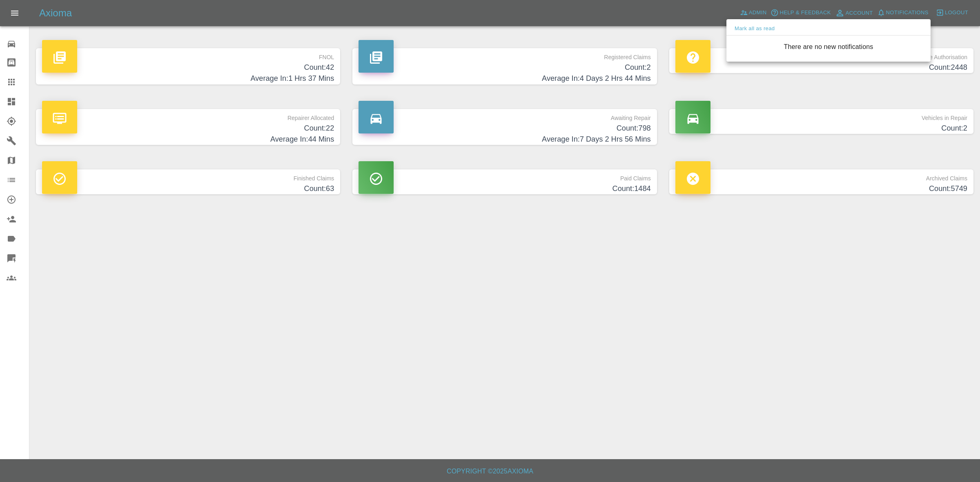
click at [886, 304] on div at bounding box center [490, 241] width 980 height 482
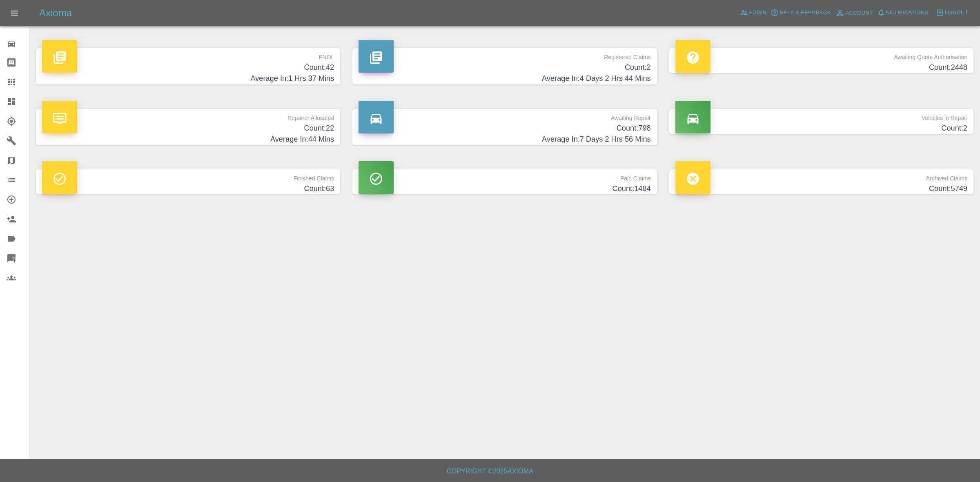
click at [238, 129] on h4 "Count: 22" at bounding box center [188, 128] width 292 height 11
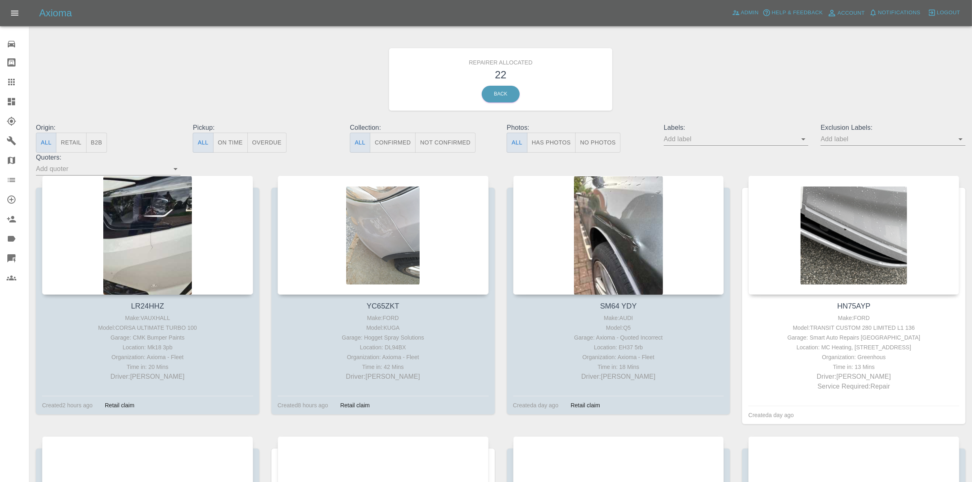
click at [71, 147] on button "Retail" at bounding box center [71, 143] width 30 height 20
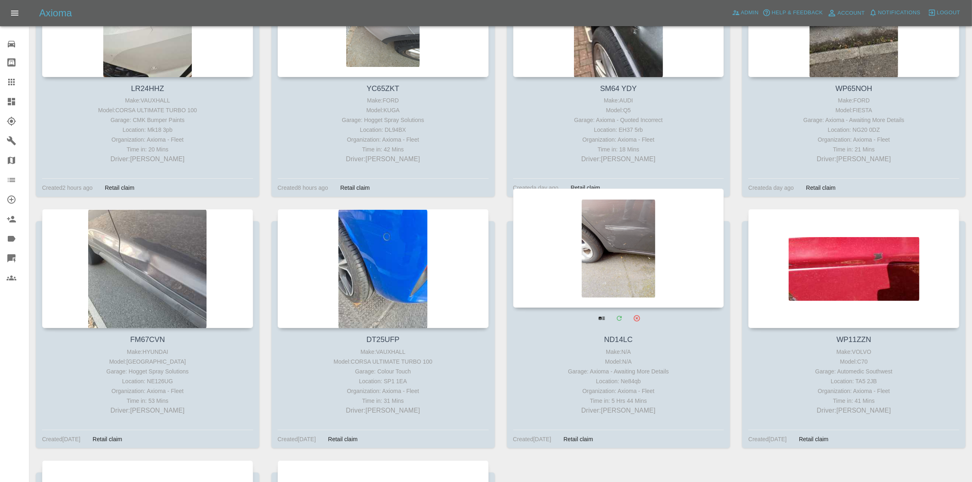
scroll to position [21, 0]
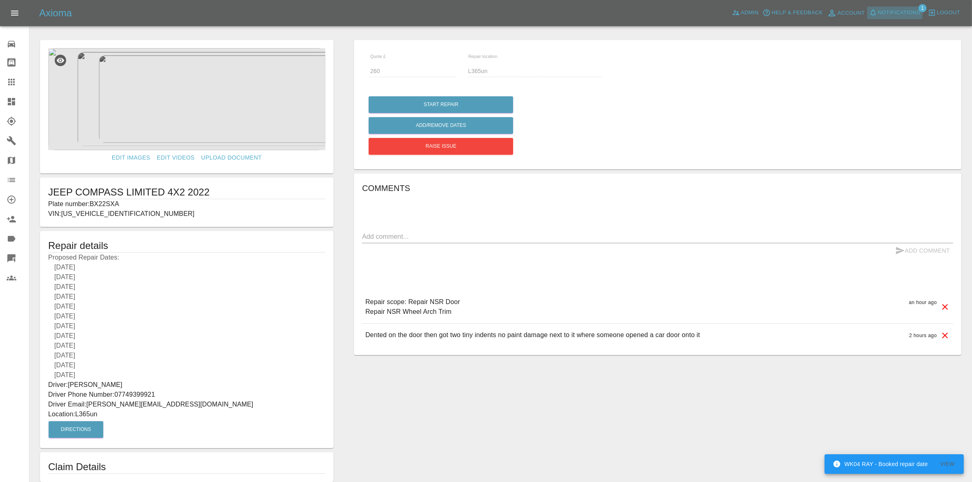
click at [913, 14] on span "Notifications" at bounding box center [899, 12] width 42 height 9
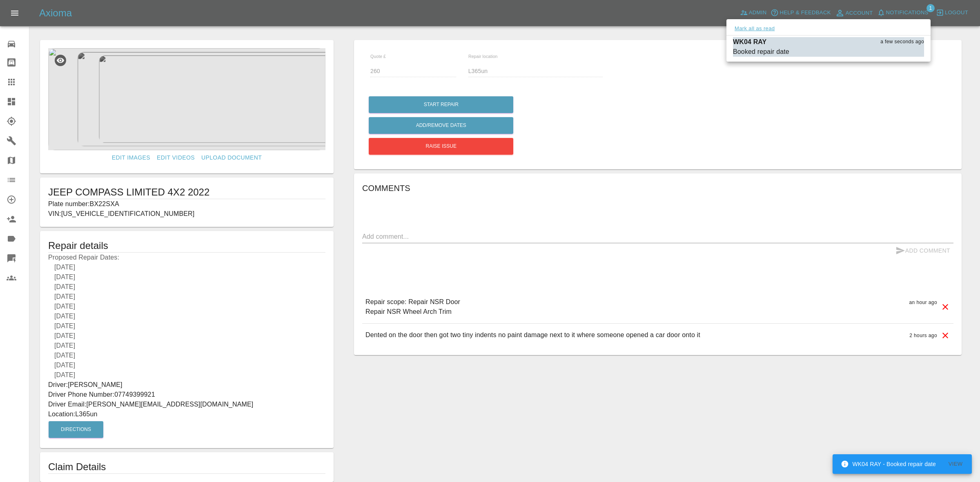
click at [754, 25] on button "Mark all as read" at bounding box center [754, 28] width 43 height 9
click at [795, 131] on div at bounding box center [490, 241] width 980 height 482
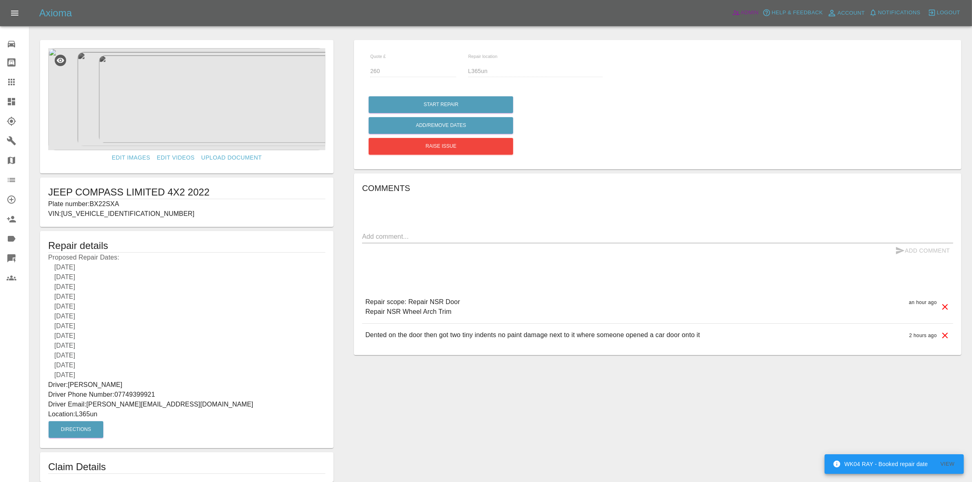
click at [751, 16] on span "Admin" at bounding box center [750, 12] width 18 height 9
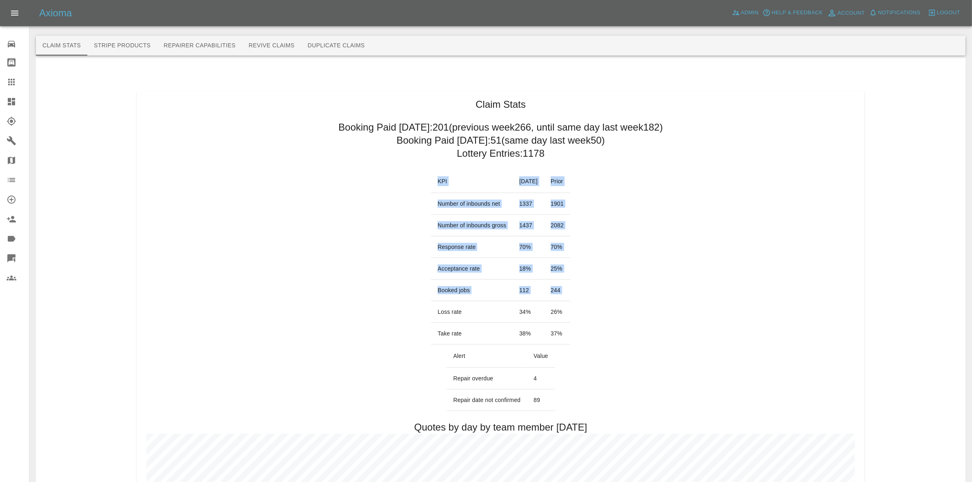
drag, startPoint x: 424, startPoint y: 311, endPoint x: 587, endPoint y: 315, distance: 162.5
click at [489, 313] on td "Loss rate" at bounding box center [472, 312] width 82 height 22
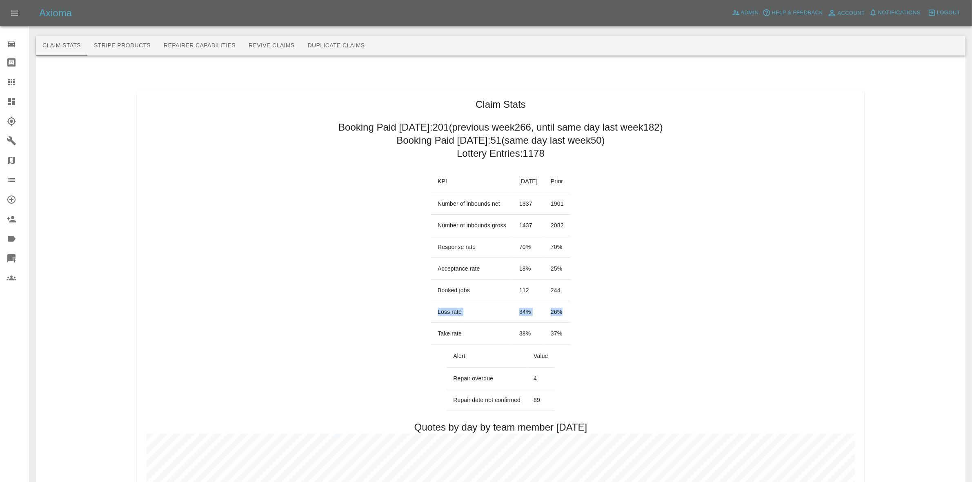
drag, startPoint x: 427, startPoint y: 311, endPoint x: 580, endPoint y: 310, distance: 153.5
click at [570, 310] on tr "Loss rate 34 % 26 %" at bounding box center [500, 312] width 139 height 22
copy tr "Loss rate 34 % 26 %"
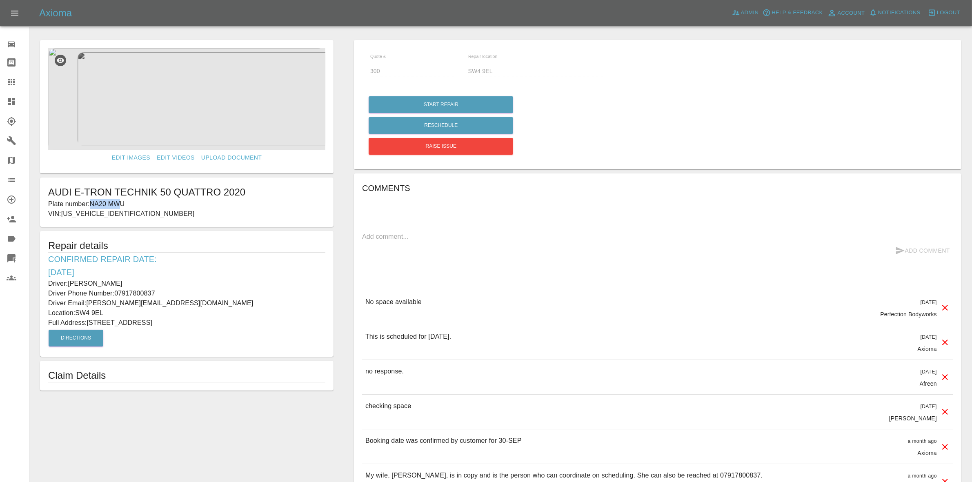
drag, startPoint x: 91, startPoint y: 202, endPoint x: 128, endPoint y: 198, distance: 37.0
click at [127, 201] on p "Plate number: NA20 MWU" at bounding box center [186, 204] width 277 height 10
copy p "NA20 MWU"
click at [0, 75] on link "Claims" at bounding box center [14, 82] width 29 height 20
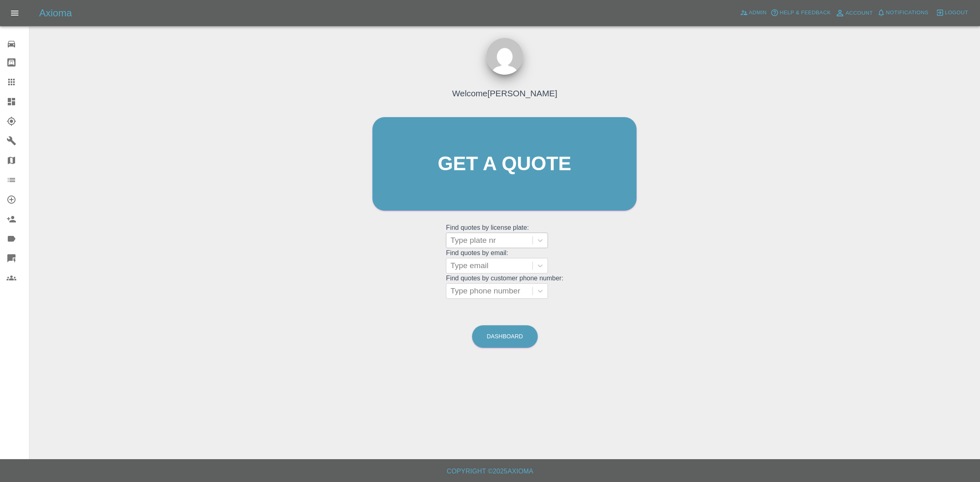
click at [480, 237] on div at bounding box center [489, 240] width 78 height 11
paste input "NA20 MWU"
type input "NA20 MWU"
click at [494, 265] on div "NA20 MWU, Awaiting Repair" at bounding box center [497, 266] width 102 height 26
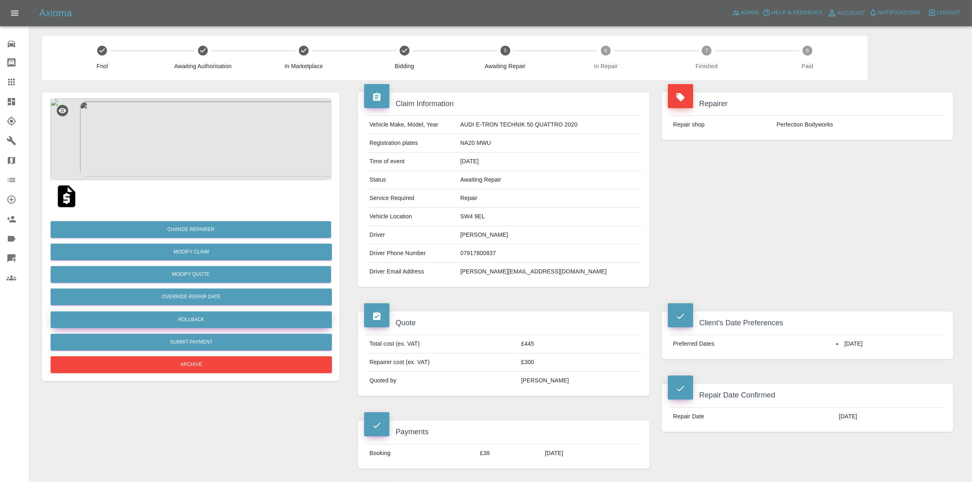
click at [184, 315] on button "Rollback" at bounding box center [191, 319] width 281 height 17
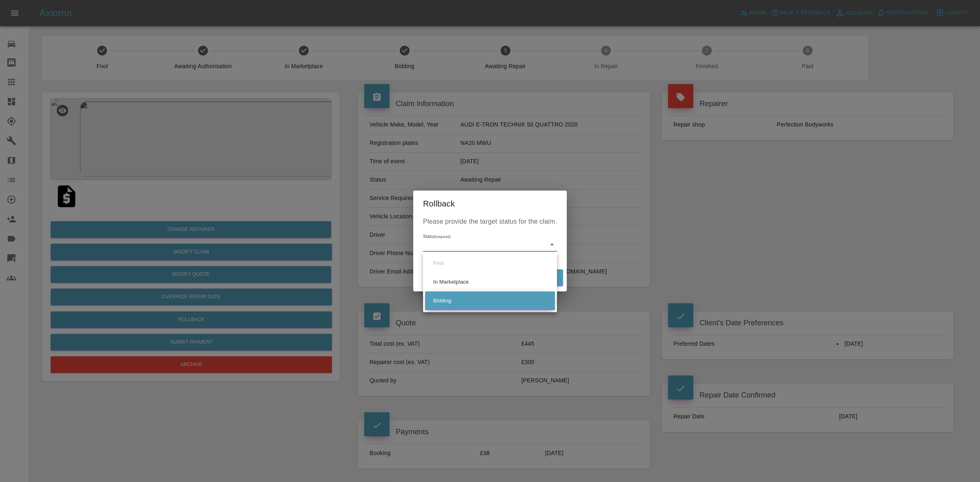
click at [451, 305] on li "Bidding" at bounding box center [490, 300] width 130 height 19
type input "bidding"
click at [547, 284] on button "Rollback" at bounding box center [537, 277] width 51 height 17
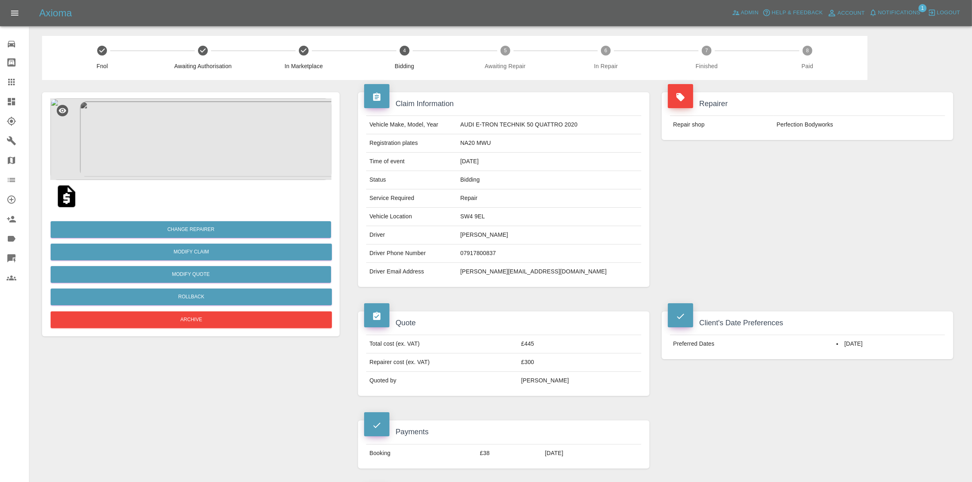
drag, startPoint x: 0, startPoint y: 101, endPoint x: 9, endPoint y: 103, distance: 9.2
click at [0, 101] on link "Dashboard" at bounding box center [14, 102] width 29 height 20
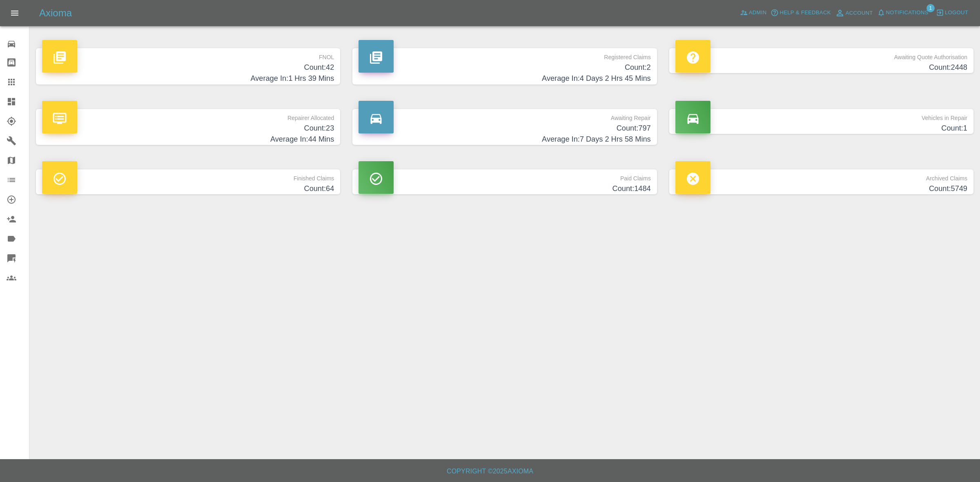
click at [581, 134] on h4 "Average In: 7 Days 2 Hrs 58 Mins" at bounding box center [504, 139] width 292 height 11
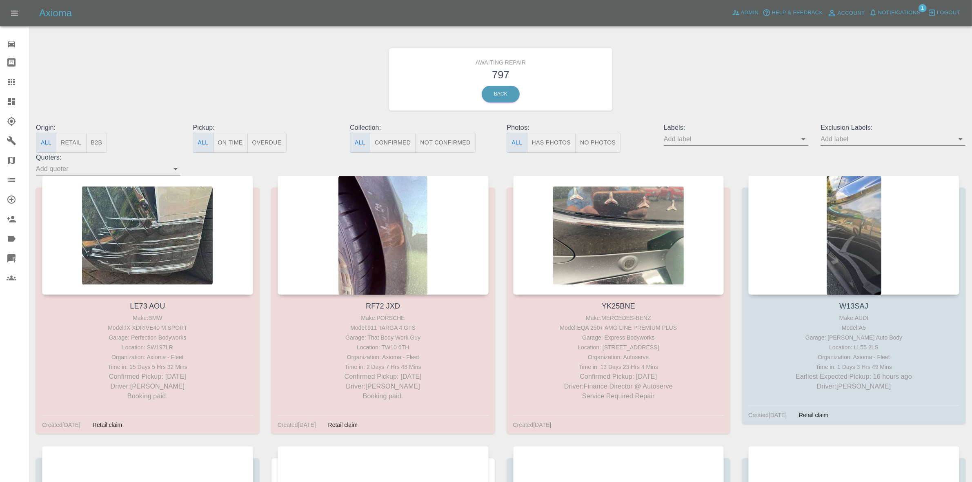
scroll to position [26656, 0]
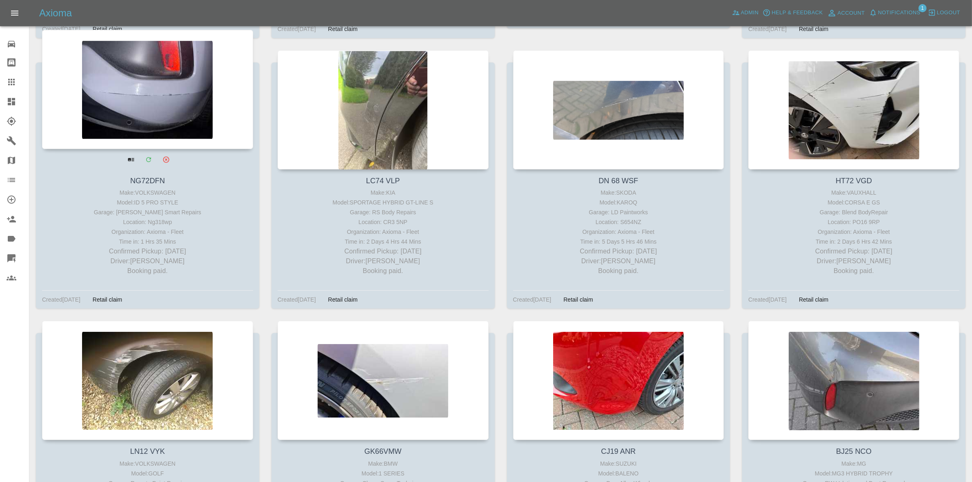
click at [180, 115] on div at bounding box center [147, 89] width 211 height 119
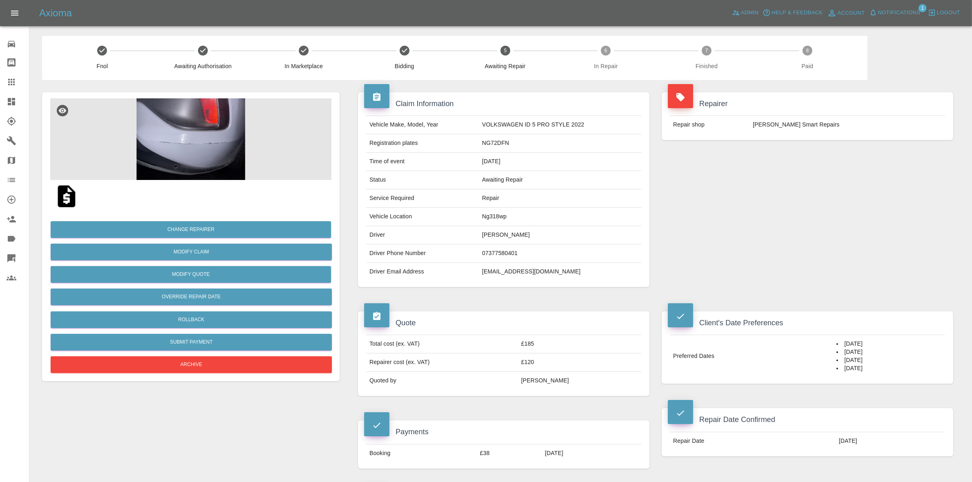
click at [891, 41] on div "Fnol Awaiting Authorisation In Marketplace Bidding 5 Awaiting Repair 6 In Repai…" at bounding box center [500, 58] width 929 height 44
click at [894, 11] on span "Notifications" at bounding box center [899, 12] width 42 height 9
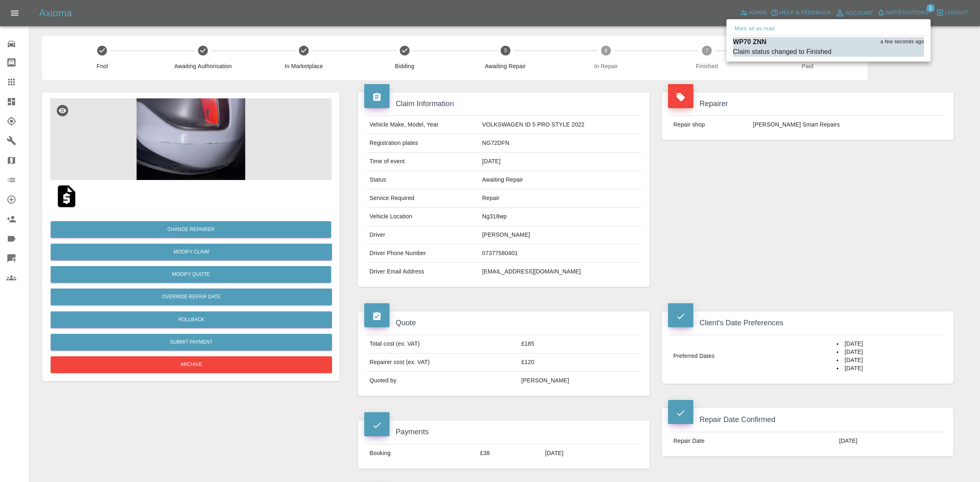
drag, startPoint x: 764, startPoint y: 25, endPoint x: 788, endPoint y: 71, distance: 52.0
click at [764, 25] on button "Mark all as read" at bounding box center [754, 28] width 43 height 9
drag, startPoint x: 804, startPoint y: 103, endPoint x: 758, endPoint y: 5, distance: 108.3
click at [805, 103] on div at bounding box center [490, 241] width 980 height 482
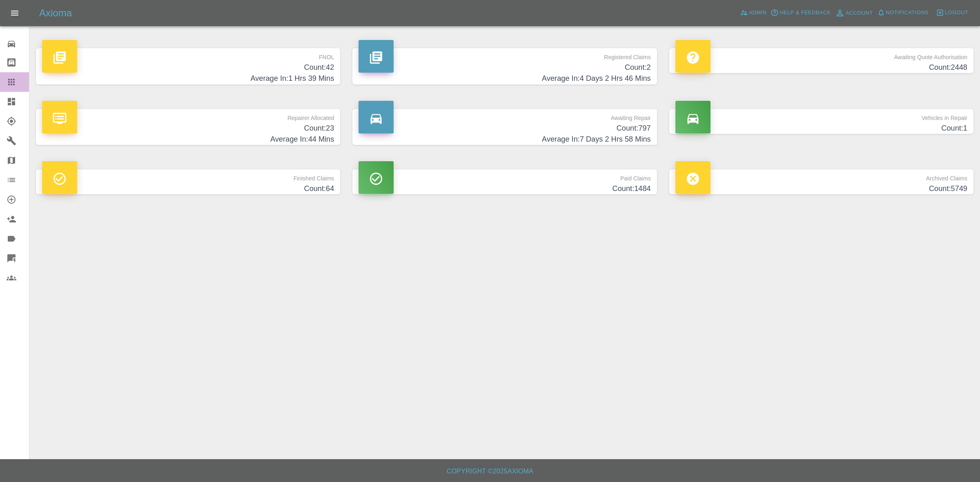
click at [0, 82] on link "Claims" at bounding box center [14, 82] width 29 height 20
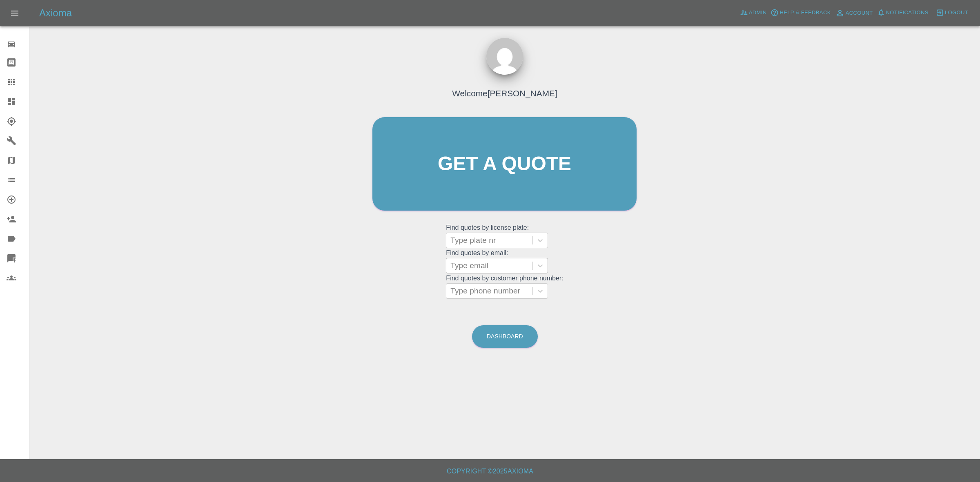
click at [471, 269] on div at bounding box center [489, 265] width 78 height 11
paste input "diddyboy48@gmail.com"
type input "diddyboy48@gmail.com"
click at [484, 291] on div "AUDI A1, Awaiting Repair" at bounding box center [497, 286] width 102 height 16
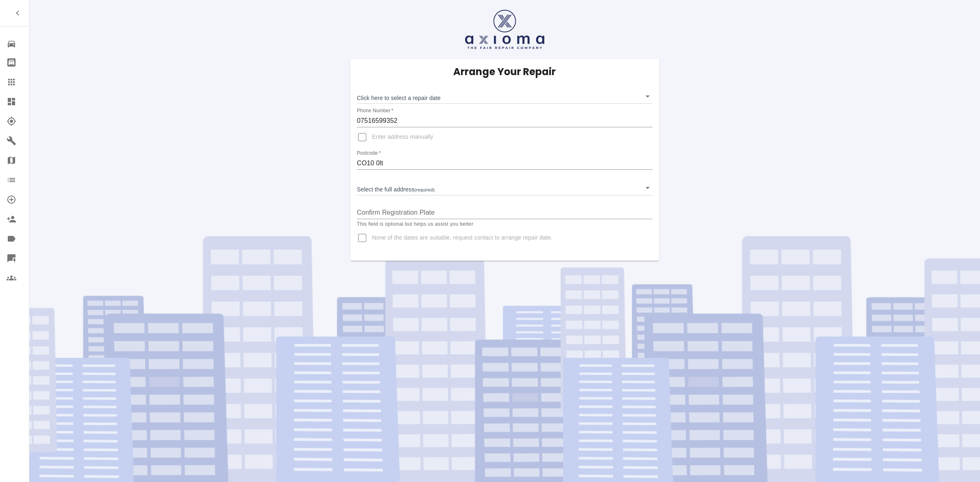
click at [388, 94] on body "Repair home Bodyshop home Claims Dashboard Explorer Garages Map Organization Cr…" at bounding box center [490, 241] width 980 height 482
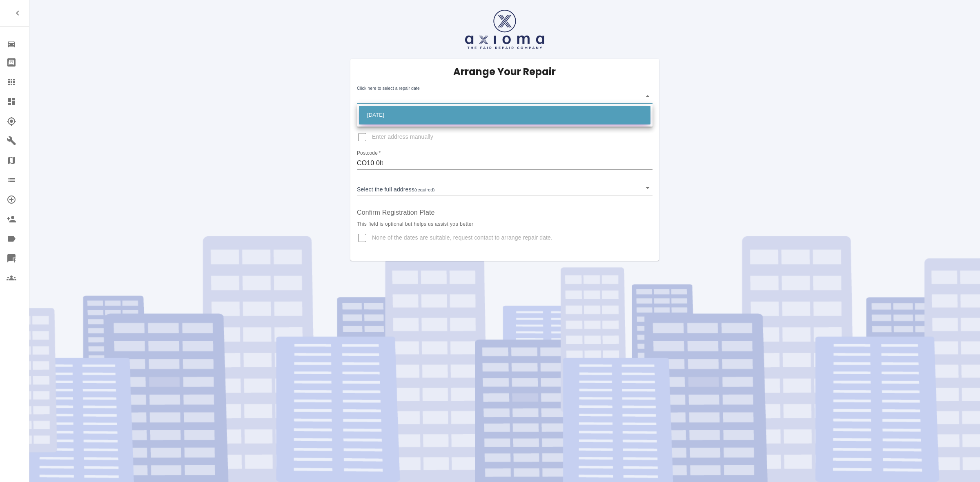
click at [397, 115] on li "[DATE]" at bounding box center [504, 115] width 291 height 19
type input "[DATE]T00:00:00.000Z"
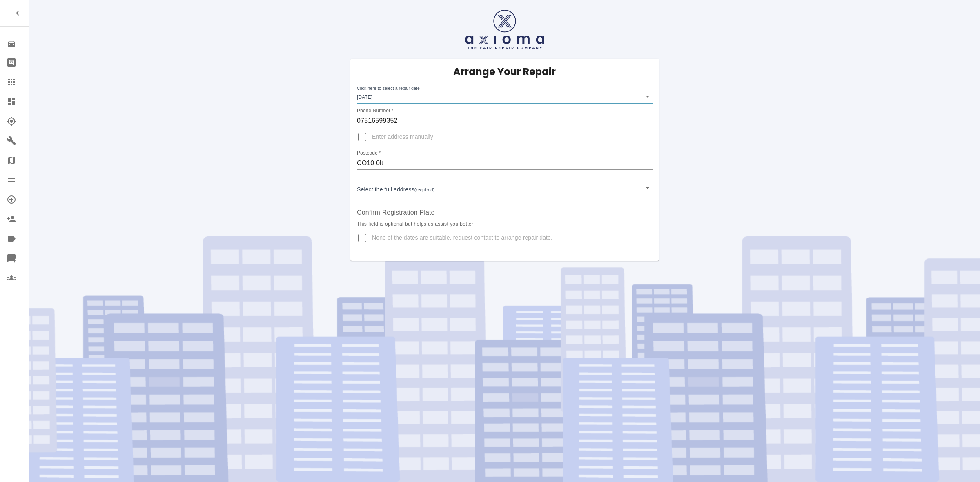
click at [398, 185] on body "Repair home Bodyshop home Claims Dashboard Explorer Garages Map Organization Cr…" at bounding box center [490, 241] width 980 height 482
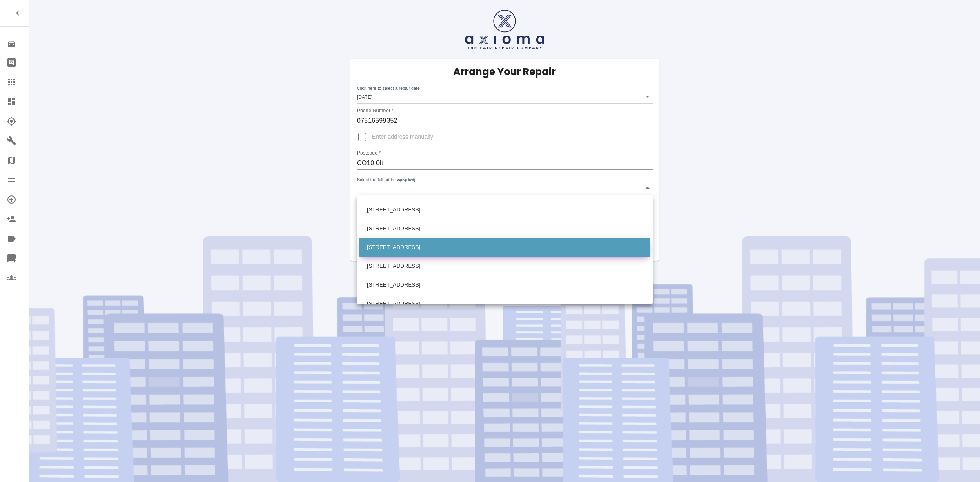
scroll to position [357, 0]
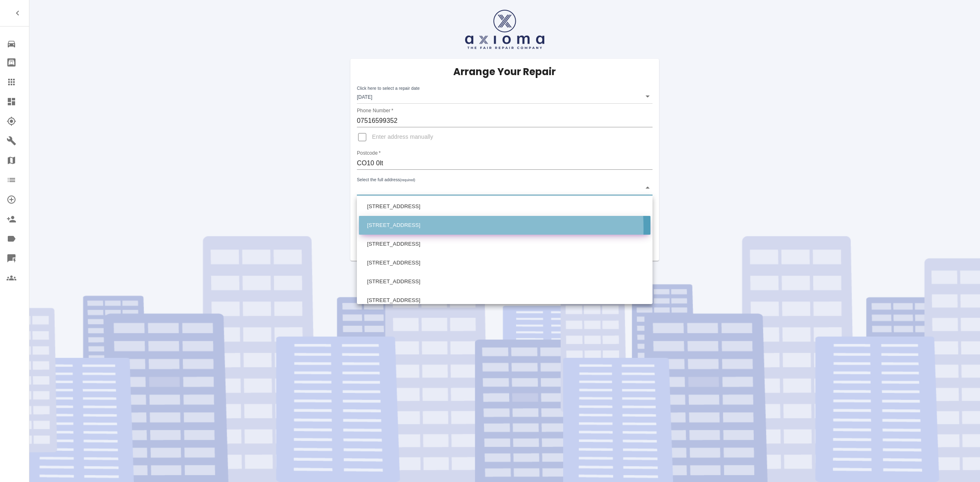
click at [403, 229] on li "63 Chelsworth Avenue Great Cornard, Sudbury Suffolk" at bounding box center [504, 225] width 291 height 19
type input "63 Chelsworth Avenue Great Cornard, Sudbury Suffolk"
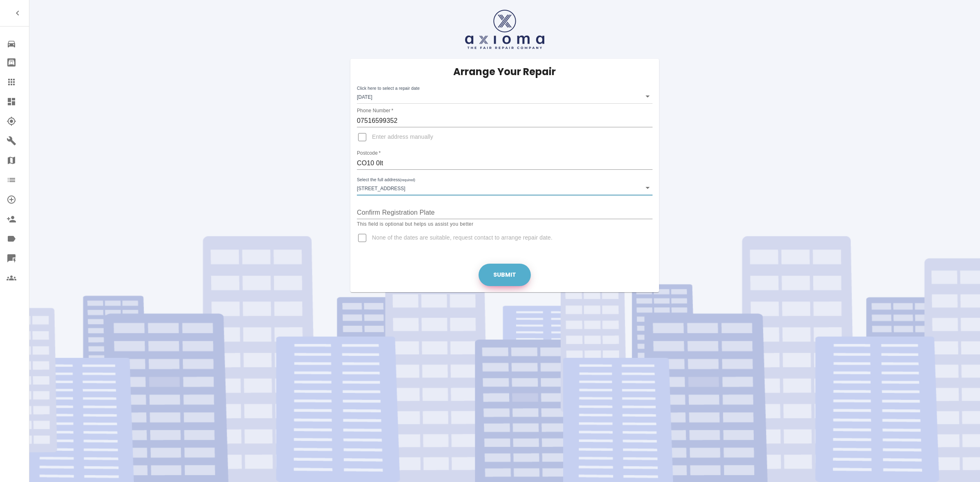
click at [492, 276] on button "Submit" at bounding box center [504, 275] width 52 height 22
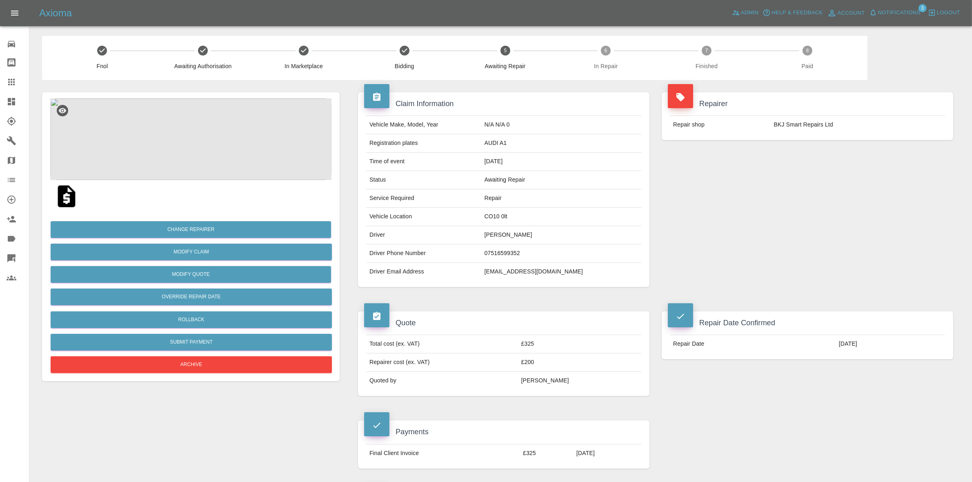
click at [827, 190] on div "Repairer Repair shop BKJ Smart Repairs Ltd" at bounding box center [807, 189] width 304 height 219
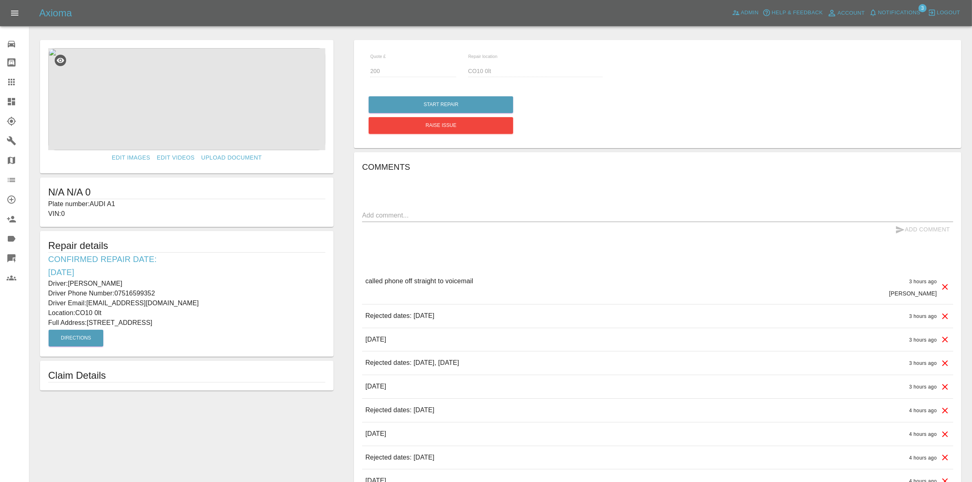
drag, startPoint x: 8, startPoint y: 99, endPoint x: 12, endPoint y: 99, distance: 4.1
click at [8, 99] on icon at bounding box center [11, 101] width 7 height 7
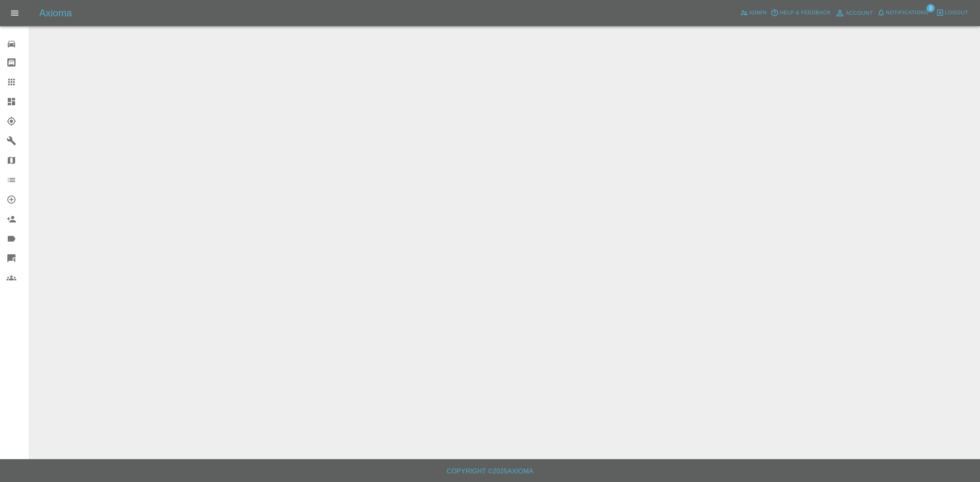
click at [901, 9] on span "Notifications" at bounding box center [907, 12] width 42 height 9
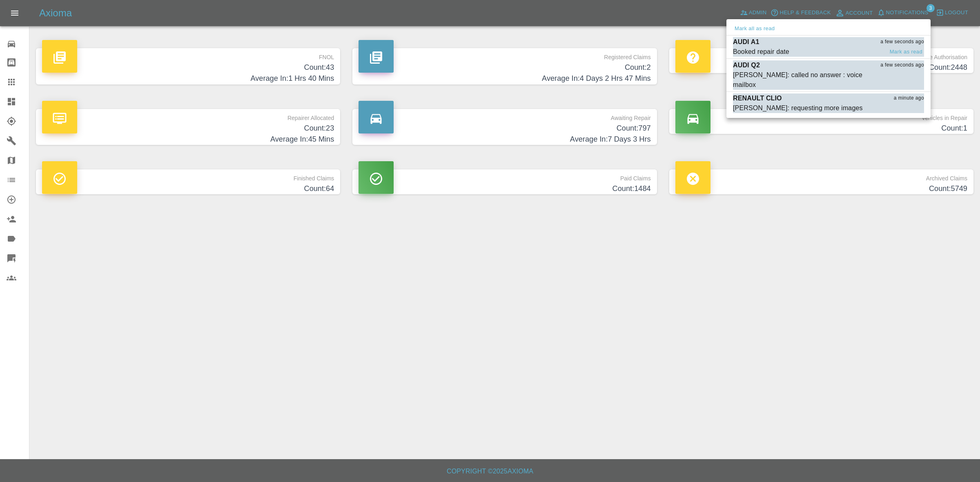
click at [764, 43] on div "AUDI A1 a few seconds ago" at bounding box center [828, 42] width 191 height 10
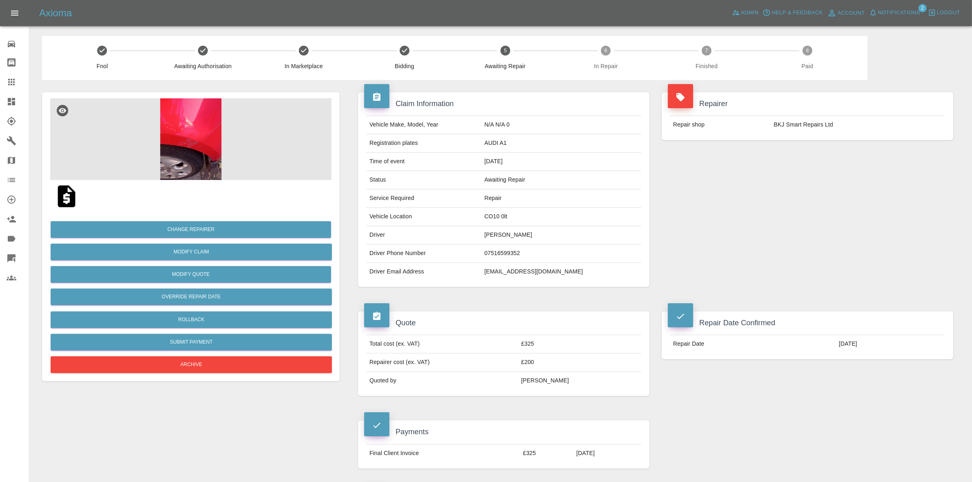
click at [884, 13] on span "Notifications" at bounding box center [899, 12] width 42 height 9
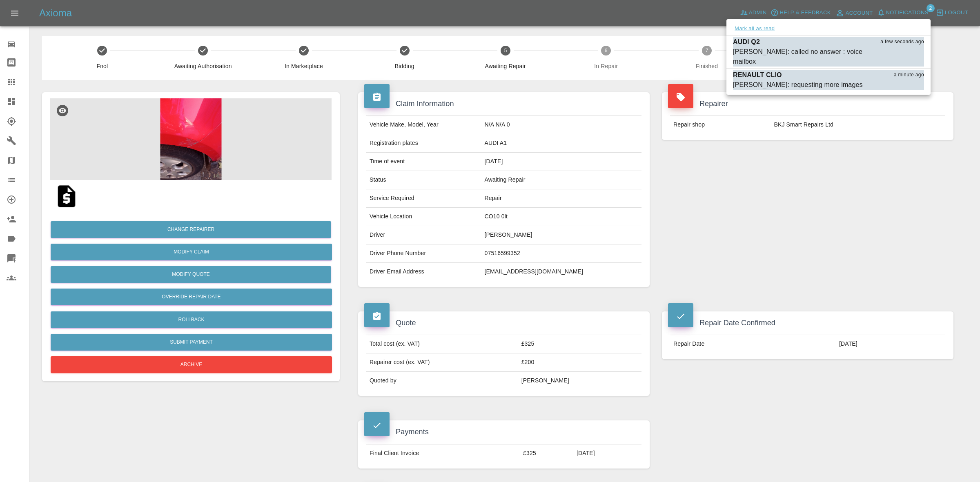
click at [767, 29] on button "Mark all as read" at bounding box center [754, 28] width 43 height 9
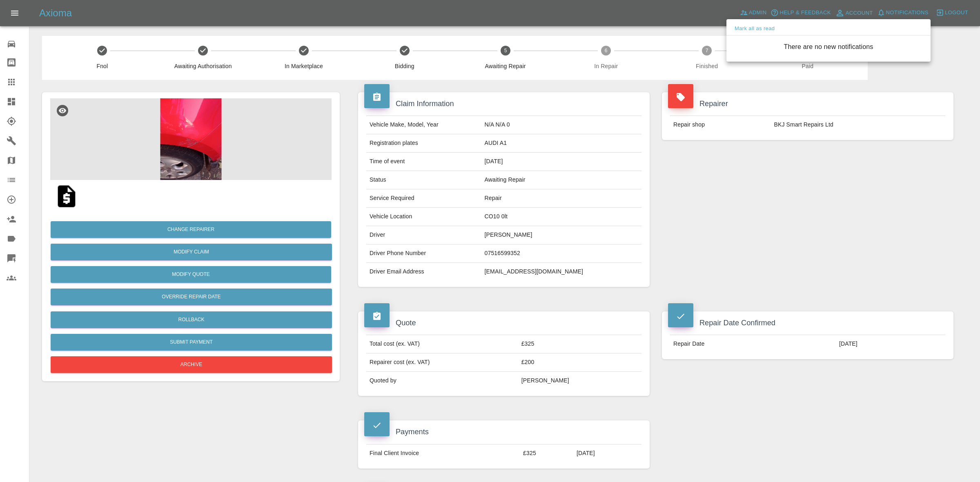
drag, startPoint x: 787, startPoint y: 158, endPoint x: 736, endPoint y: 37, distance: 131.5
click at [787, 159] on div at bounding box center [490, 241] width 980 height 482
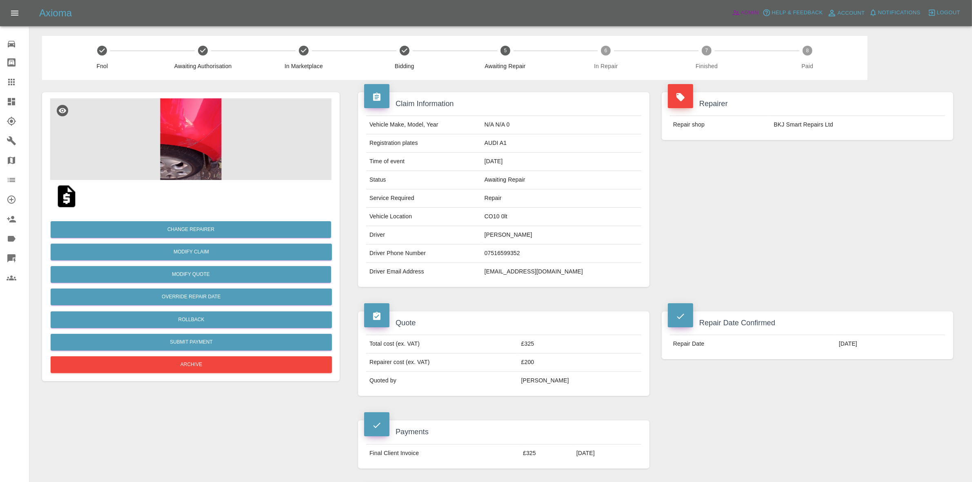
click at [738, 16] on icon at bounding box center [736, 13] width 8 height 8
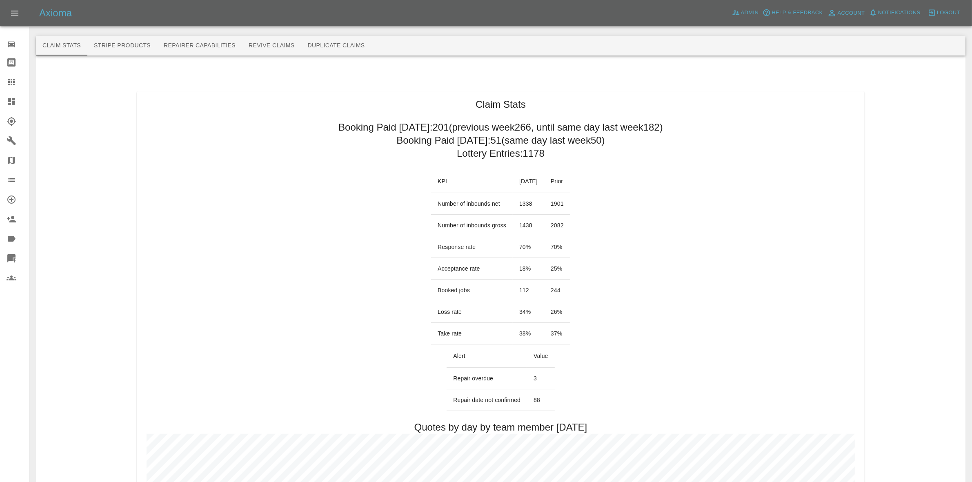
click at [0, 105] on link "Dashboard" at bounding box center [14, 102] width 29 height 20
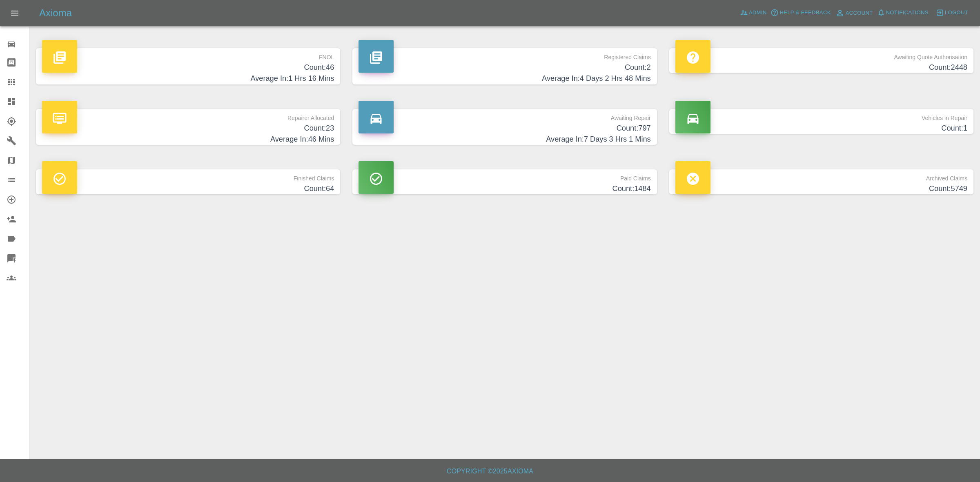
drag, startPoint x: 263, startPoint y: 121, endPoint x: 261, endPoint y: 129, distance: 8.8
click at [263, 121] on p "Repairer Allocated" at bounding box center [188, 116] width 292 height 14
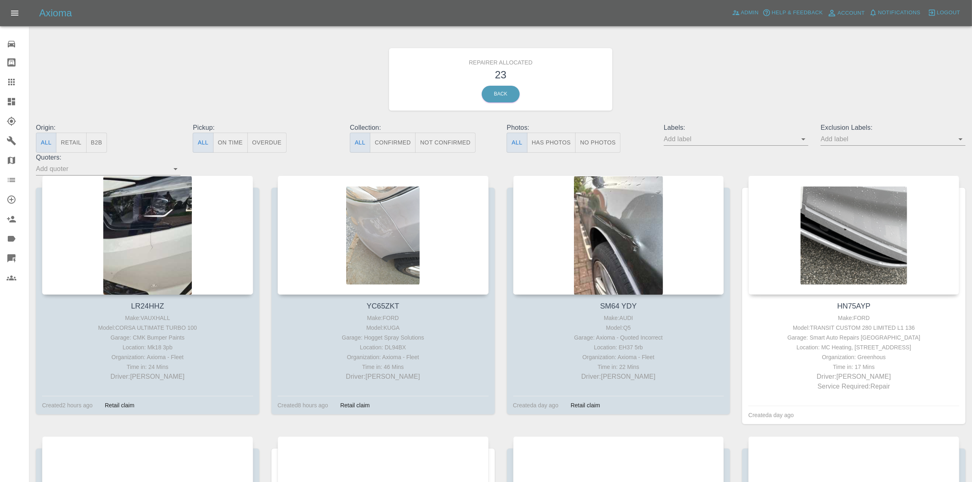
click at [71, 143] on button "Retail" at bounding box center [71, 143] width 30 height 20
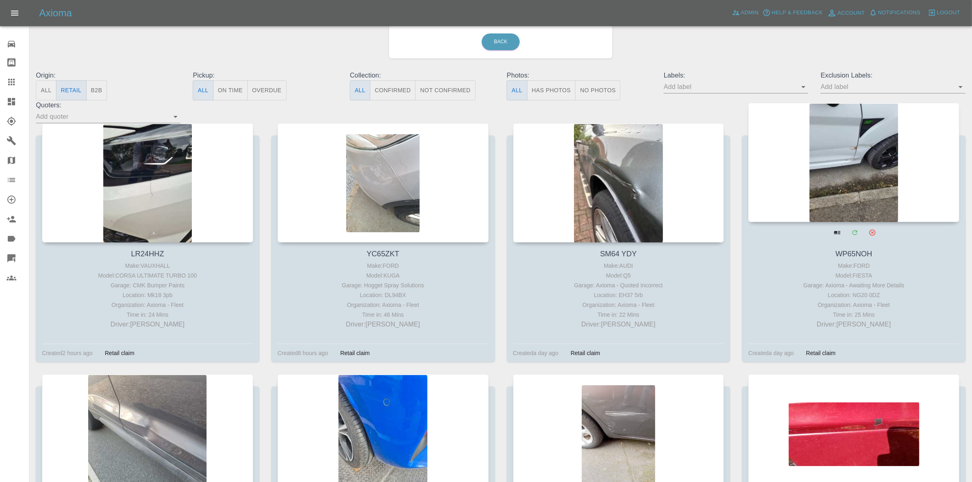
scroll to position [102, 0]
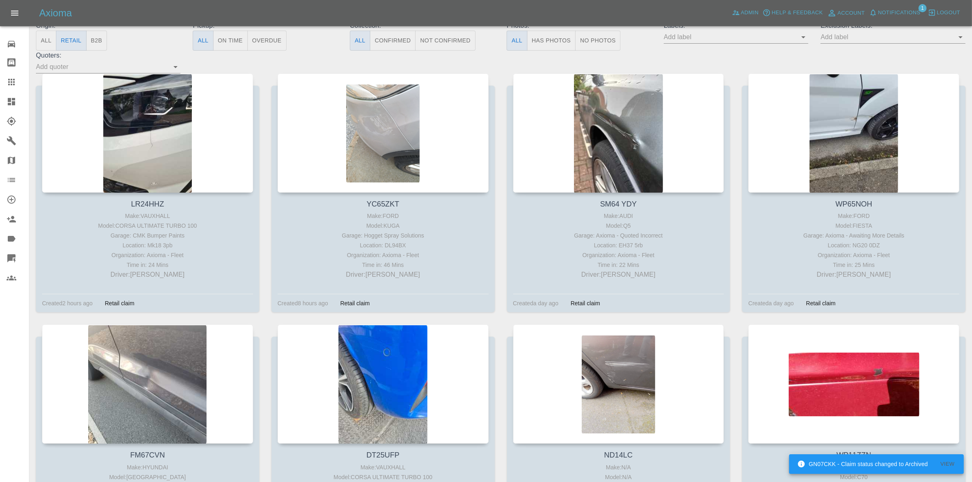
click at [894, 13] on span "Notifications" at bounding box center [899, 12] width 42 height 9
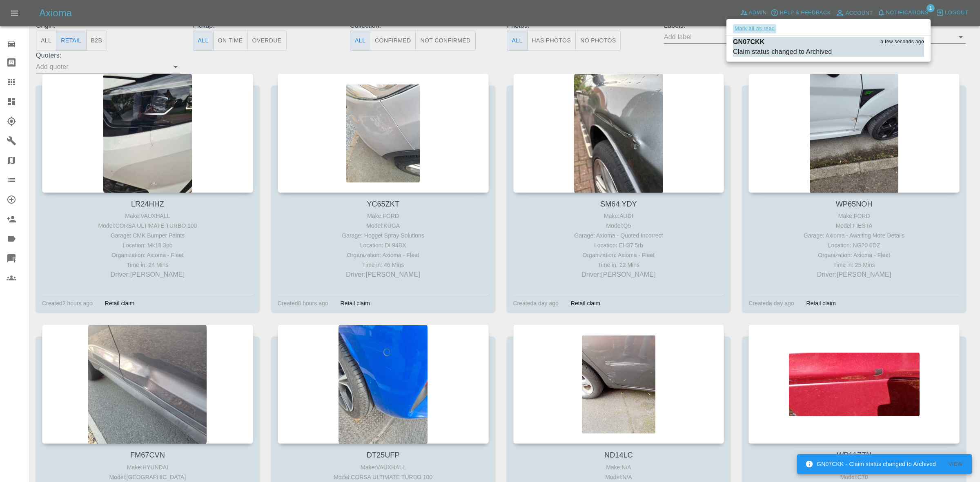
click at [764, 31] on button "Mark all as read" at bounding box center [754, 28] width 43 height 9
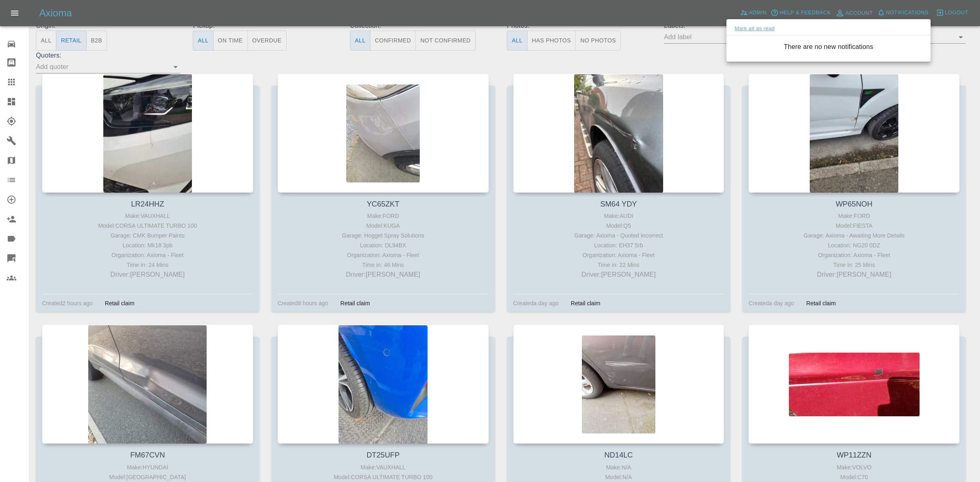
click at [746, 55] on div "There are no new notifications" at bounding box center [828, 47] width 204 height 23
click at [740, 66] on div at bounding box center [490, 241] width 980 height 482
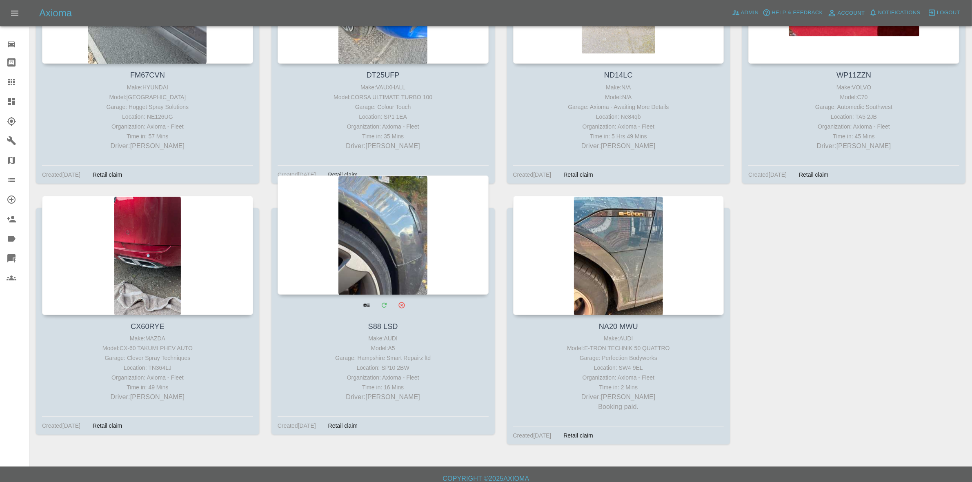
scroll to position [490, 0]
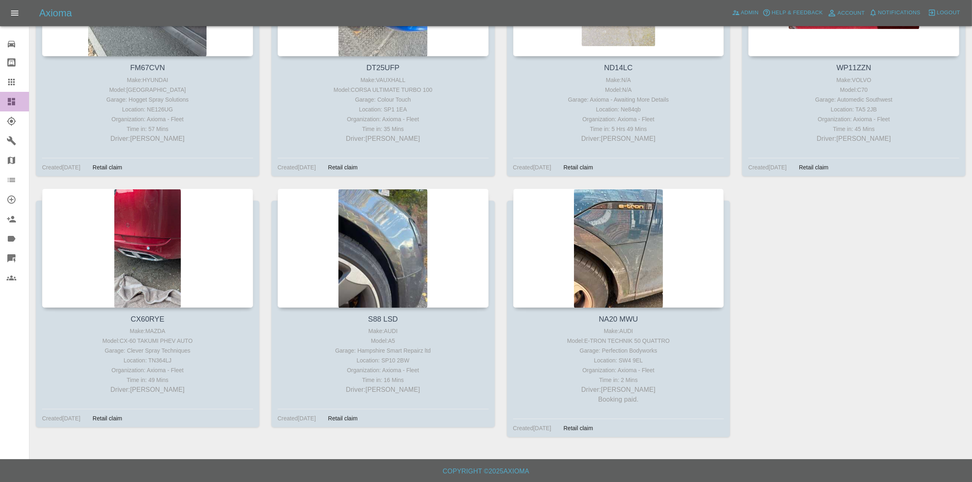
click at [0, 97] on link "Dashboard" at bounding box center [14, 102] width 29 height 20
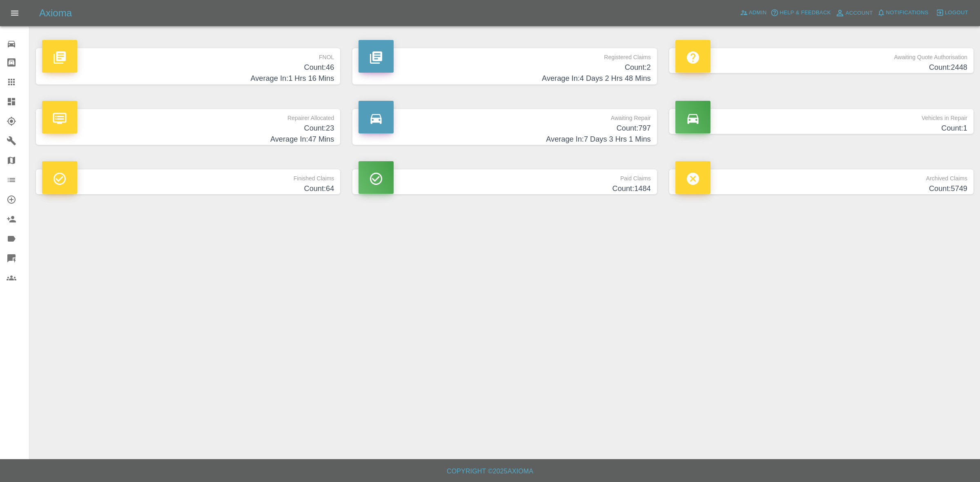
click at [530, 130] on h4 "Count: 797" at bounding box center [504, 128] width 292 height 11
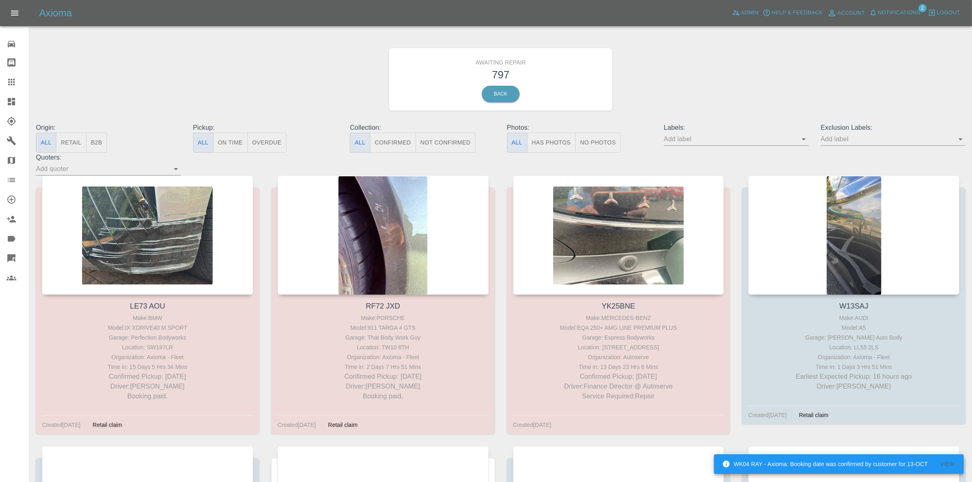
drag, startPoint x: 447, startPoint y: 145, endPoint x: 887, endPoint y: 45, distance: 450.8
click at [447, 145] on button "Not Confirmed" at bounding box center [445, 143] width 60 height 20
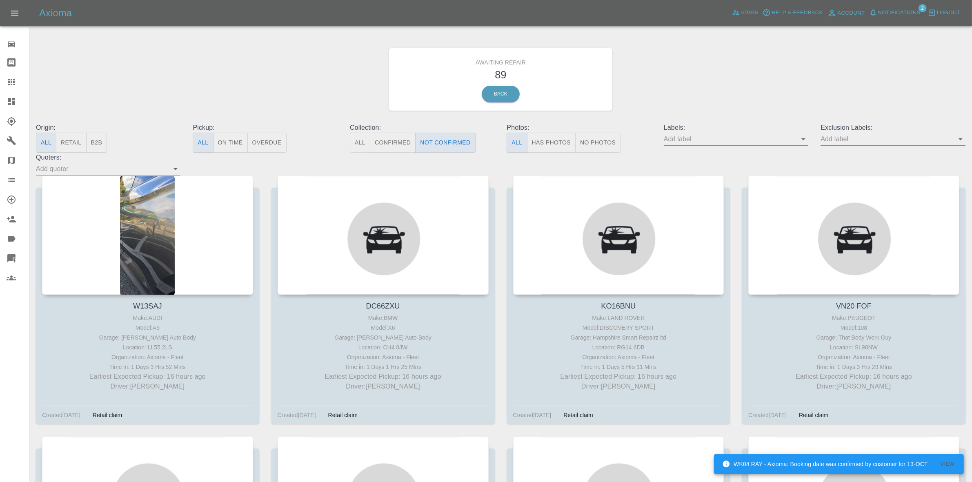
click at [901, 13] on span "Notifications" at bounding box center [899, 12] width 42 height 9
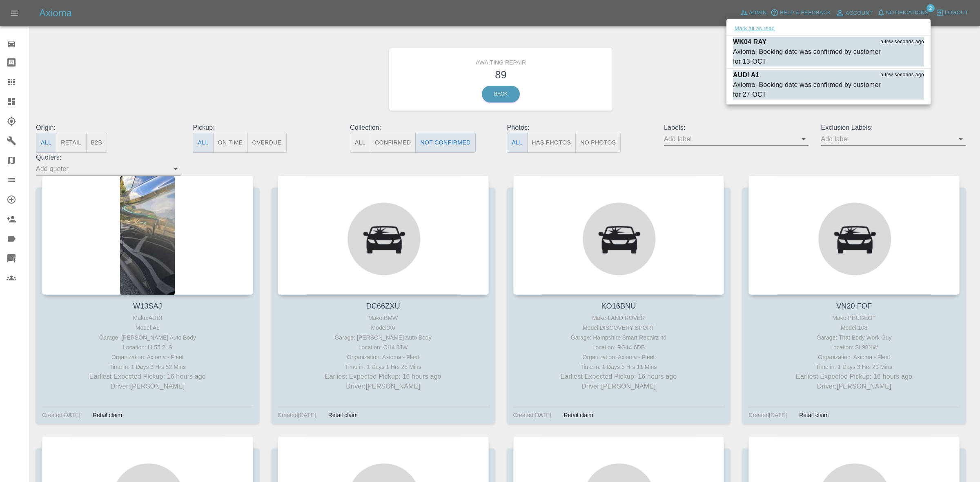
click at [762, 29] on button "Mark all as read" at bounding box center [754, 28] width 43 height 9
click at [650, 62] on div at bounding box center [490, 241] width 980 height 482
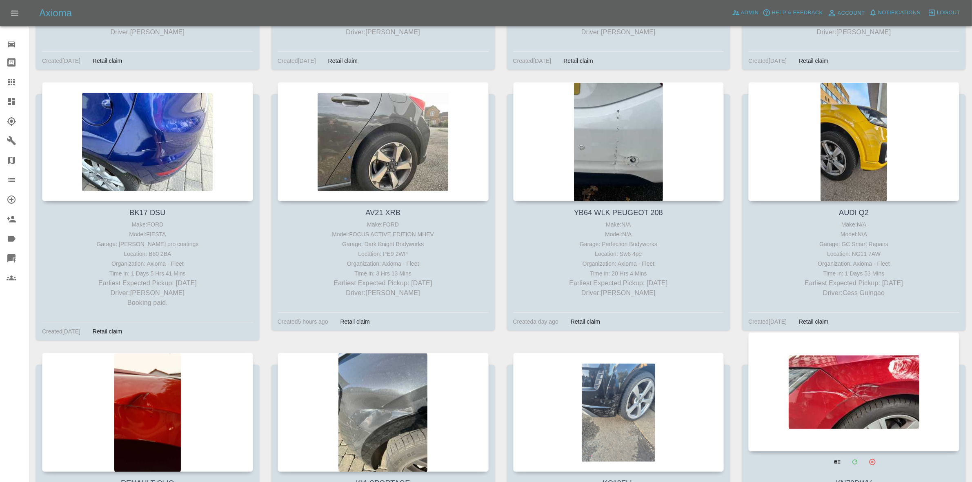
scroll to position [4366, 0]
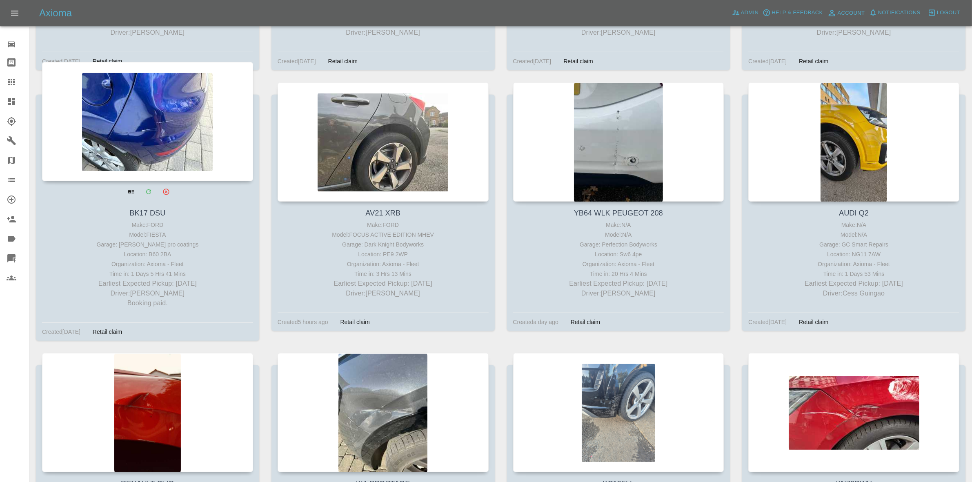
drag, startPoint x: 396, startPoint y: 140, endPoint x: 183, endPoint y: 137, distance: 213.5
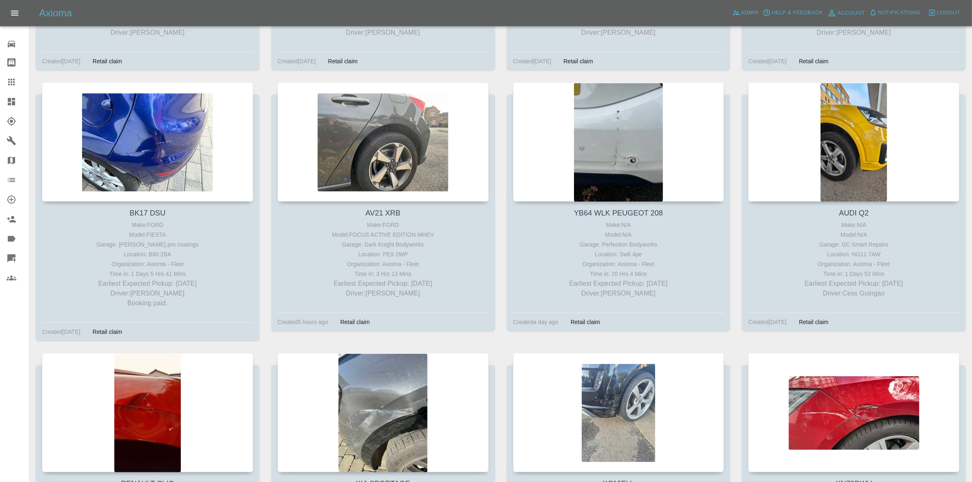
drag, startPoint x: 0, startPoint y: 105, endPoint x: 11, endPoint y: 78, distance: 28.7
click at [0, 105] on link "Dashboard" at bounding box center [14, 102] width 29 height 20
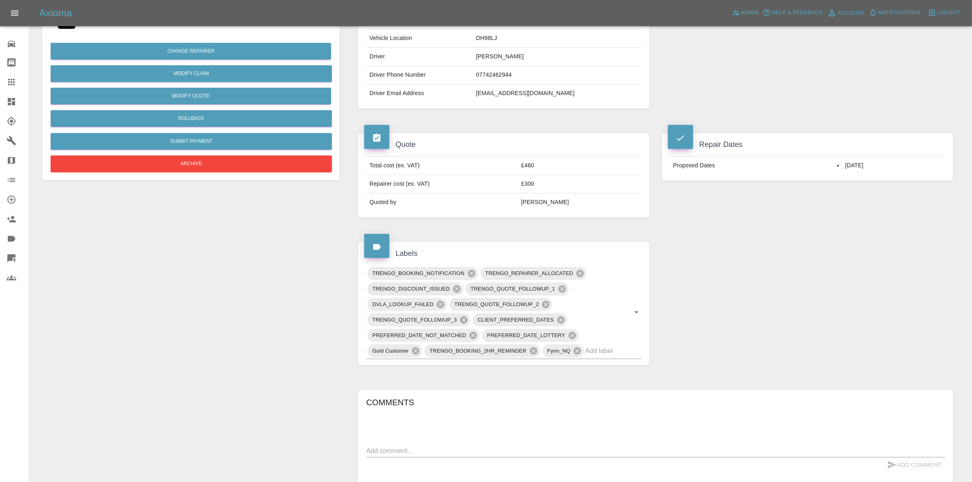
scroll to position [306, 0]
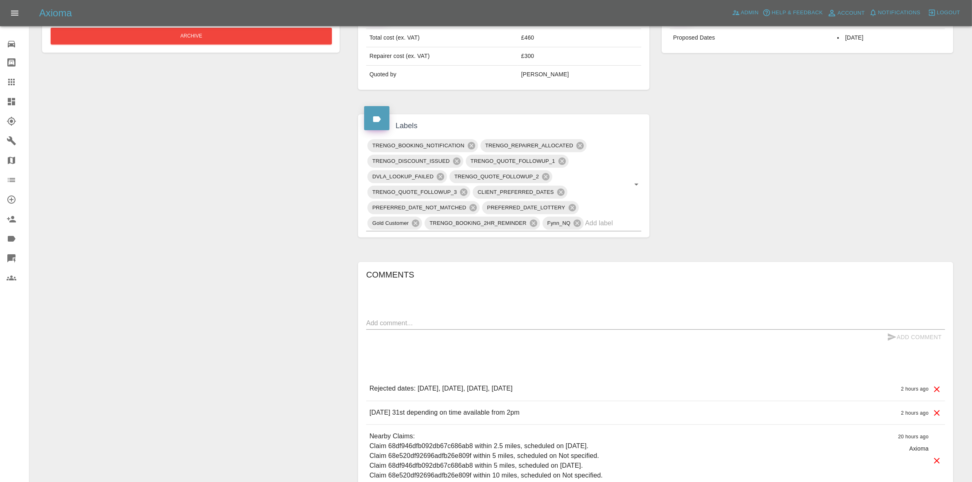
click at [447, 323] on textarea at bounding box center [655, 322] width 579 height 9
type textarea "booking the 3rd when home from work"
click at [894, 335] on icon "submit" at bounding box center [892, 337] width 10 height 10
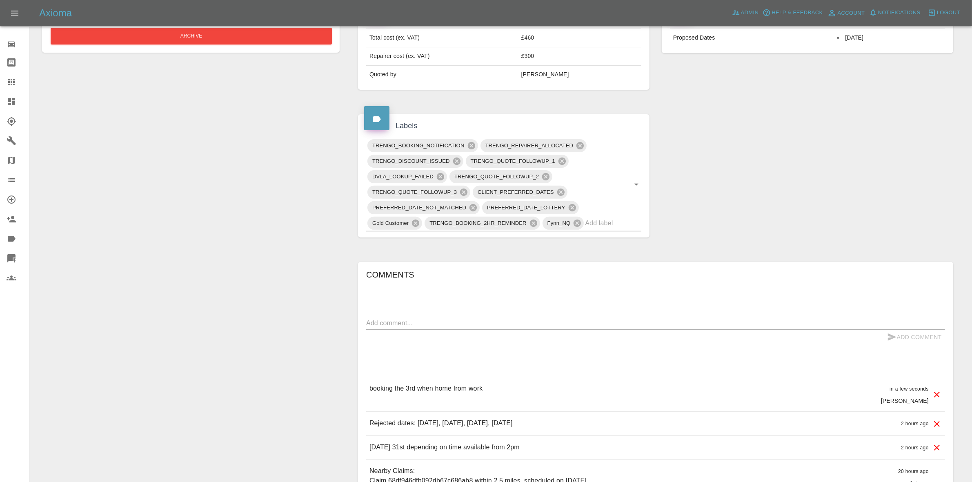
click at [740, 138] on div "Claim Information Vehicle Make, Model, Year N/A N/A 0 Registration plates BT12R…" at bounding box center [655, 195] width 607 height 842
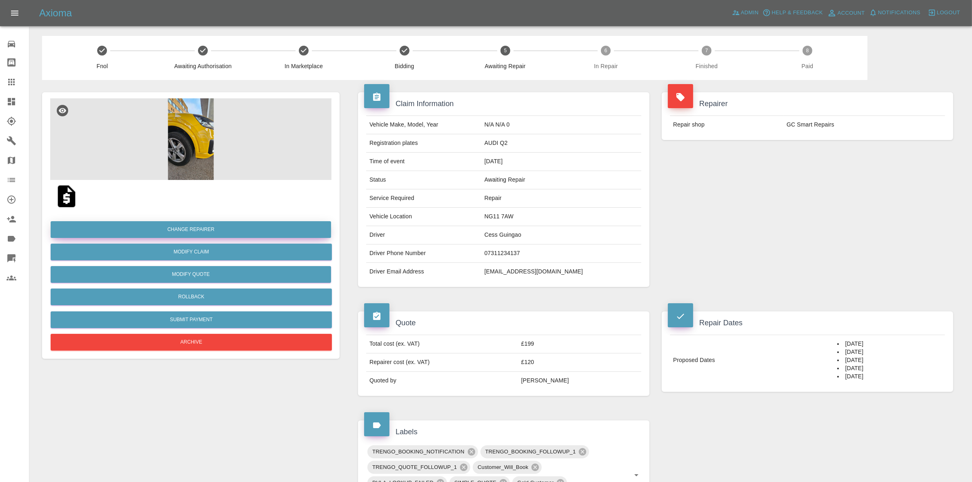
click at [207, 229] on button "Change Repairer" at bounding box center [191, 229] width 280 height 17
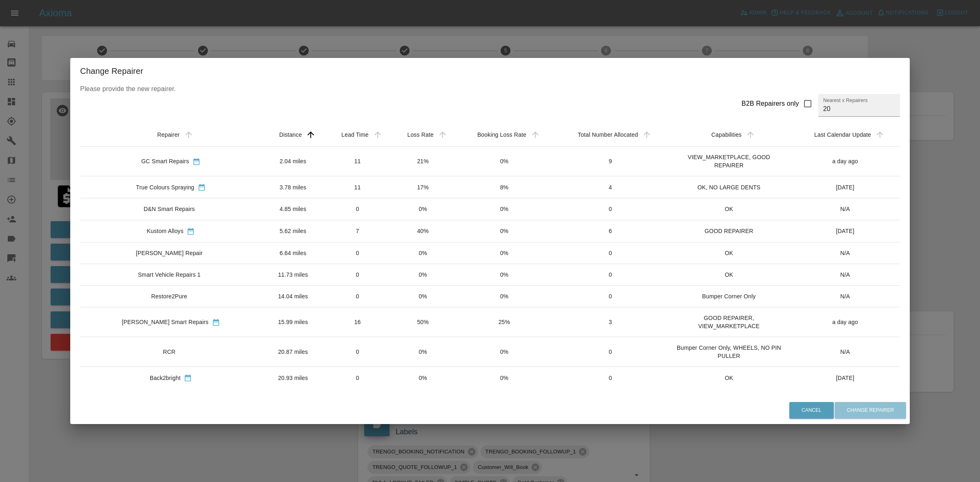
click at [442, 43] on div "Change Repairer Please provide the new repairer. B2B Repairers only Nearest x R…" at bounding box center [490, 241] width 980 height 482
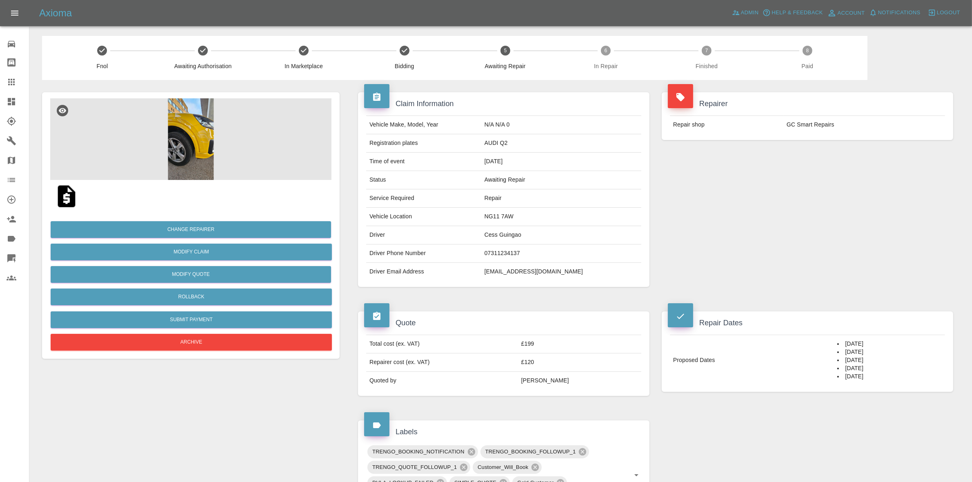
click at [249, 101] on img at bounding box center [190, 139] width 281 height 82
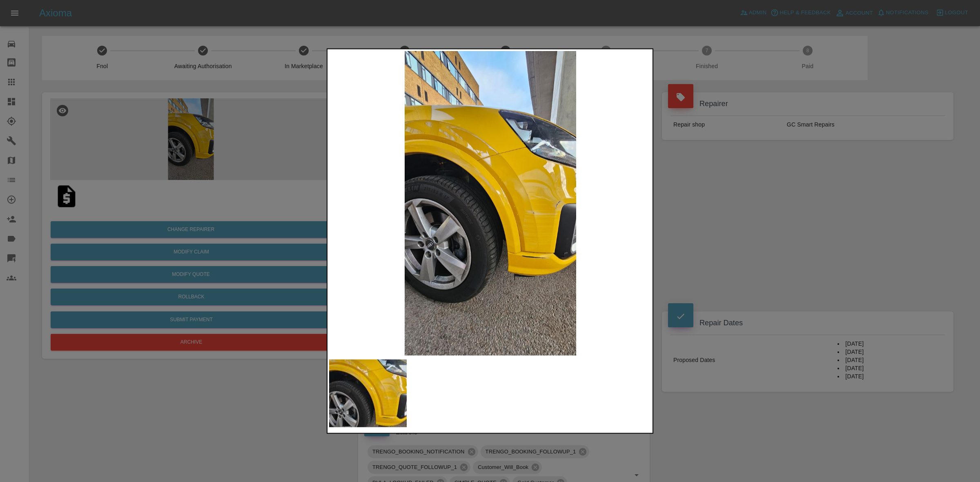
click at [494, 198] on img at bounding box center [490, 203] width 322 height 304
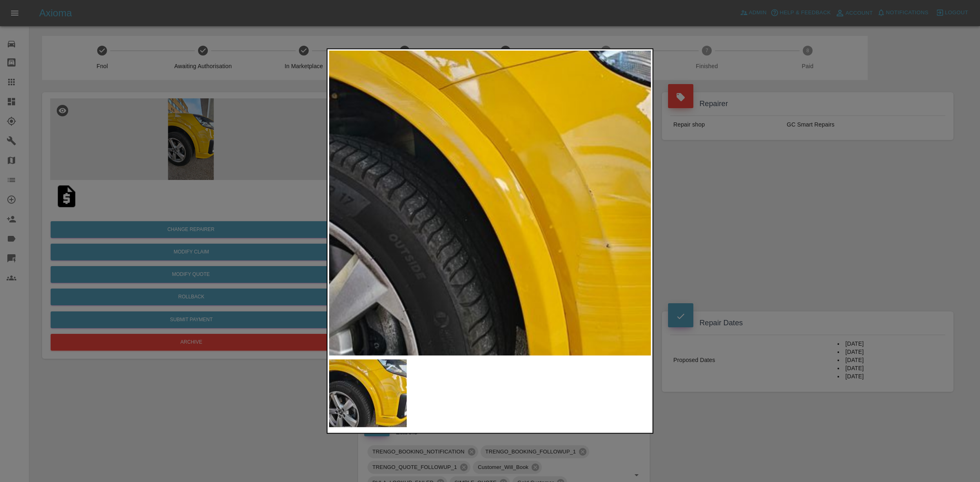
click at [494, 198] on img at bounding box center [478, 217] width 967 height 914
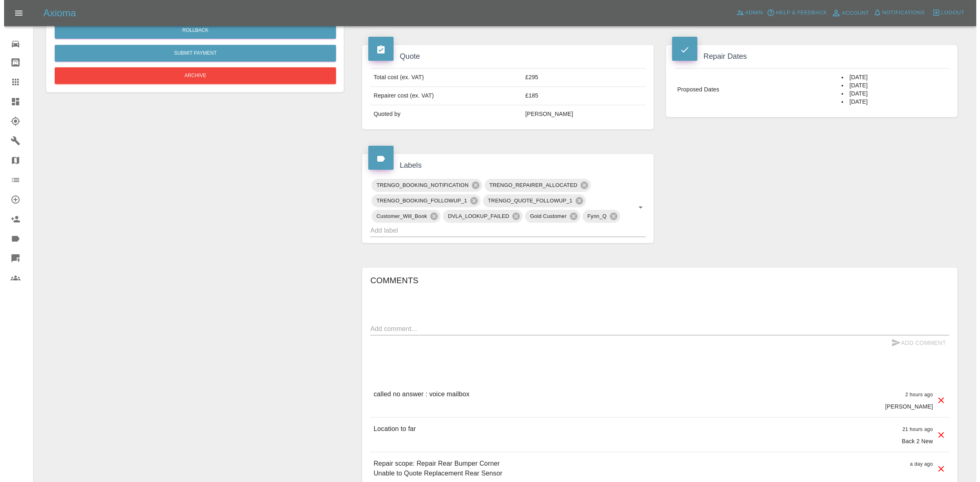
scroll to position [367, 0]
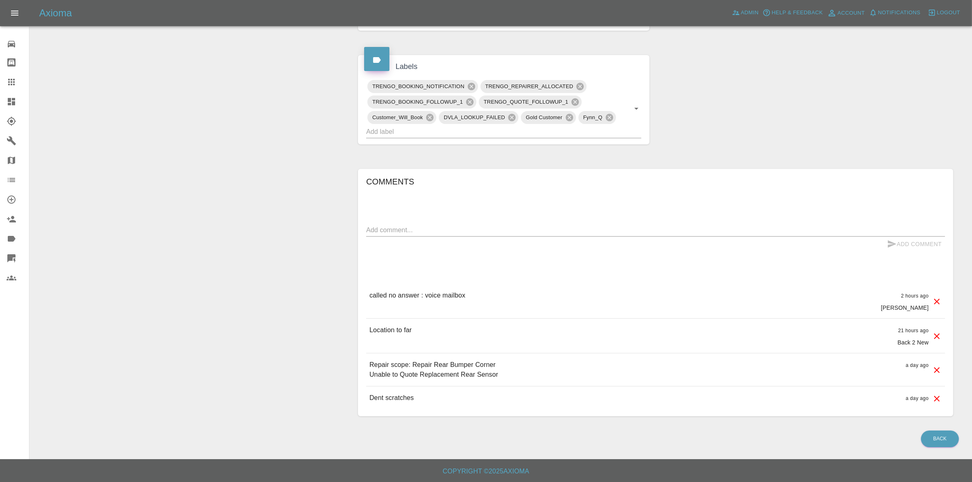
click at [936, 334] on icon at bounding box center [937, 336] width 10 height 10
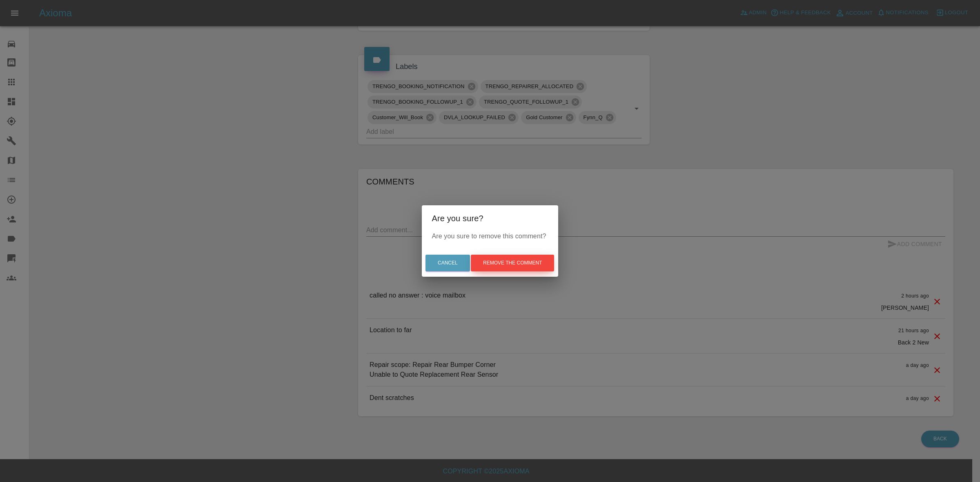
click at [527, 264] on button "Remove the comment" at bounding box center [512, 263] width 83 height 17
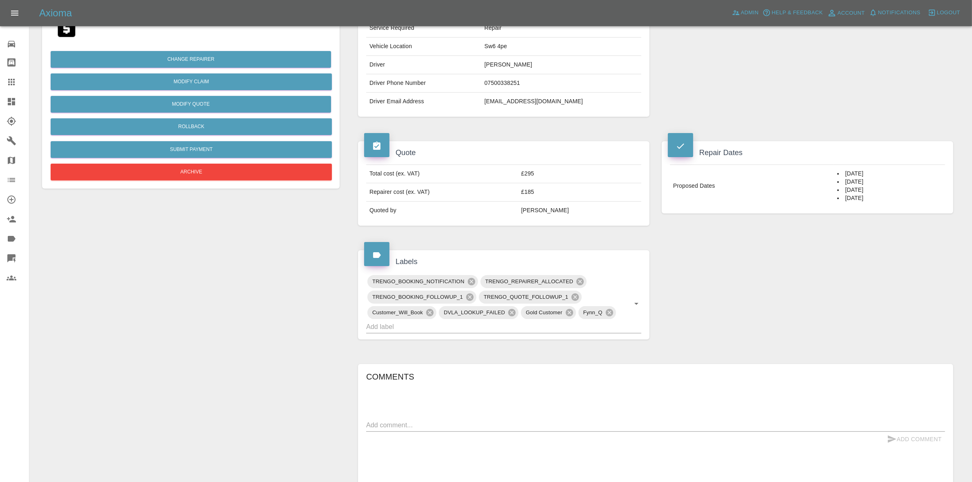
scroll to position [0, 0]
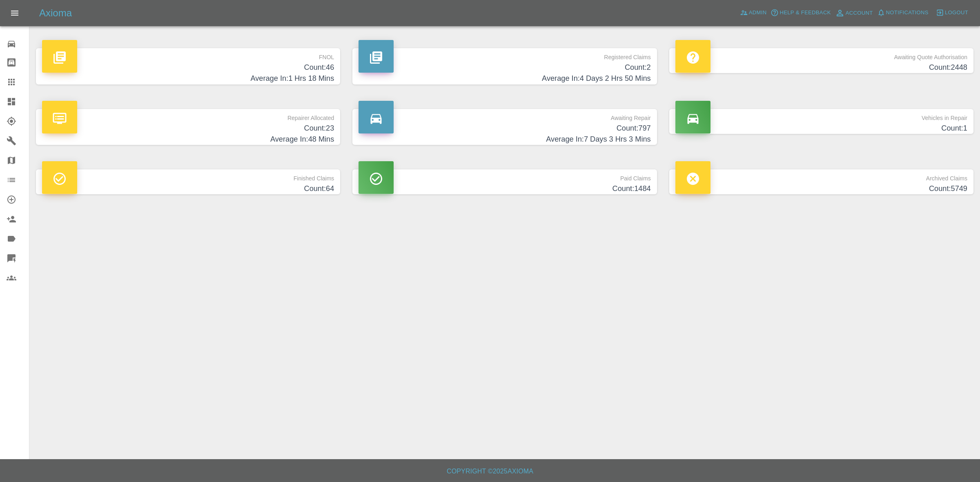
click at [272, 64] on h4 "Count: 46" at bounding box center [188, 67] width 292 height 11
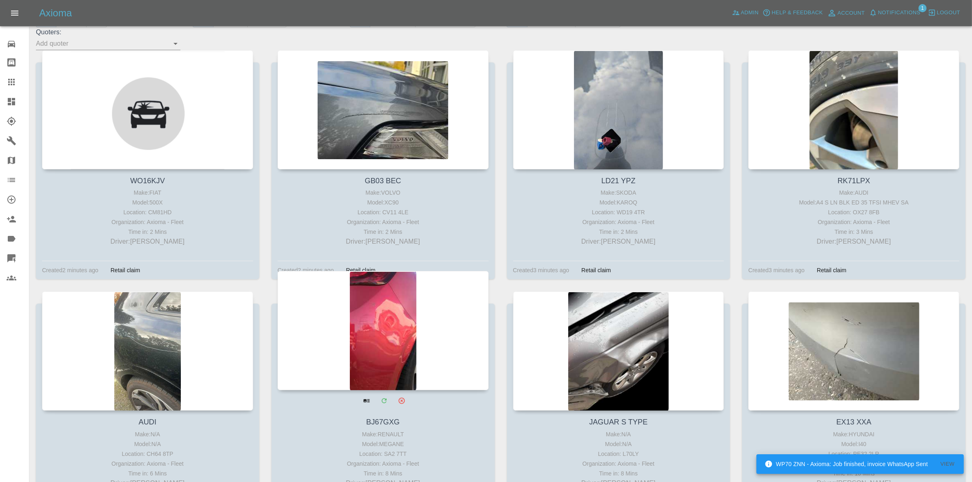
scroll to position [306, 0]
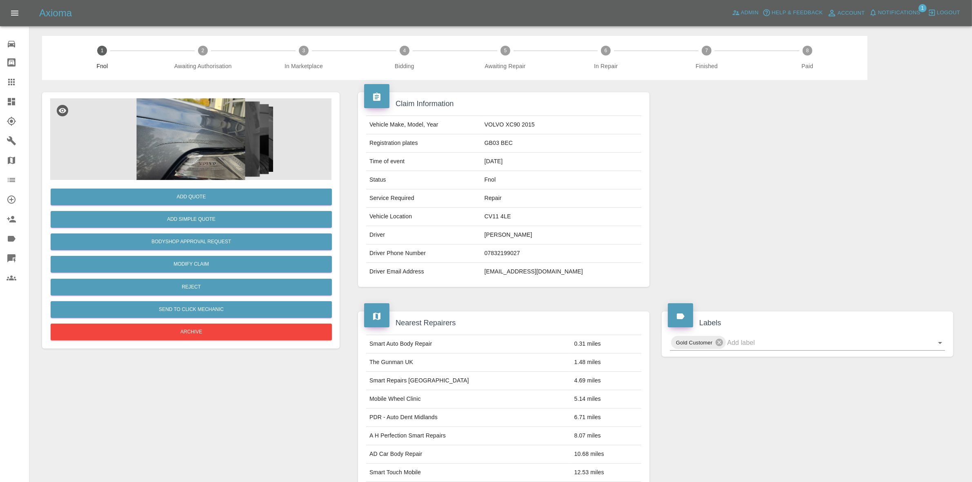
click at [141, 132] on img at bounding box center [190, 139] width 281 height 82
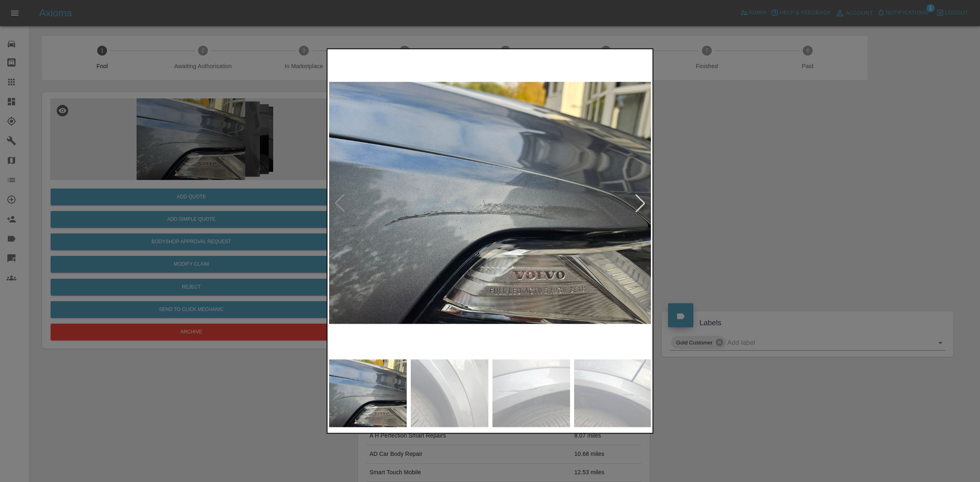
click at [642, 201] on div at bounding box center [640, 203] width 18 height 18
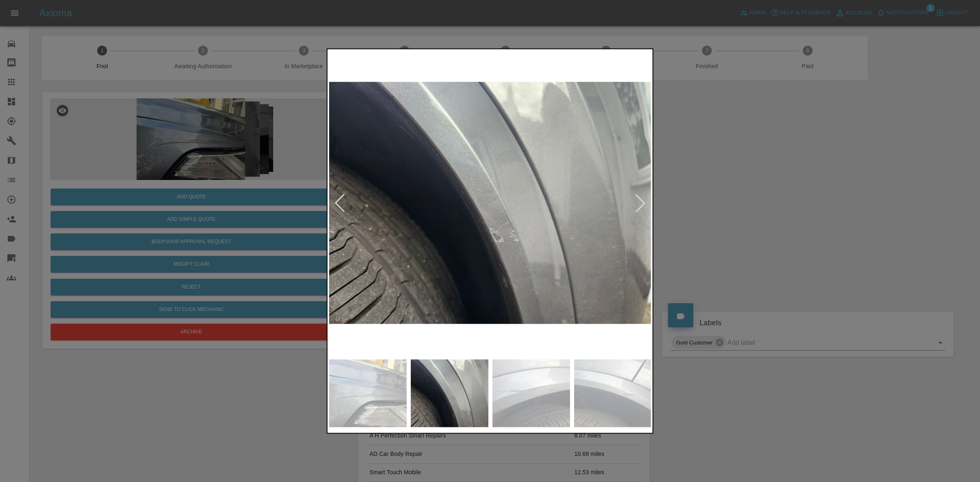
click at [642, 201] on div at bounding box center [640, 203] width 18 height 18
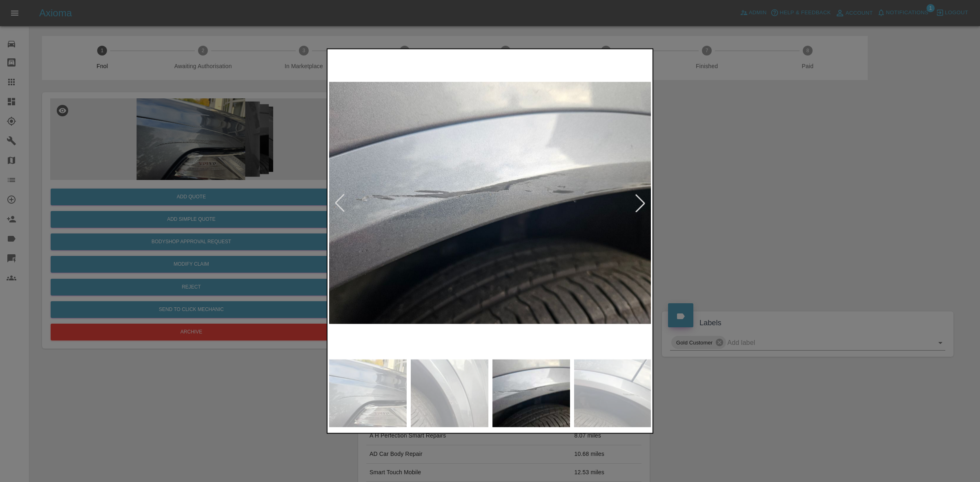
click at [759, 244] on div at bounding box center [490, 241] width 980 height 482
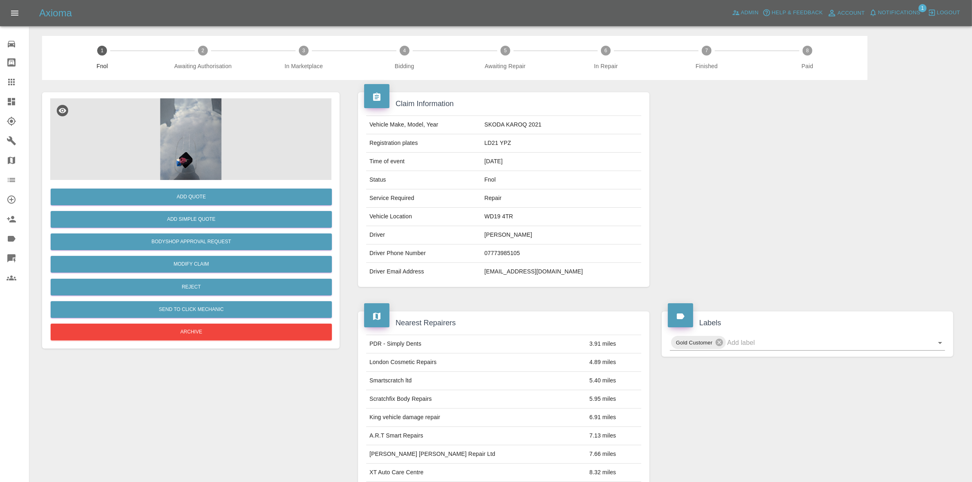
click at [207, 132] on img at bounding box center [190, 139] width 281 height 82
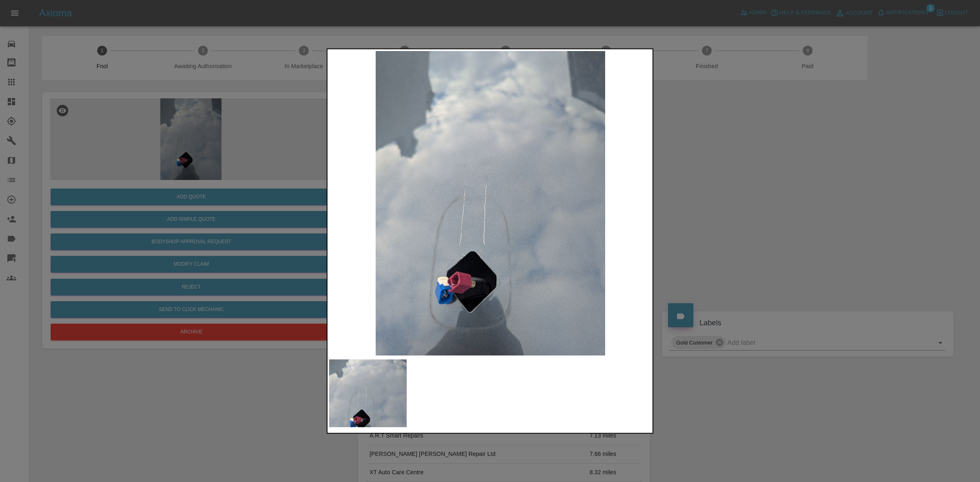
click at [728, 236] on div at bounding box center [490, 241] width 980 height 482
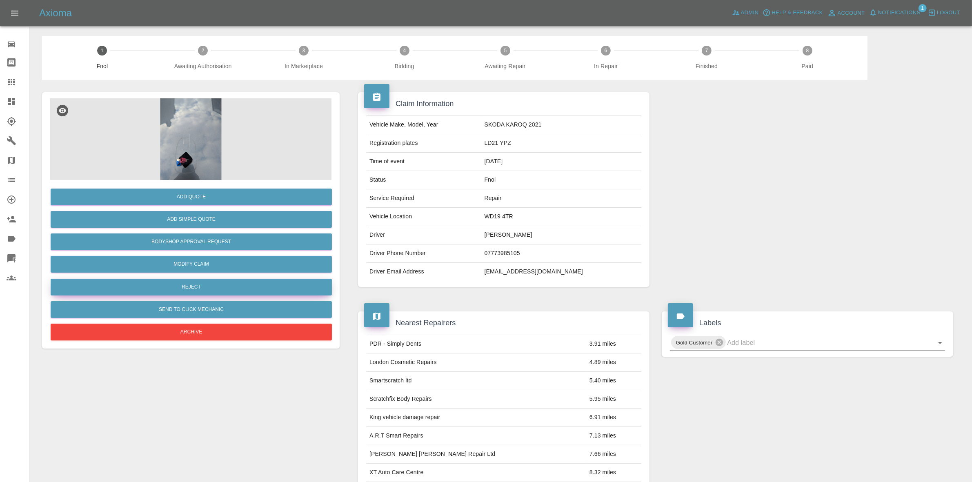
click at [196, 280] on button "Reject" at bounding box center [191, 287] width 281 height 17
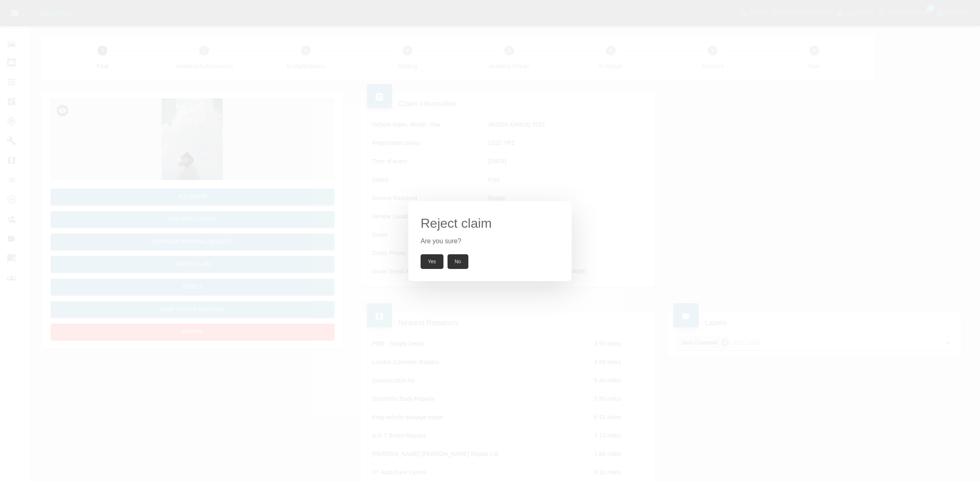
click at [432, 262] on button "Yes" at bounding box center [431, 261] width 23 height 15
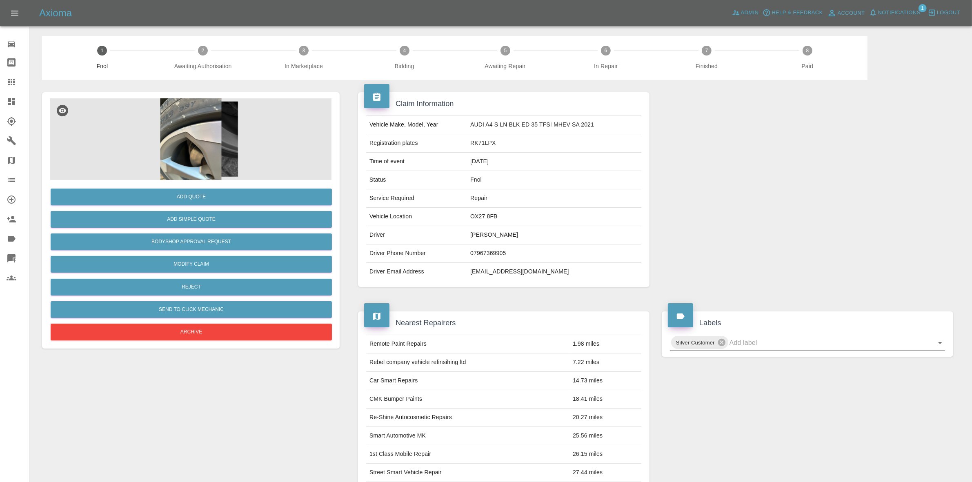
click at [137, 127] on img at bounding box center [190, 139] width 281 height 82
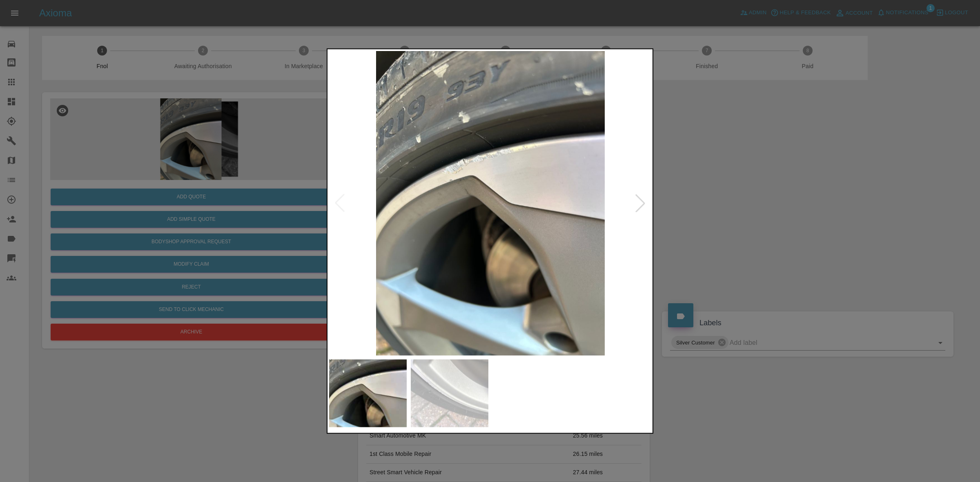
click at [699, 235] on div at bounding box center [490, 241] width 980 height 482
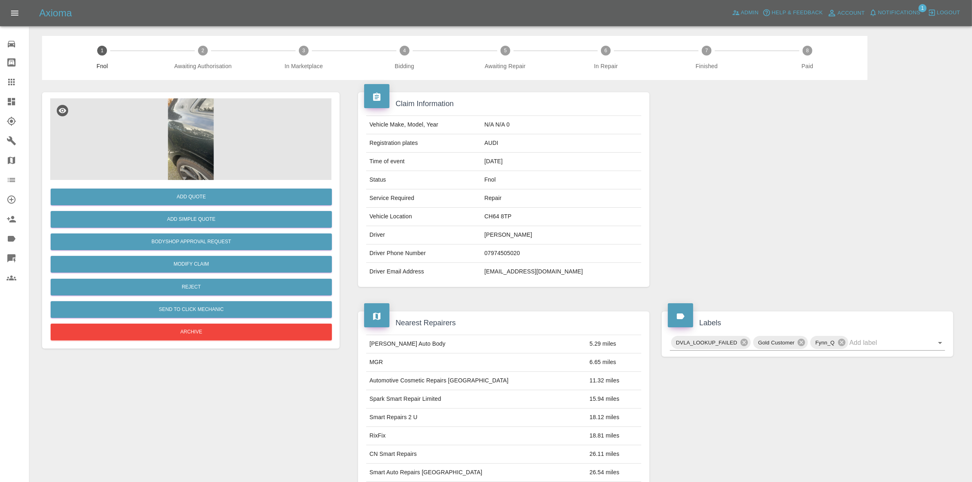
click at [197, 100] on img at bounding box center [190, 139] width 281 height 82
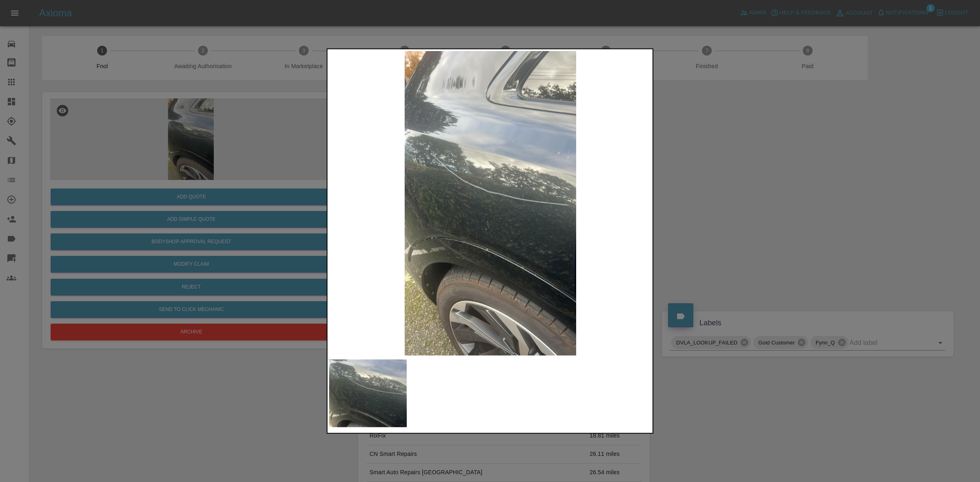
click at [691, 216] on div at bounding box center [490, 241] width 980 height 482
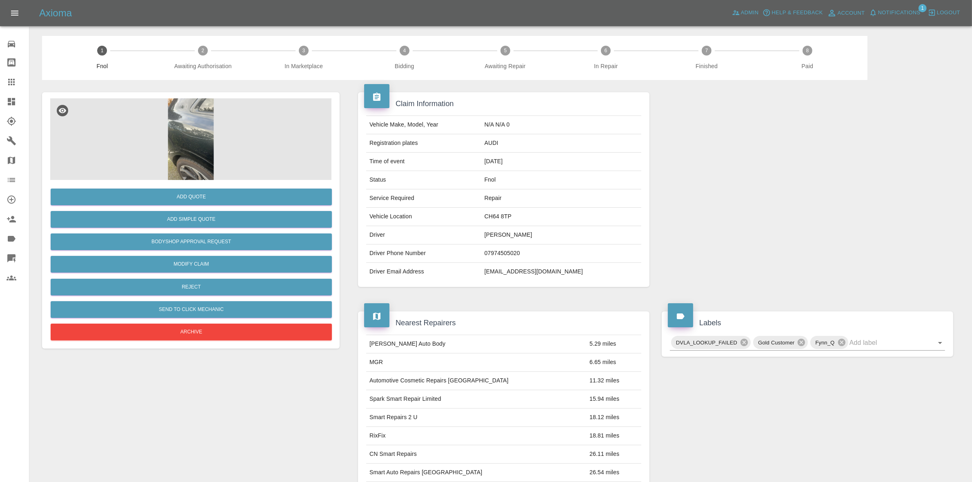
click at [222, 150] on img at bounding box center [190, 139] width 281 height 82
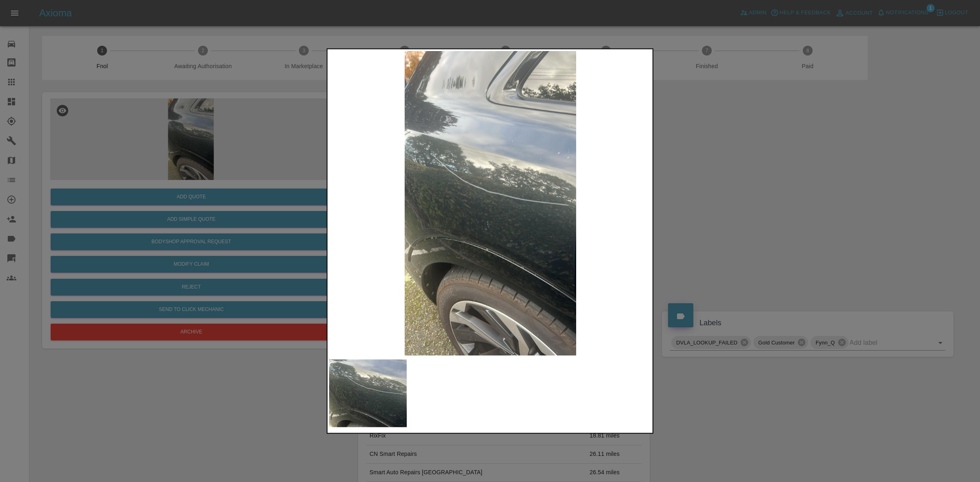
click at [484, 200] on img at bounding box center [490, 203] width 322 height 304
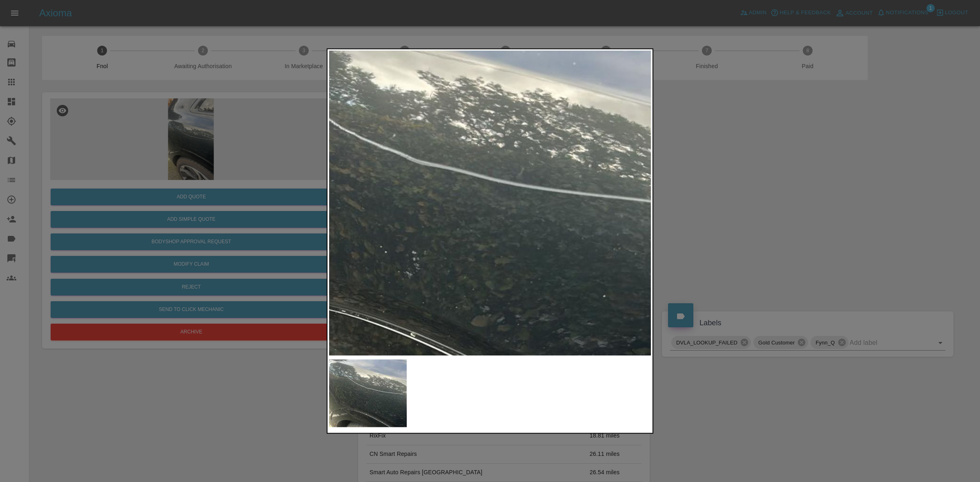
click at [413, 199] on img at bounding box center [422, 196] width 967 height 914
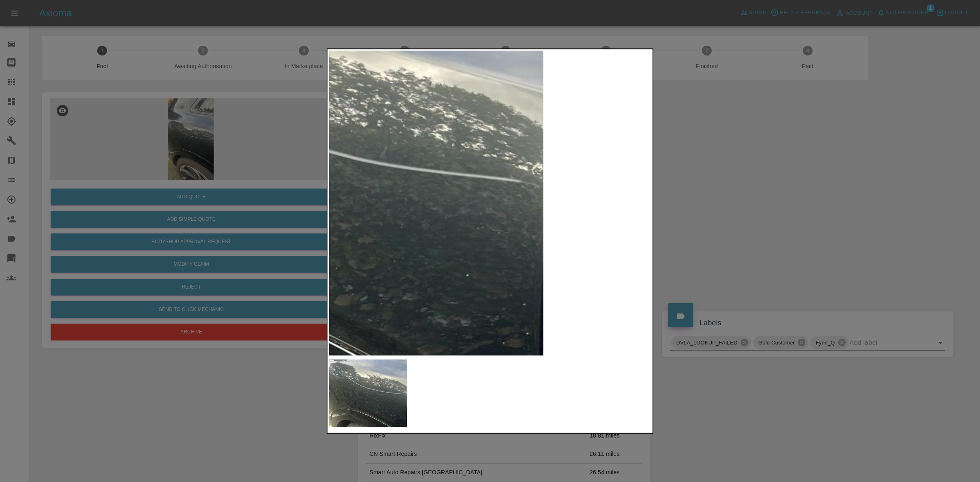
click at [626, 218] on img at bounding box center [285, 175] width 967 height 914
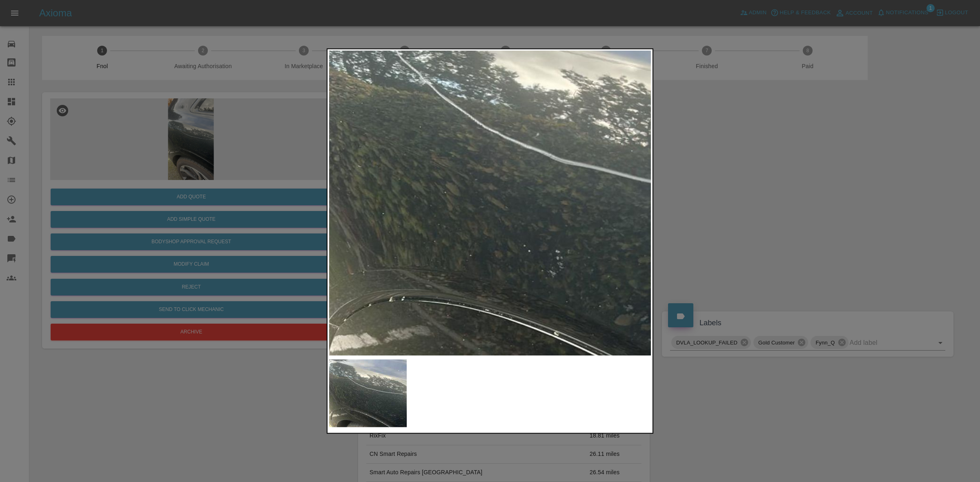
click at [458, 175] on img at bounding box center [565, 195] width 967 height 914
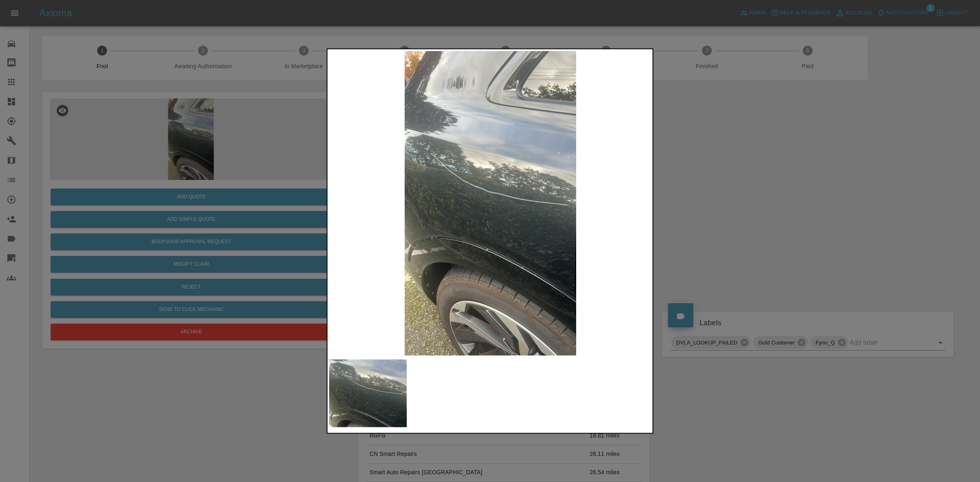
drag, startPoint x: 727, startPoint y: 220, endPoint x: 419, endPoint y: 224, distance: 307.8
click at [727, 220] on div at bounding box center [490, 241] width 980 height 482
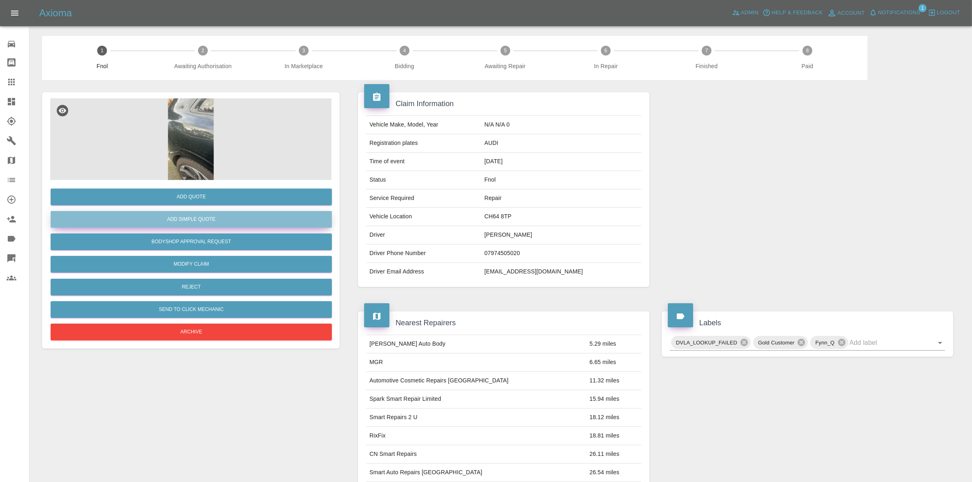
click at [184, 220] on button "Add Simple Quote" at bounding box center [191, 219] width 281 height 17
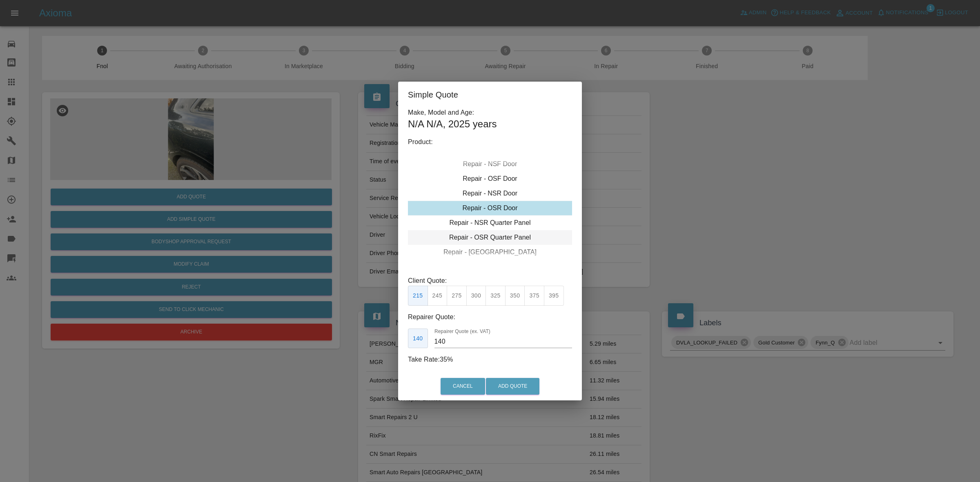
click at [497, 235] on div "Repair - OSR Quarter Panel" at bounding box center [490, 237] width 164 height 15
click at [444, 295] on button "245" at bounding box center [437, 296] width 20 height 20
type input "160"
click at [509, 382] on button "Add Quote" at bounding box center [512, 386] width 53 height 17
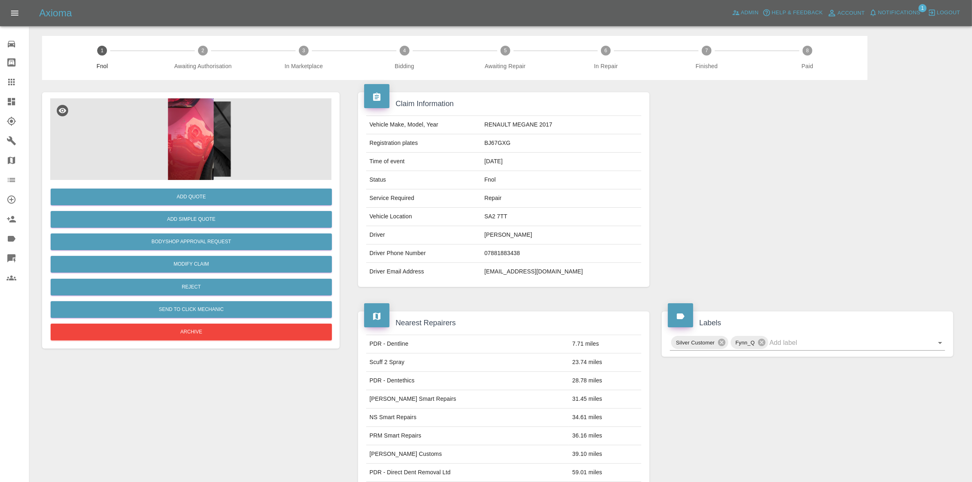
click at [160, 121] on img at bounding box center [190, 139] width 281 height 82
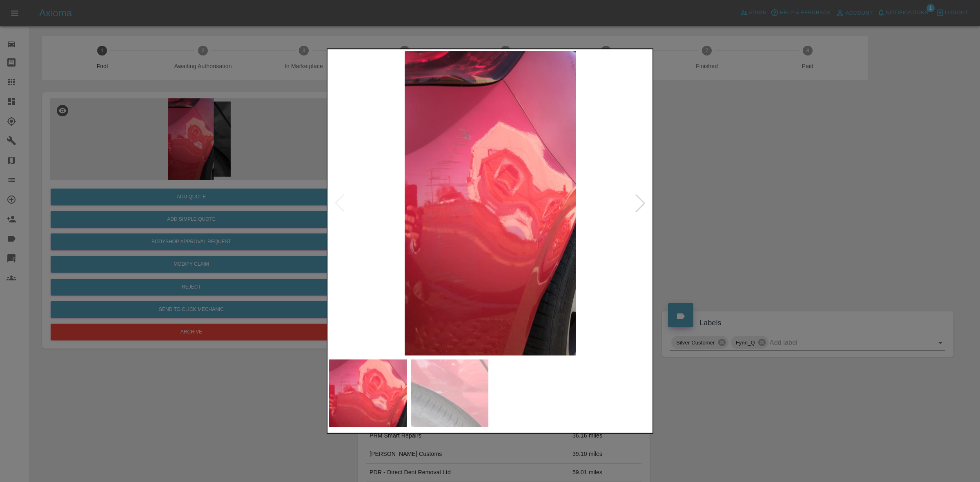
click at [641, 203] on div at bounding box center [640, 203] width 18 height 18
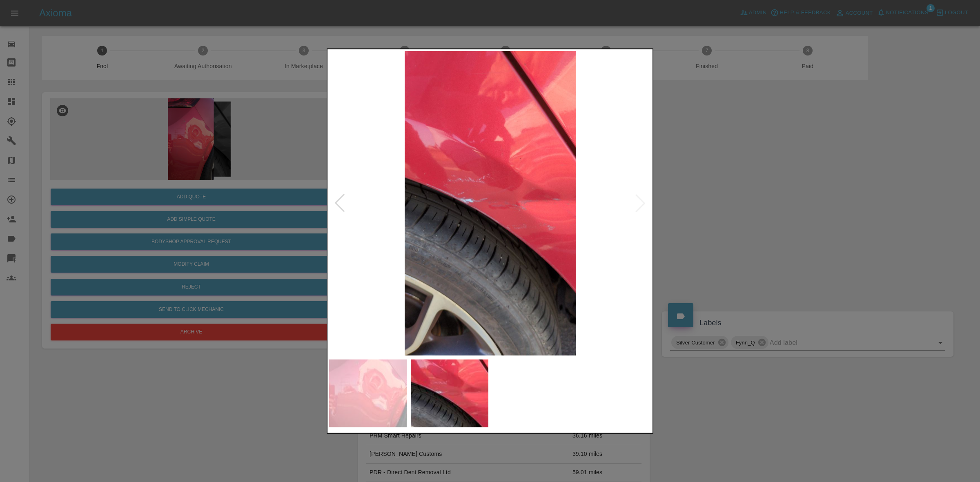
click at [728, 222] on div at bounding box center [490, 241] width 980 height 482
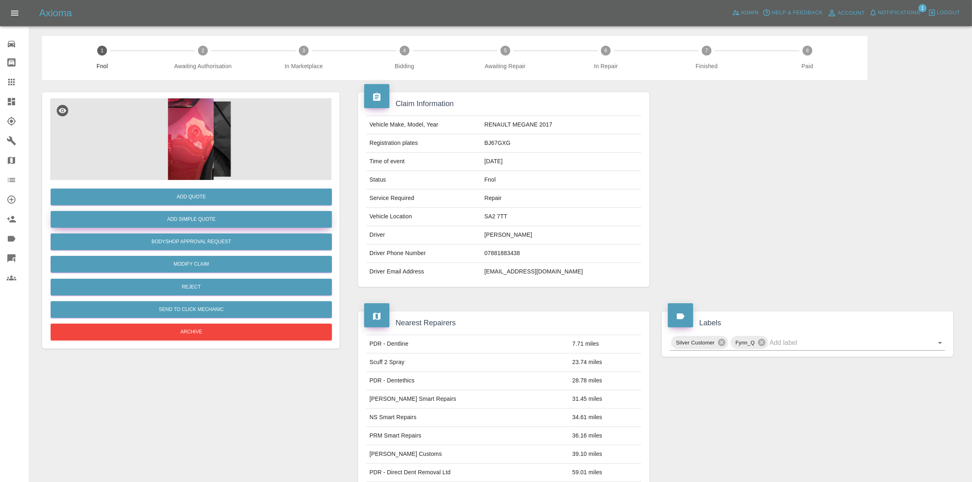
click at [198, 219] on button "Add Simple Quote" at bounding box center [191, 219] width 281 height 17
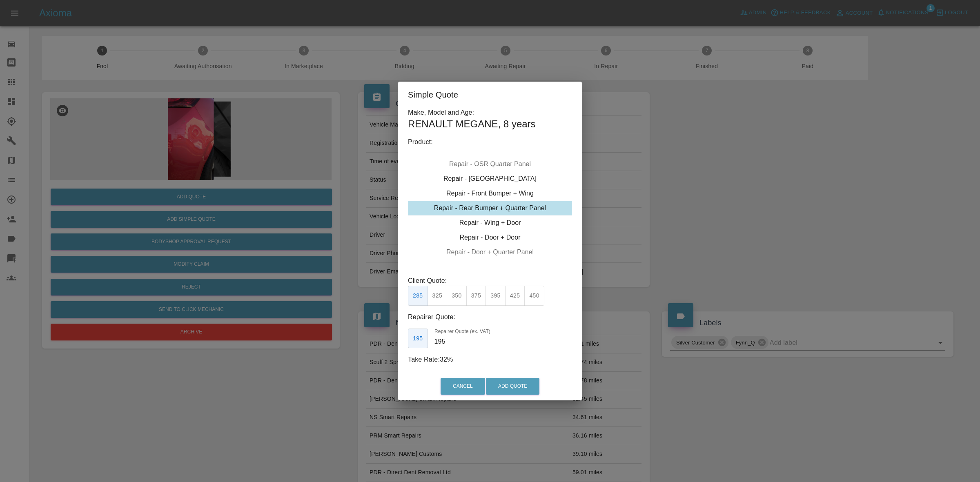
click at [460, 297] on button "350" at bounding box center [457, 296] width 20 height 20
type input "210"
click at [503, 382] on button "Add Quote" at bounding box center [512, 386] width 53 height 17
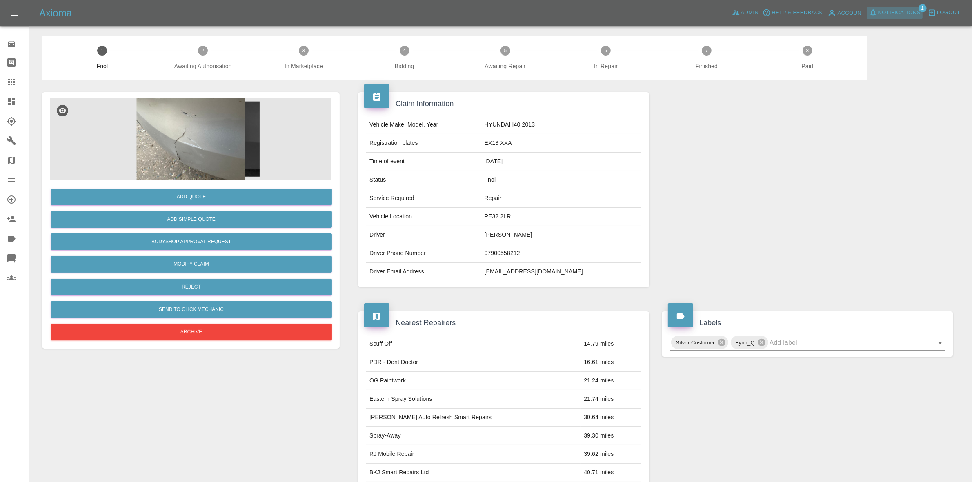
click at [909, 11] on span "Notifications" at bounding box center [899, 12] width 42 height 9
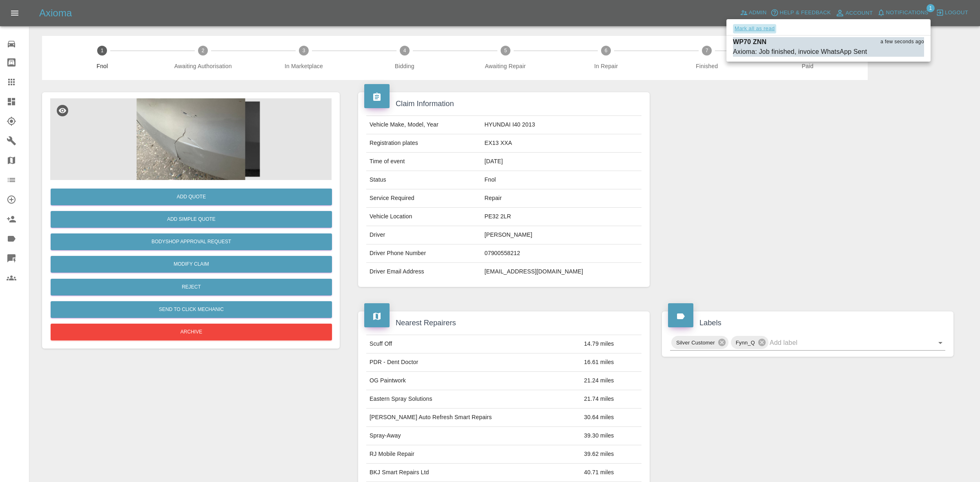
click at [758, 29] on button "Mark all as read" at bounding box center [754, 28] width 43 height 9
drag, startPoint x: 821, startPoint y: 100, endPoint x: 826, endPoint y: 131, distance: 31.3
click at [827, 104] on div at bounding box center [490, 241] width 980 height 482
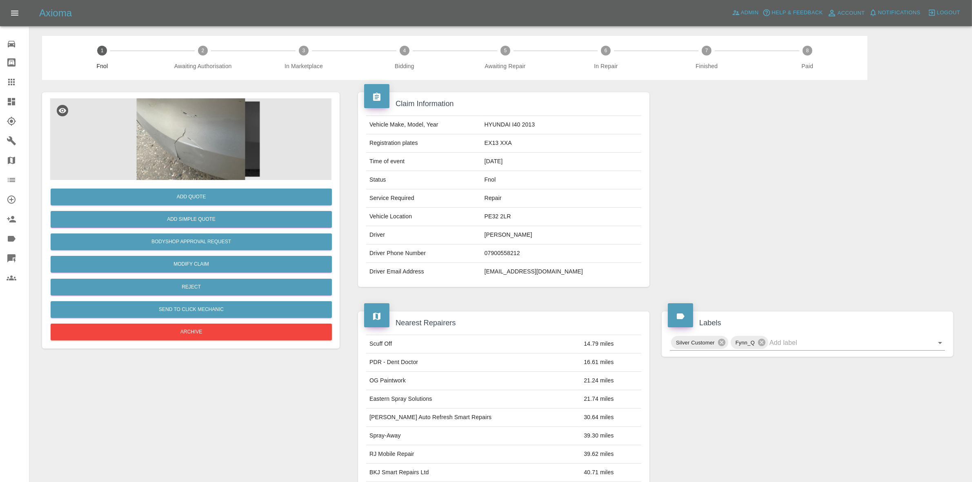
click at [325, 152] on img at bounding box center [190, 139] width 281 height 82
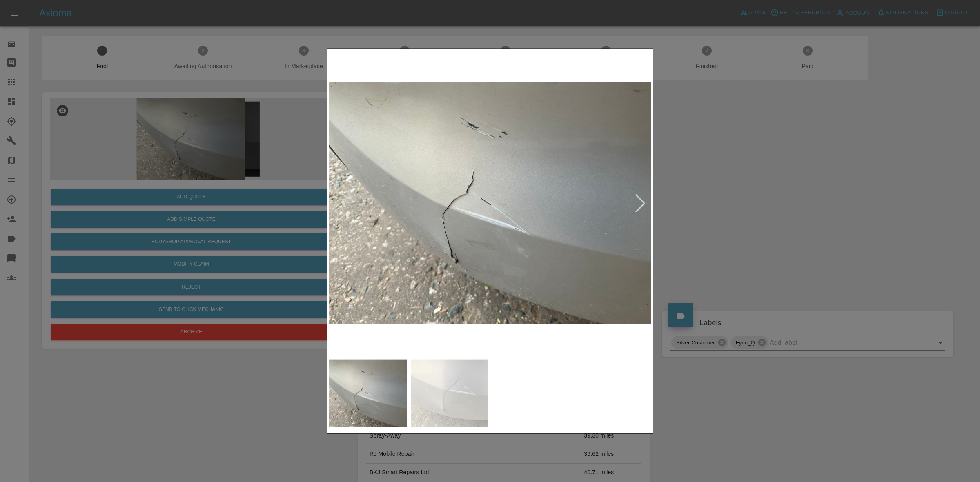
click at [640, 198] on div at bounding box center [640, 203] width 18 height 18
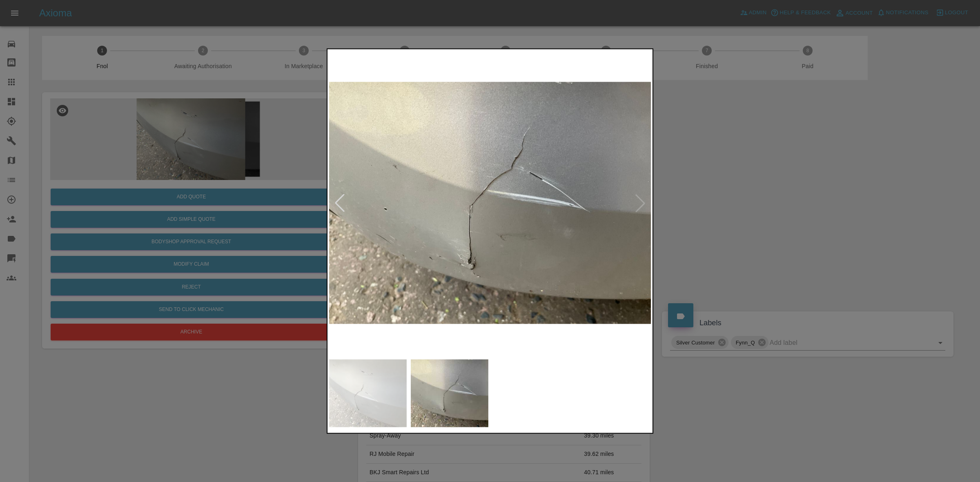
click at [709, 216] on div at bounding box center [490, 241] width 980 height 482
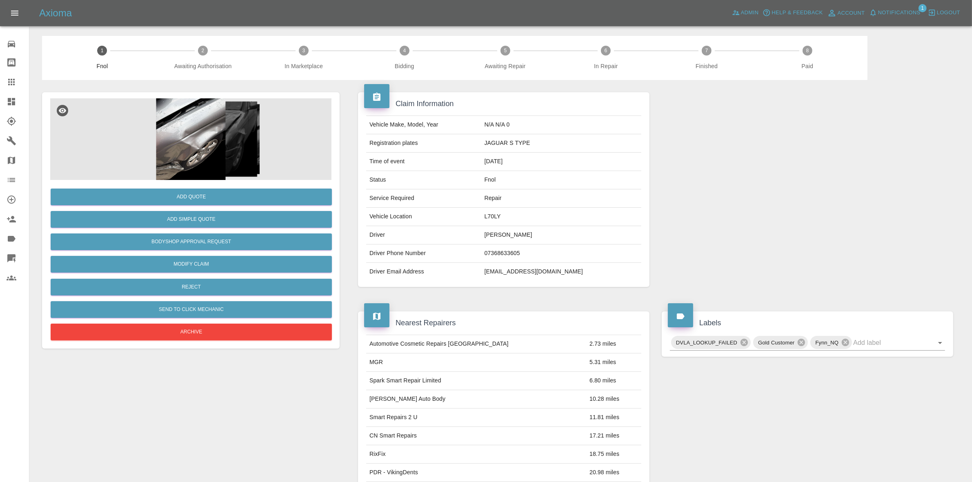
click at [230, 117] on img at bounding box center [190, 139] width 281 height 82
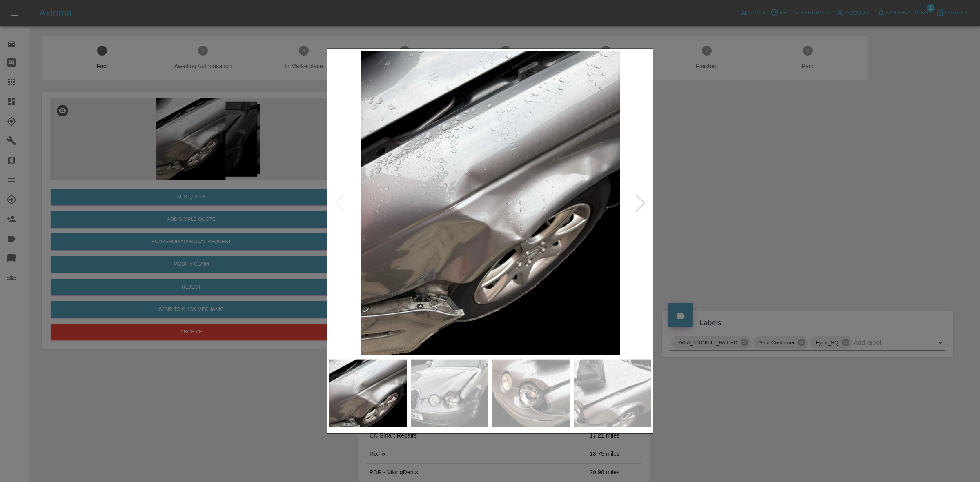
click at [646, 195] on div at bounding box center [640, 203] width 18 height 18
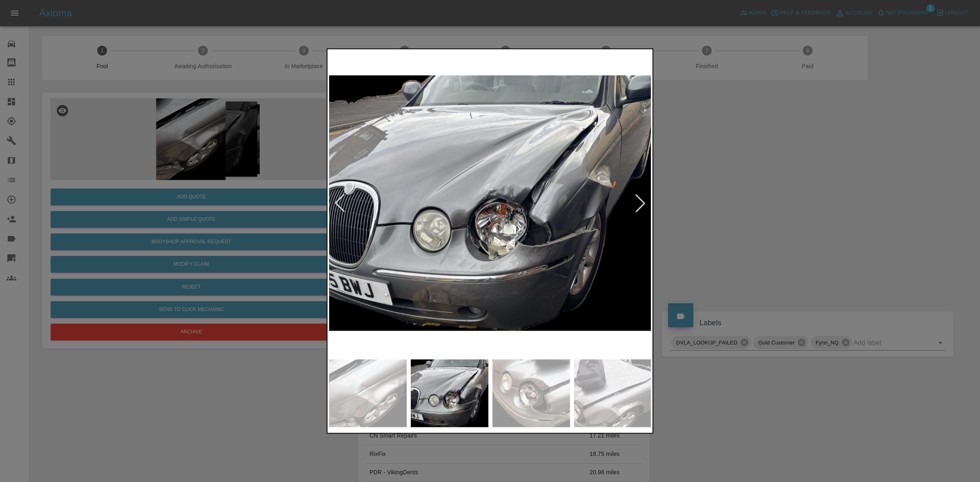
click at [646, 195] on div at bounding box center [640, 203] width 18 height 18
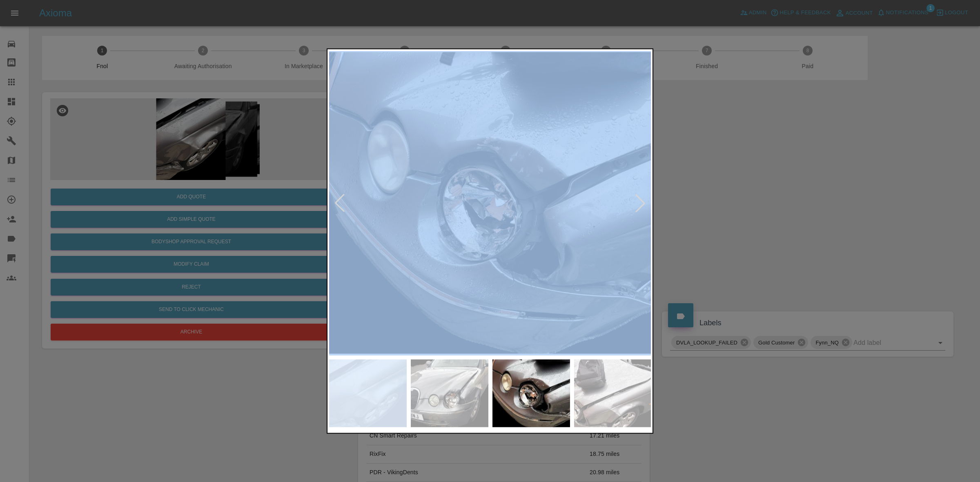
click at [646, 195] on div at bounding box center [640, 203] width 18 height 18
click at [655, 195] on img at bounding box center [816, 203] width 322 height 304
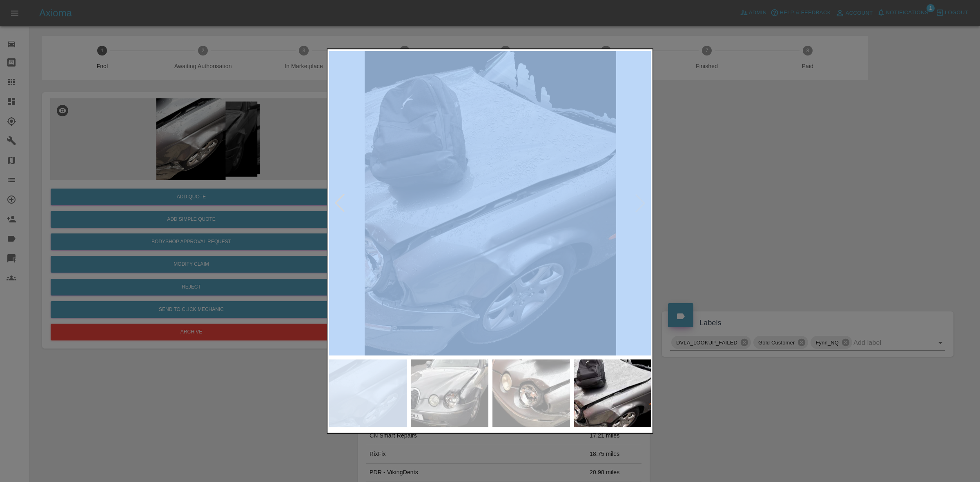
click at [646, 195] on img at bounding box center [490, 203] width 322 height 304
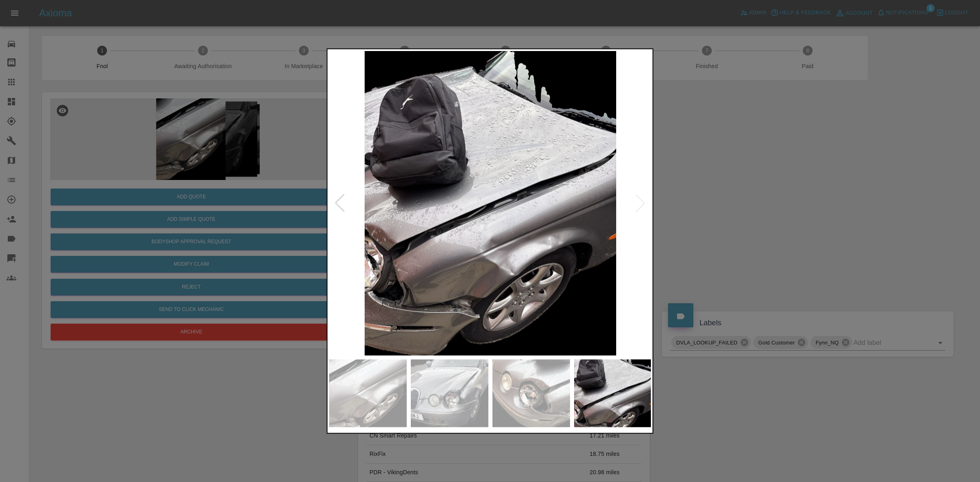
drag, startPoint x: 721, startPoint y: 222, endPoint x: 715, endPoint y: 224, distance: 6.1
click at [722, 223] on div at bounding box center [490, 241] width 980 height 482
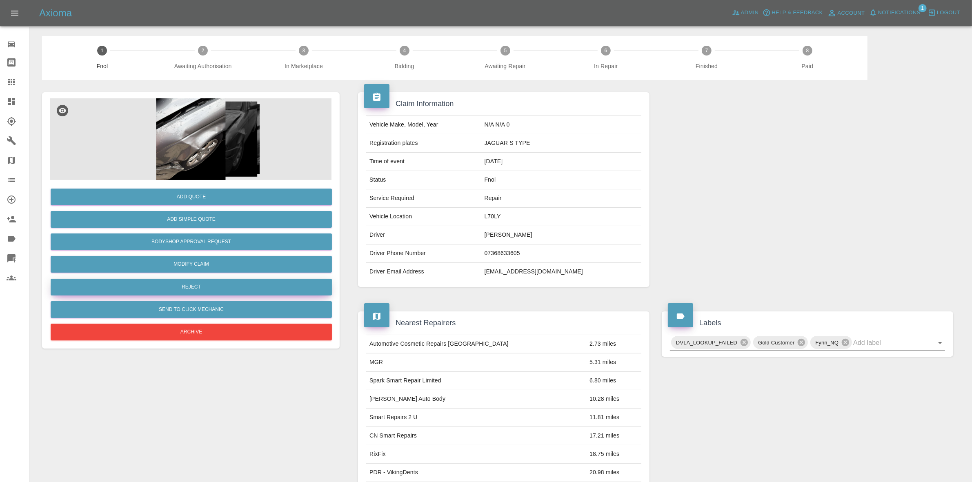
click at [195, 286] on button "Reject" at bounding box center [191, 287] width 281 height 17
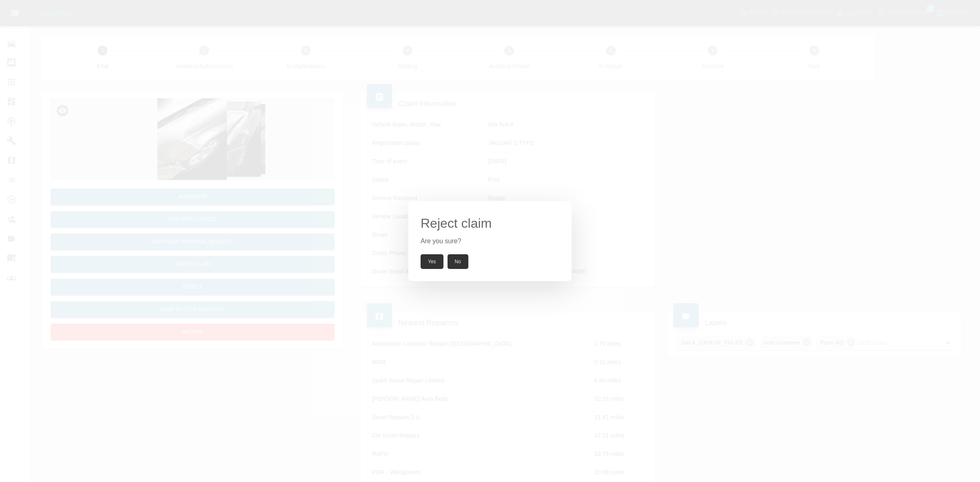
click at [455, 247] on div "Reject claim Are you sure? Yes No" at bounding box center [489, 241] width 163 height 80
click at [431, 262] on button "Yes" at bounding box center [431, 261] width 23 height 15
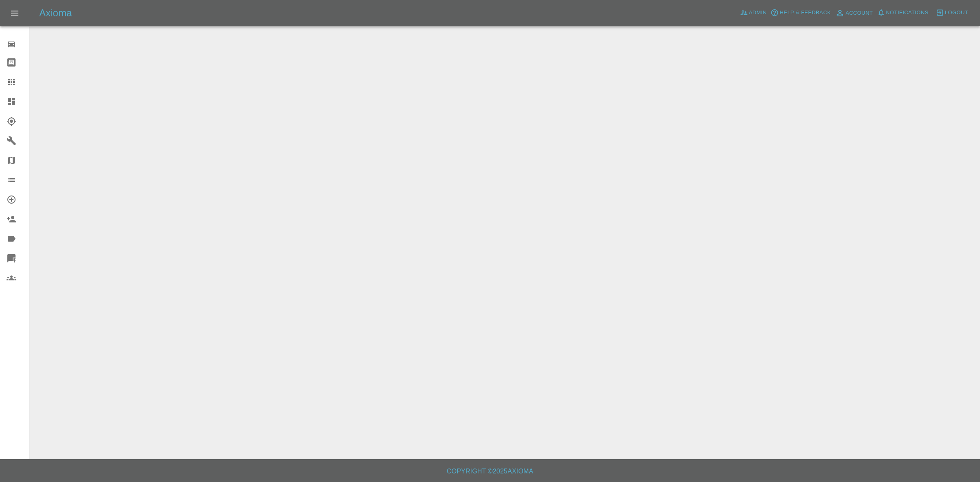
click at [0, 95] on link "Dashboard" at bounding box center [14, 102] width 29 height 20
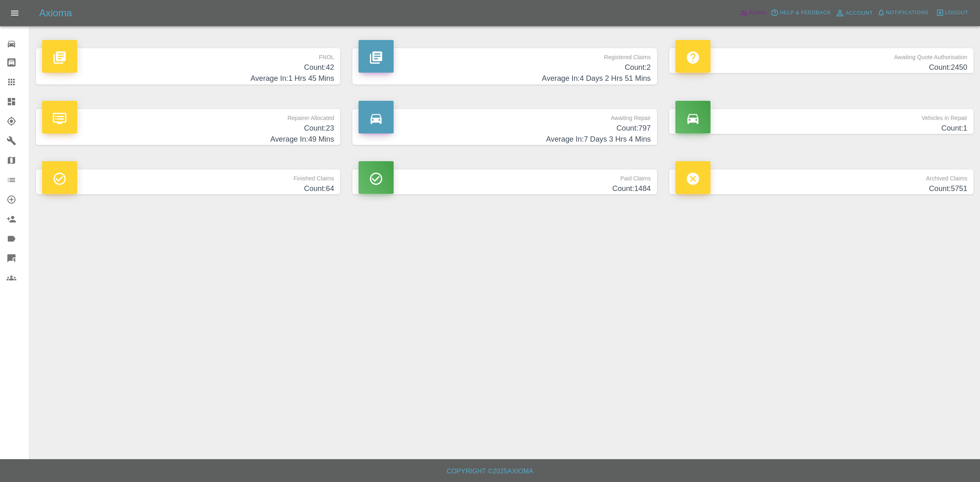
click at [743, 15] on icon at bounding box center [744, 13] width 8 height 8
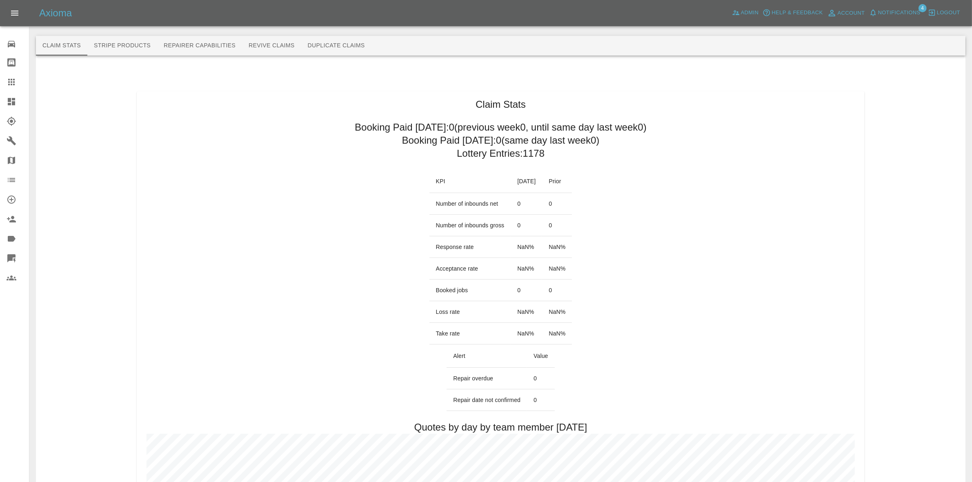
click at [897, 17] on span "Notifications" at bounding box center [899, 12] width 42 height 9
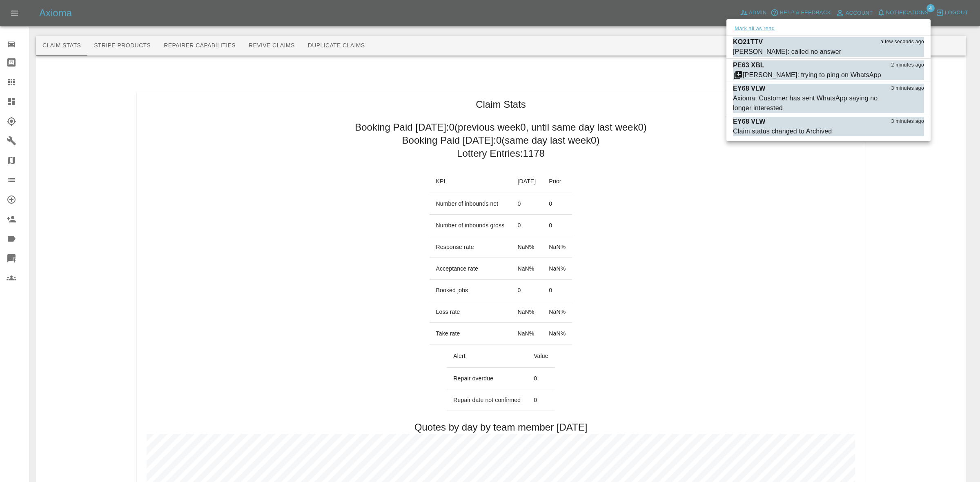
click at [764, 30] on button "Mark all as read" at bounding box center [754, 28] width 43 height 9
click at [827, 188] on div at bounding box center [490, 241] width 980 height 482
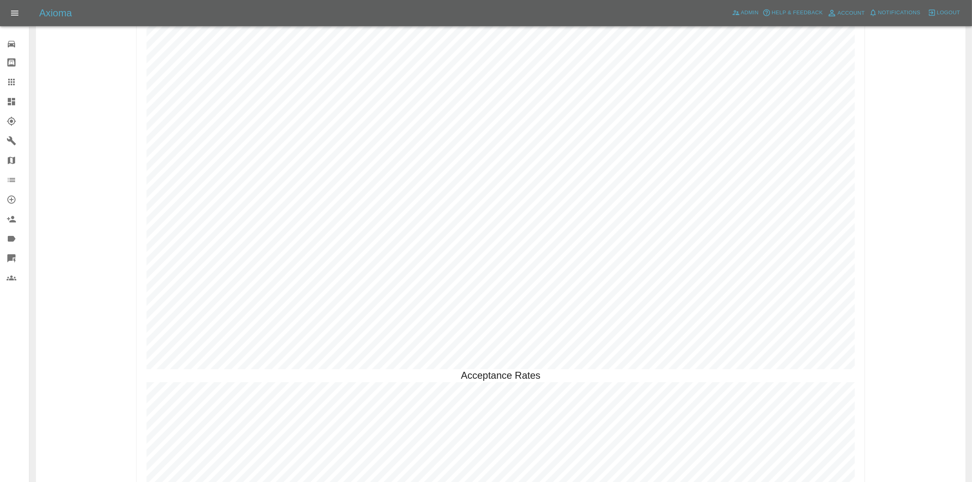
scroll to position [2233, 0]
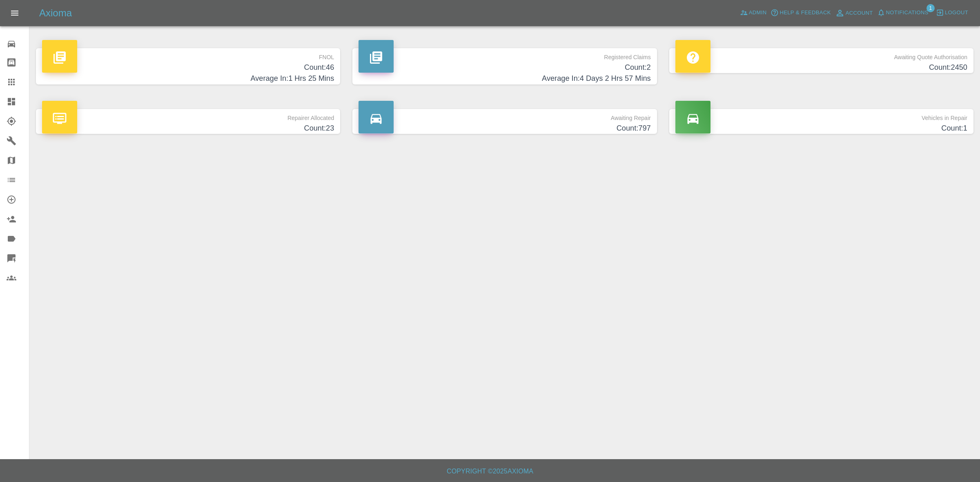
click at [911, 11] on span "Notifications" at bounding box center [907, 12] width 42 height 9
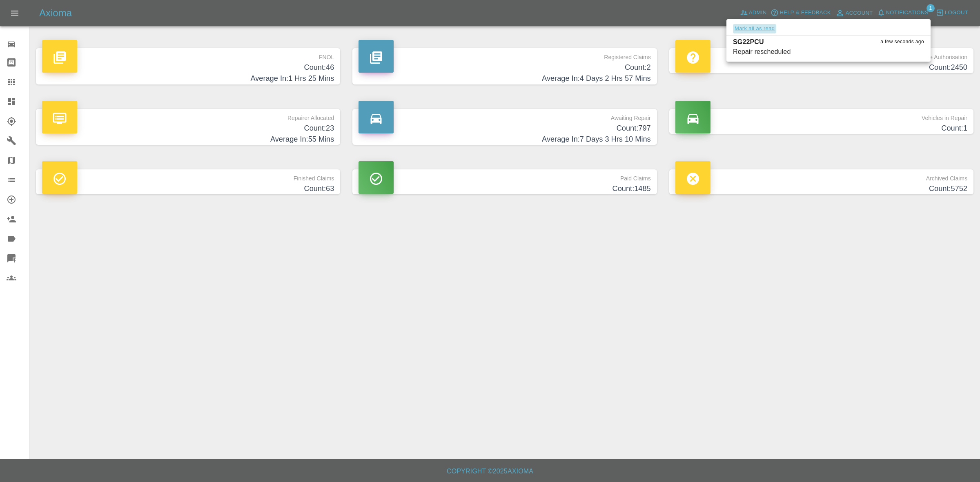
click at [764, 29] on button "Mark all as read" at bounding box center [754, 28] width 43 height 9
click at [882, 257] on div at bounding box center [490, 241] width 980 height 482
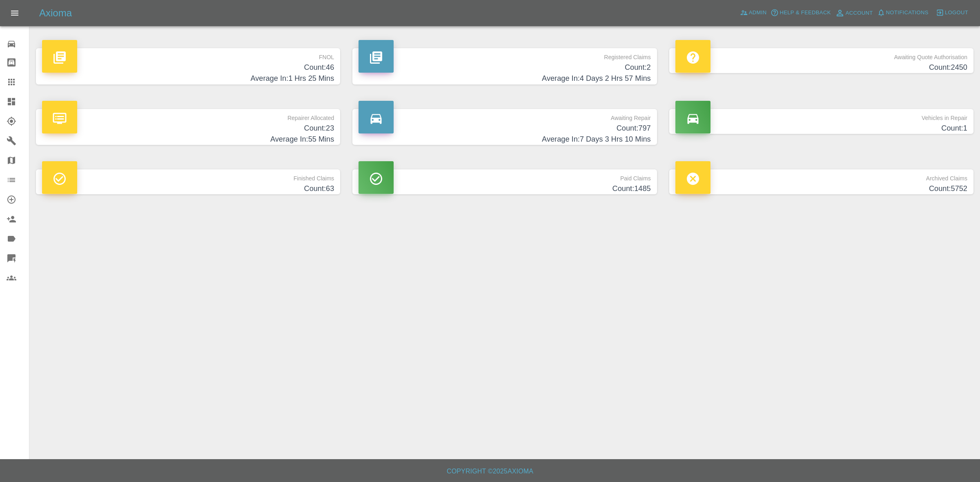
click at [674, 252] on main "FNOL Count: 46 Average In: 1 Hrs 25 Mins Registered Claims Count: 2 Average In:…" at bounding box center [490, 229] width 980 height 459
click at [267, 129] on h4 "Count: 23" at bounding box center [188, 128] width 292 height 11
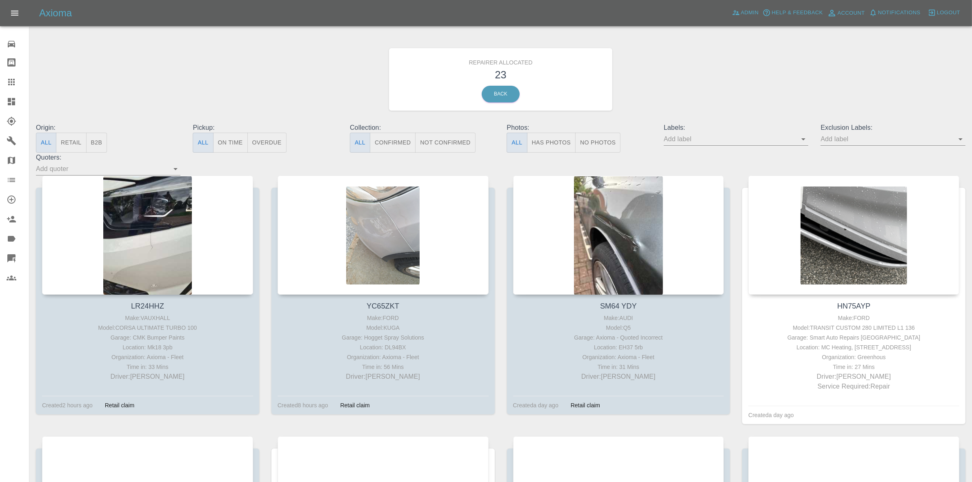
click at [64, 138] on button "Retail" at bounding box center [71, 143] width 30 height 20
click at [903, 21] on div "Axioma Admin Help & Feedback Account Notifications 1 Logout" at bounding box center [486, 13] width 972 height 26
click at [899, 17] on span "Notifications" at bounding box center [899, 12] width 42 height 9
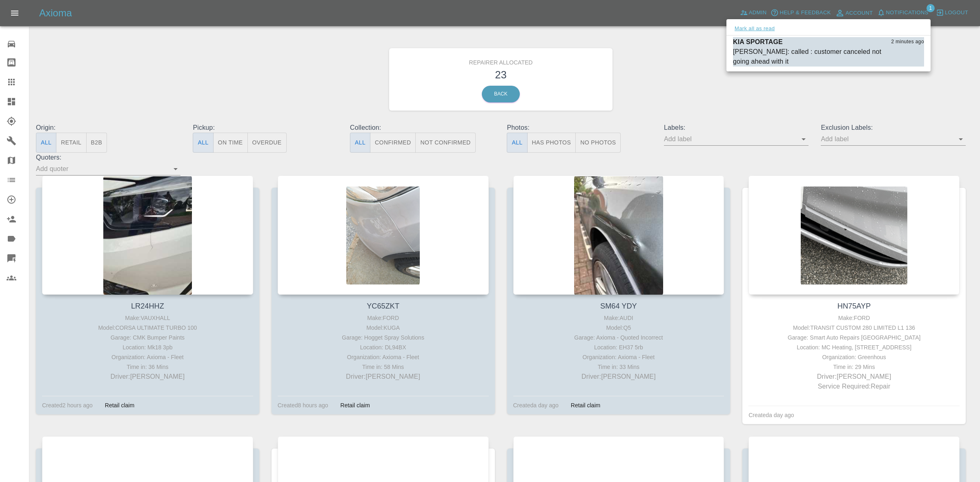
click at [745, 29] on button "Mark all as read" at bounding box center [754, 28] width 43 height 9
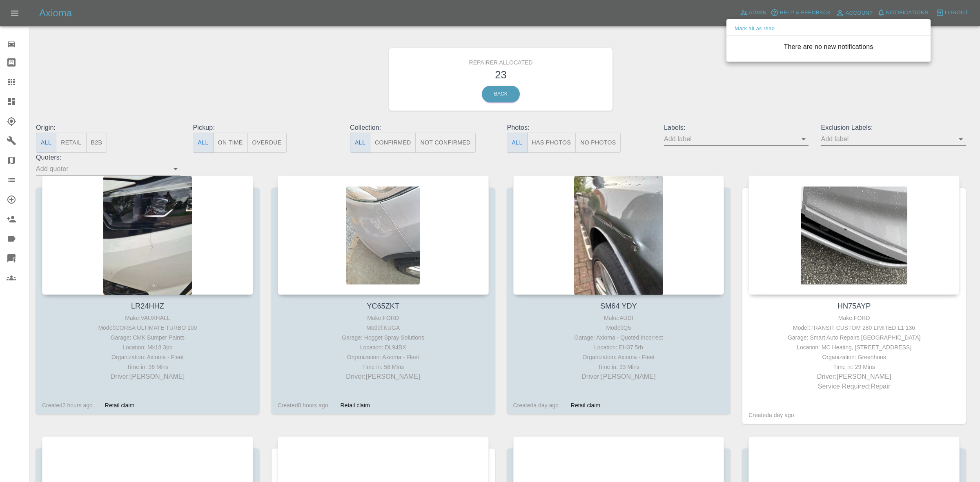
click at [779, 120] on div at bounding box center [490, 241] width 980 height 482
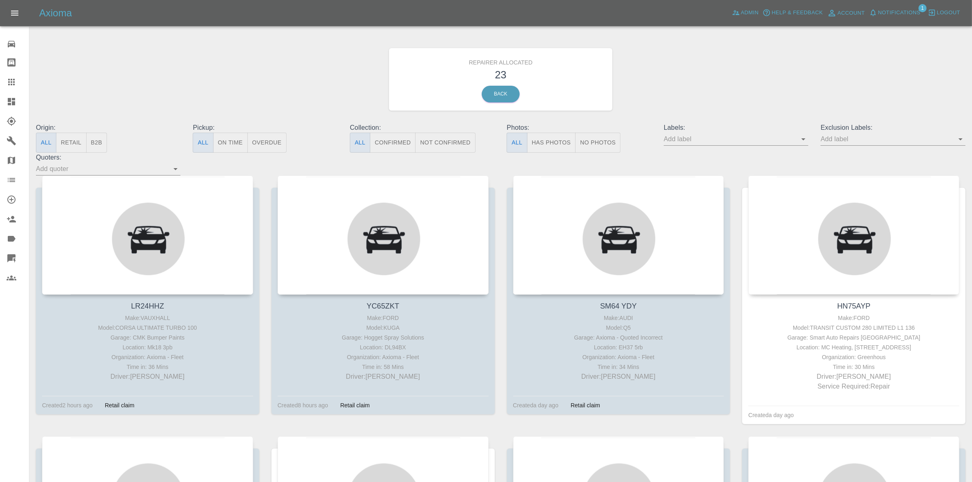
click at [891, 10] on span "Notifications" at bounding box center [899, 12] width 42 height 9
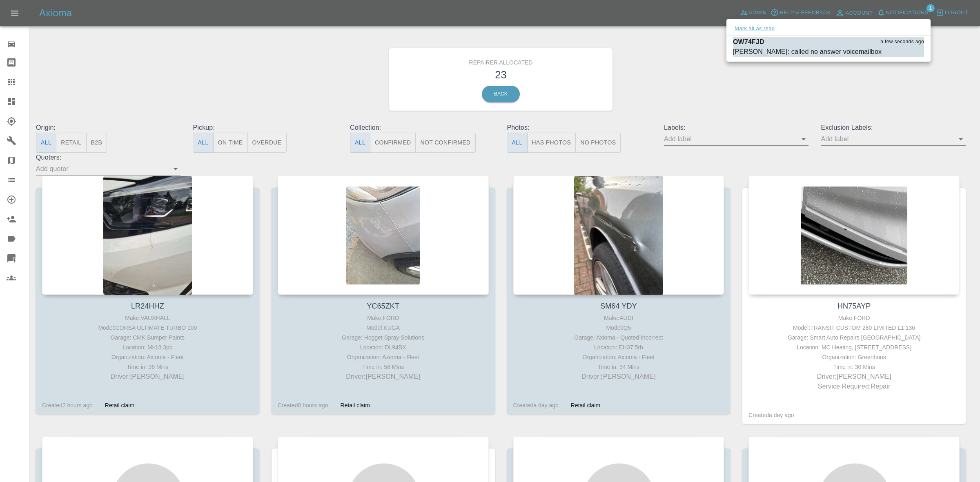
click at [769, 26] on button "Mark all as read" at bounding box center [754, 28] width 43 height 9
click at [838, 107] on div at bounding box center [490, 241] width 980 height 482
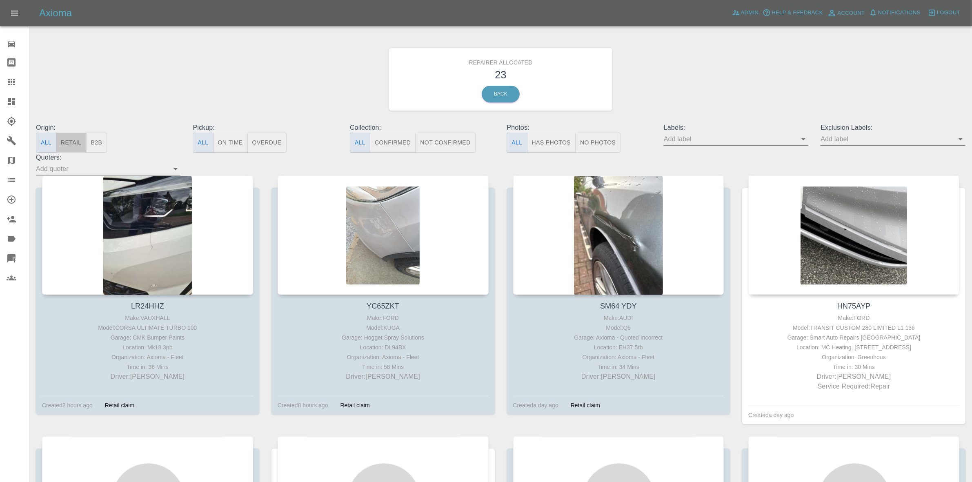
click at [80, 144] on button "Retail" at bounding box center [71, 143] width 30 height 20
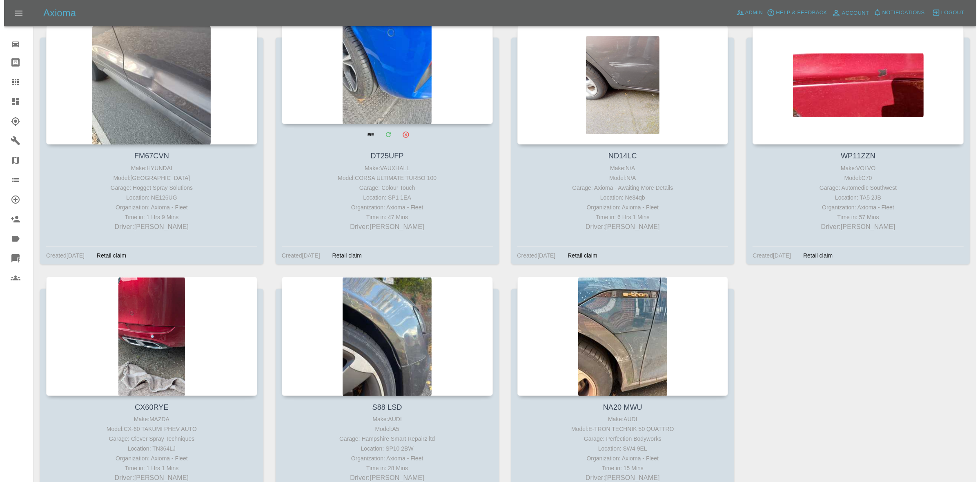
scroll to position [490, 0]
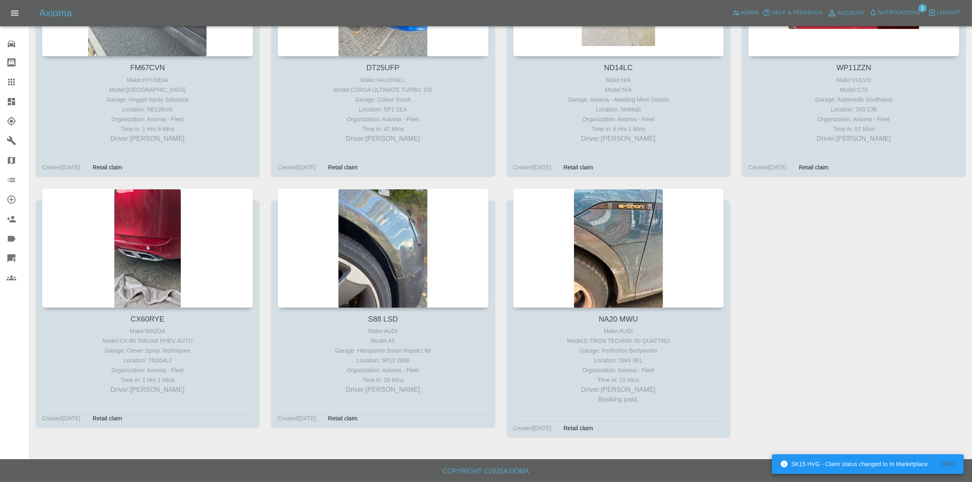
click at [892, 7] on button "Notifications" at bounding box center [895, 13] width 56 height 13
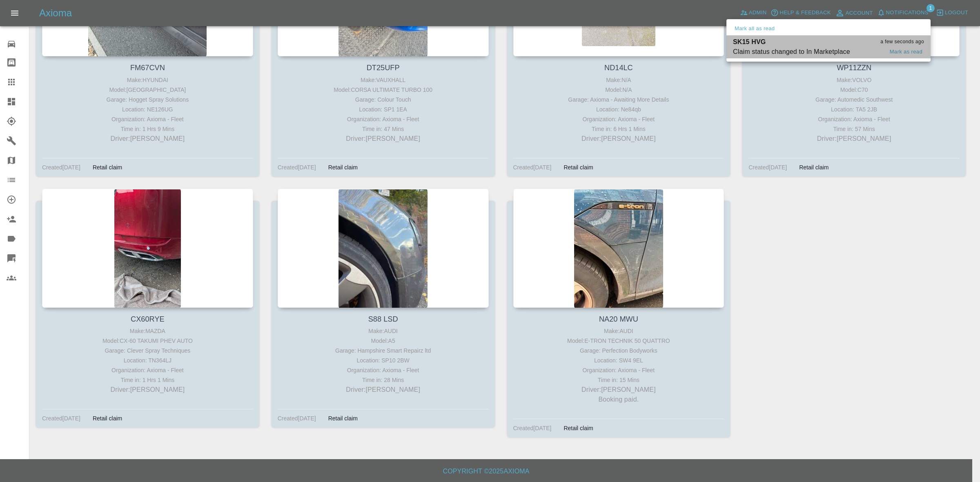
click at [777, 39] on div "SK15 HVG a few seconds ago" at bounding box center [828, 42] width 191 height 10
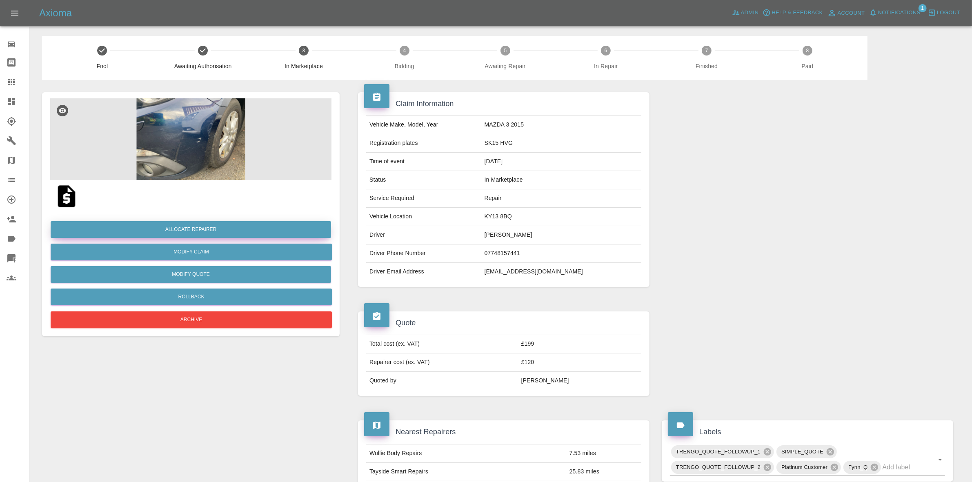
click at [191, 228] on button "Allocate Repairer" at bounding box center [191, 229] width 280 height 17
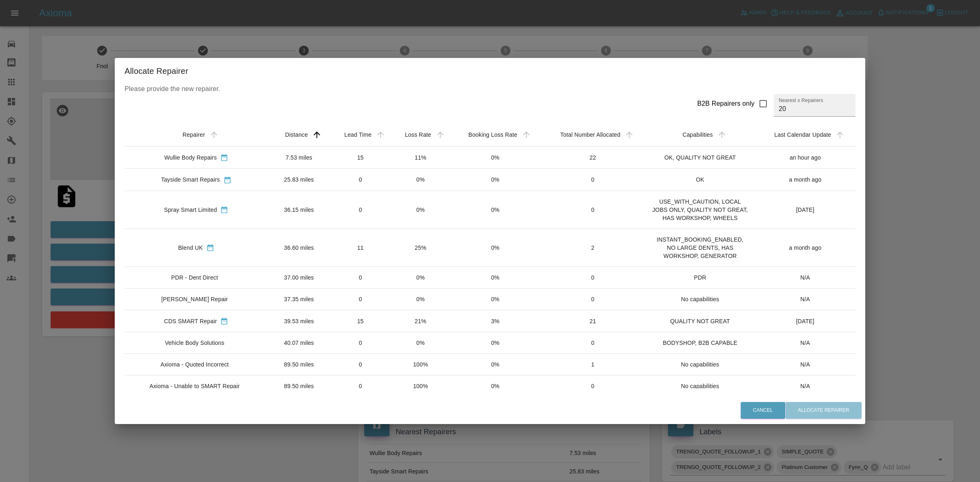
click at [431, 157] on td "11%" at bounding box center [421, 158] width 60 height 22
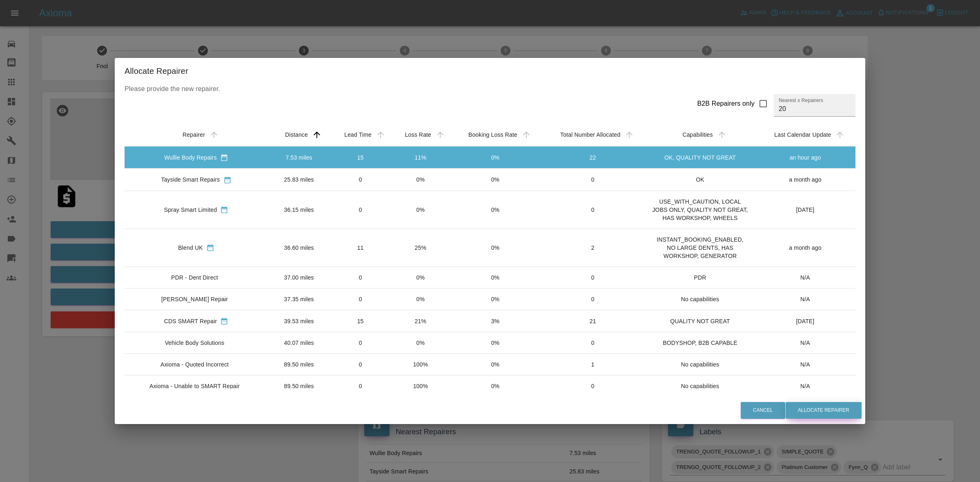
click at [811, 409] on button "Allocate Repairer" at bounding box center [823, 410] width 76 height 17
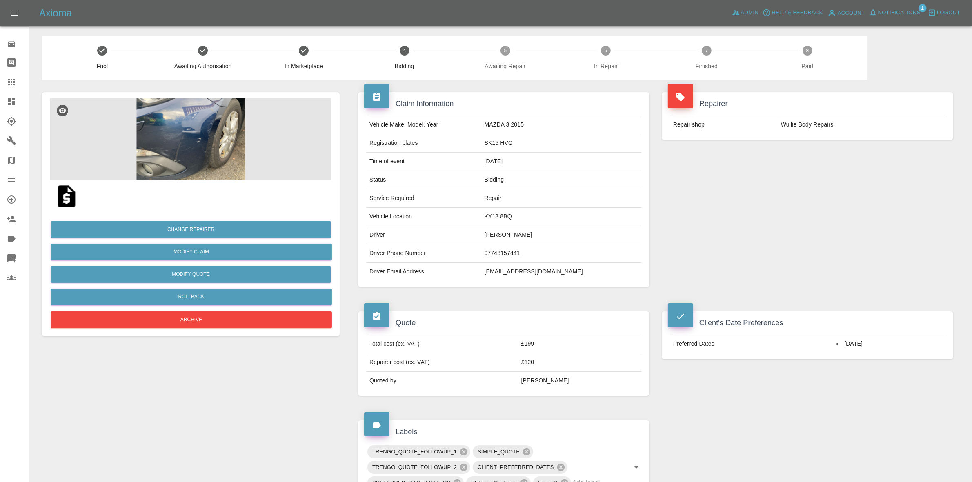
click at [799, 131] on td "Wullie Body Repairs" at bounding box center [861, 125] width 167 height 18
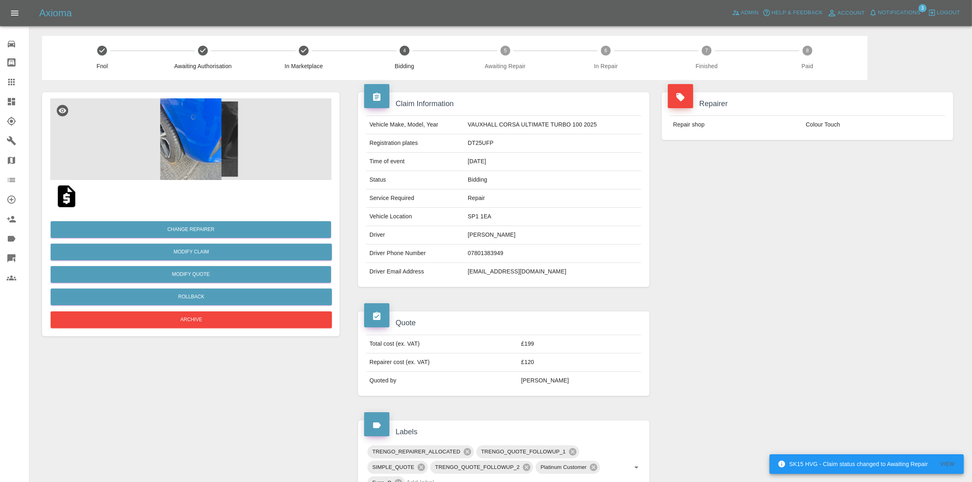
click at [916, 10] on span "Notifications" at bounding box center [899, 12] width 42 height 9
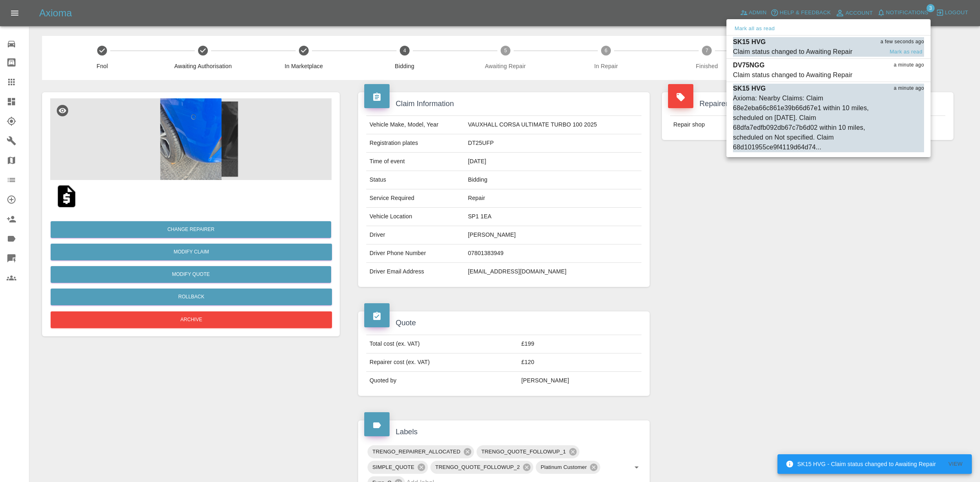
click at [825, 52] on div "Claim status changed to Awaiting Repair" at bounding box center [793, 52] width 120 height 10
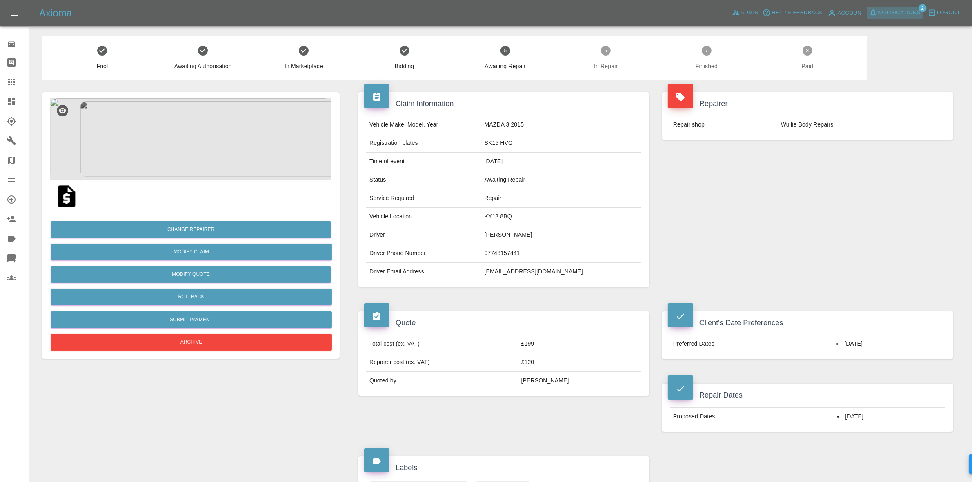
click at [897, 12] on span "Notifications" at bounding box center [899, 12] width 42 height 9
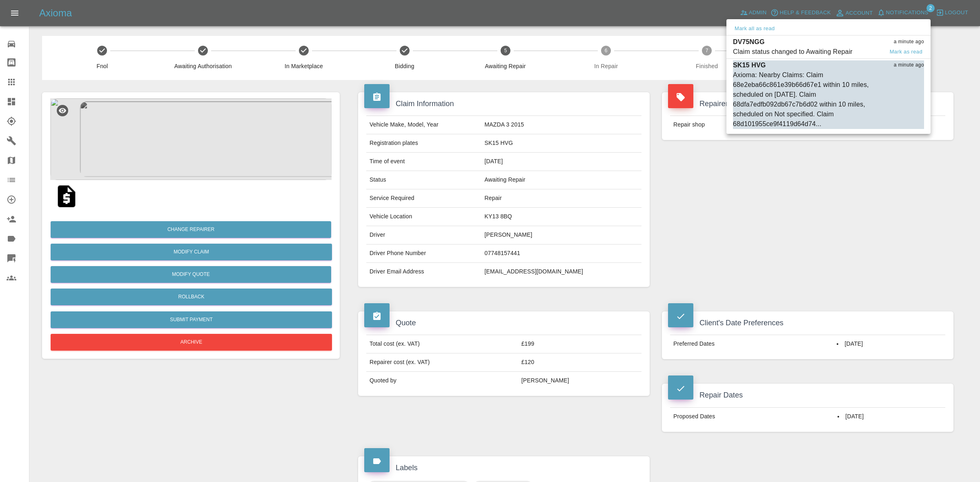
click at [837, 47] on div "Claim status changed to Awaiting Repair" at bounding box center [793, 52] width 120 height 10
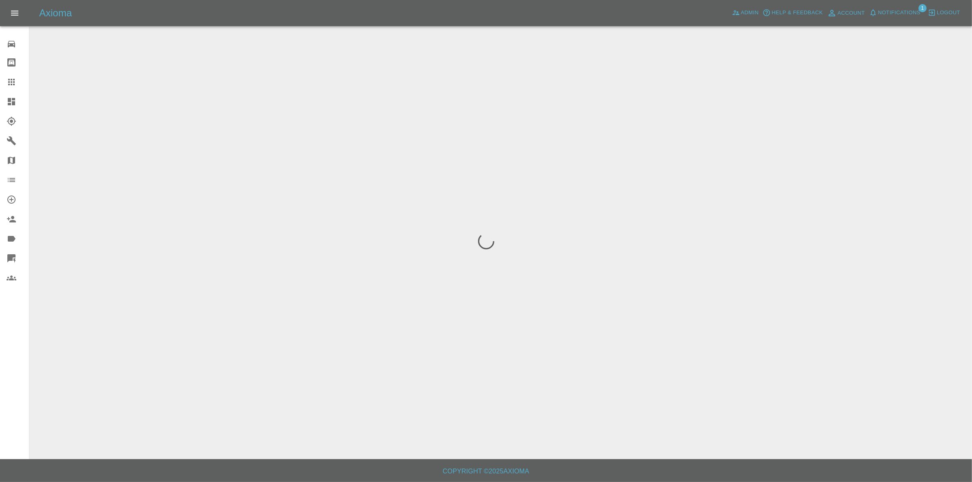
click at [892, 9] on span "Notifications" at bounding box center [899, 12] width 42 height 9
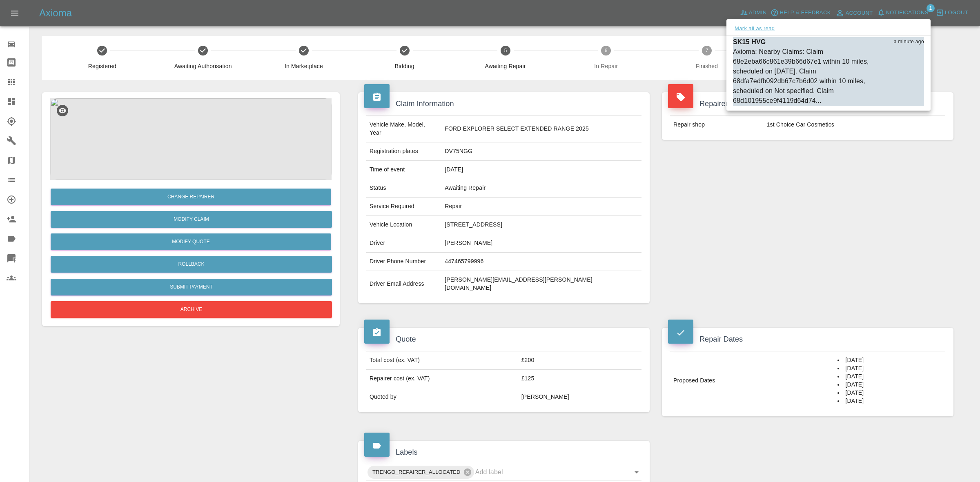
click at [764, 27] on button "Mark all as read" at bounding box center [754, 28] width 43 height 9
drag, startPoint x: 900, startPoint y: 218, endPoint x: 858, endPoint y: 211, distance: 42.5
click at [900, 219] on div at bounding box center [490, 241] width 980 height 482
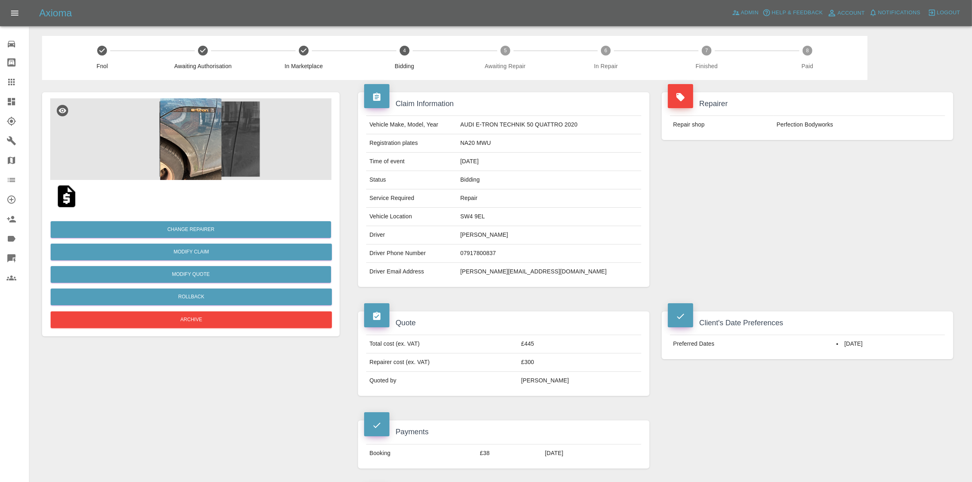
drag, startPoint x: 0, startPoint y: 96, endPoint x: 3, endPoint y: 92, distance: 5.3
click at [0, 96] on link "Dashboard" at bounding box center [14, 102] width 29 height 20
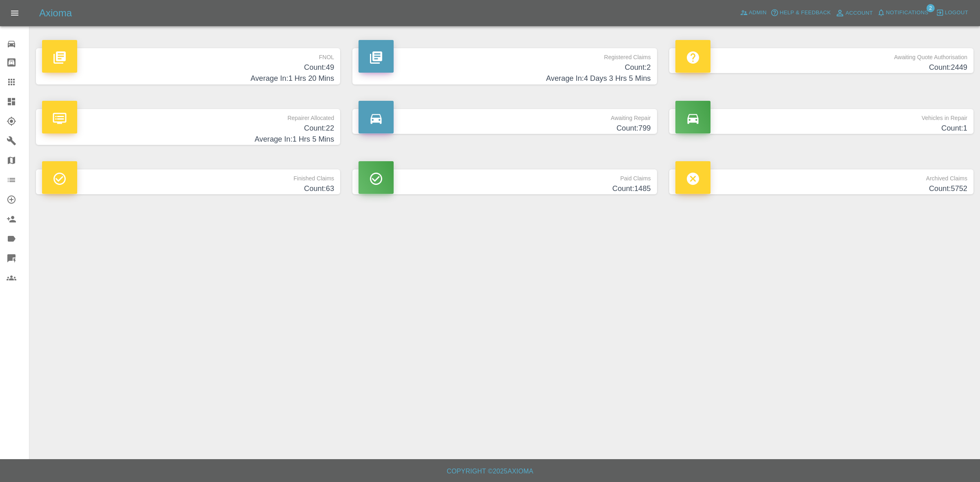
click at [899, 13] on span "Notifications" at bounding box center [907, 12] width 42 height 9
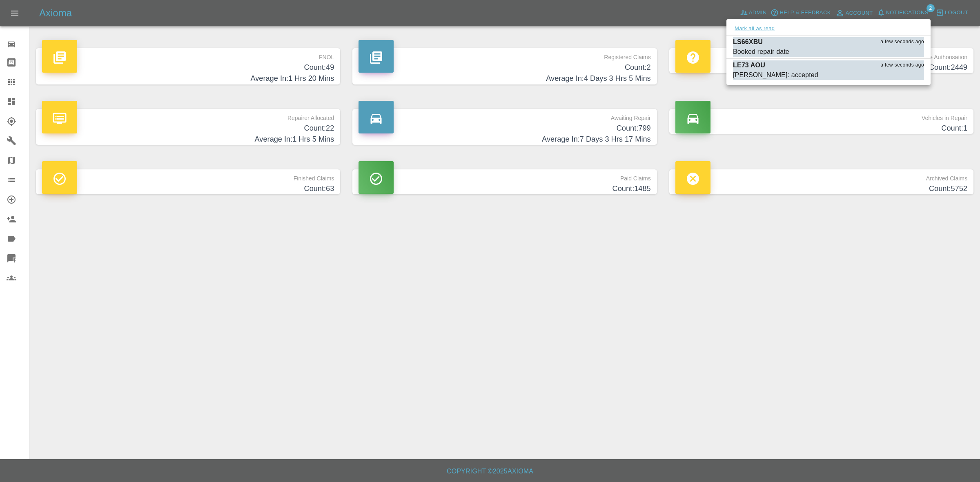
click at [767, 31] on button "Mark all as read" at bounding box center [754, 28] width 43 height 9
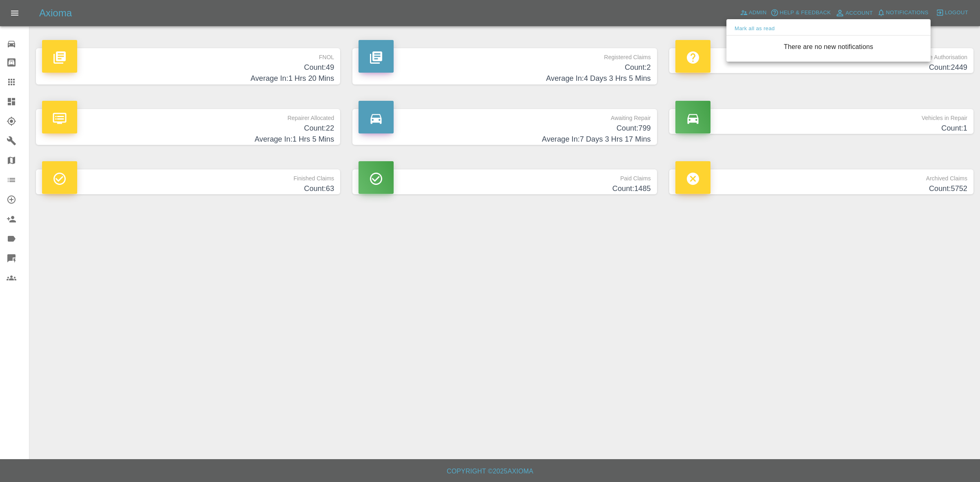
drag, startPoint x: 826, startPoint y: 284, endPoint x: 761, endPoint y: 101, distance: 193.9
click at [827, 284] on div at bounding box center [490, 241] width 980 height 482
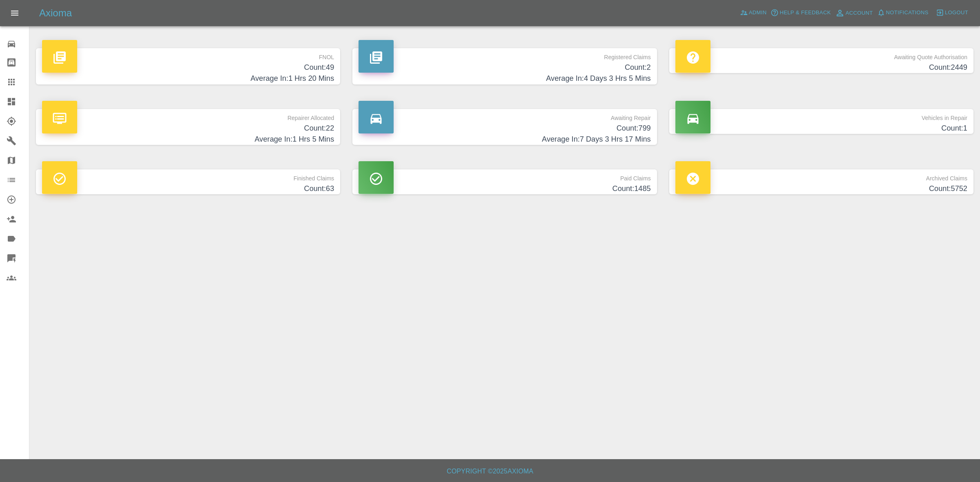
click at [749, 19] on div "Admin" at bounding box center [753, 13] width 31 height 13
click at [750, 12] on span "Admin" at bounding box center [758, 12] width 18 height 9
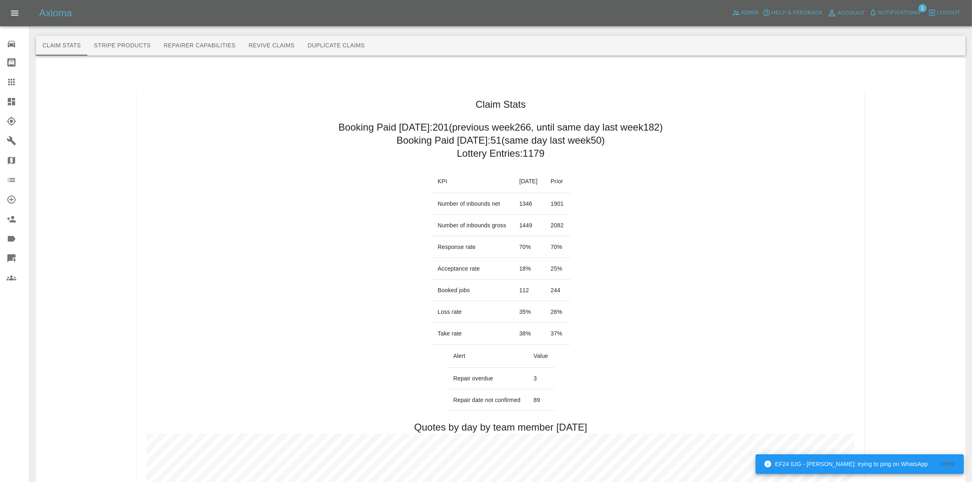
click at [898, 8] on span "Notifications" at bounding box center [899, 12] width 42 height 9
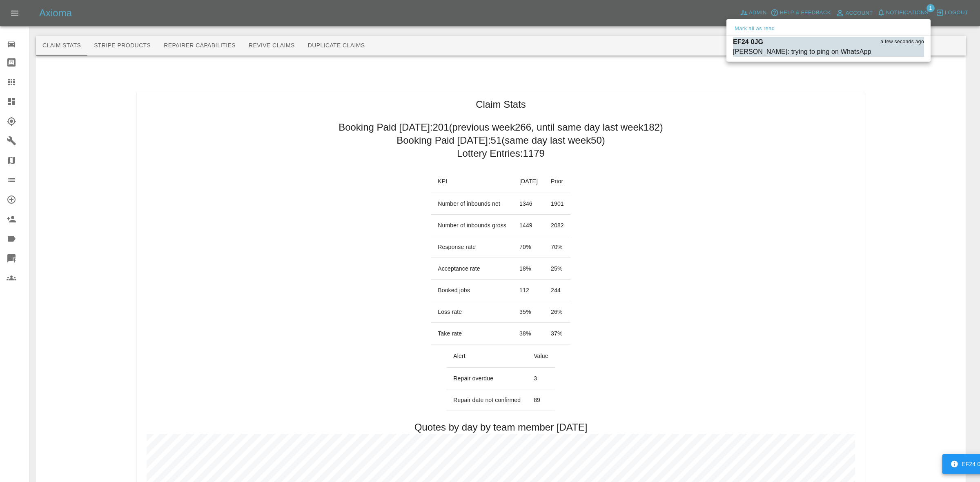
drag, startPoint x: 760, startPoint y: 25, endPoint x: 833, endPoint y: 160, distance: 154.0
click at [760, 26] on button "Mark all as read" at bounding box center [754, 28] width 43 height 9
click at [882, 222] on div at bounding box center [490, 241] width 980 height 482
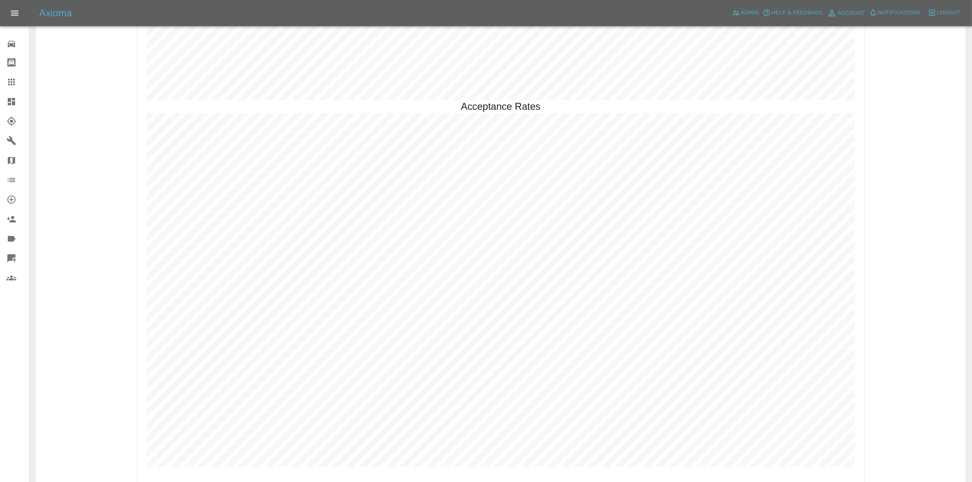
scroll to position [2233, 0]
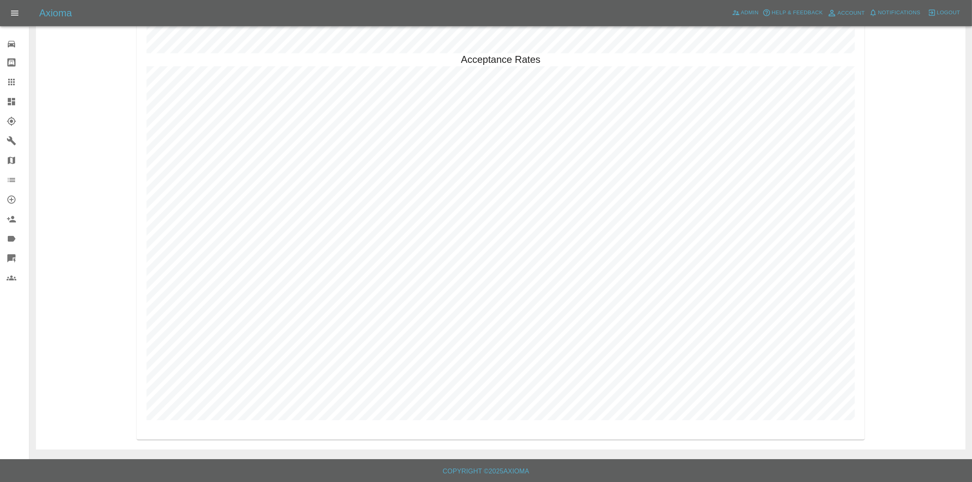
click at [0, 99] on link "Dashboard" at bounding box center [14, 102] width 29 height 20
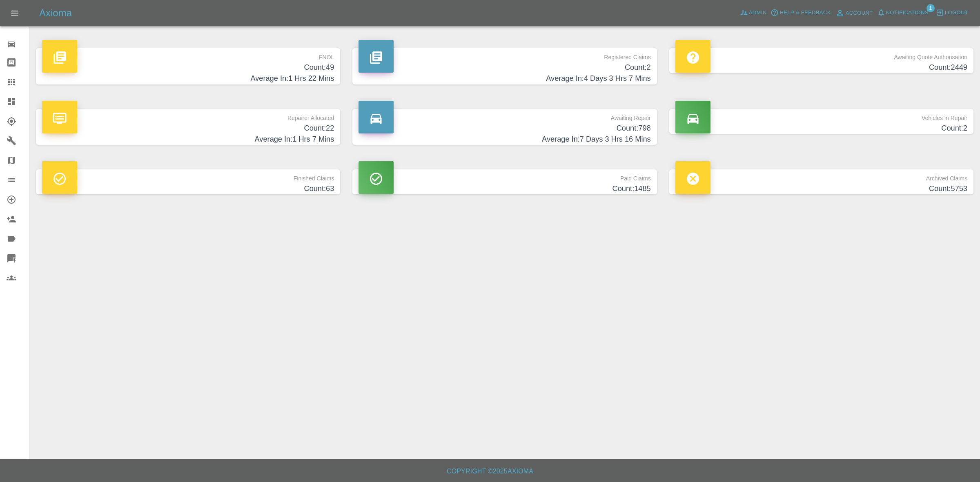
click at [629, 236] on main "FNOL Count: 49 Average In: 1 Hrs 22 Mins Registered Claims Count: 2 Average In:…" at bounding box center [490, 229] width 980 height 459
click at [895, 9] on span "Notifications" at bounding box center [907, 12] width 42 height 9
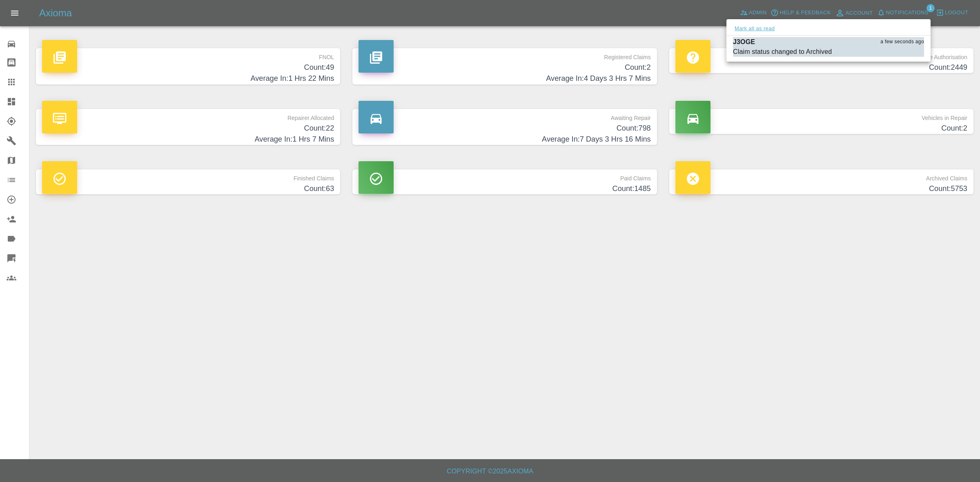
click at [756, 29] on button "Mark all as read" at bounding box center [754, 28] width 43 height 9
click at [718, 272] on div at bounding box center [490, 241] width 980 height 482
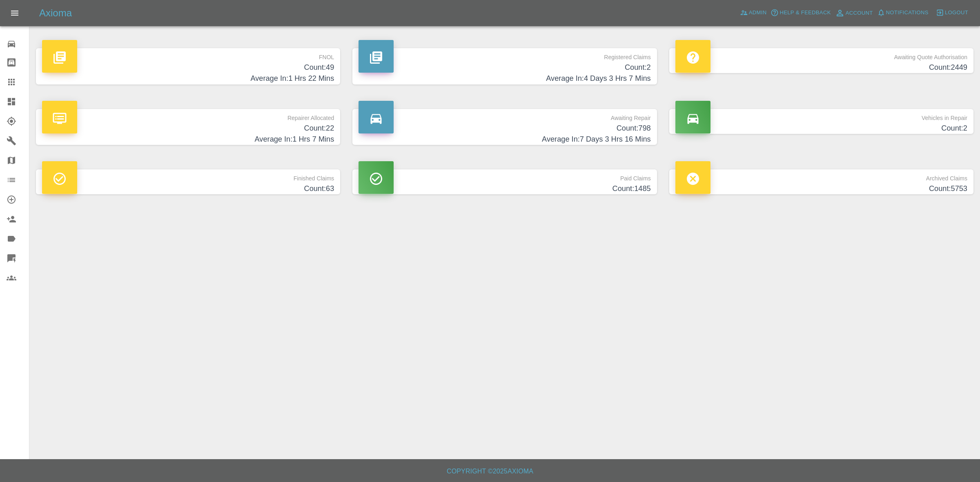
drag, startPoint x: 654, startPoint y: 259, endPoint x: 633, endPoint y: 340, distance: 83.3
click at [654, 260] on main "FNOL Count: 49 Average In: 1 Hrs 22 Mins Registered Claims Count: 2 Average In:…" at bounding box center [490, 229] width 980 height 459
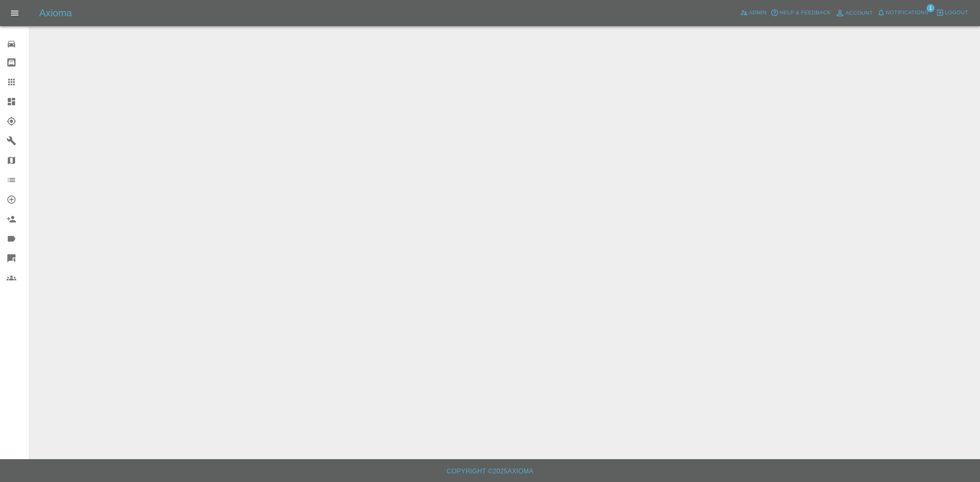
click at [913, 12] on span "Notifications" at bounding box center [907, 12] width 42 height 9
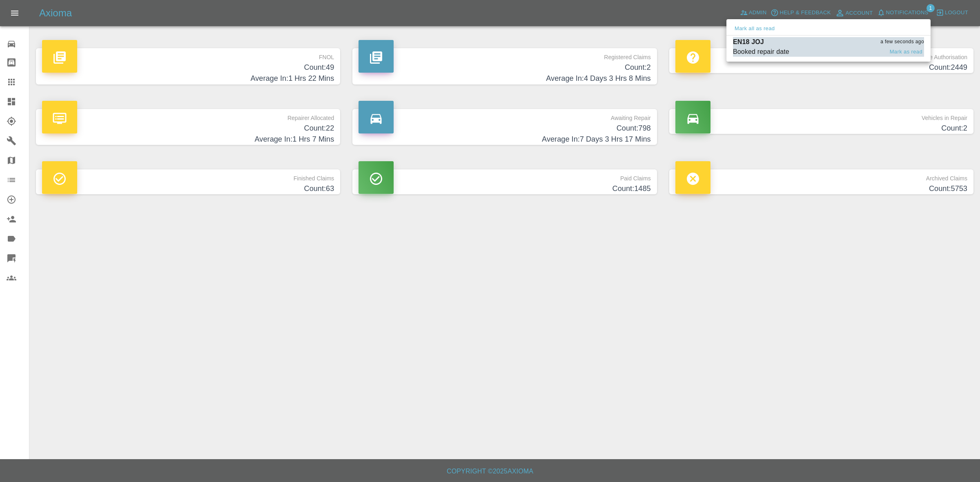
click at [759, 42] on p "EN18 JOJ" at bounding box center [748, 42] width 31 height 10
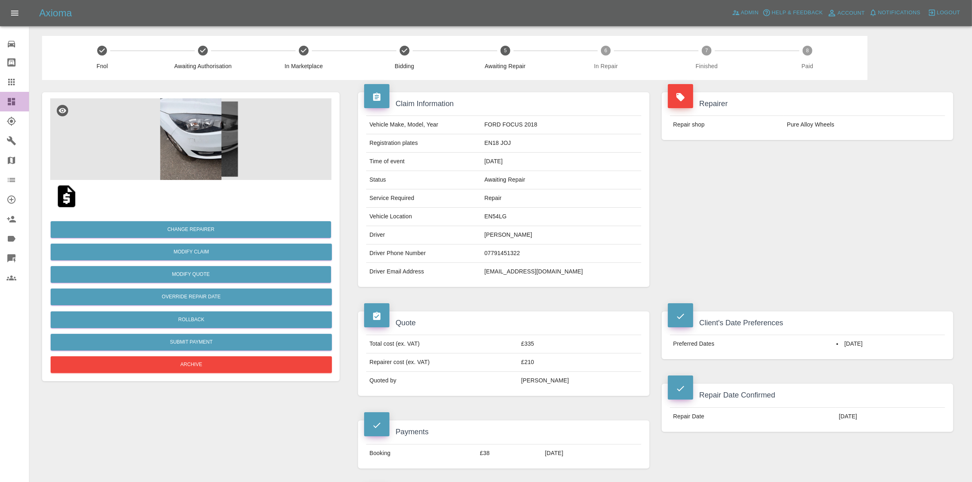
click at [11, 102] on icon at bounding box center [12, 102] width 10 height 10
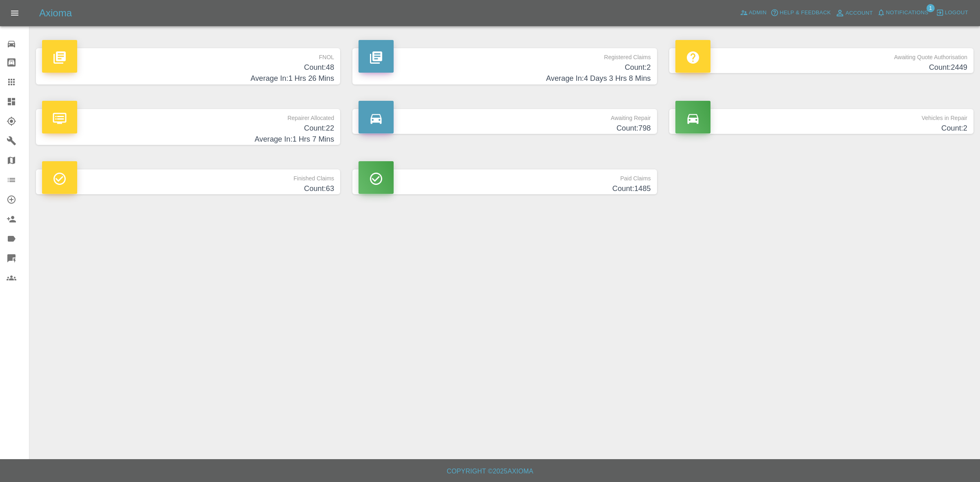
click at [884, 7] on button "Notifications" at bounding box center [903, 13] width 56 height 13
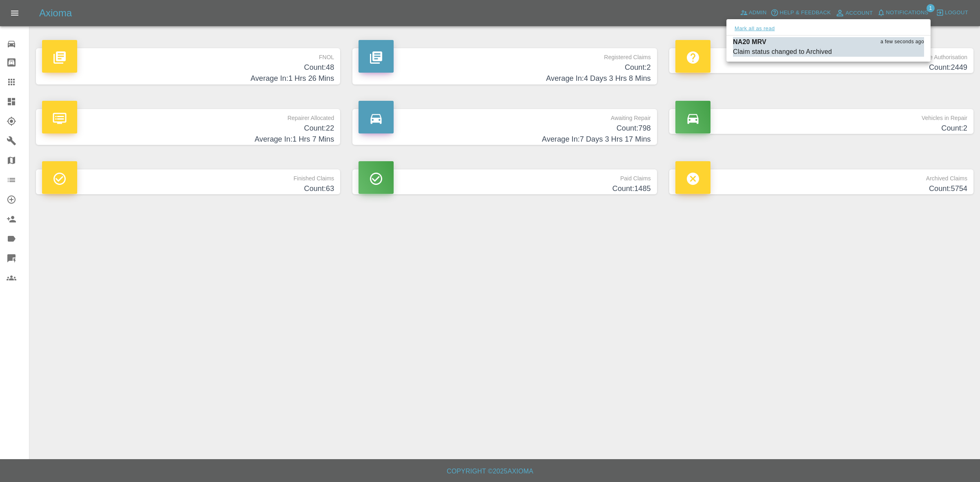
drag, startPoint x: 768, startPoint y: 28, endPoint x: 770, endPoint y: 34, distance: 6.6
click at [767, 29] on button "Mark all as read" at bounding box center [754, 28] width 43 height 9
drag, startPoint x: 860, startPoint y: 231, endPoint x: 816, endPoint y: 164, distance: 79.7
click at [861, 233] on div at bounding box center [490, 241] width 980 height 482
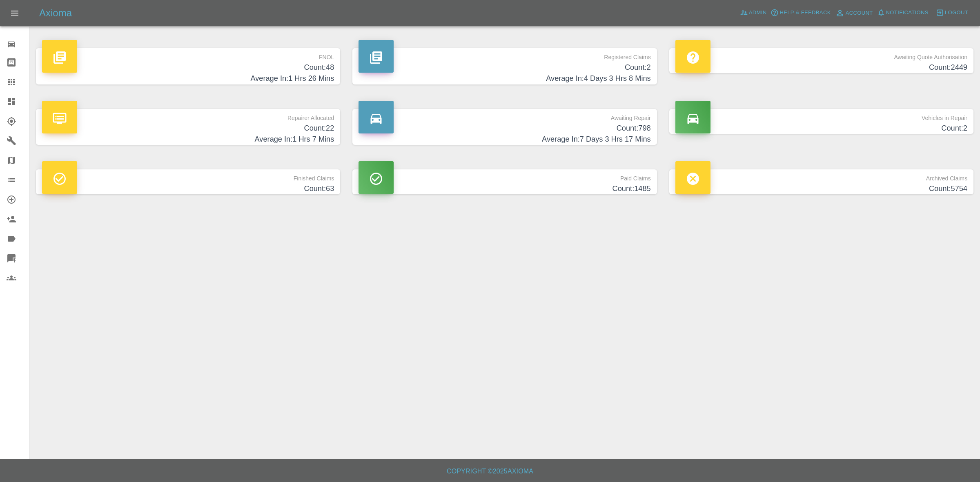
click at [746, 20] on div "Axioma Admin Help & Feedback Account Notifications 0 Logout" at bounding box center [490, 13] width 980 height 26
click at [746, 18] on link "Admin" at bounding box center [753, 13] width 31 height 13
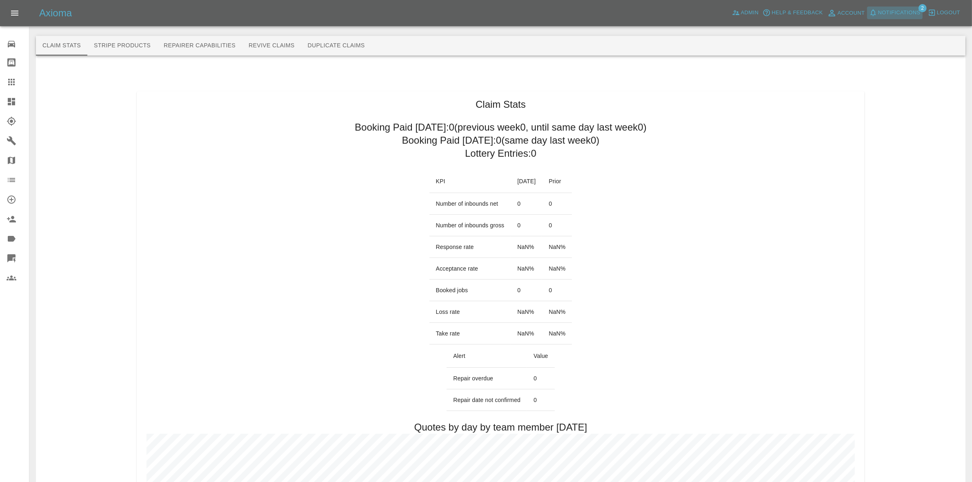
click at [886, 13] on span "Notifications" at bounding box center [899, 12] width 42 height 9
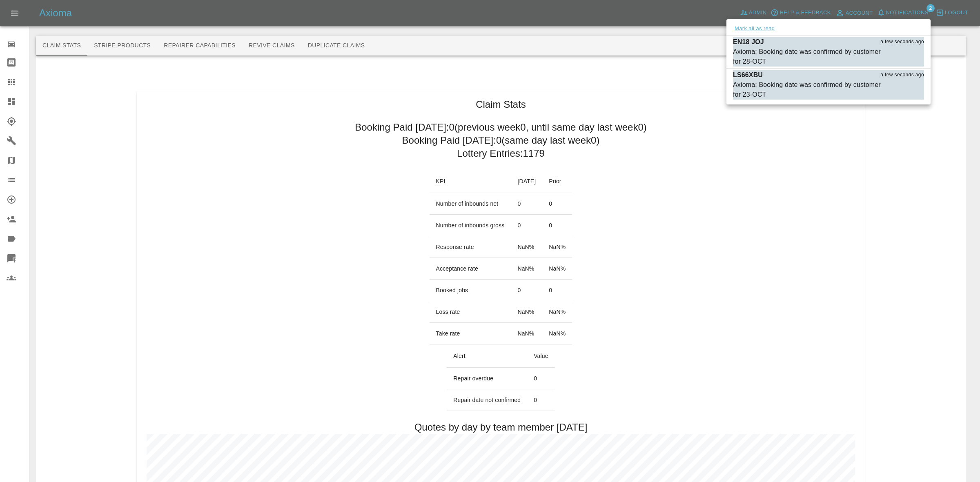
click at [751, 27] on button "Mark all as read" at bounding box center [754, 28] width 43 height 9
drag, startPoint x: 816, startPoint y: 181, endPoint x: 819, endPoint y: 184, distance: 4.3
click at [819, 184] on div at bounding box center [490, 241] width 980 height 482
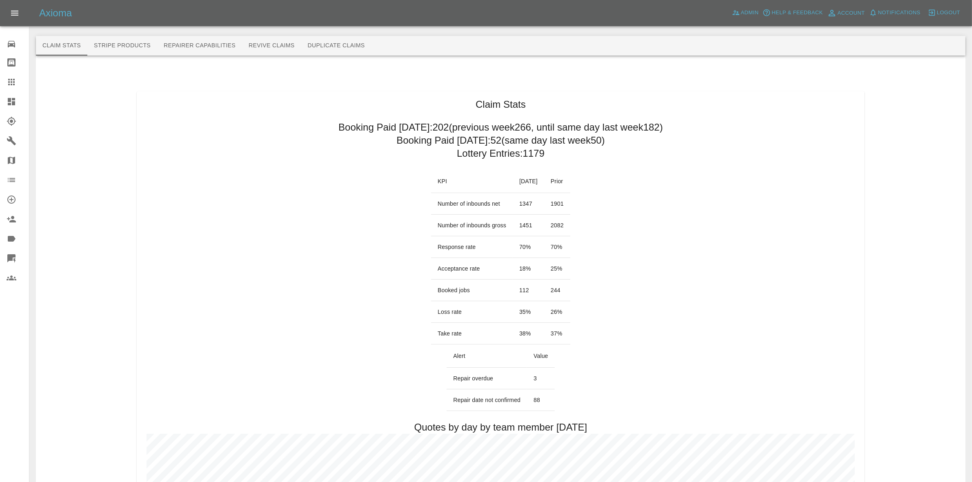
click at [1, 99] on link "Dashboard" at bounding box center [14, 102] width 29 height 20
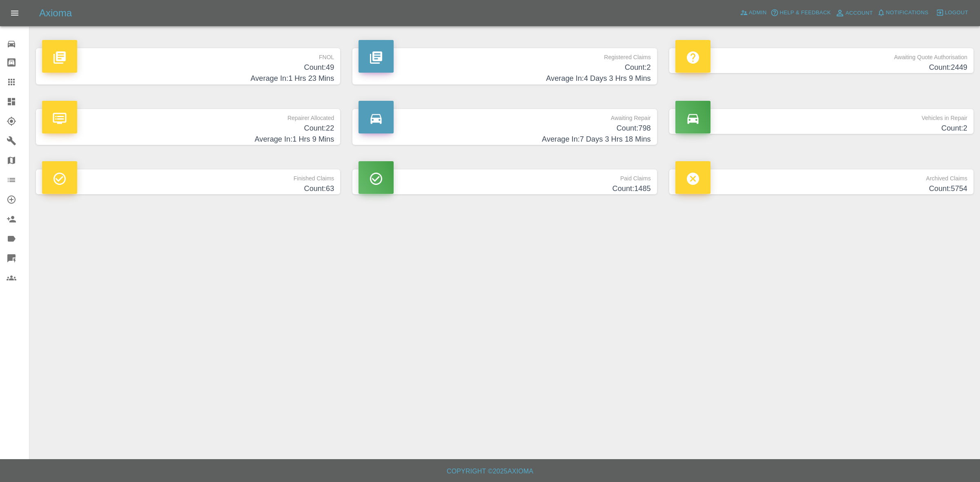
drag, startPoint x: 852, startPoint y: 123, endPoint x: 837, endPoint y: 123, distance: 15.1
click at [852, 123] on h4 "Count: 2" at bounding box center [821, 128] width 292 height 11
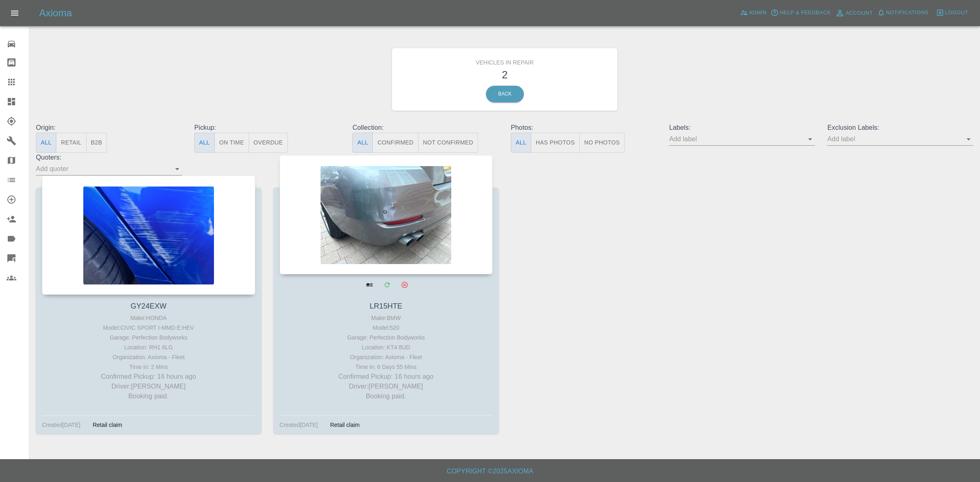
drag, startPoint x: 447, startPoint y: 248, endPoint x: 437, endPoint y: 229, distance: 21.7
click at [447, 248] on div at bounding box center [386, 214] width 213 height 119
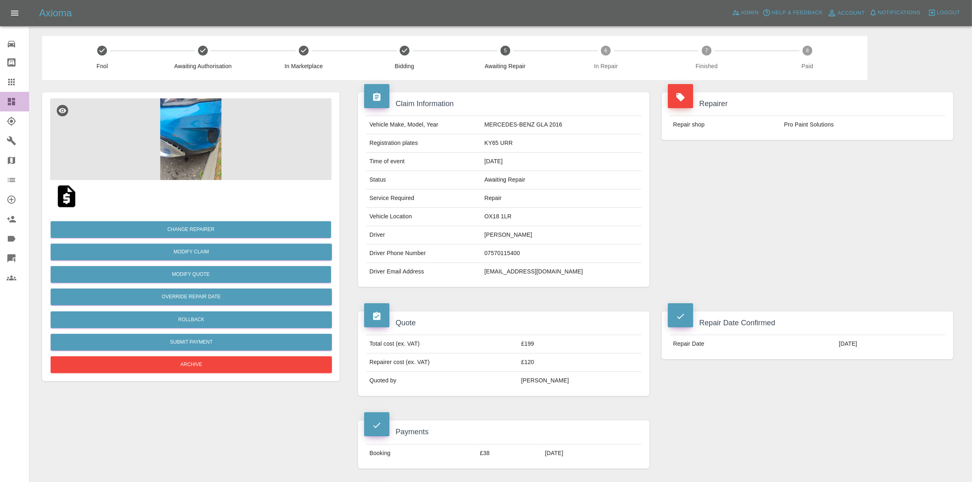
click at [0, 92] on link "Dashboard" at bounding box center [14, 102] width 29 height 20
